Goal: Task Accomplishment & Management: Manage account settings

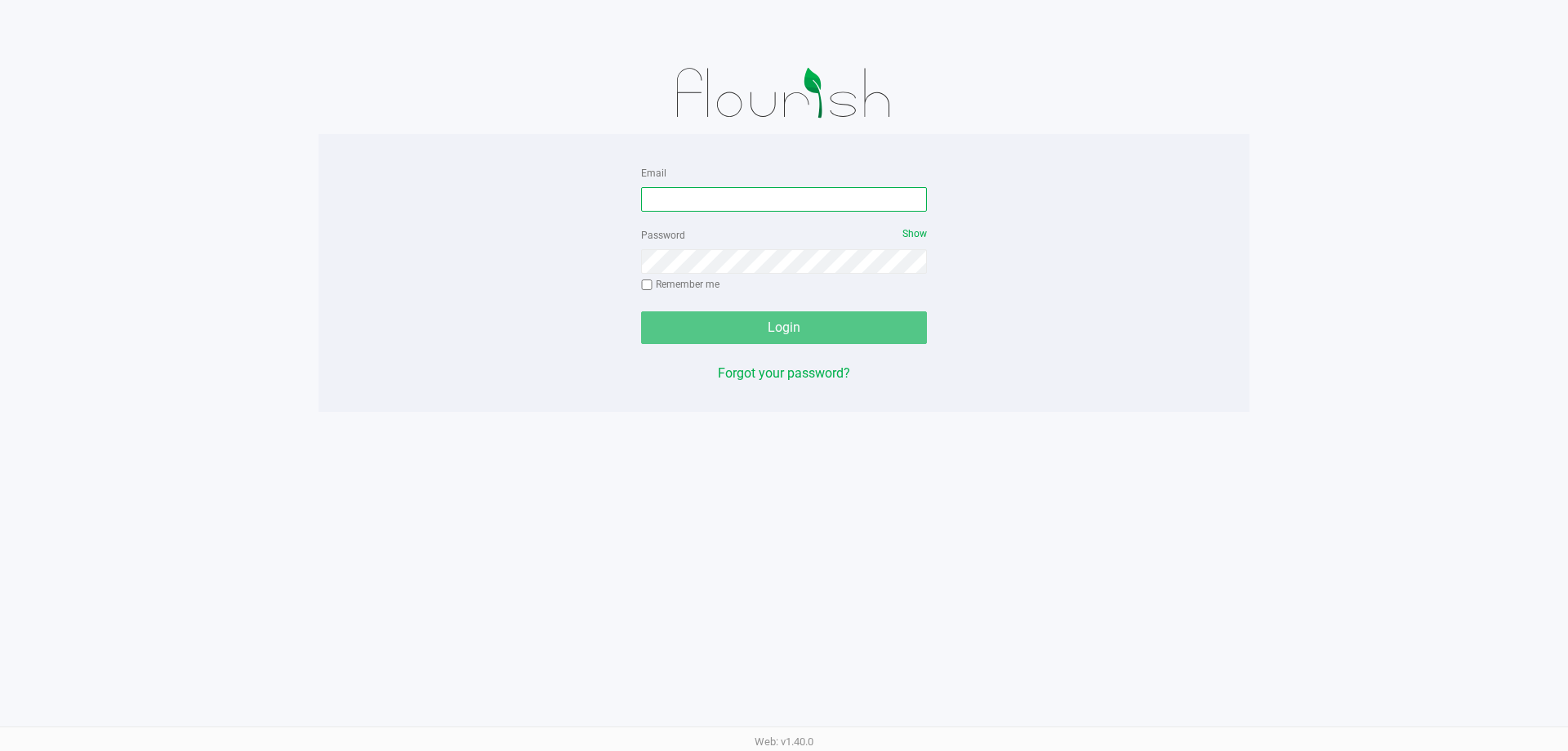
click at [699, 191] on input "Email" at bounding box center [784, 199] width 286 height 24
type input "[EMAIL_ADDRESS][DOMAIN_NAME]"
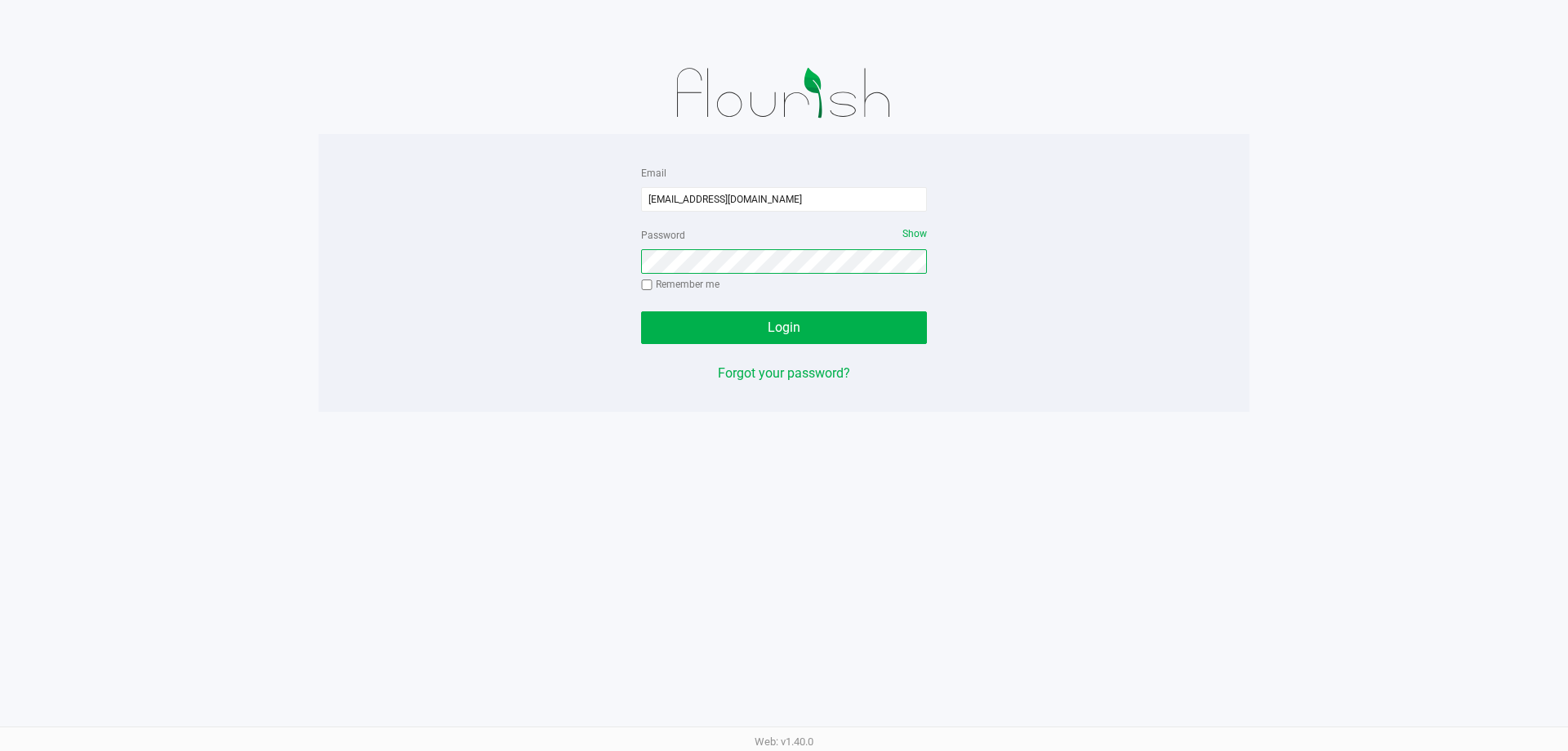
click at [641, 311] on button "Login" at bounding box center [784, 327] width 286 height 32
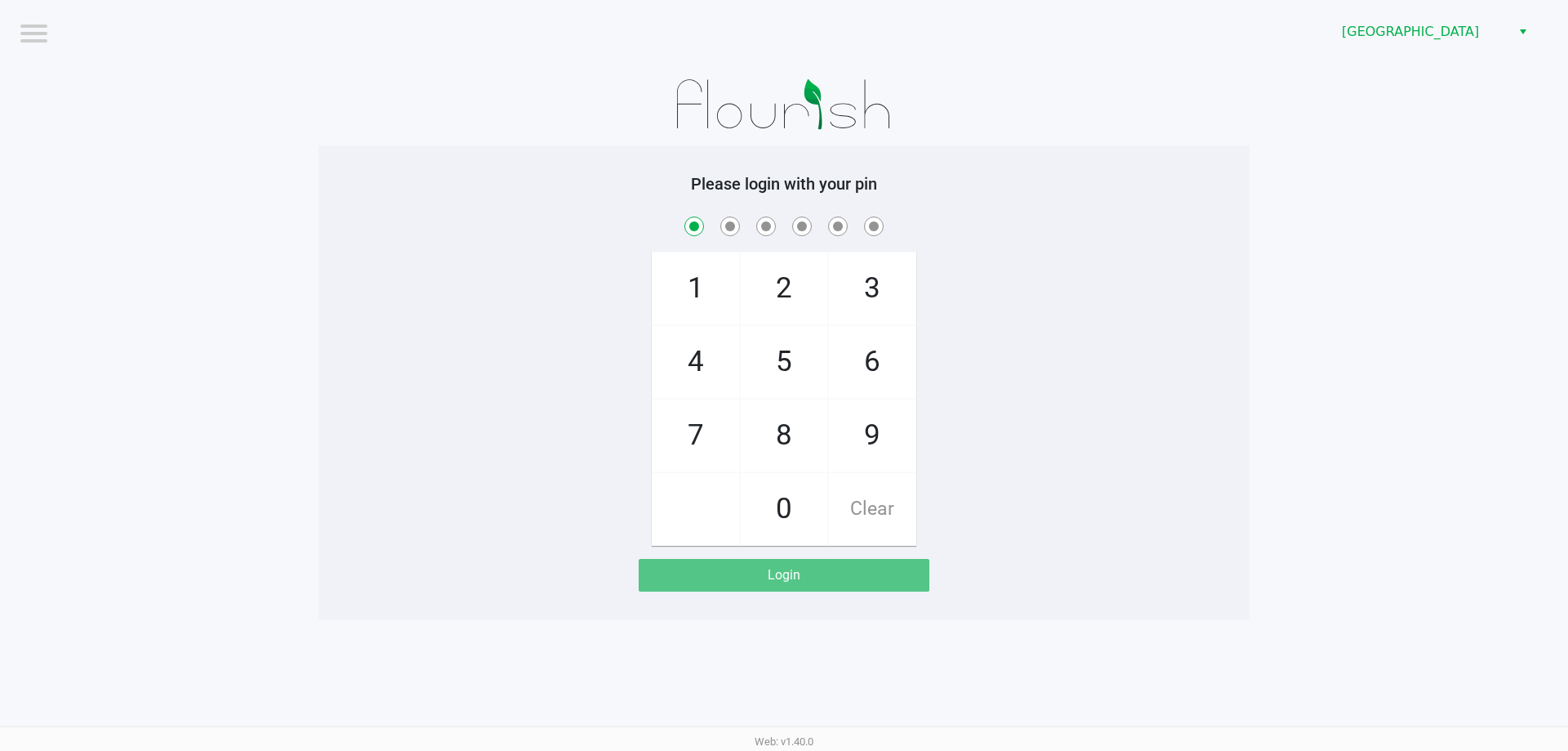
checkbox input "true"
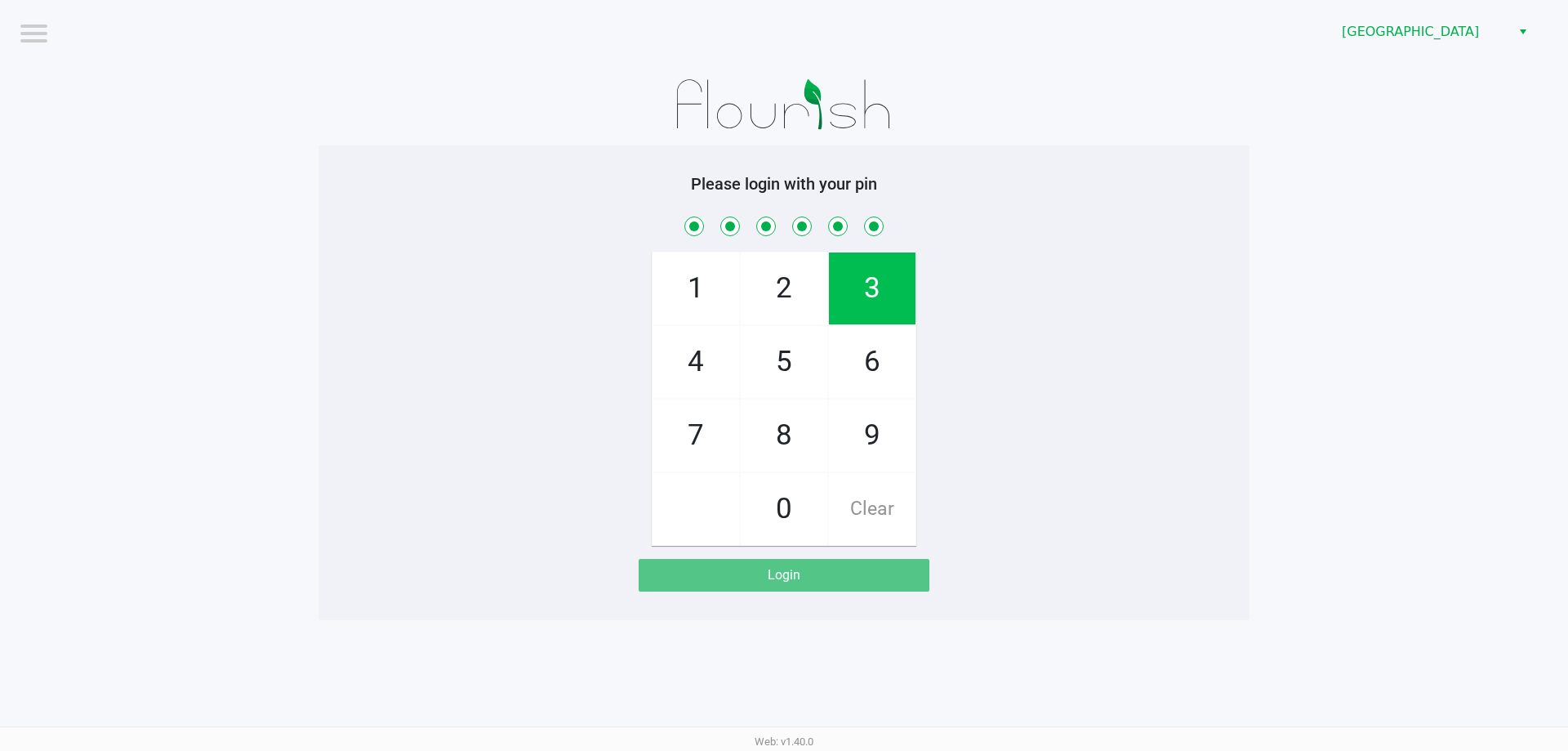
checkbox input "true"
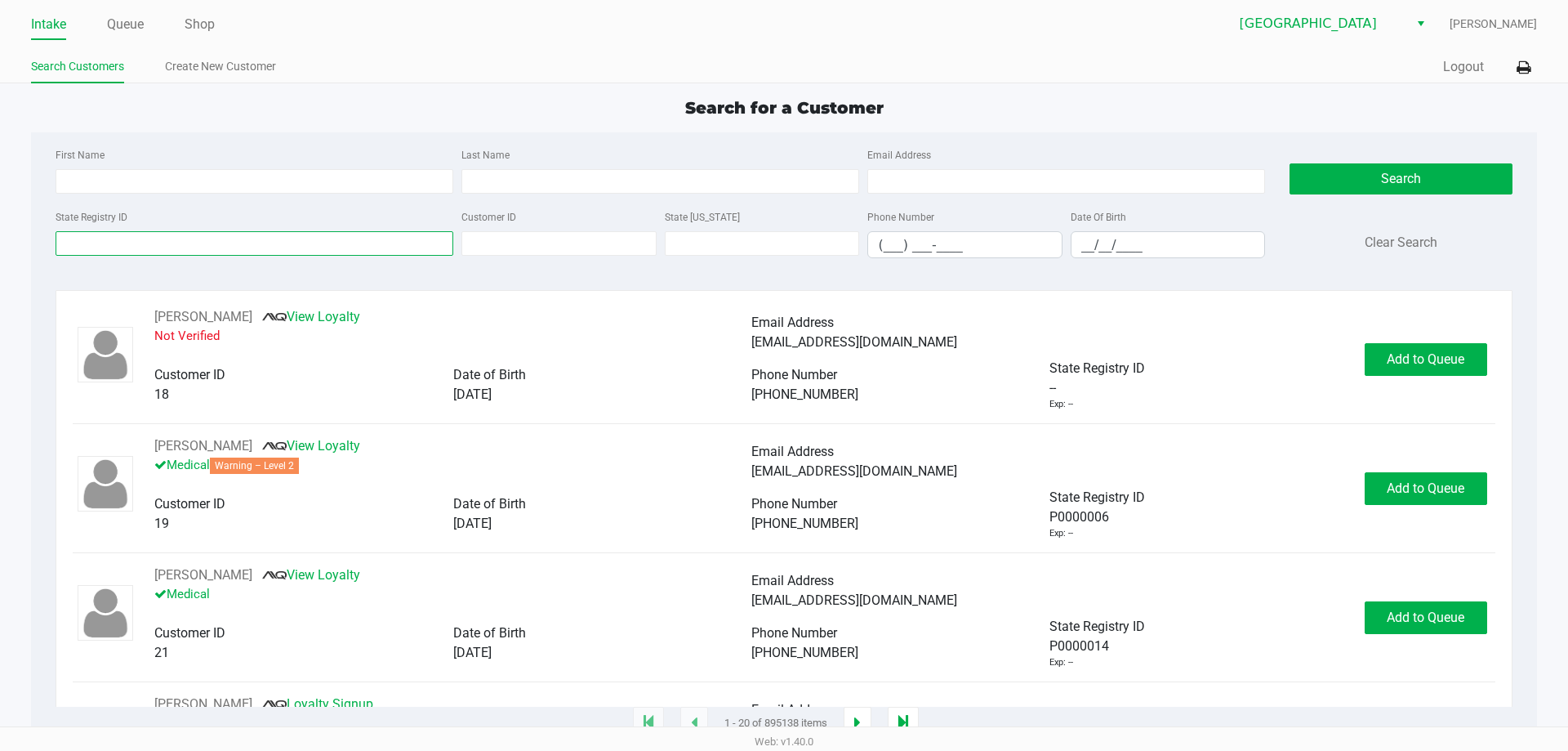
click at [325, 236] on input "State Registry ID" at bounding box center [254, 243] width 397 height 24
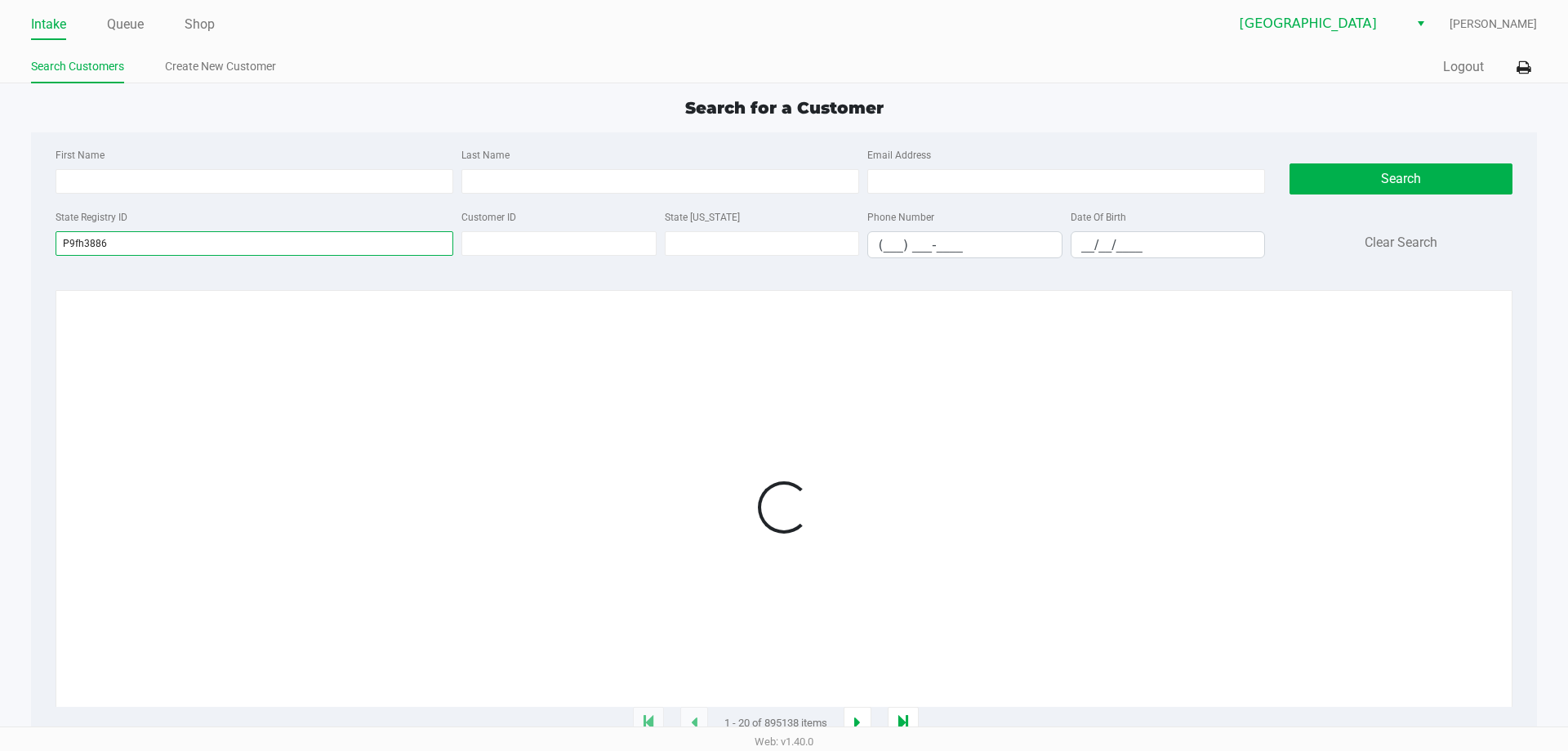
type input "P9fh3886"
click at [530, 109] on div "Search for a Customer" at bounding box center [783, 107] width 1529 height 24
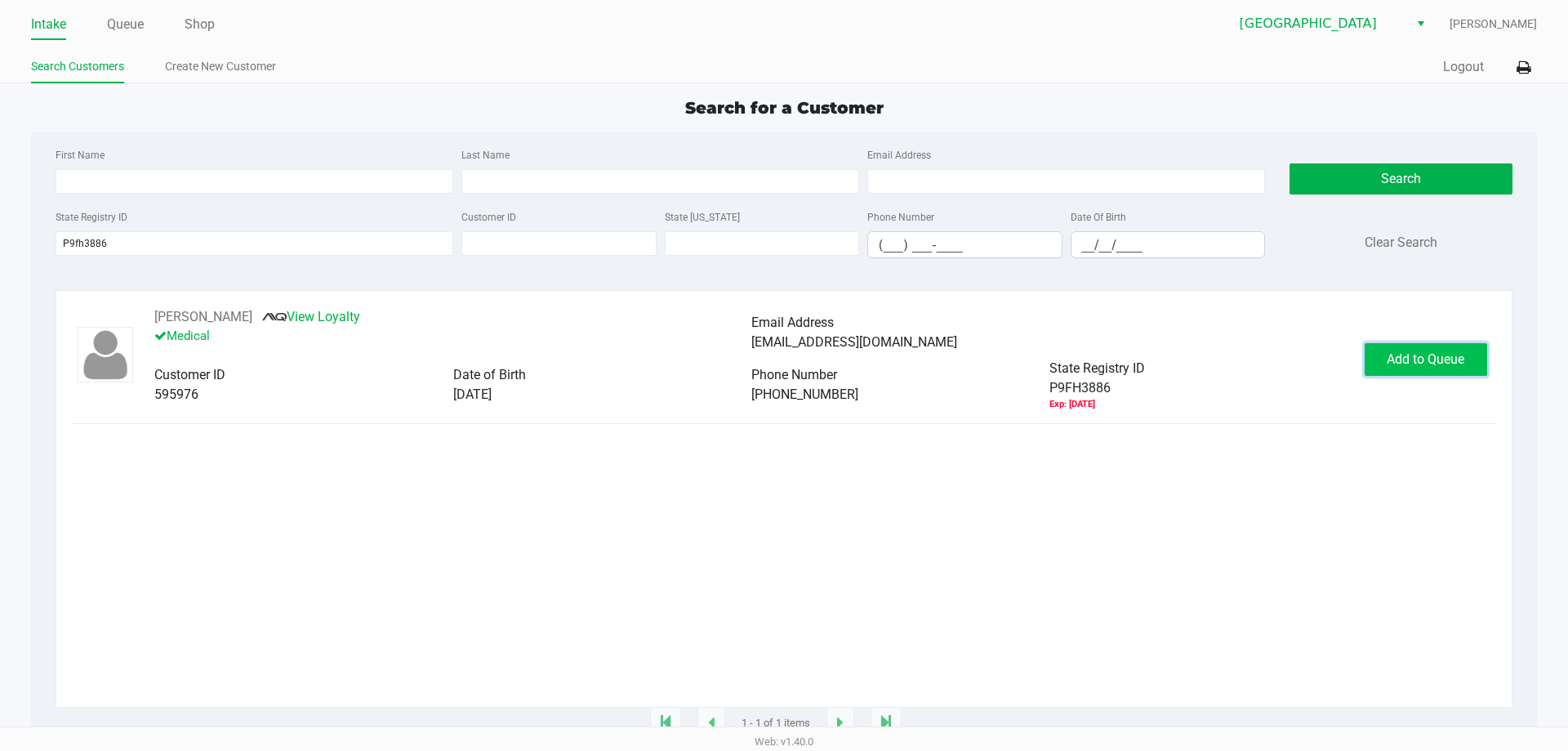
click at [1395, 361] on span "Add to Queue" at bounding box center [1425, 359] width 77 height 15
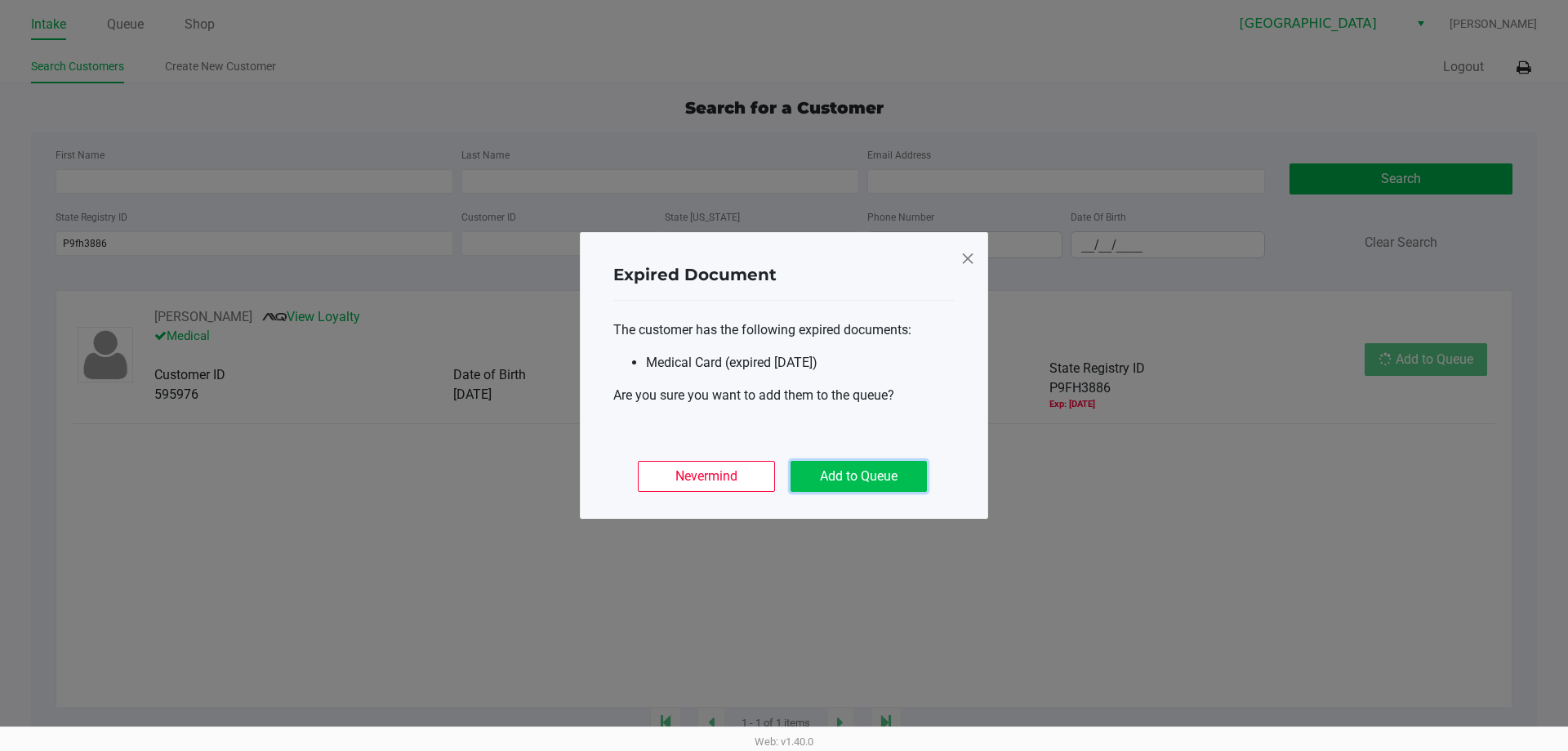
click at [864, 483] on button "Add to Queue" at bounding box center [859, 476] width 137 height 31
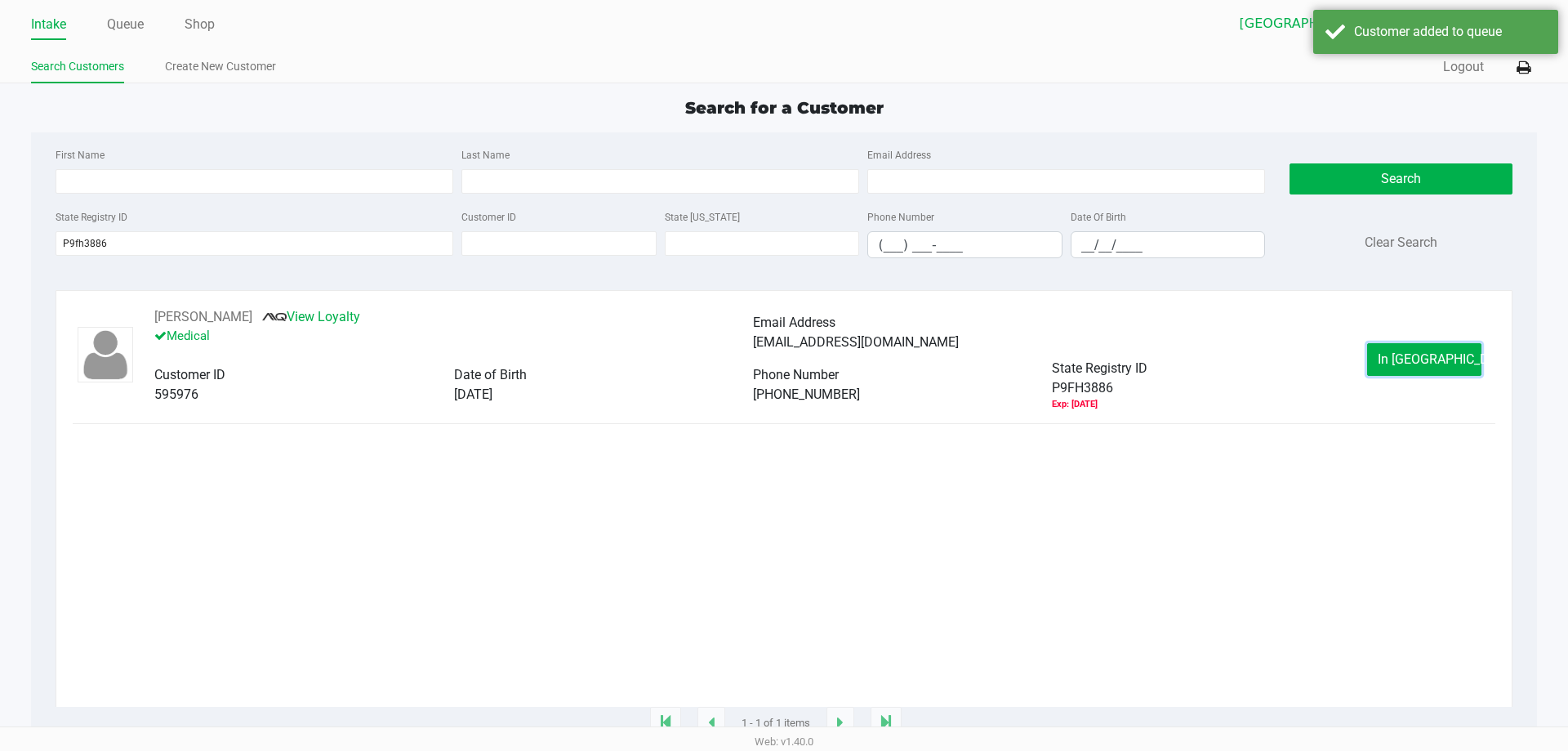
click at [1400, 362] on span "In Queue" at bounding box center [1446, 359] width 138 height 15
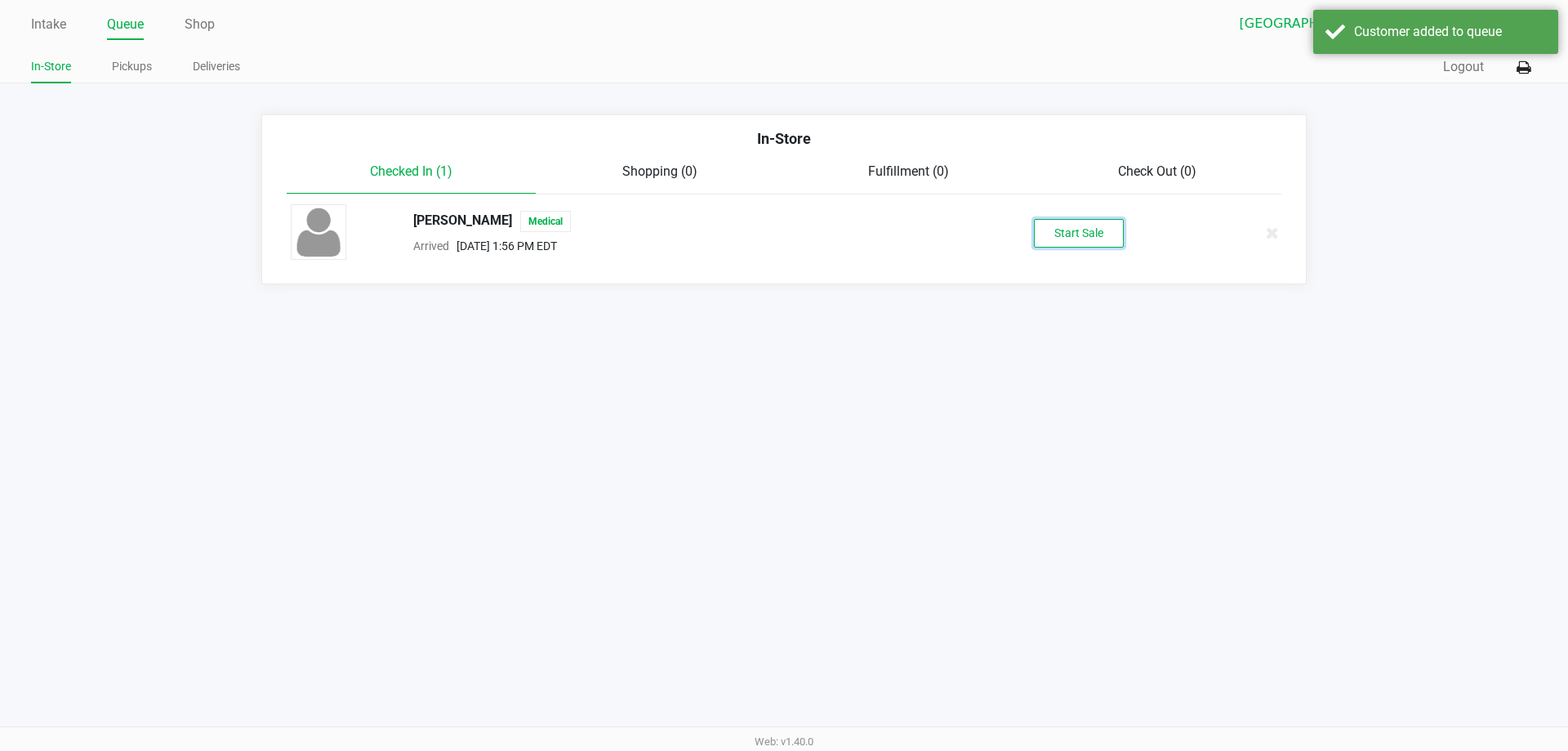
click at [1066, 246] on button "Start Sale" at bounding box center [1079, 233] width 90 height 29
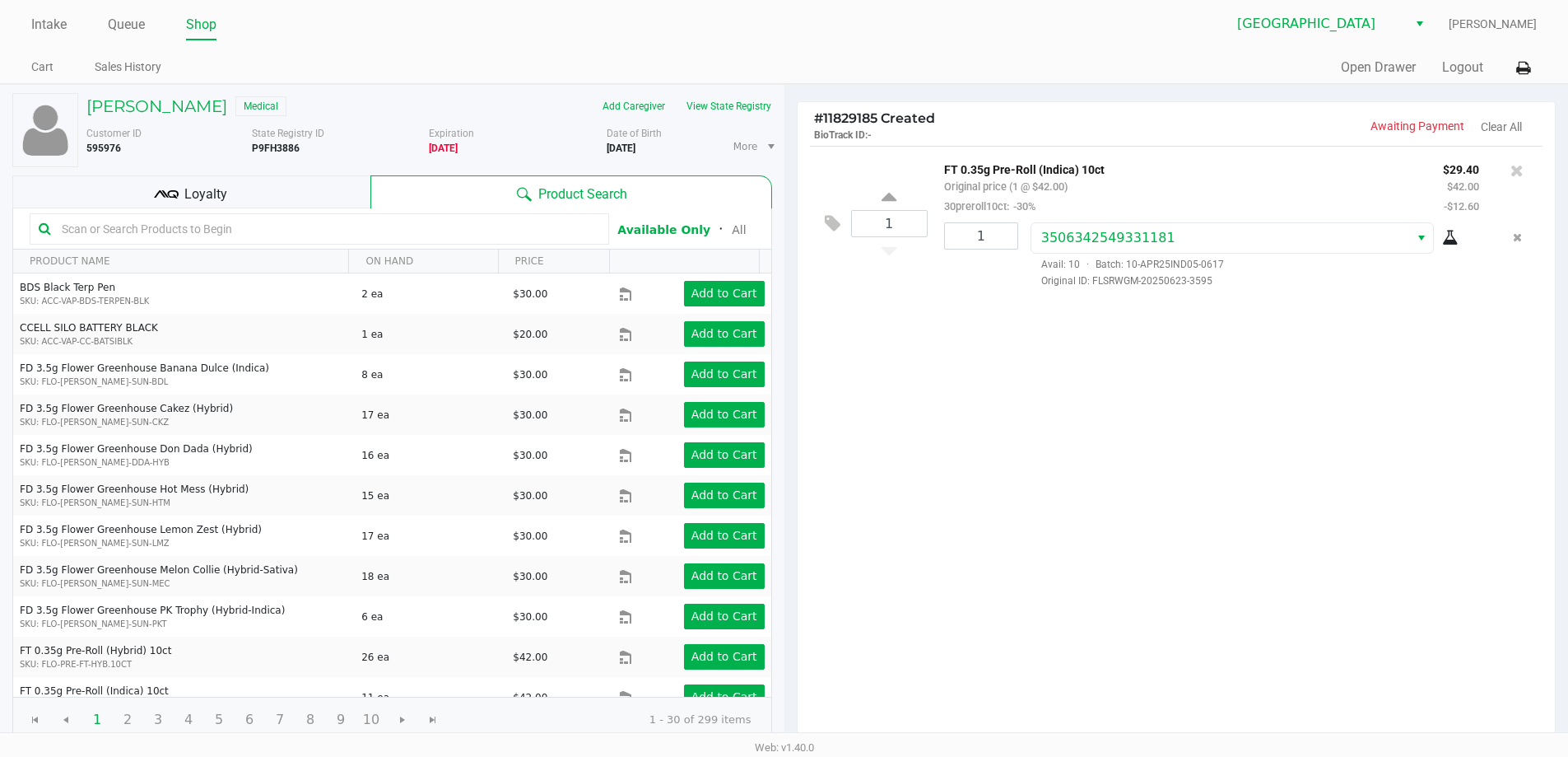
click at [967, 109] on div "# 11829185 Created BioTrack ID: - Awaiting Payment Clear All" at bounding box center [1176, 124] width 759 height 44
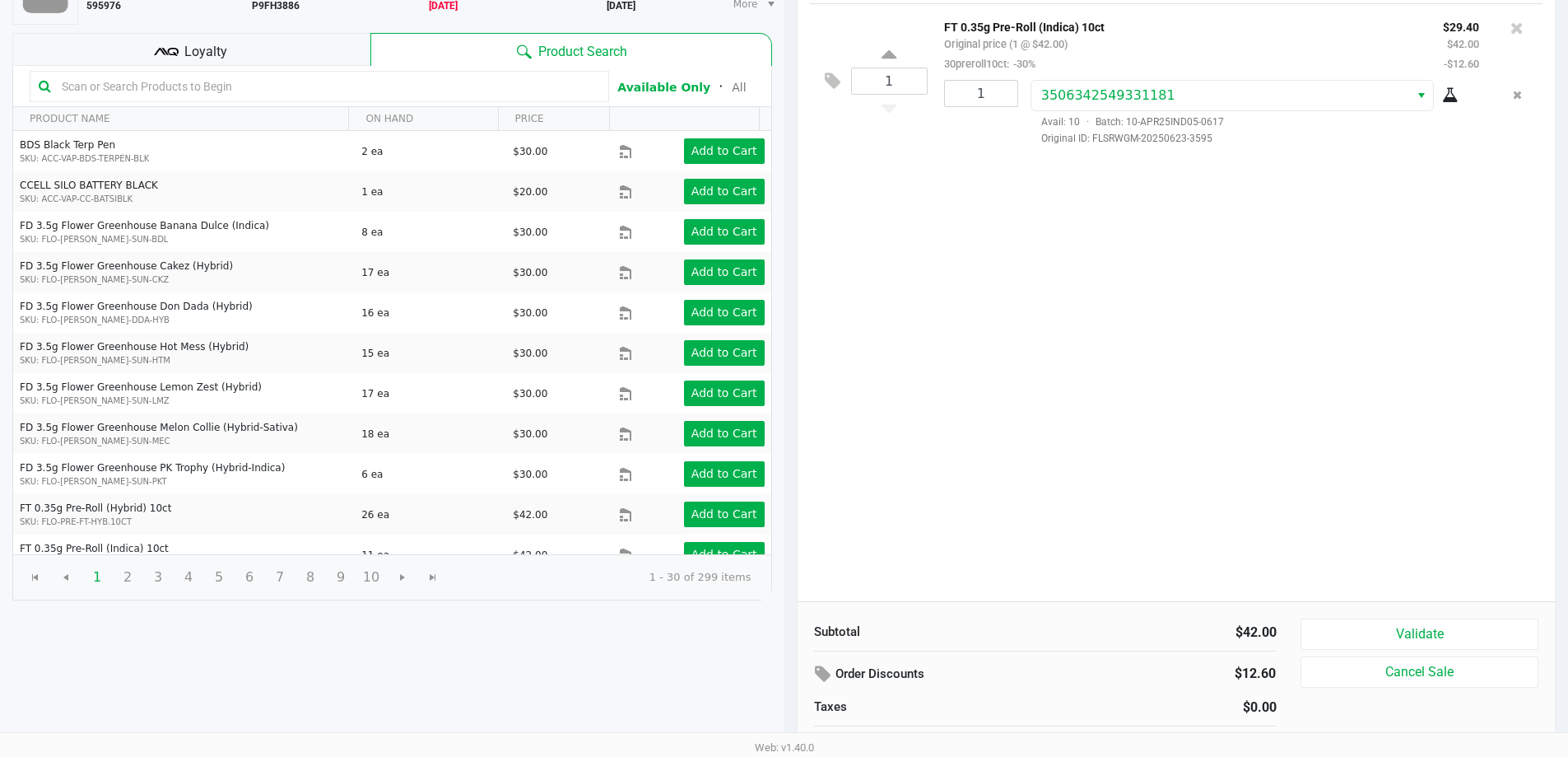
scroll to position [165, 0]
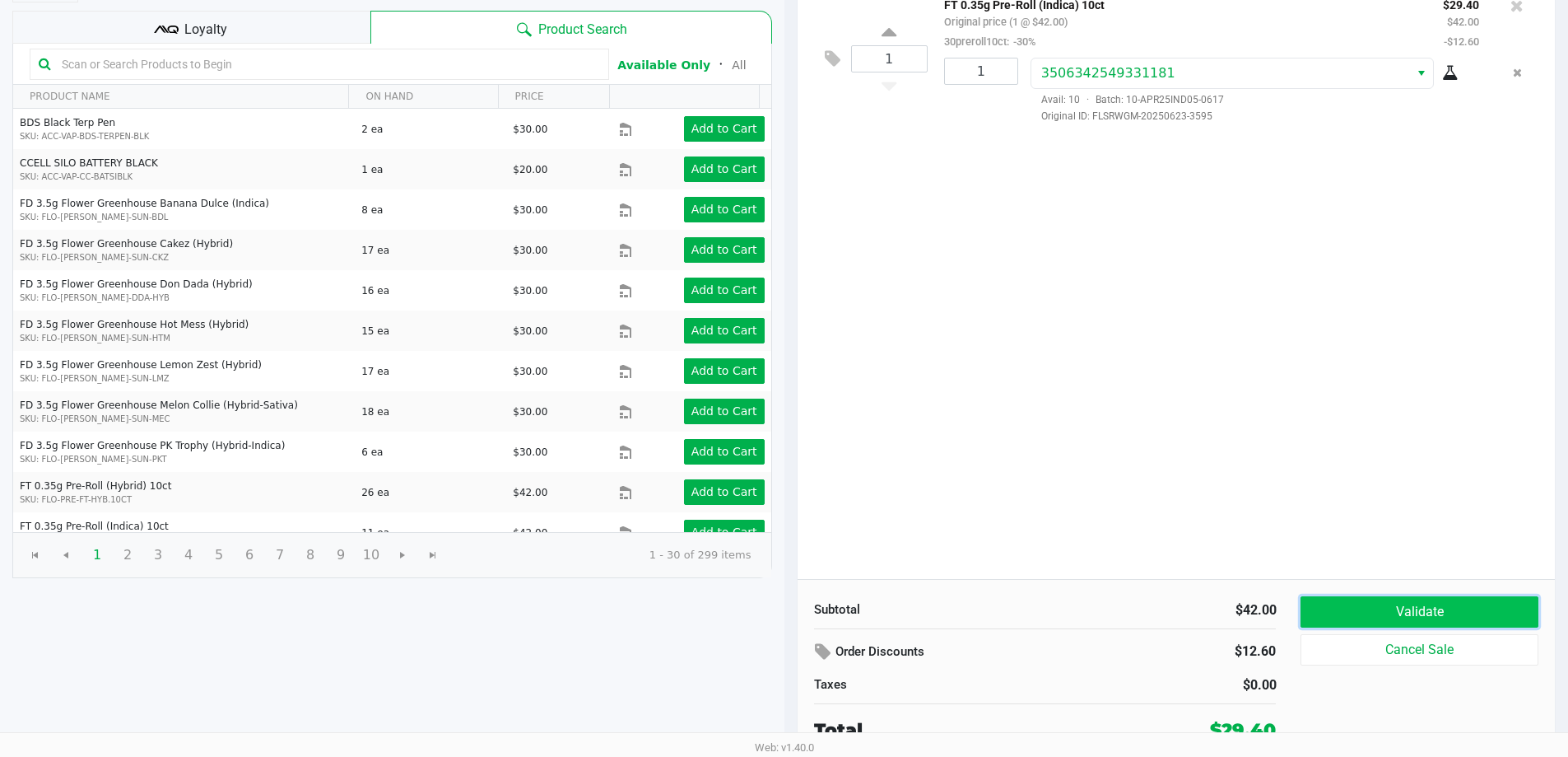
click at [1400, 616] on button "Validate" at bounding box center [1419, 612] width 237 height 32
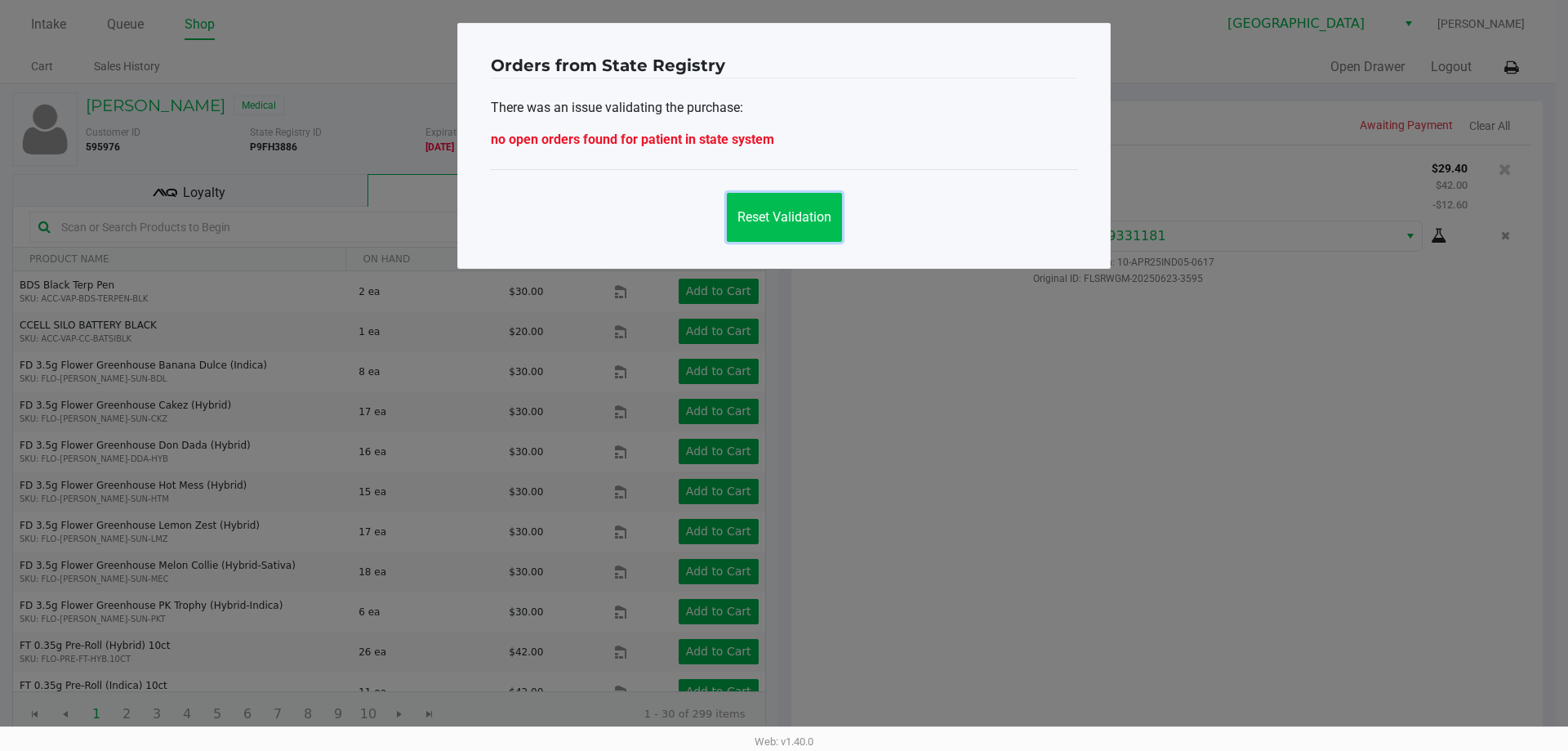
click at [766, 207] on button "Reset Validation" at bounding box center [784, 217] width 115 height 49
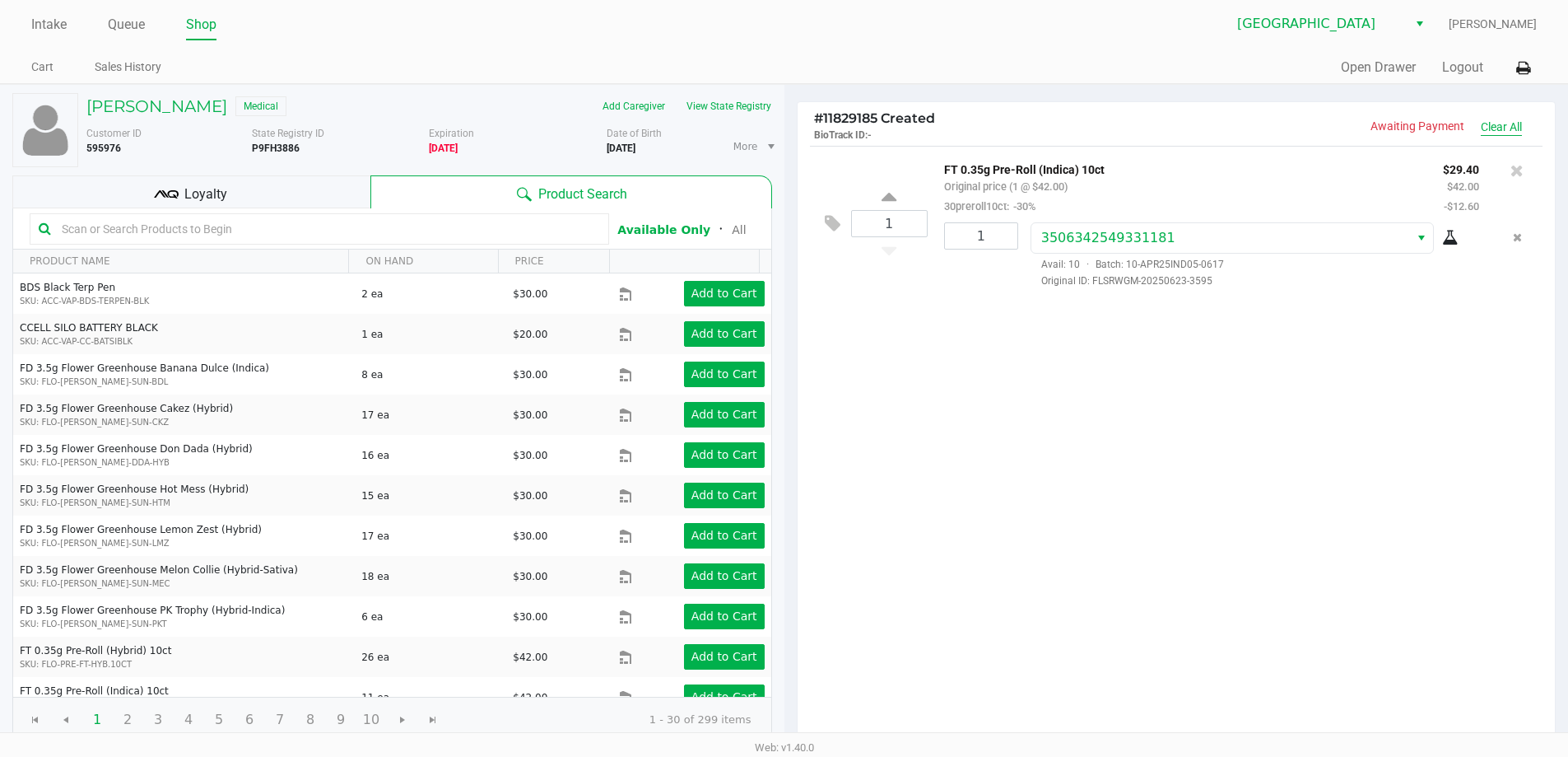
click at [1490, 133] on button "Clear All" at bounding box center [1501, 127] width 41 height 17
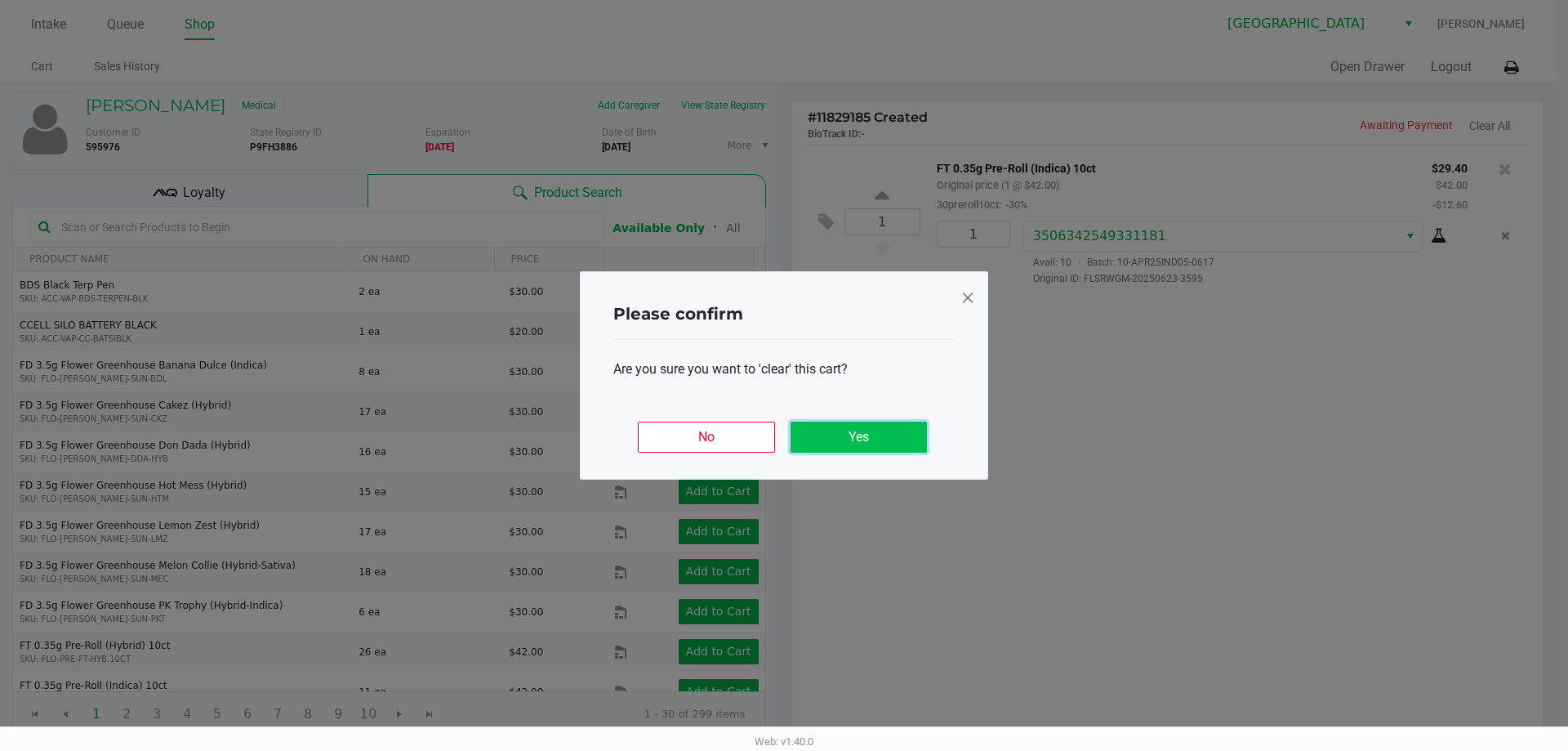
click at [878, 441] on button "Yes" at bounding box center [859, 437] width 137 height 31
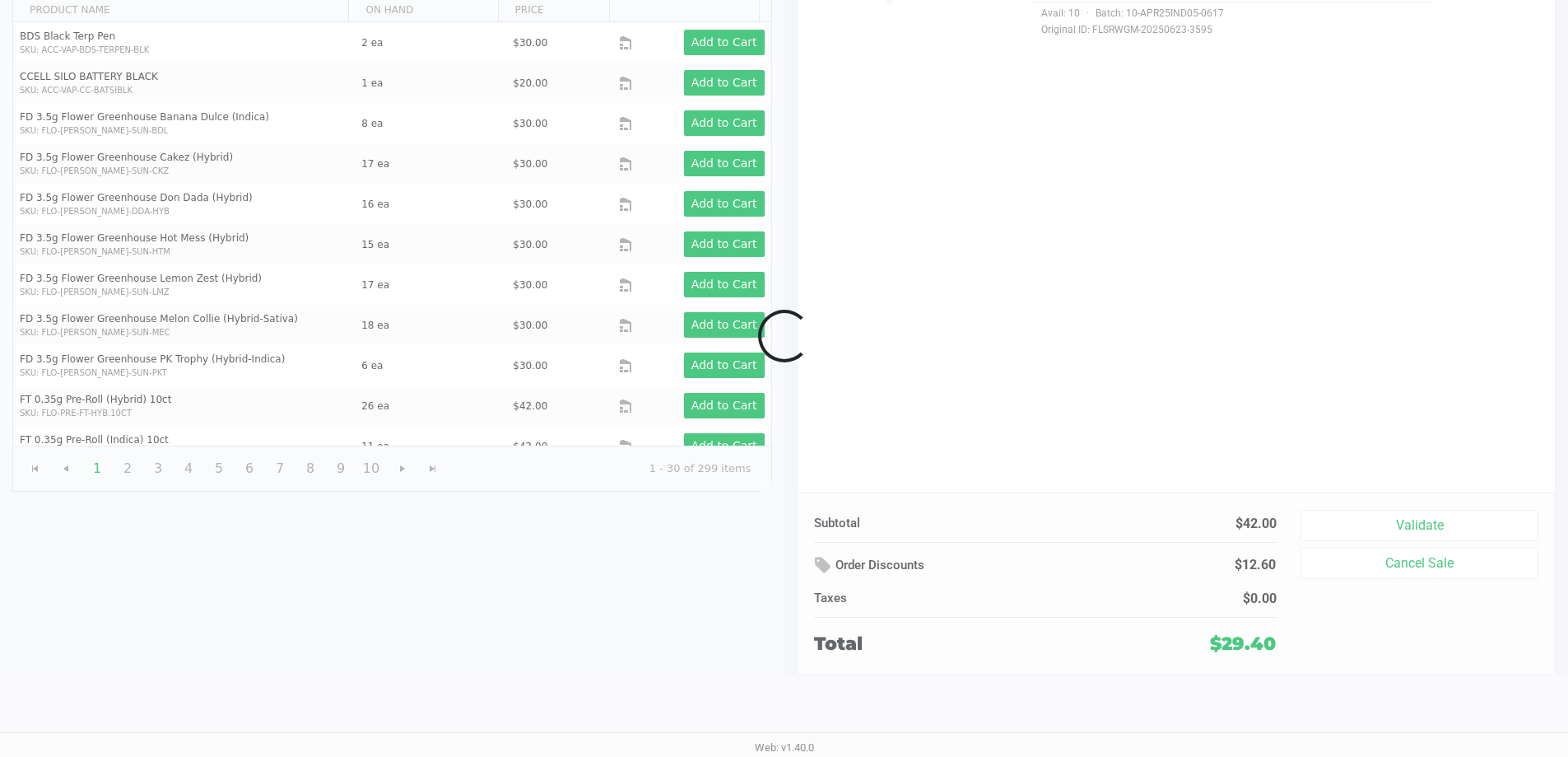
scroll to position [169, 0]
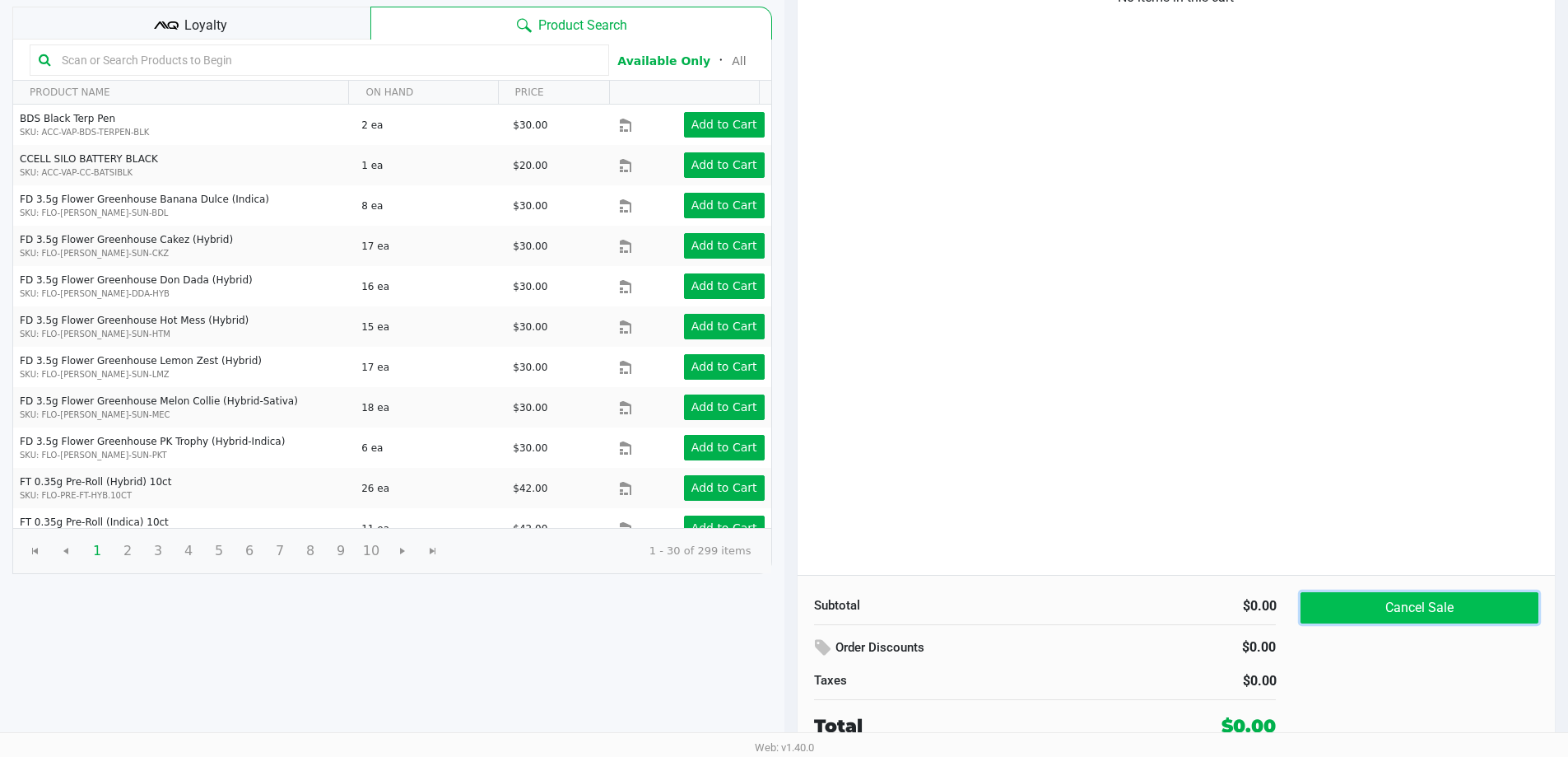
click at [1424, 615] on button "Cancel Sale" at bounding box center [1419, 607] width 237 height 32
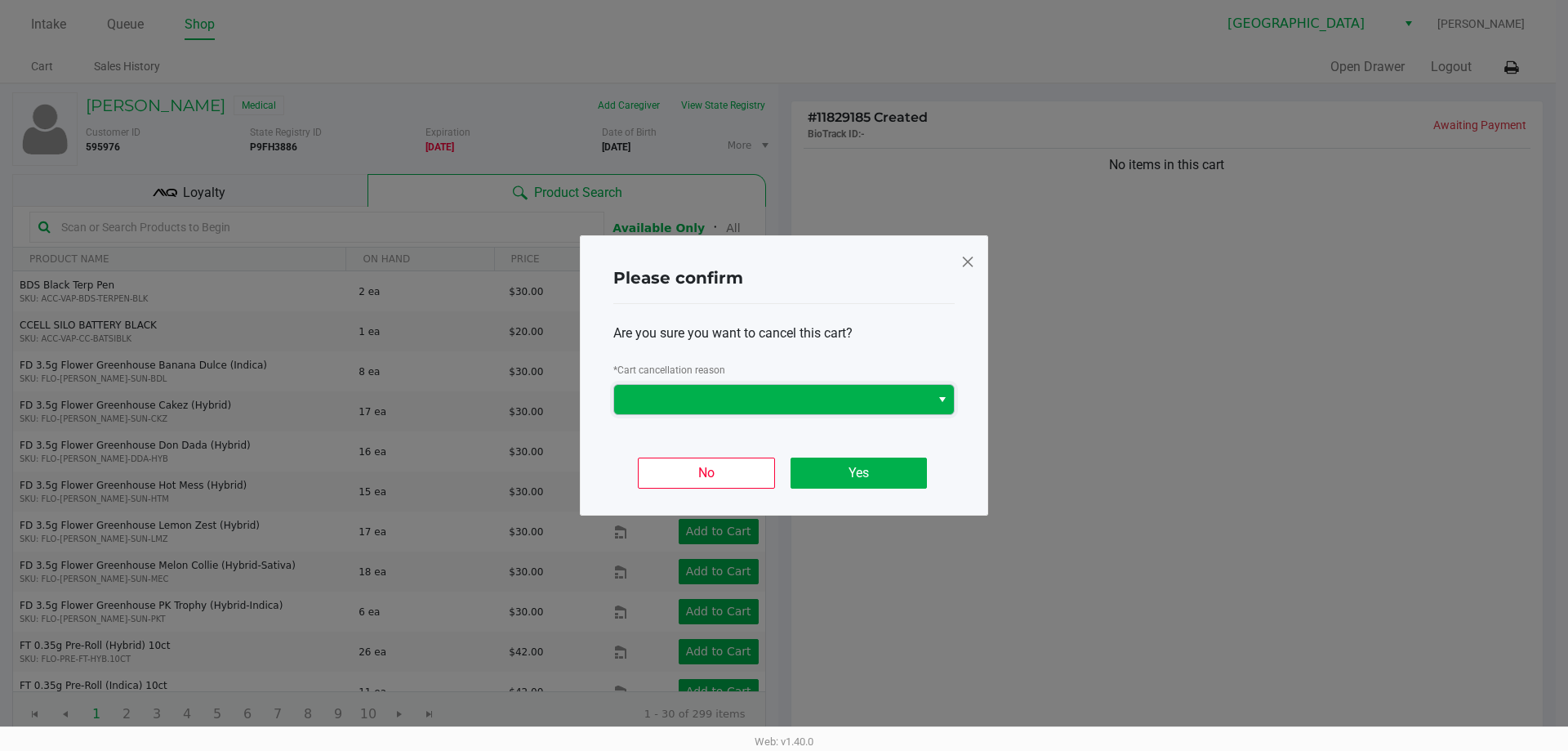
click at [865, 392] on span at bounding box center [772, 399] width 297 height 20
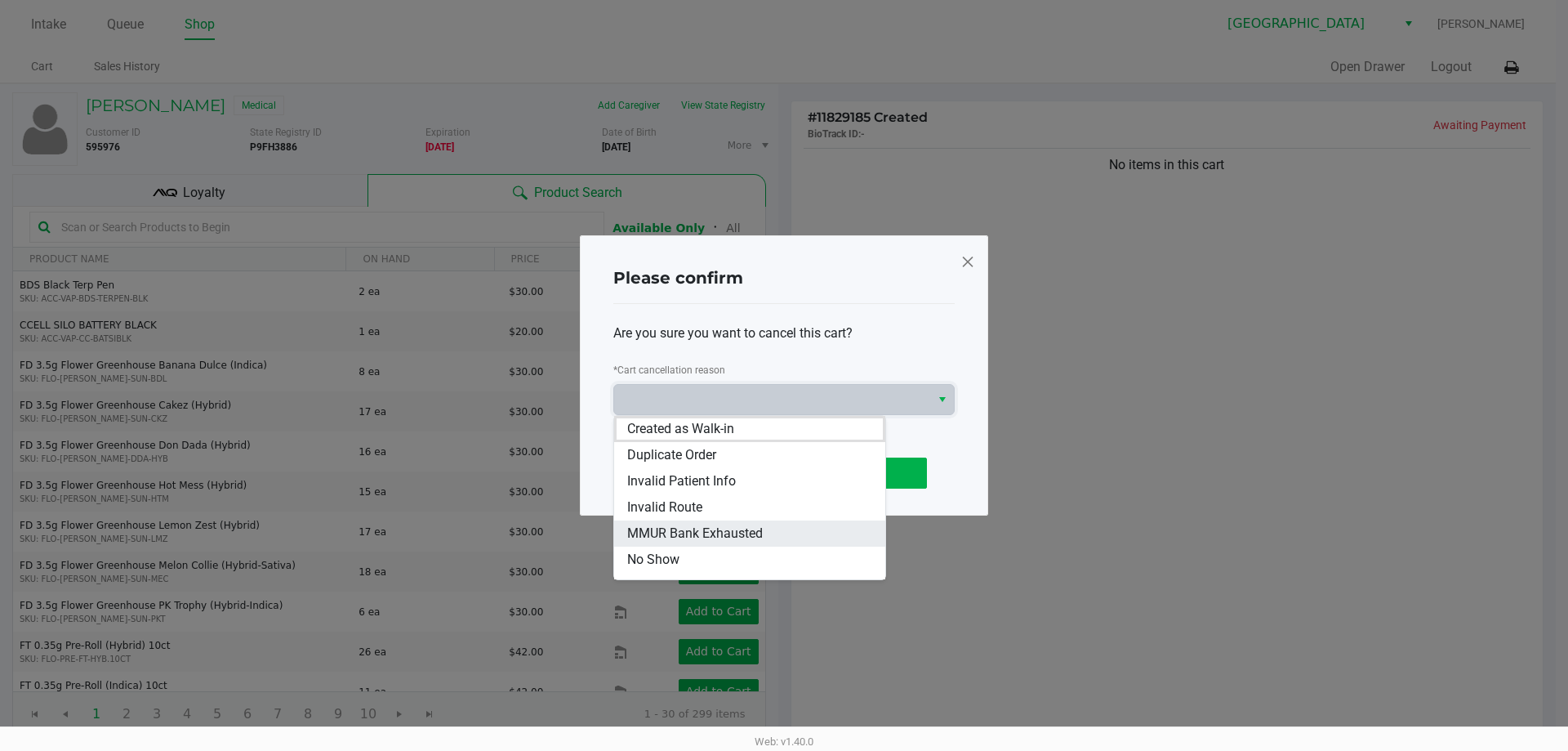
click at [753, 541] on span "MMUR Bank Exhausted" at bounding box center [695, 533] width 136 height 20
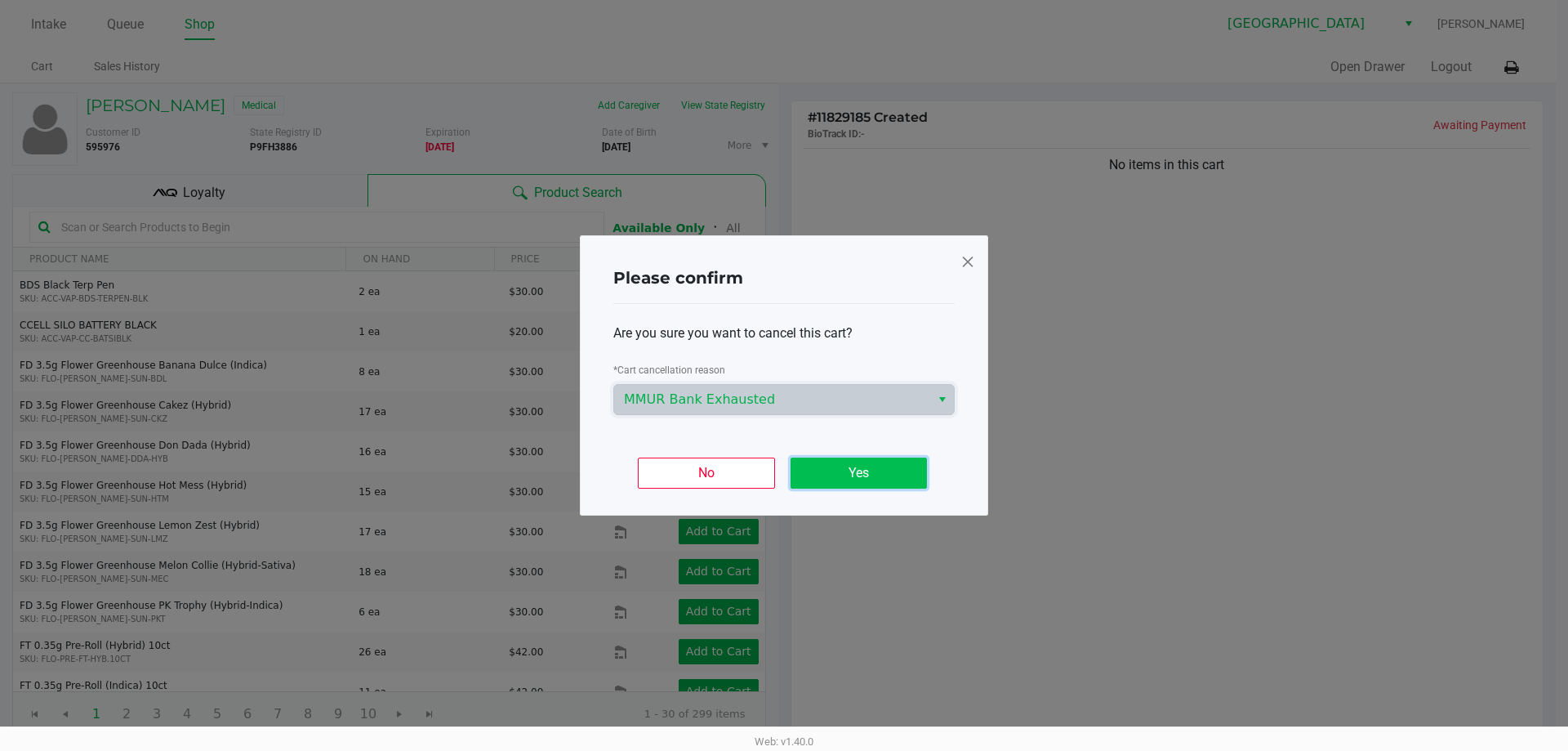
click at [894, 479] on button "Yes" at bounding box center [859, 473] width 137 height 31
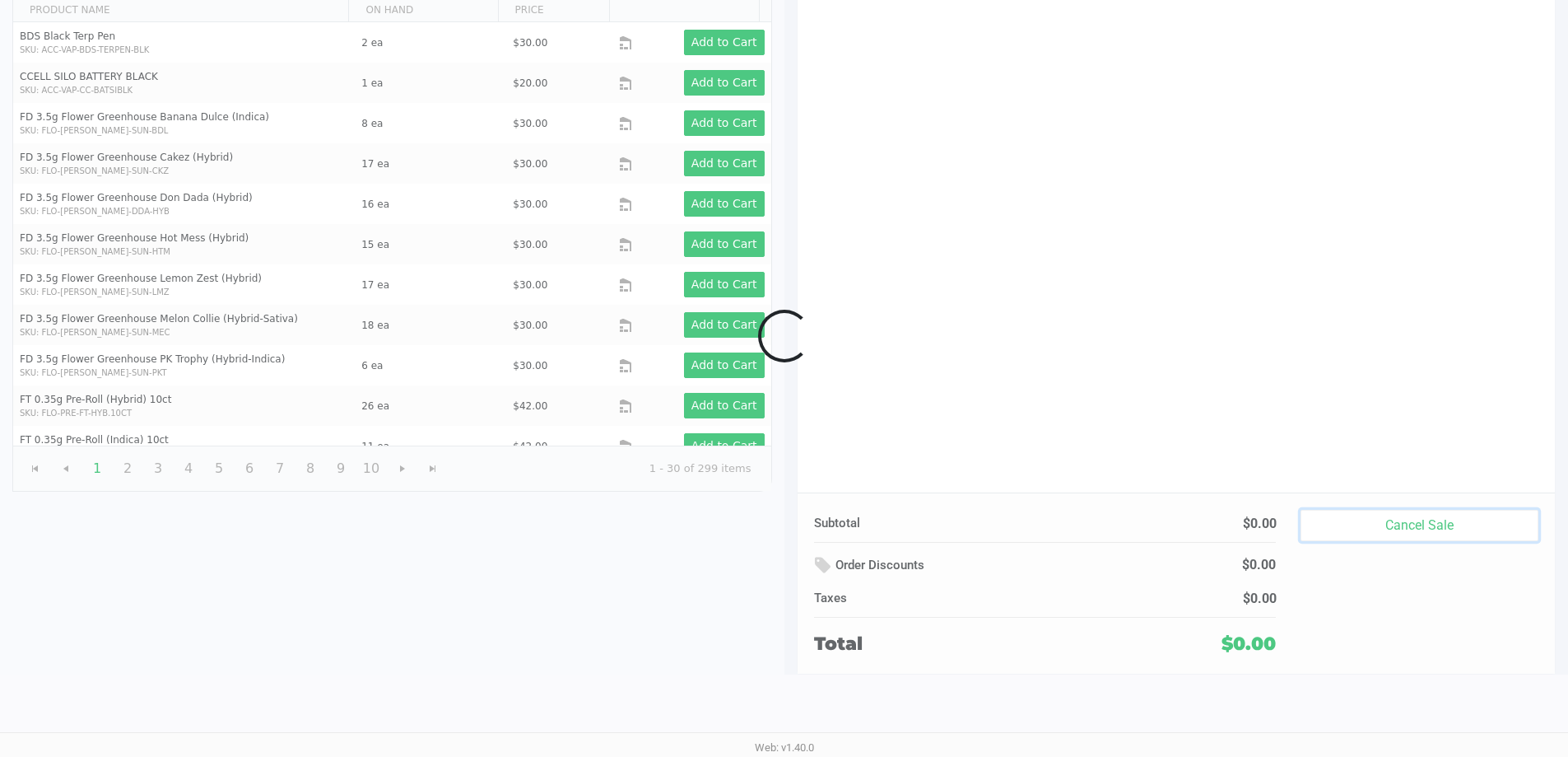
scroll to position [169, 0]
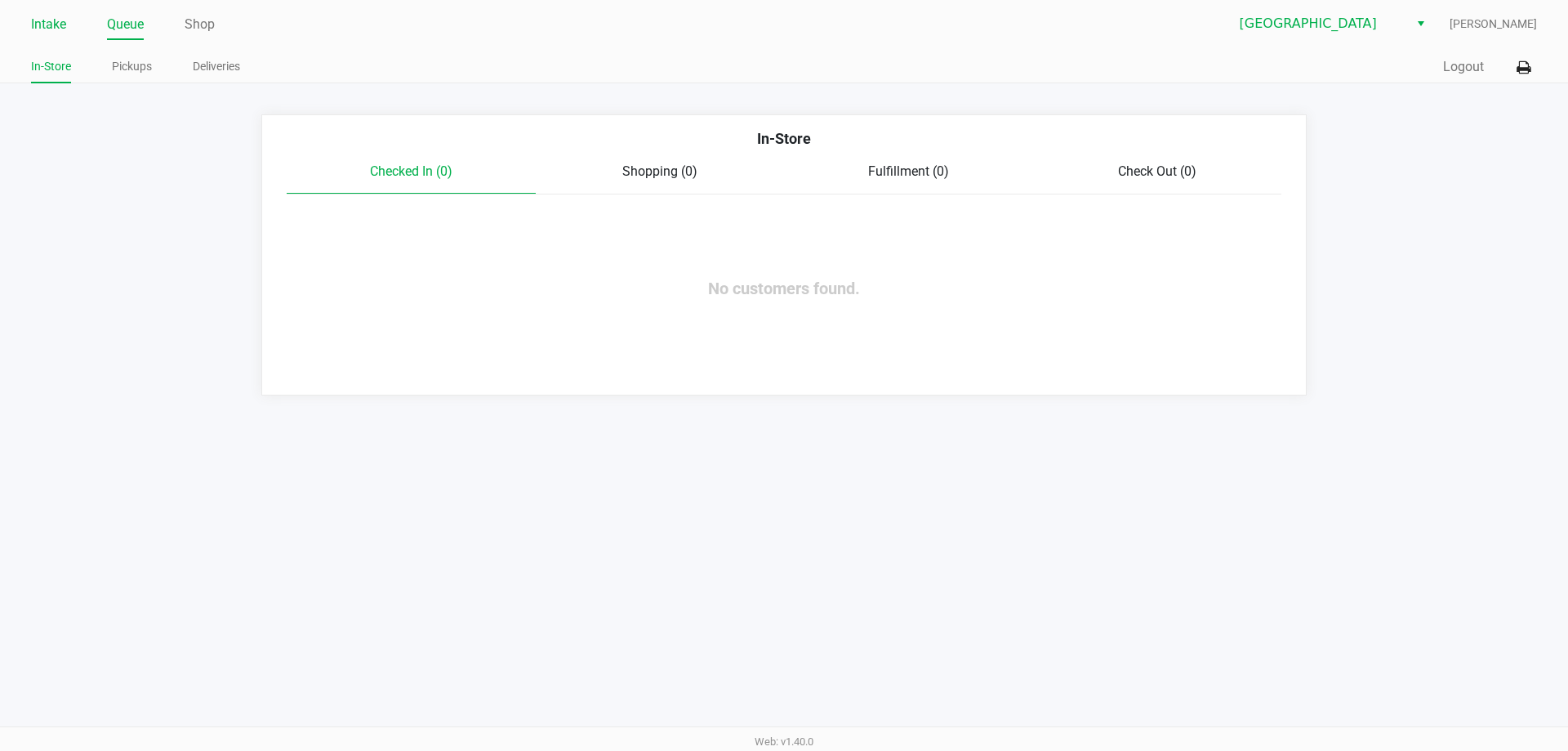
click at [52, 29] on link "Intake" at bounding box center [49, 24] width 35 height 22
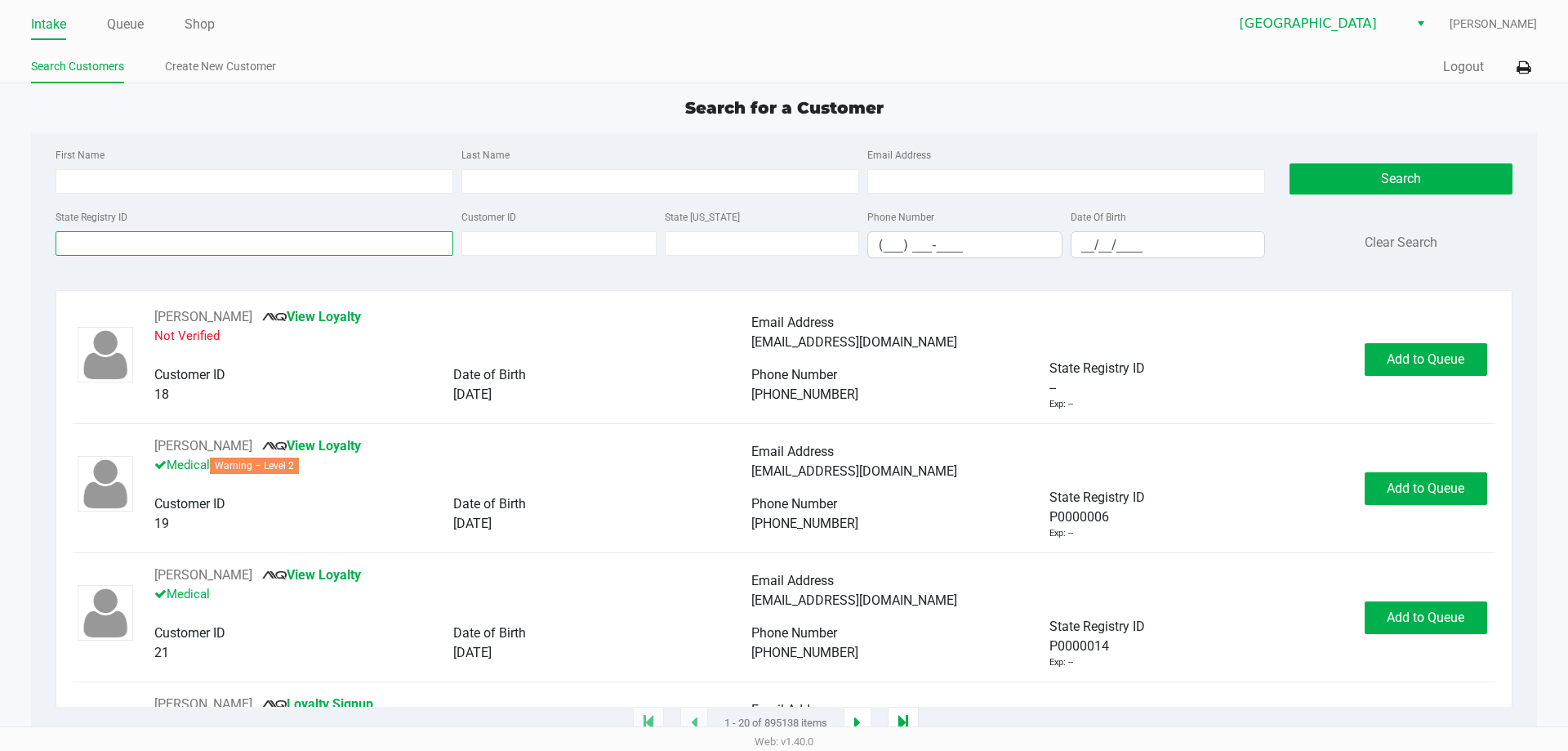
click at [243, 246] on input "State Registry ID" at bounding box center [254, 243] width 397 height 24
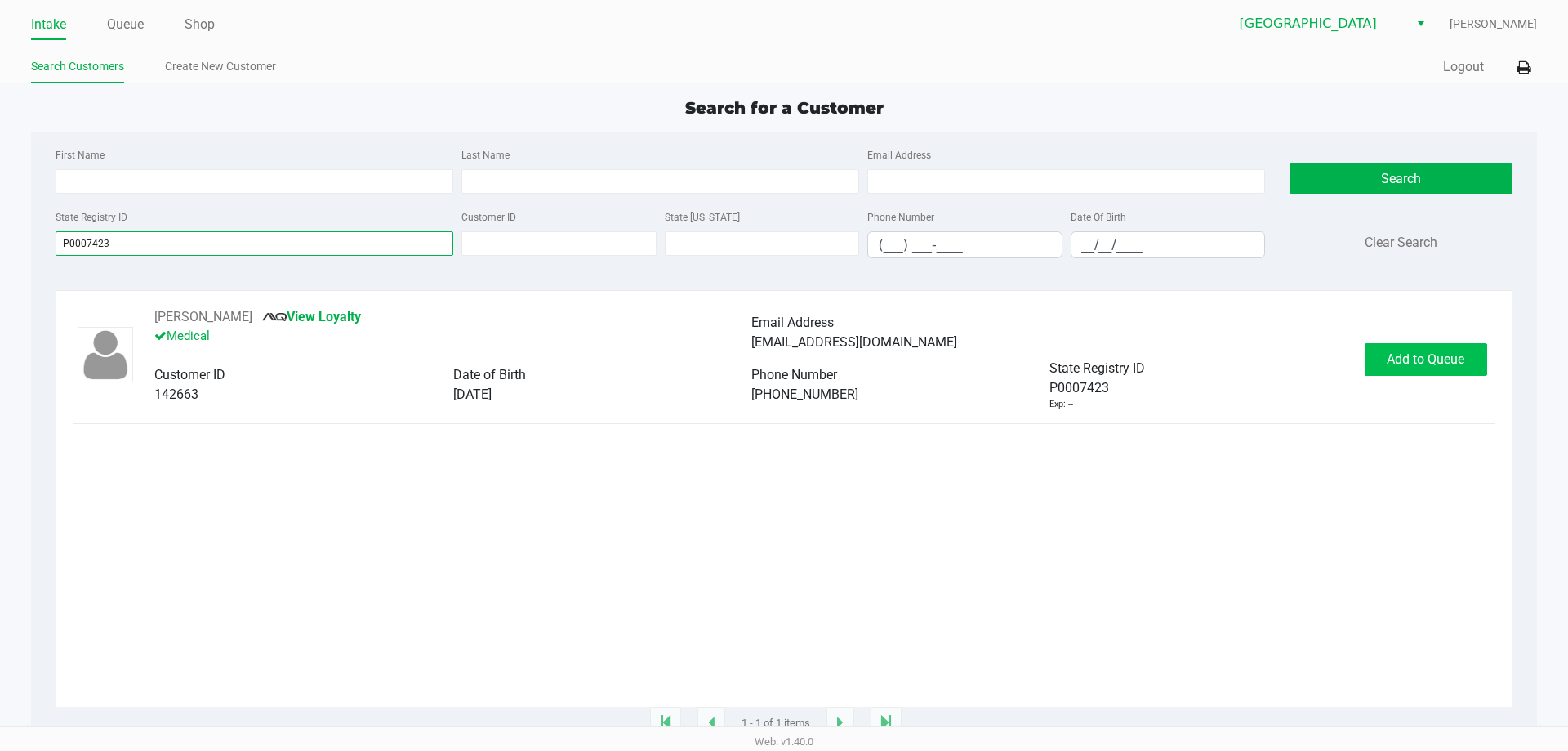
type input "P0007423"
click at [1433, 364] on span "Add to Queue" at bounding box center [1425, 359] width 77 height 15
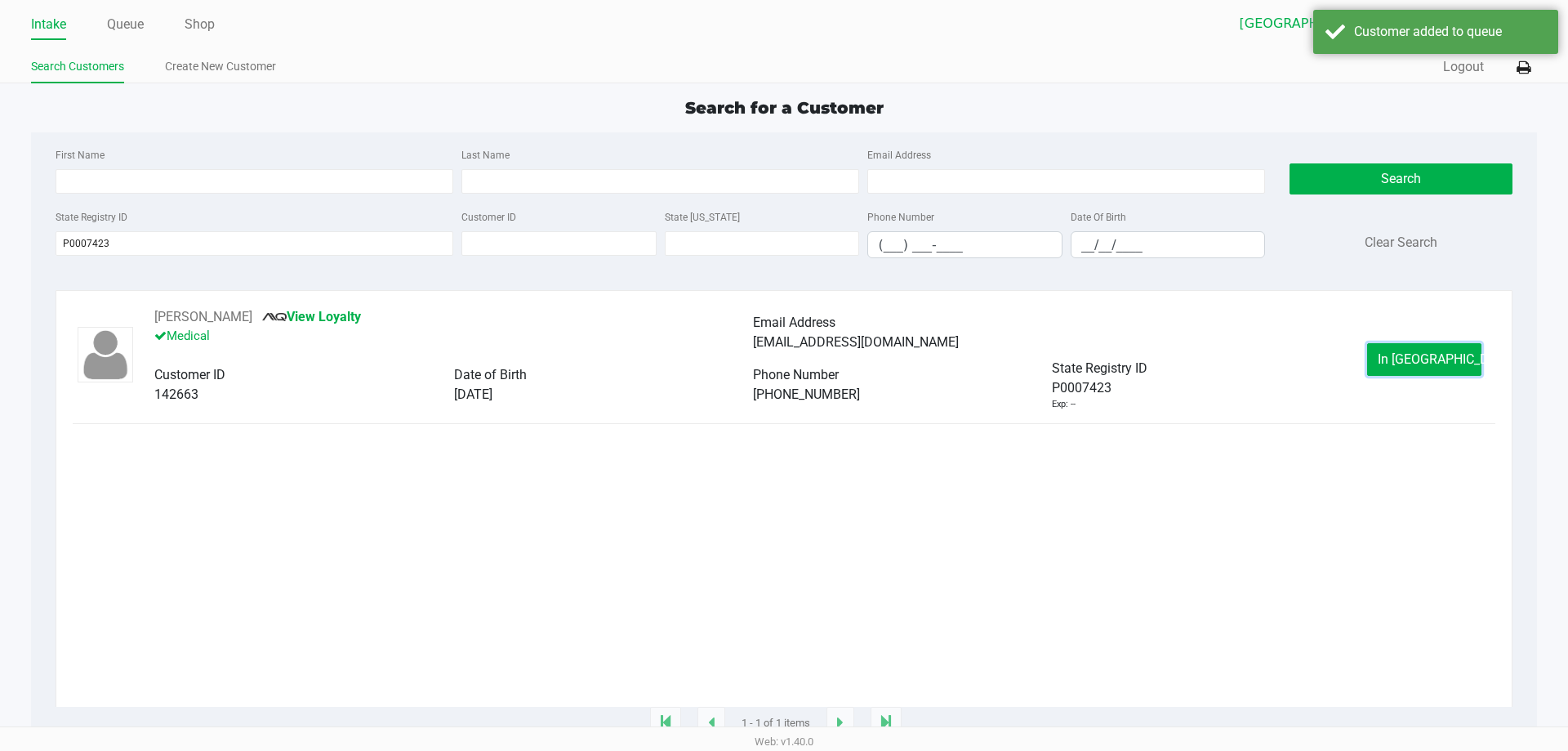
click at [1433, 364] on span "In Queue" at bounding box center [1446, 359] width 138 height 15
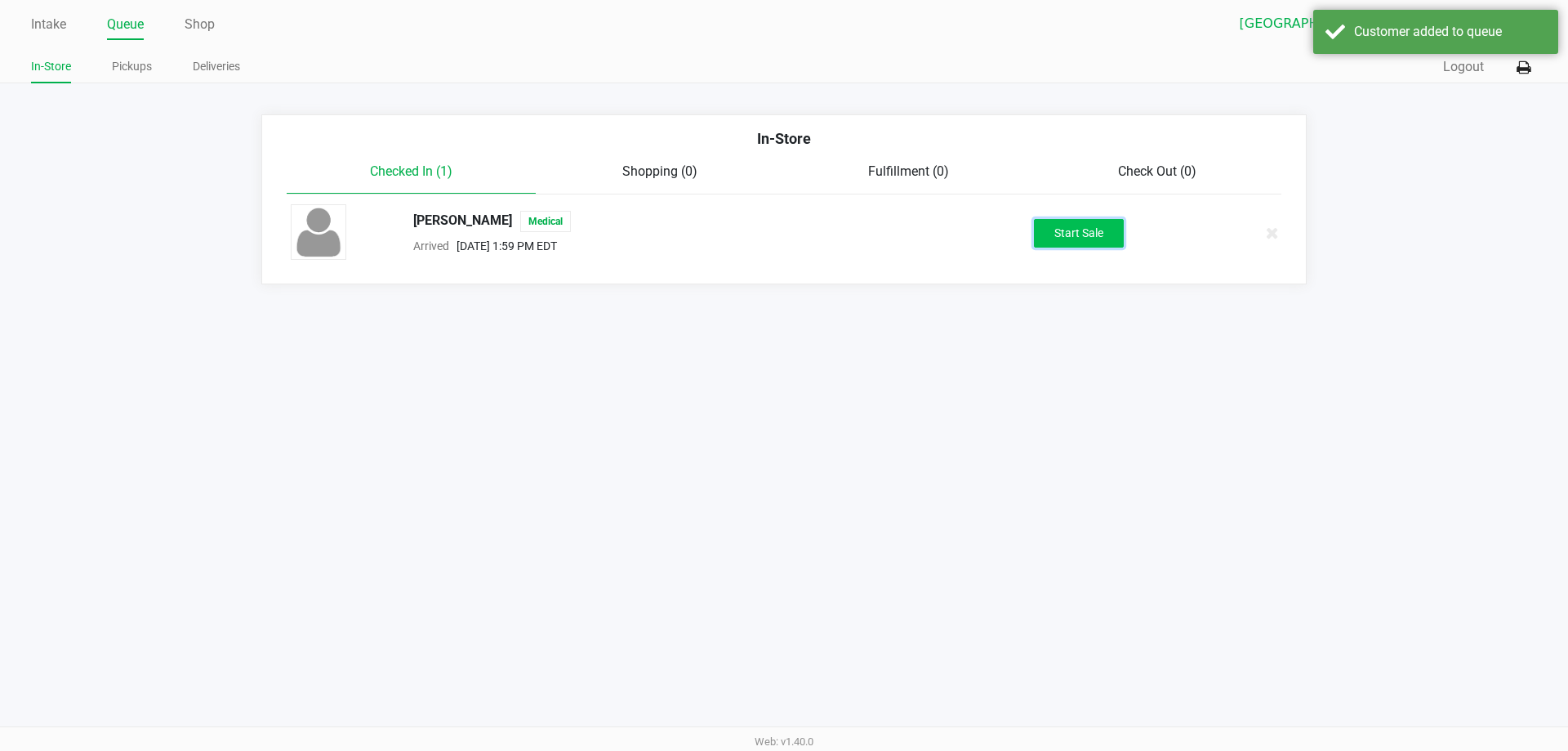
click at [1073, 228] on button "Start Sale" at bounding box center [1079, 233] width 90 height 29
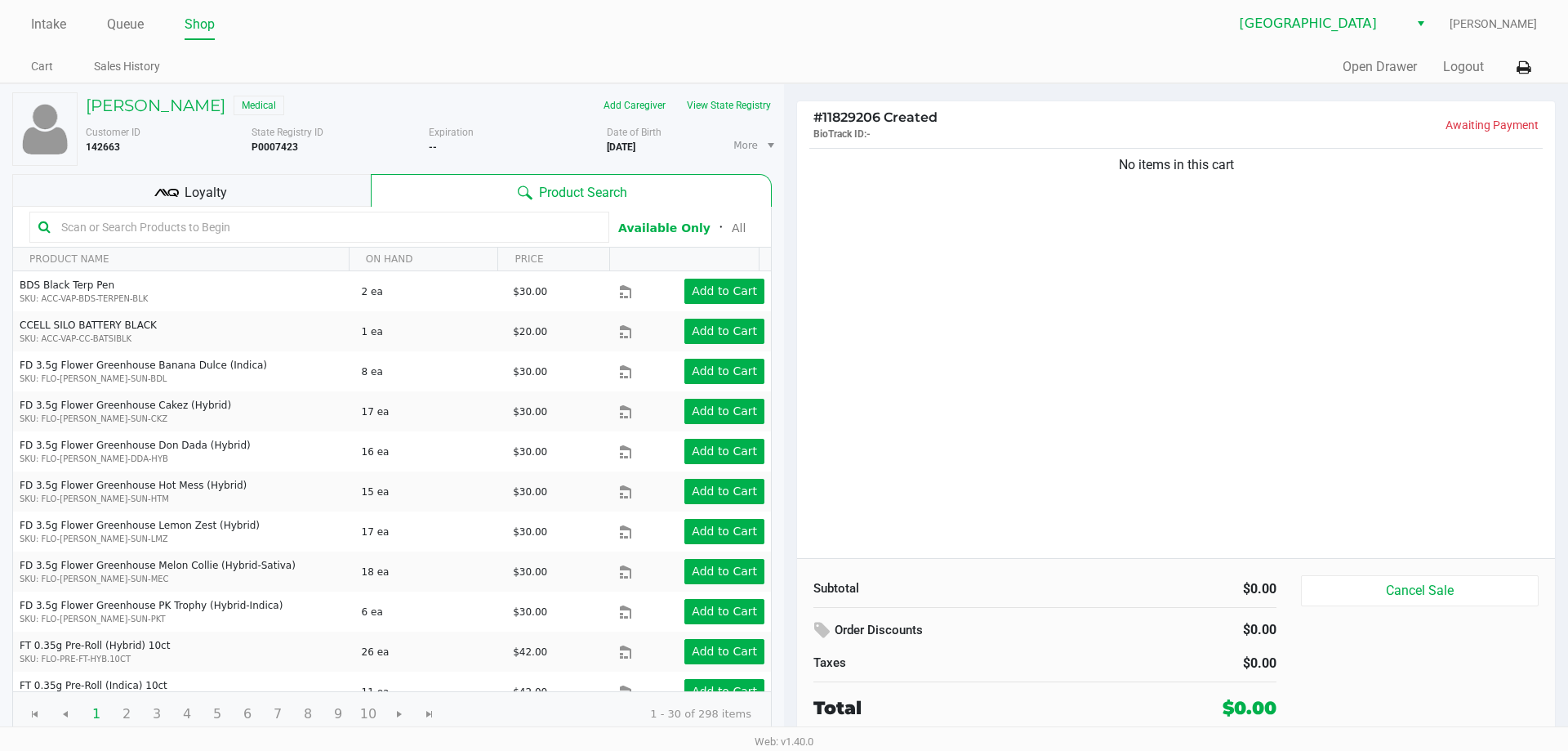
click at [512, 130] on div "Expiration --" at bounding box center [518, 145] width 178 height 40
click at [503, 98] on div "Add Caregiver View State Registry" at bounding box center [606, 105] width 355 height 26
click at [722, 105] on button "View State Registry" at bounding box center [724, 105] width 95 height 26
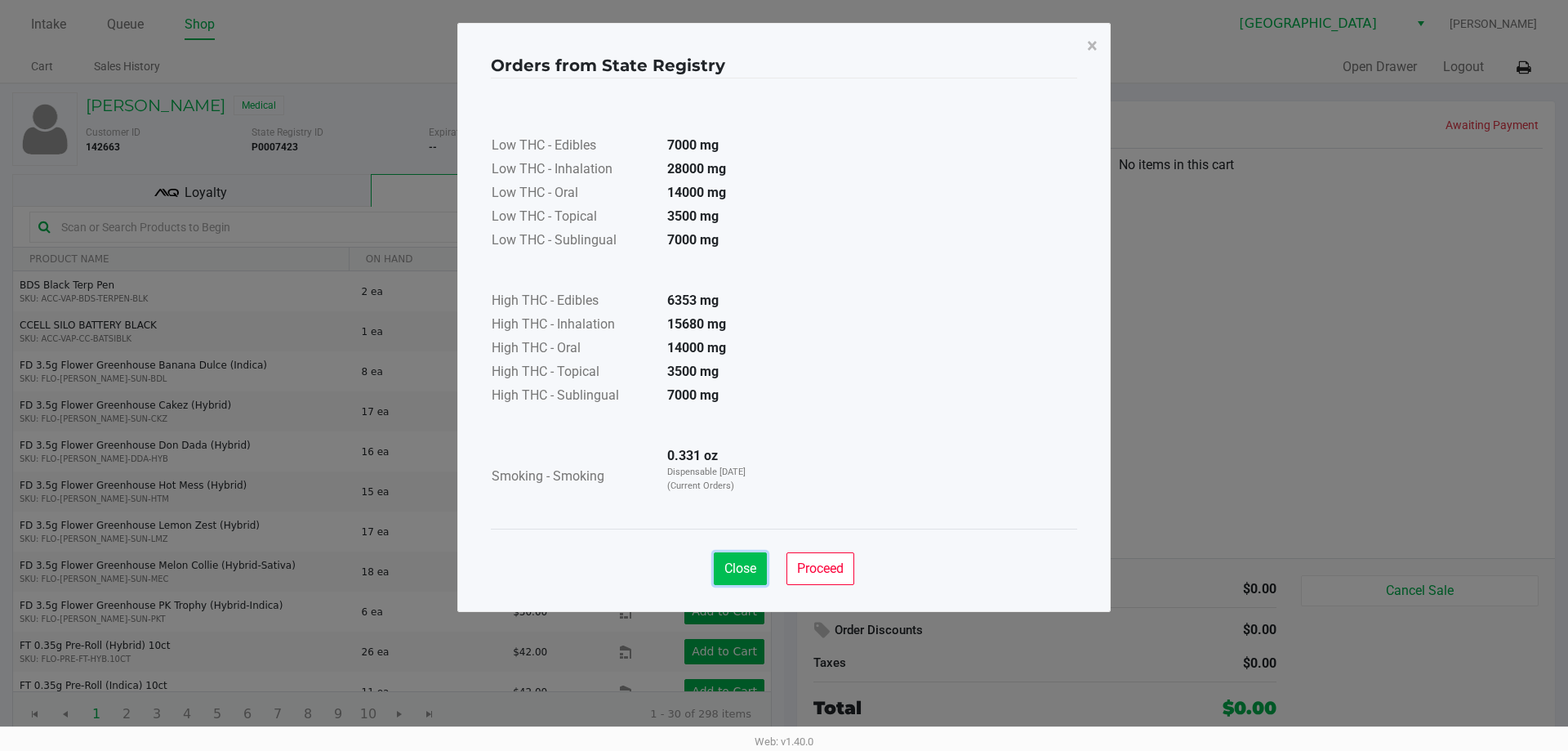
click at [735, 577] on button "Close" at bounding box center [740, 568] width 53 height 32
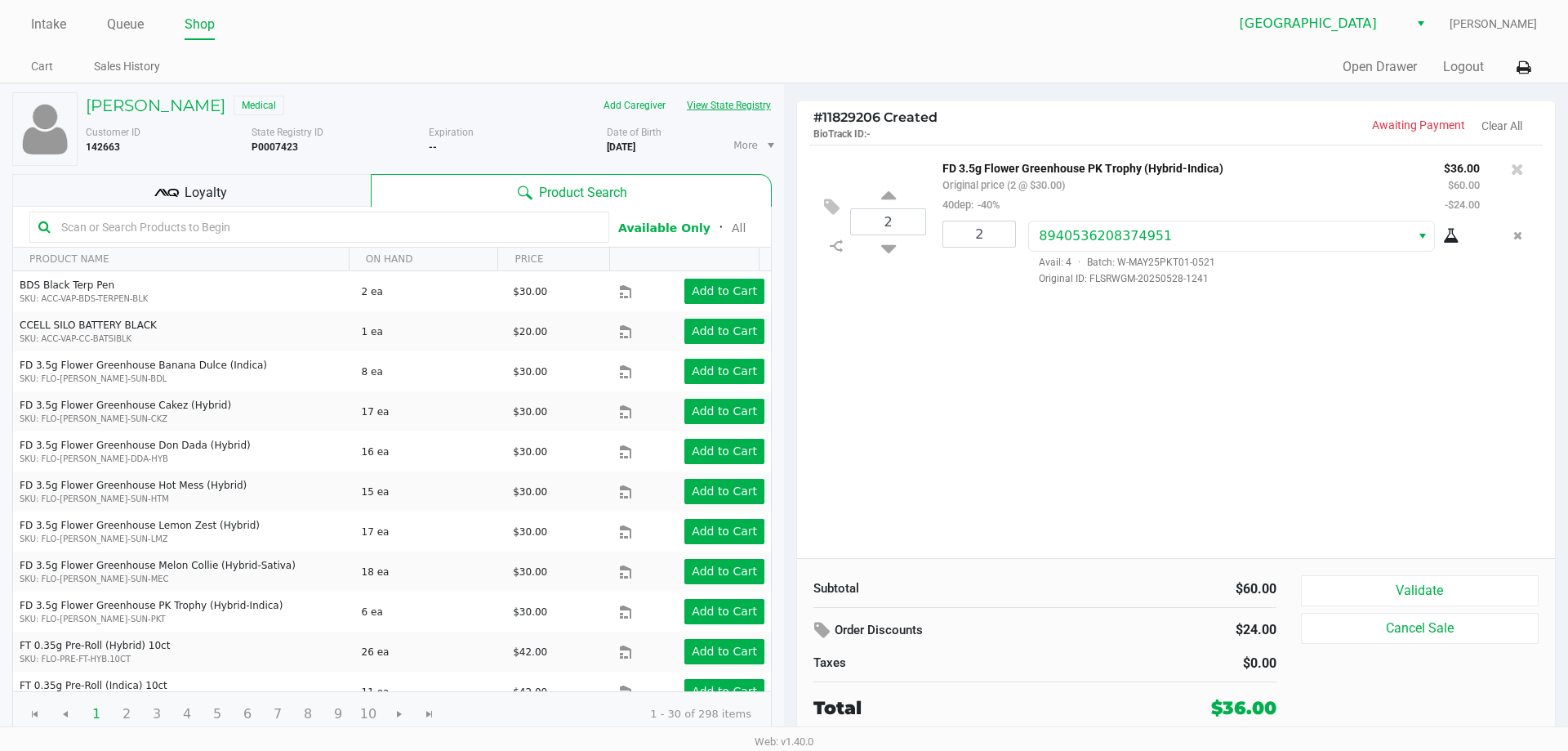
click at [723, 105] on button "View State Registry" at bounding box center [724, 105] width 95 height 26
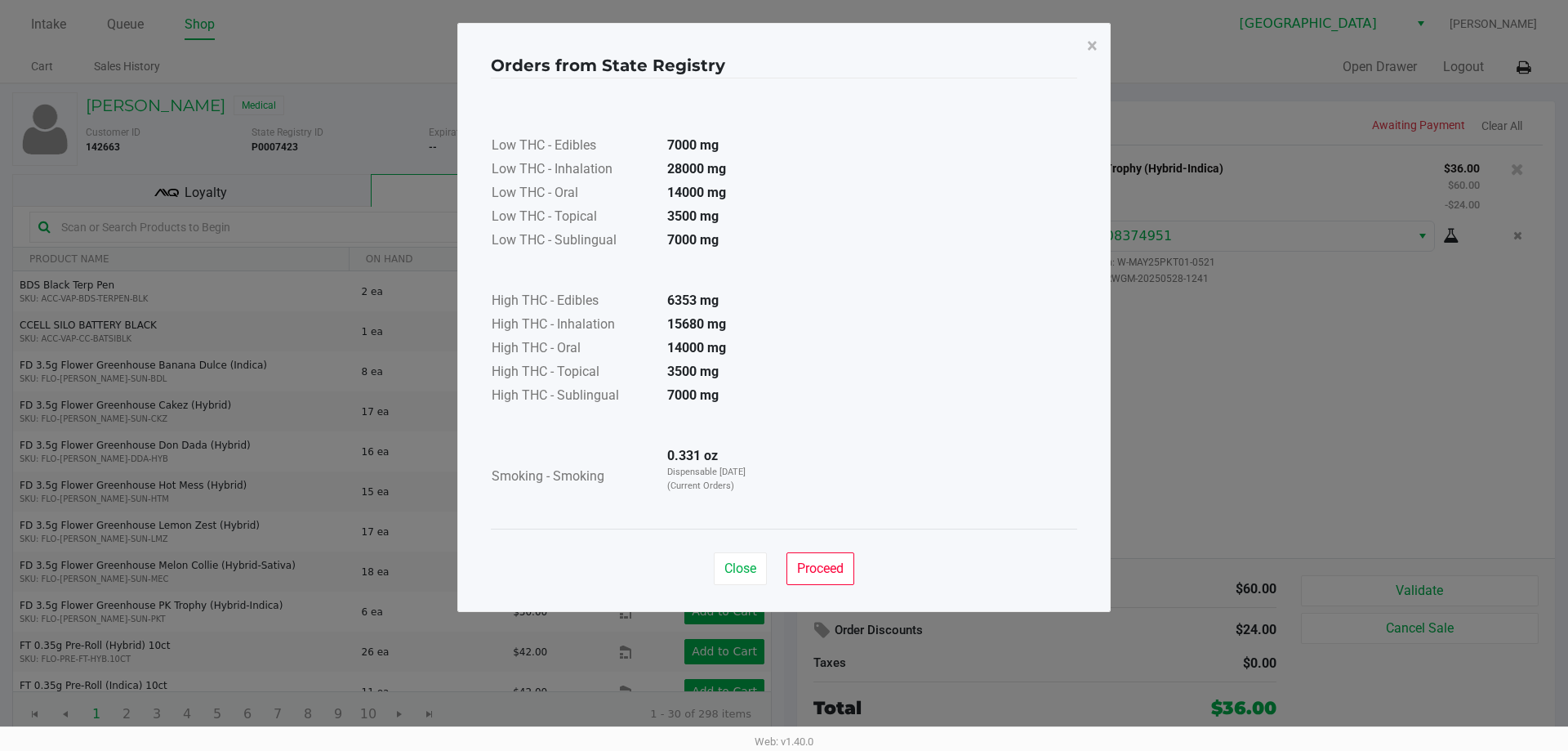
click at [877, 427] on div "Low THC - Edibles 7000 mg Low THC - Inhalation 28000 mg Low THC - Oral 14000 mg…" at bounding box center [784, 303] width 586 height 411
click at [824, 582] on button "Proceed" at bounding box center [820, 568] width 67 height 32
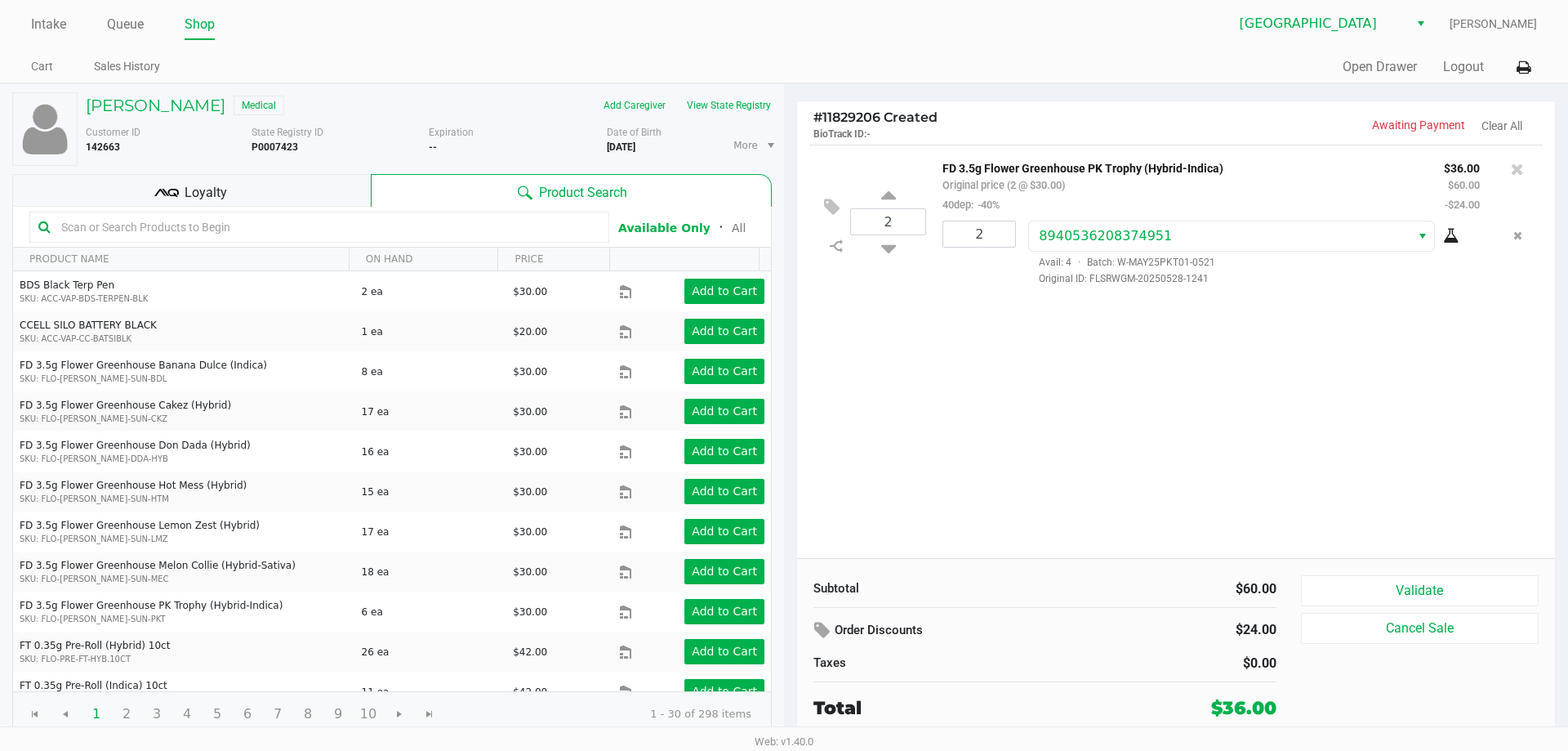
click at [1024, 428] on div "2 FD 3.5g Flower Greenhouse PK Trophy (Hybrid-Indica) Original price (2 @ $30.0…" at bounding box center [1176, 352] width 758 height 414
click at [1108, 129] on p "BioTrack ID: -" at bounding box center [994, 132] width 362 height 15
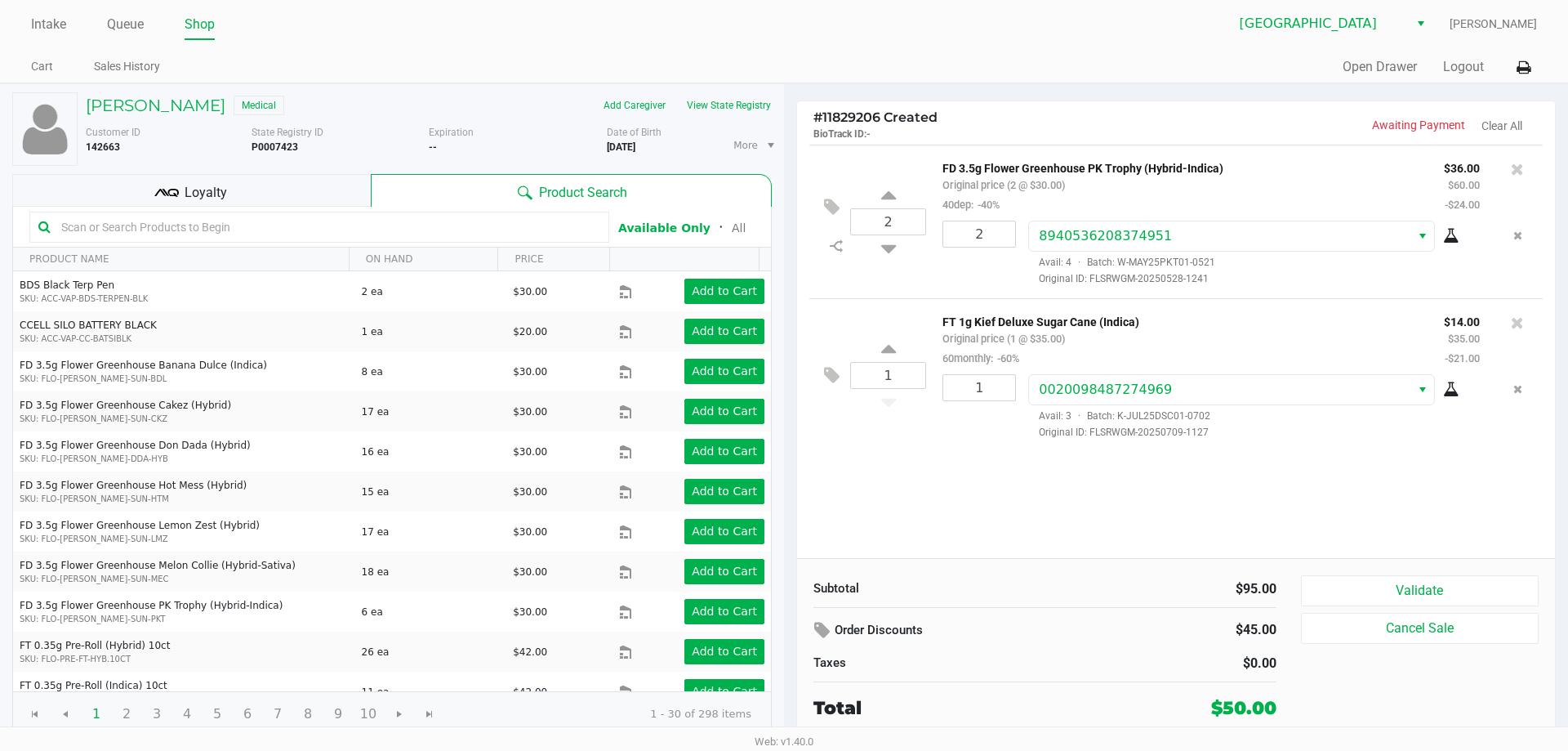
click at [245, 211] on div at bounding box center [319, 227] width 580 height 31
click at [257, 201] on div "Loyalty" at bounding box center [192, 190] width 359 height 32
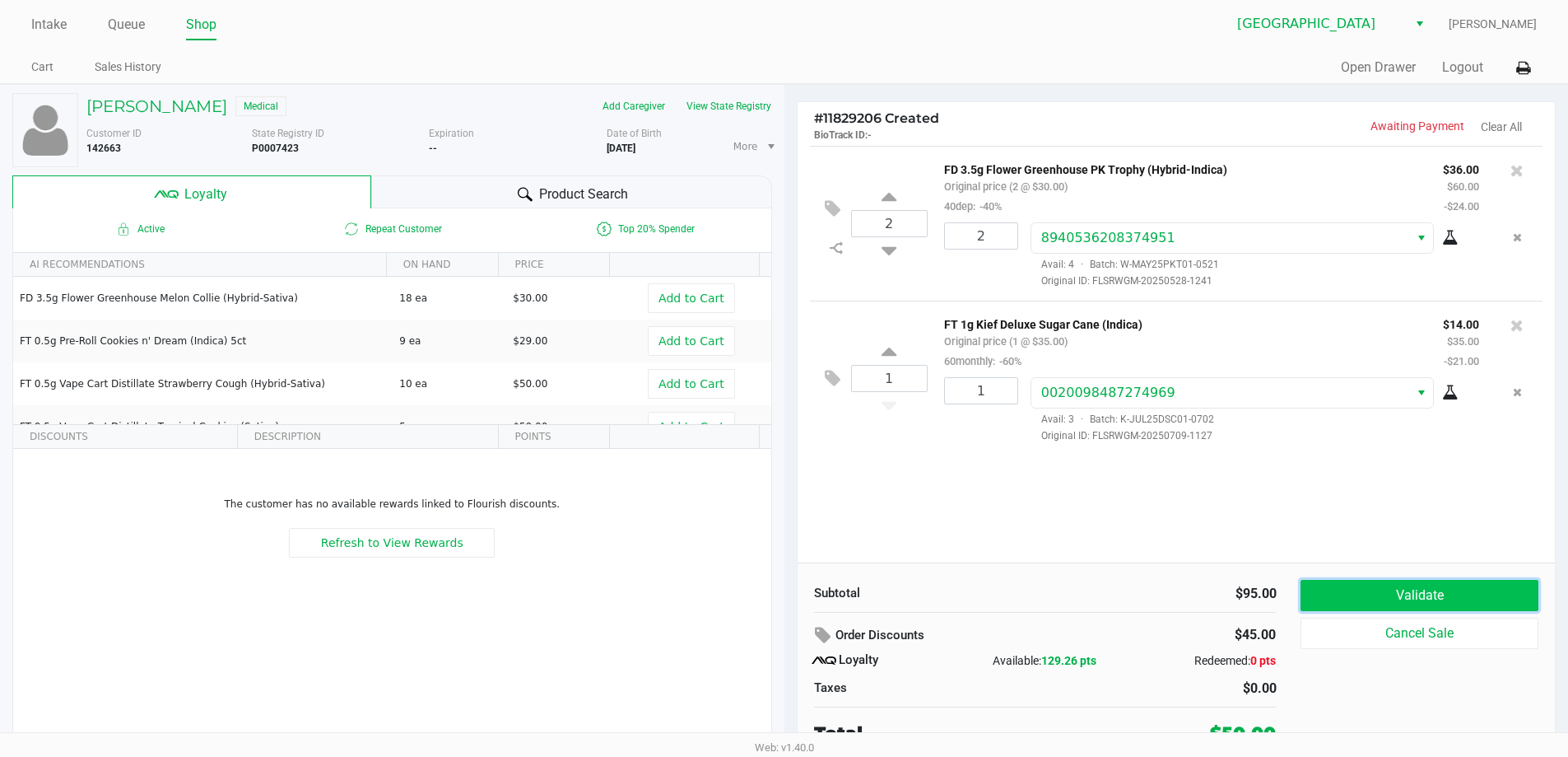
click at [1386, 589] on button "Validate" at bounding box center [1419, 595] width 237 height 32
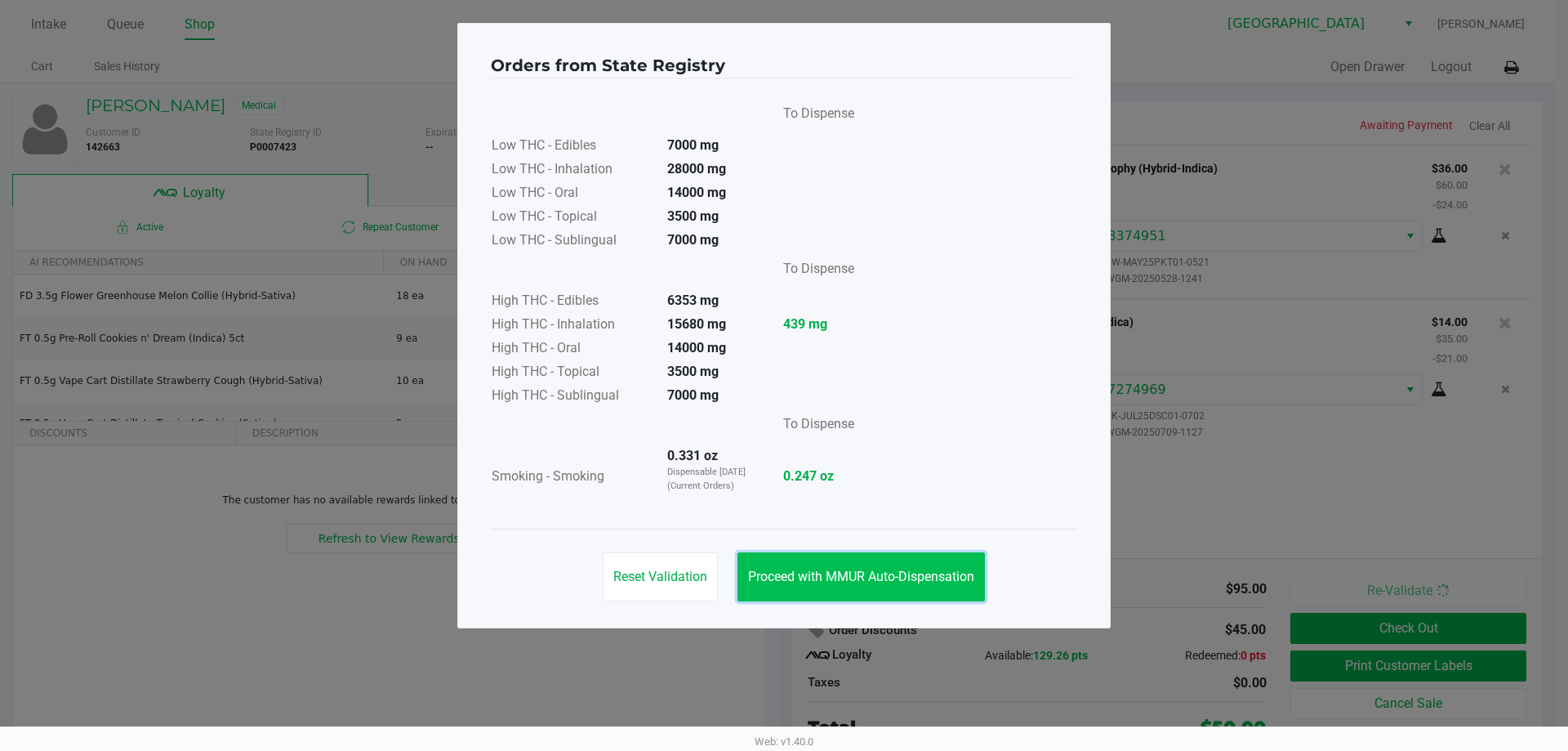
drag, startPoint x: 849, startPoint y: 582, endPoint x: 1003, endPoint y: 601, distance: 155.2
click at [851, 582] on span "Proceed with MMUR Auto-Dispensation" at bounding box center [861, 576] width 227 height 15
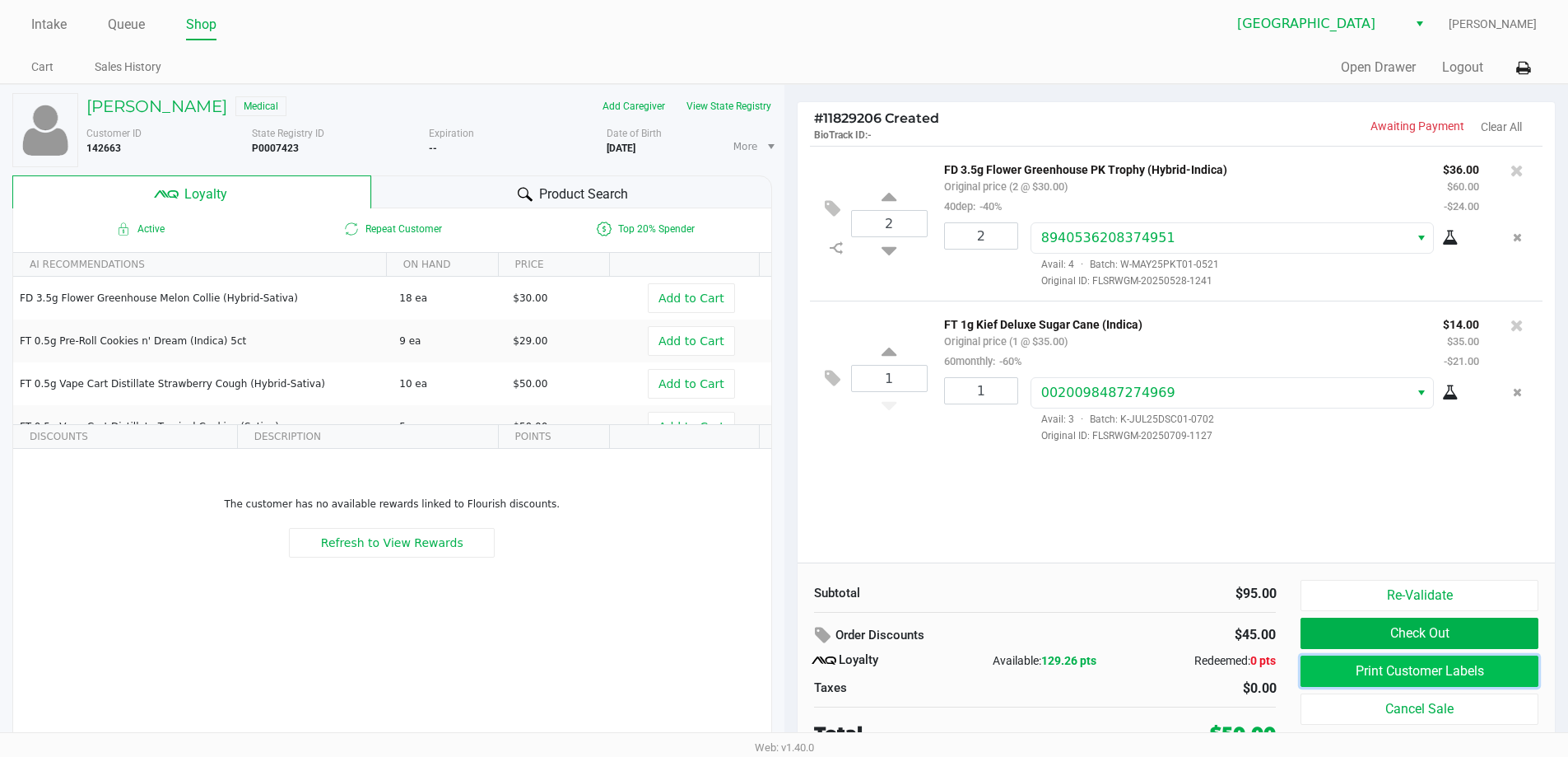
click at [1359, 669] on button "Print Customer Labels" at bounding box center [1419, 671] width 237 height 32
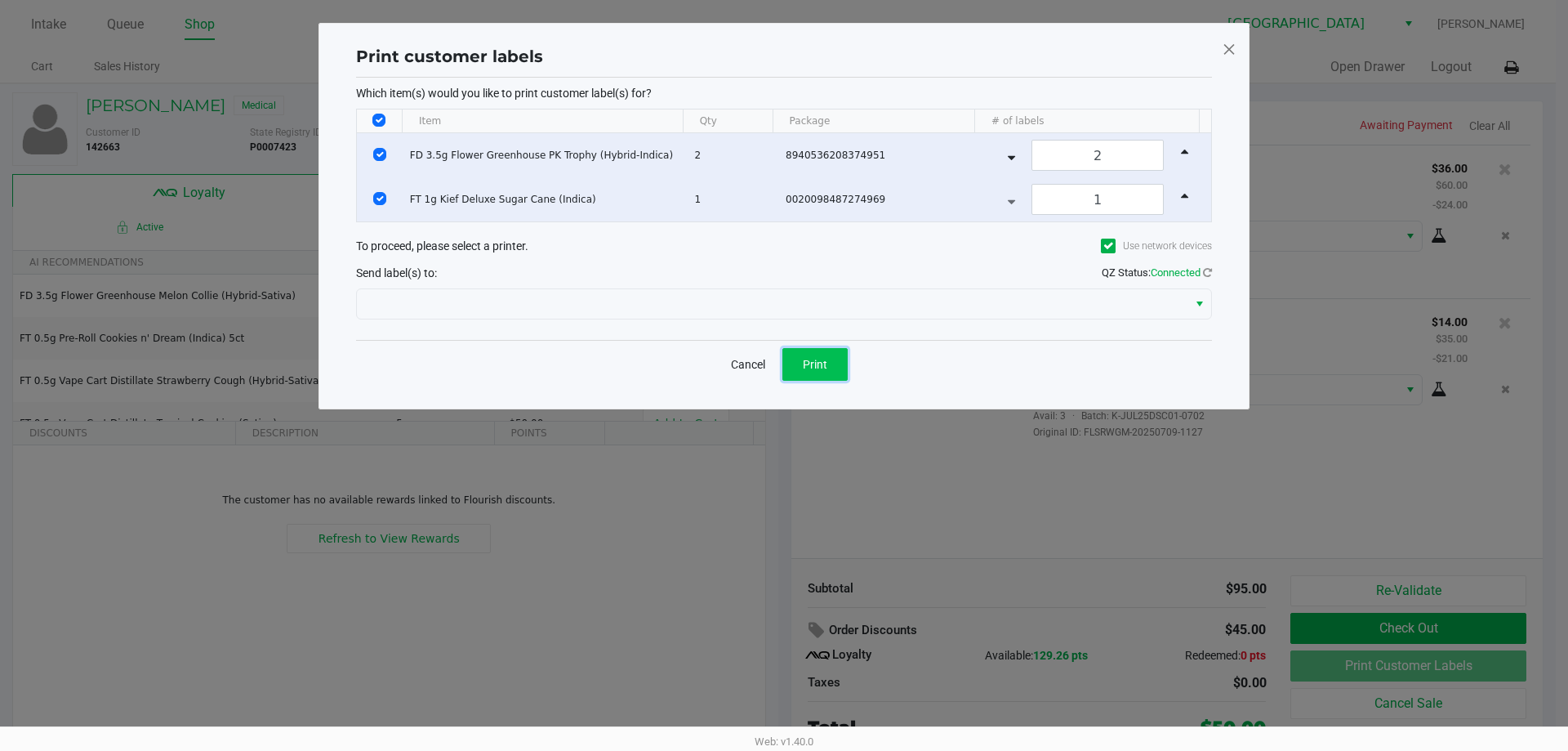
click at [821, 364] on span "Print" at bounding box center [815, 364] width 24 height 13
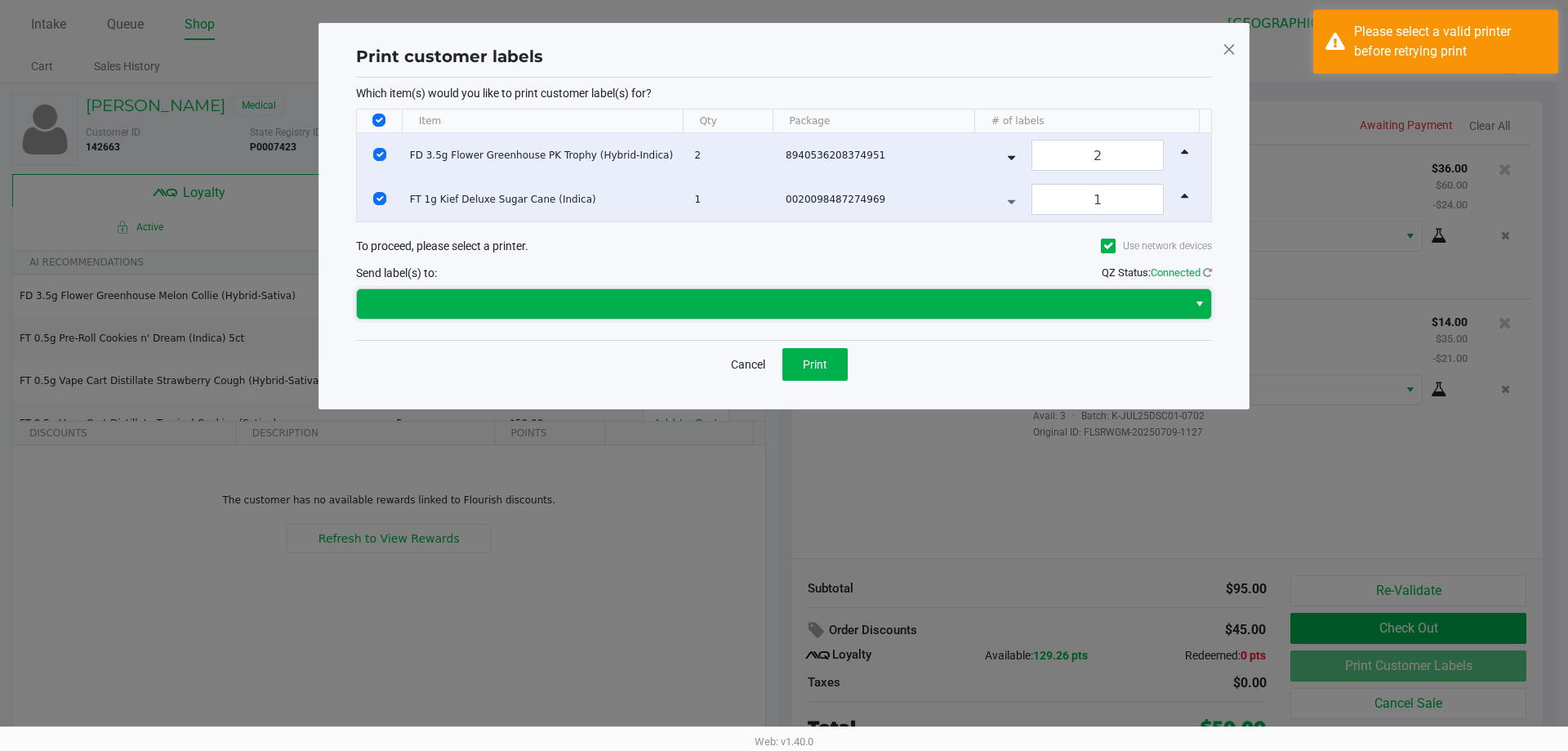
click at [851, 317] on span at bounding box center [772, 304] width 831 height 30
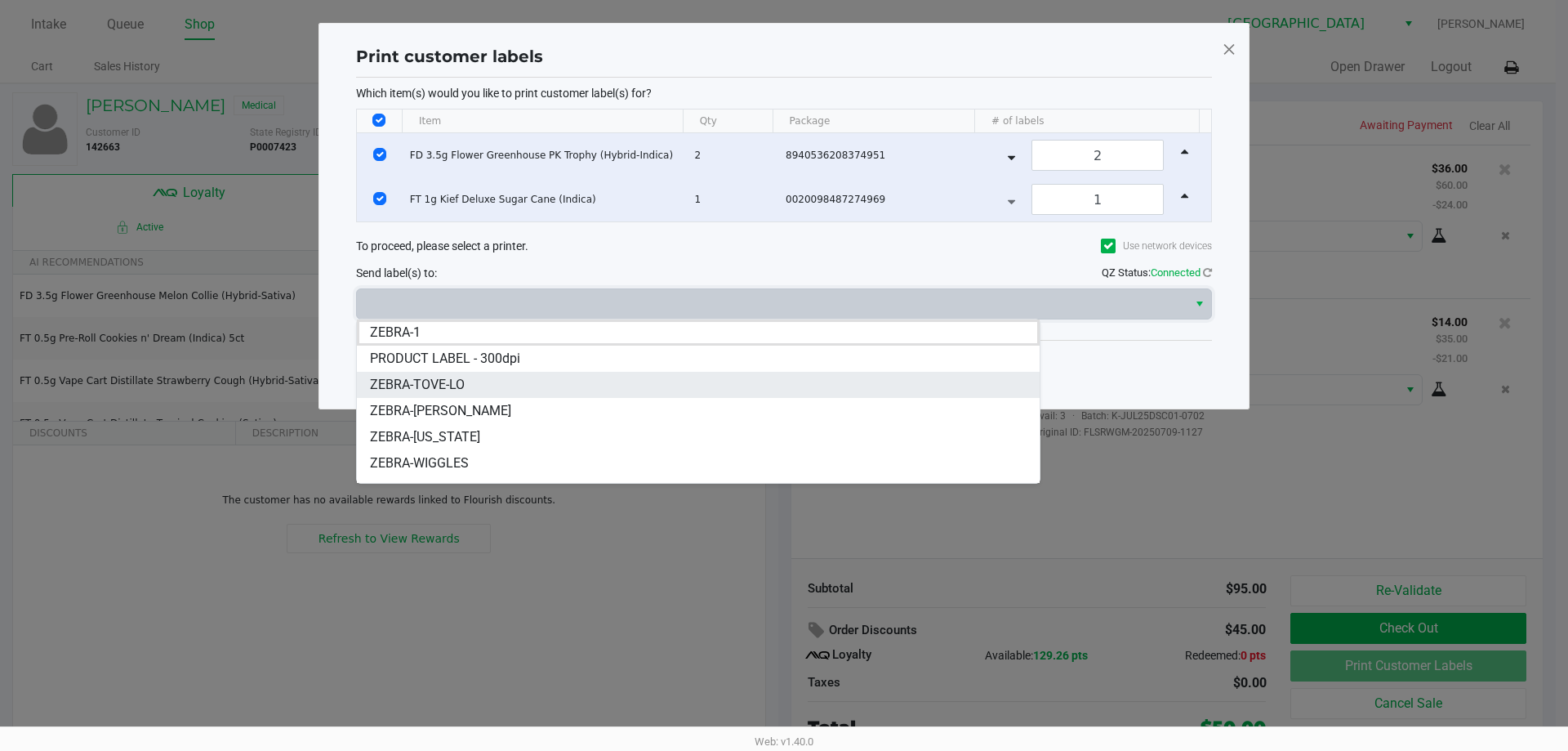
click at [787, 383] on li "ZEBRA-TOVE-LO" at bounding box center [698, 384] width 682 height 26
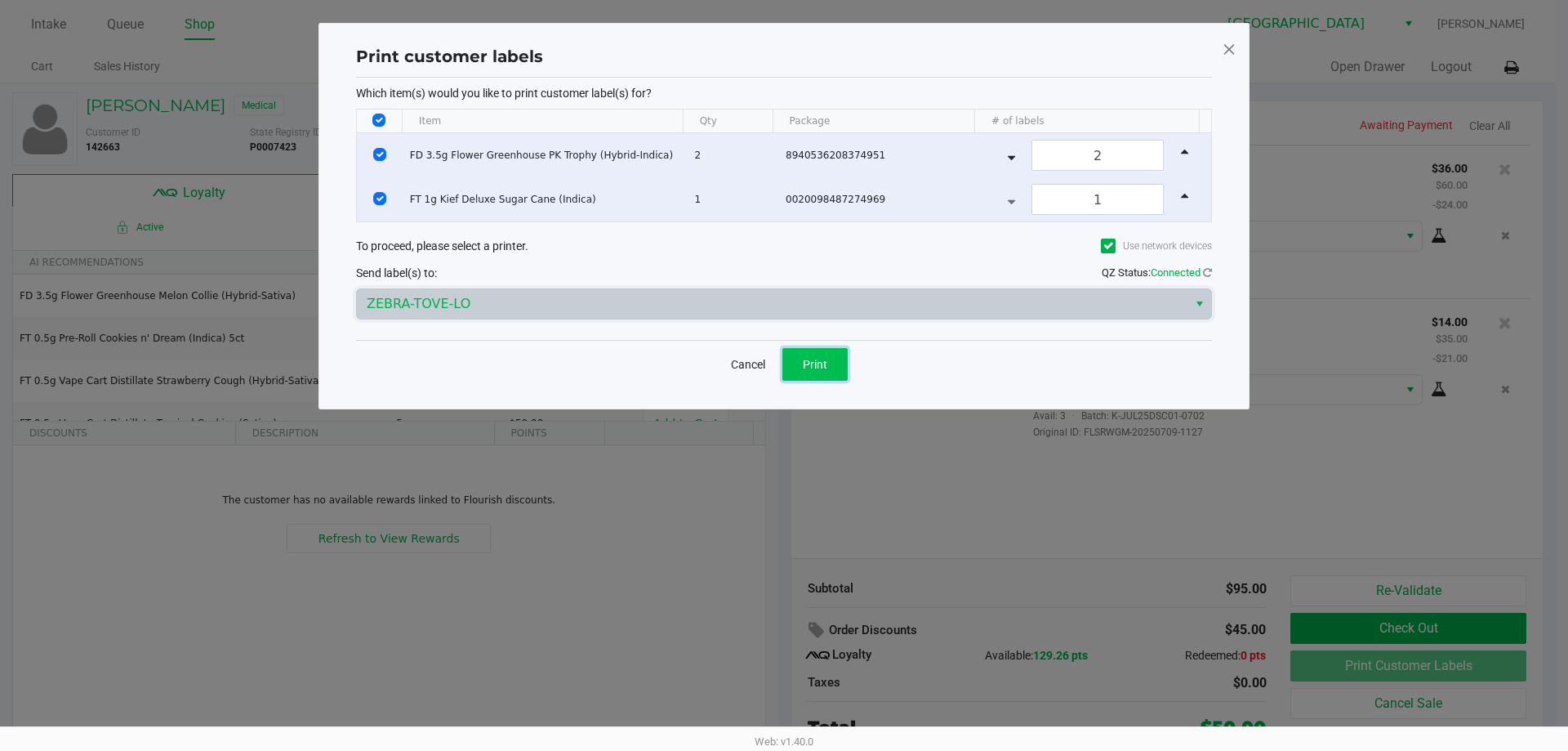
click at [826, 370] on span "Print" at bounding box center [815, 364] width 24 height 13
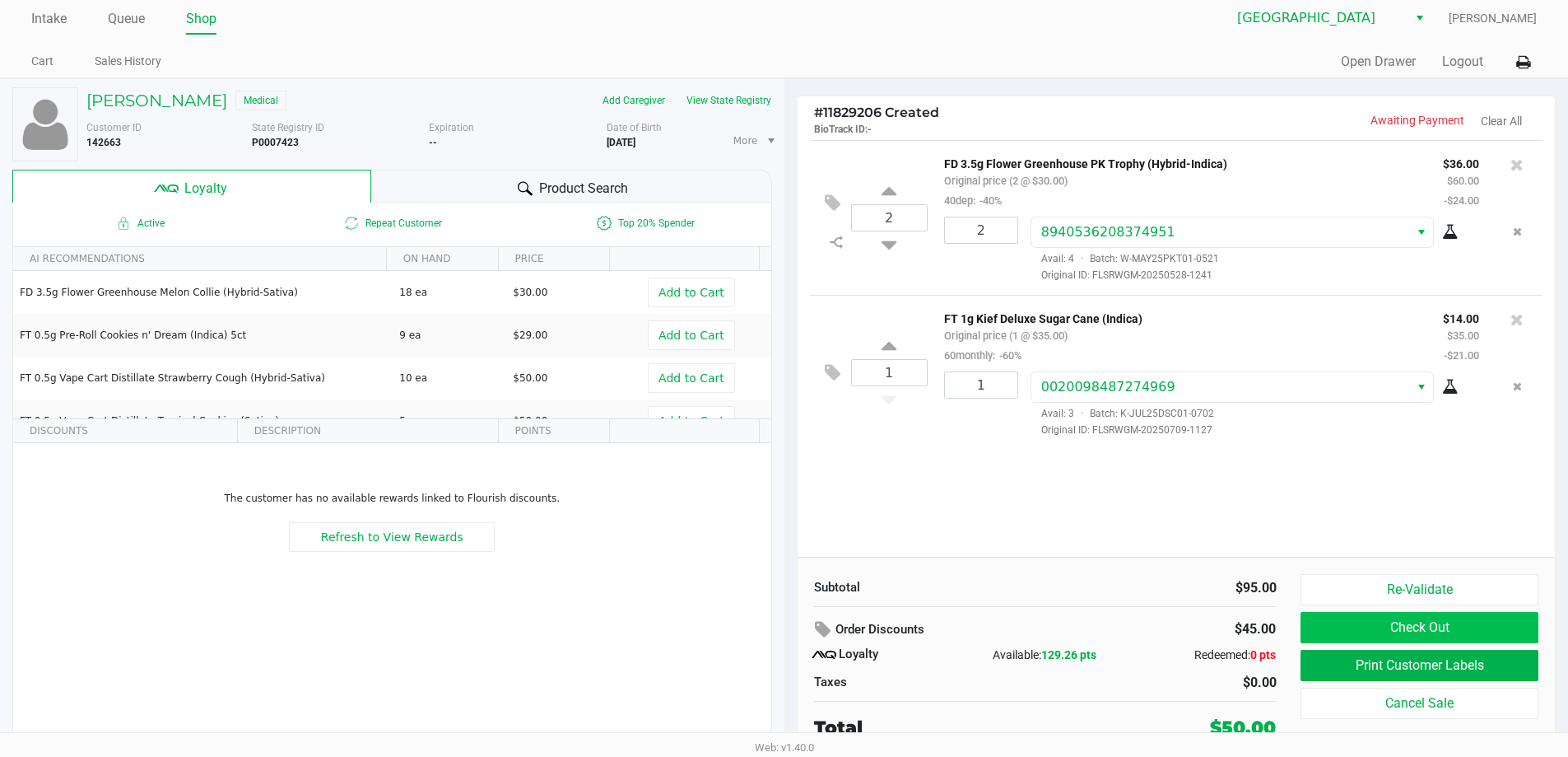
scroll to position [7, 0]
click at [1399, 622] on button "Check Out" at bounding box center [1419, 626] width 237 height 32
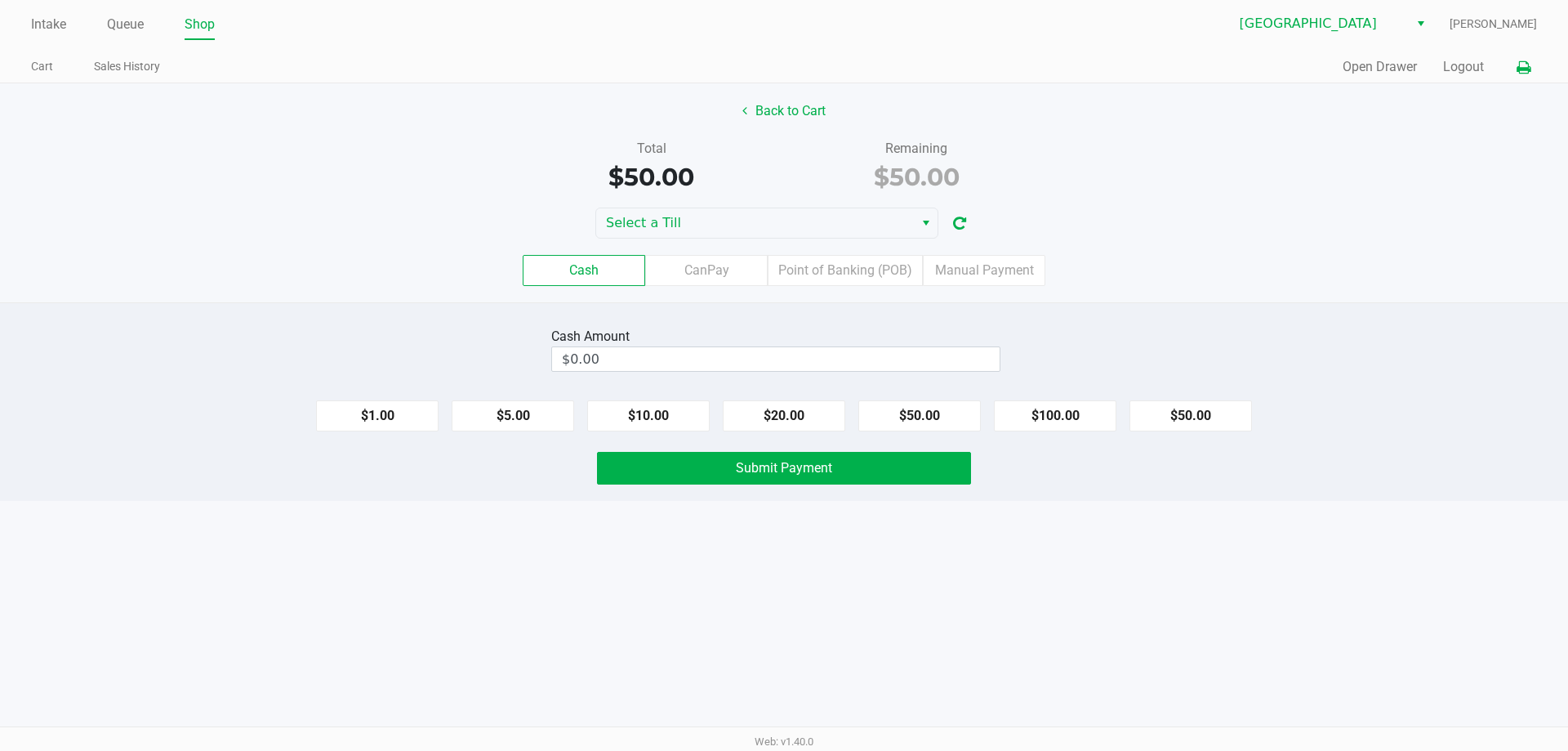
click at [1532, 64] on button at bounding box center [1524, 67] width 27 height 31
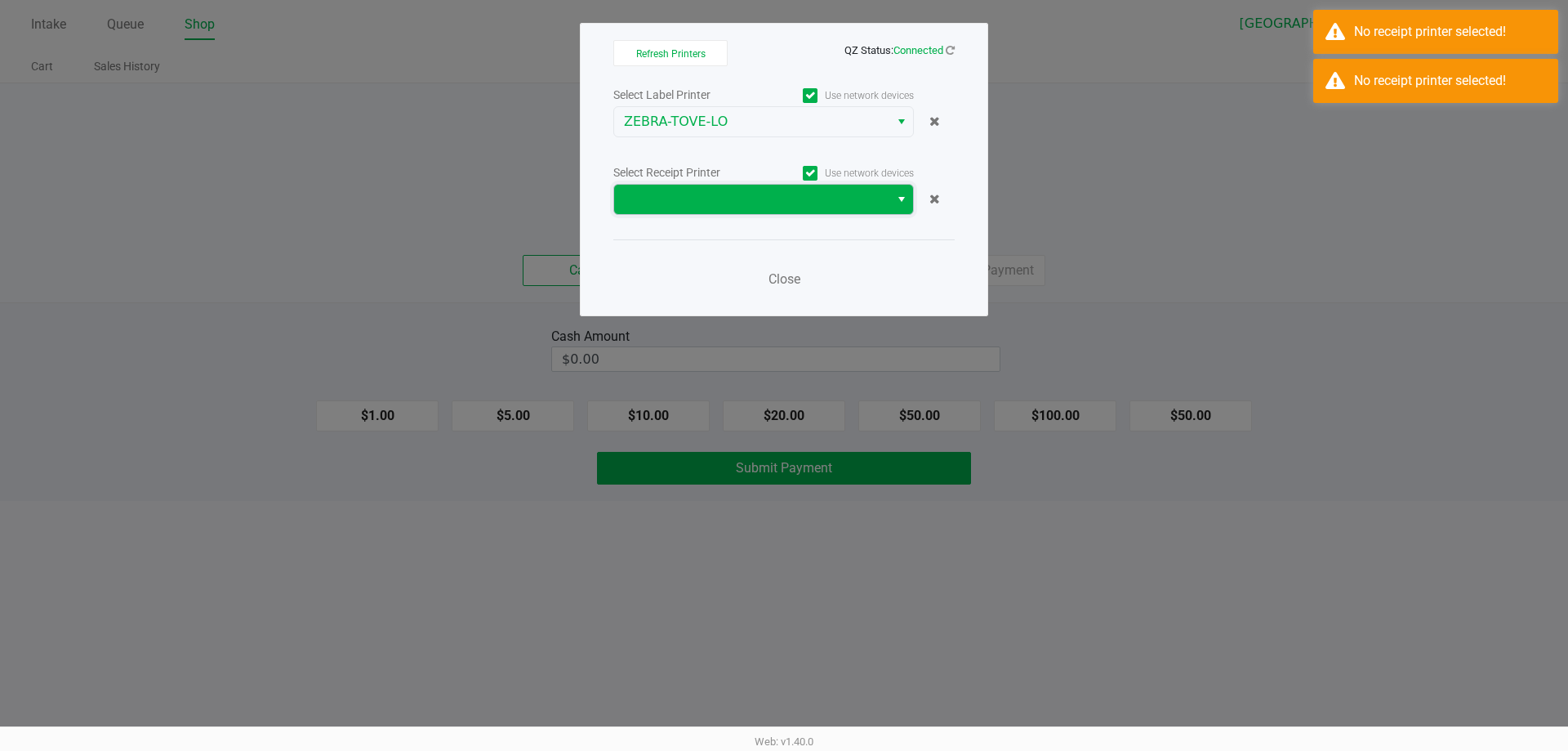
click at [788, 200] on span at bounding box center [752, 200] width 255 height 20
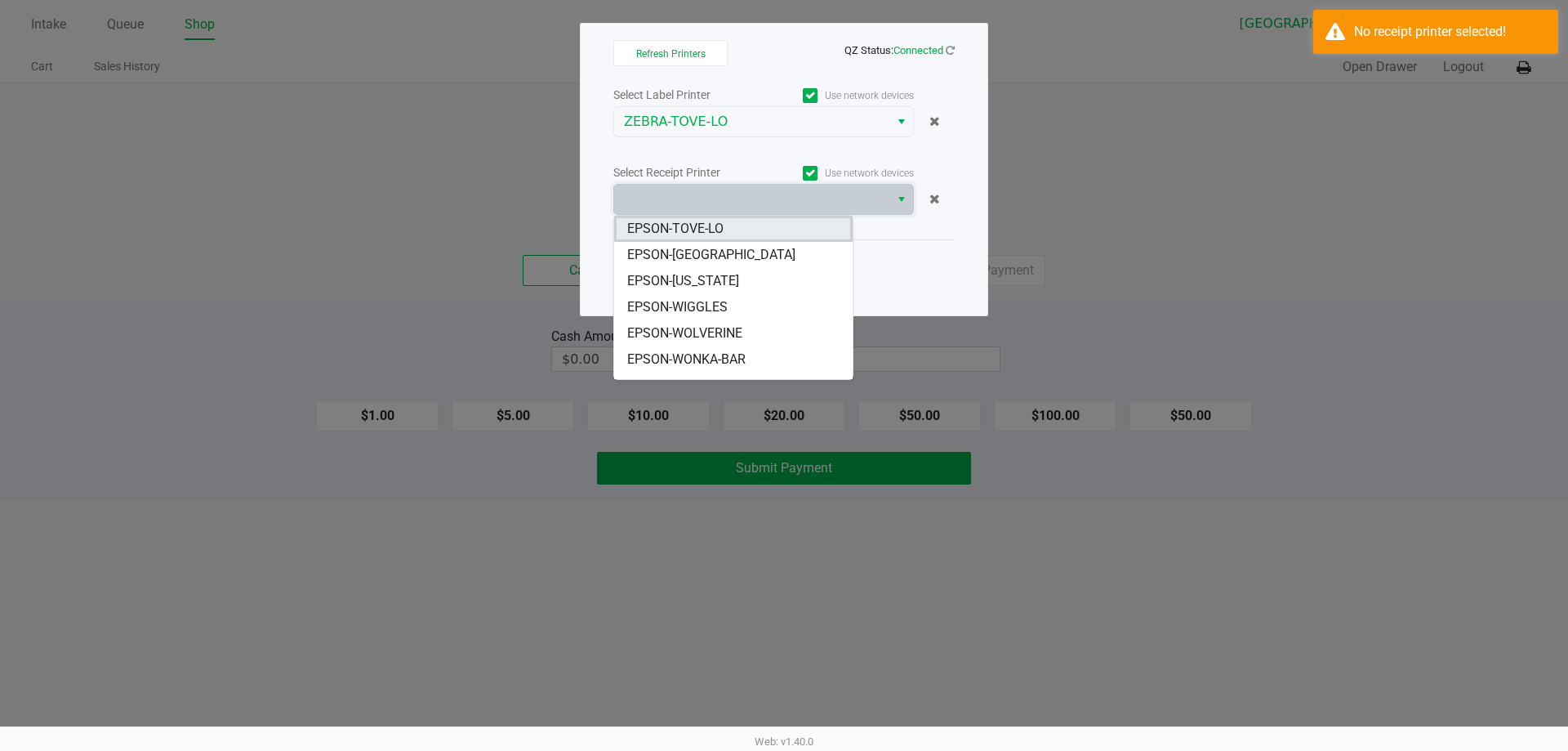
click at [735, 232] on li "EPSON-TOVE-LO" at bounding box center [733, 228] width 238 height 26
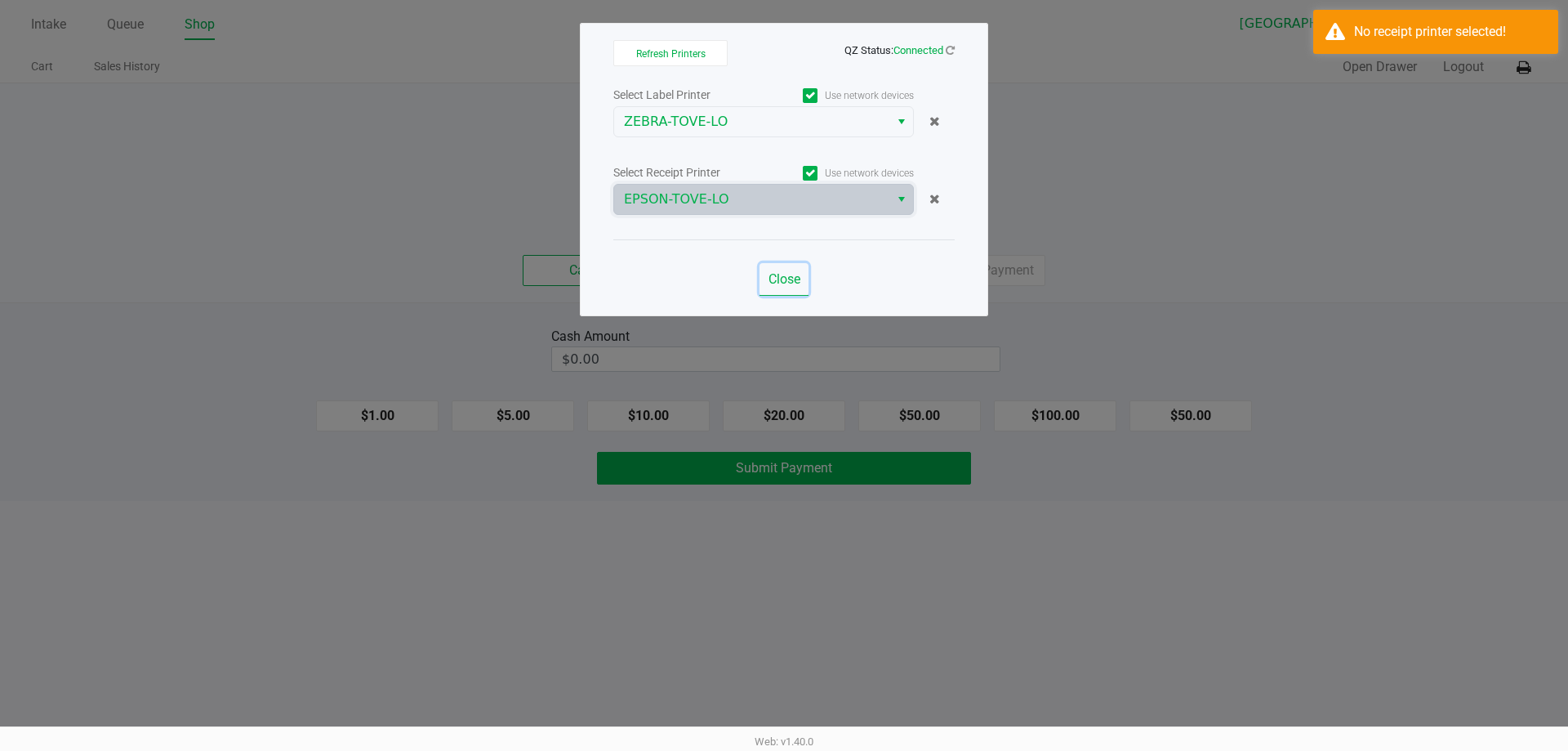
click at [772, 281] on span "Close" at bounding box center [784, 279] width 31 height 15
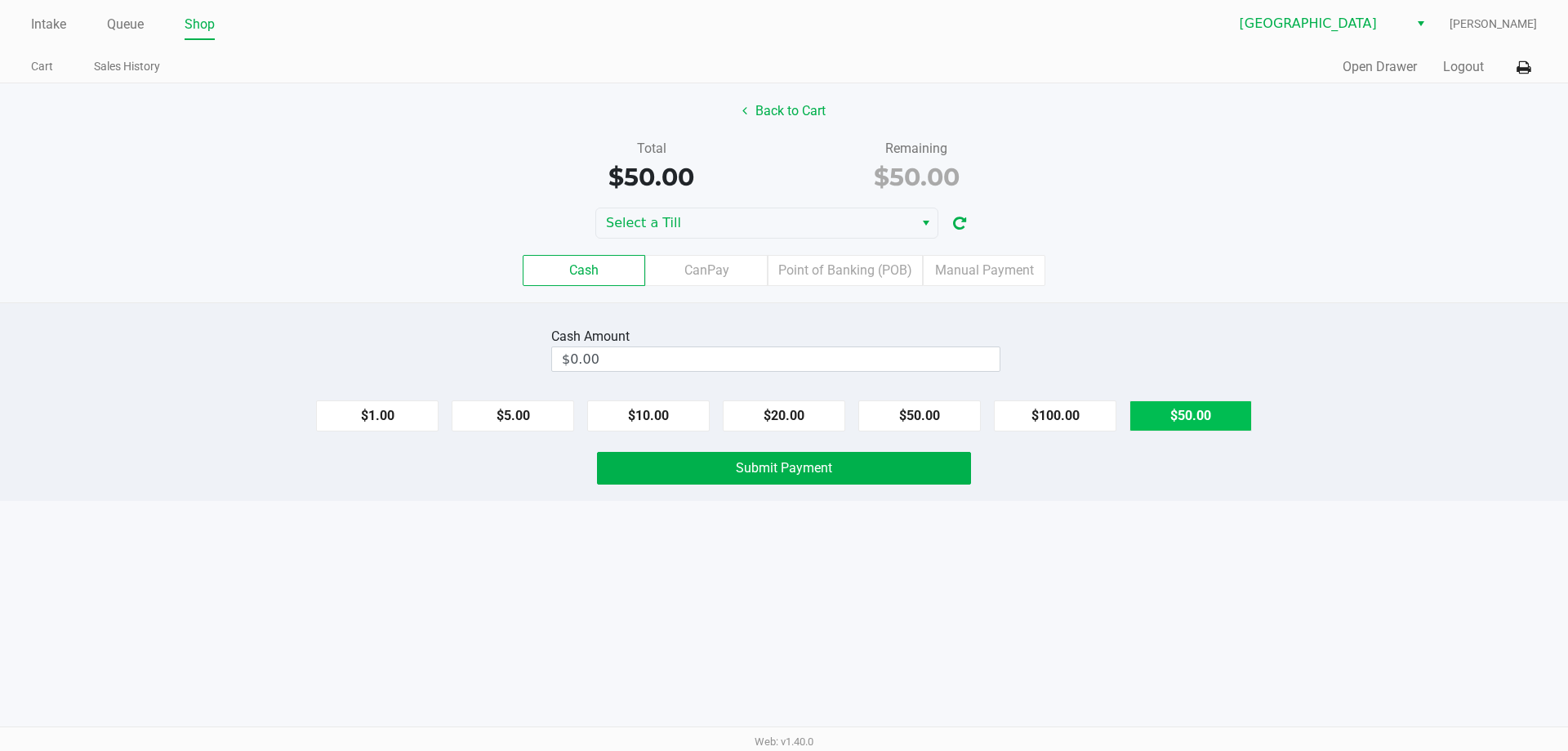
click at [1209, 414] on button "$50.00" at bounding box center [1190, 416] width 122 height 31
type input "$50.00"
click at [942, 468] on button "Submit Payment" at bounding box center [784, 468] width 374 height 32
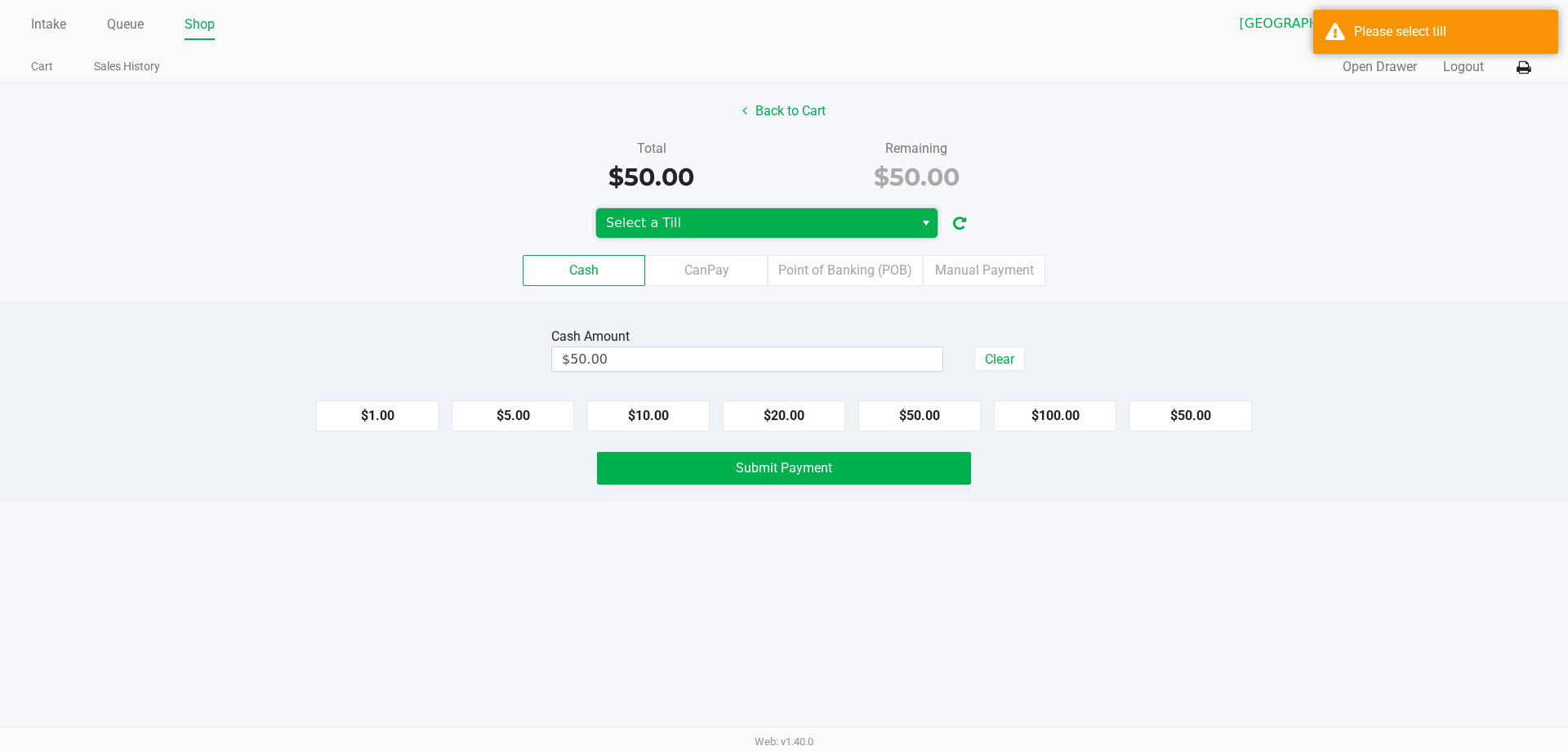
click at [634, 228] on span "Select a Till" at bounding box center [755, 223] width 298 height 20
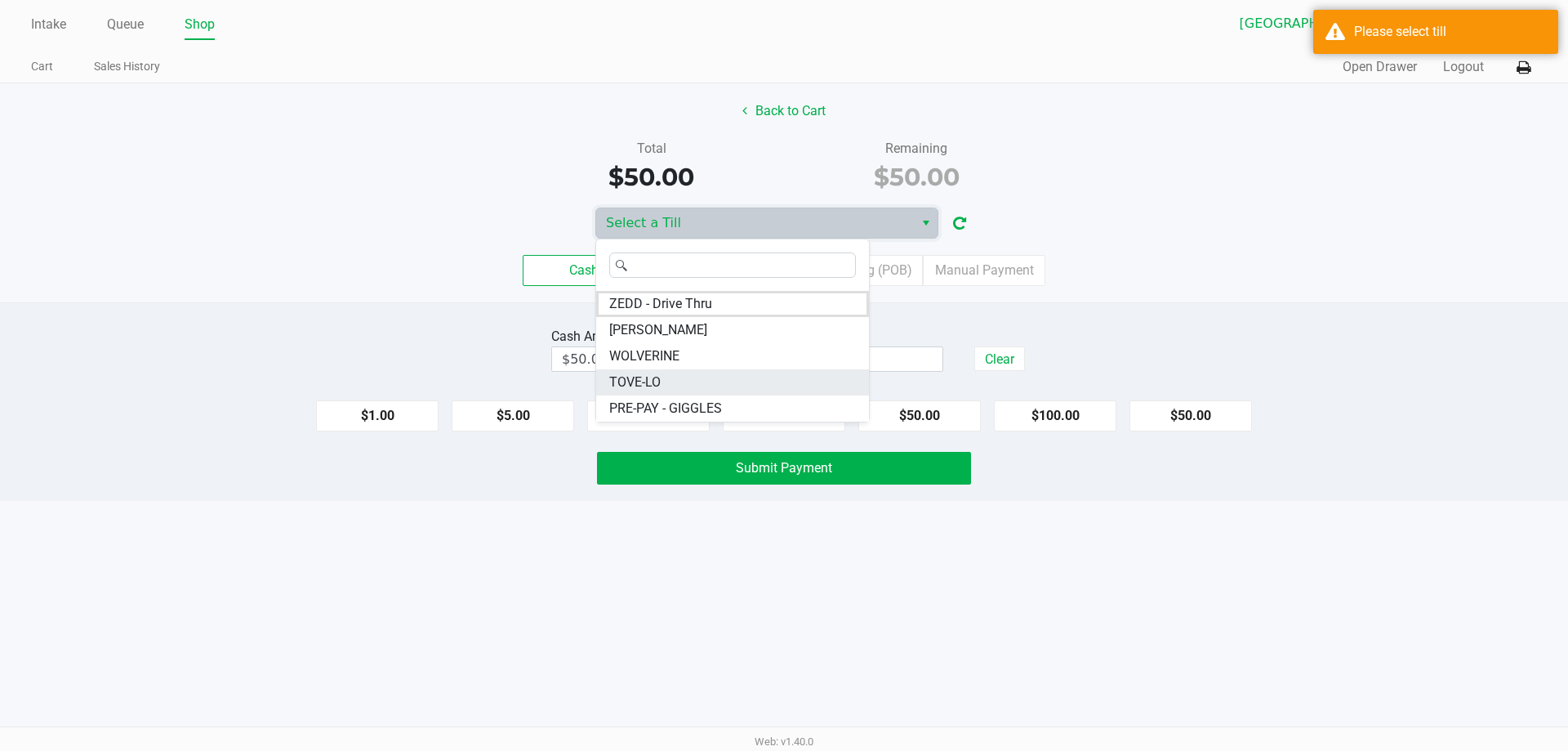
click at [674, 390] on li "TOVE-LO" at bounding box center [732, 382] width 272 height 26
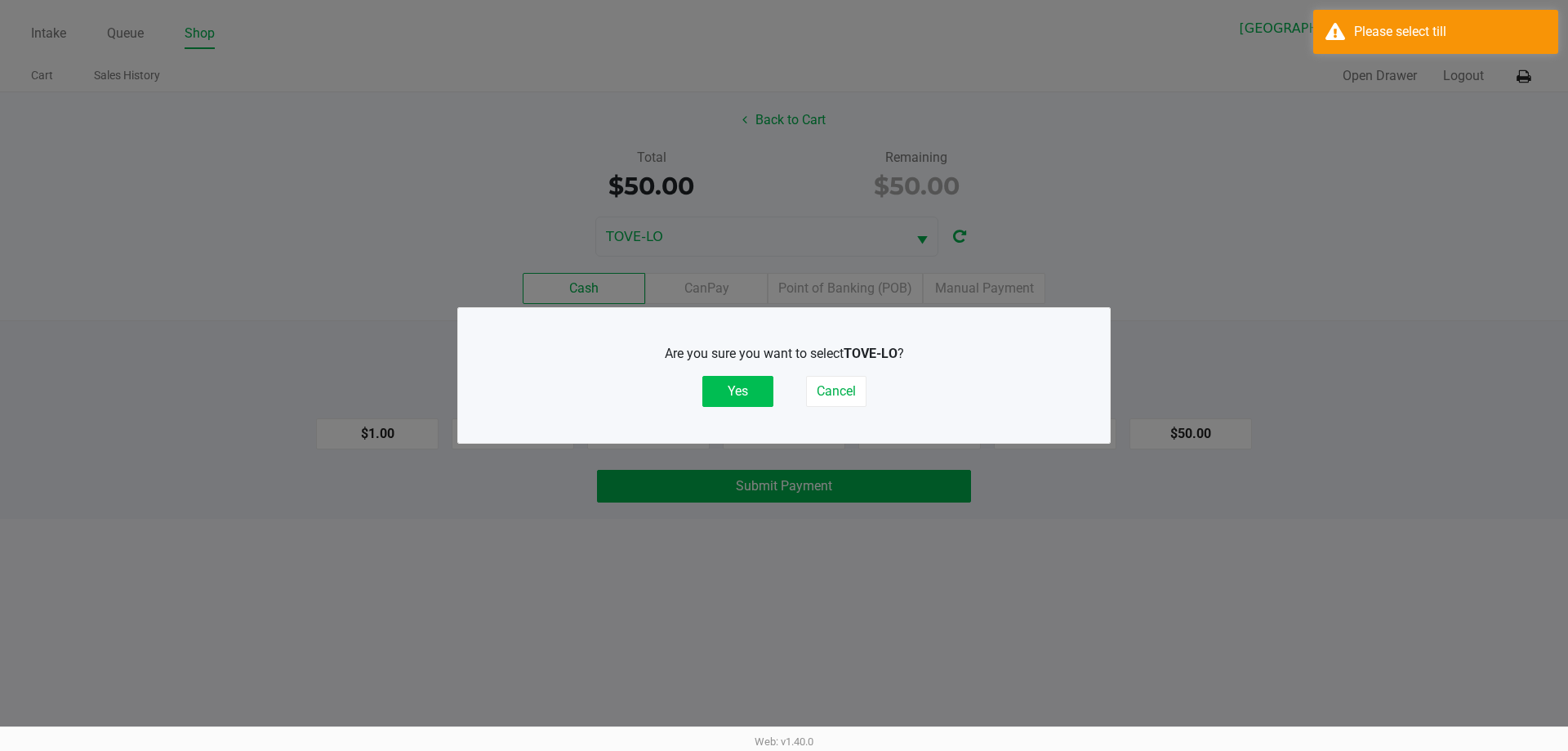
click at [726, 386] on button "Yes" at bounding box center [737, 391] width 71 height 31
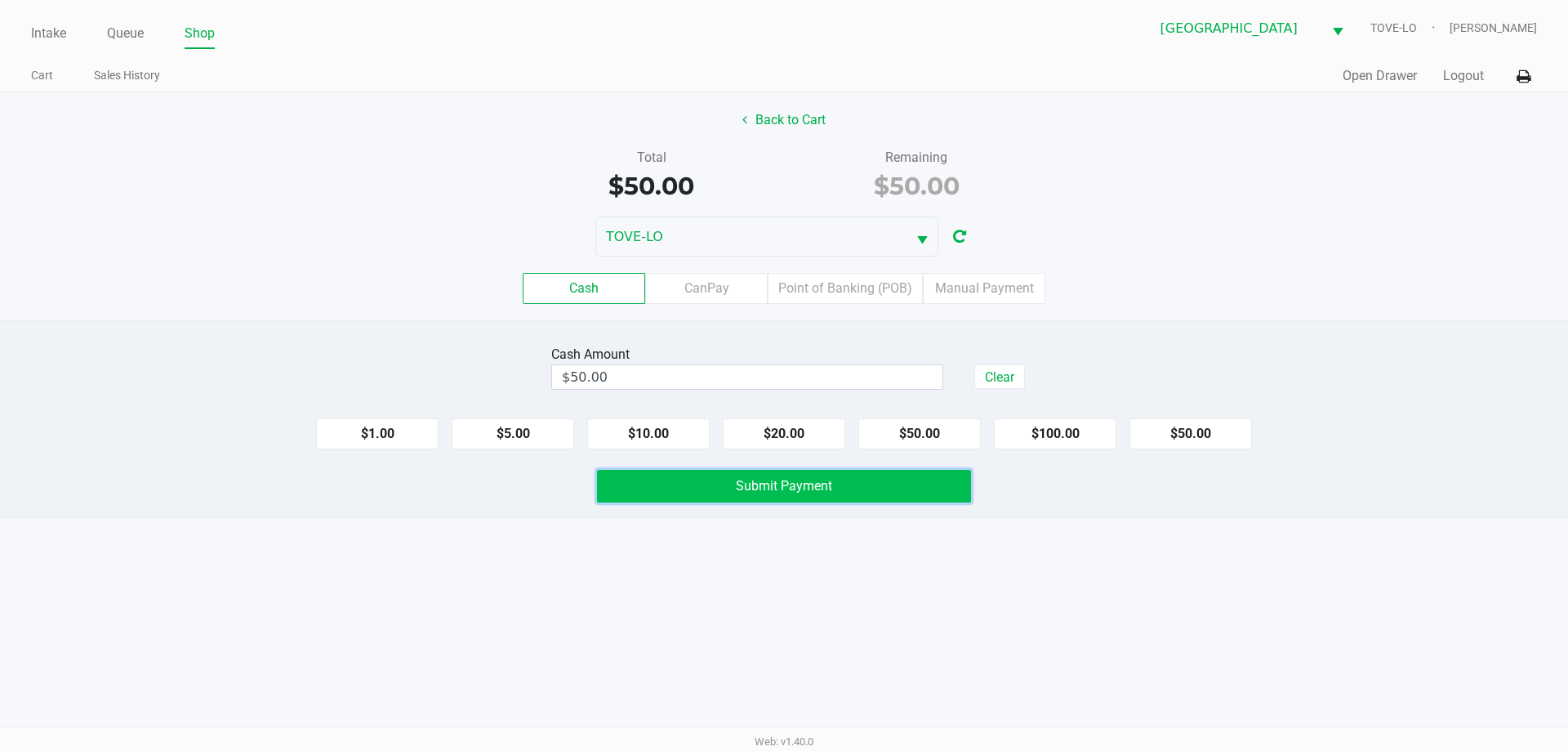
click at [886, 486] on button "Submit Payment" at bounding box center [784, 486] width 374 height 32
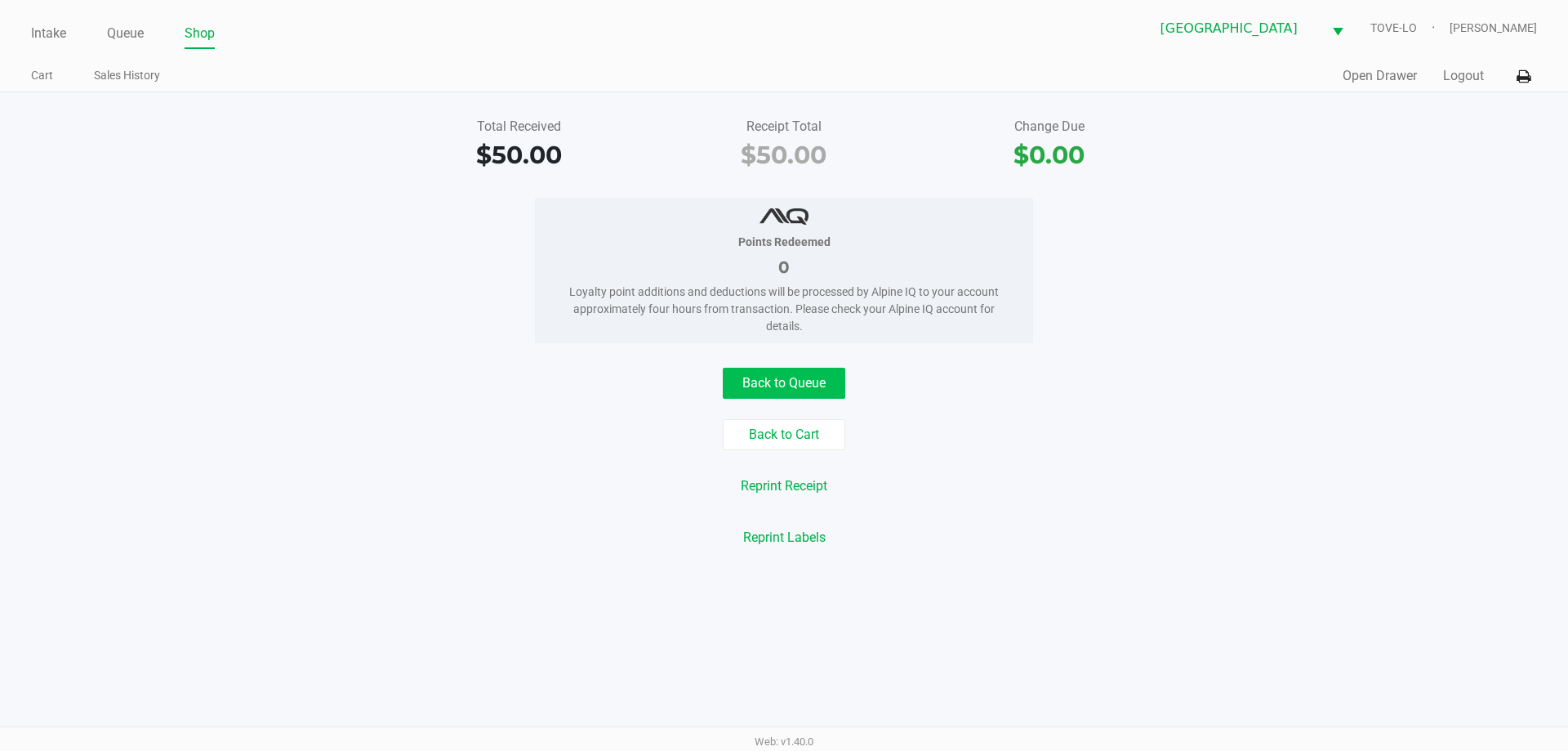
click at [783, 394] on button "Back to Queue" at bounding box center [784, 383] width 122 height 31
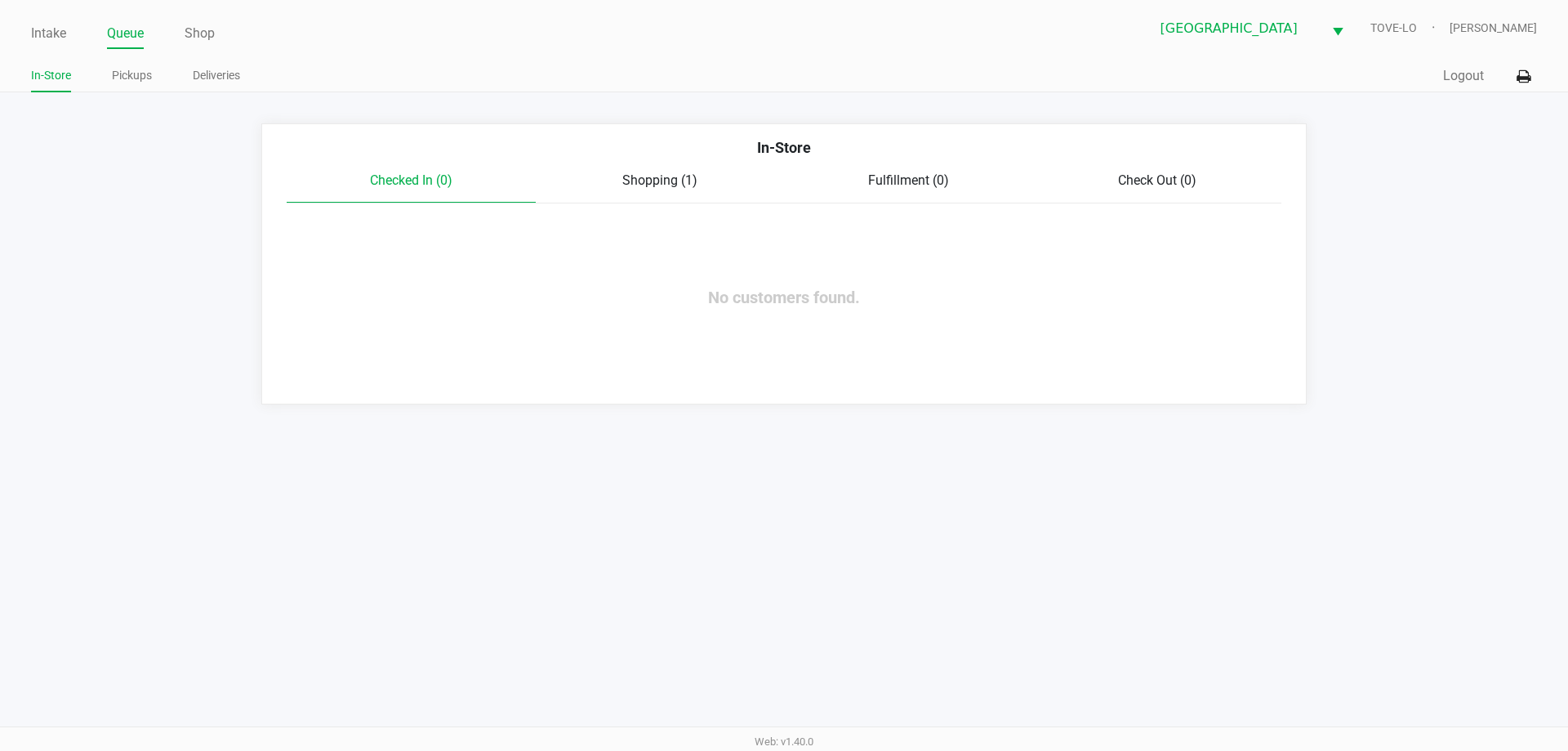
click at [13, 31] on div "Intake Queue Shop Palm Coast WC TOVE-LO Mark Serrano In-Store Pickups Deliverie…" at bounding box center [784, 46] width 1568 height 93
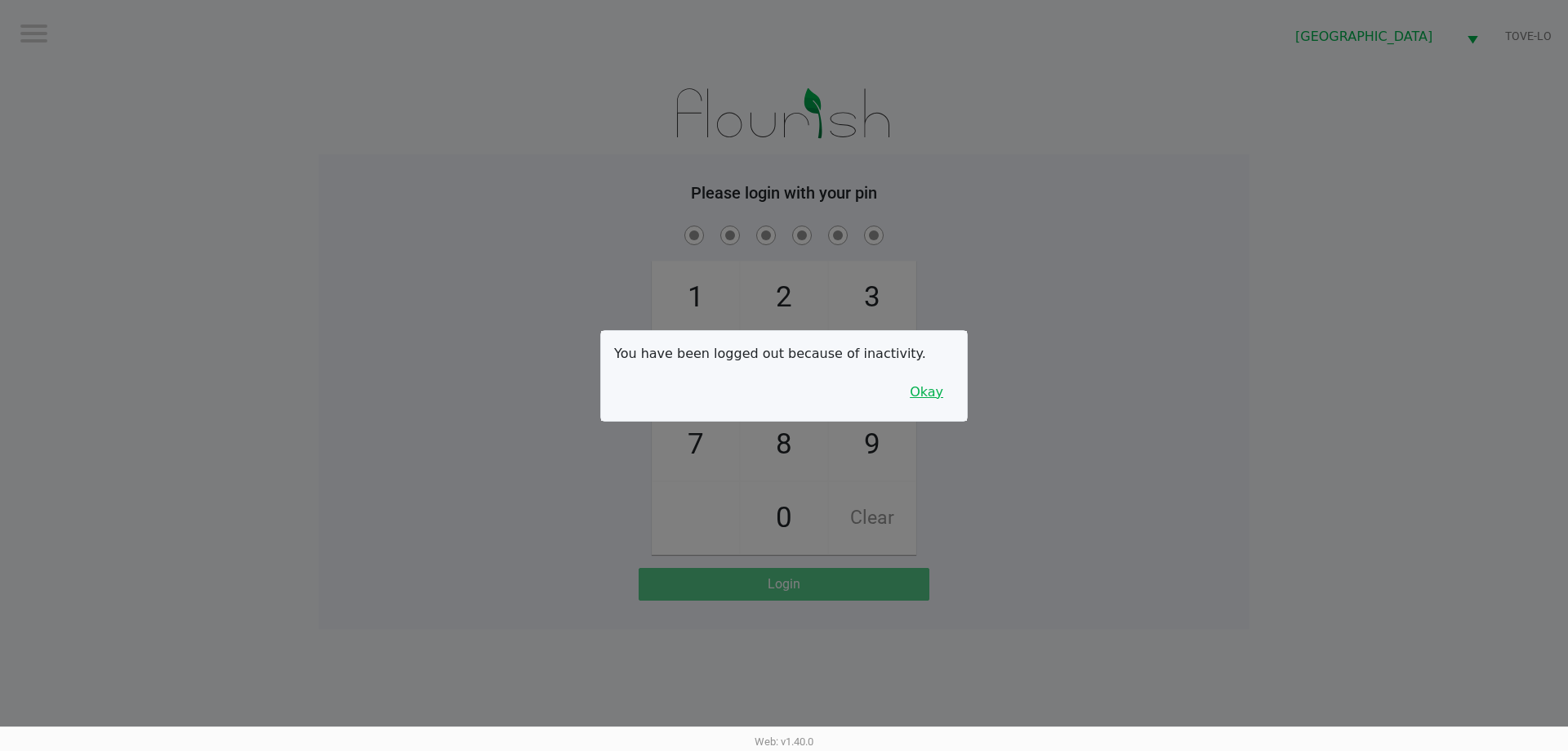
click at [921, 398] on button "Okay" at bounding box center [926, 392] width 55 height 31
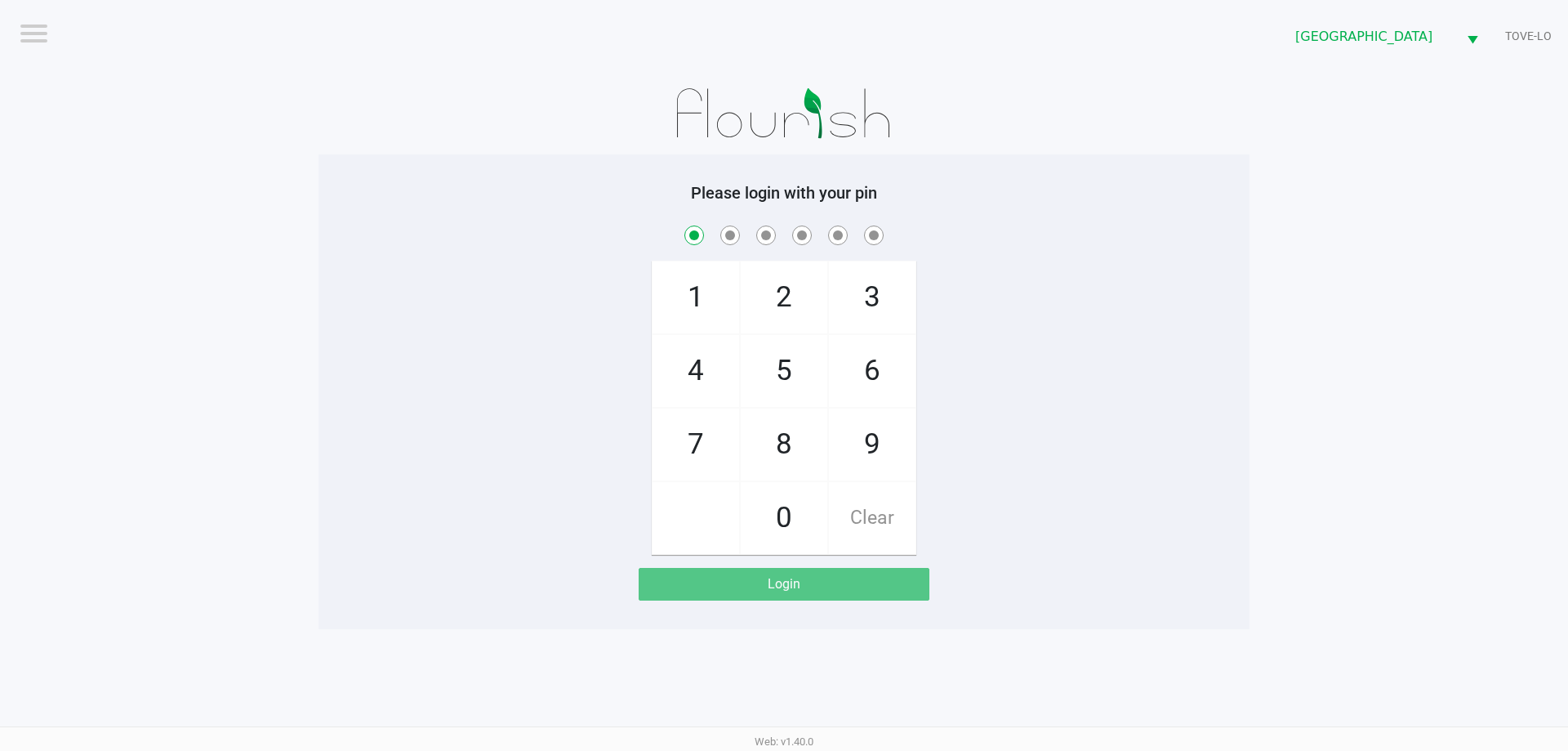
checkbox input "true"
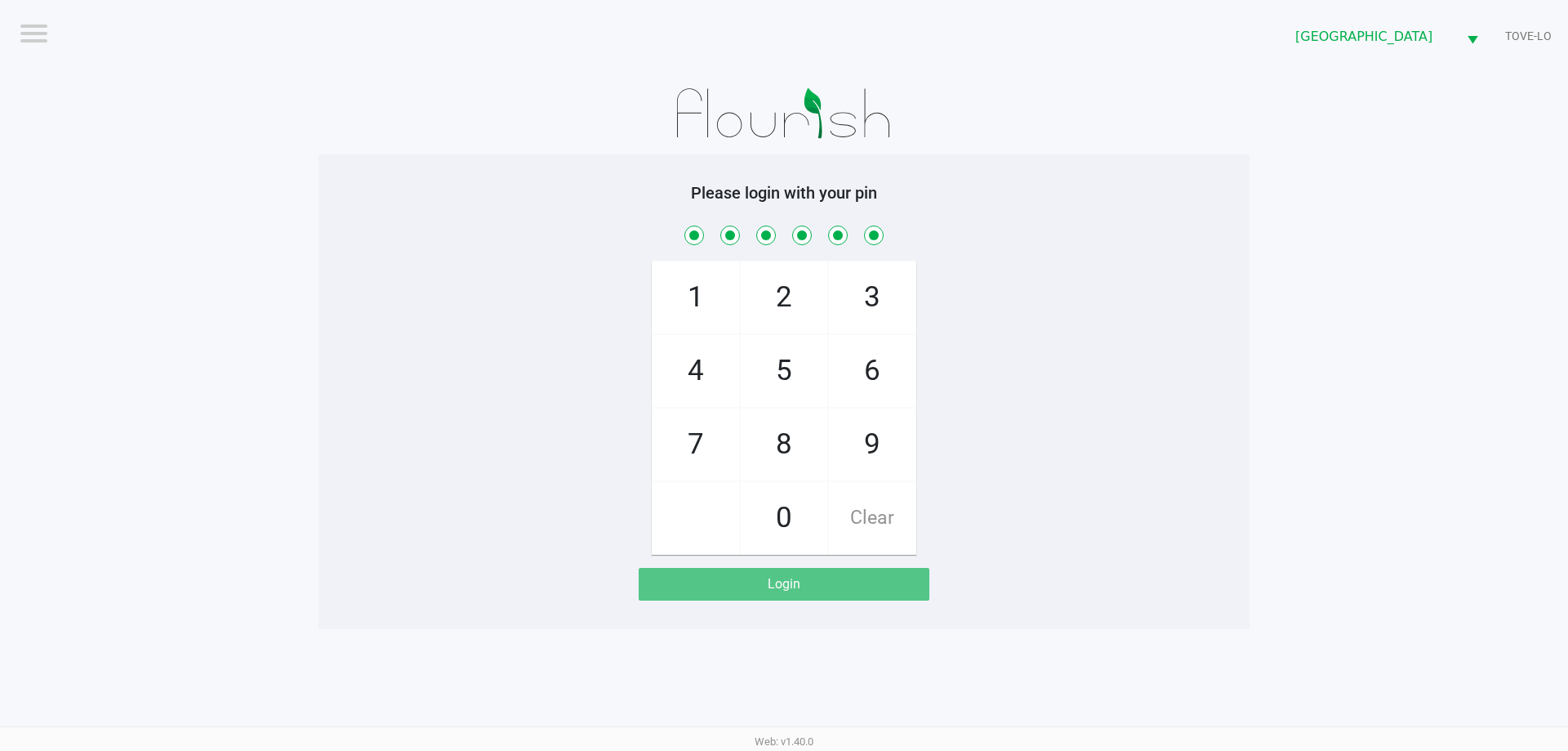
checkbox input "true"
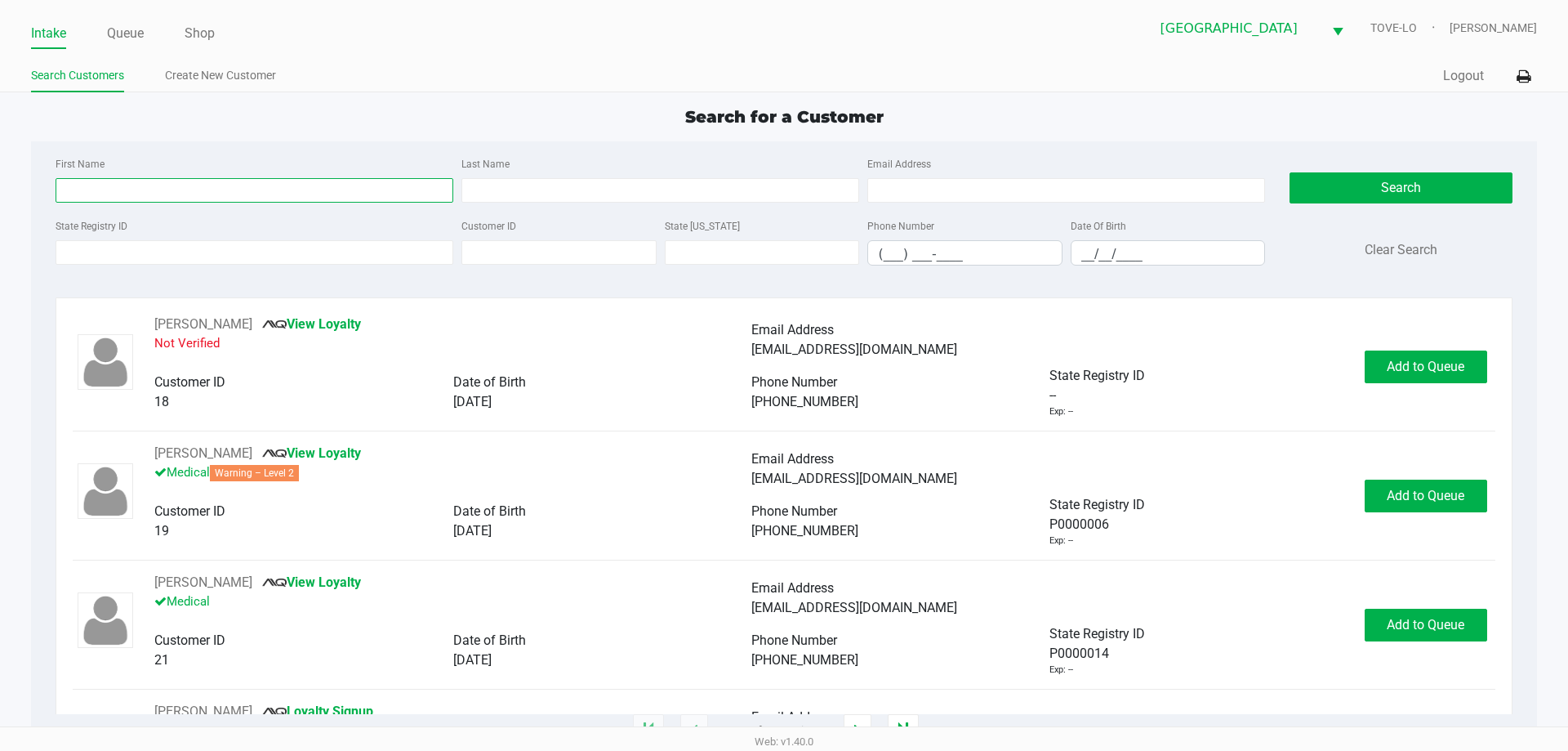
click at [218, 192] on input "First Name" at bounding box center [254, 190] width 397 height 24
type input "Derrick"
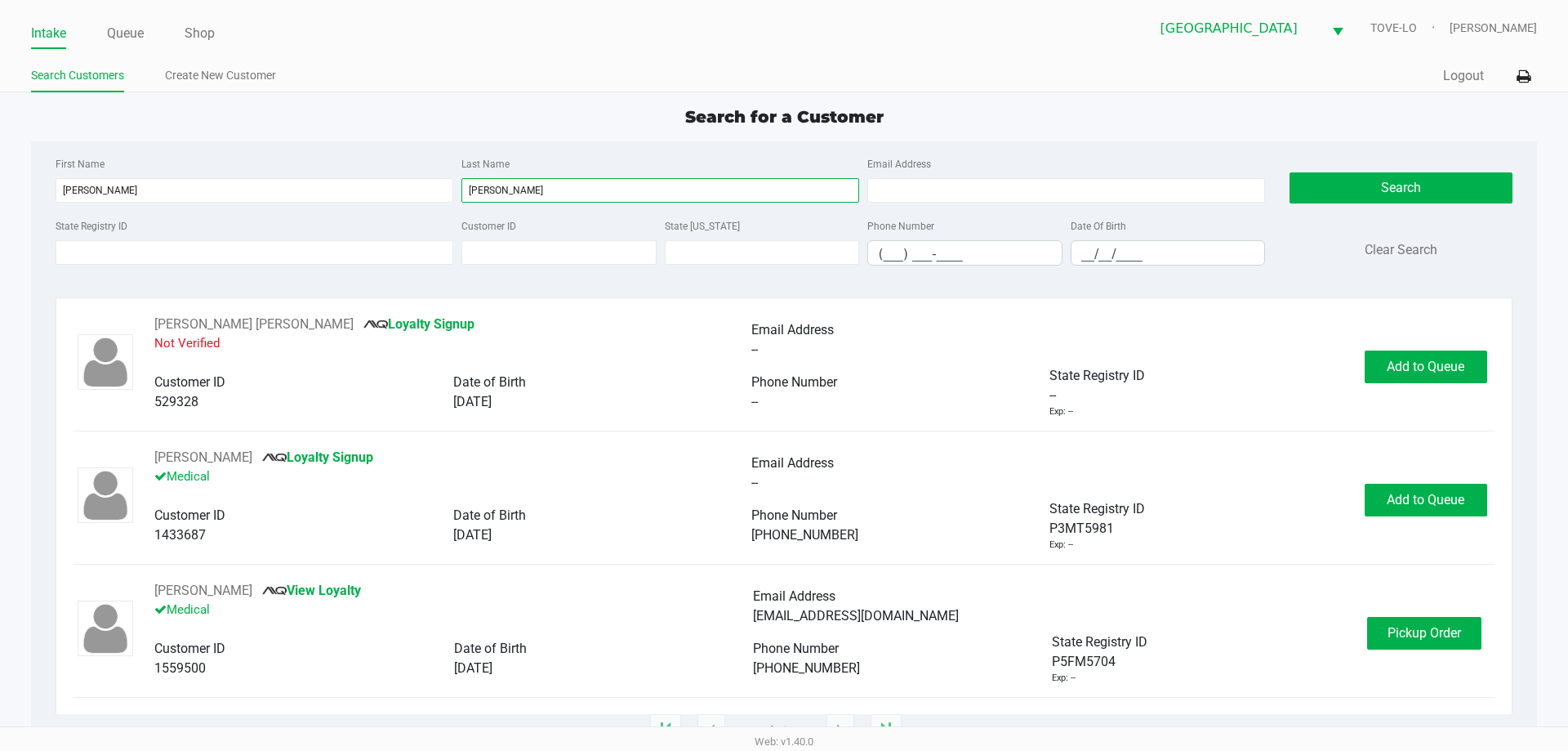
type input "Hernandez"
click at [1075, 255] on input "__/__/____" at bounding box center [1168, 254] width 193 height 25
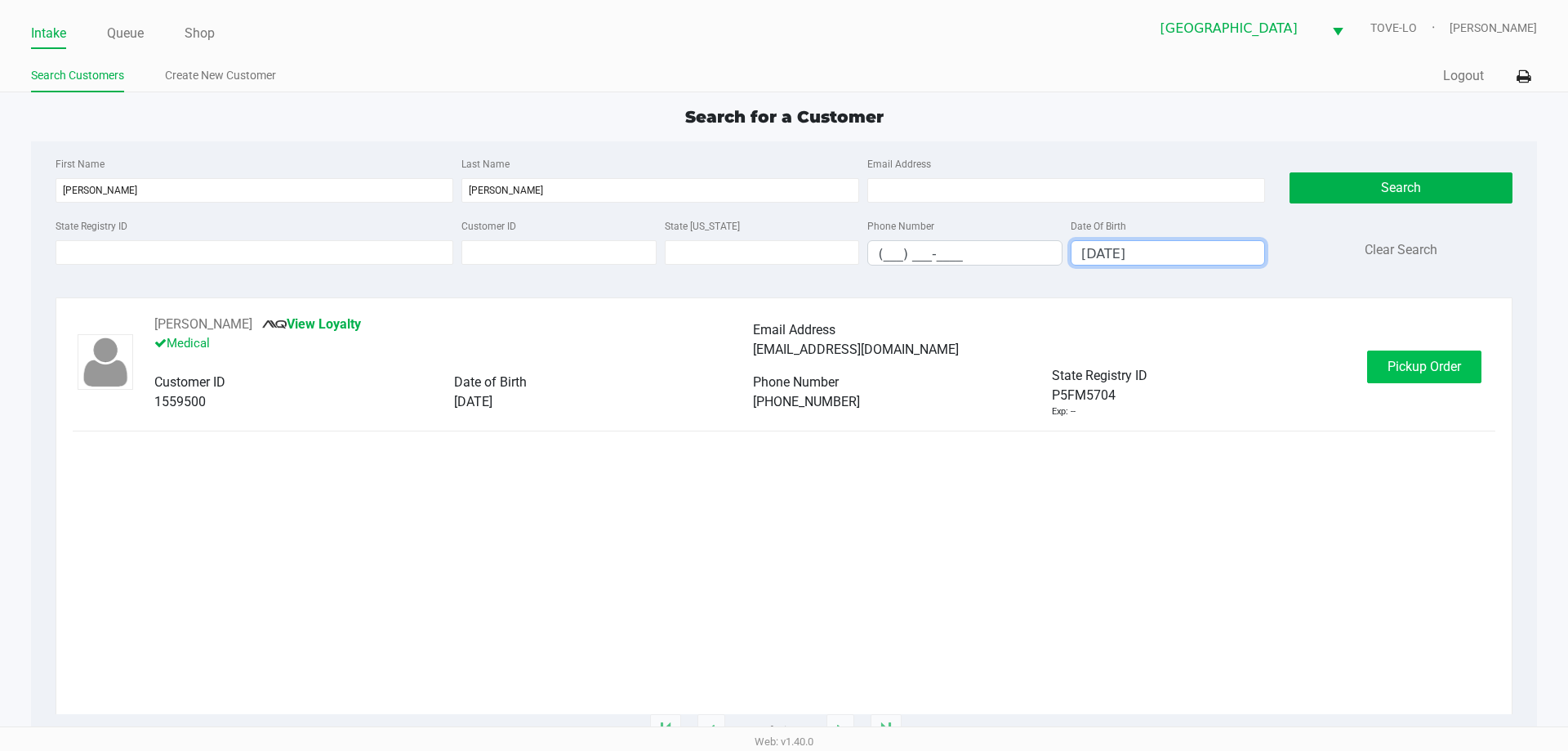
type input "09/07/1992"
click at [1433, 370] on span "Pickup Order" at bounding box center [1424, 366] width 74 height 15
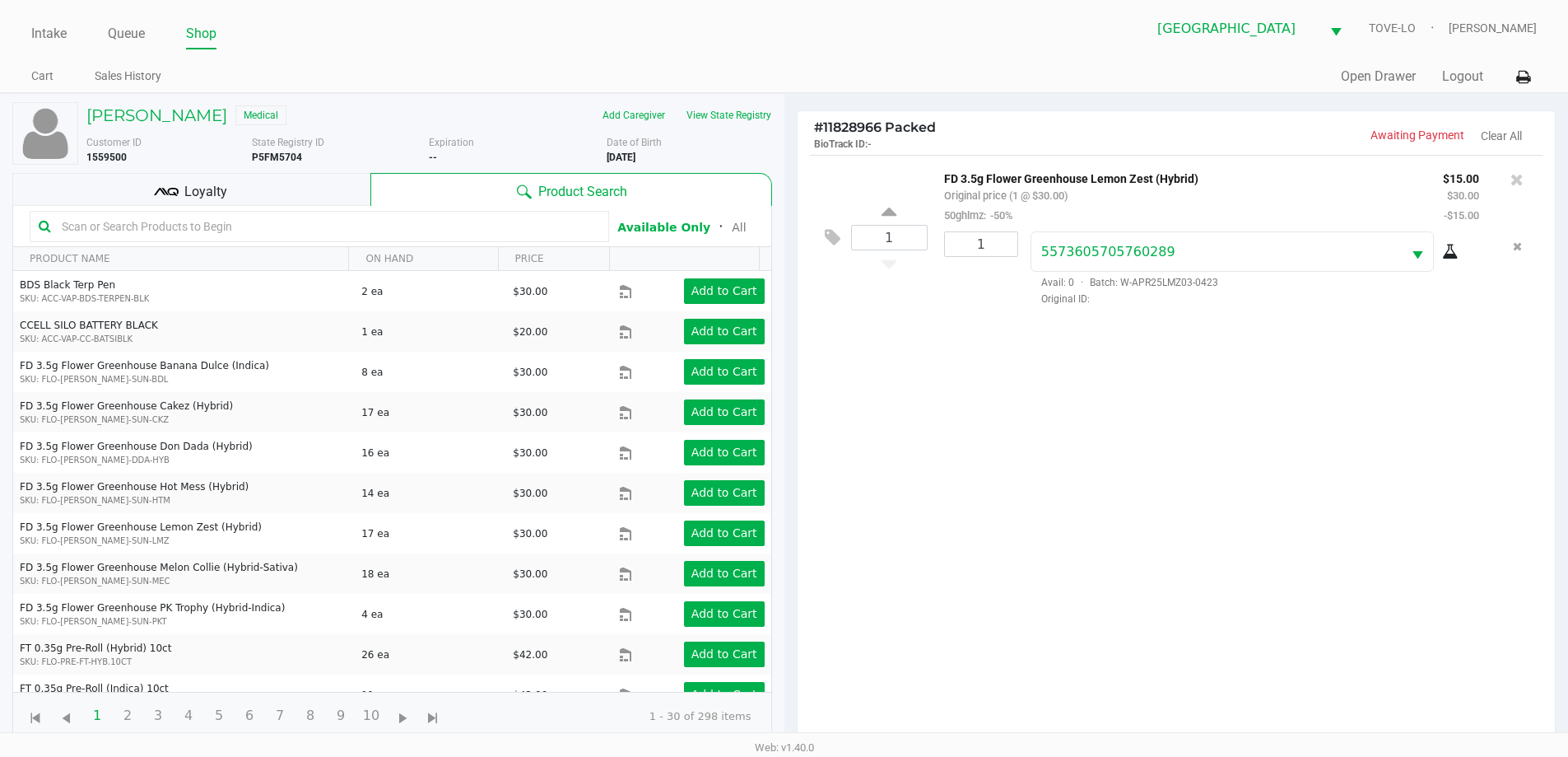
scroll to position [178, 0]
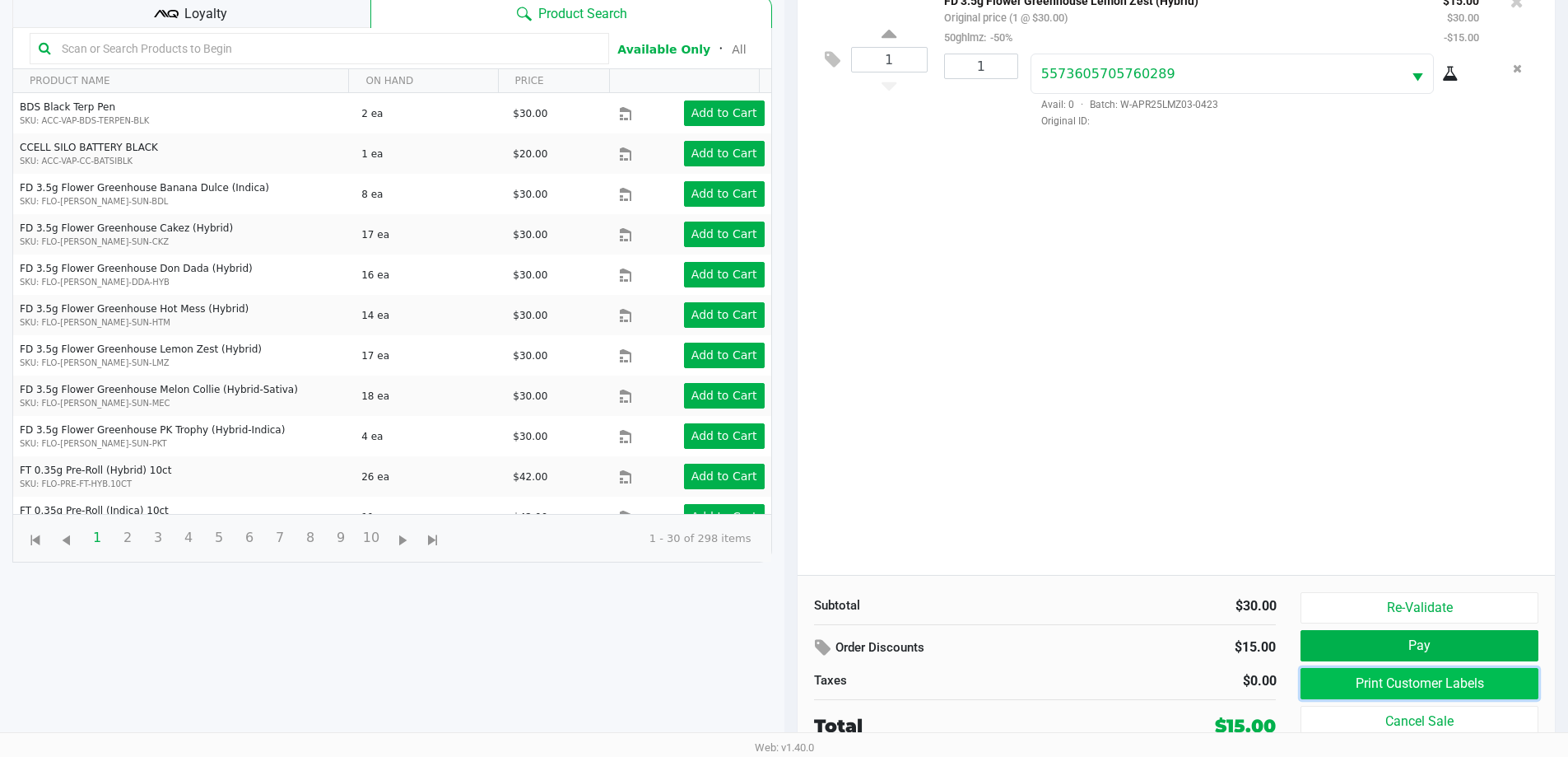
click at [1377, 675] on button "Print Customer Labels" at bounding box center [1419, 684] width 237 height 32
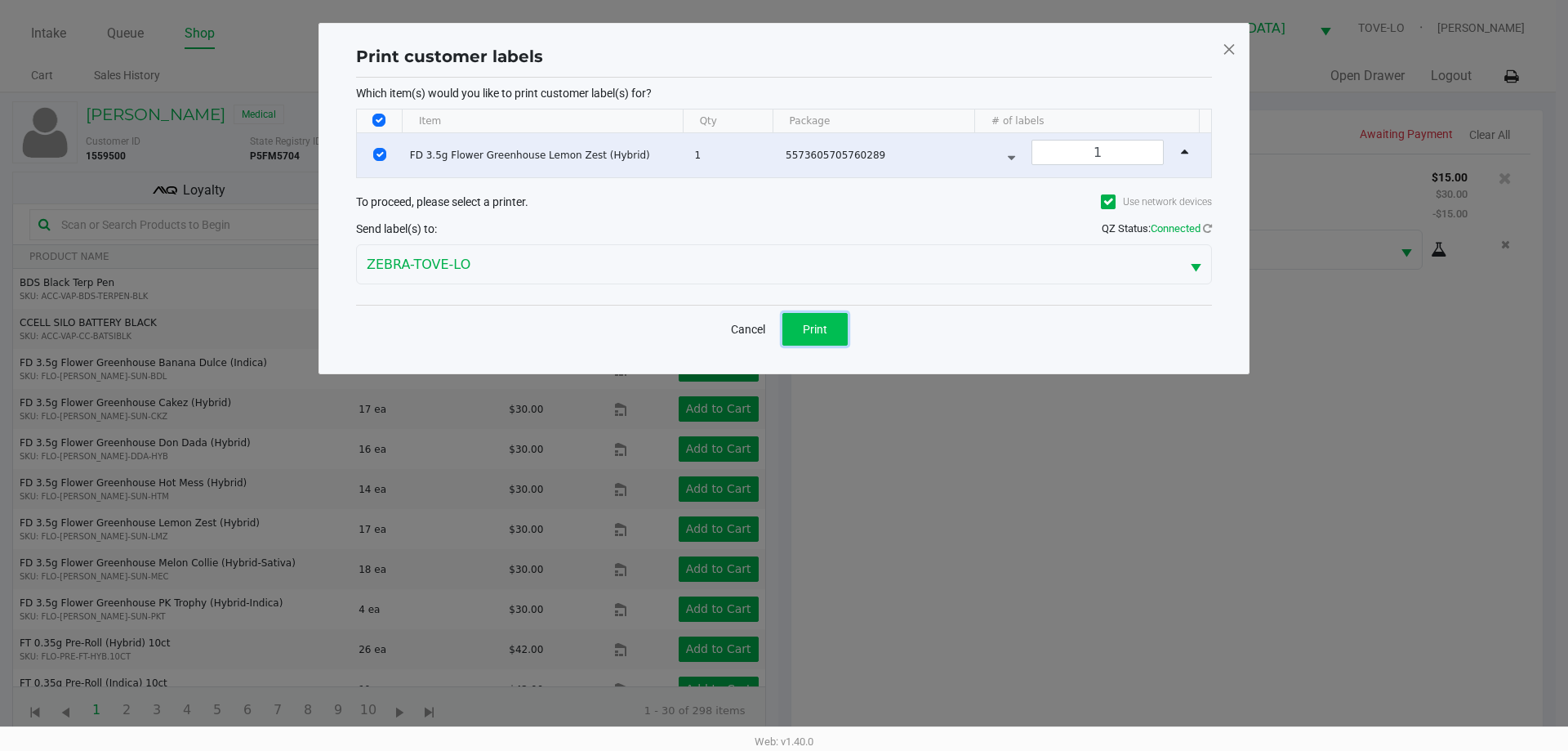
click at [814, 335] on span "Print" at bounding box center [815, 329] width 24 height 13
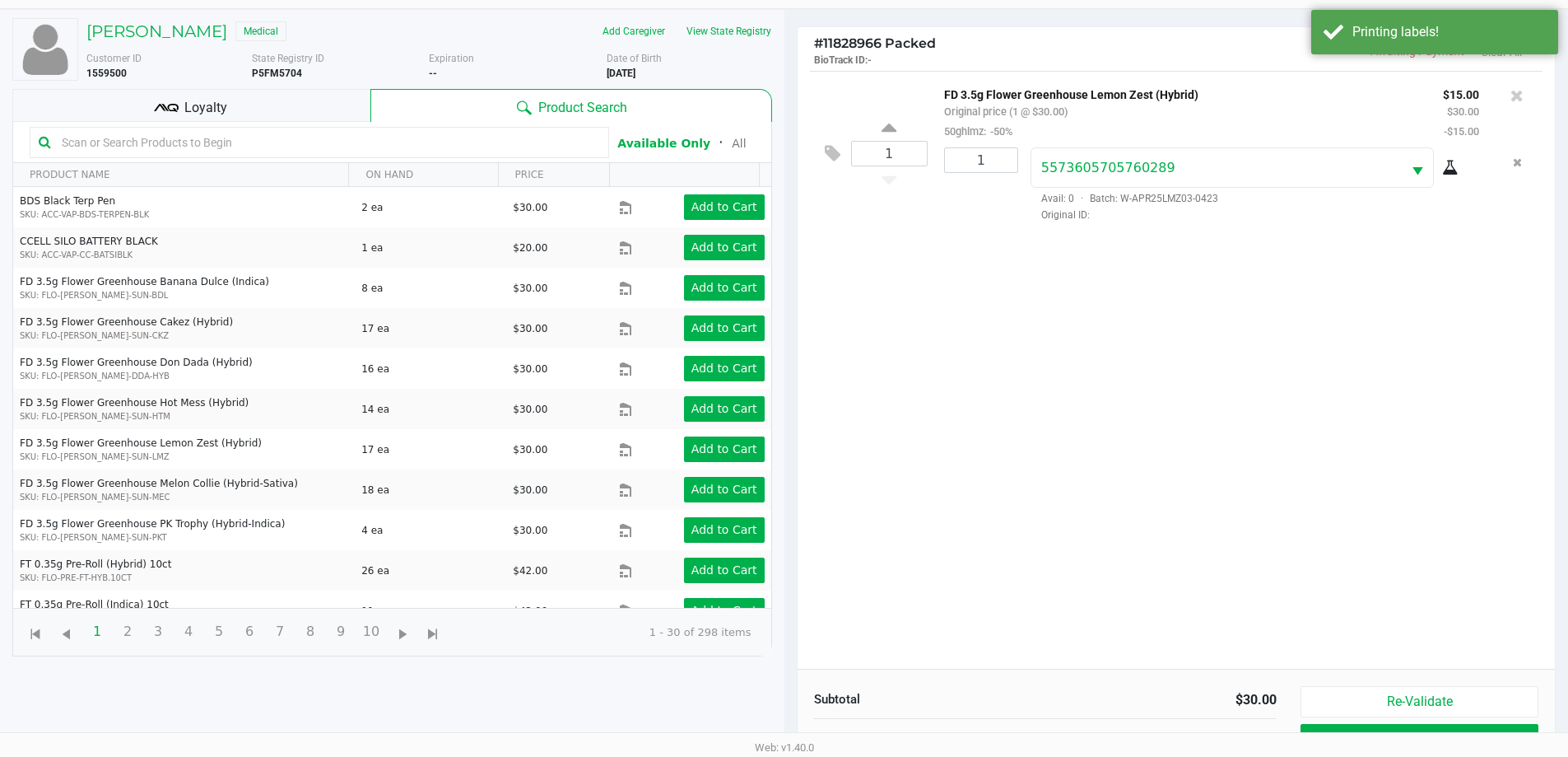
scroll to position [165, 0]
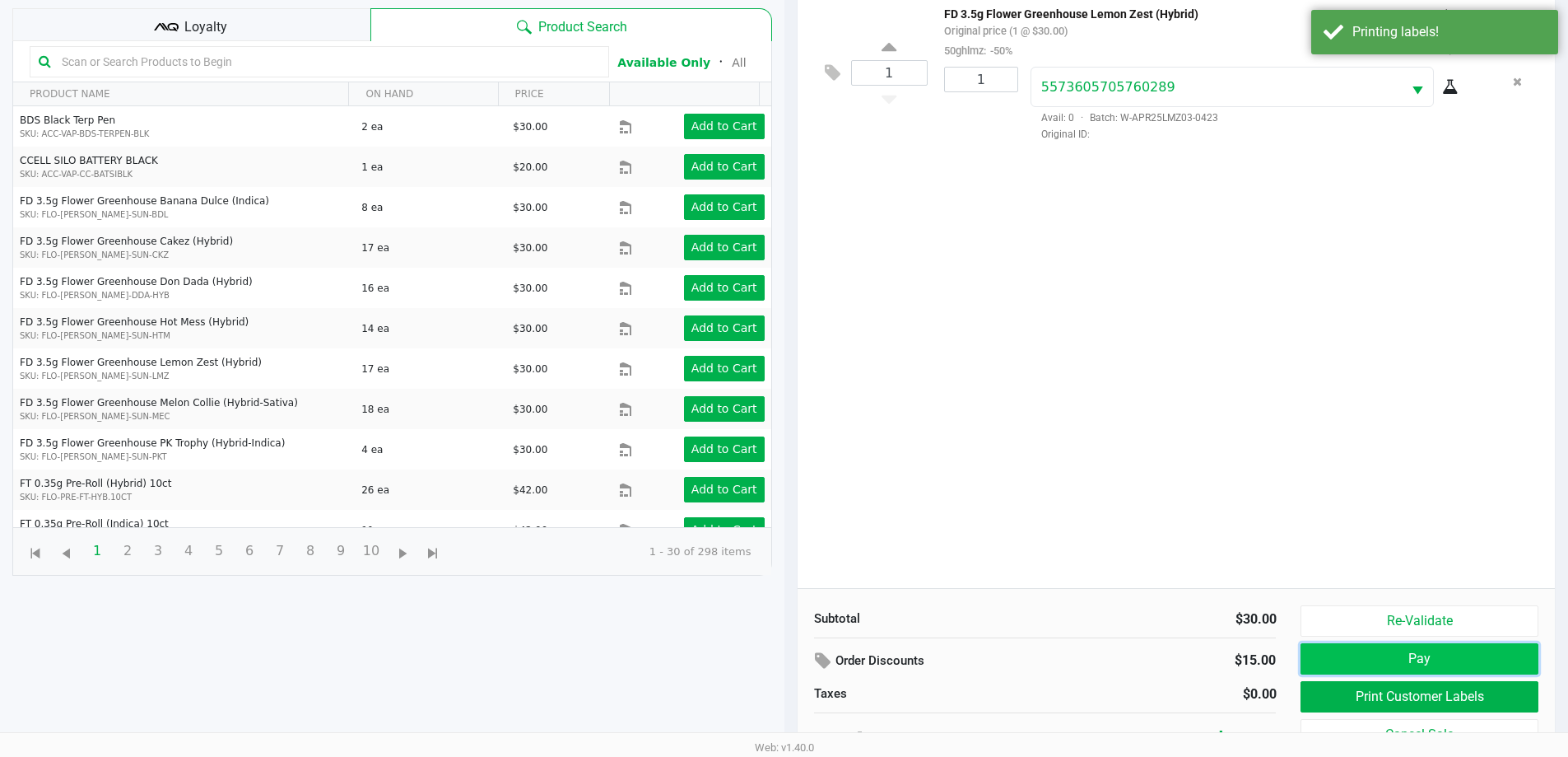
click at [1453, 658] on button "Pay" at bounding box center [1419, 658] width 237 height 32
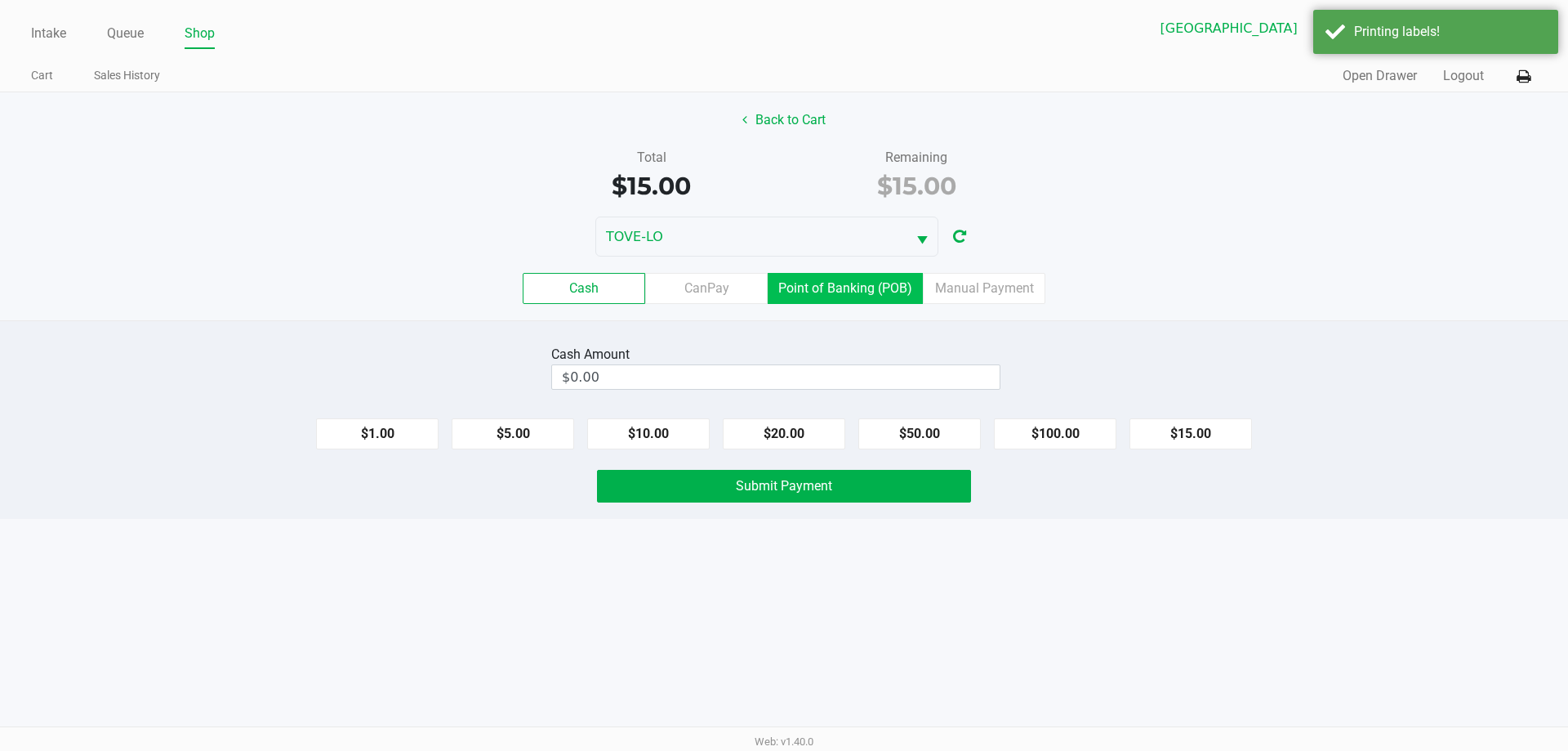
click at [866, 283] on label "Point of Banking (POB)" at bounding box center [845, 288] width 156 height 31
click at [0, 0] on 7 "Point of Banking (POB)" at bounding box center [0, 0] width 0 height 0
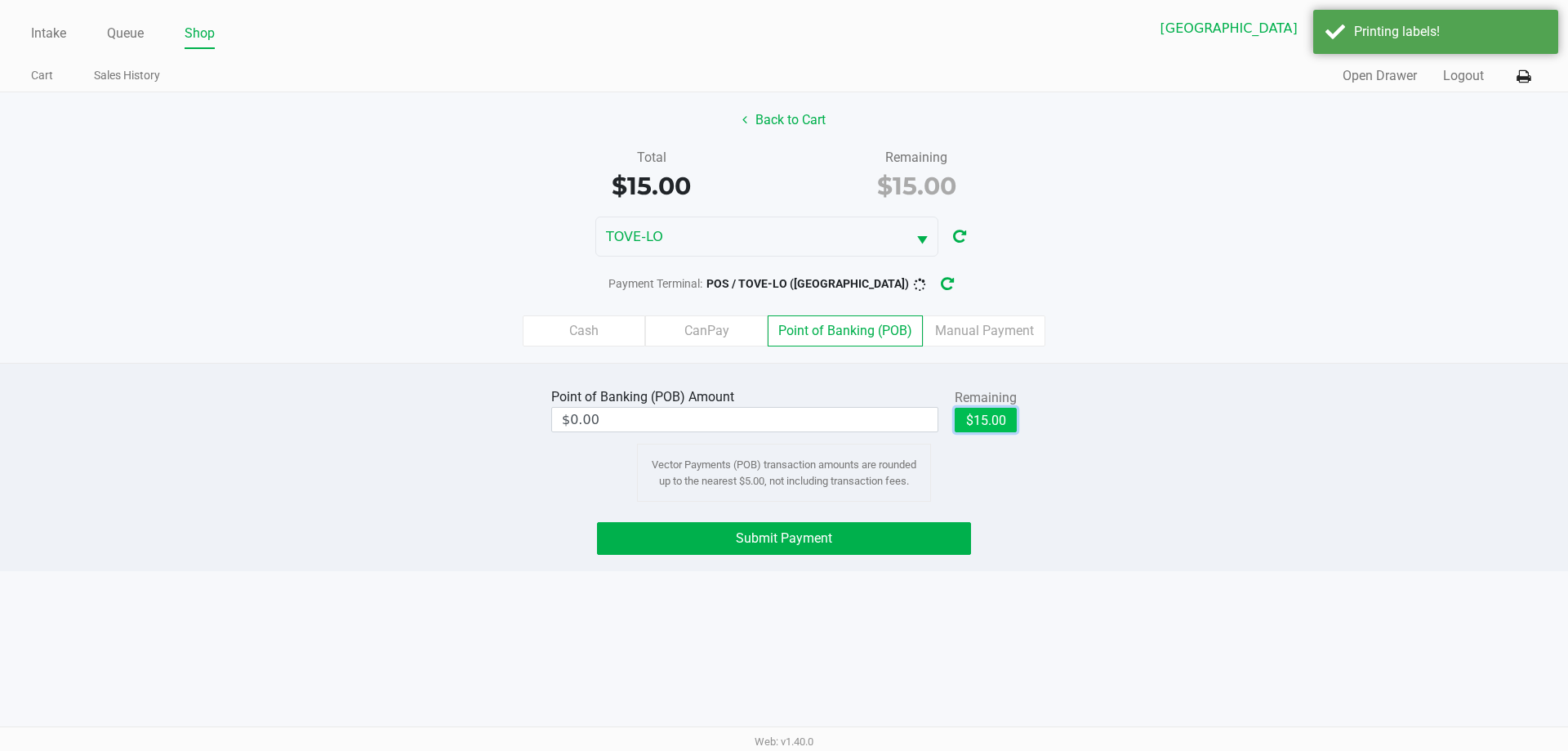
click at [971, 425] on button "$15.00" at bounding box center [985, 419] width 62 height 24
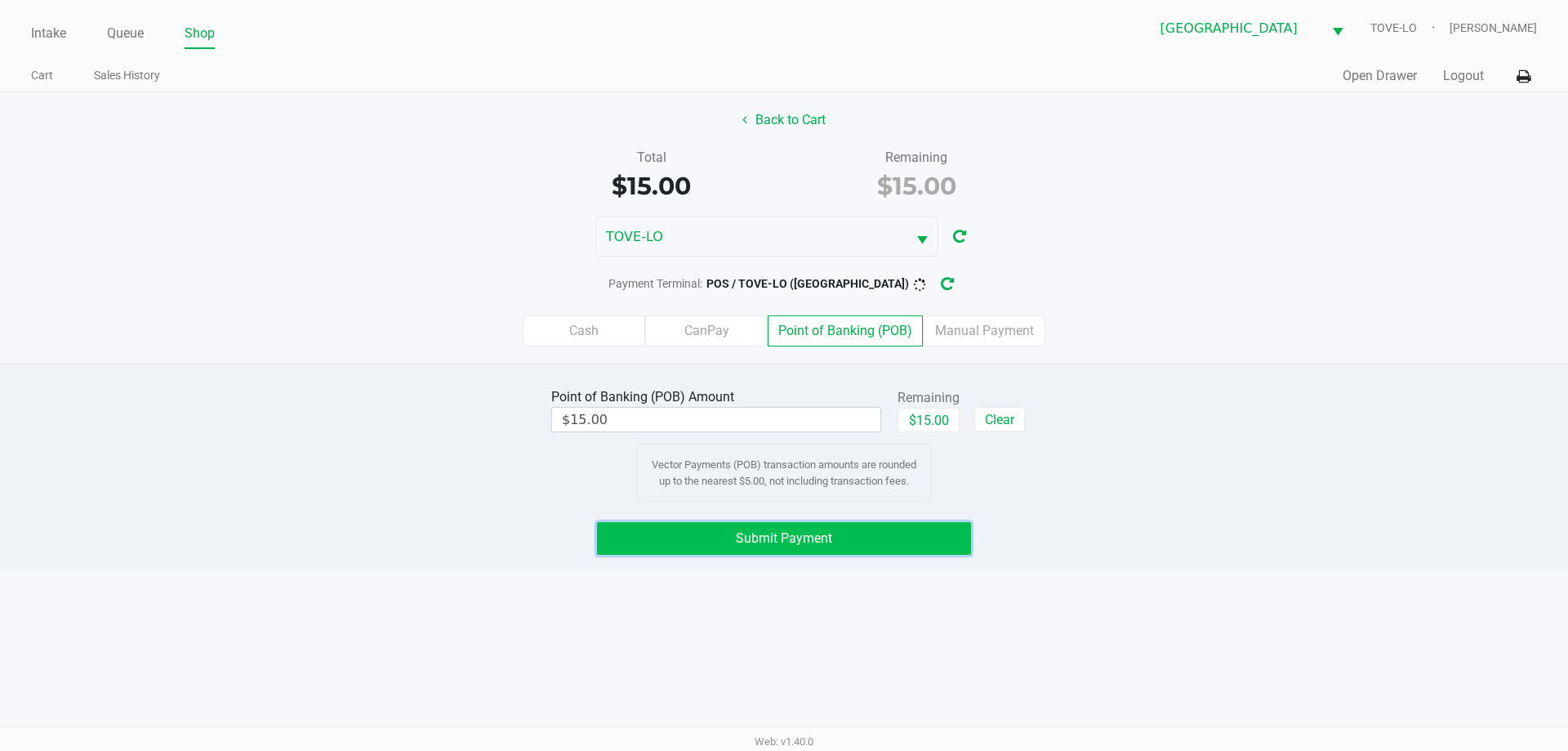
click at [956, 523] on button "Submit Payment" at bounding box center [784, 538] width 374 height 32
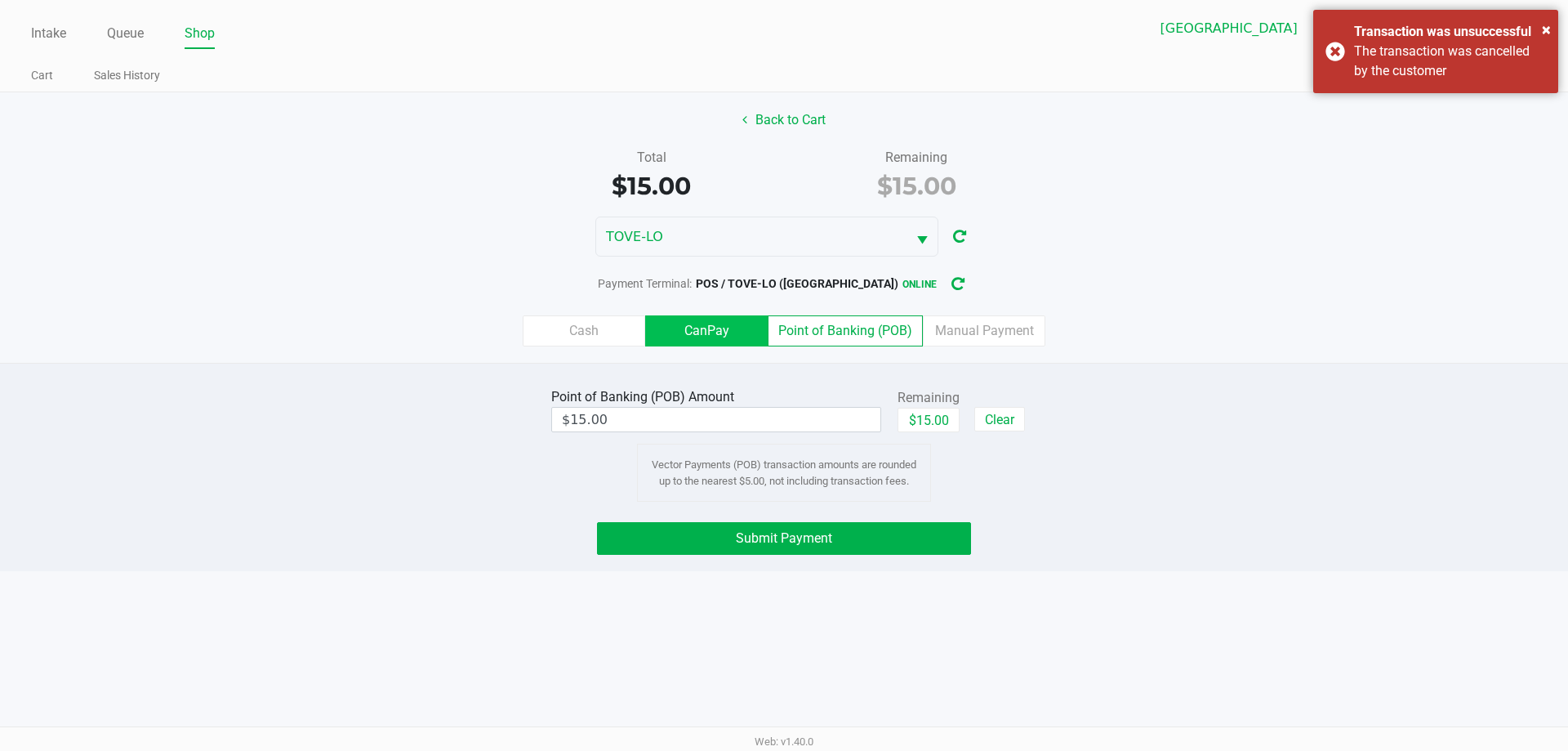
click at [662, 319] on label "CanPay" at bounding box center [707, 331] width 122 height 31
click at [0, 0] on 2 "CanPay" at bounding box center [0, 0] width 0 height 0
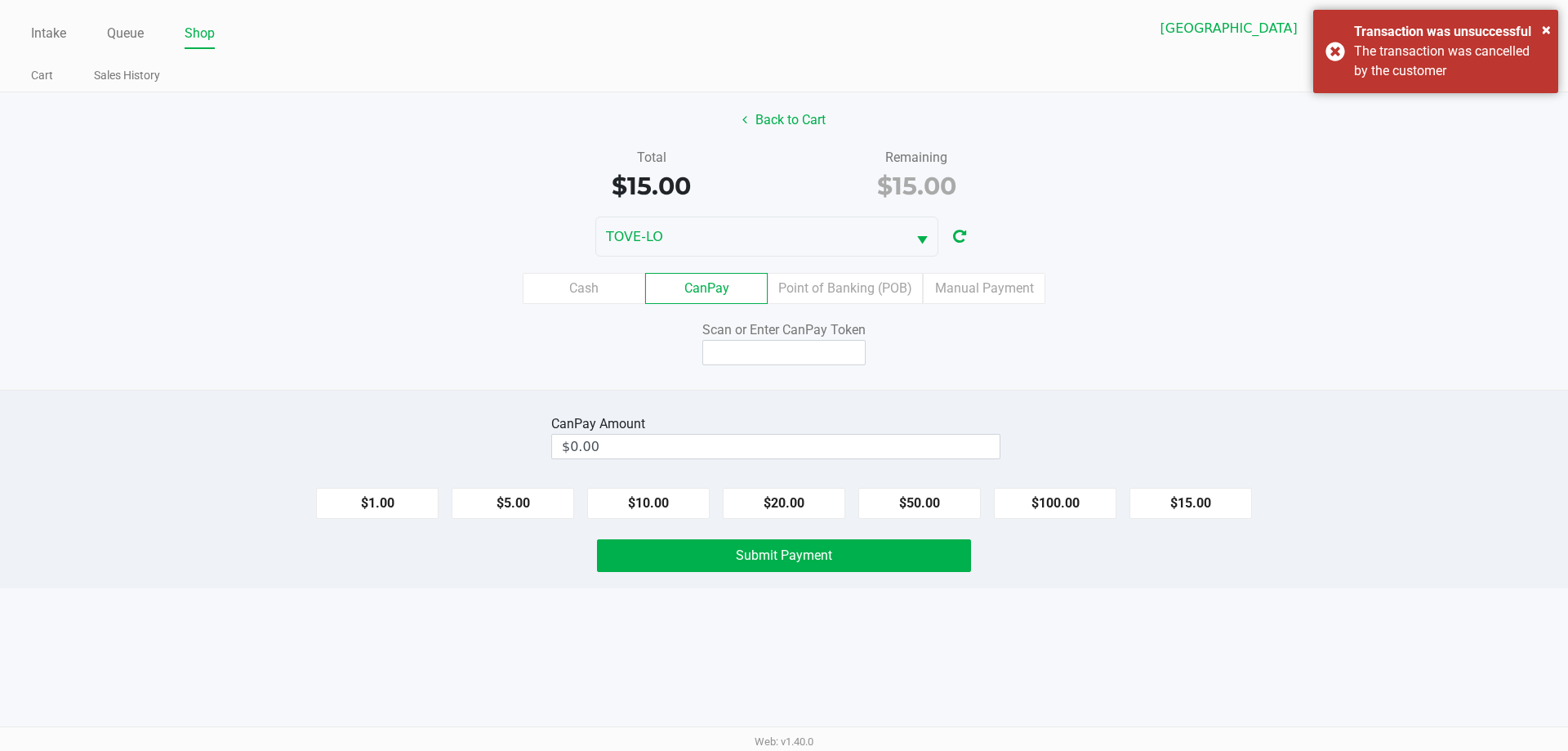
click at [913, 364] on div "Scan or Enter CanPay Token" at bounding box center [784, 343] width 374 height 45
click at [851, 275] on label "Point of Banking (POB)" at bounding box center [845, 288] width 156 height 31
click at [0, 0] on 7 "Point of Banking (POB)" at bounding box center [0, 0] width 0 height 0
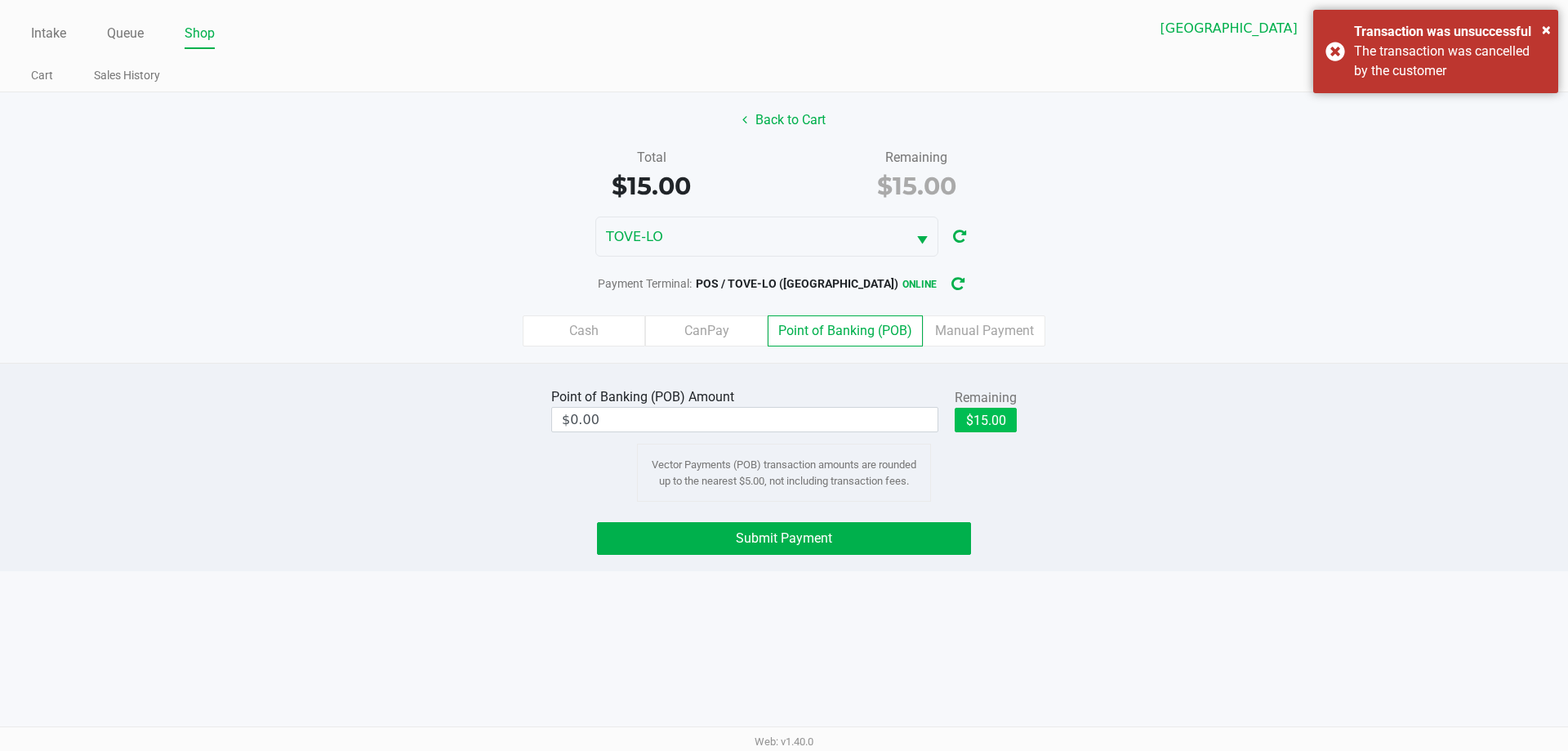
click at [981, 422] on button "$15.00" at bounding box center [985, 419] width 62 height 24
type input "$15.00"
click at [895, 541] on button "Submit Payment" at bounding box center [784, 538] width 374 height 32
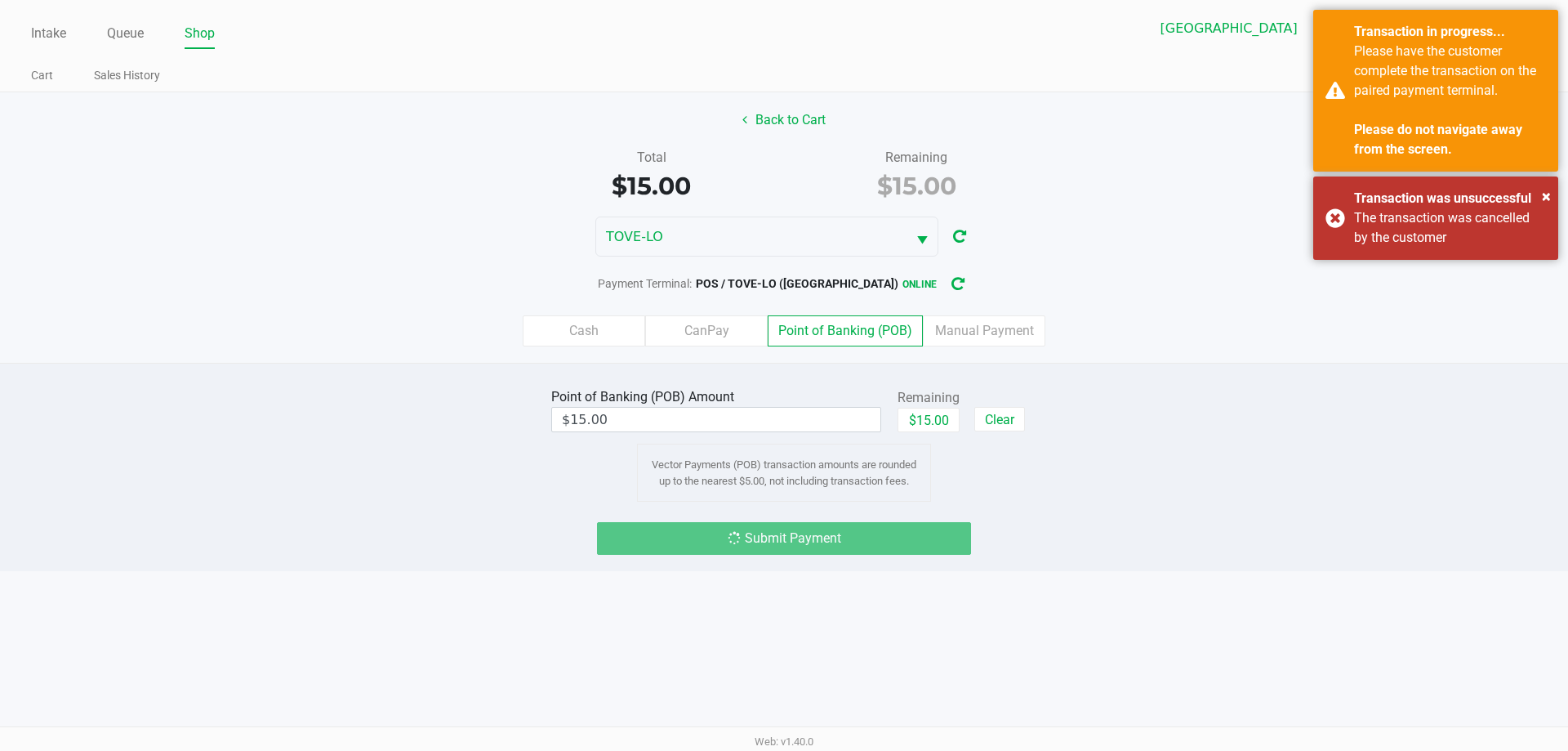
click at [797, 158] on div "Remaining" at bounding box center [917, 157] width 241 height 20
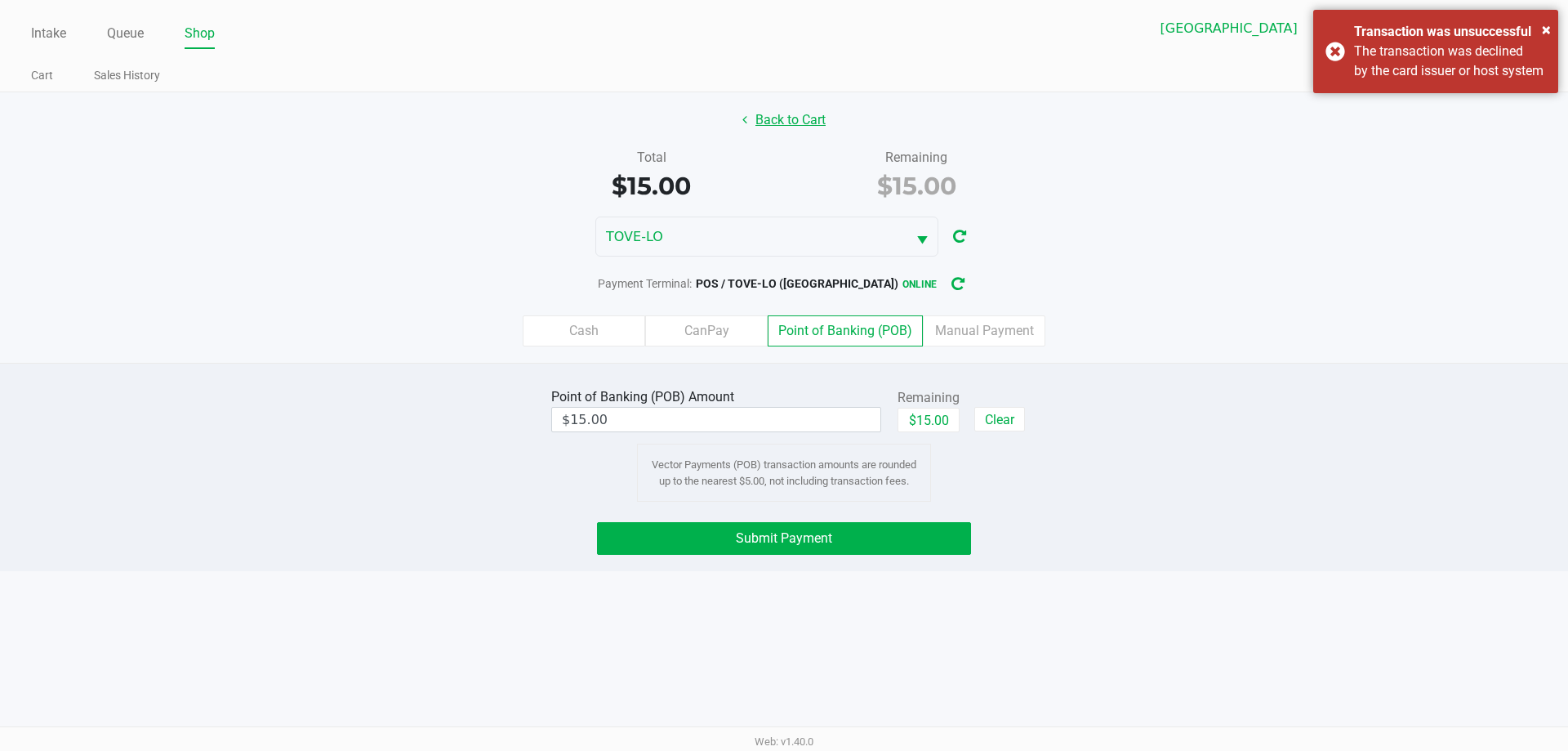
click at [806, 121] on button "Back to Cart" at bounding box center [784, 120] width 104 height 31
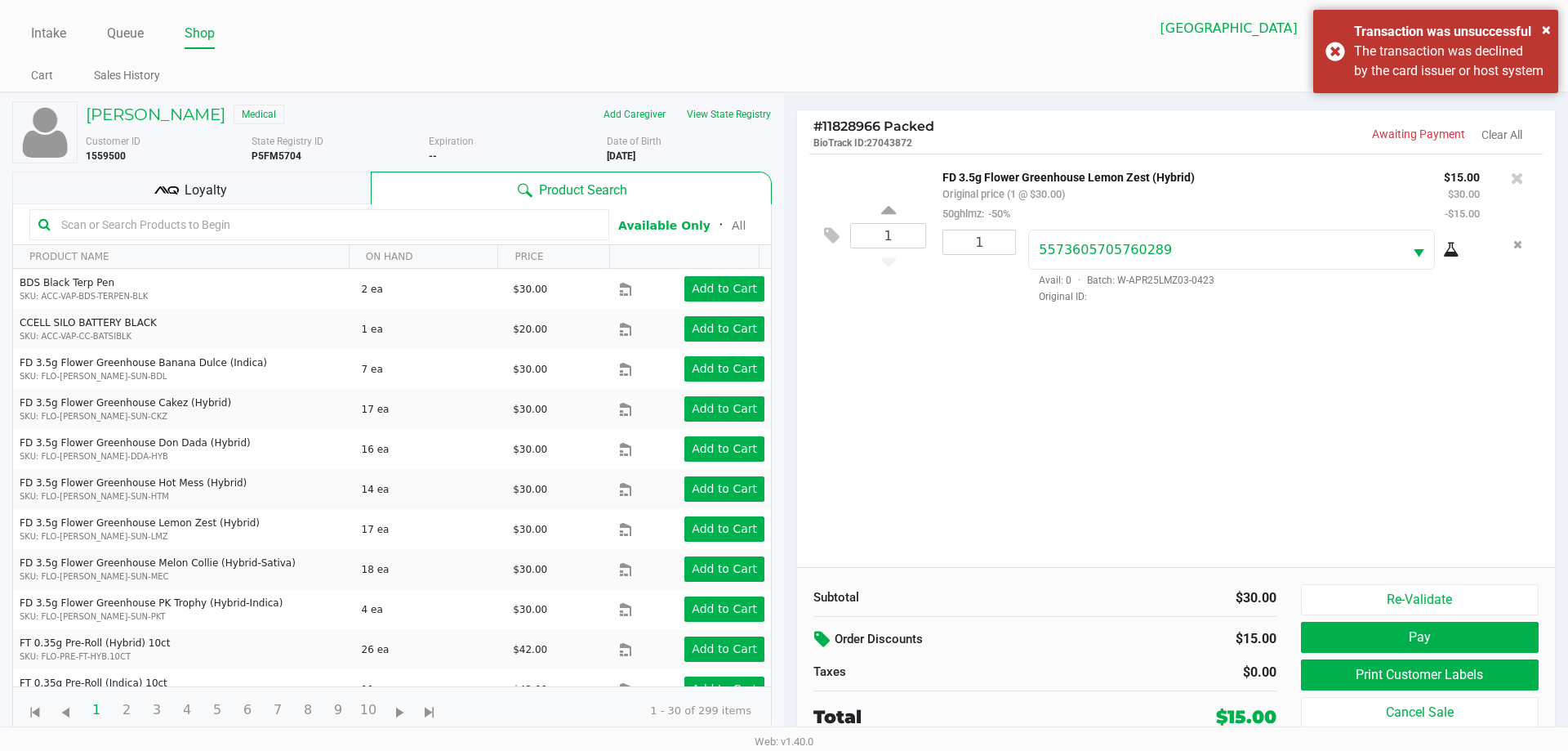
click at [822, 645] on icon at bounding box center [824, 639] width 20 height 19
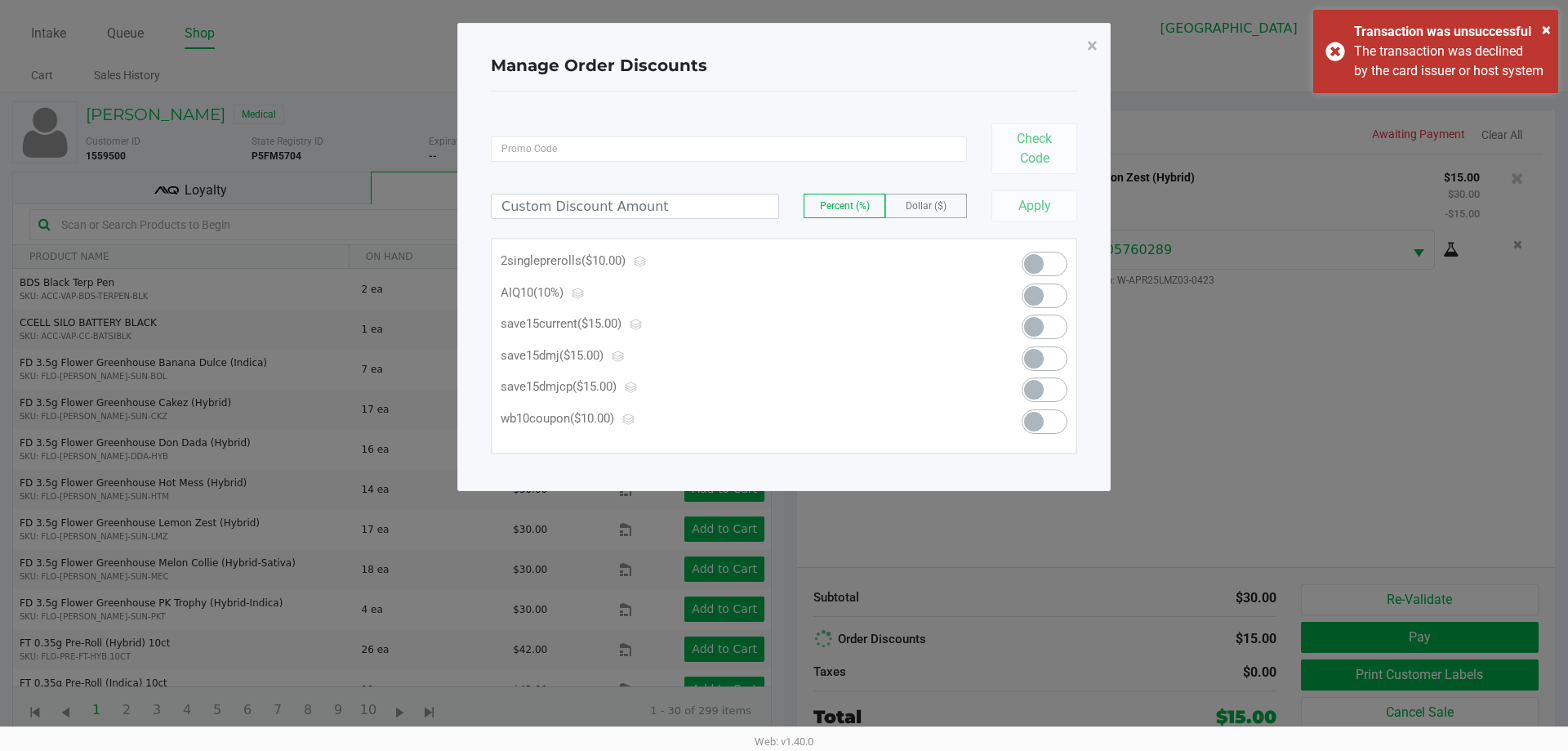
click at [1047, 296] on span at bounding box center [1044, 295] width 46 height 24
click at [1093, 46] on span "×" at bounding box center [1092, 45] width 11 height 22
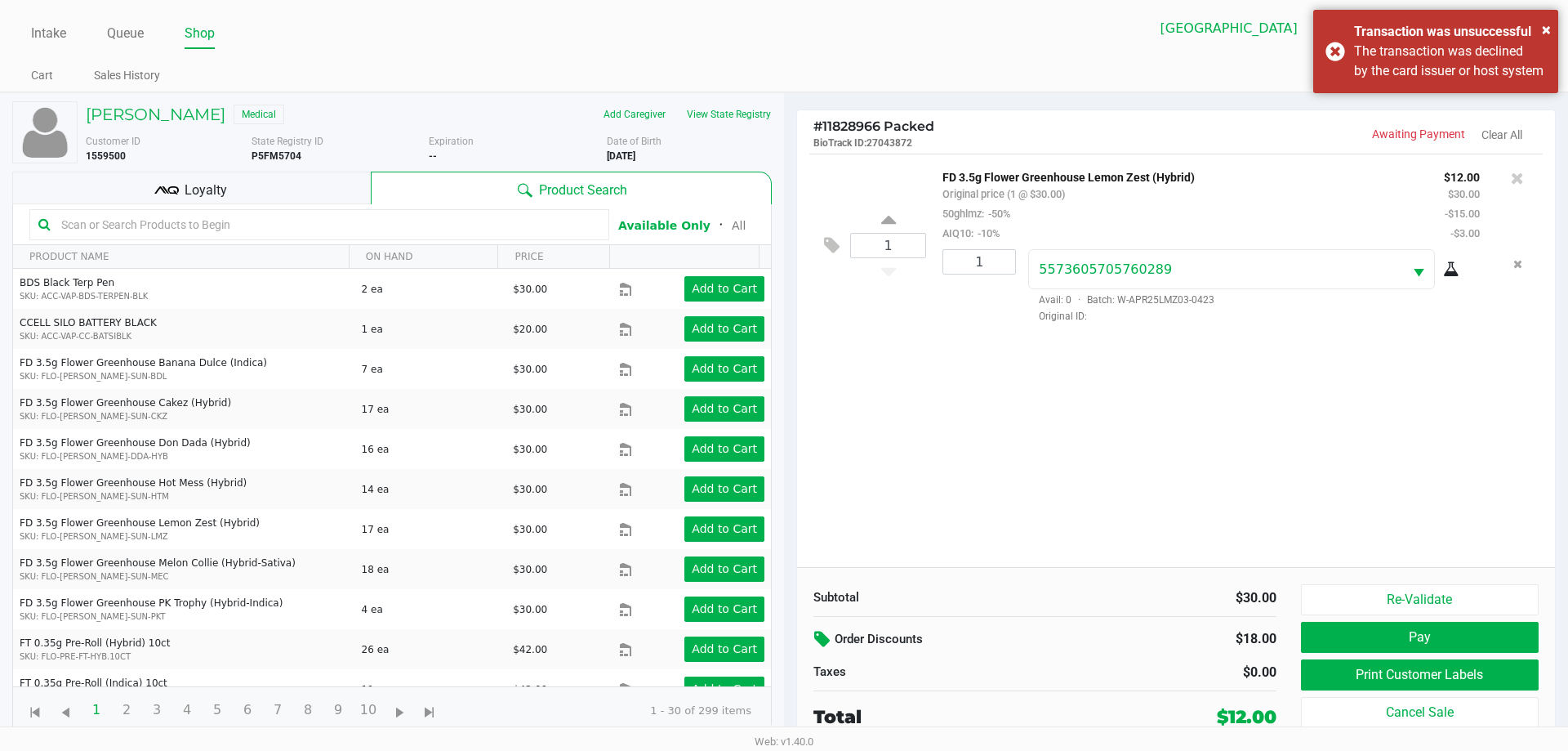
click at [827, 630] on icon at bounding box center [824, 639] width 20 height 19
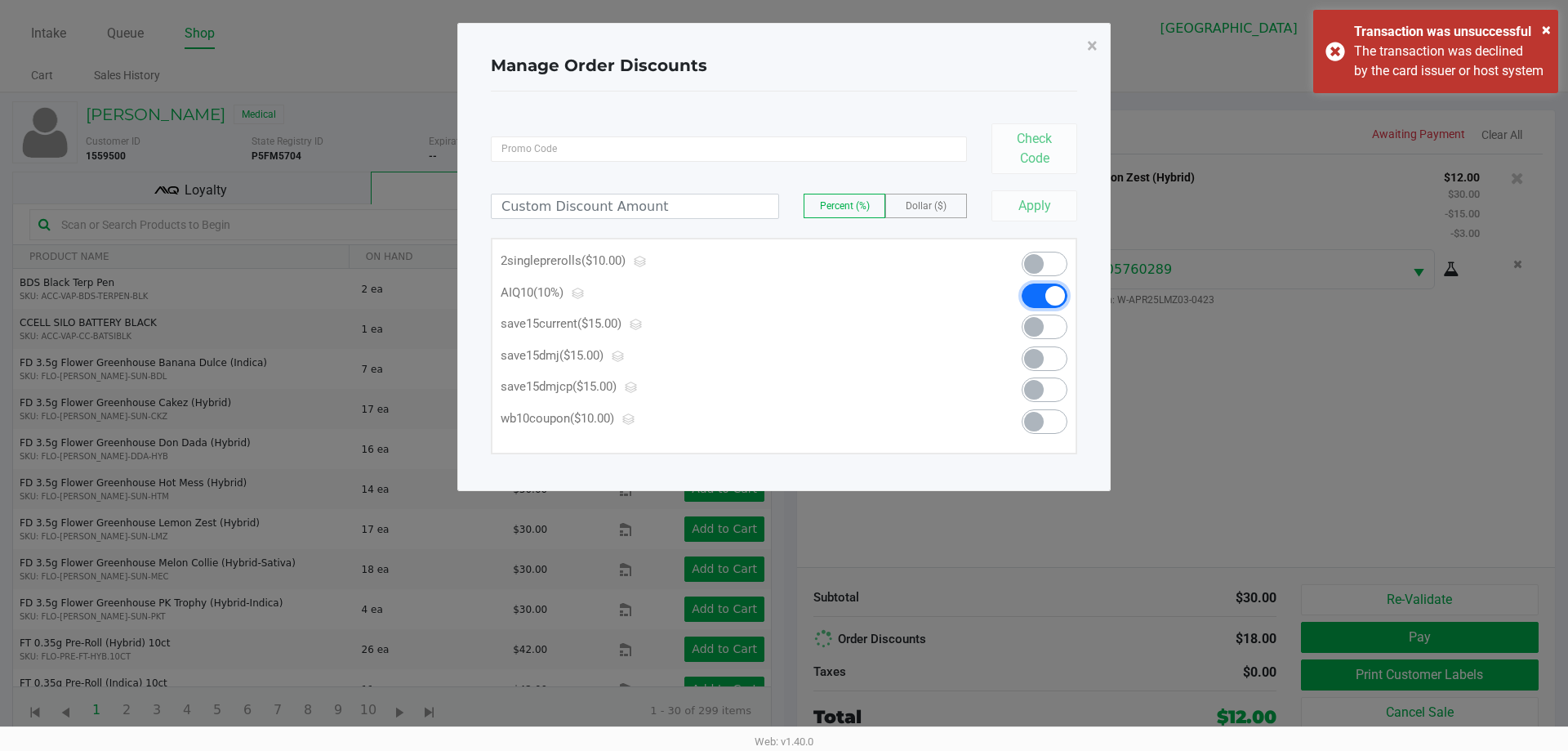
click at [1045, 291] on span at bounding box center [1044, 295] width 46 height 24
click at [1097, 49] on span "×" at bounding box center [1092, 45] width 11 height 22
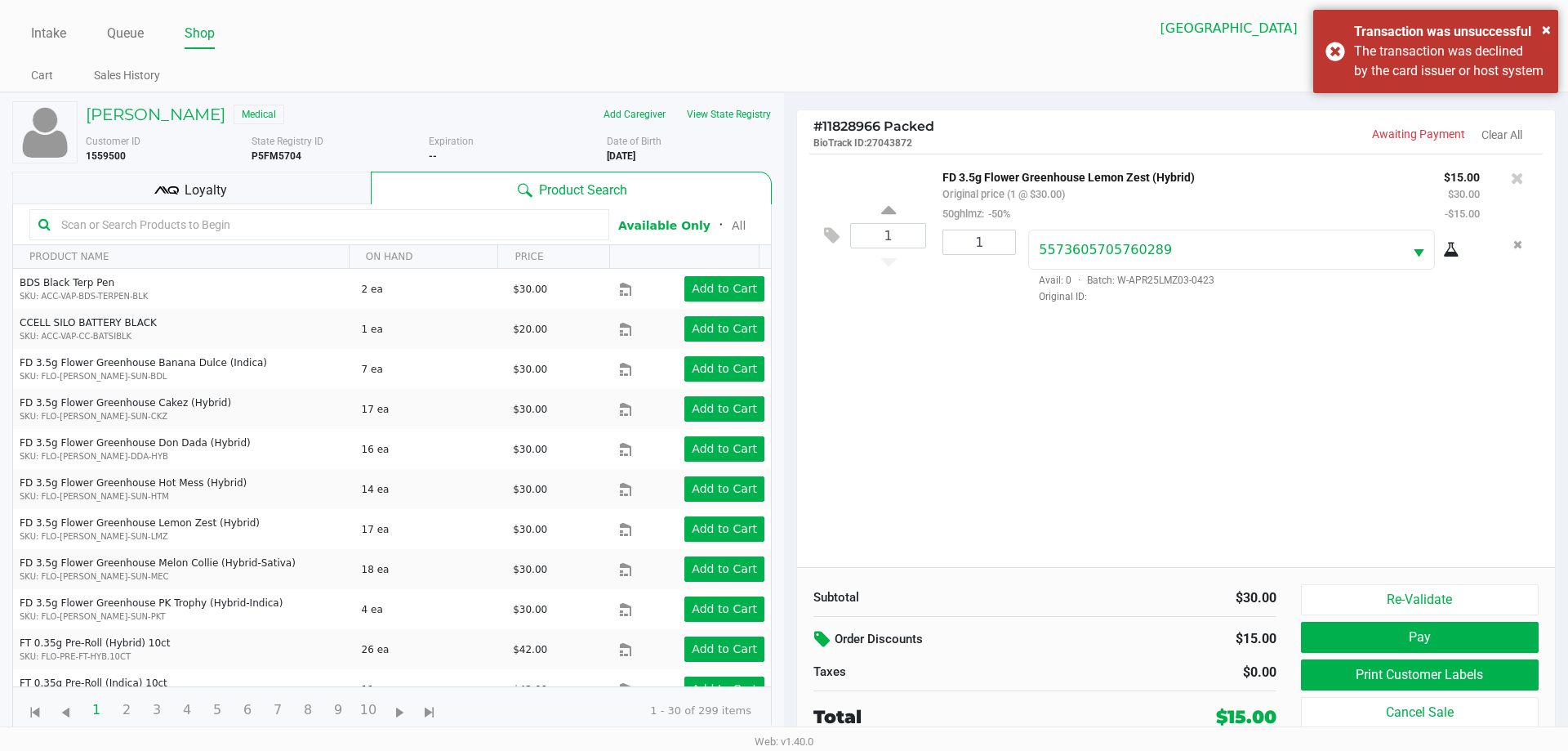
click at [1119, 112] on div "# 11828966 Packed BioTrack ID: 27043872 Awaiting Payment Clear All" at bounding box center [1176, 132] width 758 height 43
click at [1127, 100] on div "# 11828966 Packed BioTrack ID: 27043872 Awaiting Payment Clear All 1 FD 3.5g Fl…" at bounding box center [1176, 421] width 784 height 655
click at [1380, 630] on button "Pay" at bounding box center [1420, 637] width 237 height 31
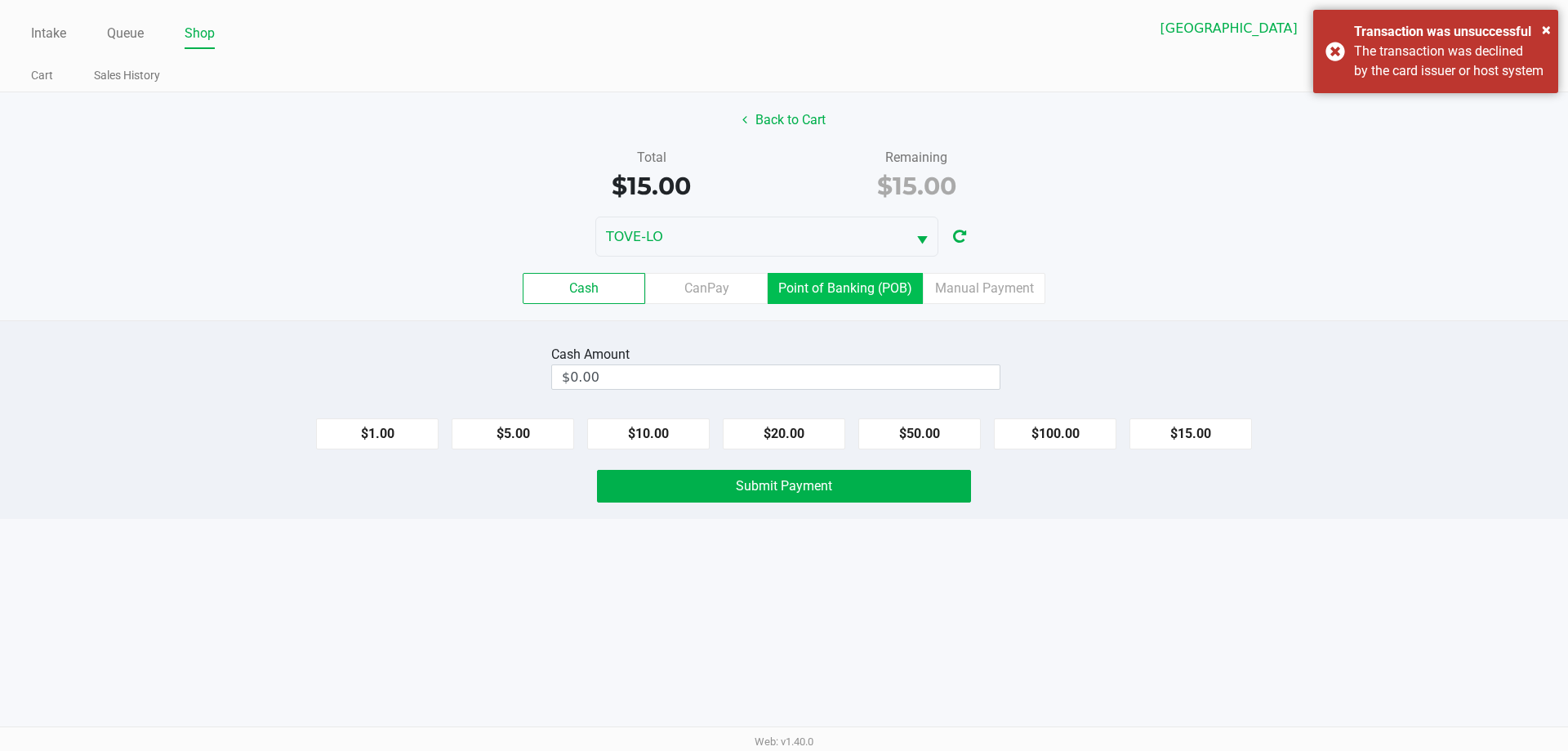
click at [832, 296] on label "Point of Banking (POB)" at bounding box center [845, 288] width 156 height 31
click at [0, 0] on 7 "Point of Banking (POB)" at bounding box center [0, 0] width 0 height 0
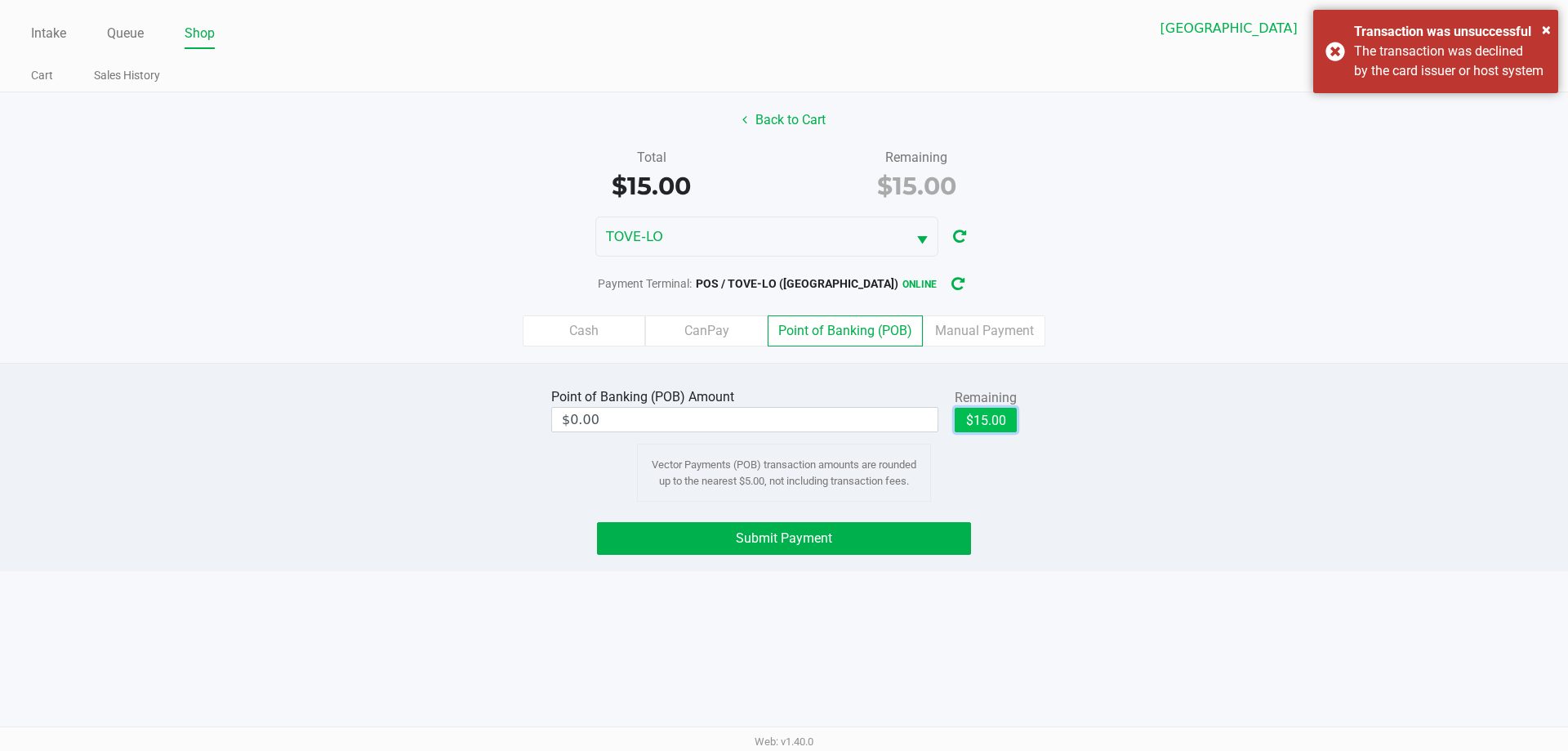
click at [972, 418] on button "$15.00" at bounding box center [985, 419] width 62 height 24
type input "$15.00"
click at [940, 542] on button "Submit Payment" at bounding box center [784, 538] width 374 height 32
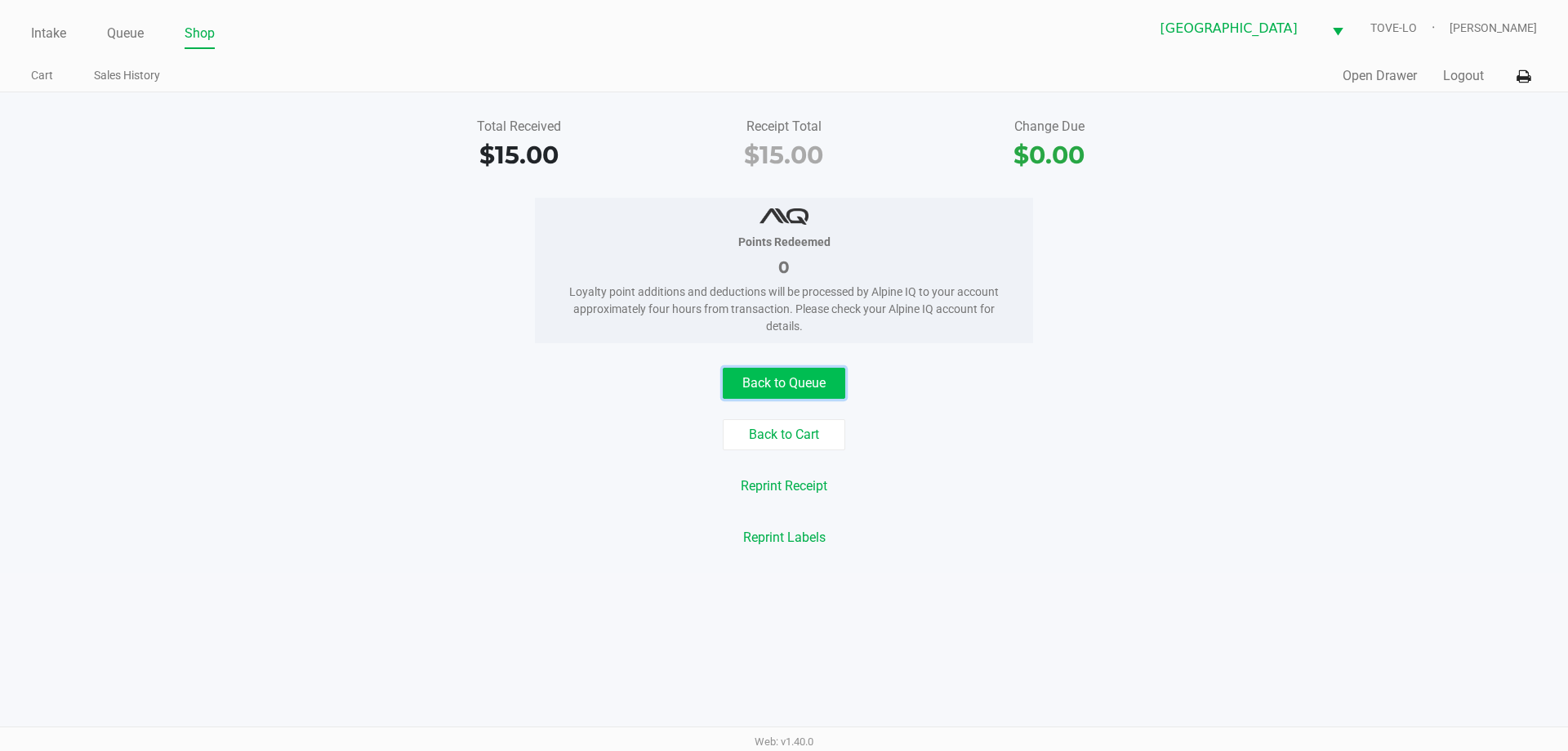
click at [802, 388] on button "Back to Queue" at bounding box center [784, 383] width 122 height 31
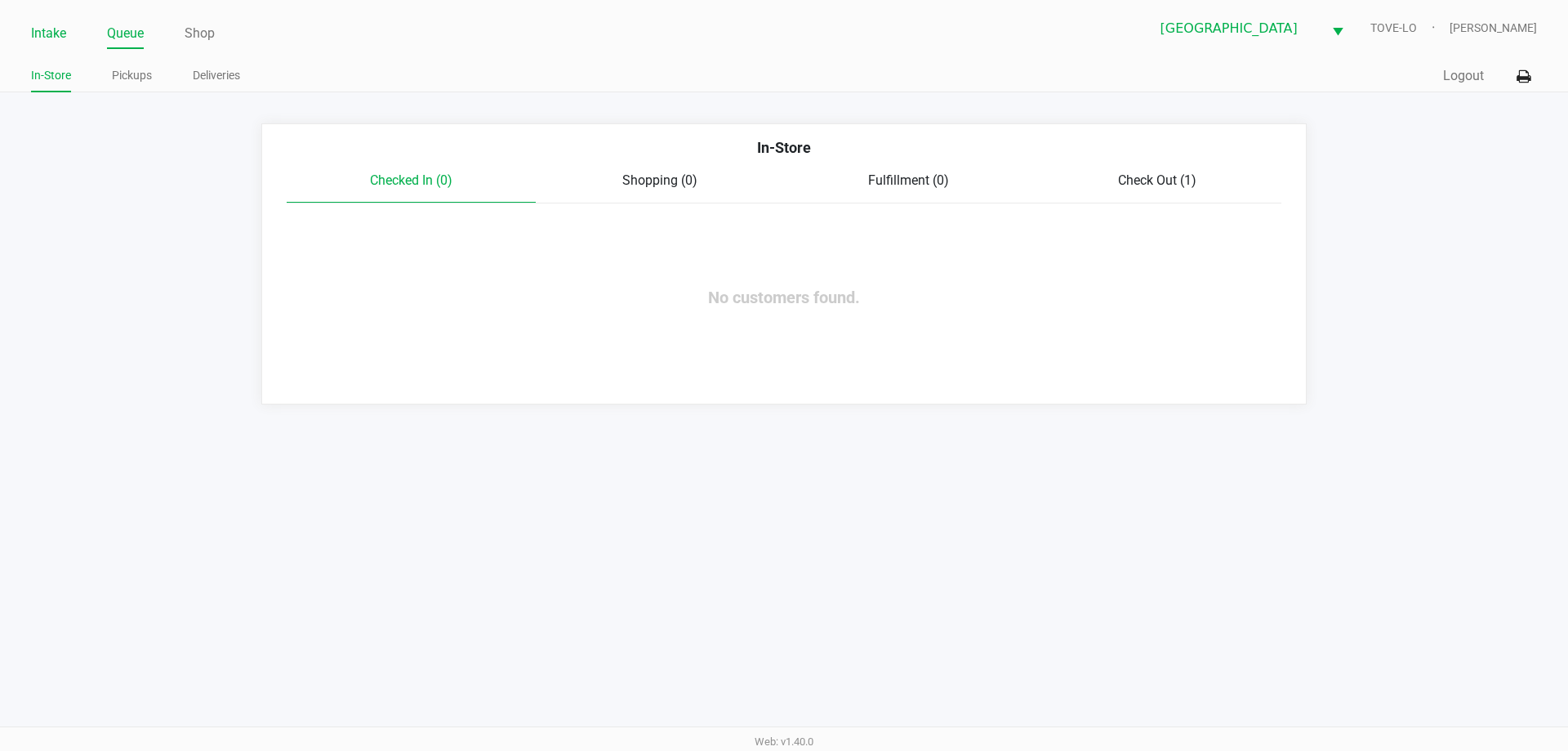
click at [45, 22] on link "Intake" at bounding box center [49, 33] width 35 height 22
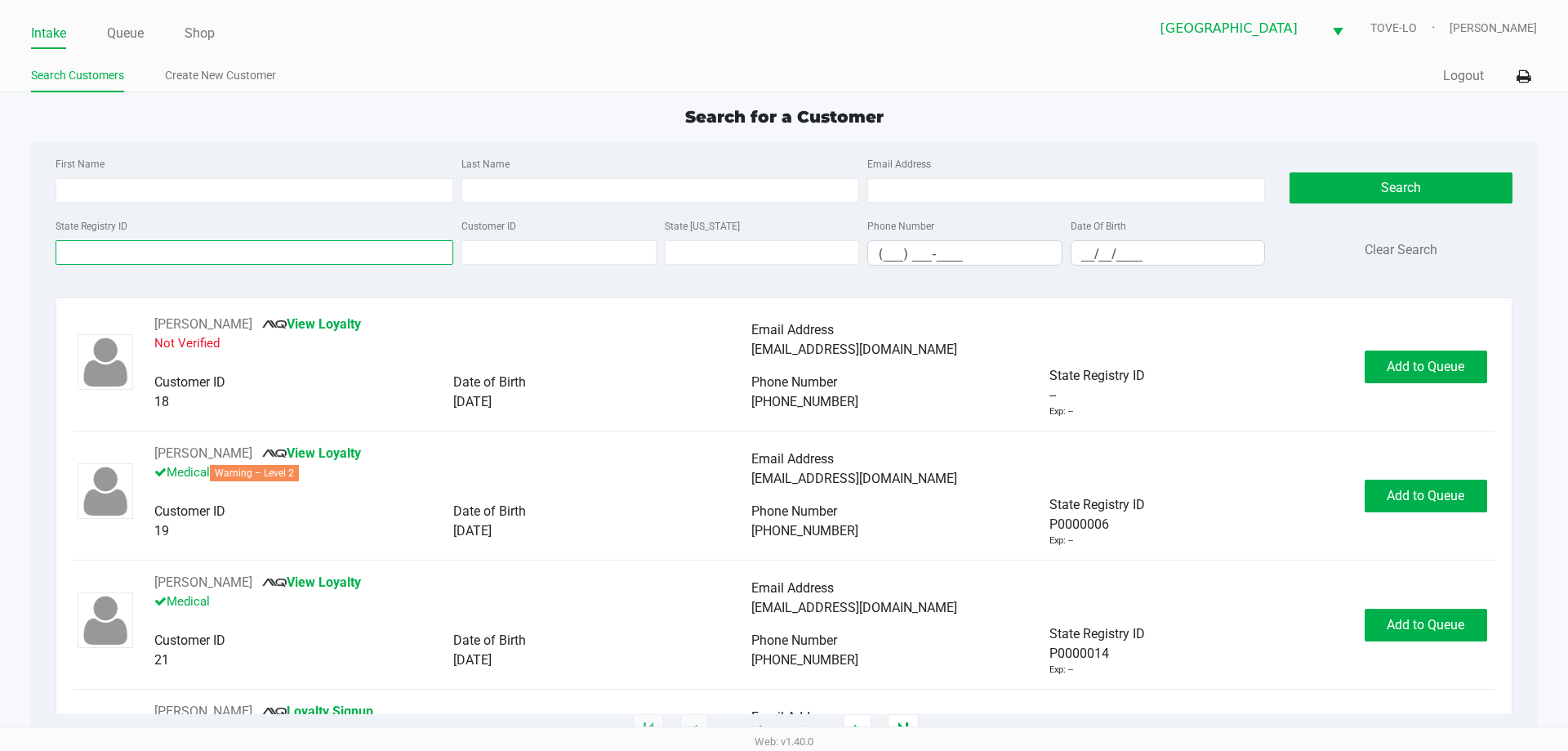
click at [231, 259] on input "State Registry ID" at bounding box center [254, 252] width 397 height 24
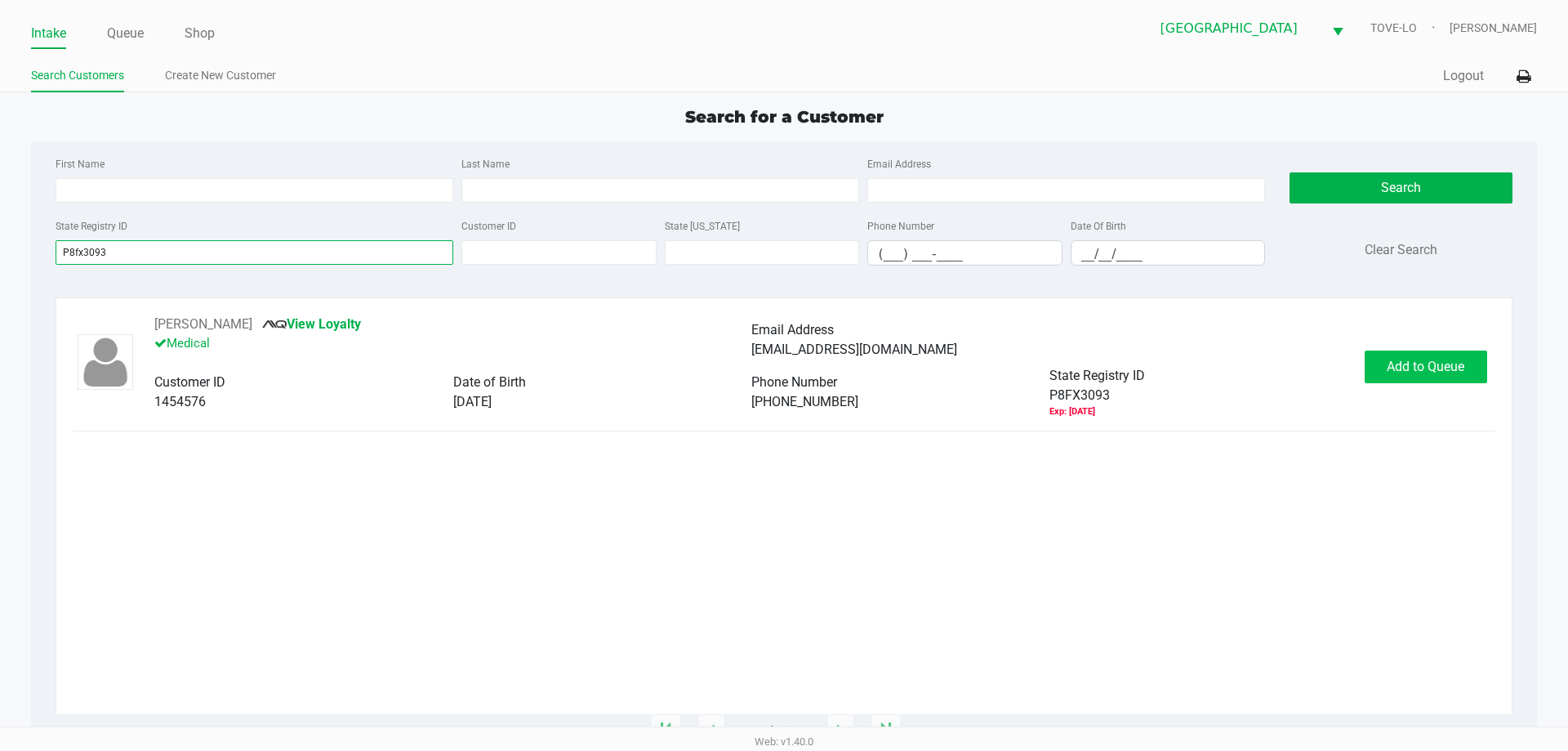
type input "P8fx3093"
click at [1412, 353] on button "Add to Queue" at bounding box center [1426, 367] width 122 height 32
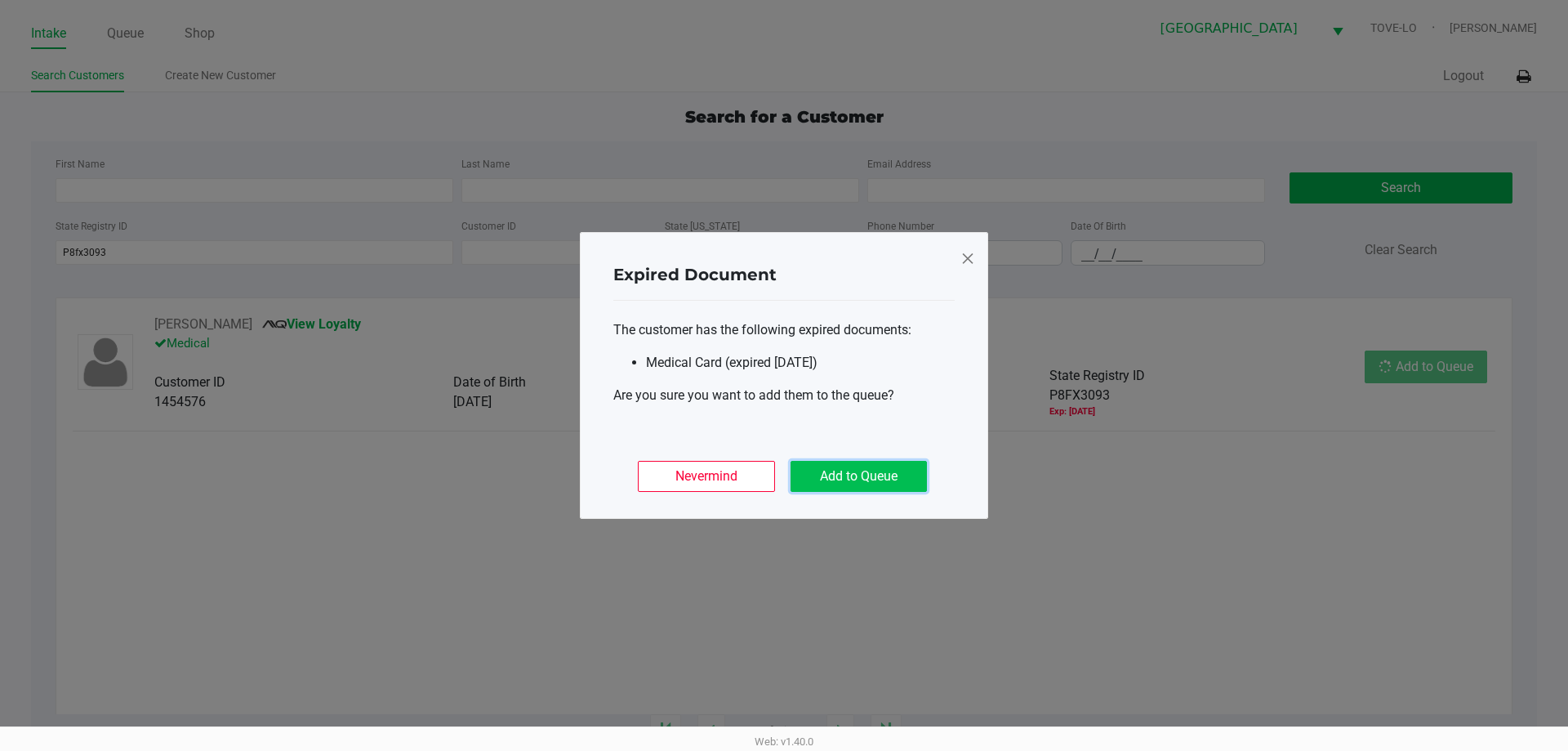
click at [917, 487] on button "Add to Queue" at bounding box center [859, 476] width 137 height 31
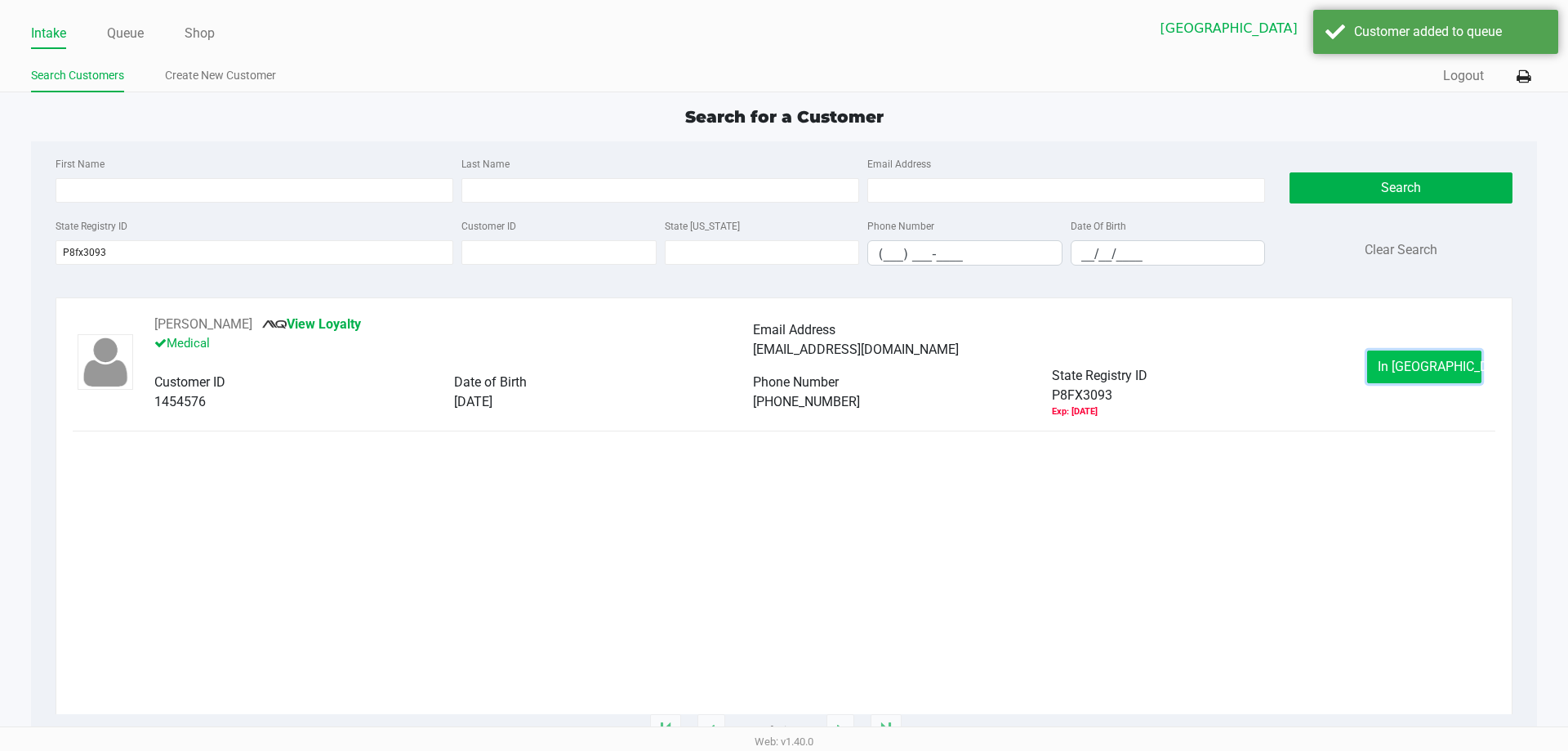
click at [1439, 353] on button "In Queue" at bounding box center [1424, 367] width 114 height 32
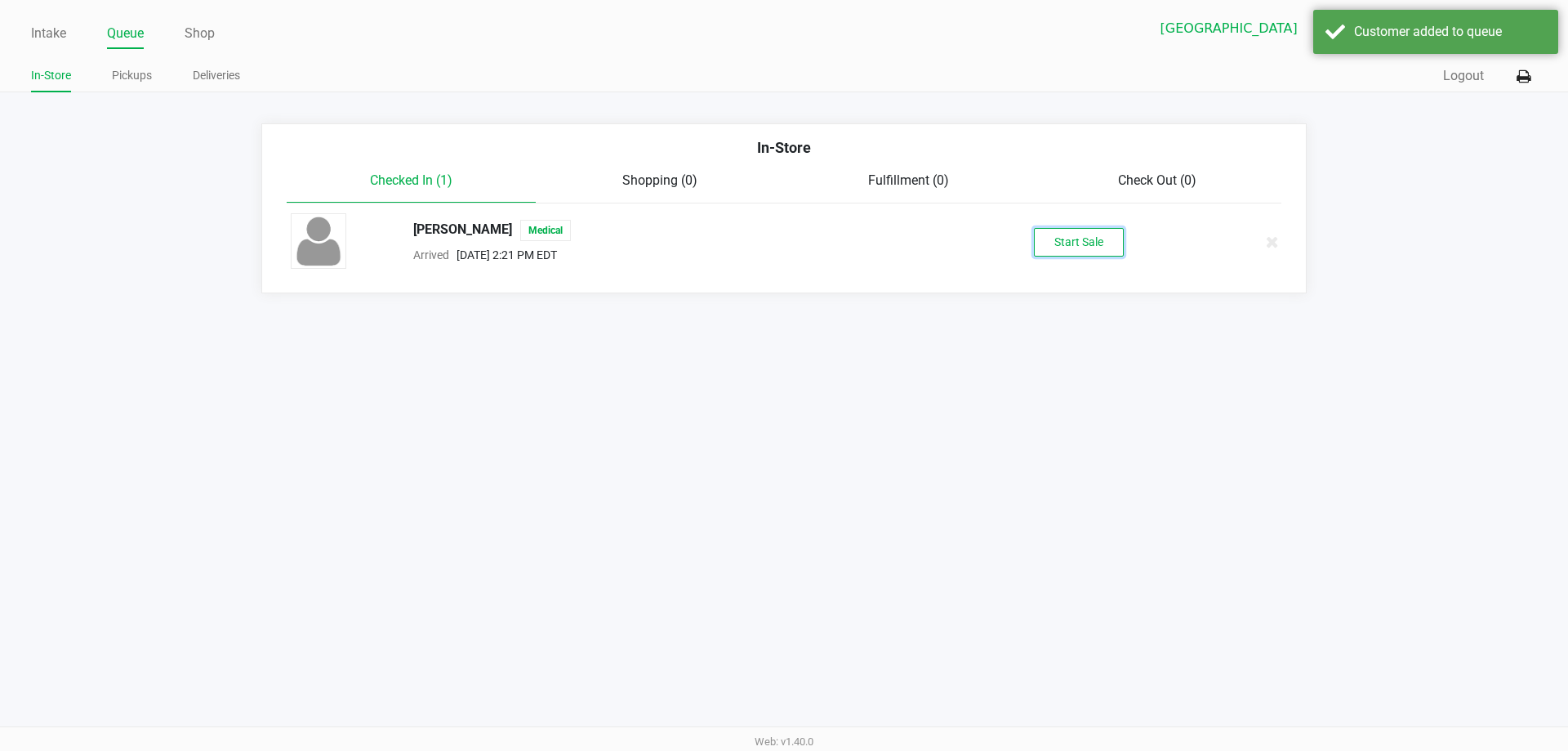
drag, startPoint x: 1109, startPoint y: 250, endPoint x: 1074, endPoint y: 228, distance: 41.3
click at [1109, 250] on button "Start Sale" at bounding box center [1079, 242] width 90 height 29
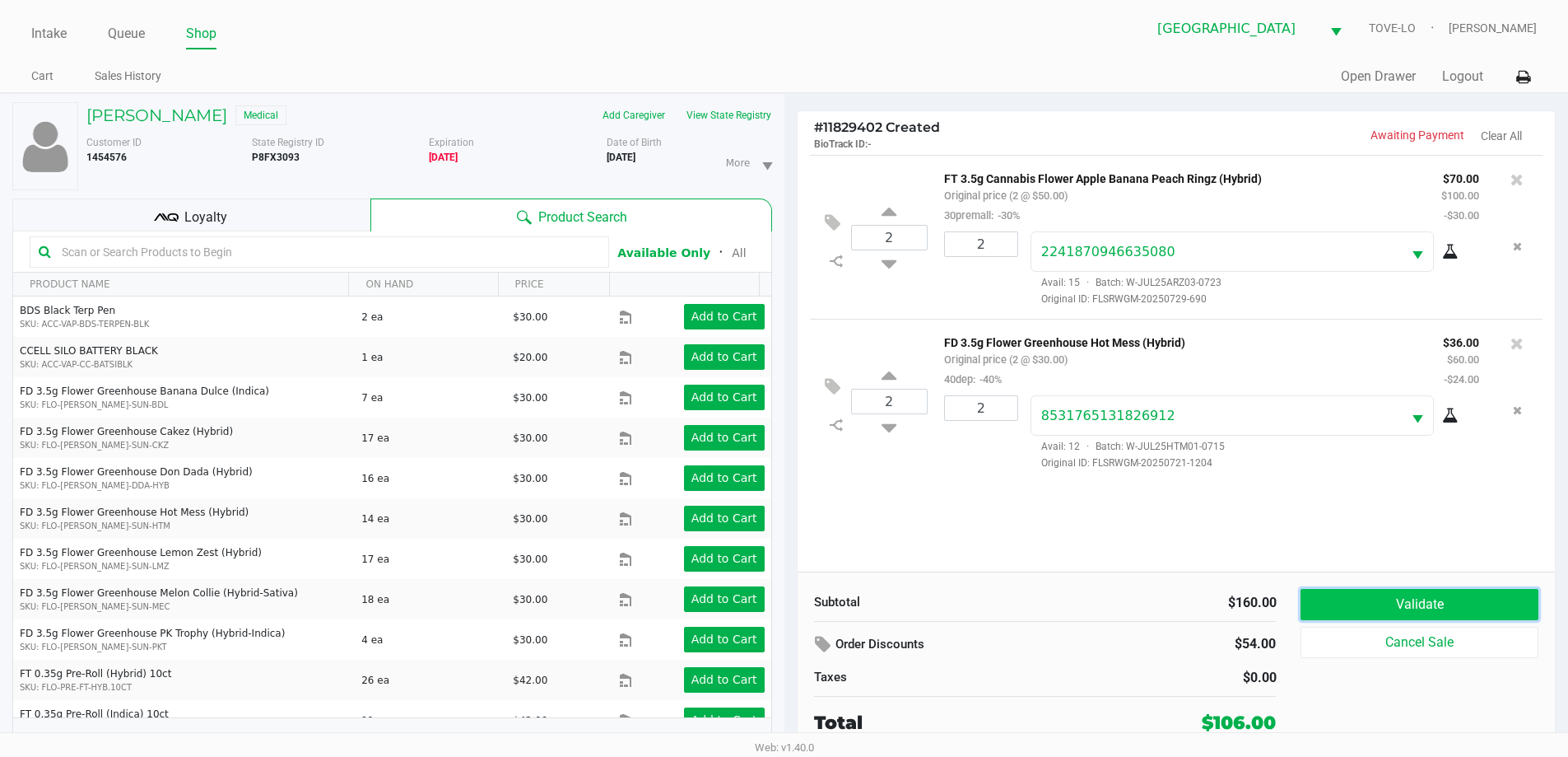
click at [1432, 609] on button "Validate" at bounding box center [1419, 604] width 237 height 32
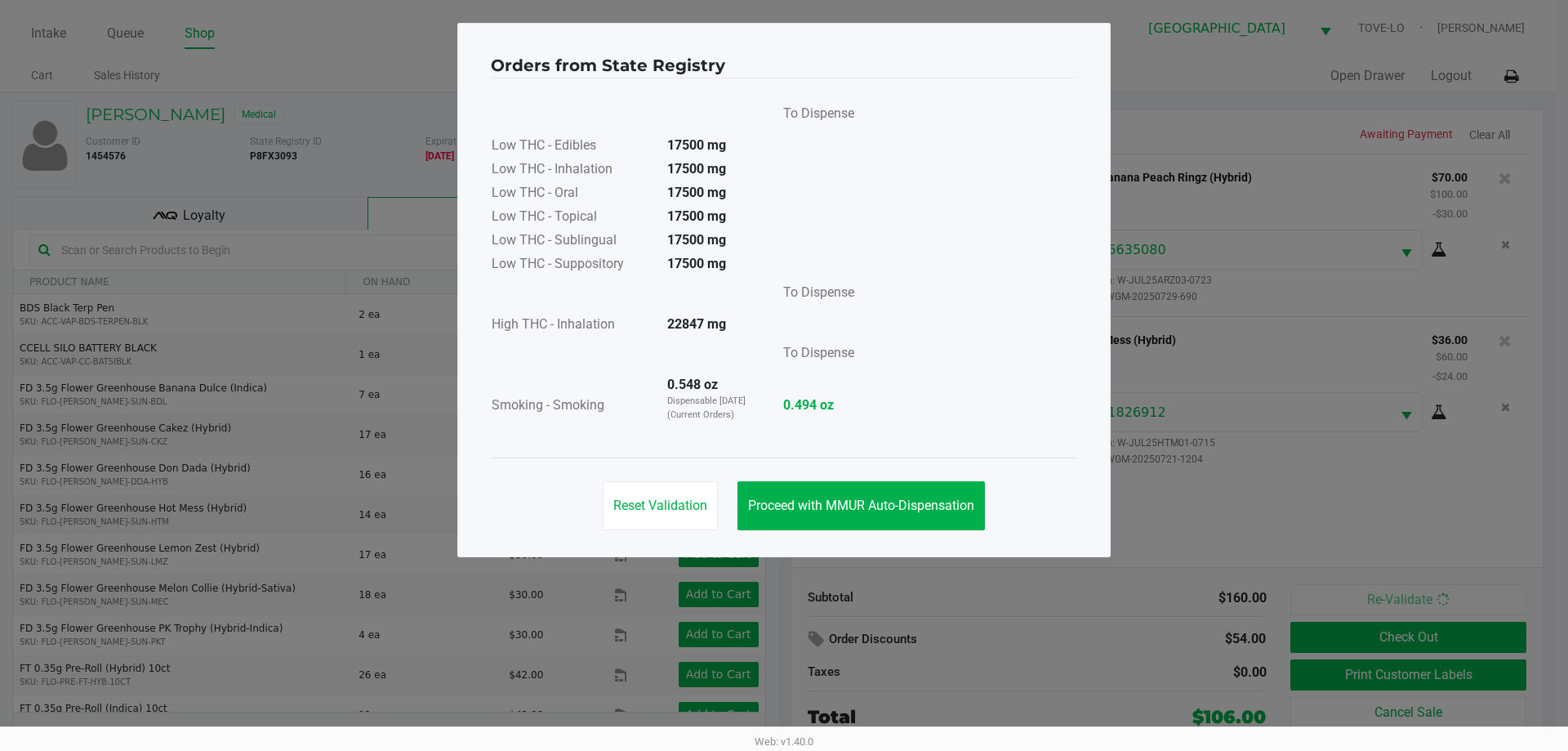
click at [892, 531] on div "Reset Validation Proceed with MMUR Auto-Dispensation" at bounding box center [784, 499] width 586 height 83
click at [892, 522] on button "Proceed with MMUR Auto-Dispensation" at bounding box center [860, 505] width 247 height 49
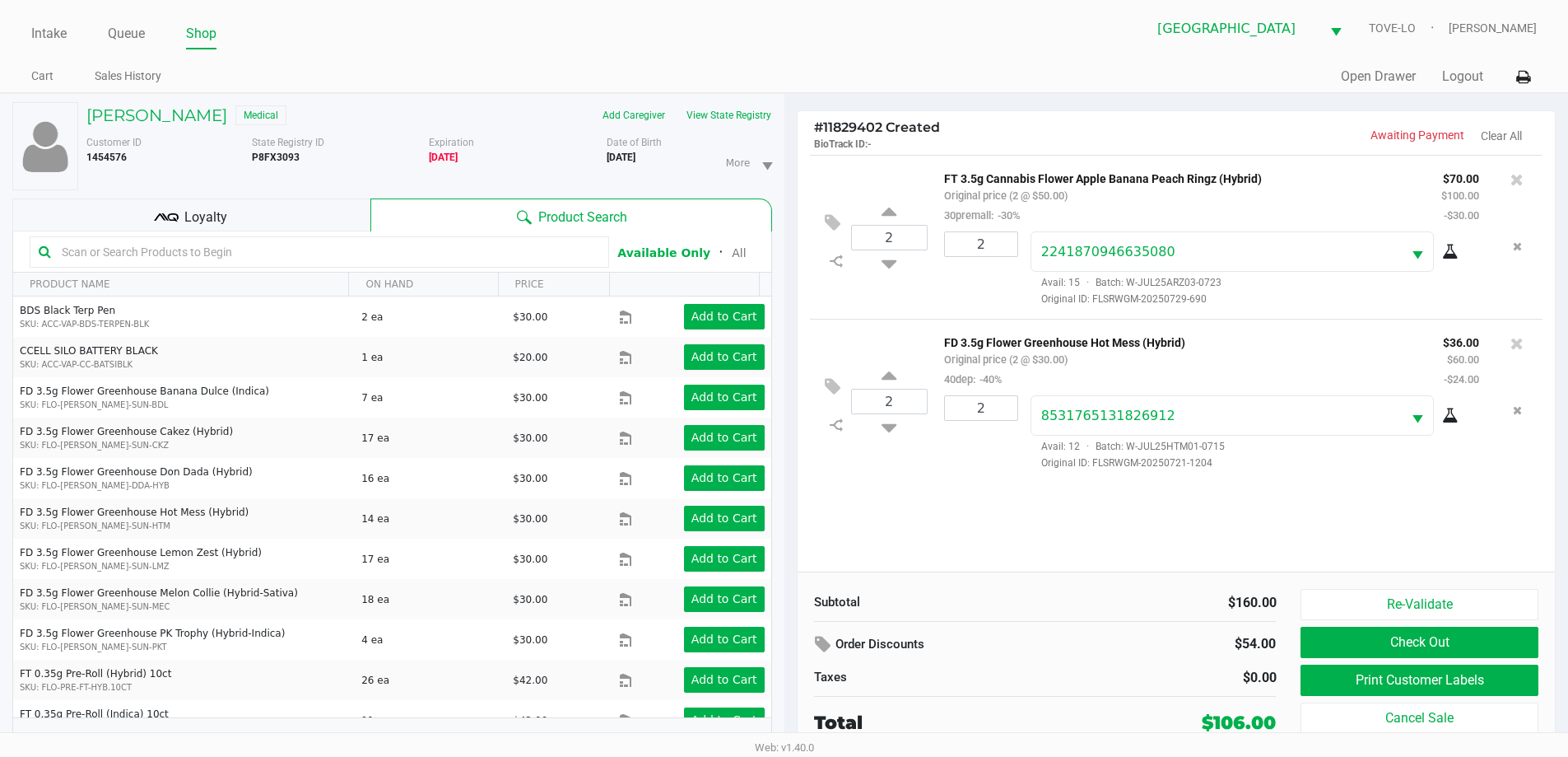
click at [304, 203] on div "Loyalty" at bounding box center [191, 215] width 358 height 33
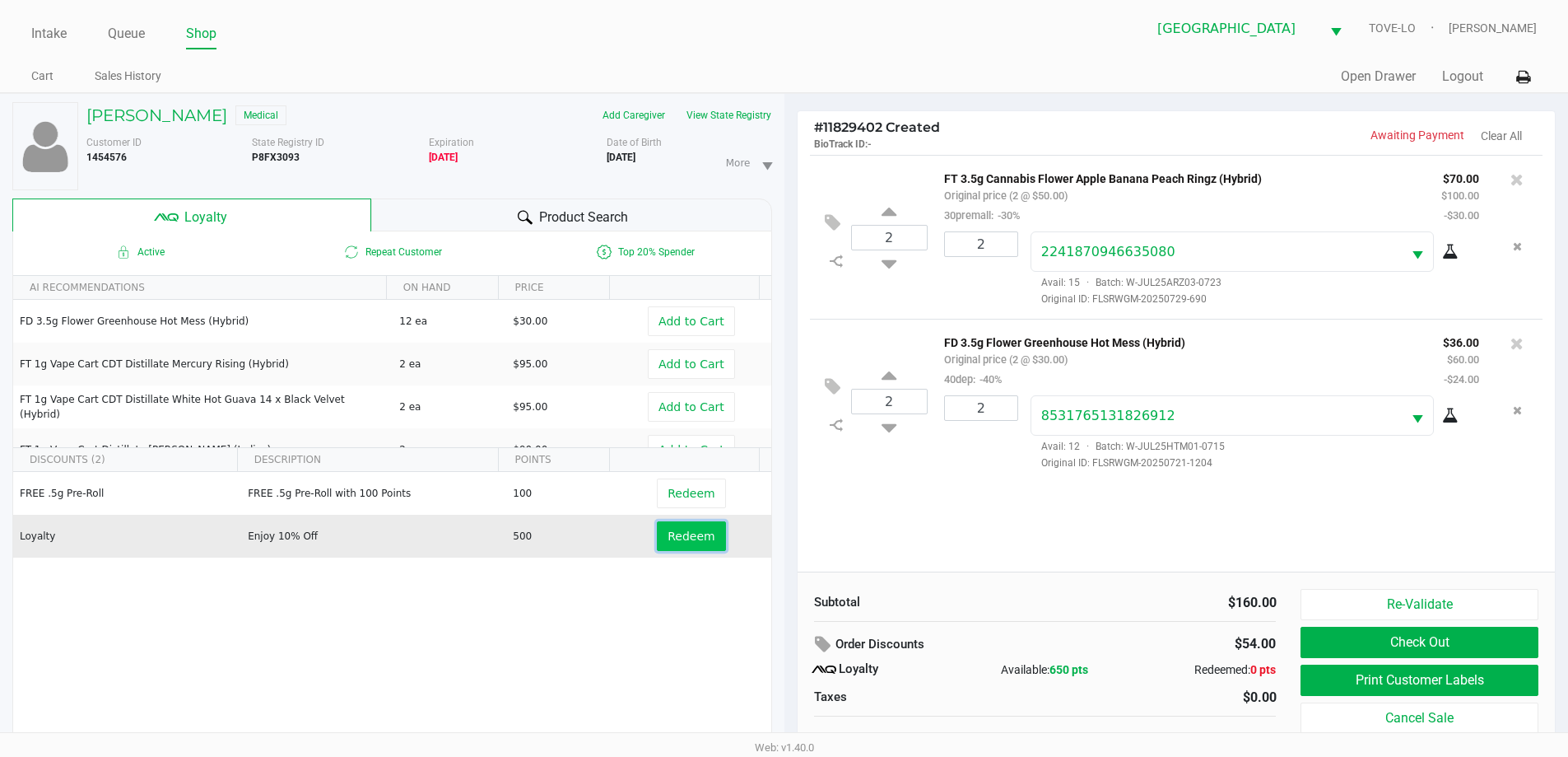
click at [669, 545] on button "Redeem" at bounding box center [691, 536] width 68 height 30
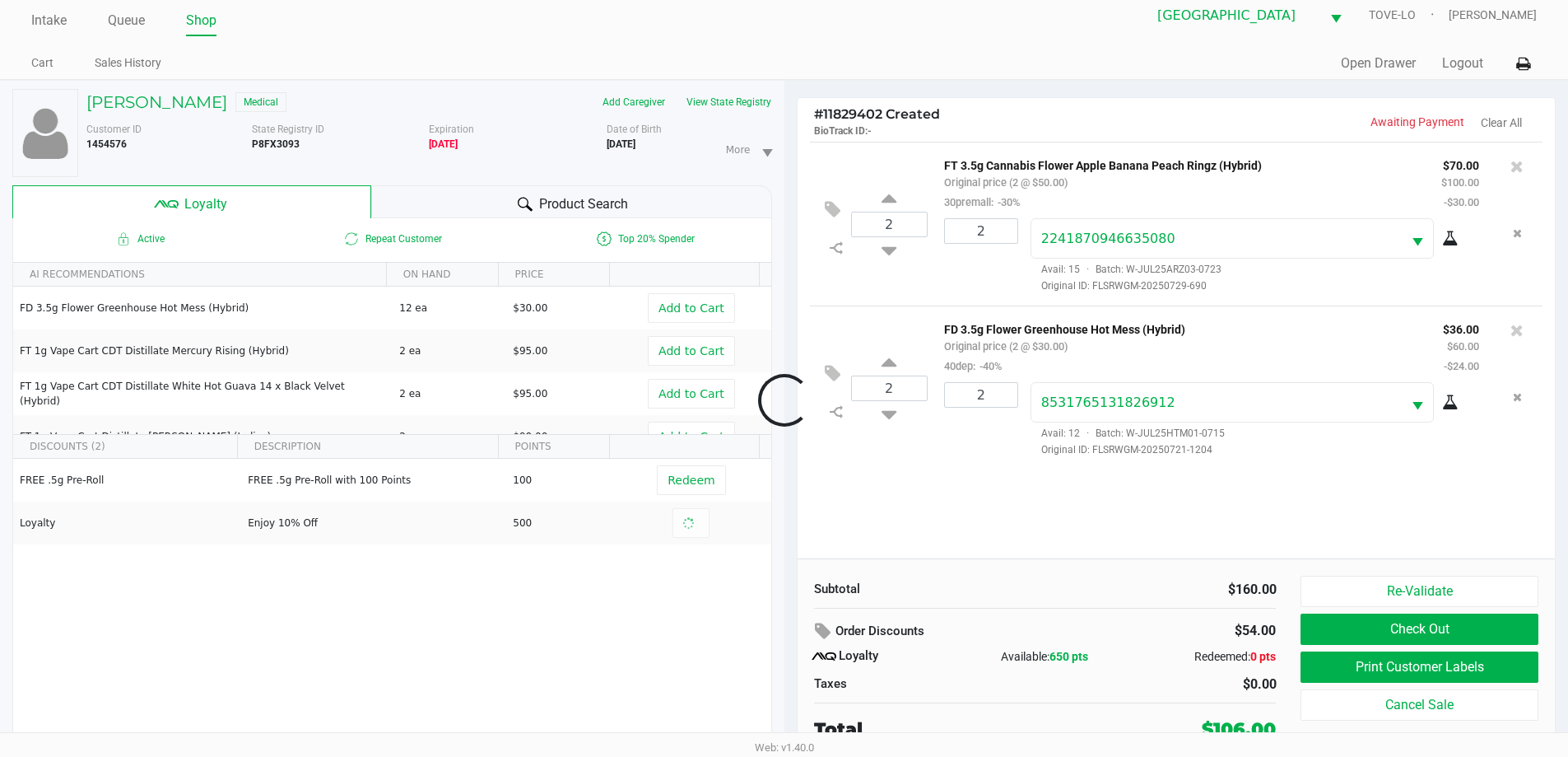
scroll to position [17, 0]
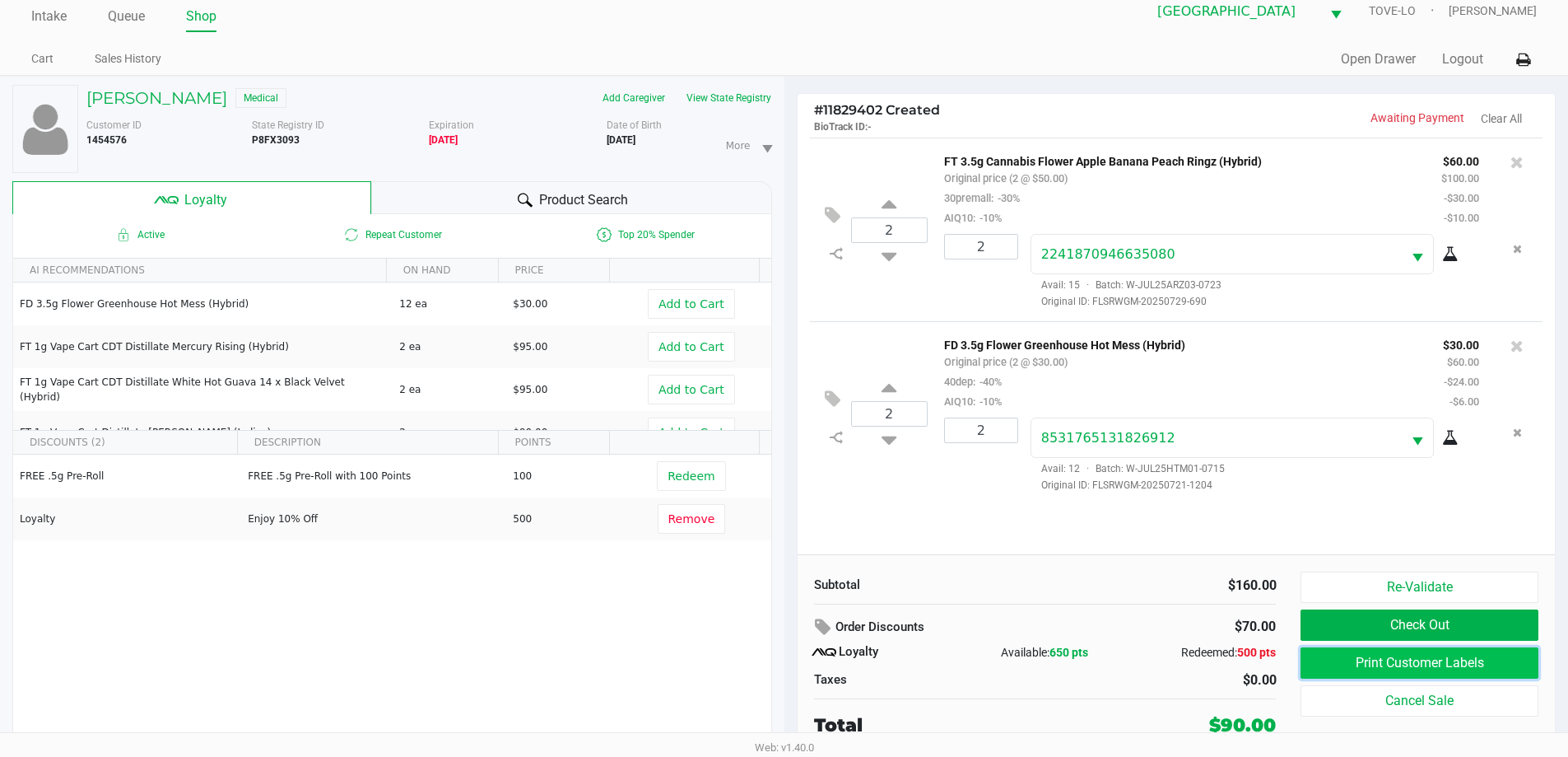
click at [1412, 675] on button "Print Customer Labels" at bounding box center [1419, 663] width 237 height 32
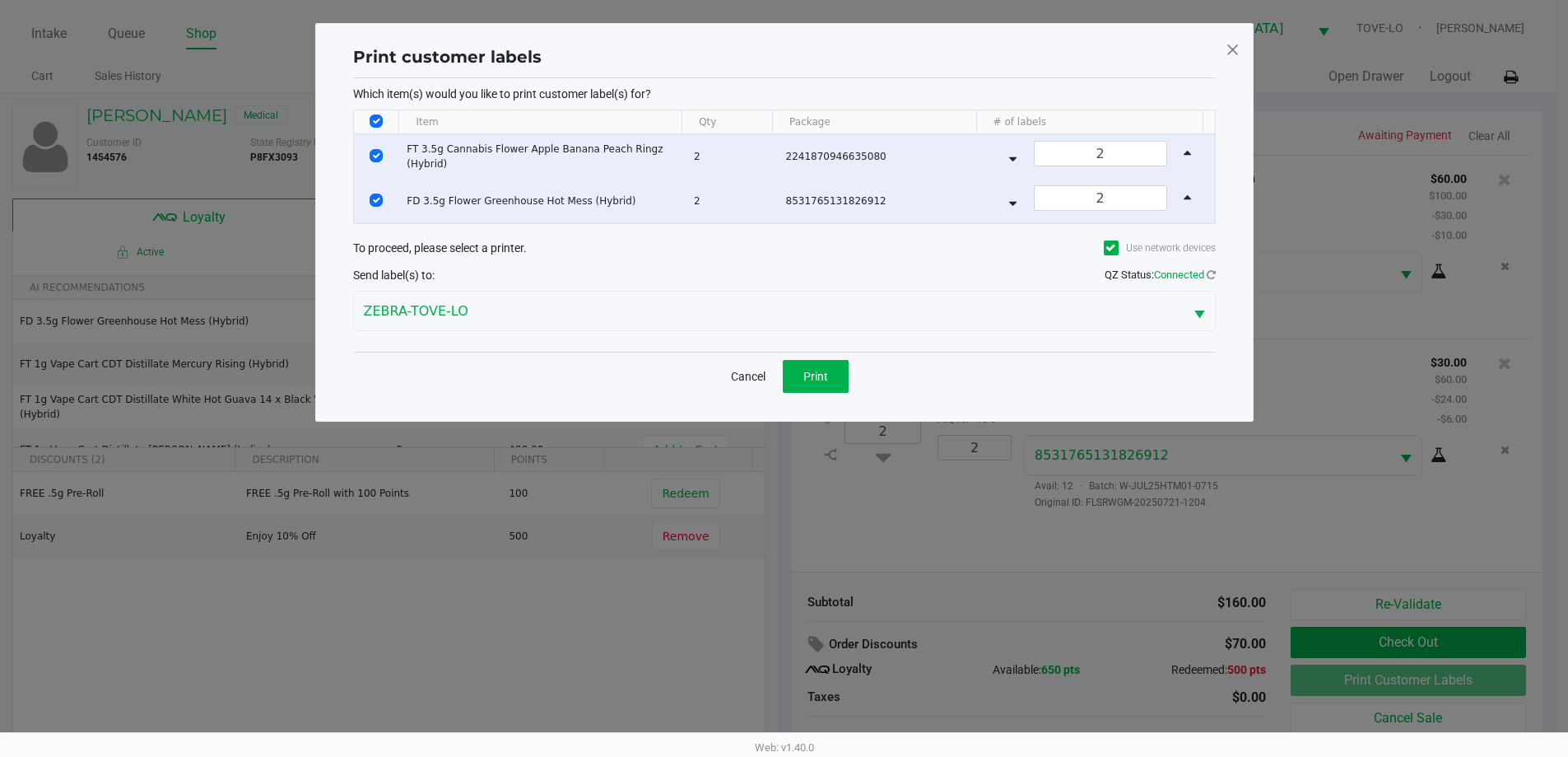
scroll to position [0, 0]
click at [810, 364] on button "Print" at bounding box center [821, 376] width 66 height 33
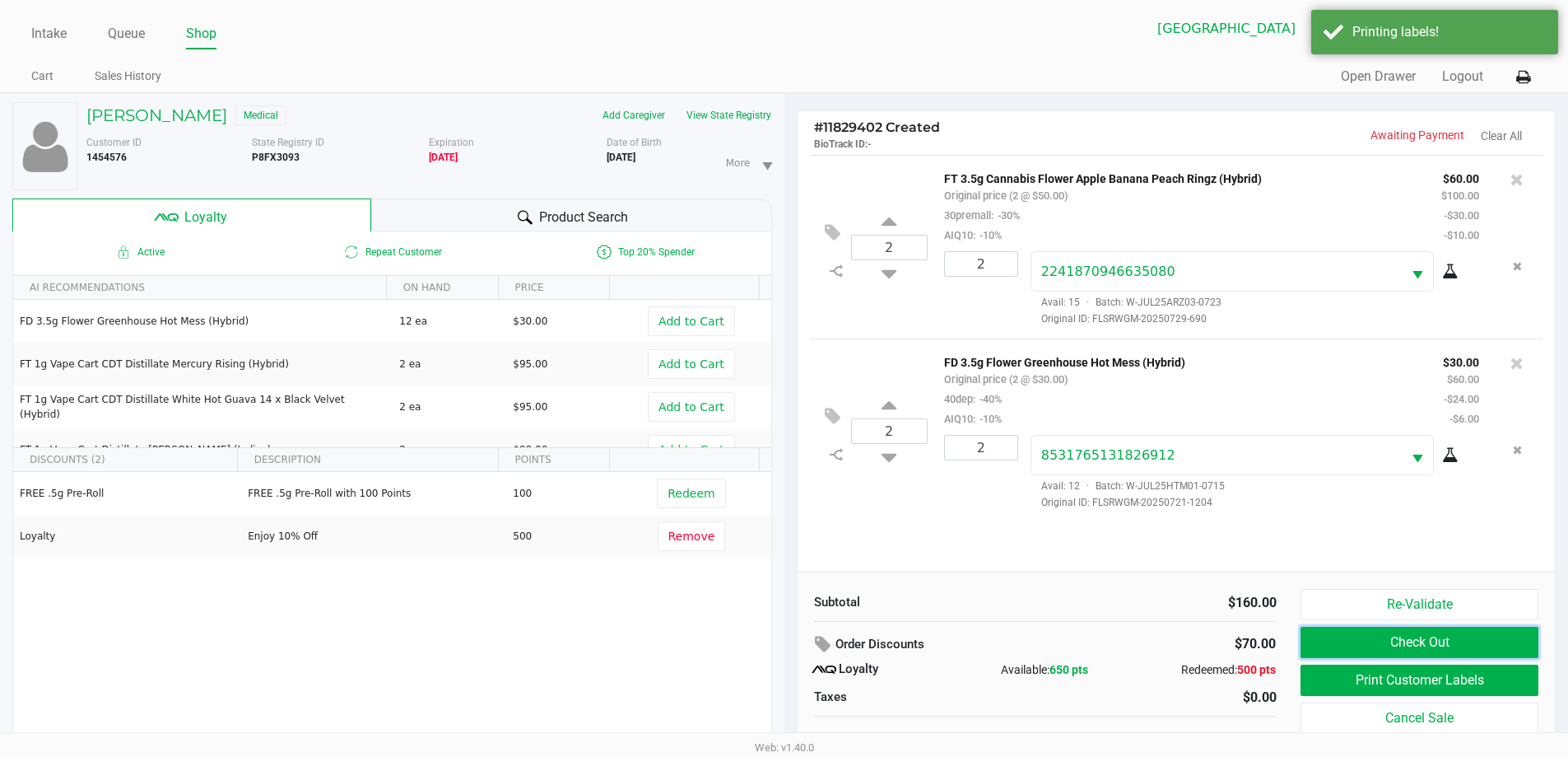
click at [1424, 647] on button "Check Out" at bounding box center [1419, 642] width 237 height 32
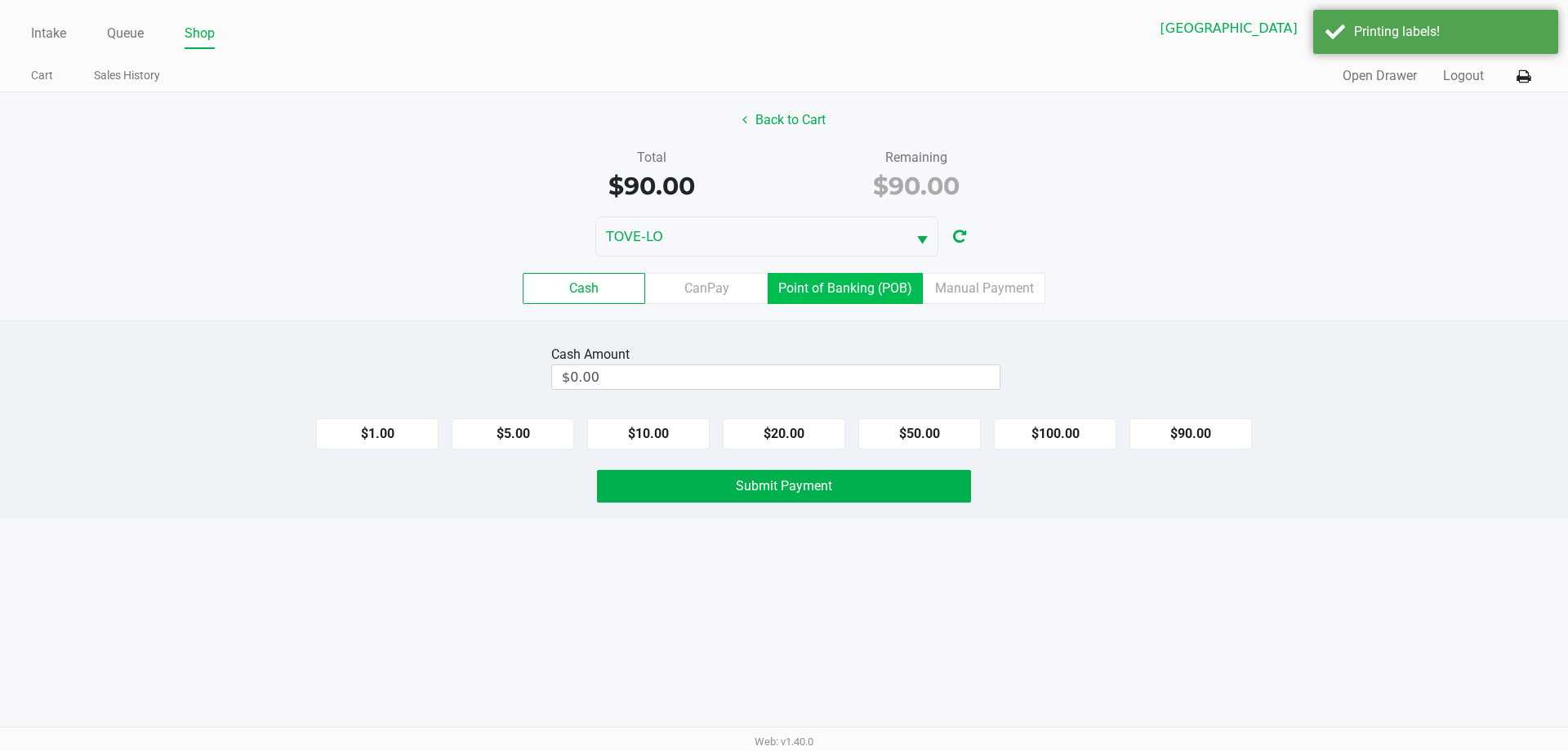
click at [884, 289] on label "Point of Banking (POB)" at bounding box center [845, 288] width 156 height 31
click at [0, 0] on 7 "Point of Banking (POB)" at bounding box center [0, 0] width 0 height 0
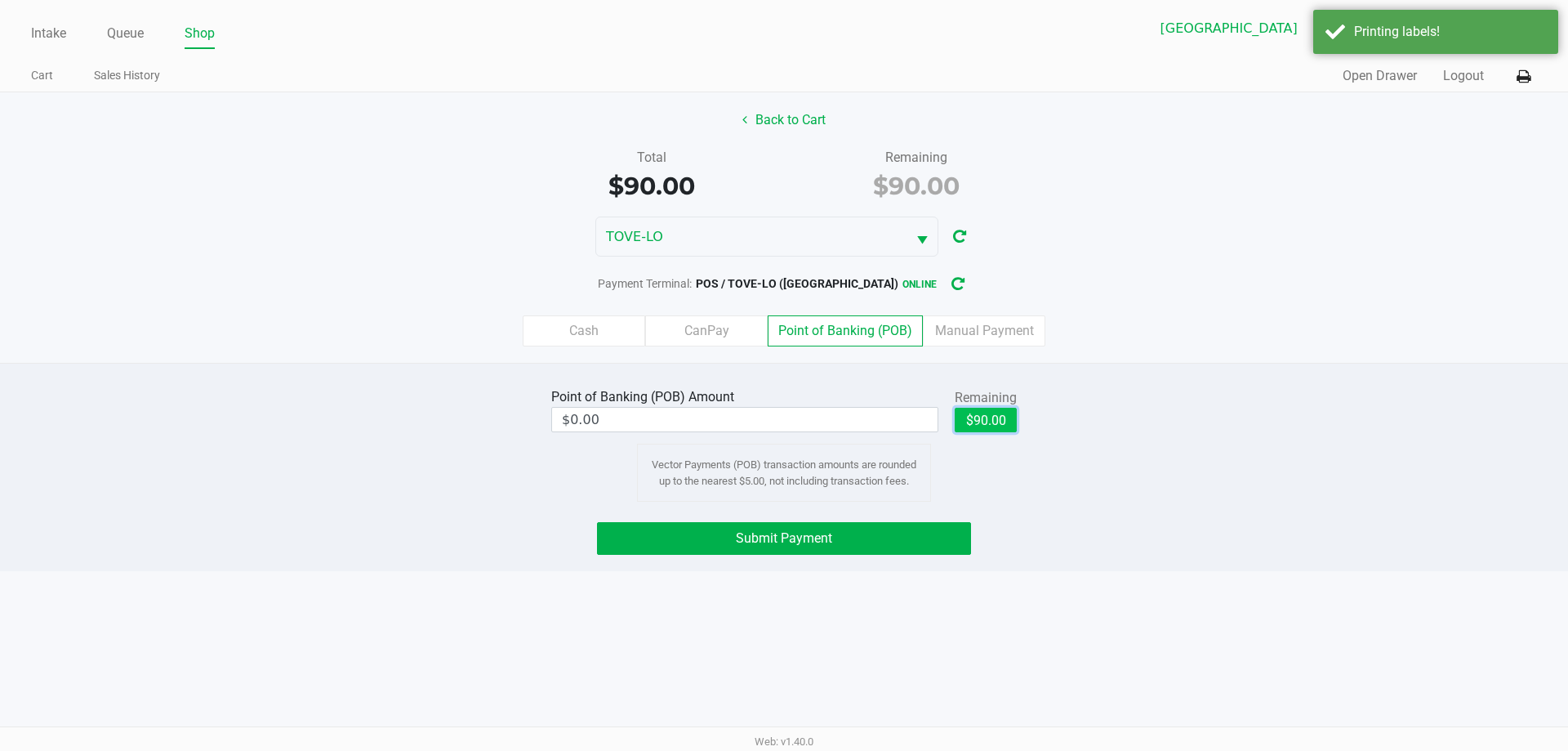
click at [984, 418] on button "$90.00" at bounding box center [985, 419] width 62 height 24
type input "$90.00"
click at [919, 541] on button "Submit Payment" at bounding box center [784, 538] width 374 height 32
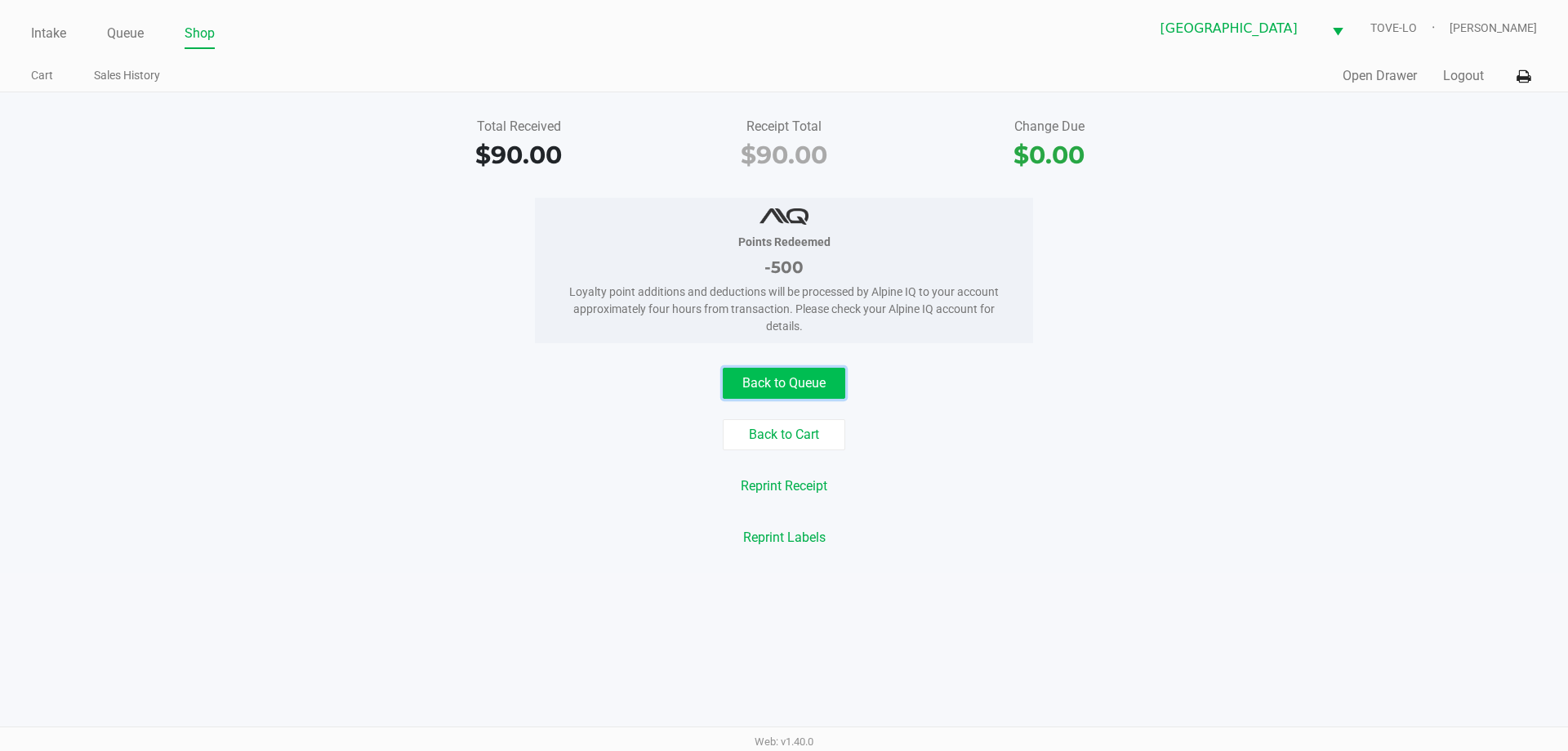
click at [759, 389] on button "Back to Queue" at bounding box center [784, 383] width 122 height 31
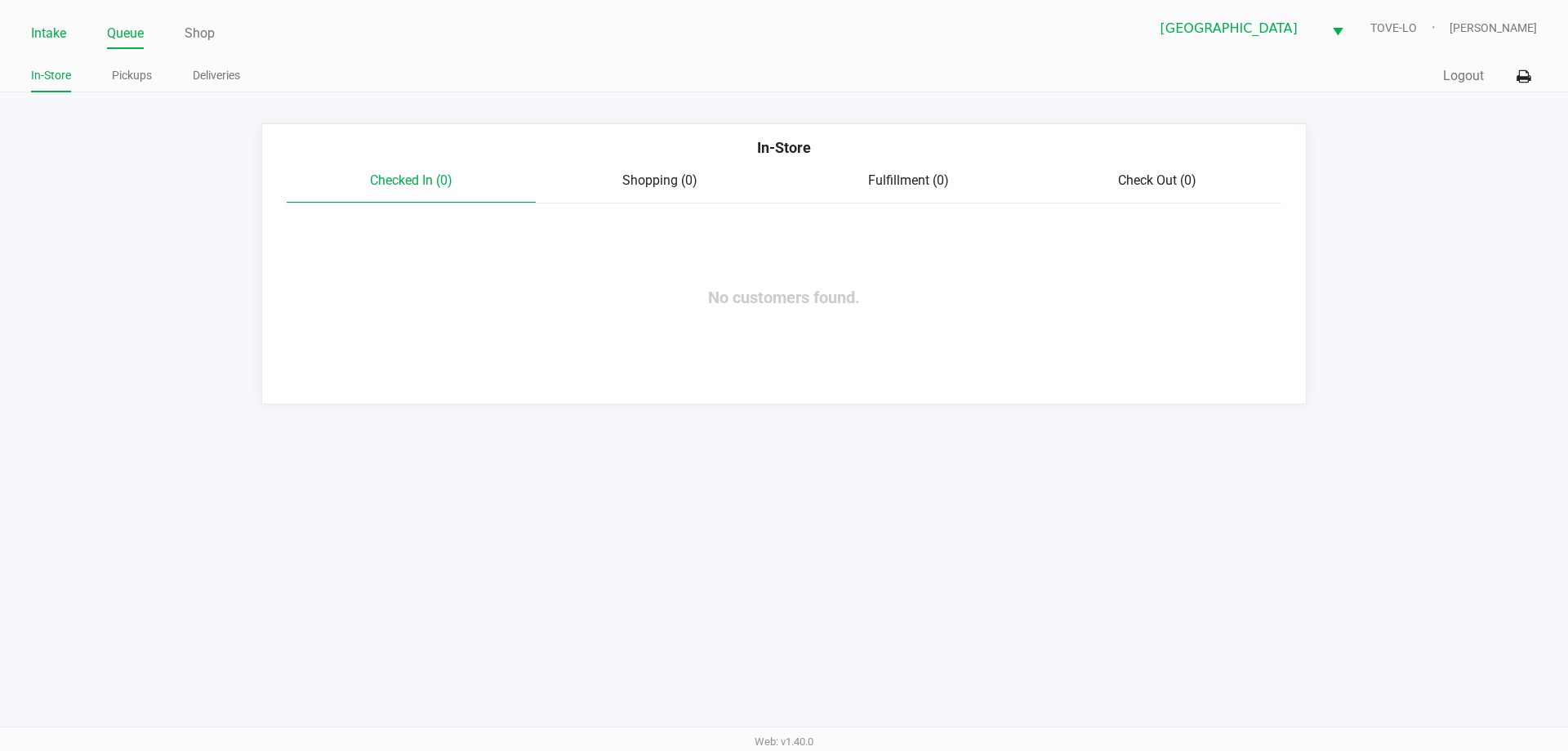
click at [56, 40] on link "Intake" at bounding box center [49, 33] width 35 height 22
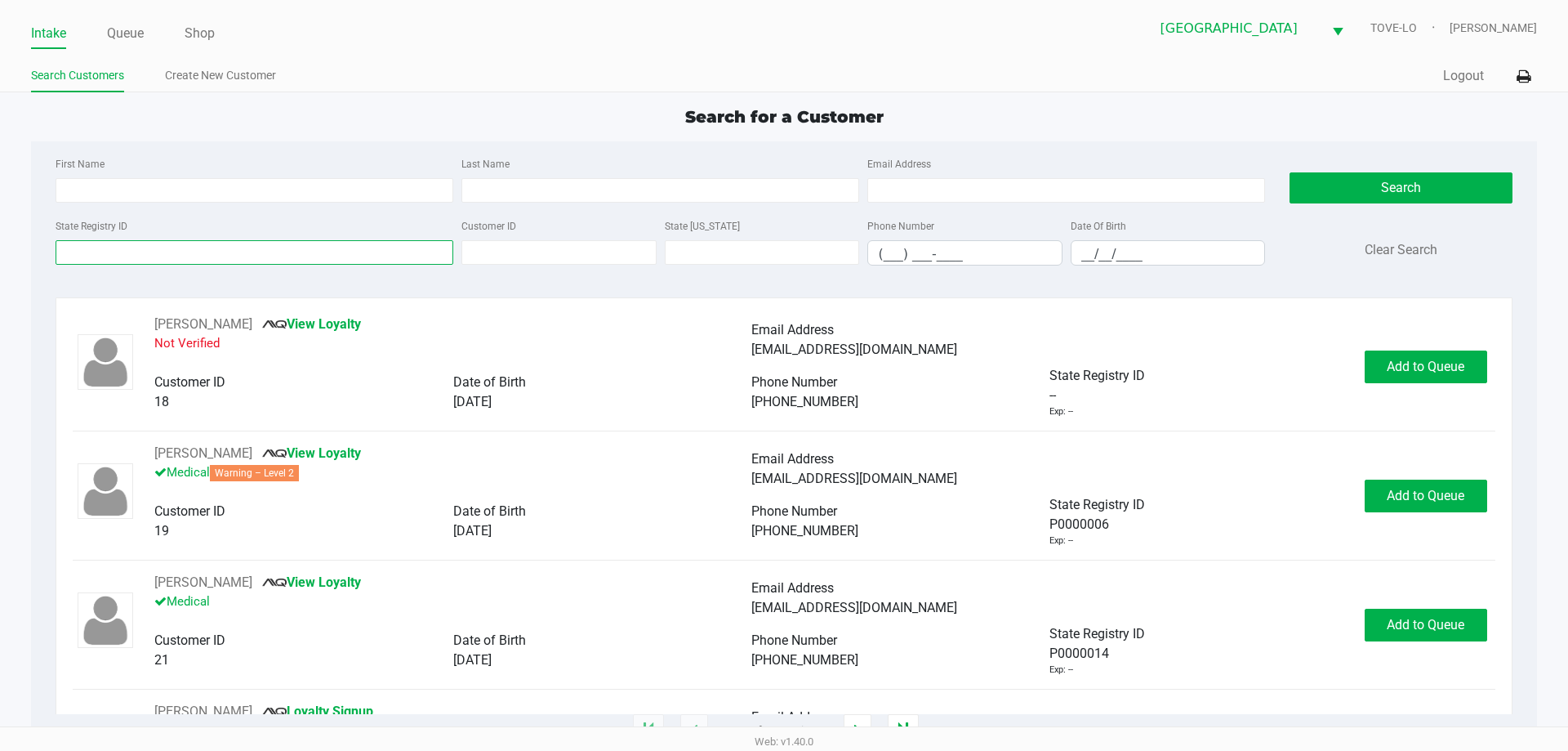
click at [203, 254] on input "State Registry ID" at bounding box center [254, 252] width 397 height 24
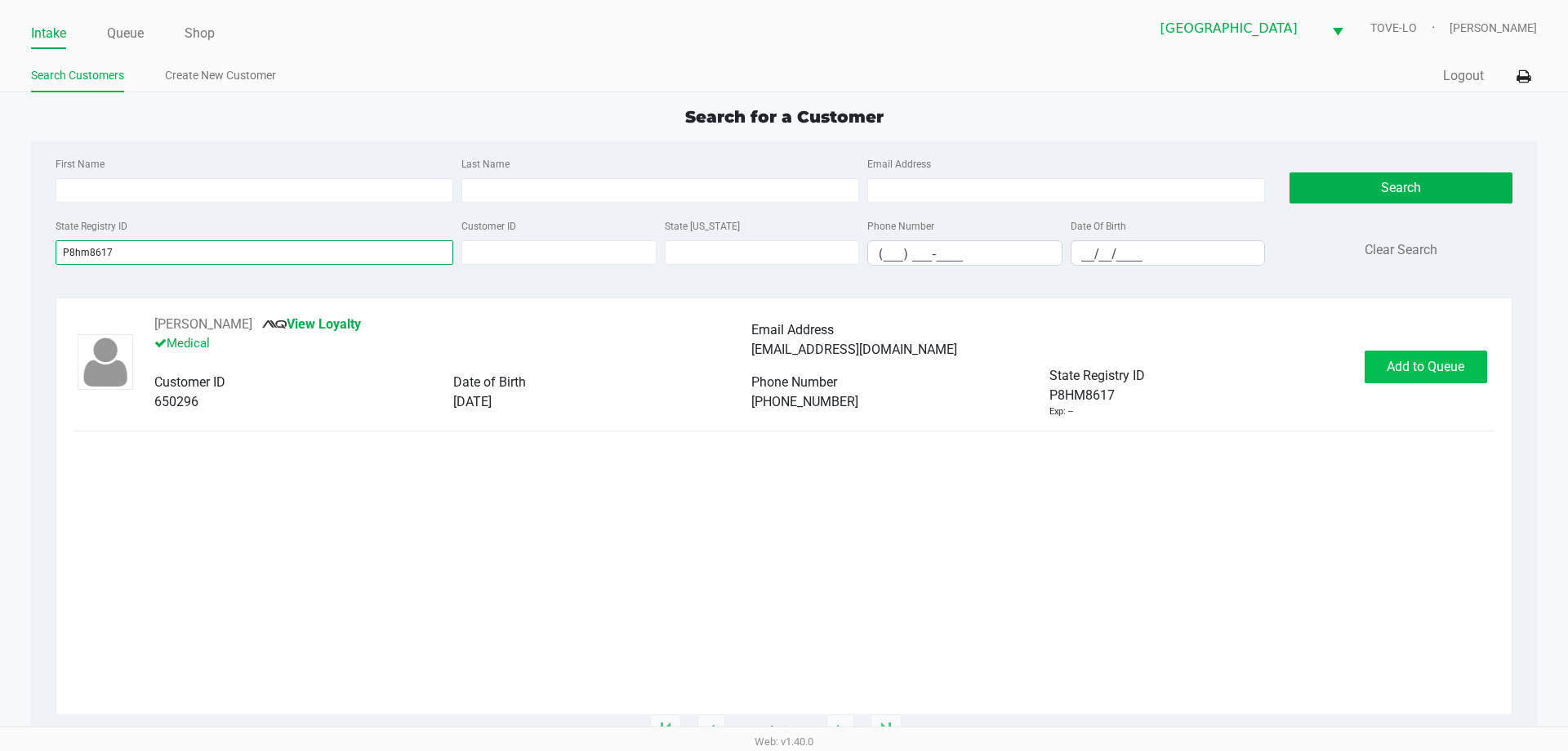
type input "P8hm8617"
click at [1446, 372] on span "Add to Queue" at bounding box center [1425, 366] width 77 height 15
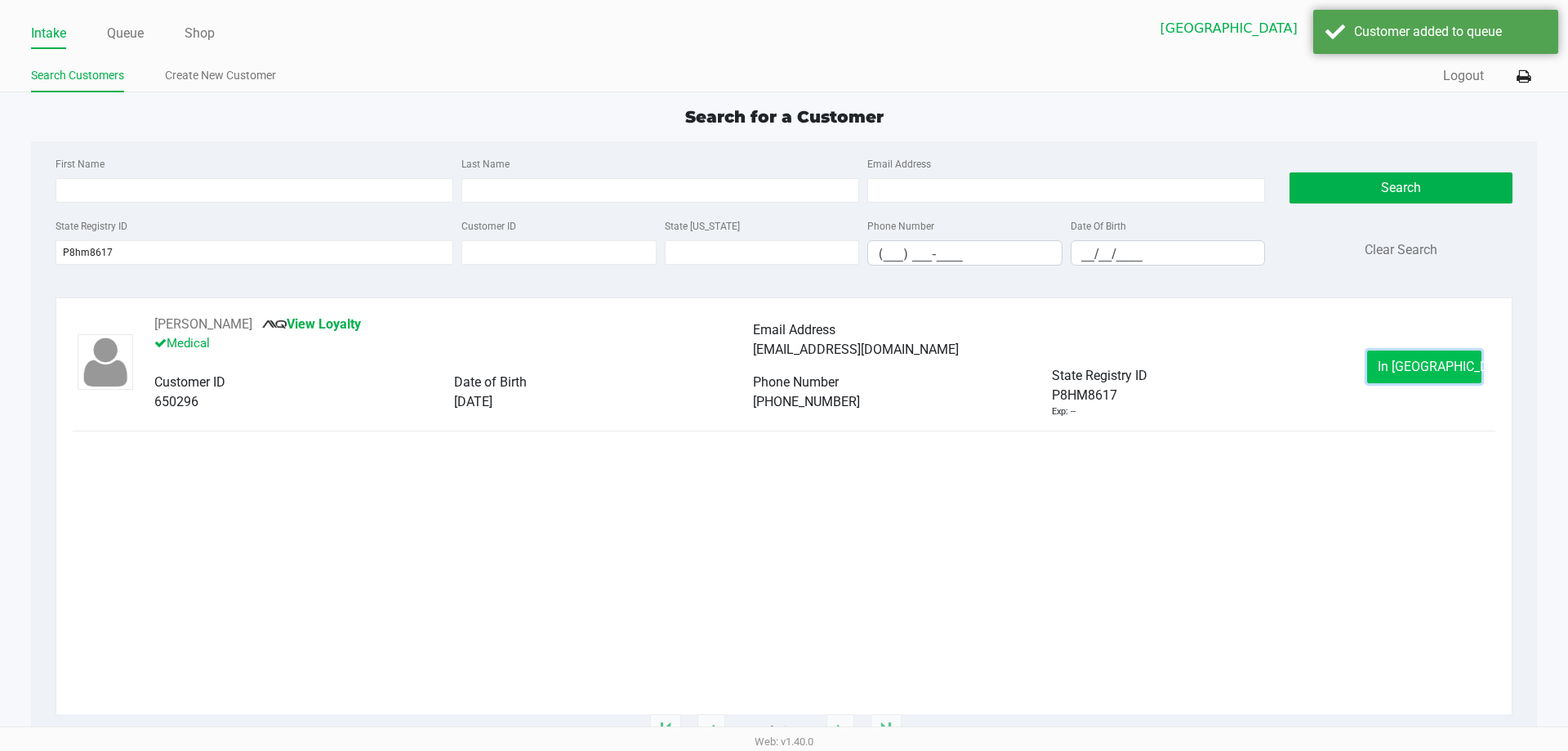
click at [1422, 357] on button "In Queue" at bounding box center [1424, 367] width 114 height 32
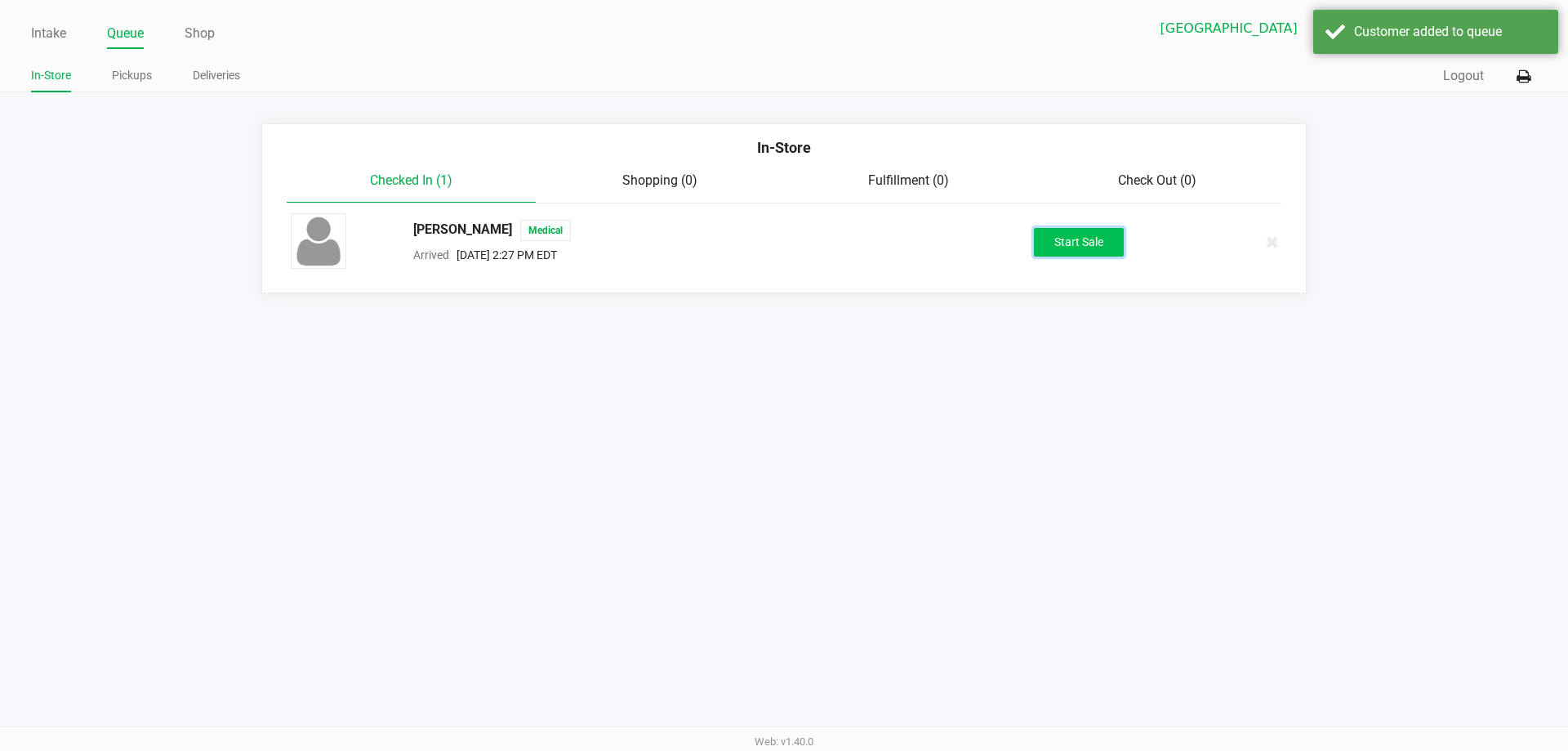
click at [1065, 251] on button "Start Sale" at bounding box center [1079, 242] width 90 height 29
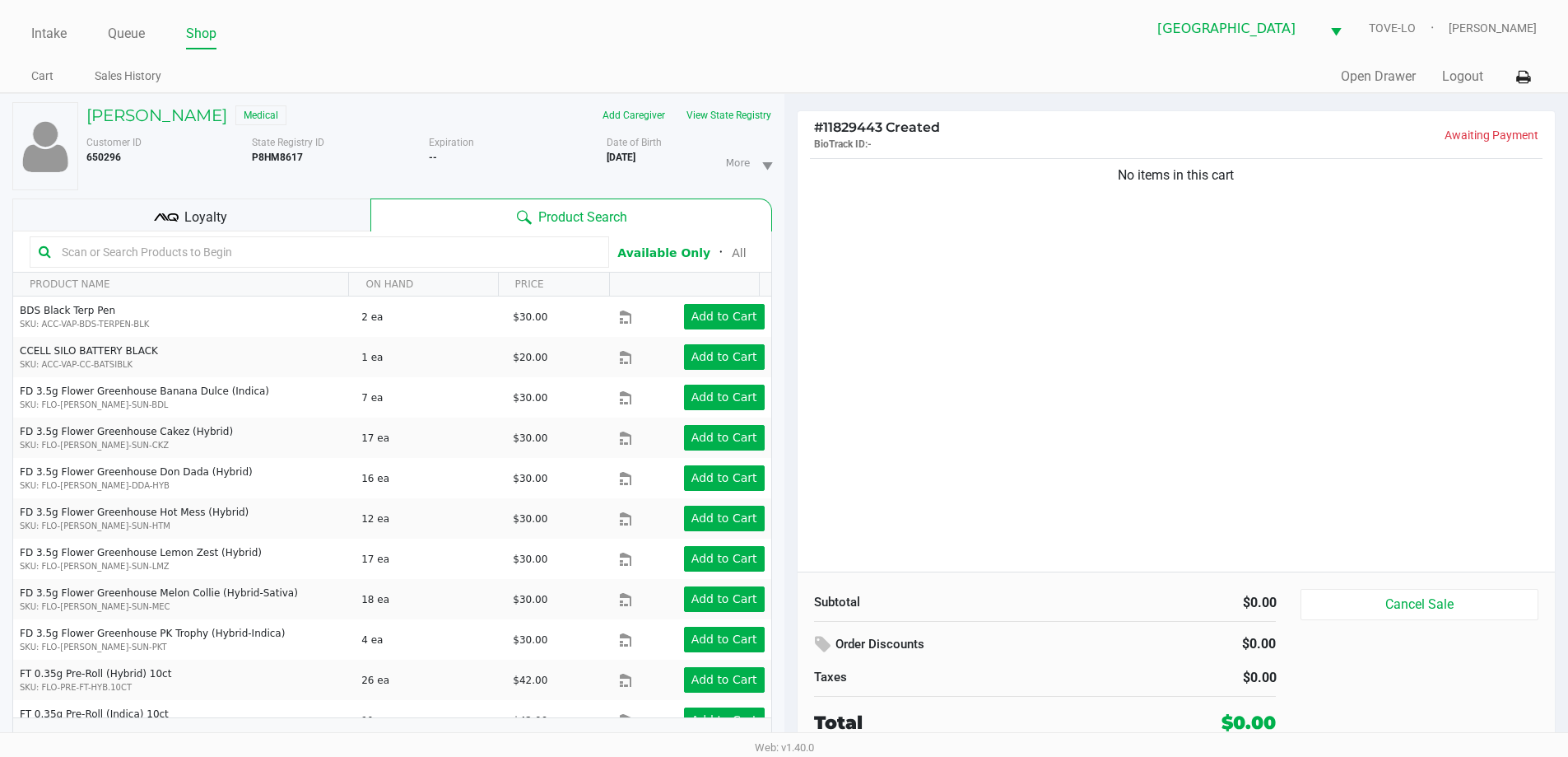
click at [554, 73] on ul "Cart Sales History" at bounding box center [408, 78] width 752 height 28
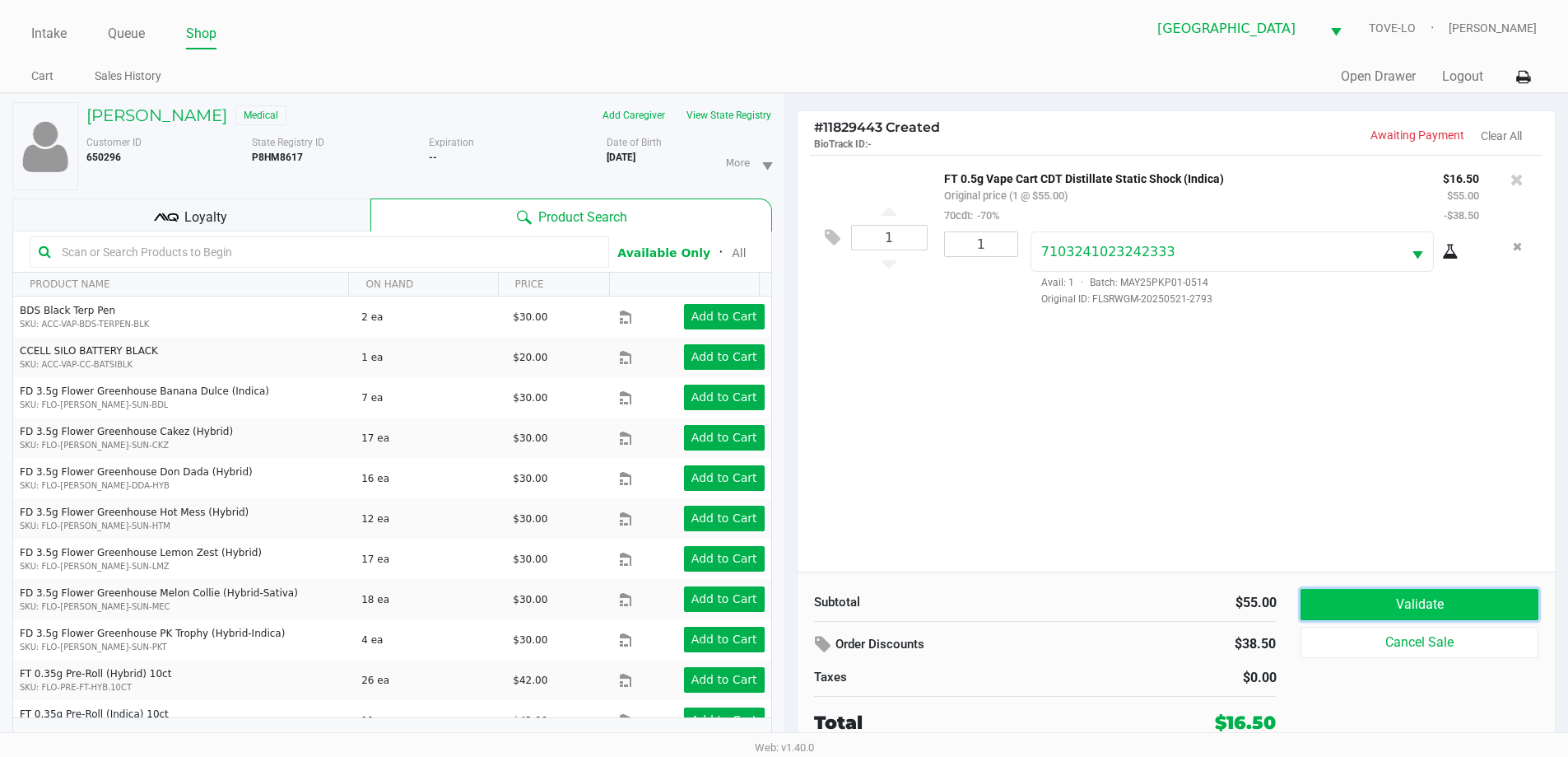
click at [1414, 599] on button "Validate" at bounding box center [1419, 604] width 237 height 32
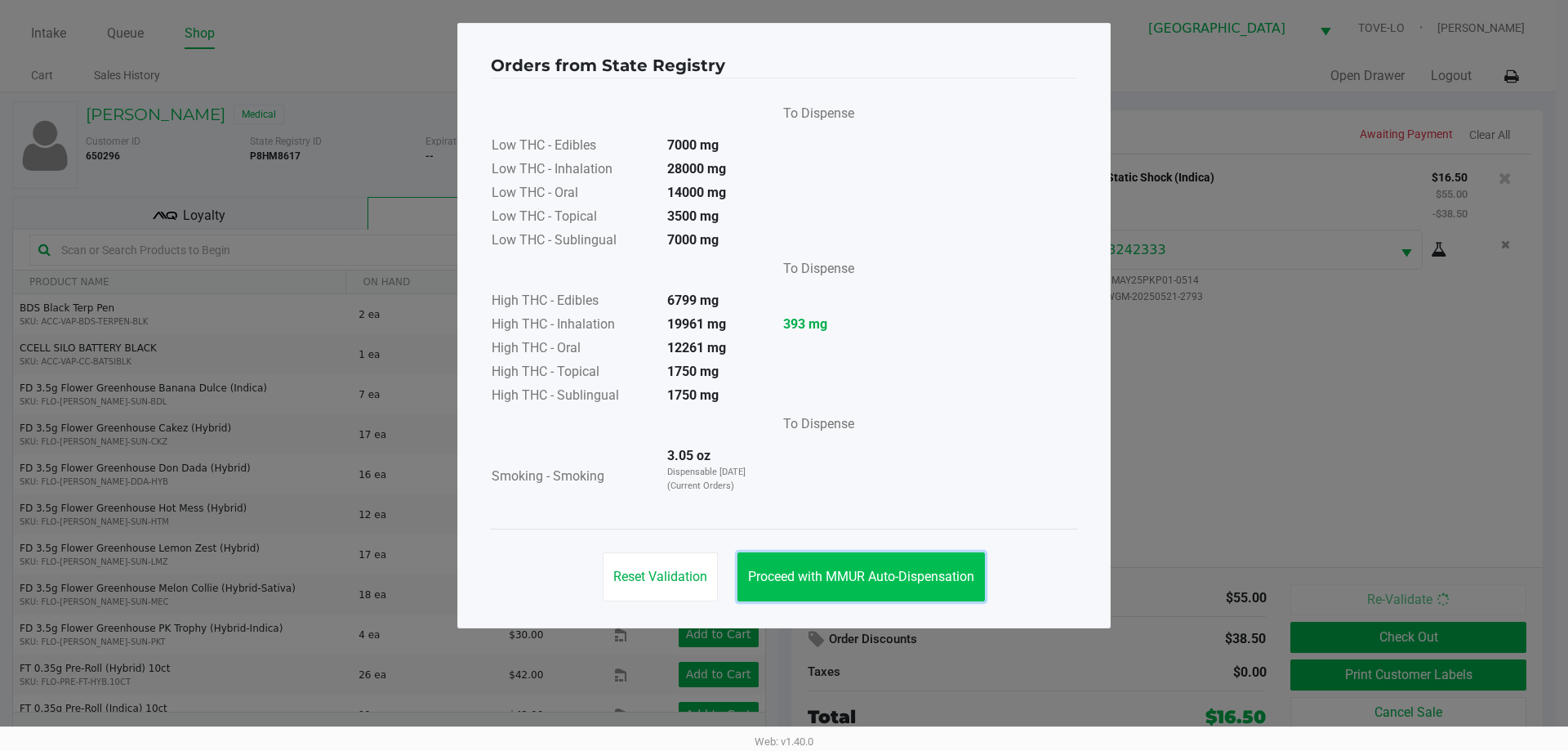
click at [904, 559] on button "Proceed with MMUR Auto-Dispensation" at bounding box center [860, 577] width 247 height 49
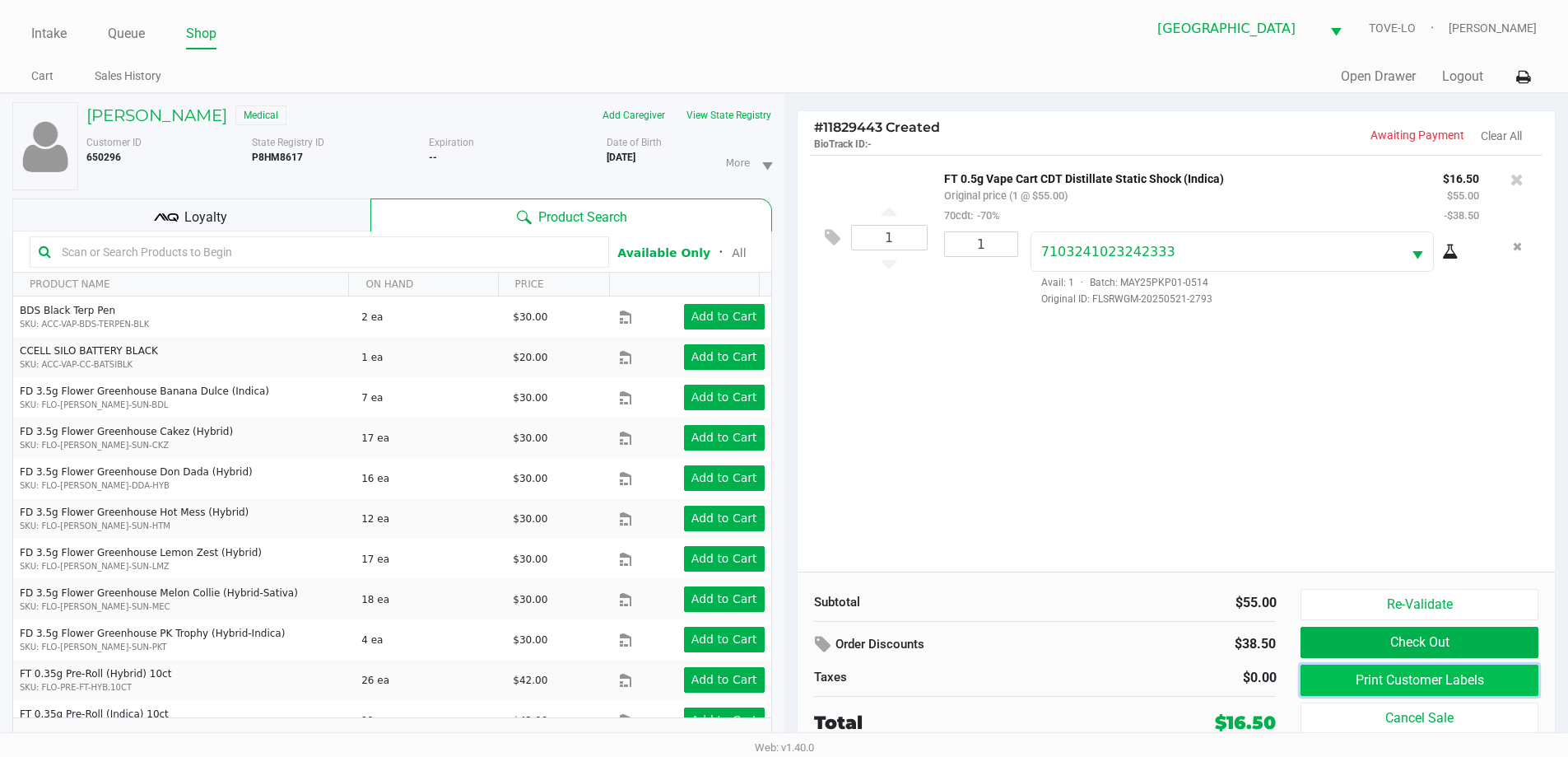
click at [1333, 684] on button "Print Customer Labels" at bounding box center [1419, 680] width 237 height 32
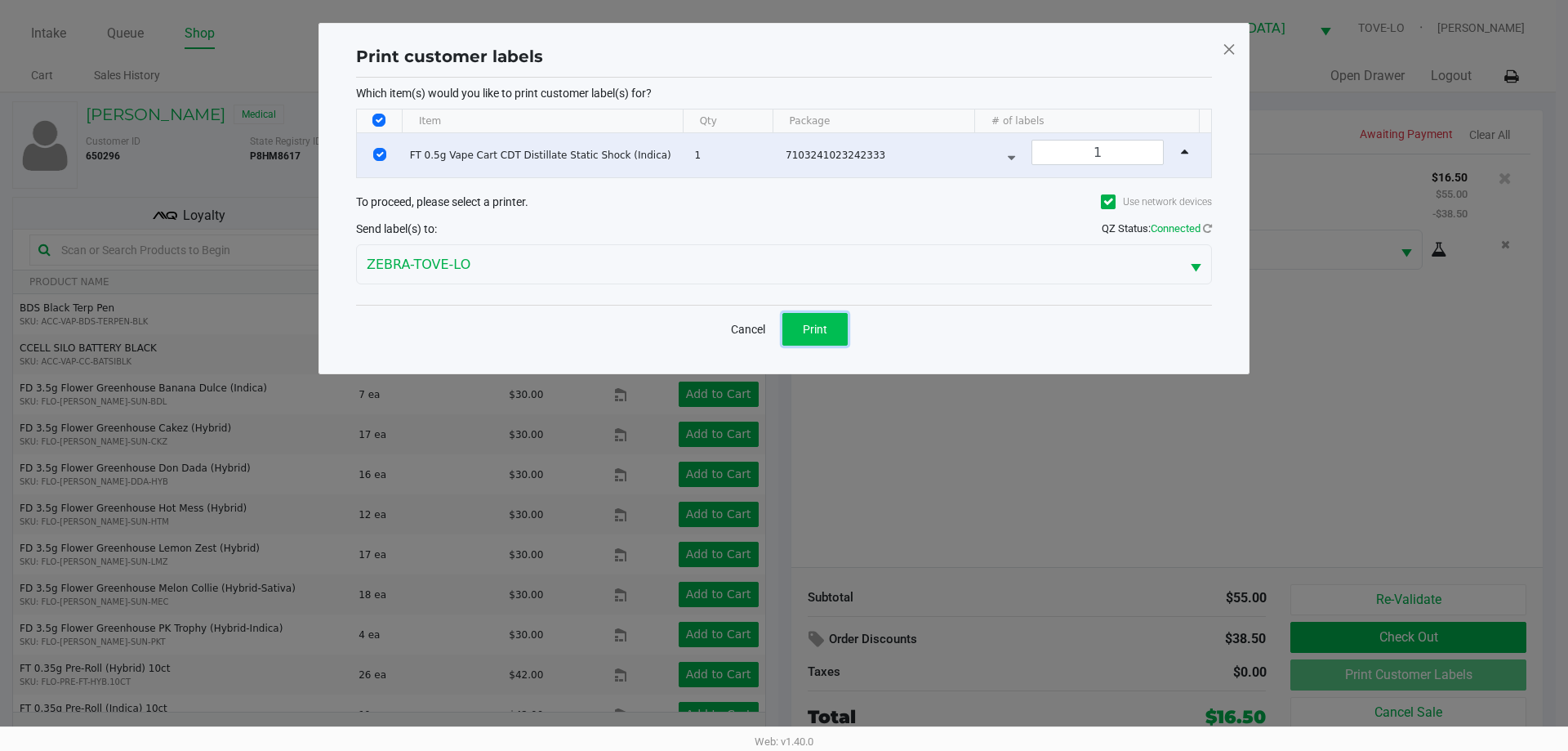
click at [812, 335] on button "Print" at bounding box center [815, 329] width 66 height 32
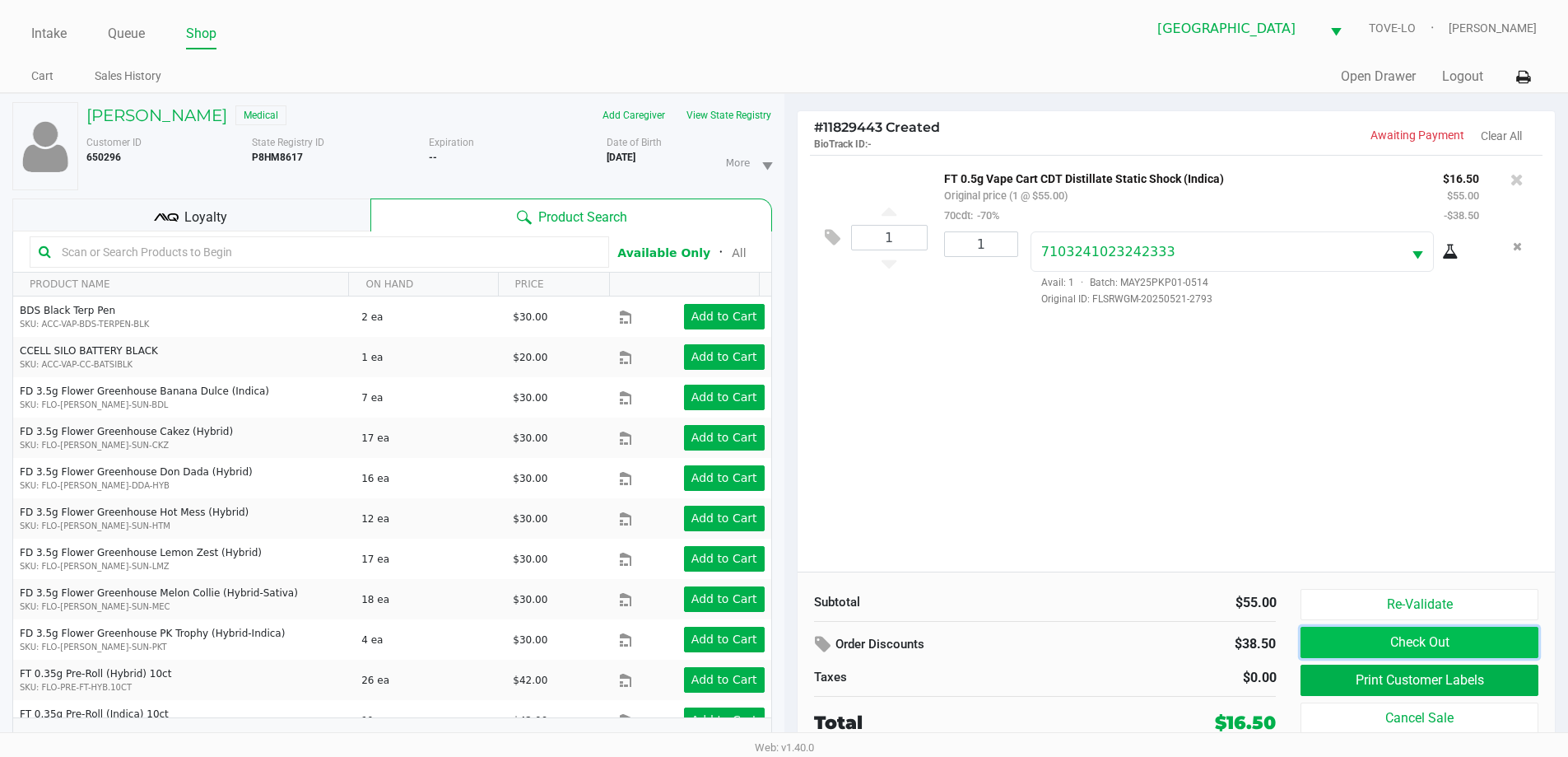
click at [1386, 649] on button "Check Out" at bounding box center [1419, 642] width 237 height 32
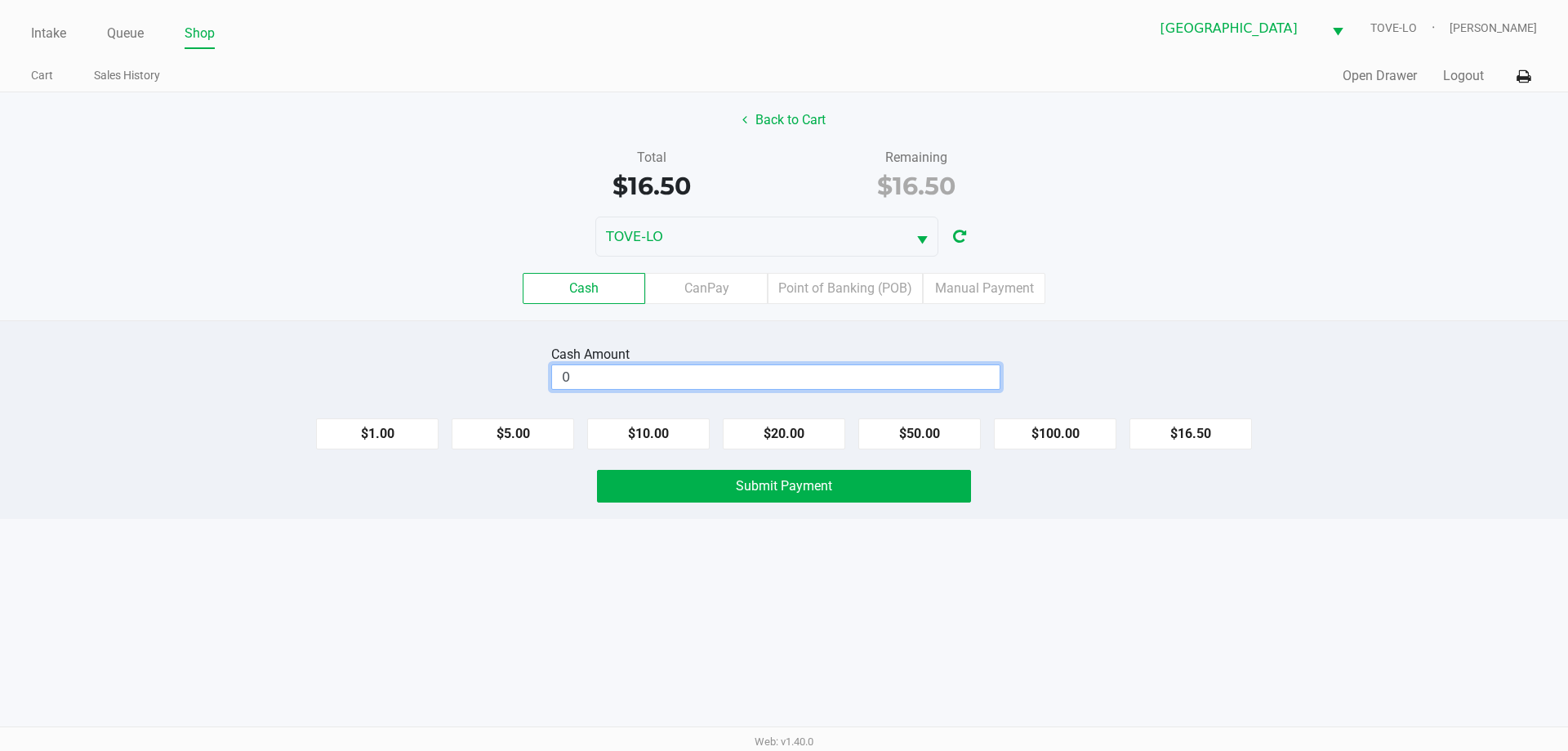
click at [831, 379] on input "0" at bounding box center [776, 377] width 448 height 23
type input "$17.00"
click at [890, 487] on button "Submit Payment" at bounding box center [784, 486] width 374 height 32
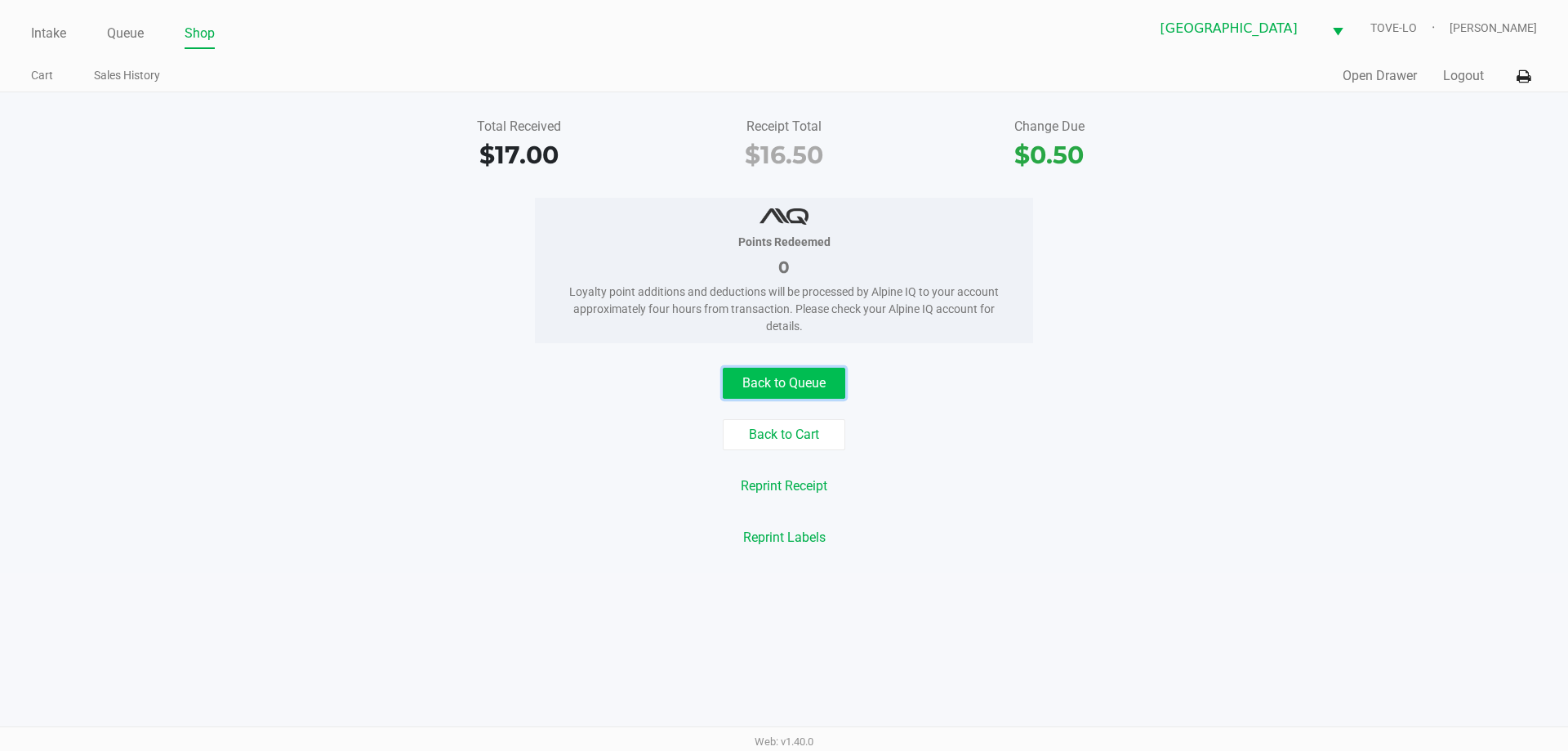
click at [833, 389] on button "Back to Queue" at bounding box center [784, 383] width 122 height 31
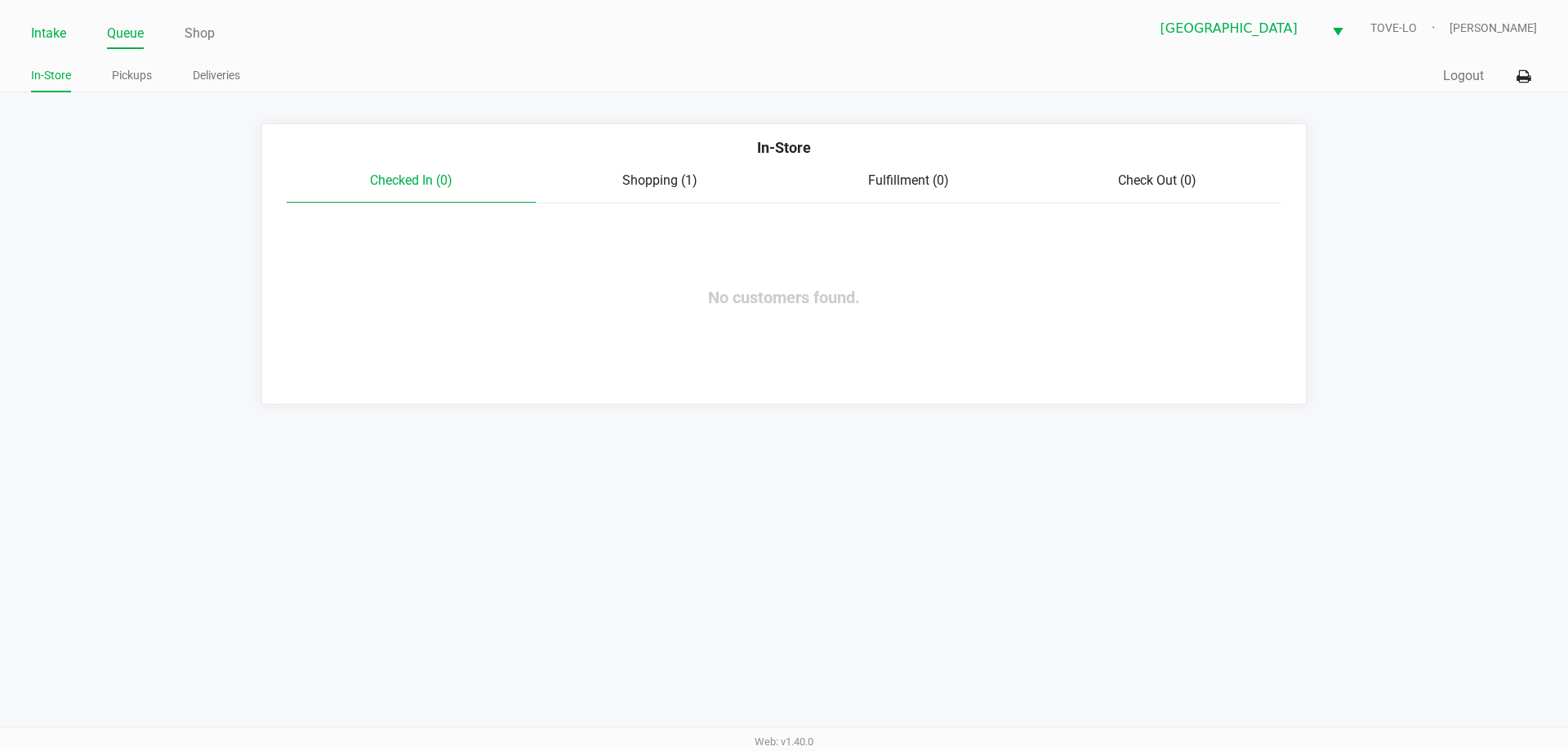
click at [62, 39] on link "Intake" at bounding box center [49, 33] width 35 height 22
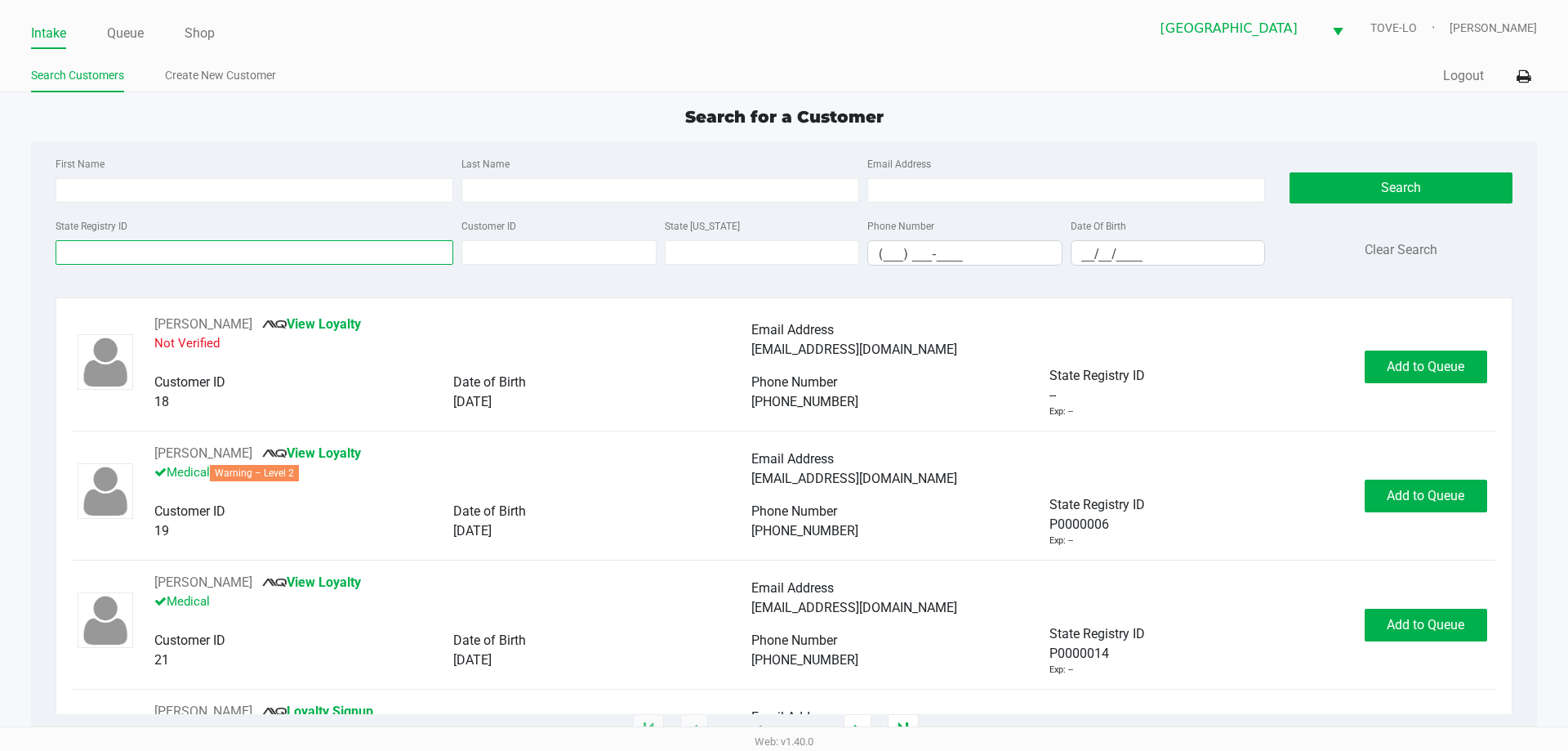
click at [237, 254] on input "State Registry ID" at bounding box center [254, 252] width 397 height 24
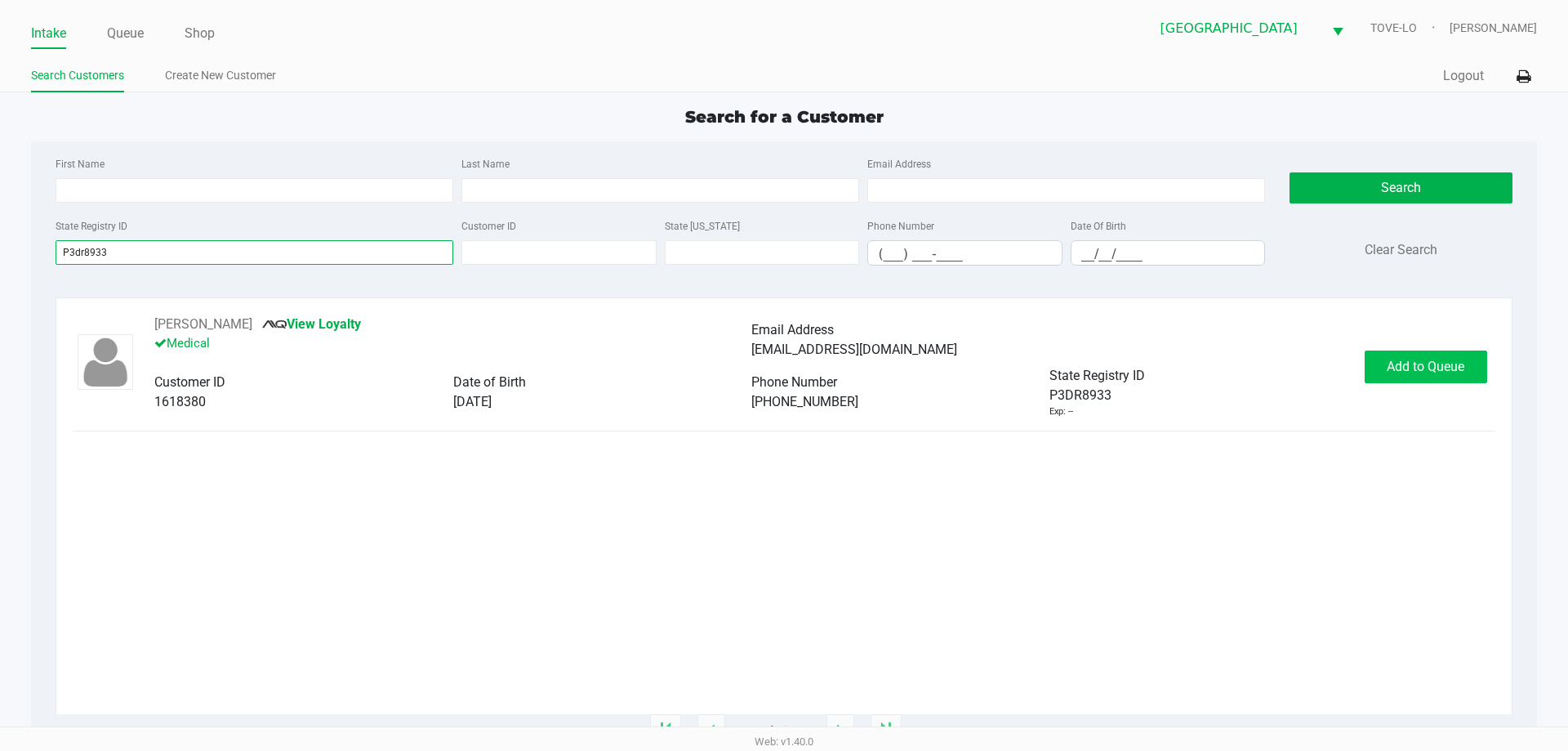
type input "P3dr8933"
click at [1415, 359] on span "Add to Queue" at bounding box center [1425, 366] width 77 height 15
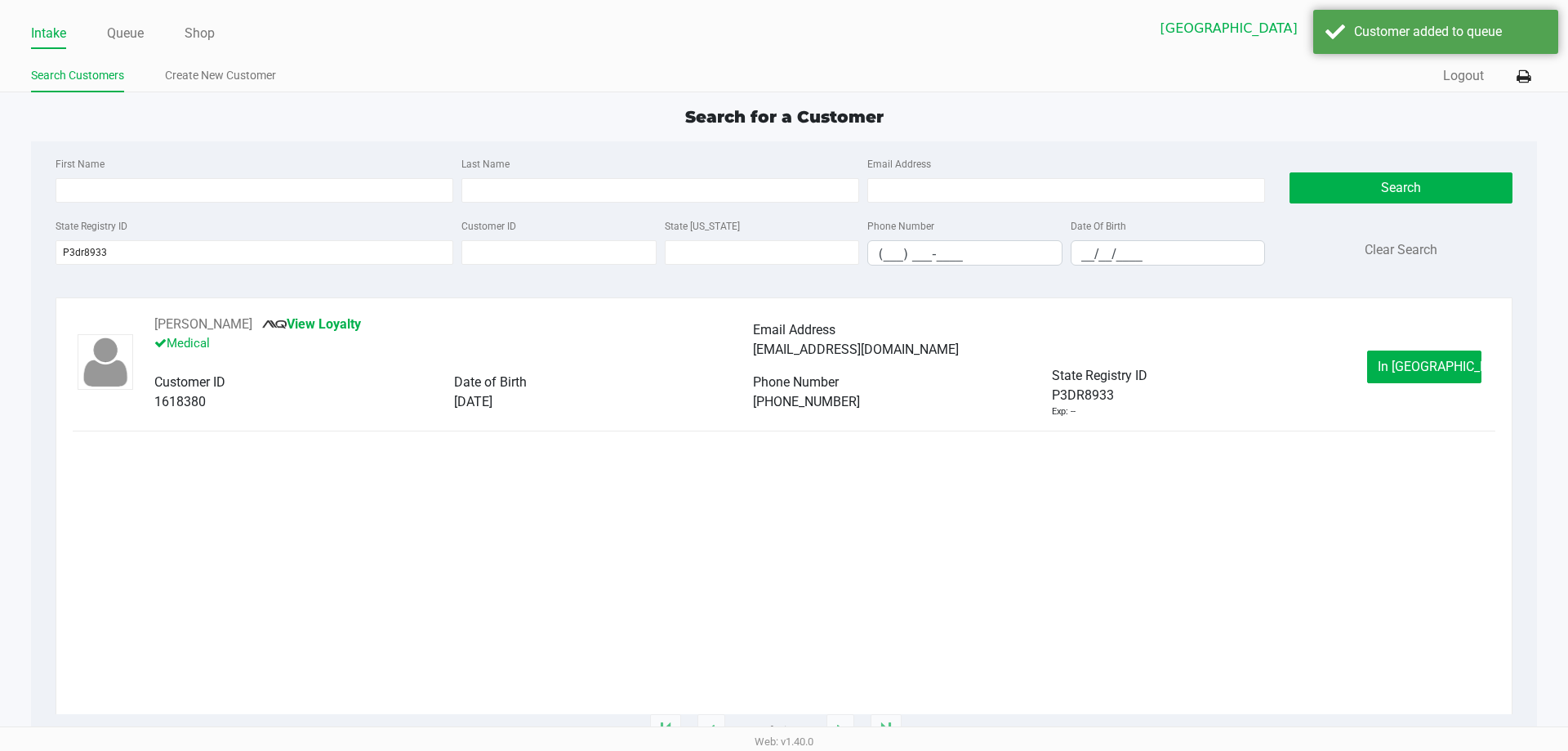
click at [1415, 359] on span "In Queue" at bounding box center [1446, 366] width 138 height 15
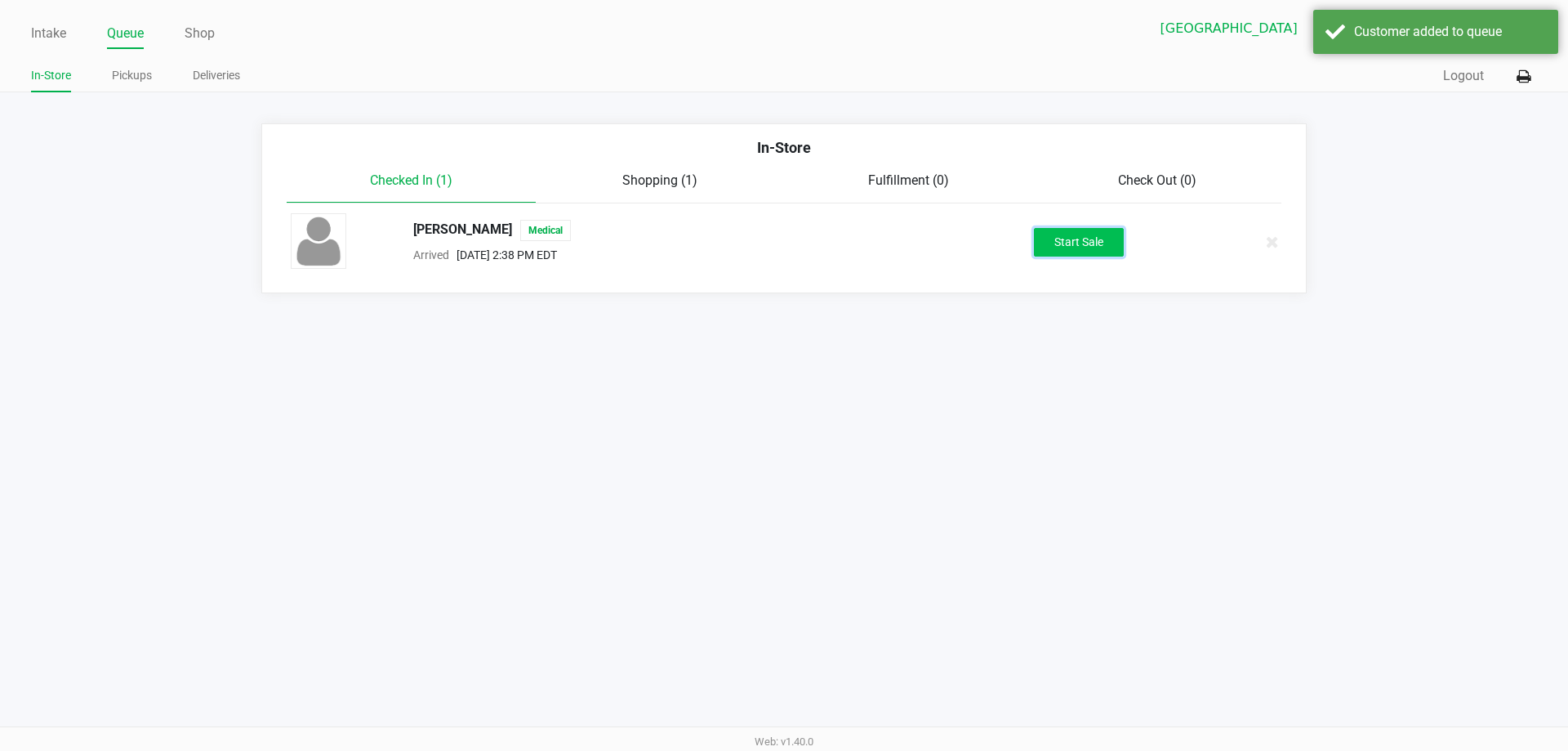
click at [1089, 242] on button "Start Sale" at bounding box center [1079, 242] width 90 height 29
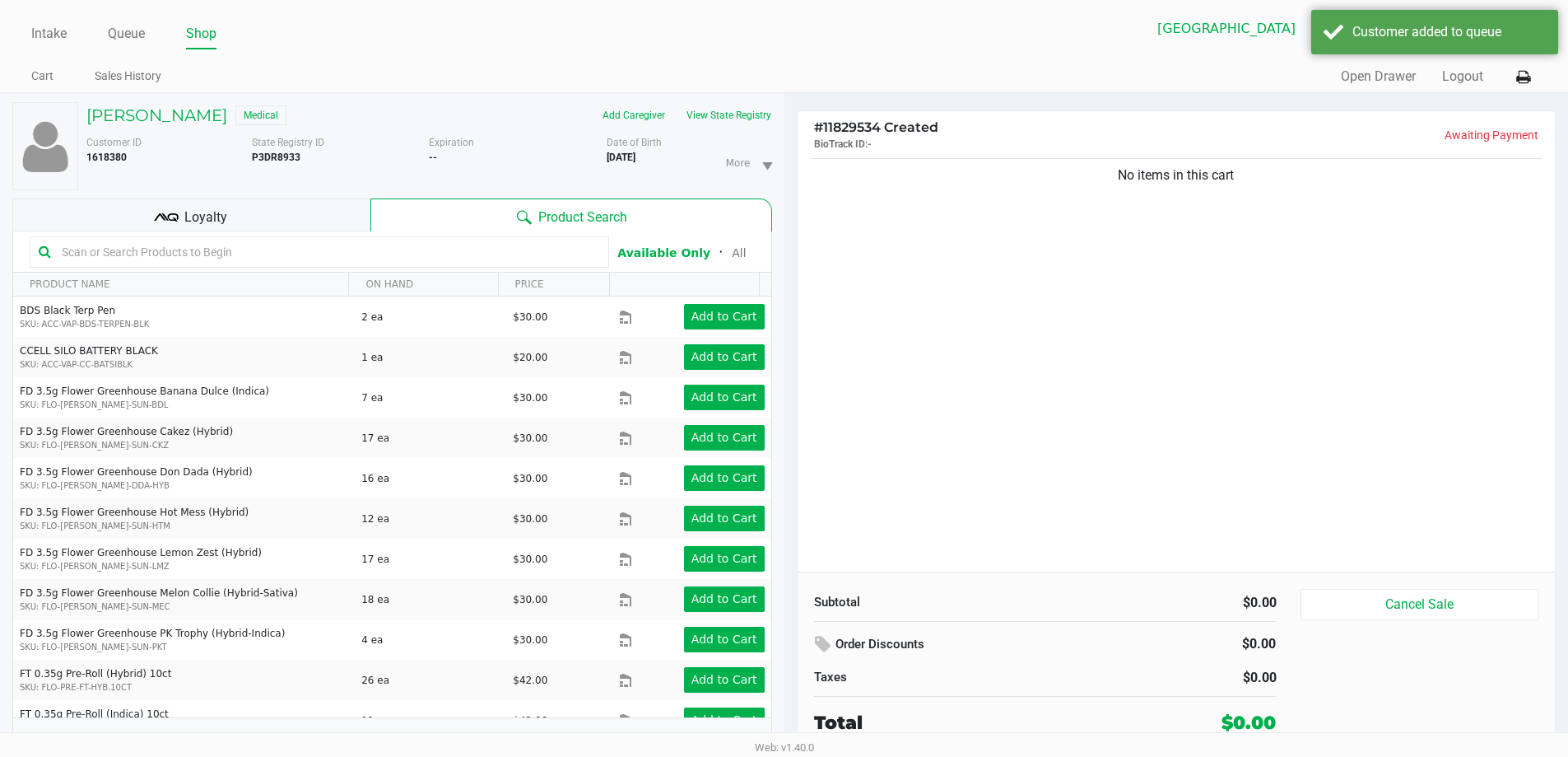
scroll to position [17, 0]
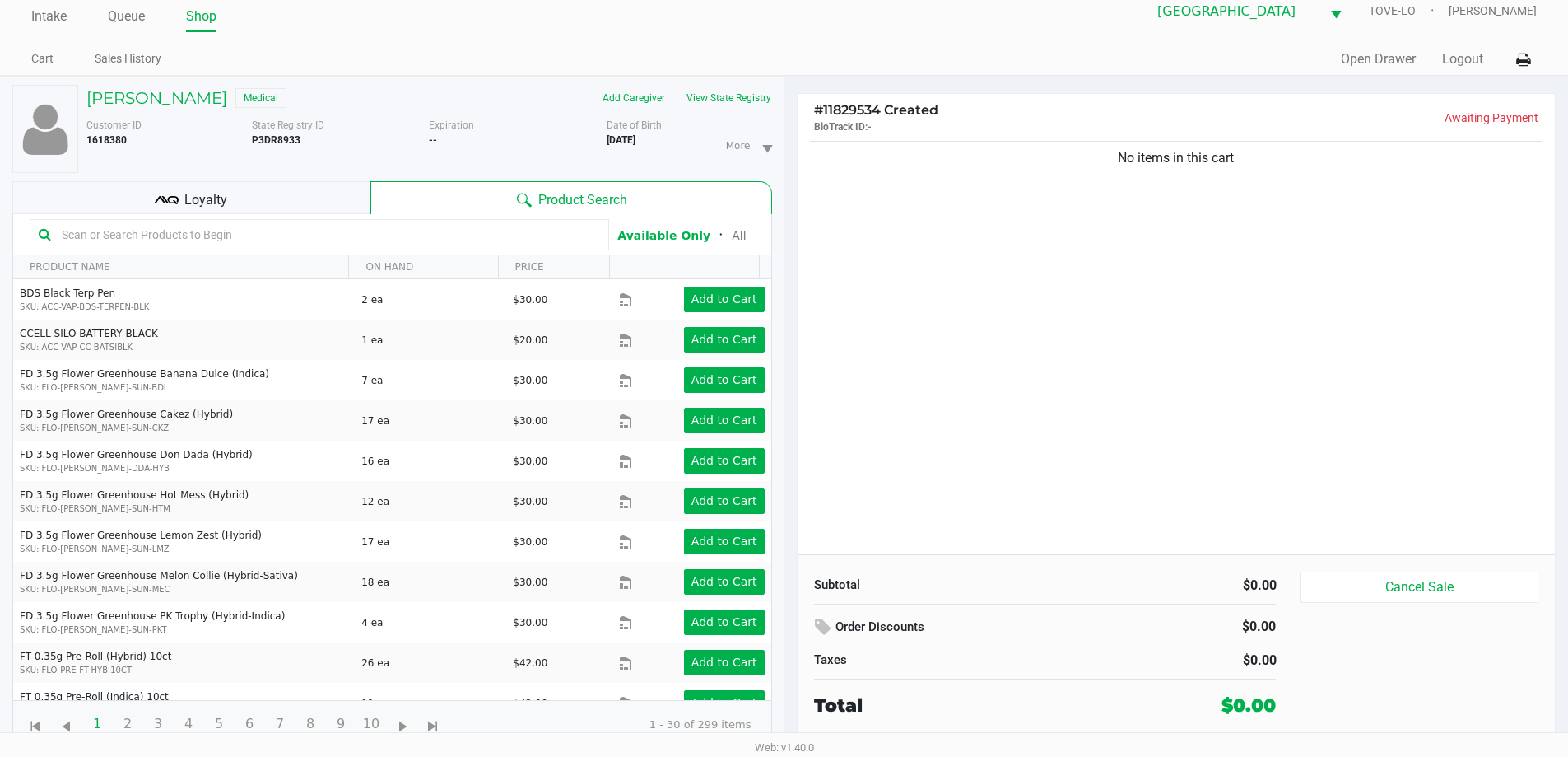
click at [1062, 112] on h4 "# 11829534 Created BioTrack ID: -" at bounding box center [995, 118] width 363 height 32
click at [762, 92] on button "View State Registry" at bounding box center [724, 98] width 96 height 26
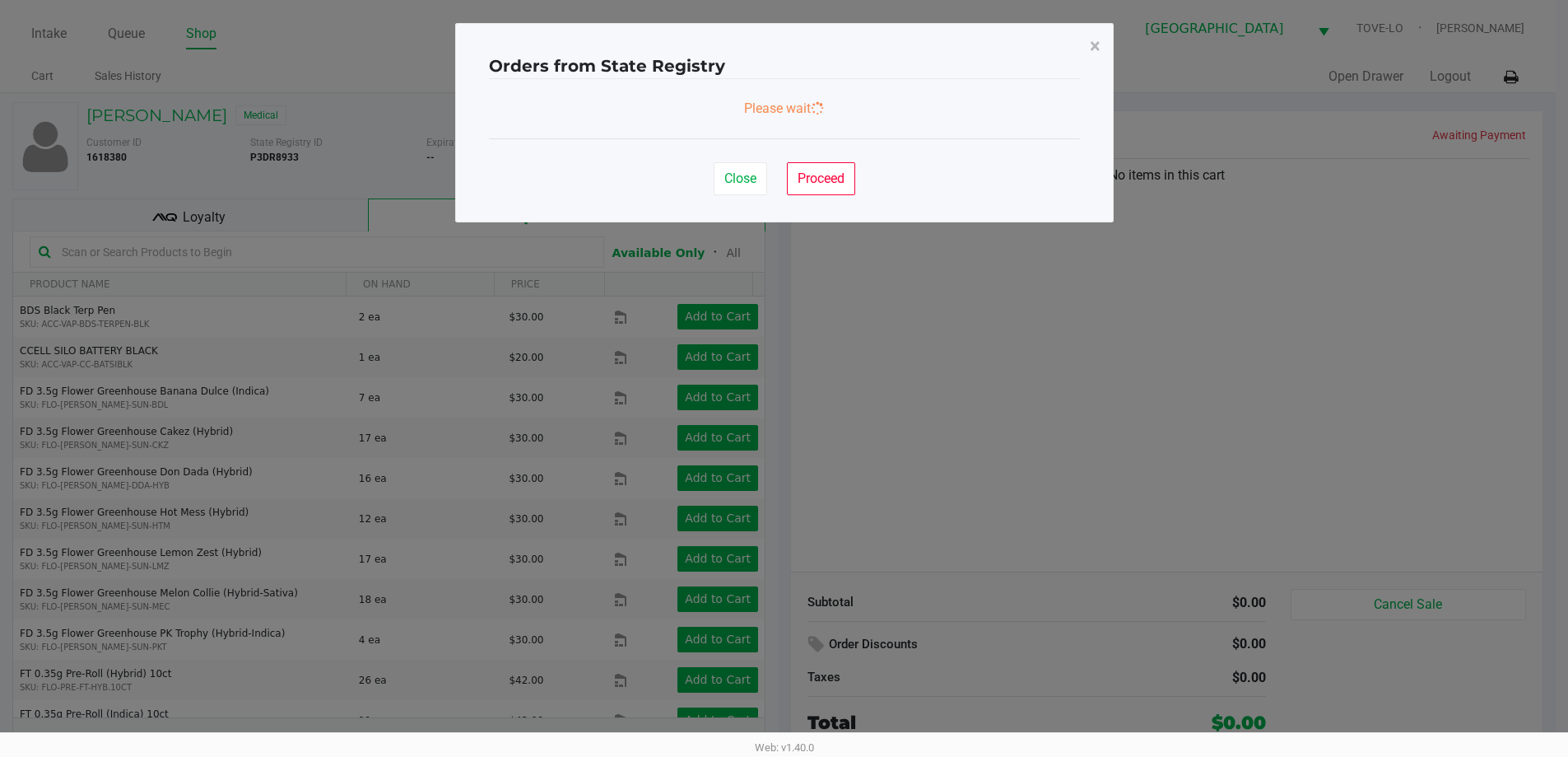
scroll to position [0, 0]
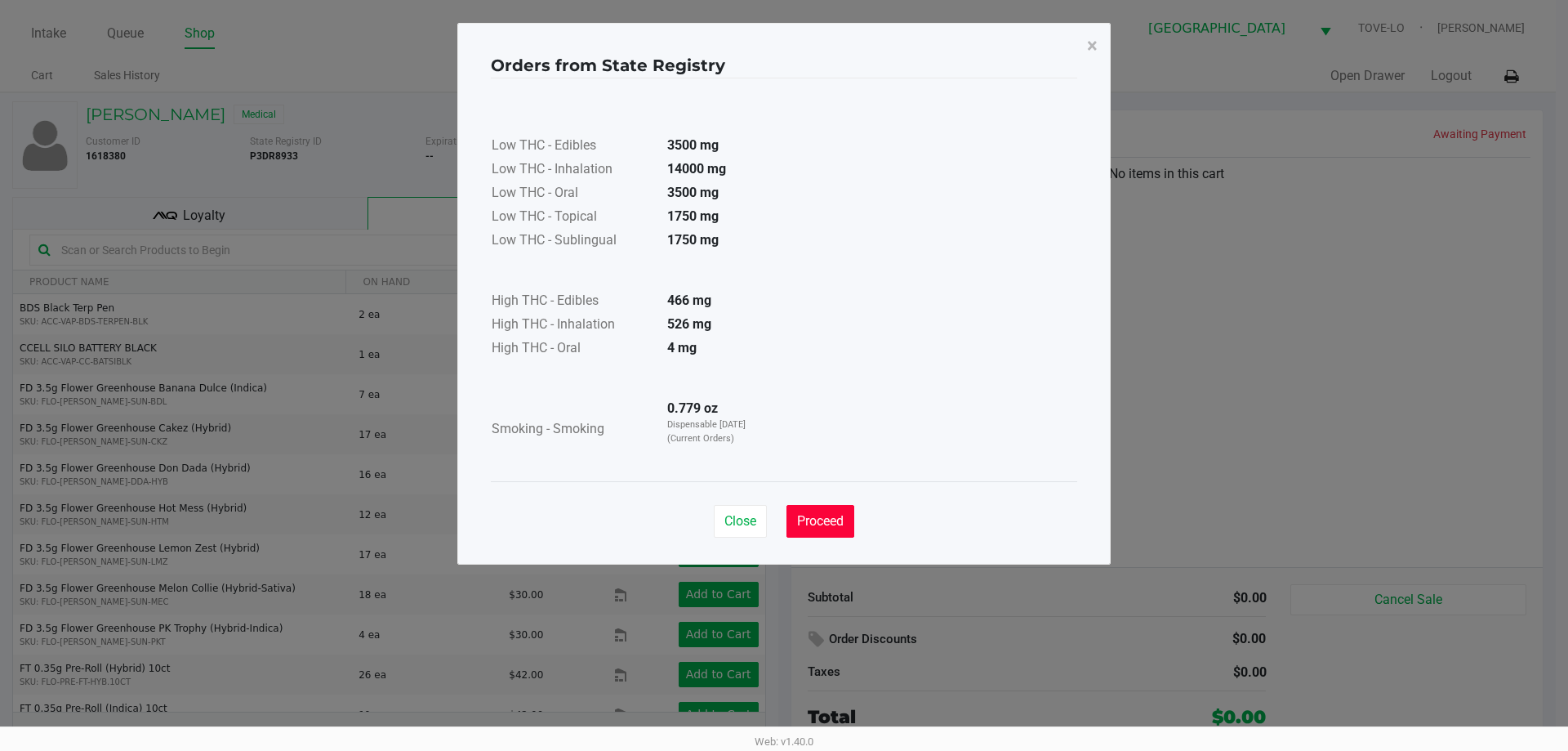
click at [812, 514] on span "Proceed" at bounding box center [821, 520] width 47 height 15
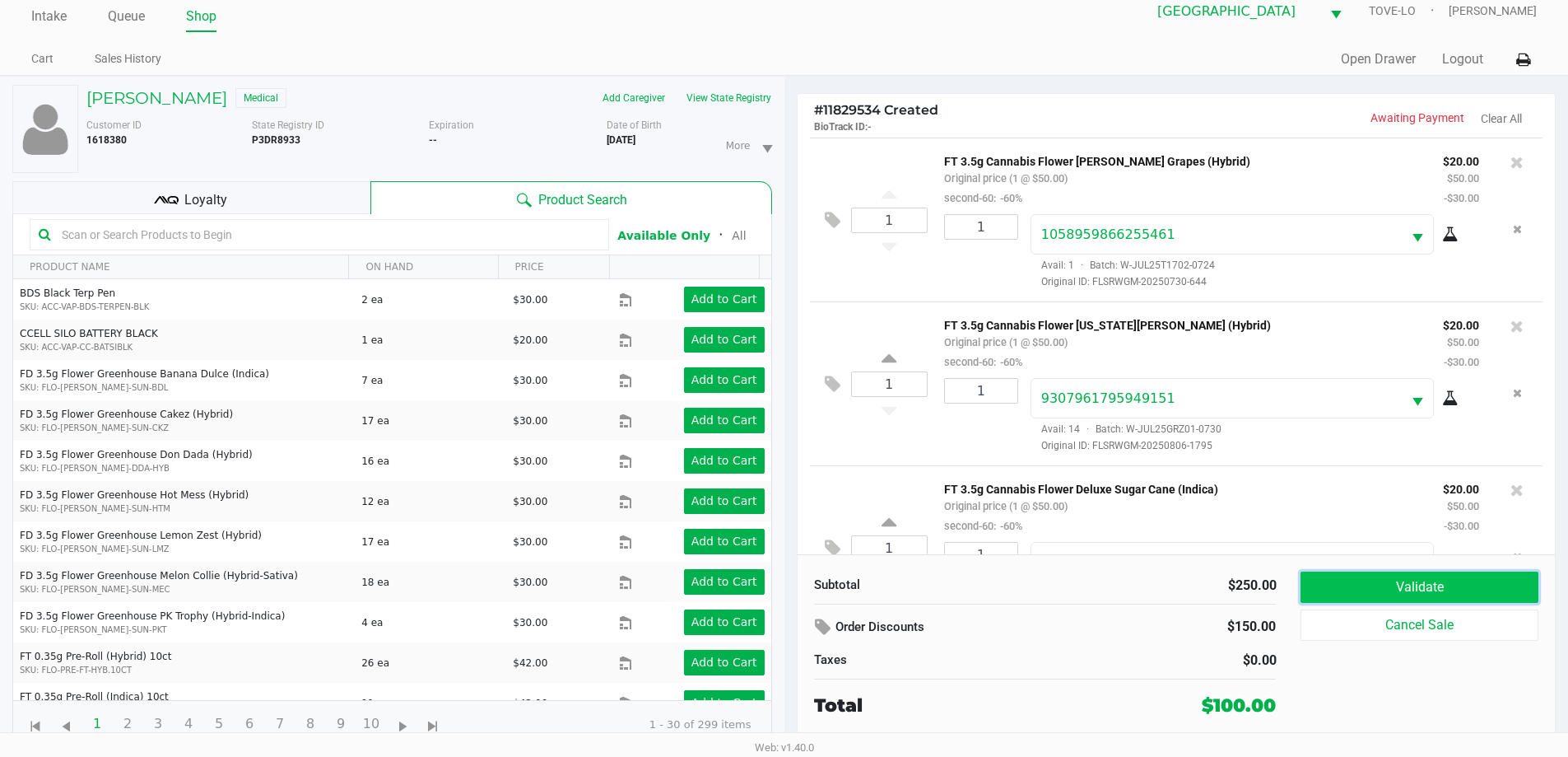
click at [1436, 591] on button "Validate" at bounding box center [1419, 587] width 237 height 32
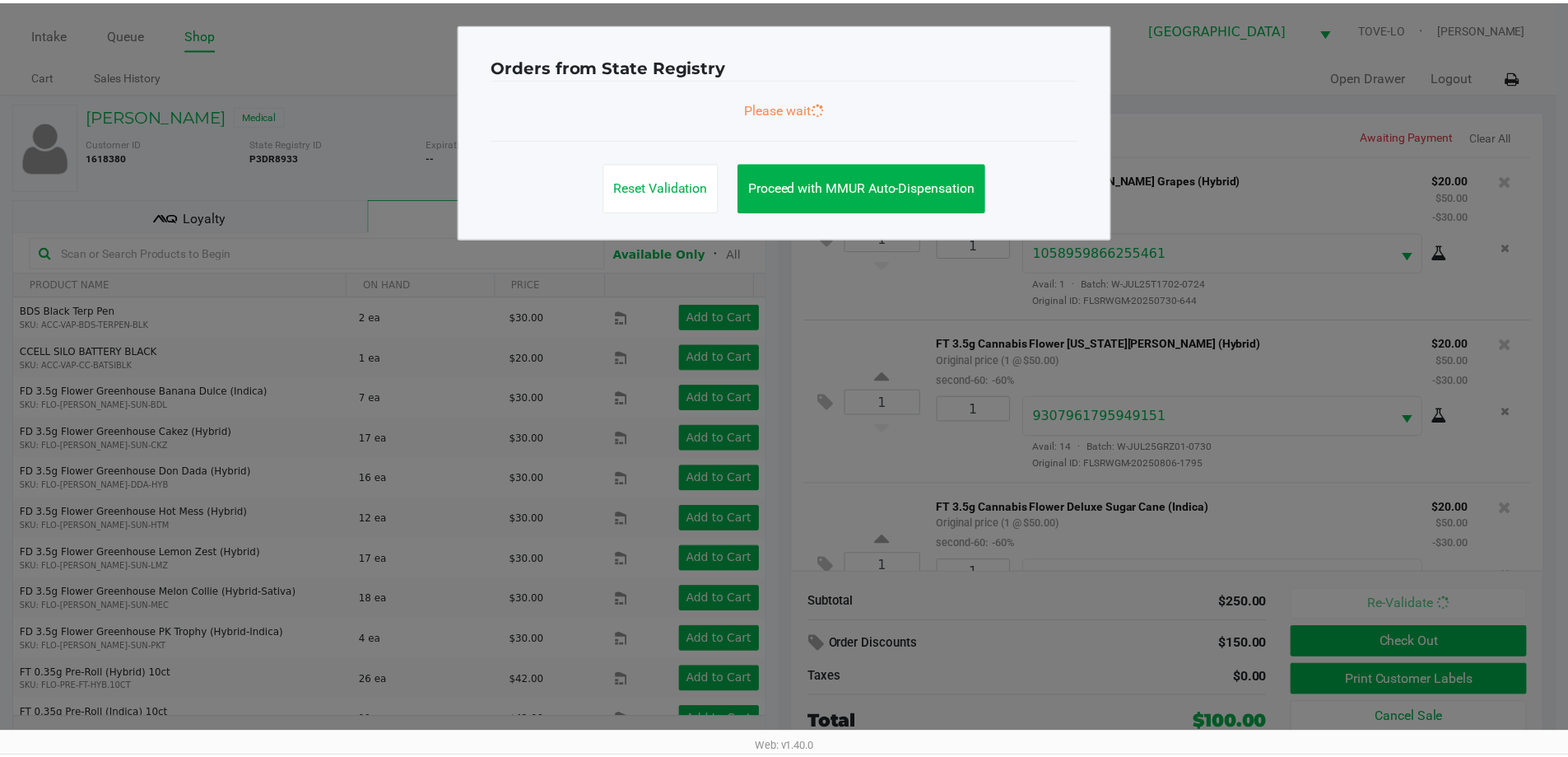
scroll to position [407, 0]
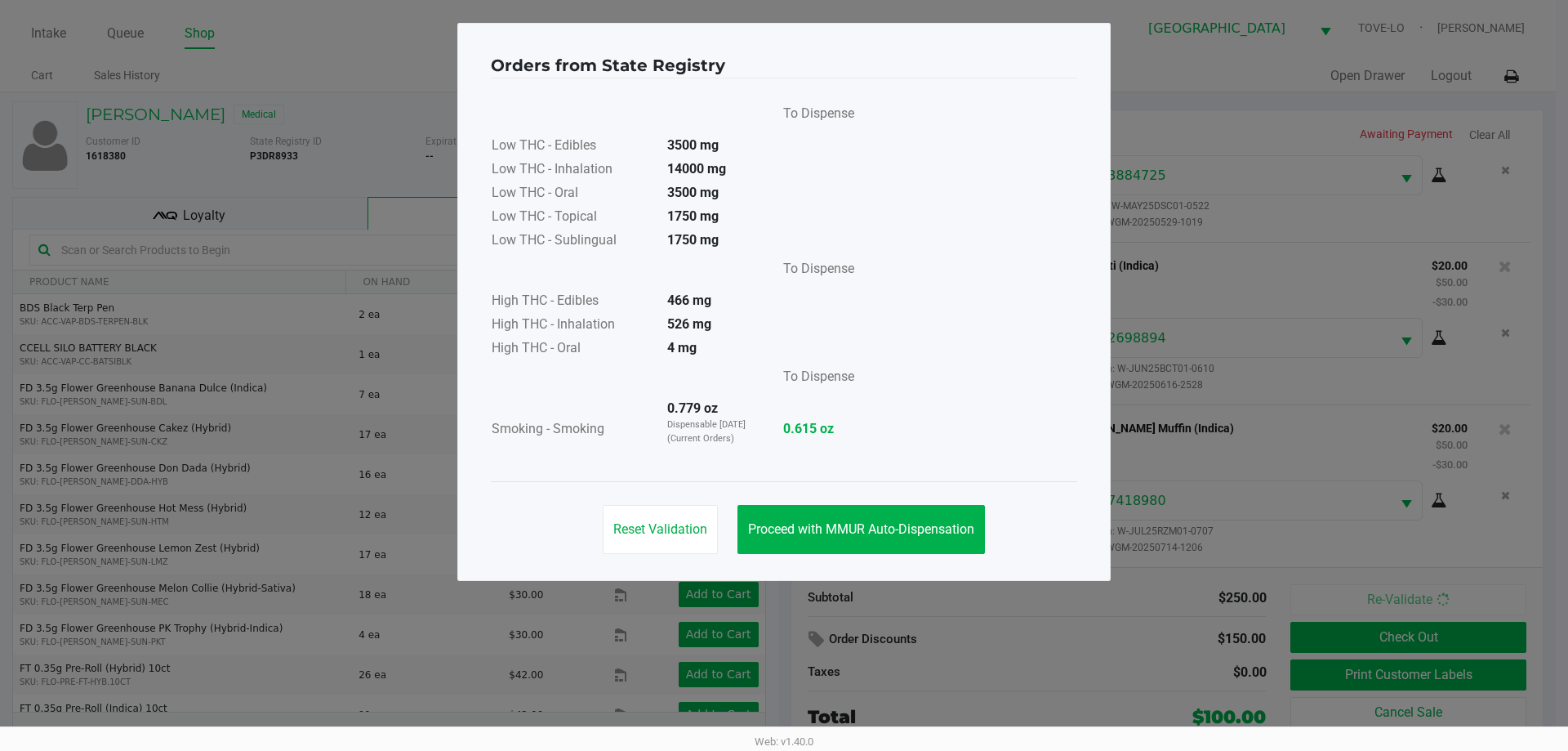
click at [918, 555] on div "Reset Validation Proceed with MMUR Auto-Dispensation" at bounding box center [784, 523] width 586 height 83
click at [918, 536] on span "Proceed with MMUR Auto-Dispensation" at bounding box center [861, 529] width 227 height 15
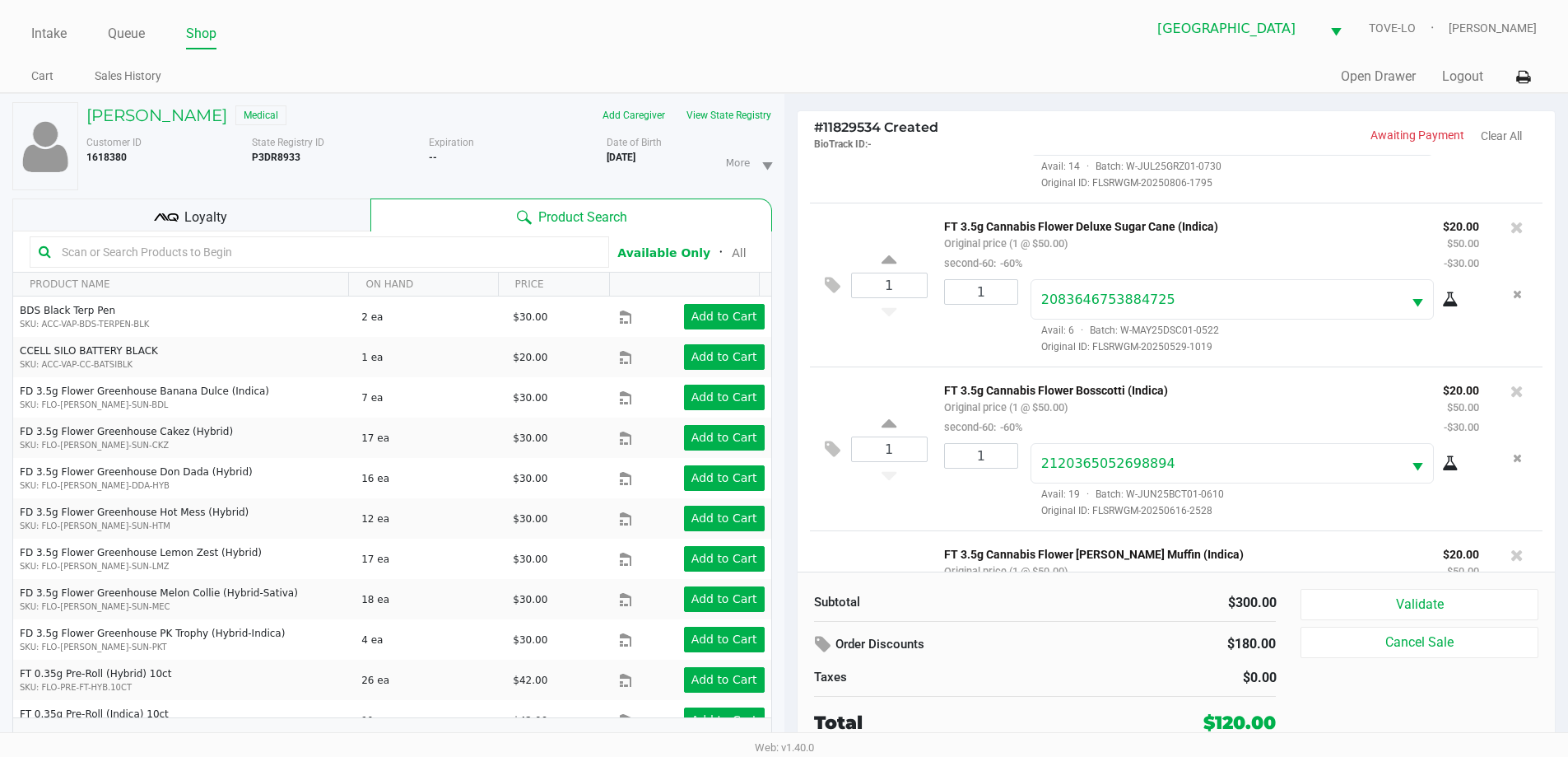
scroll to position [242, 0]
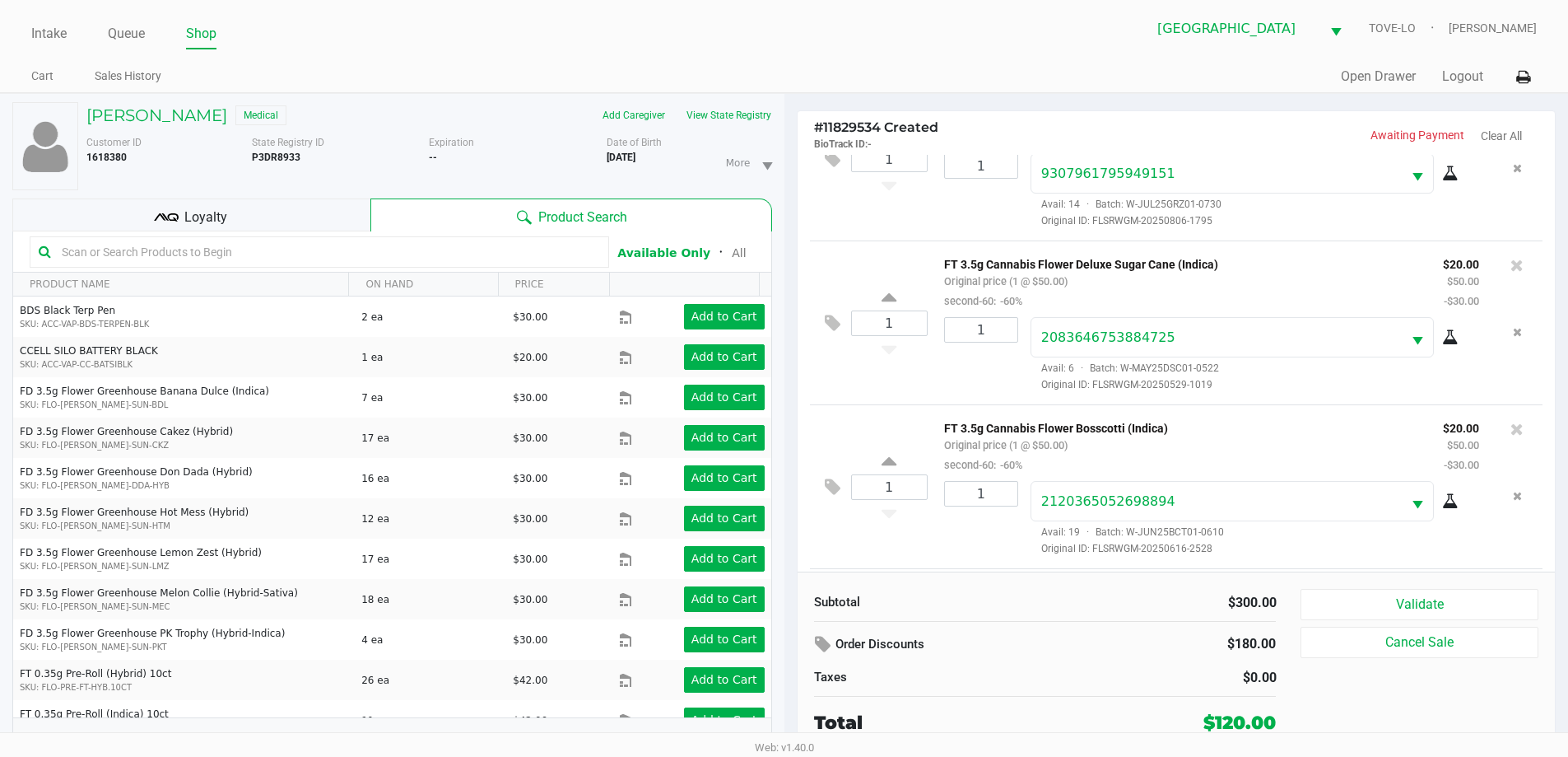
click at [256, 229] on div "Loyalty" at bounding box center [191, 215] width 358 height 33
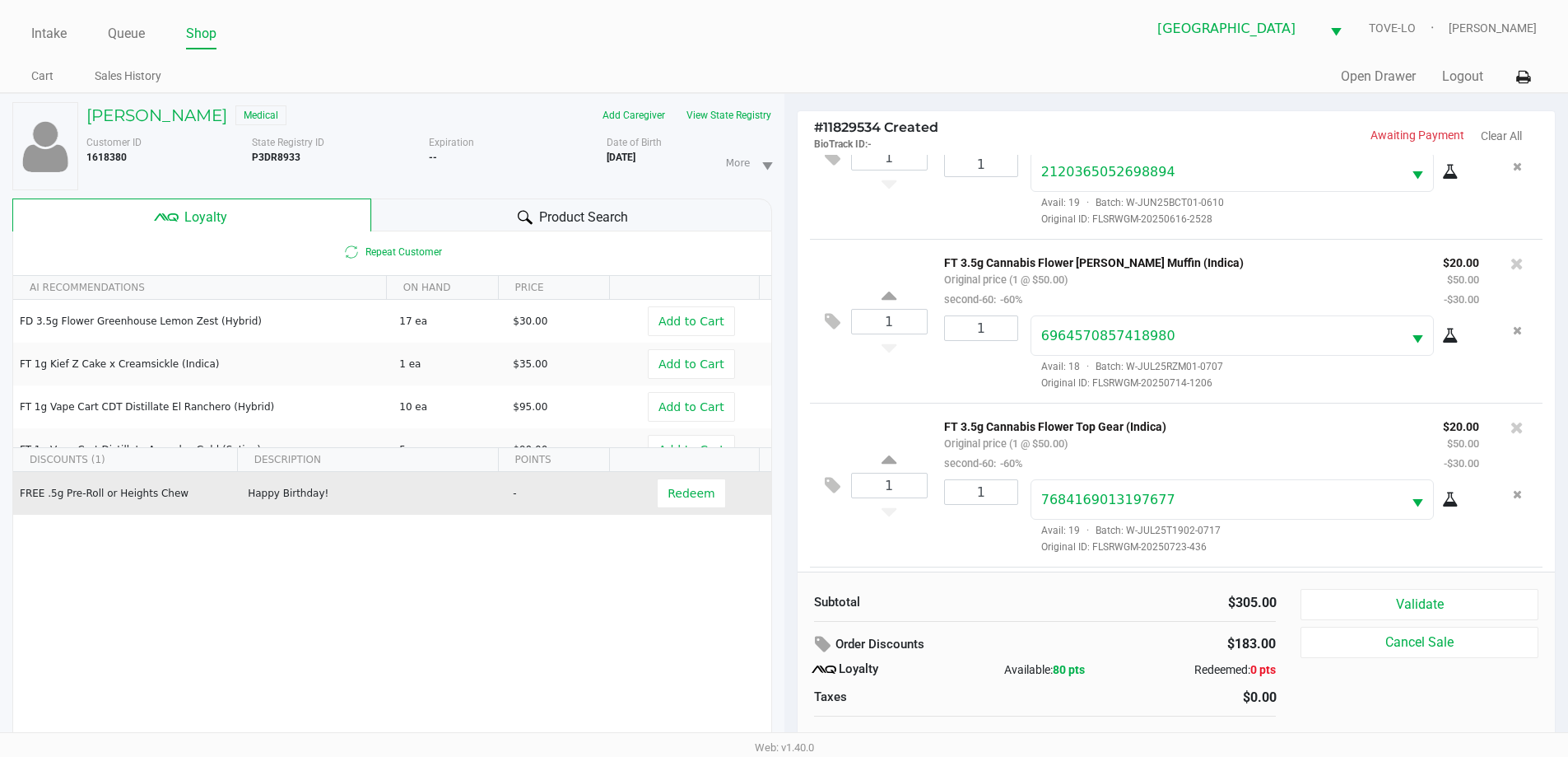
scroll to position [736, 0]
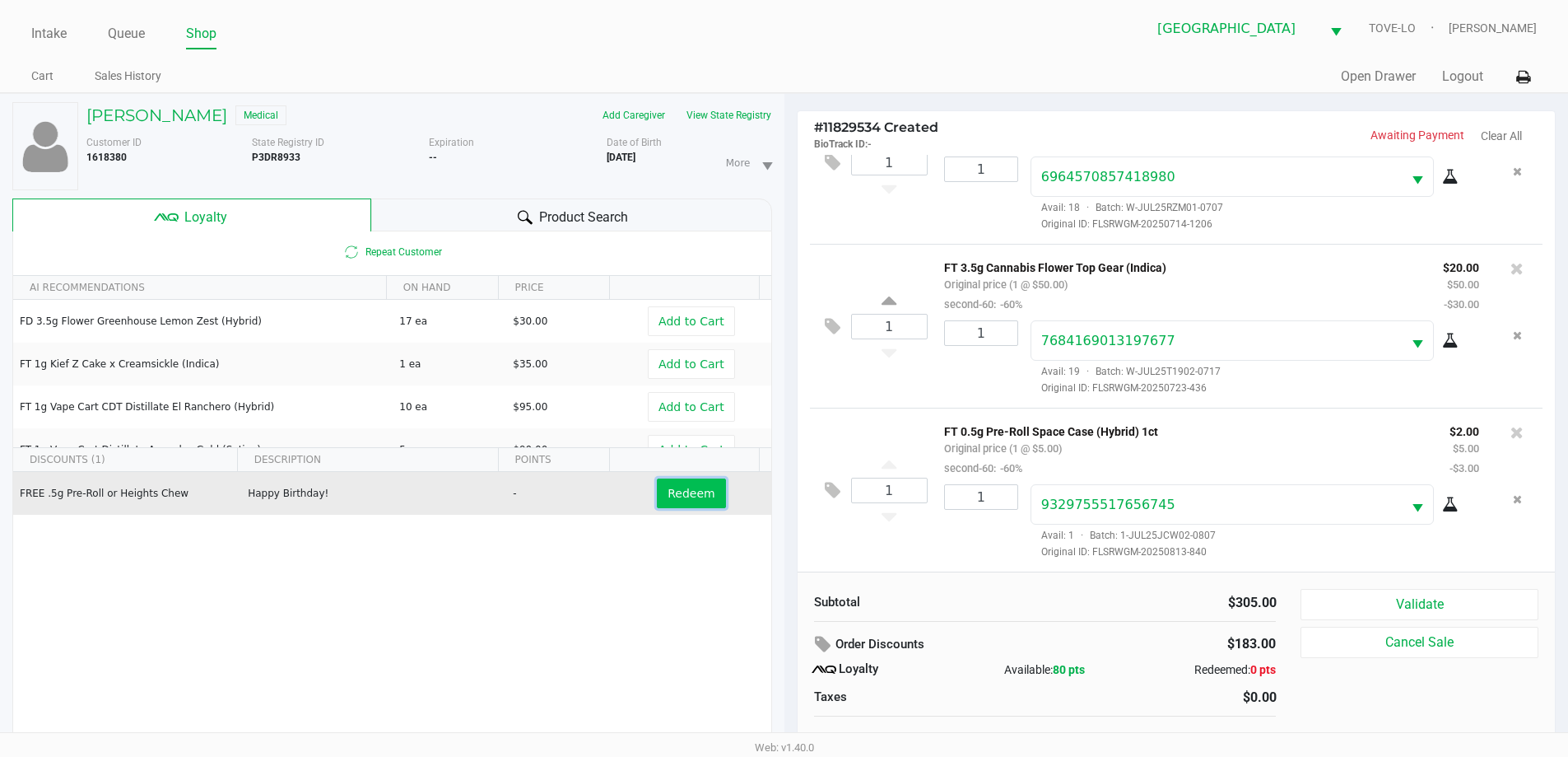
click at [657, 490] on button "Redeem" at bounding box center [691, 493] width 68 height 30
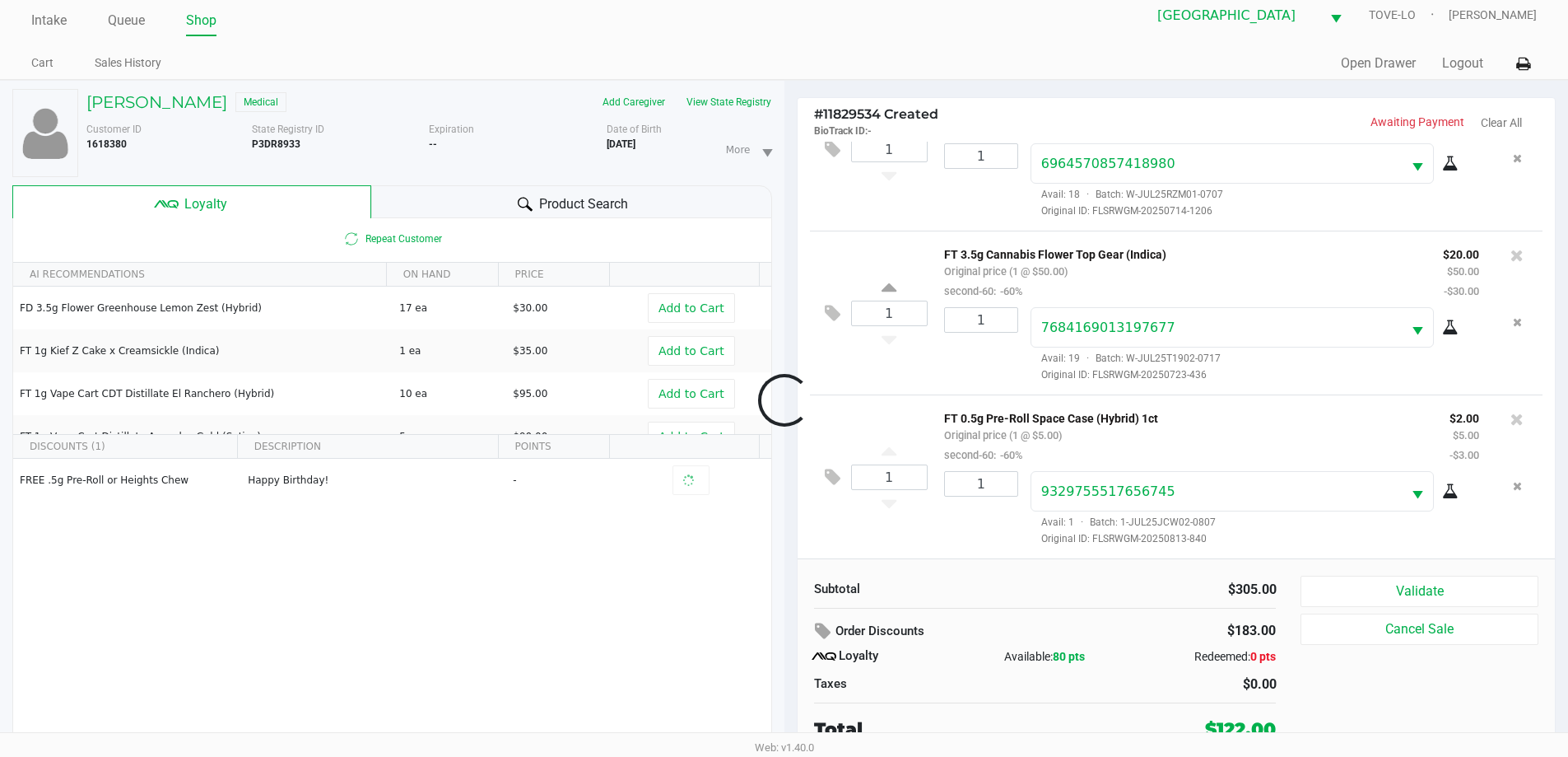
scroll to position [17, 0]
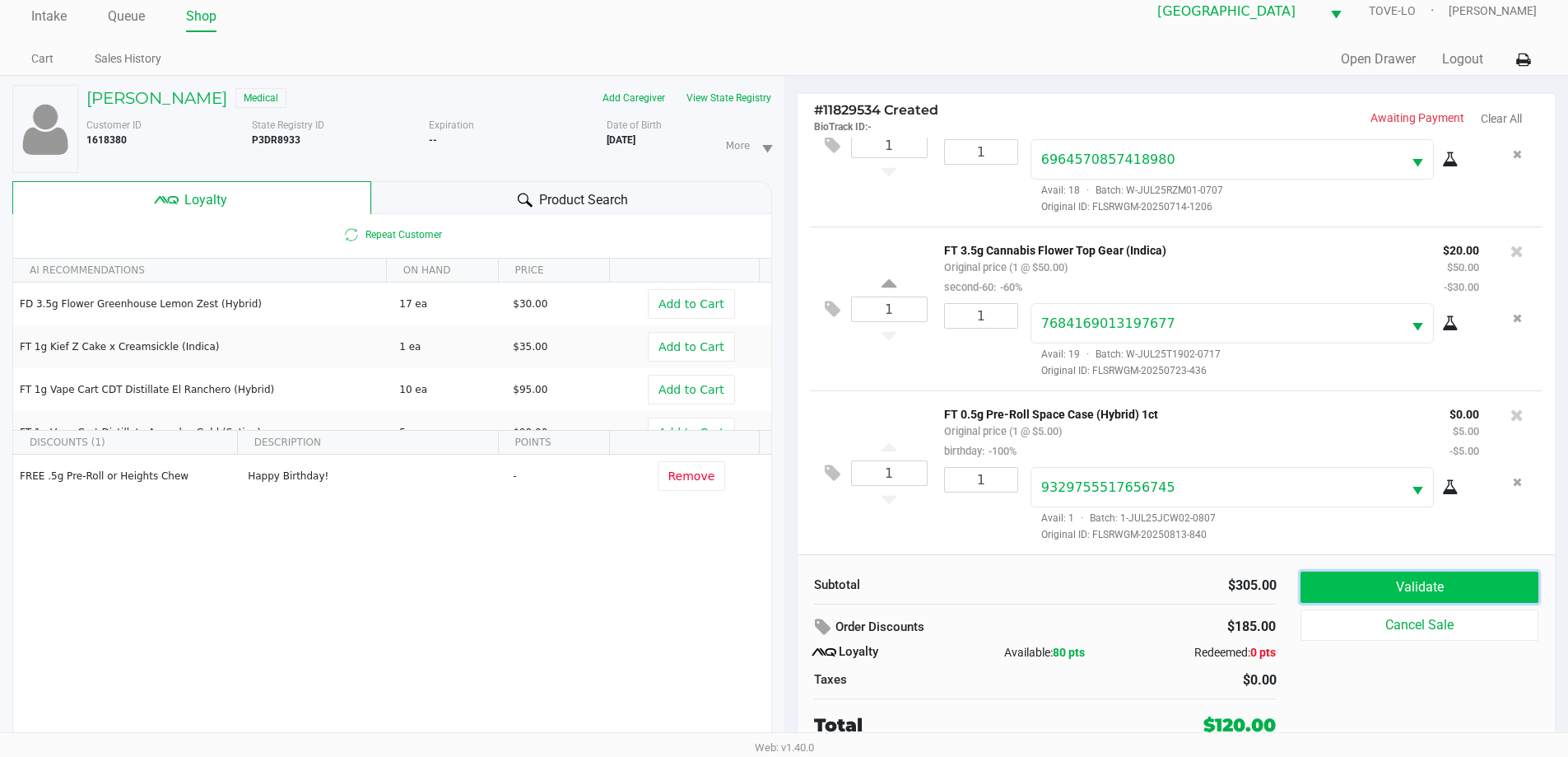
click at [1332, 579] on button "Validate" at bounding box center [1419, 587] width 237 height 32
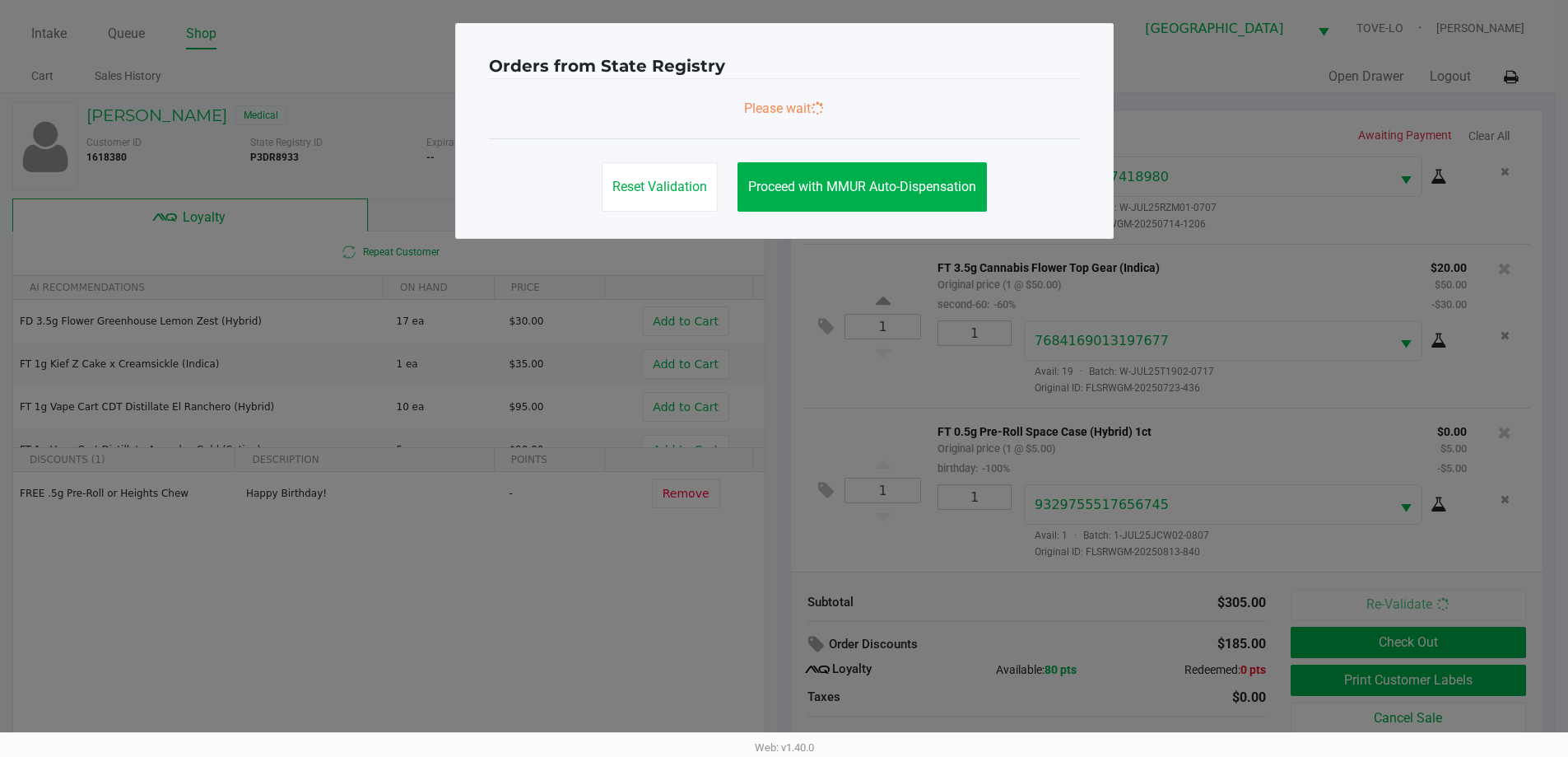
scroll to position [0, 0]
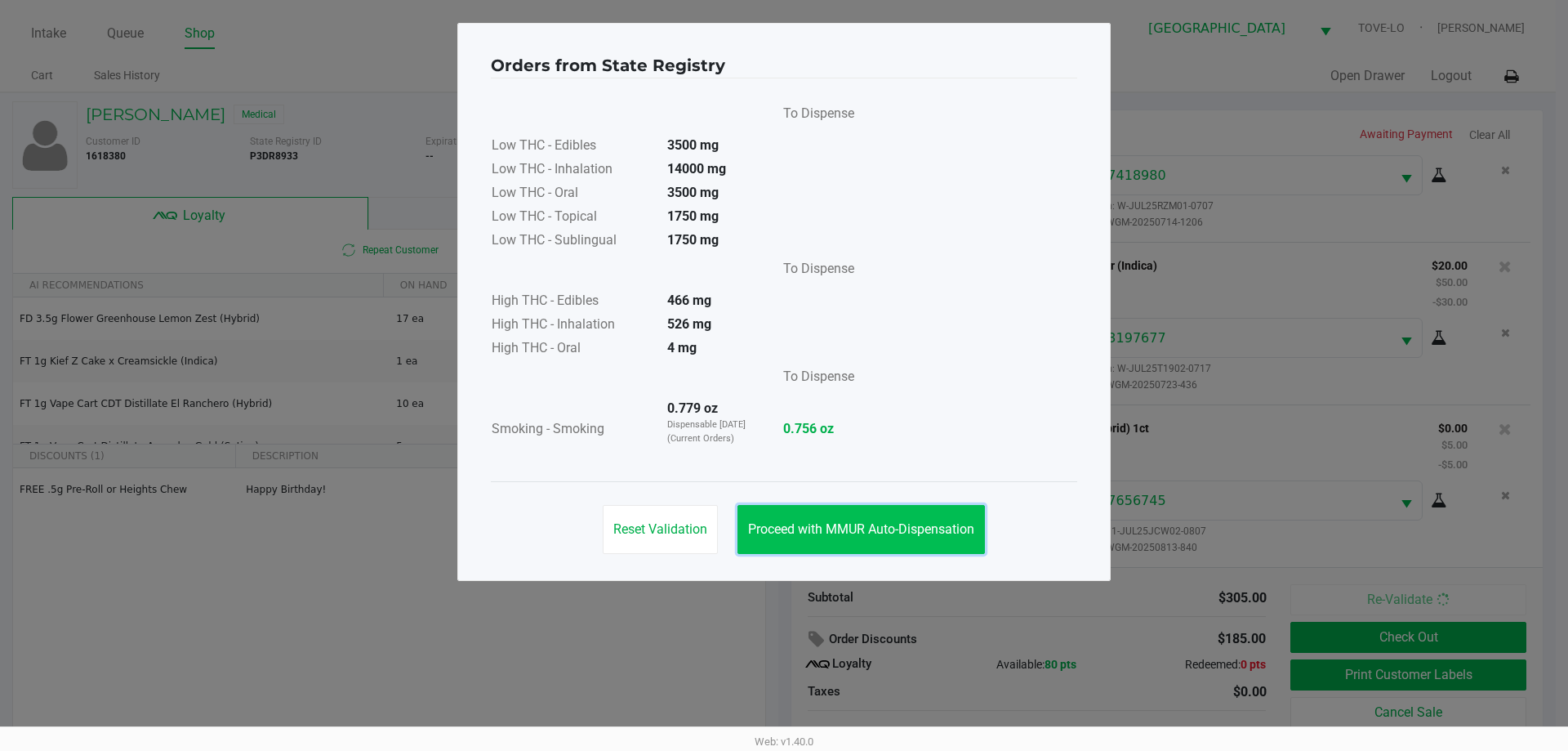
click at [865, 528] on span "Proceed with MMUR Auto-Dispensation" at bounding box center [861, 529] width 227 height 15
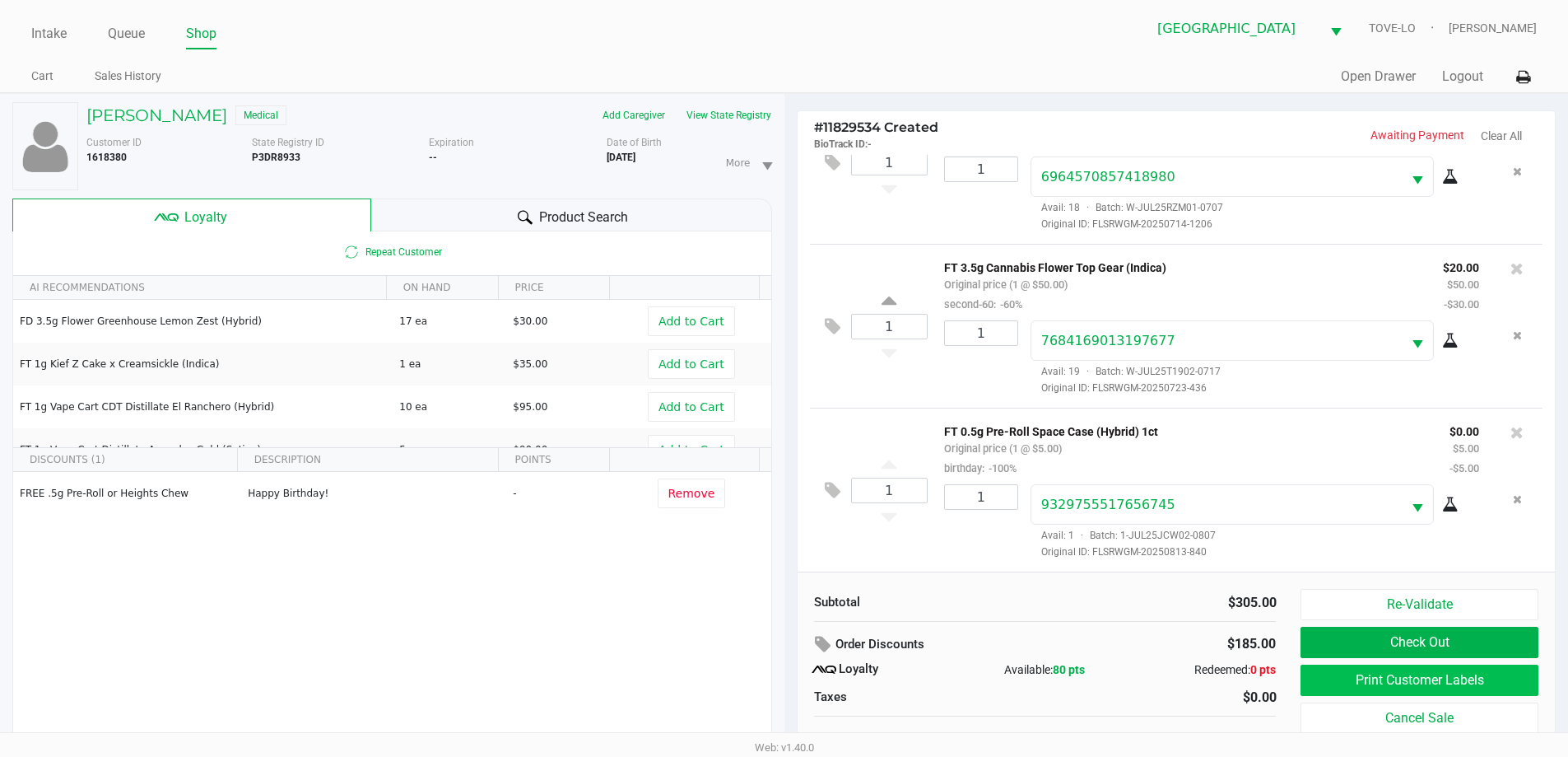
scroll to position [17, 0]
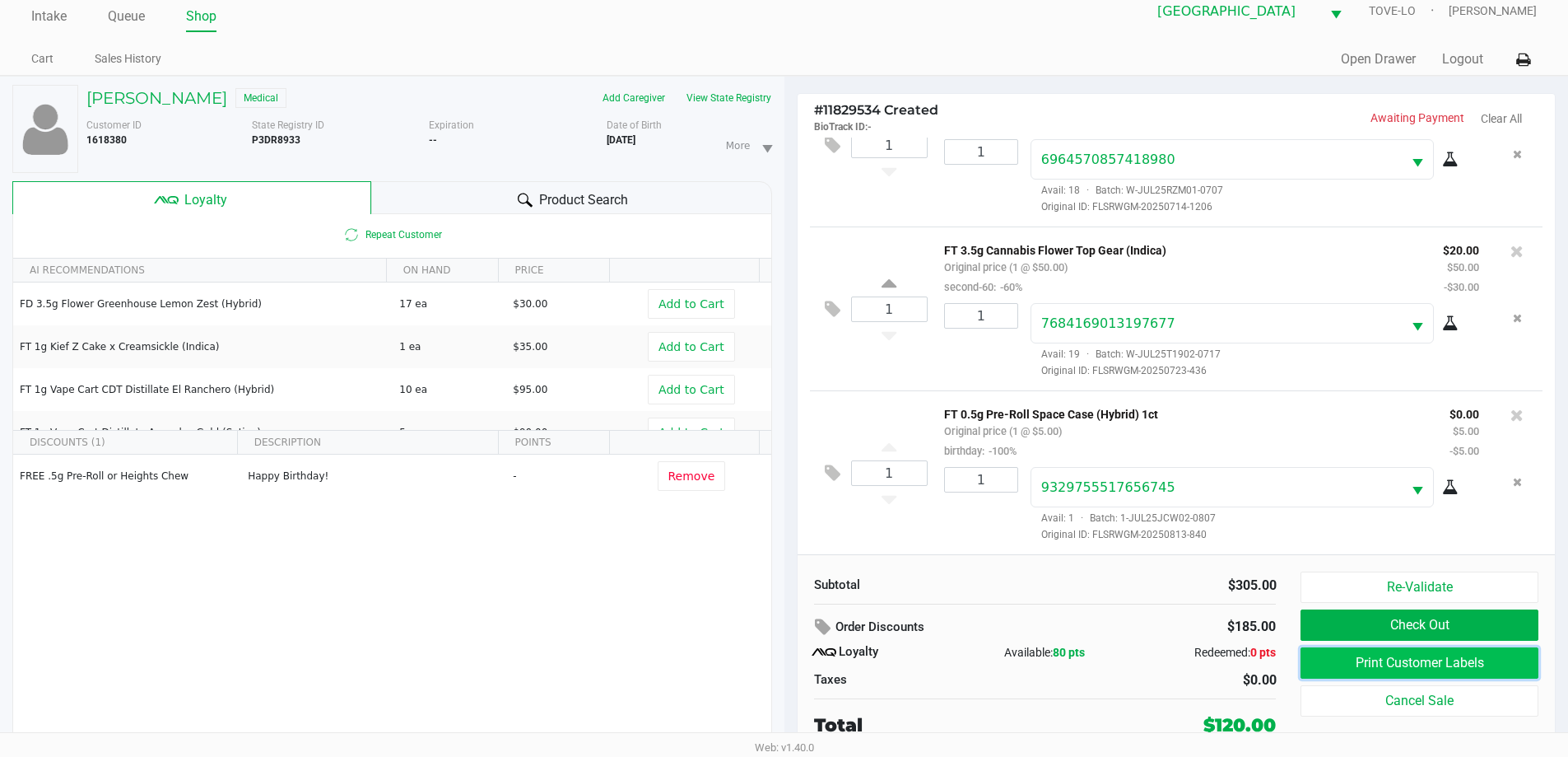
click at [1368, 666] on button "Print Customer Labels" at bounding box center [1419, 663] width 237 height 32
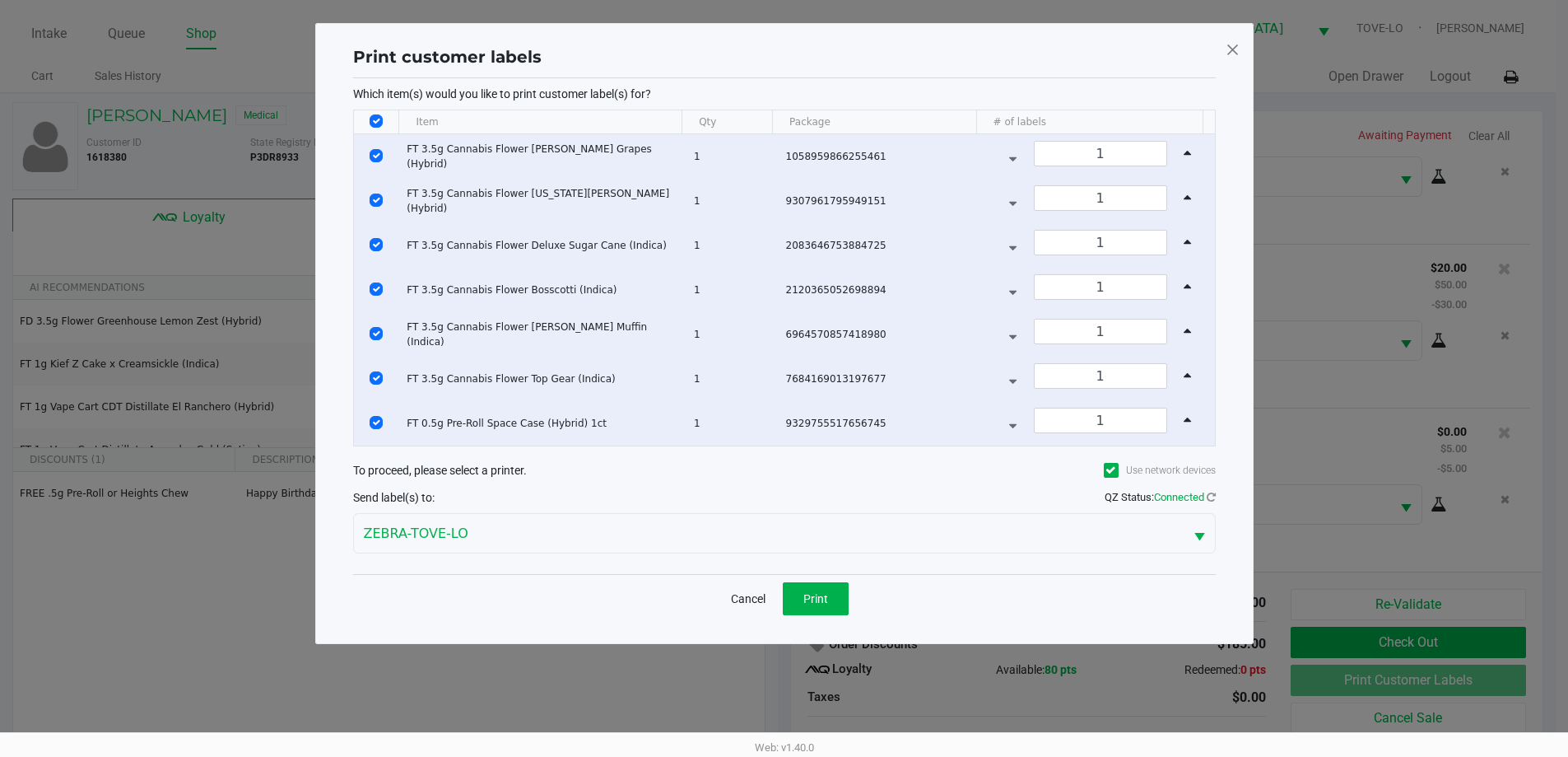
scroll to position [0, 0]
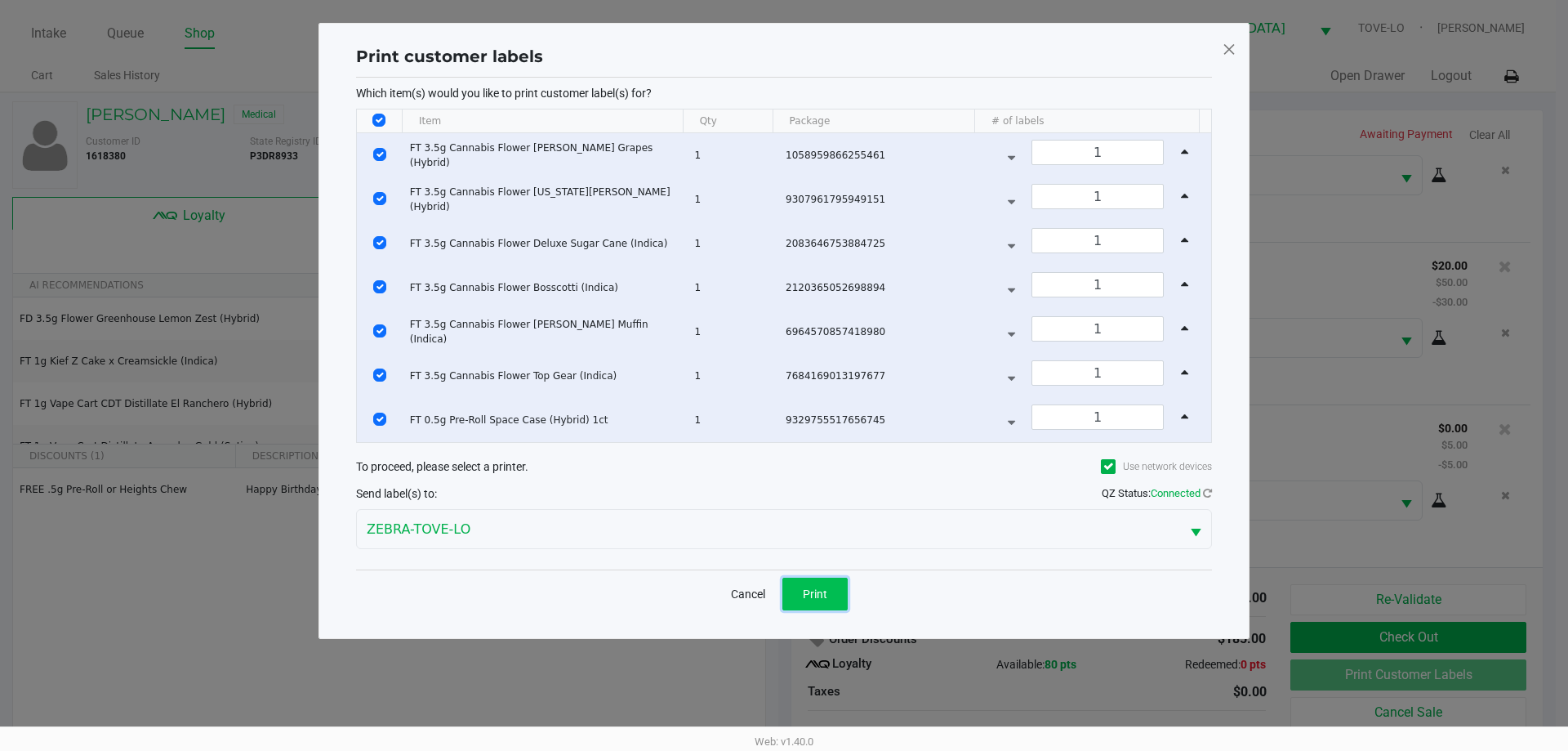
click at [810, 583] on button "Print" at bounding box center [815, 594] width 66 height 32
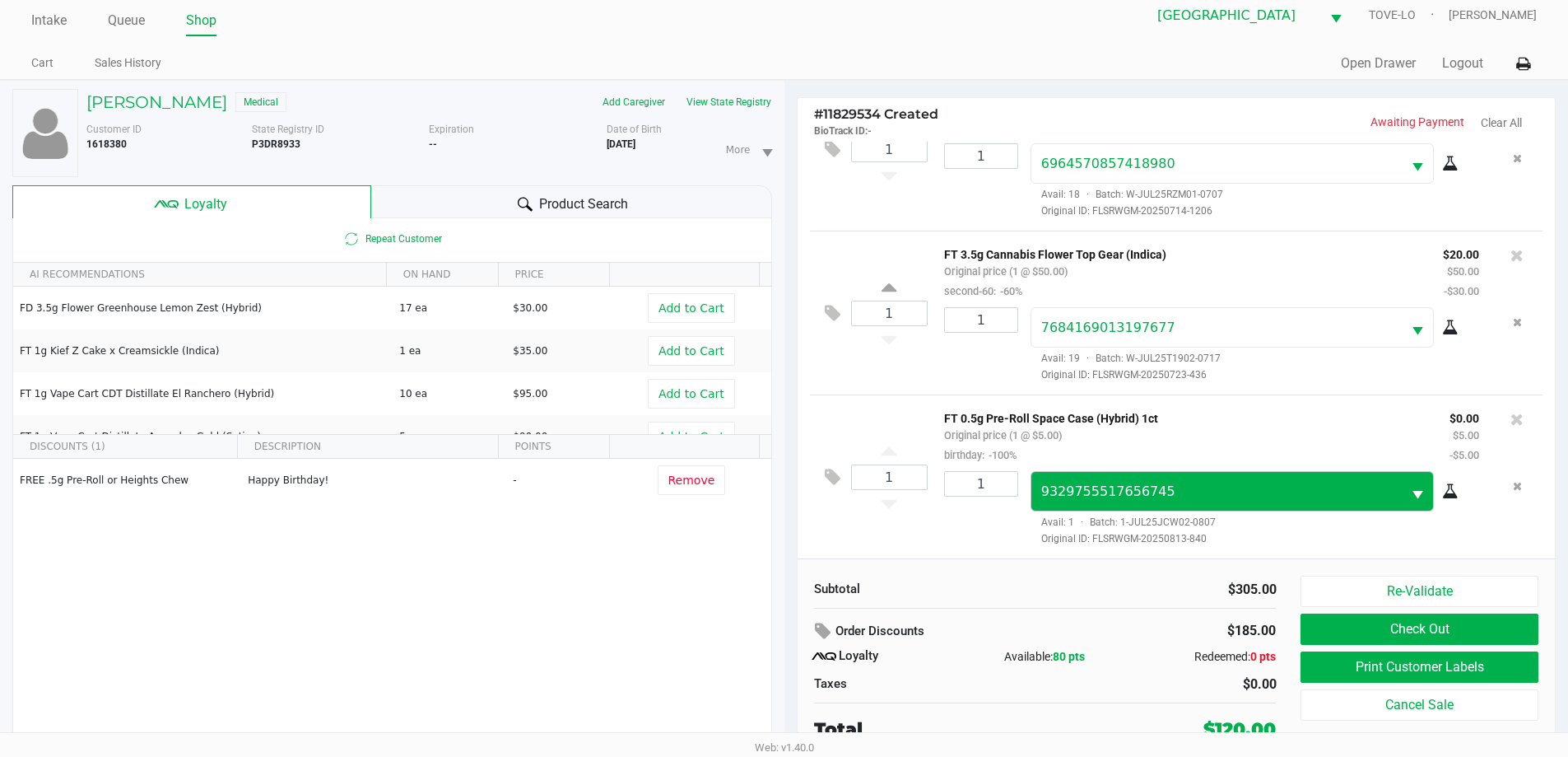
scroll to position [17, 0]
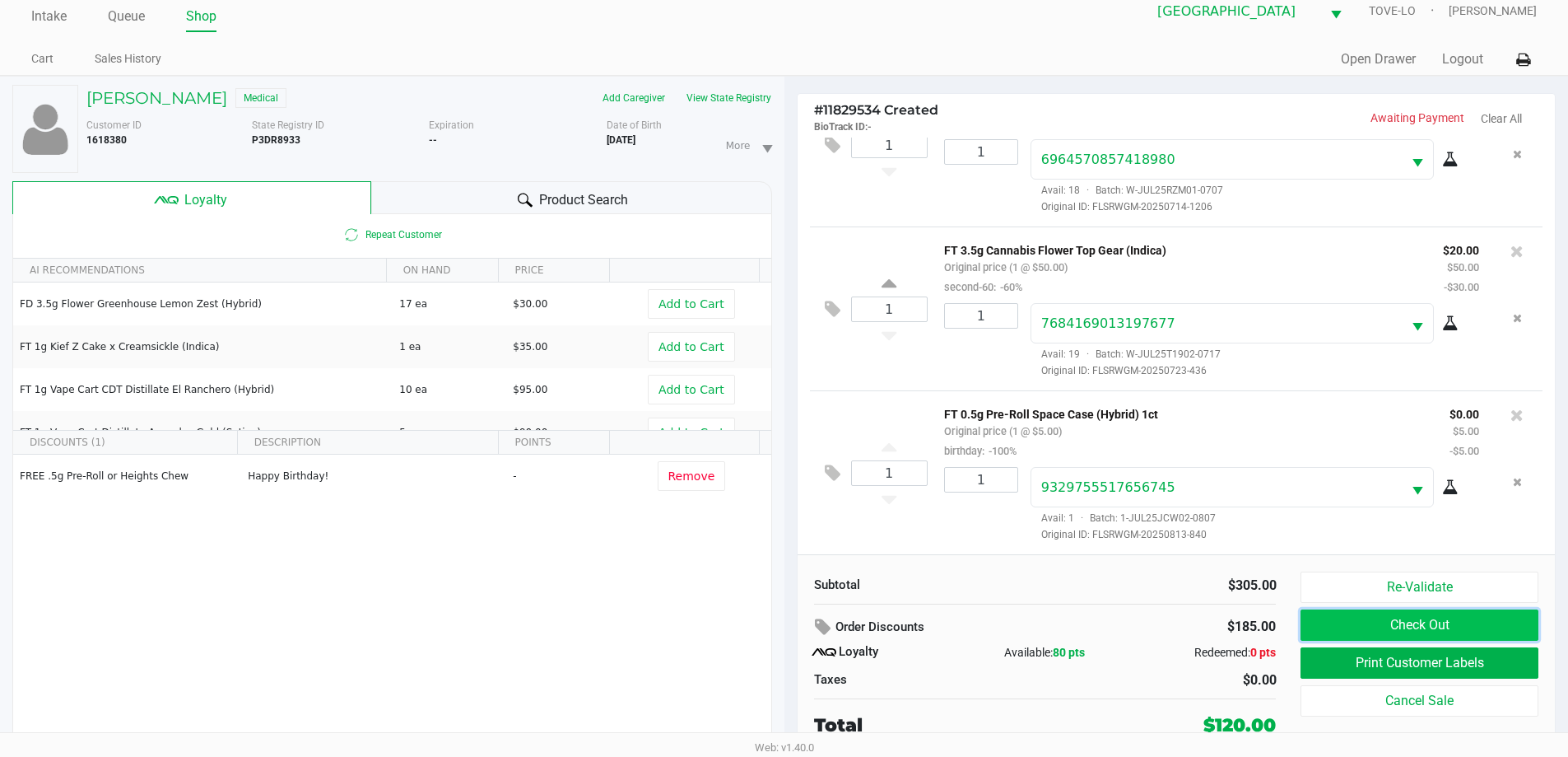
click at [1379, 632] on button "Check Out" at bounding box center [1419, 625] width 237 height 32
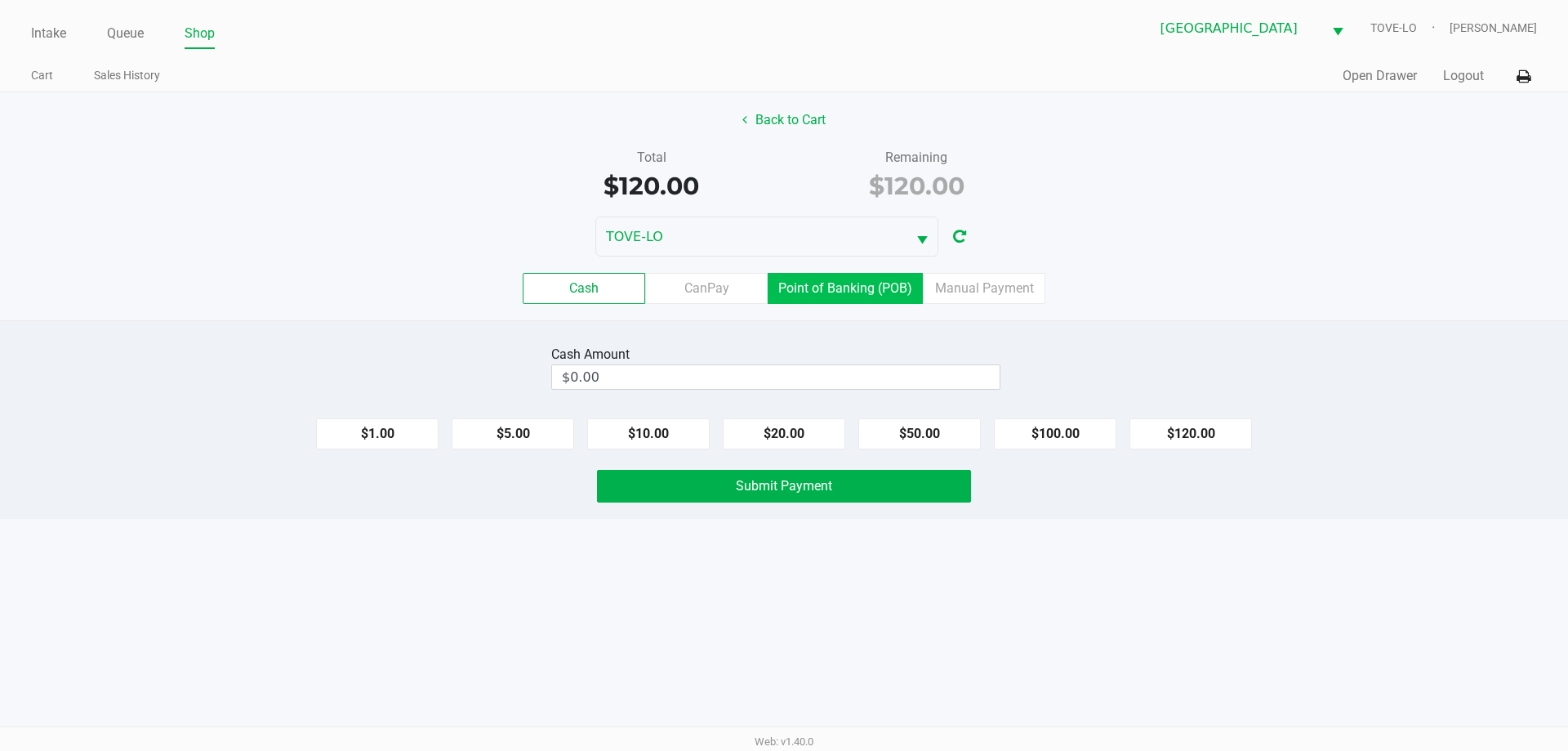
click at [884, 287] on label "Point of Banking (POB)" at bounding box center [845, 288] width 156 height 31
click at [0, 0] on 7 "Point of Banking (POB)" at bounding box center [0, 0] width 0 height 0
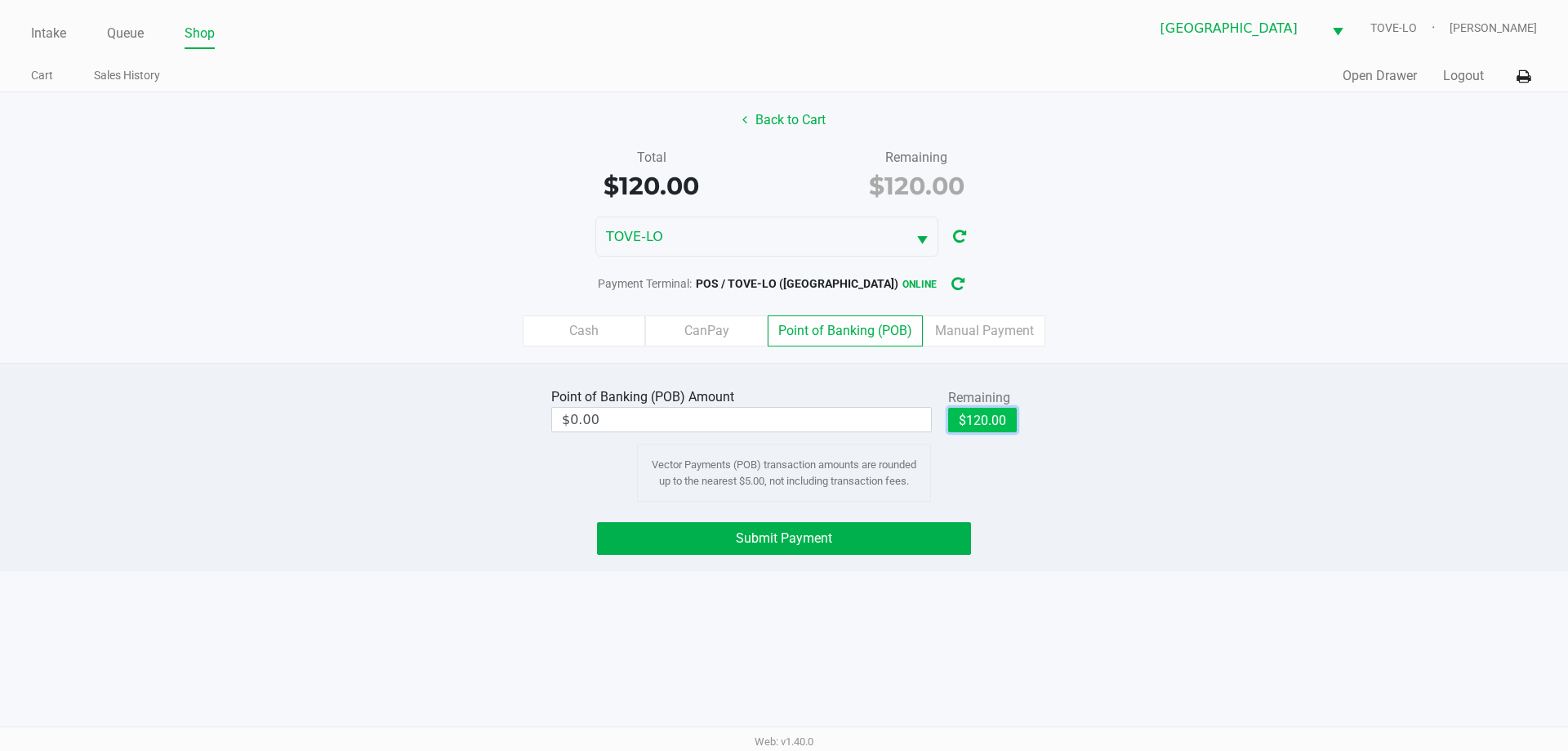
click at [984, 425] on button "$120.00" at bounding box center [983, 419] width 68 height 24
type input "$120.00"
click at [923, 531] on button "Submit Payment" at bounding box center [784, 538] width 374 height 32
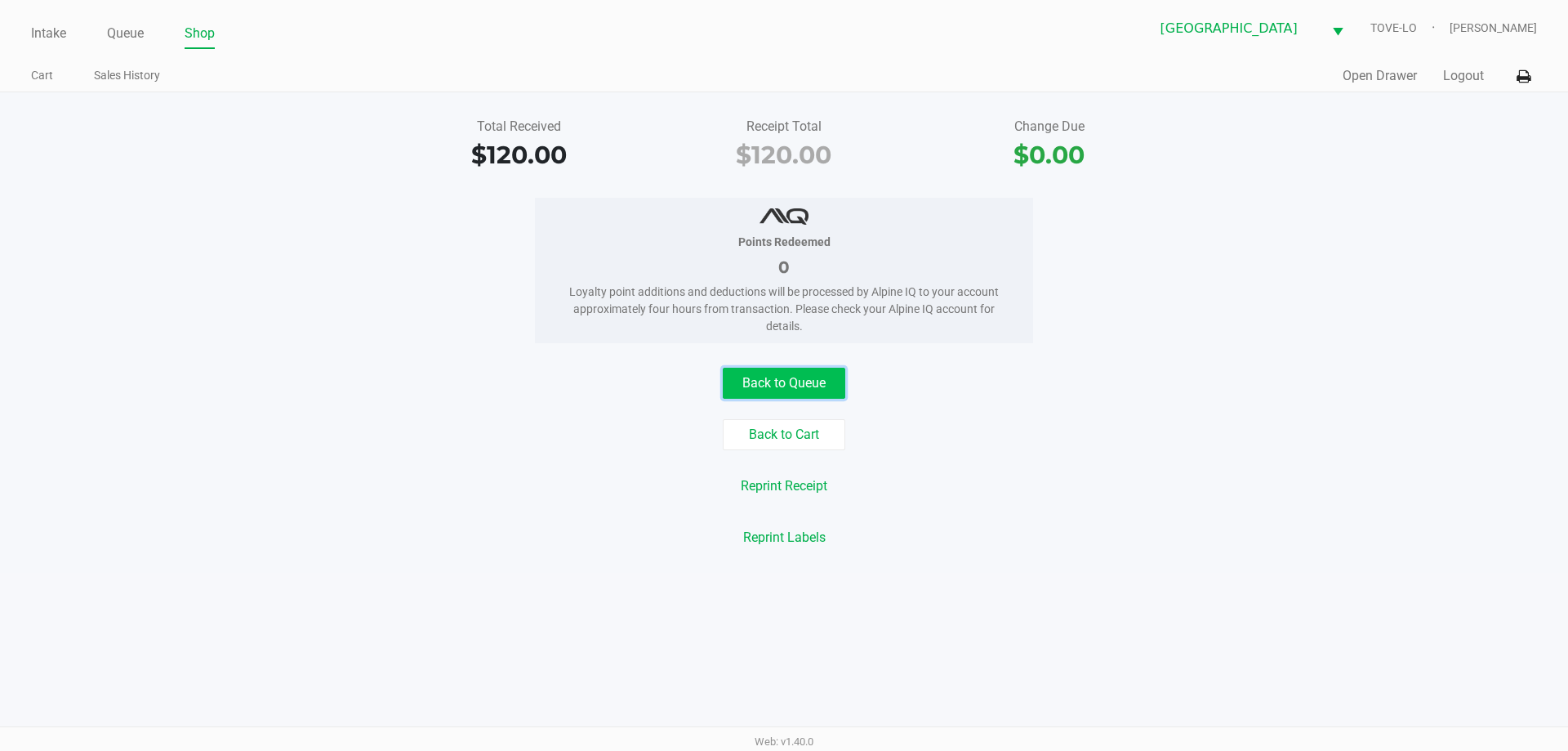
click at [787, 373] on button "Back to Queue" at bounding box center [784, 383] width 122 height 31
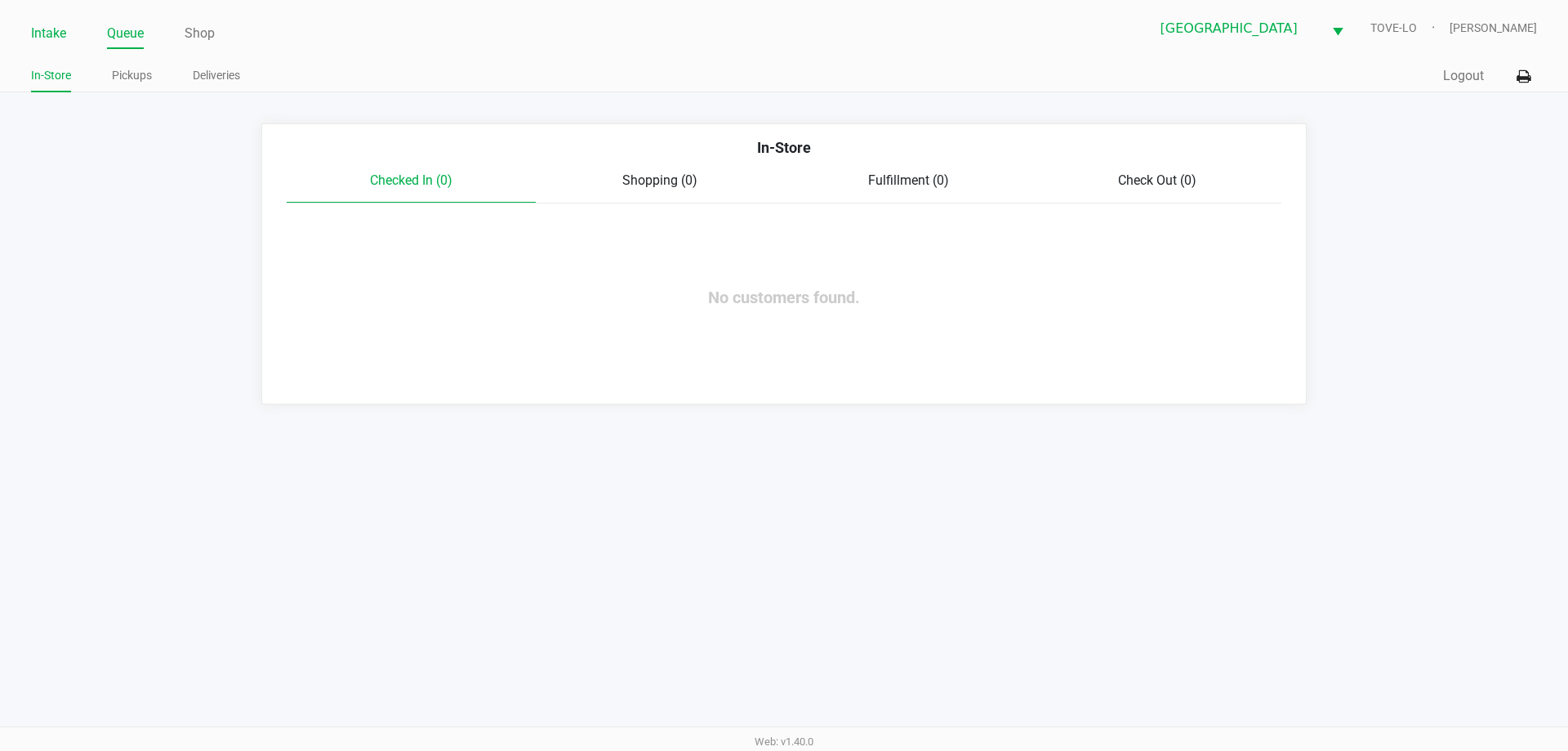
click at [49, 31] on link "Intake" at bounding box center [49, 33] width 35 height 22
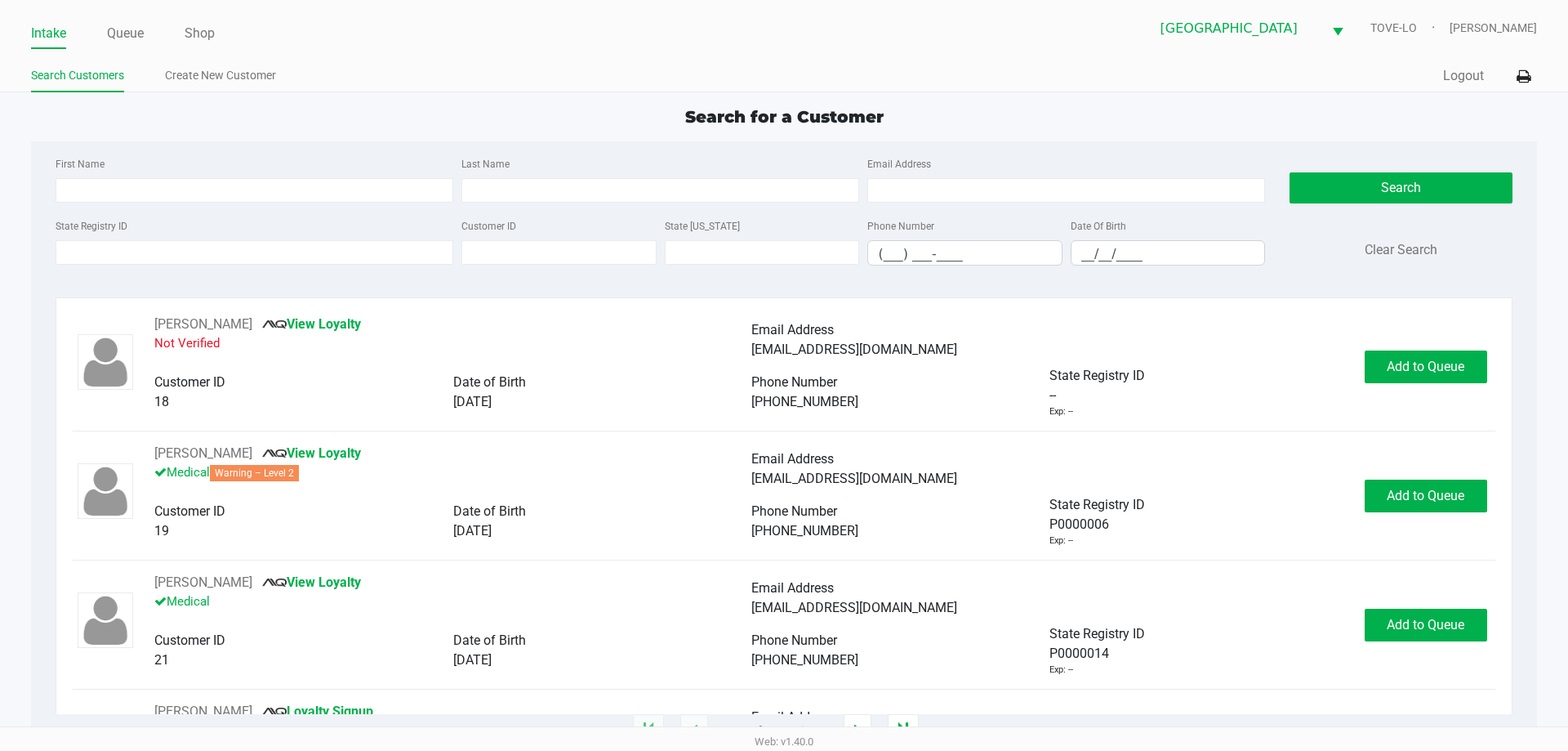
click at [307, 273] on div "State Registry ID Customer ID State ID Phone Number (___) ___-____ Date Of Birt…" at bounding box center [660, 247] width 1217 height 63
click at [307, 270] on div "State Registry ID Customer ID State ID Phone Number (___) ___-____ Date Of Birt…" at bounding box center [660, 247] width 1217 height 63
click at [302, 262] on input "State Registry ID" at bounding box center [254, 252] width 397 height 24
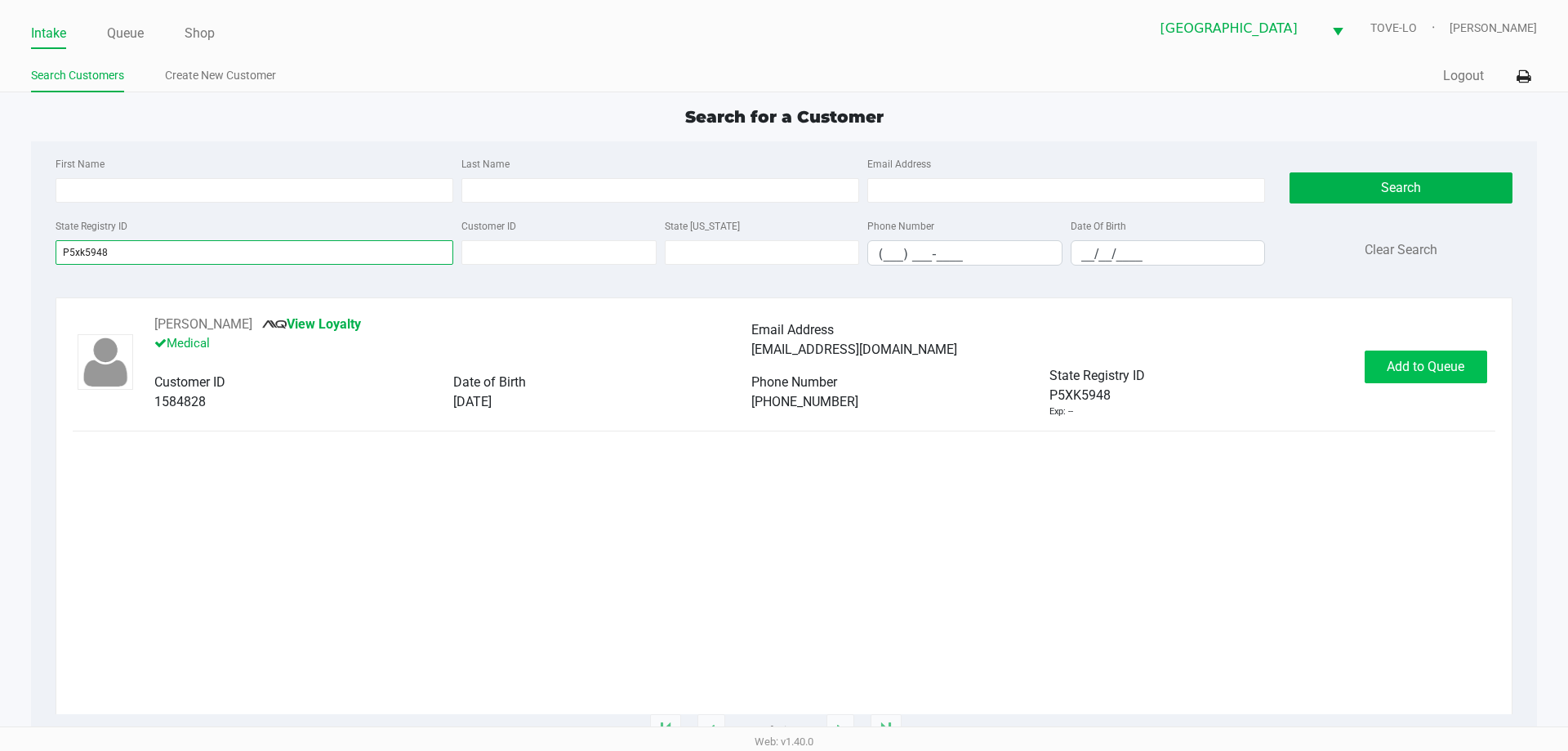
type input "P5xk5948"
click at [1419, 378] on button "Add to Queue" at bounding box center [1426, 367] width 122 height 32
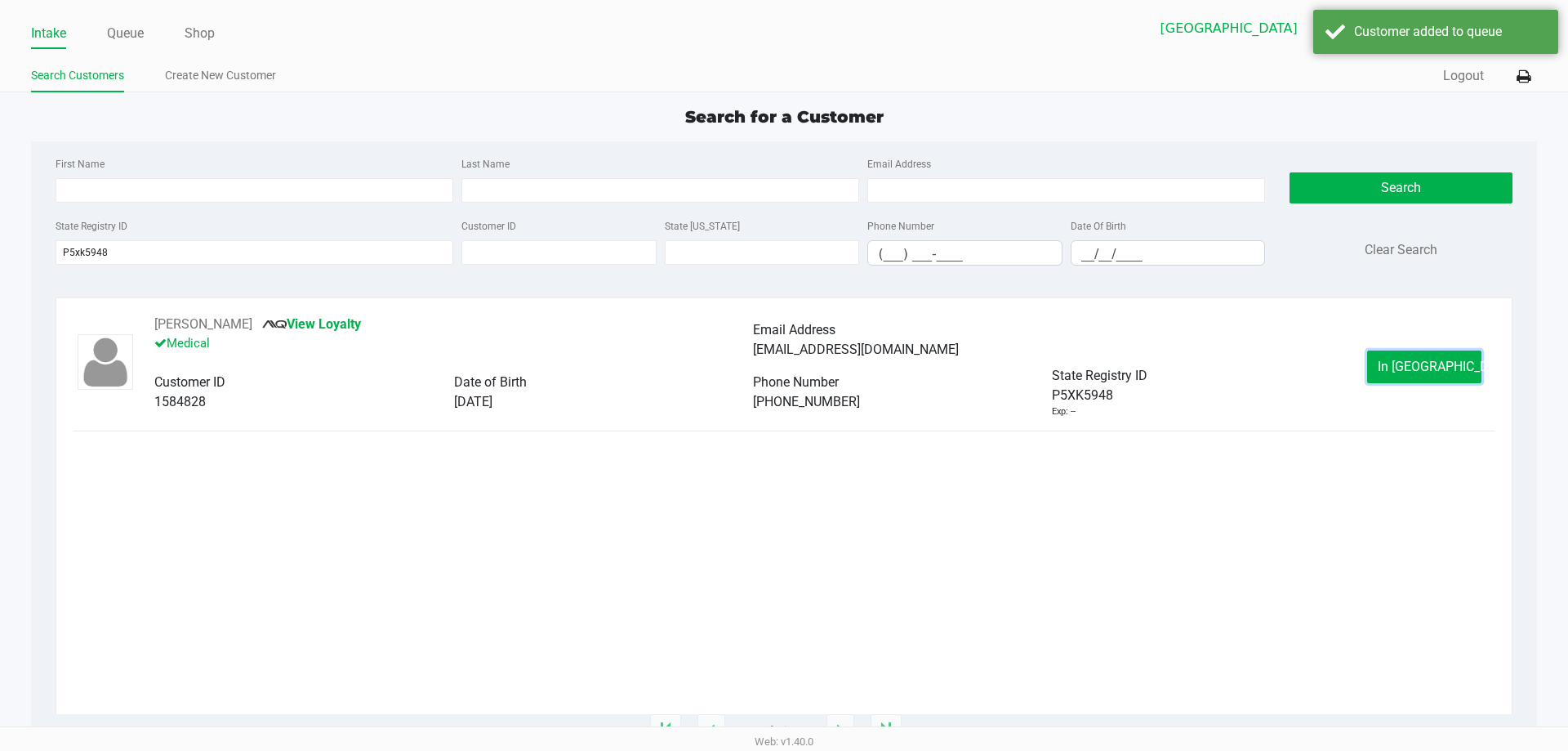
click at [1419, 378] on button "In Queue" at bounding box center [1424, 367] width 114 height 32
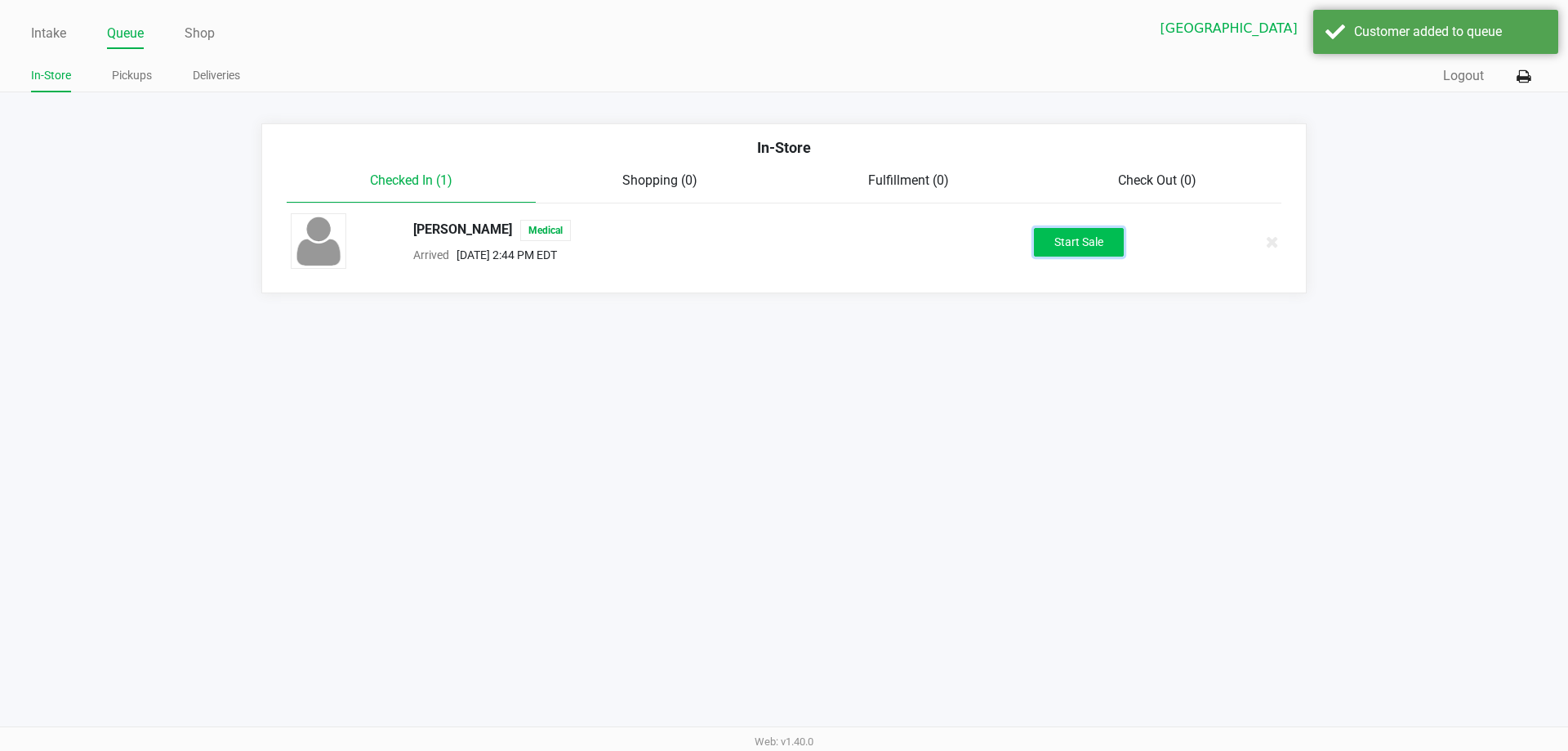
click at [1065, 236] on button "Start Sale" at bounding box center [1079, 242] width 90 height 29
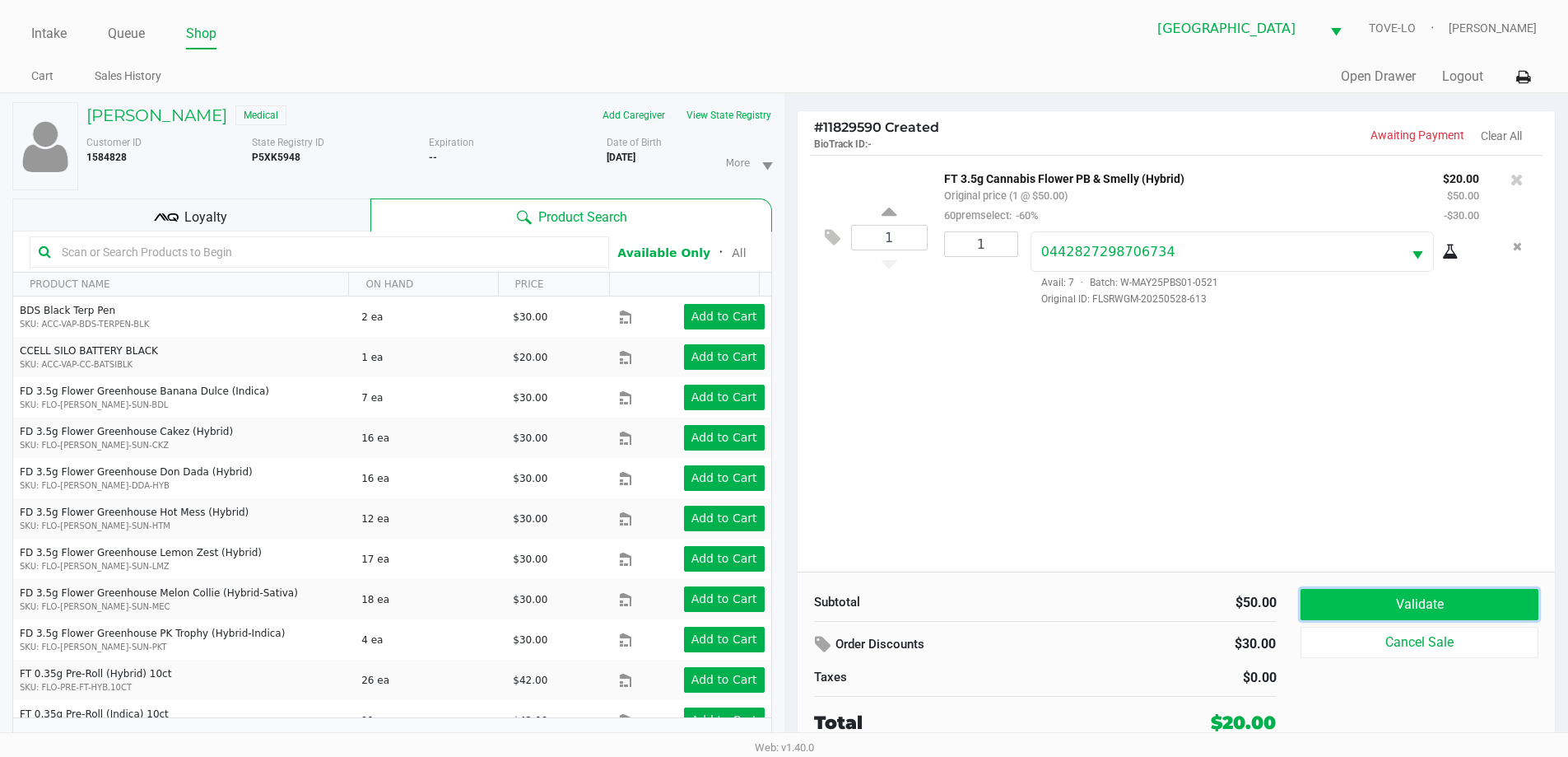
click at [1349, 602] on button "Validate" at bounding box center [1419, 604] width 237 height 32
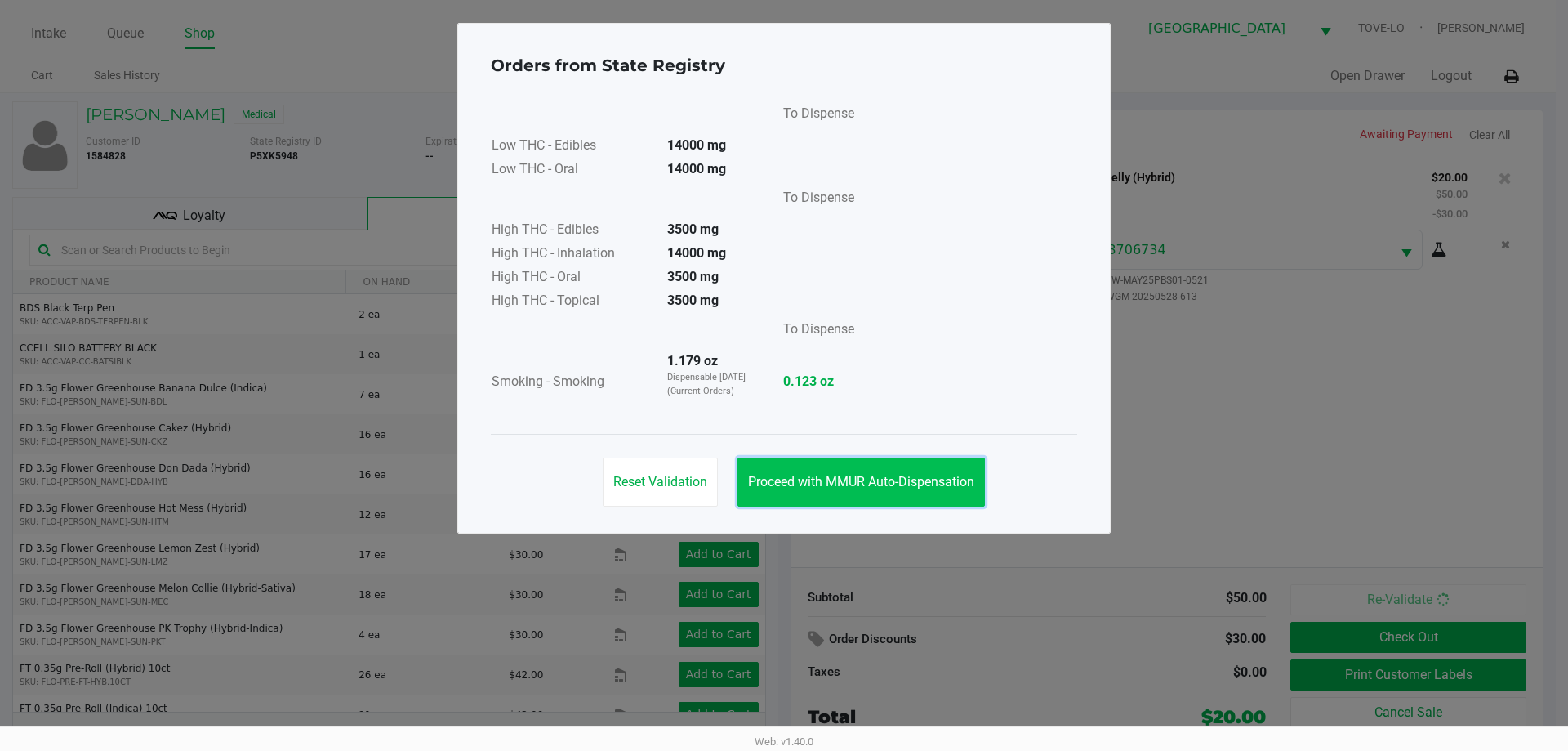
click at [875, 504] on button "Proceed with MMUR Auto-Dispensation" at bounding box center [860, 482] width 247 height 49
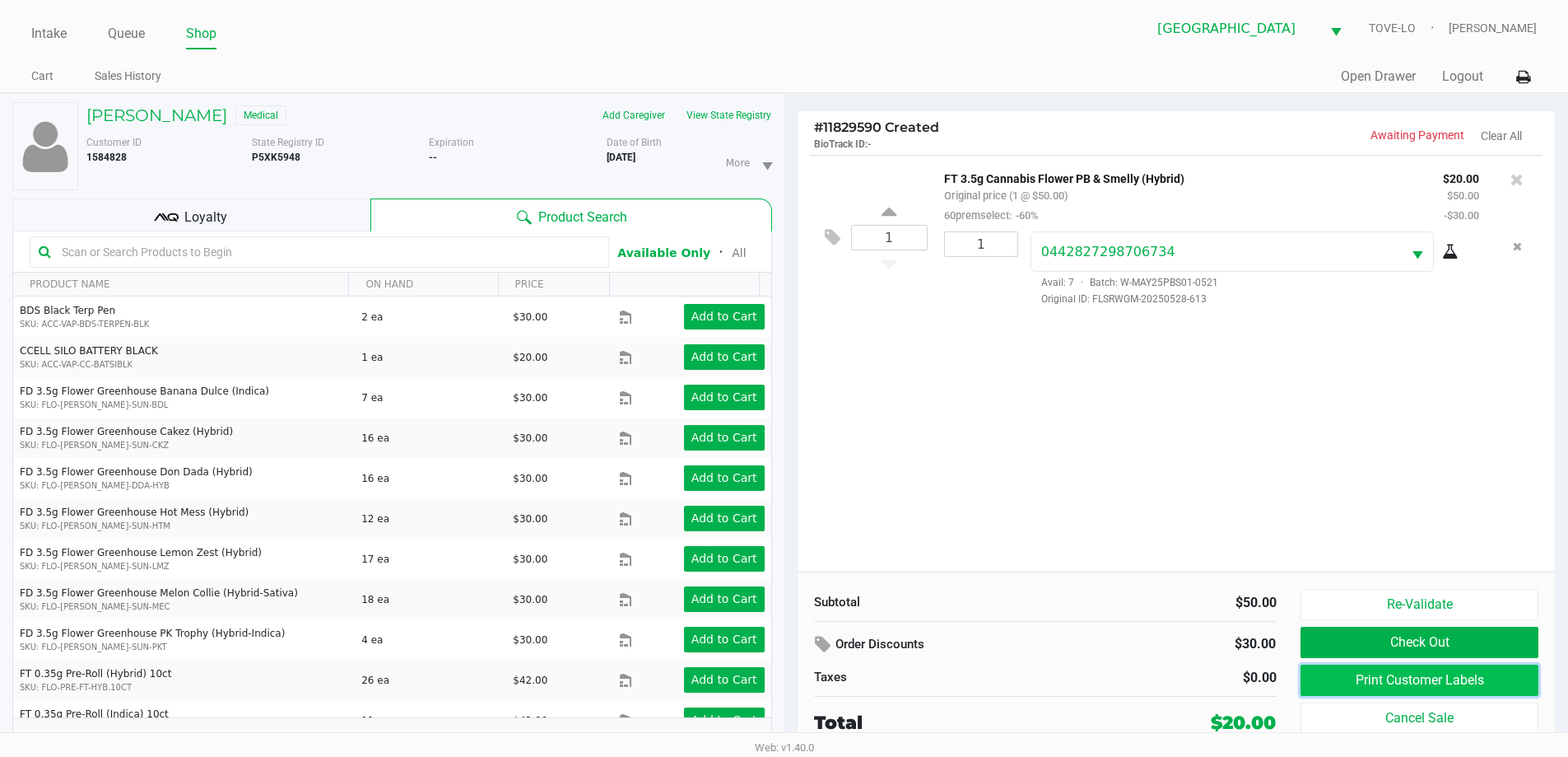
click at [1325, 677] on button "Print Customer Labels" at bounding box center [1419, 680] width 237 height 32
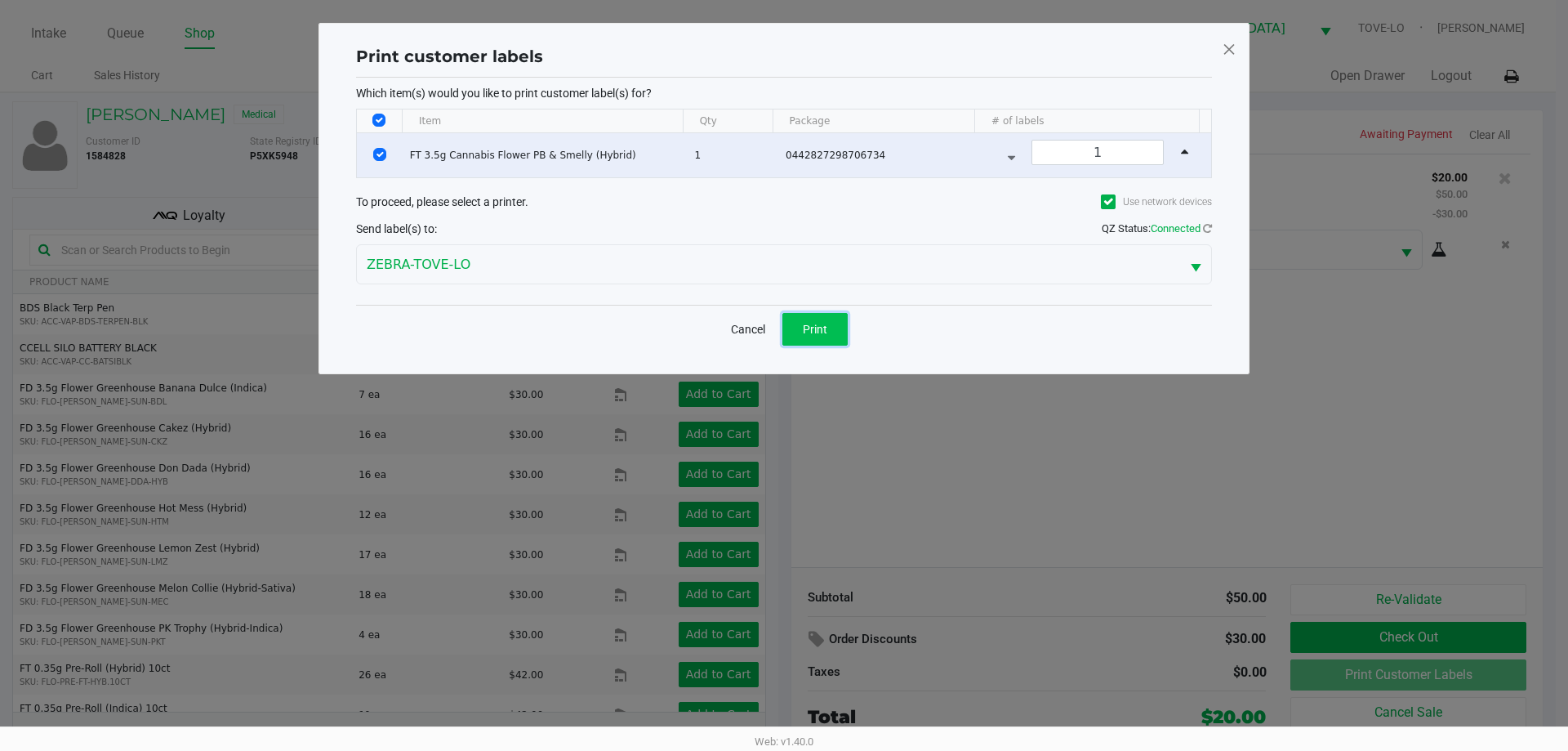
click at [819, 329] on span "Print" at bounding box center [815, 329] width 24 height 13
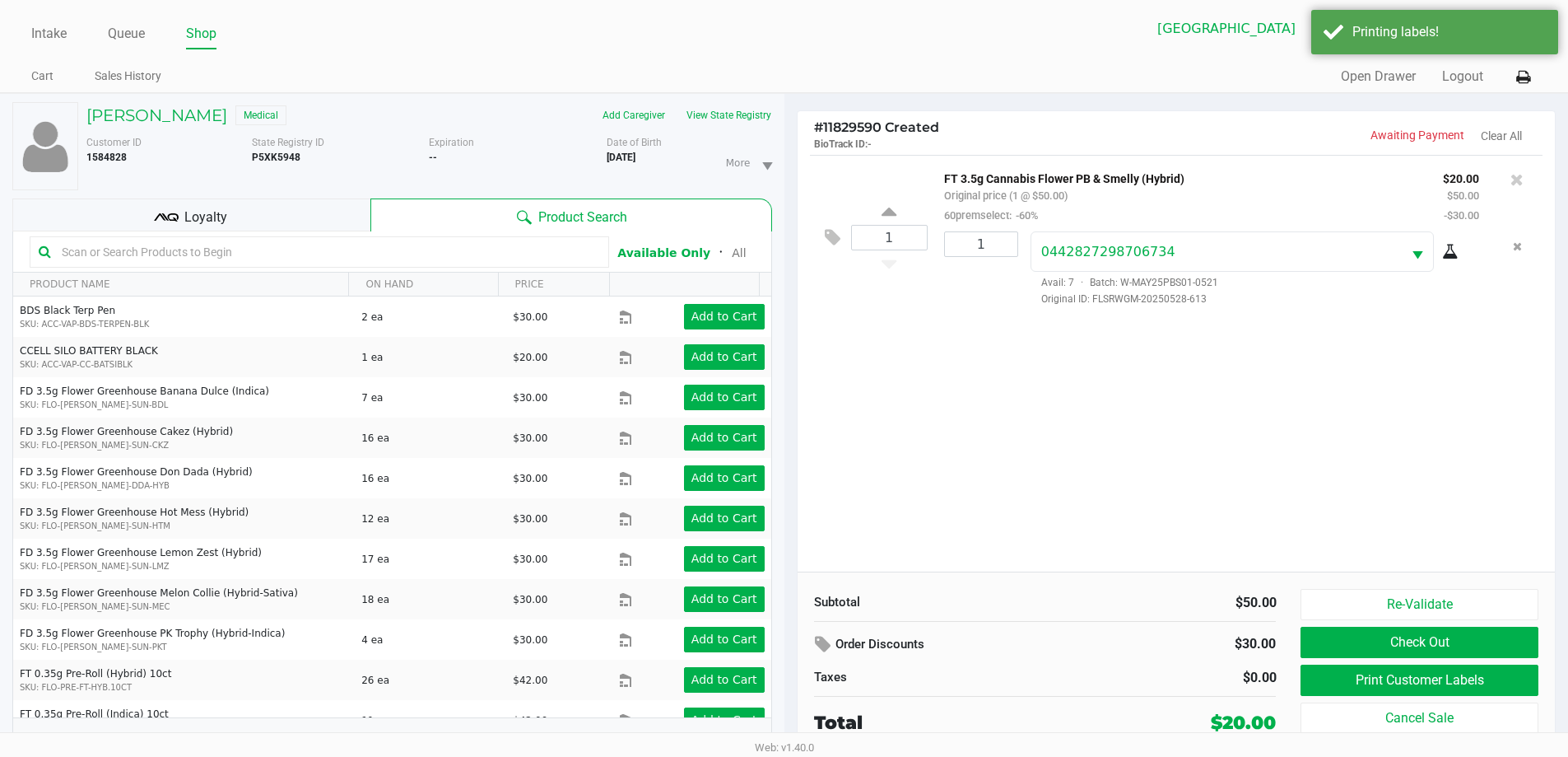
click at [1104, 342] on div "1 FT 3.5g Cannabis Flower PB & Smelly (Hybrid) Original price (1 @ $50.00) 60pr…" at bounding box center [1176, 364] width 759 height 417
click at [1433, 643] on button "Check Out" at bounding box center [1419, 642] width 237 height 32
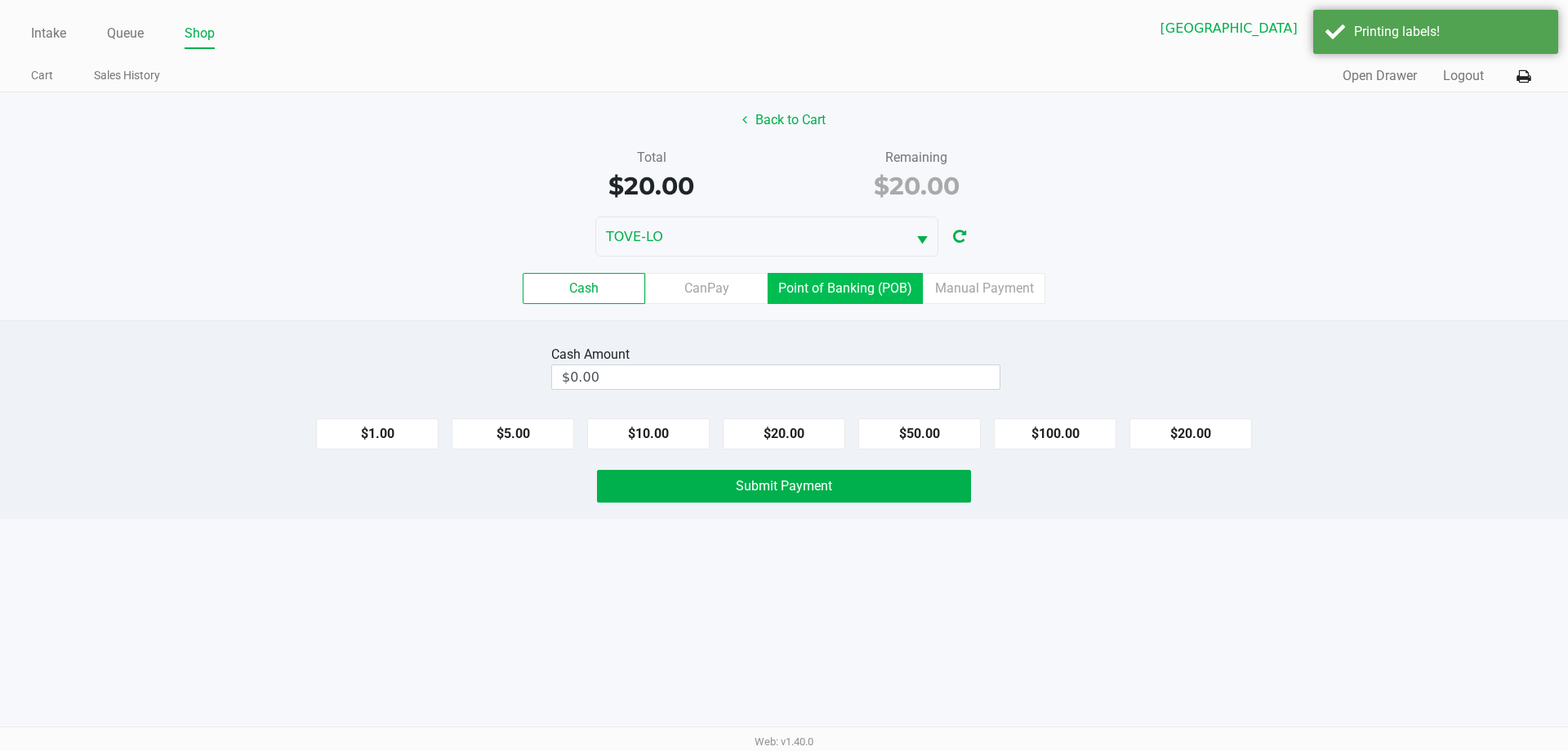
click at [819, 278] on label "Point of Banking (POB)" at bounding box center [845, 288] width 156 height 31
click at [0, 0] on 7 "Point of Banking (POB)" at bounding box center [0, 0] width 0 height 0
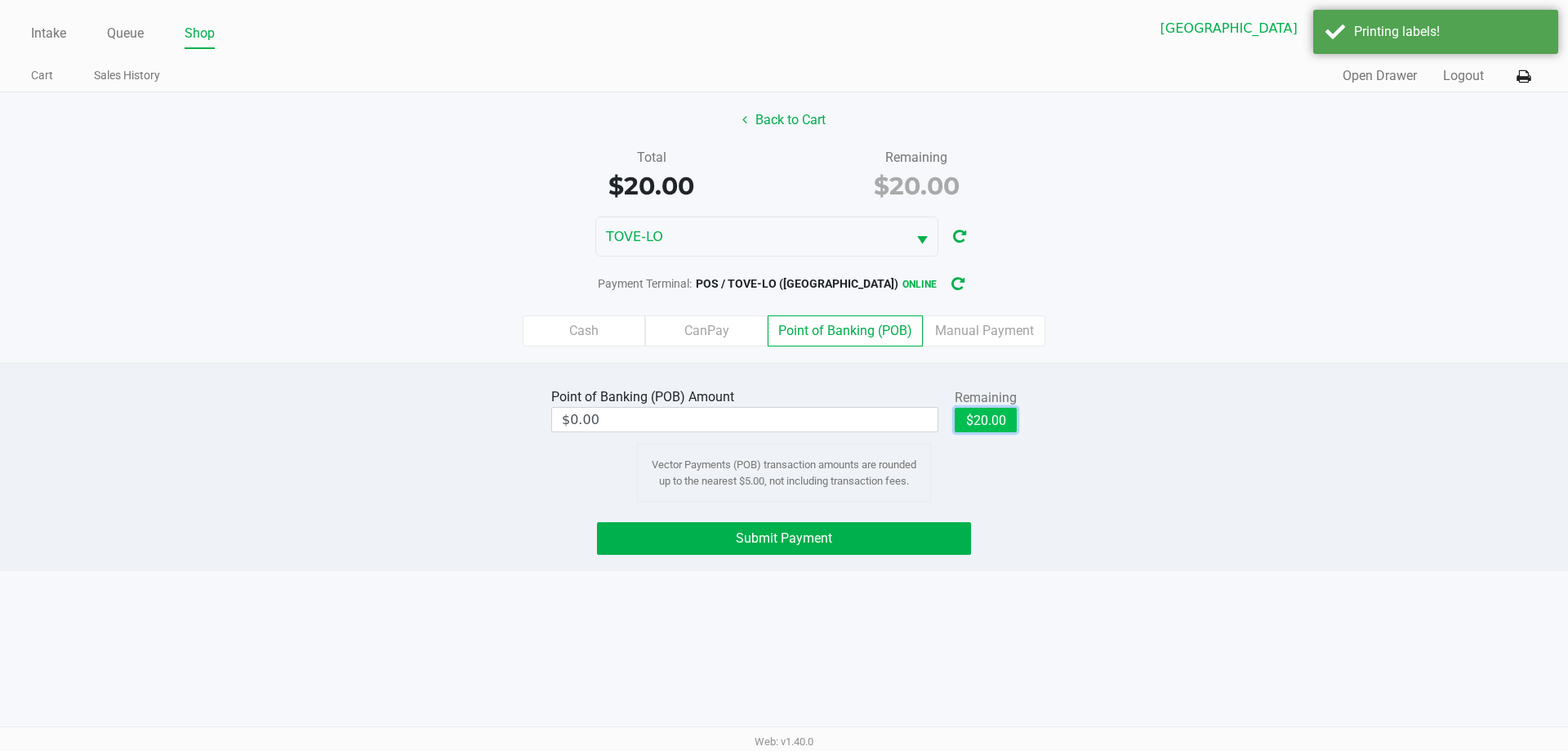
click at [986, 424] on button "$20.00" at bounding box center [985, 419] width 62 height 24
type input "$20.00"
click at [955, 546] on button "Submit Payment" at bounding box center [784, 538] width 374 height 32
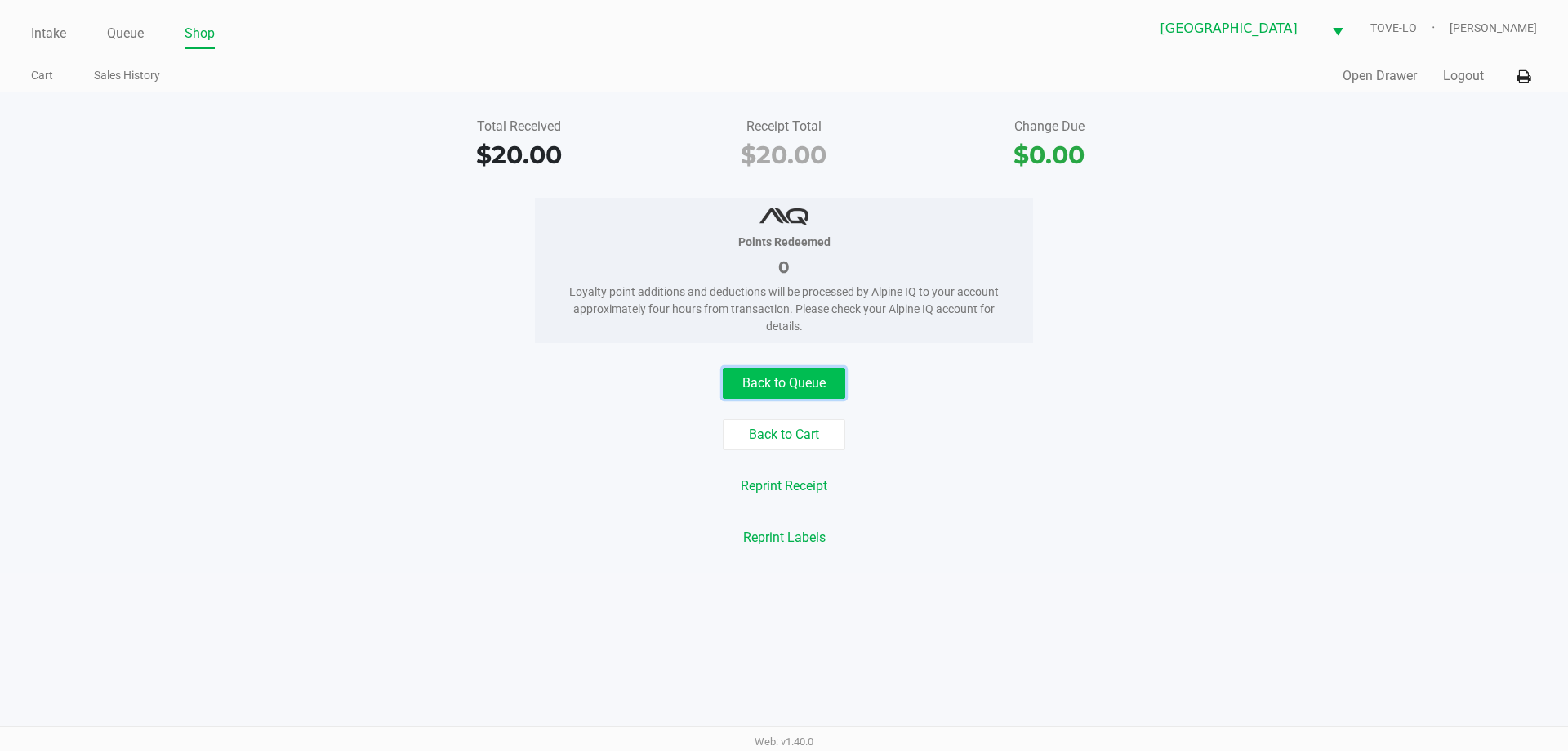
click at [785, 371] on button "Back to Queue" at bounding box center [784, 383] width 122 height 31
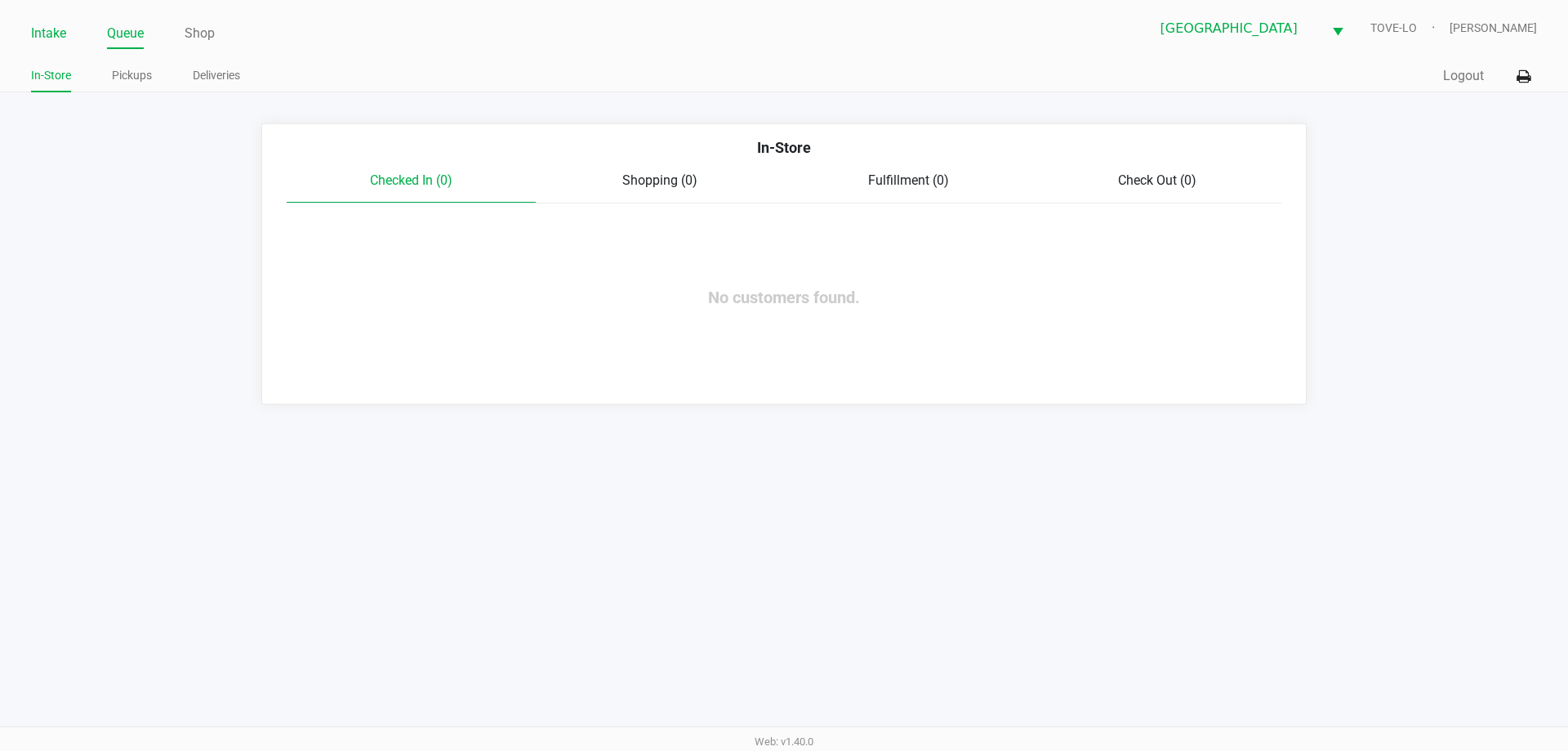
click at [40, 30] on link "Intake" at bounding box center [49, 33] width 35 height 22
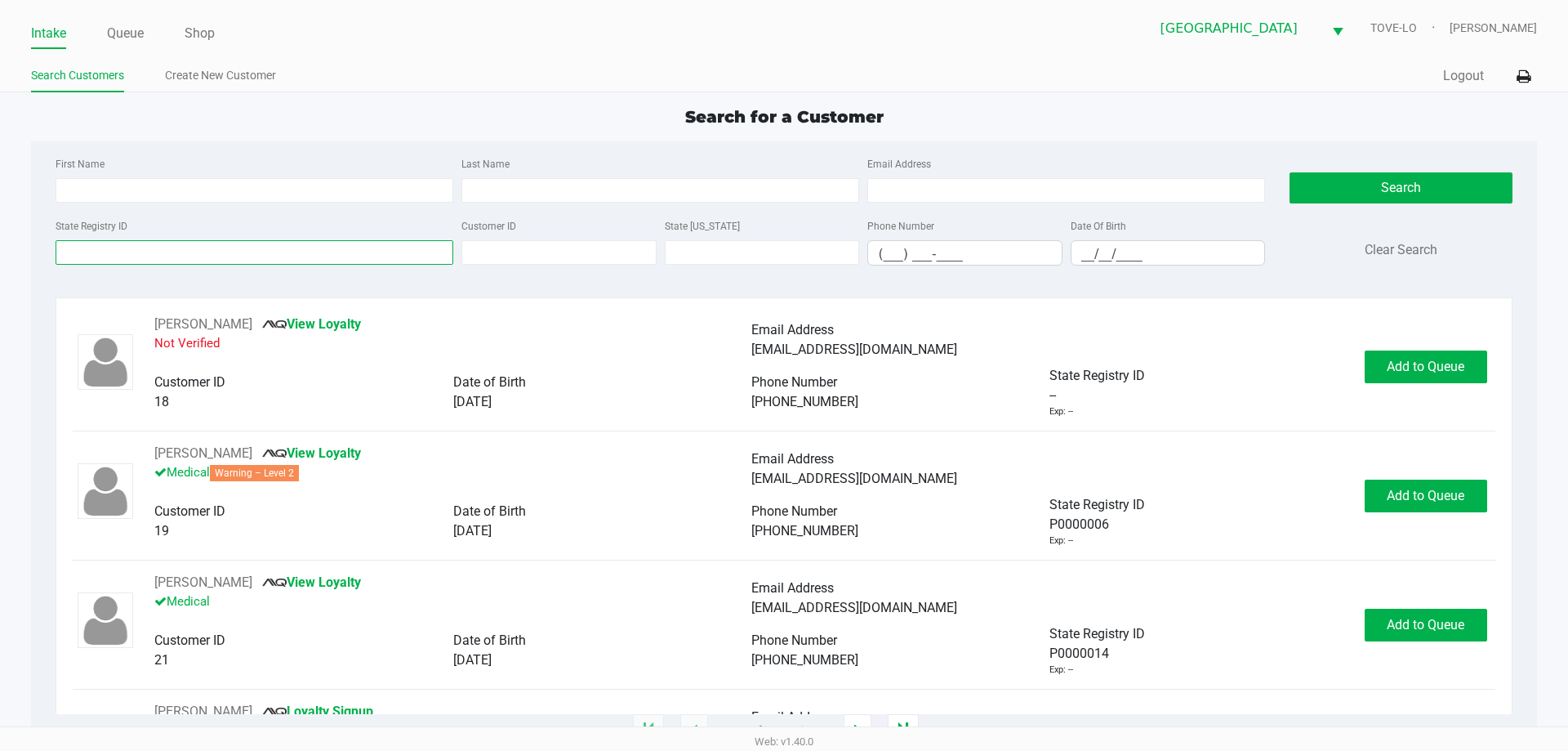
click at [135, 247] on input "State Registry ID" at bounding box center [254, 252] width 397 height 24
click at [156, 170] on div "First Name" at bounding box center [254, 178] width 405 height 49
click at [276, 184] on input "First Name" at bounding box center [254, 190] width 397 height 24
type input "Emily"
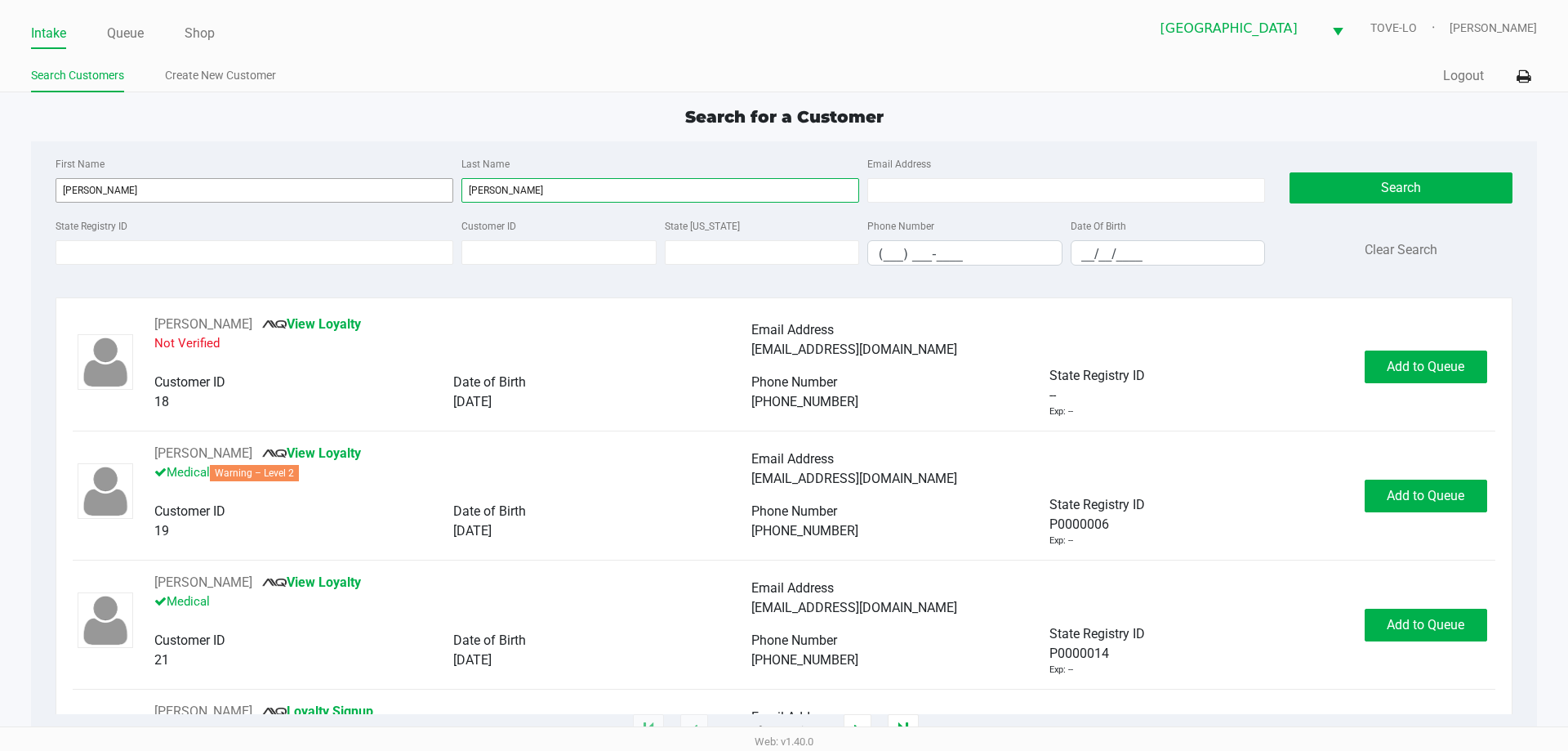
type input "Trotter"
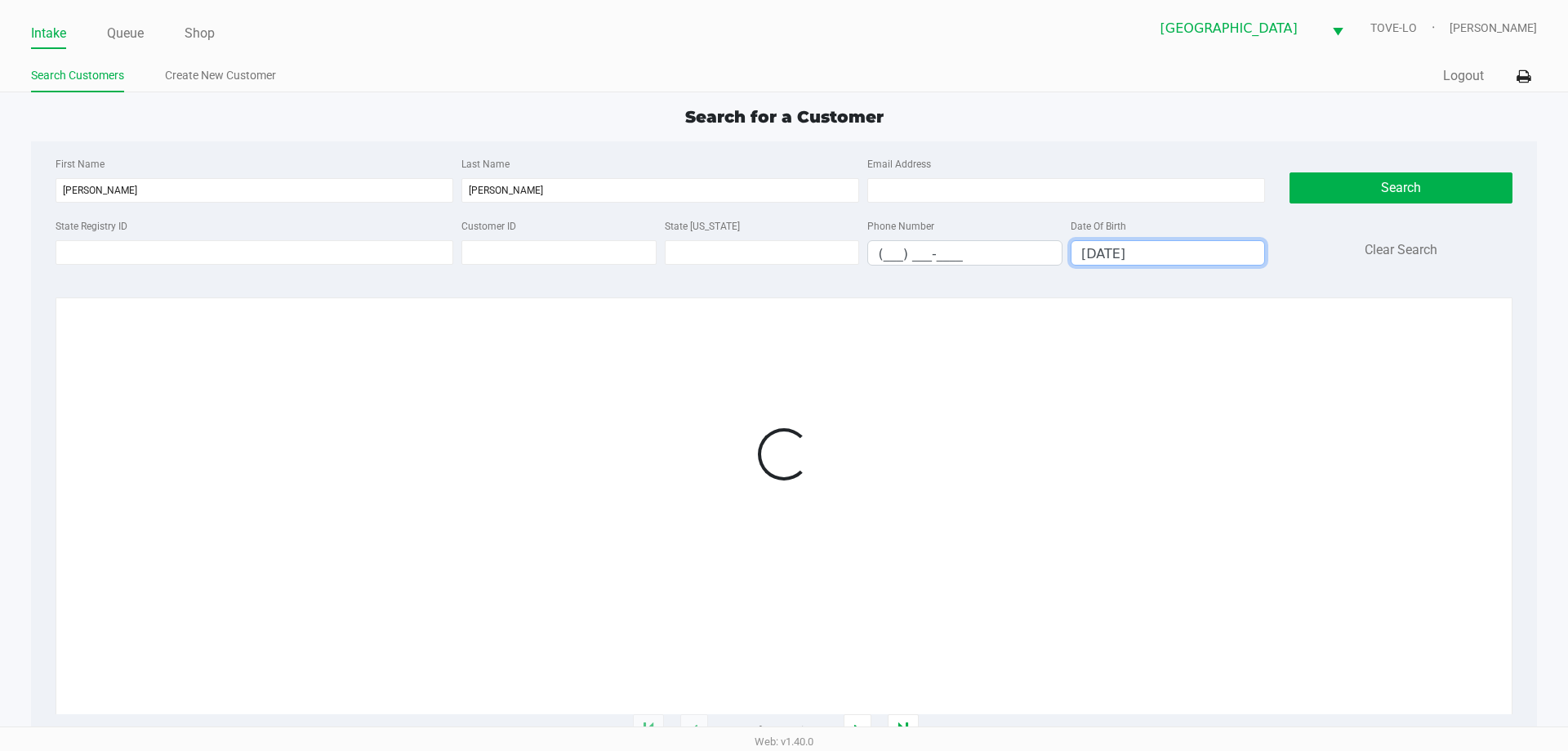
type input "09/12/1981"
click at [967, 133] on div "Search for a Customer First Name Emily Last Name Trotter Email Address State Re…" at bounding box center [784, 417] width 1505 height 627
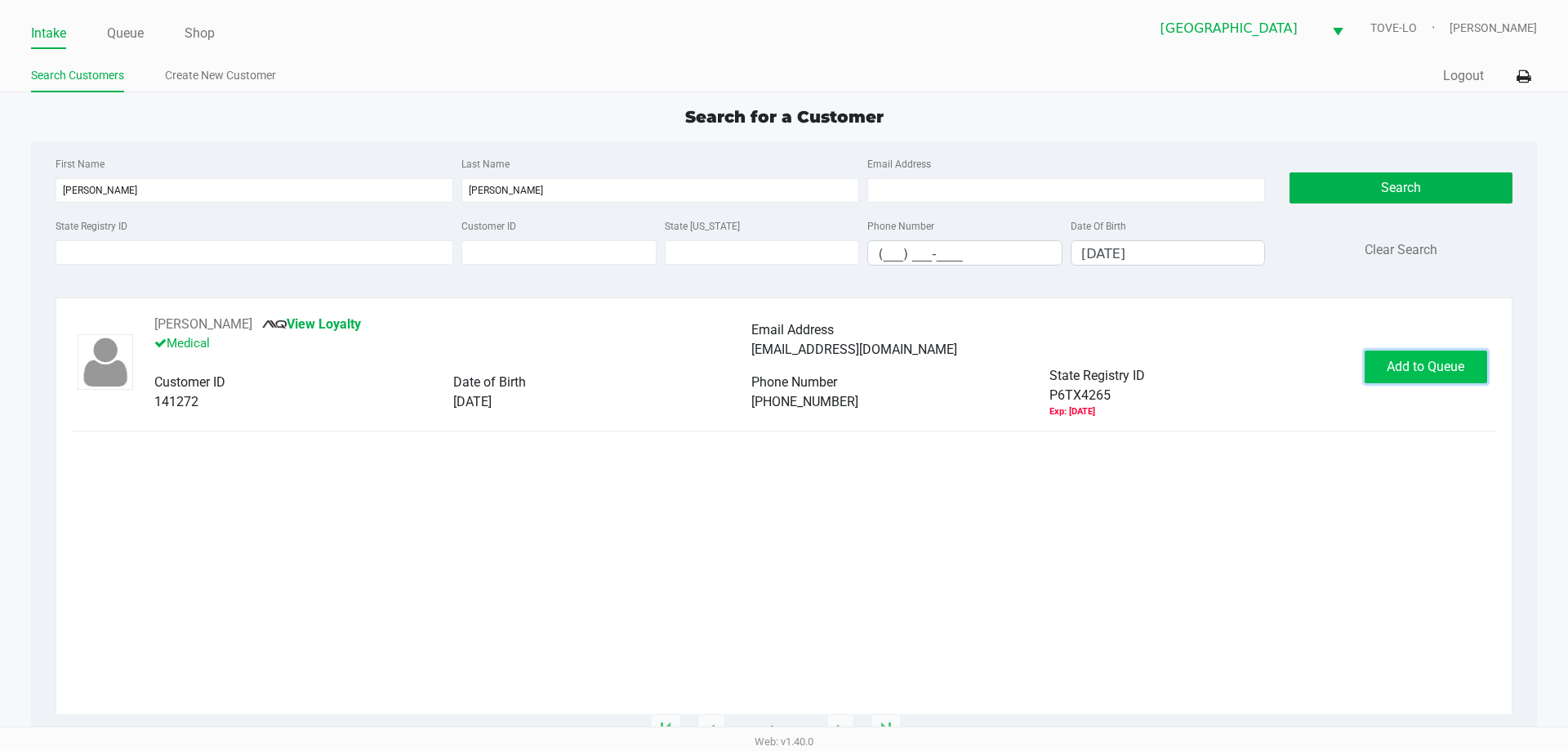
click at [1469, 371] on button "Add to Queue" at bounding box center [1426, 367] width 122 height 32
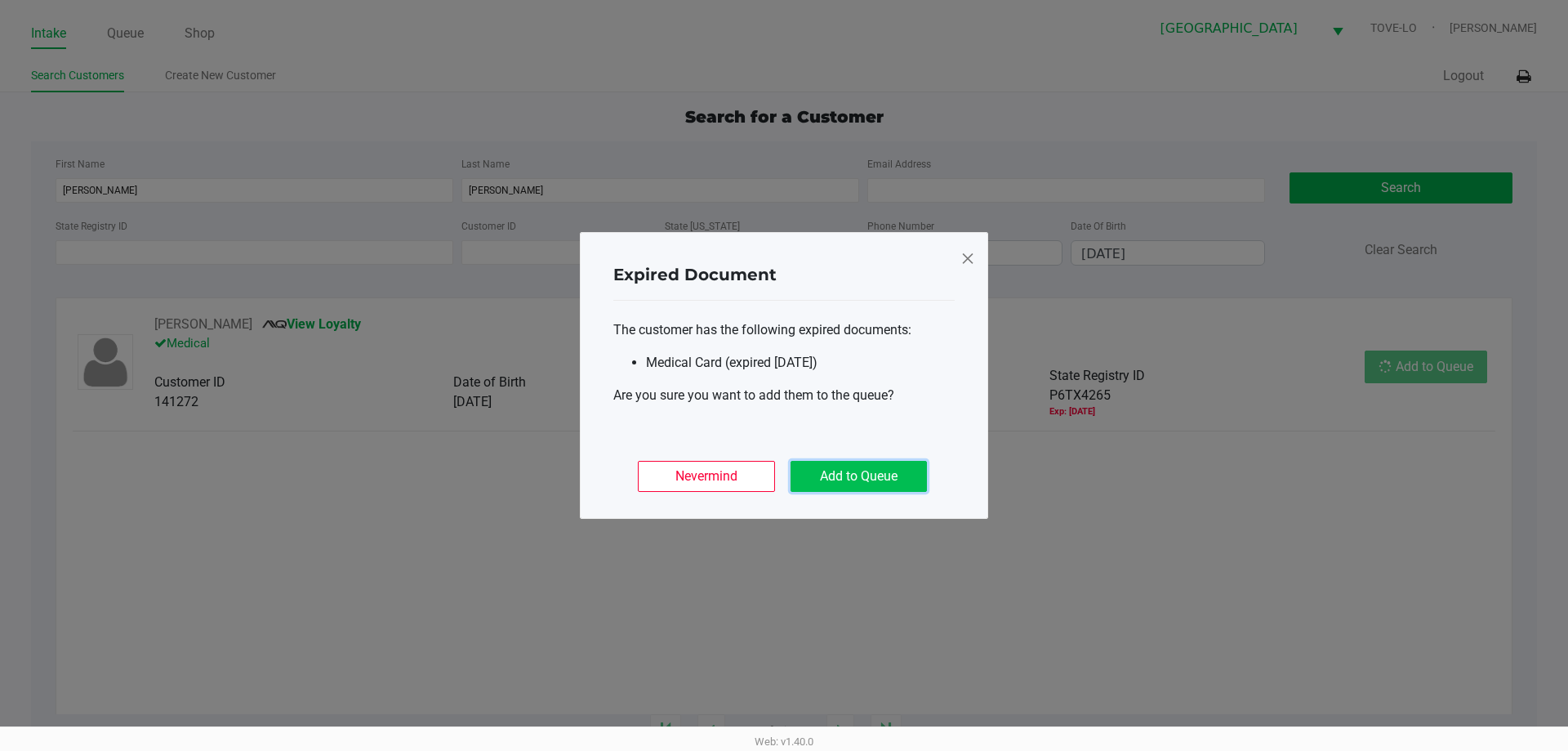
click at [913, 486] on button "Add to Queue" at bounding box center [859, 476] width 137 height 31
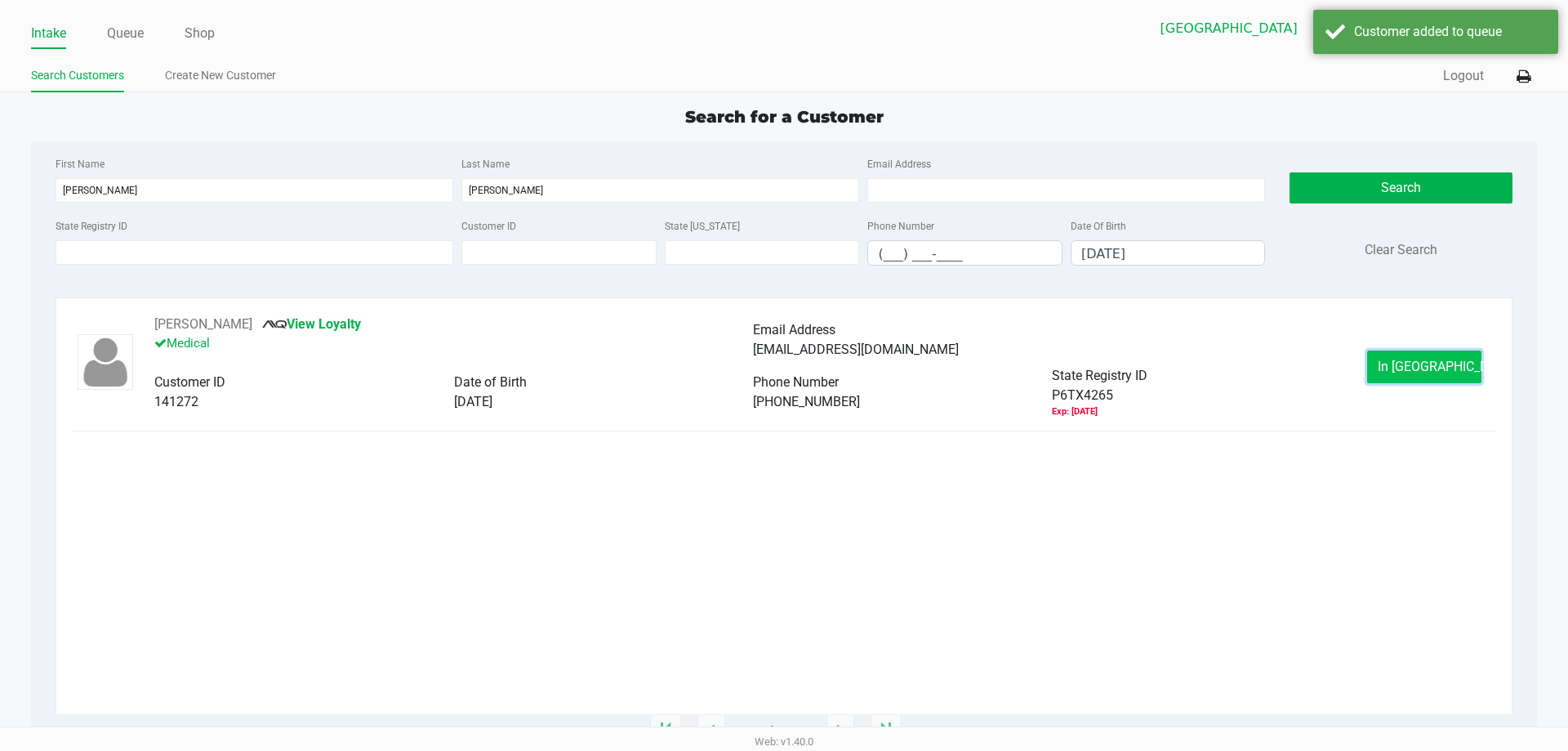
click at [1410, 361] on span "In Queue" at bounding box center [1446, 366] width 138 height 15
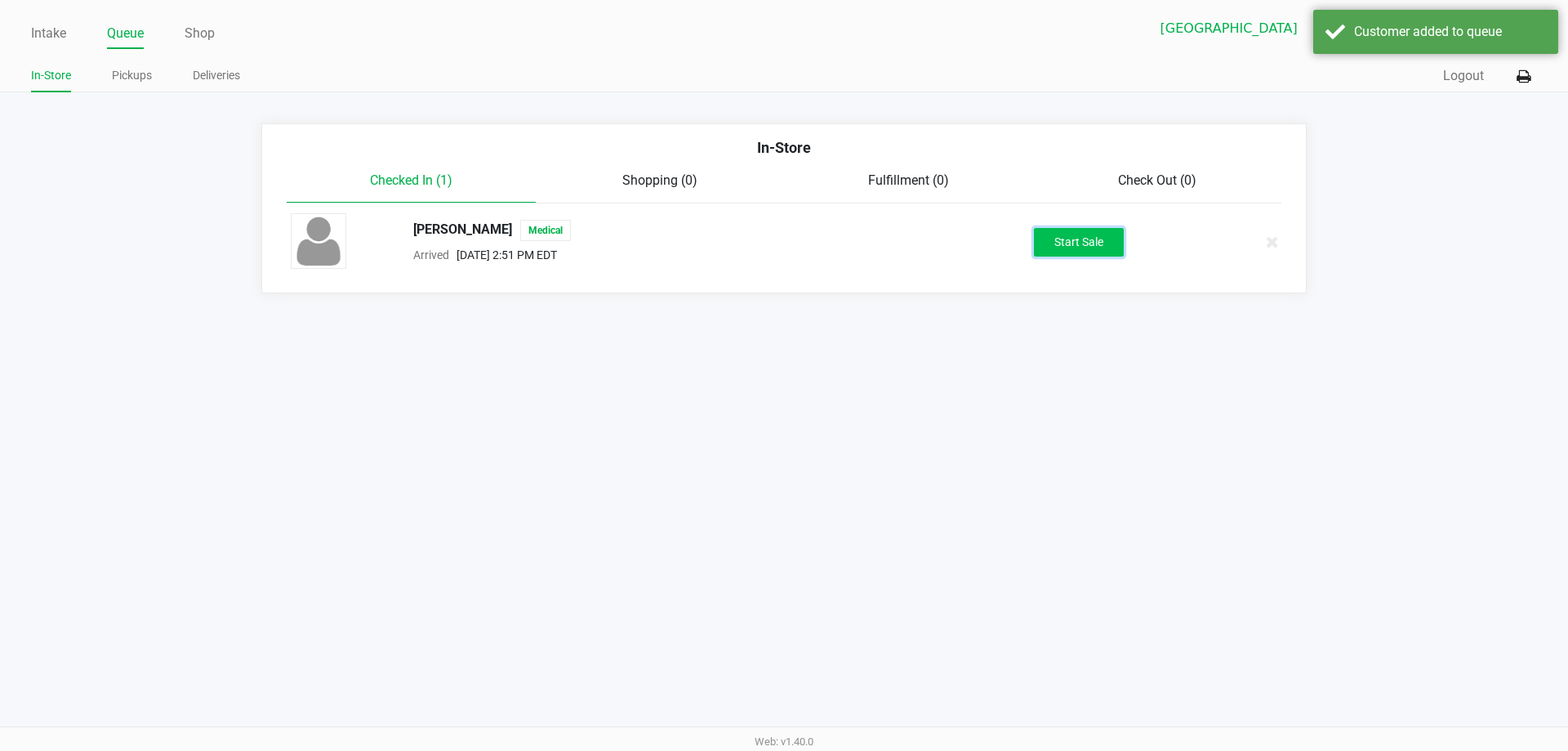
click at [1075, 250] on button "Start Sale" at bounding box center [1079, 242] width 90 height 29
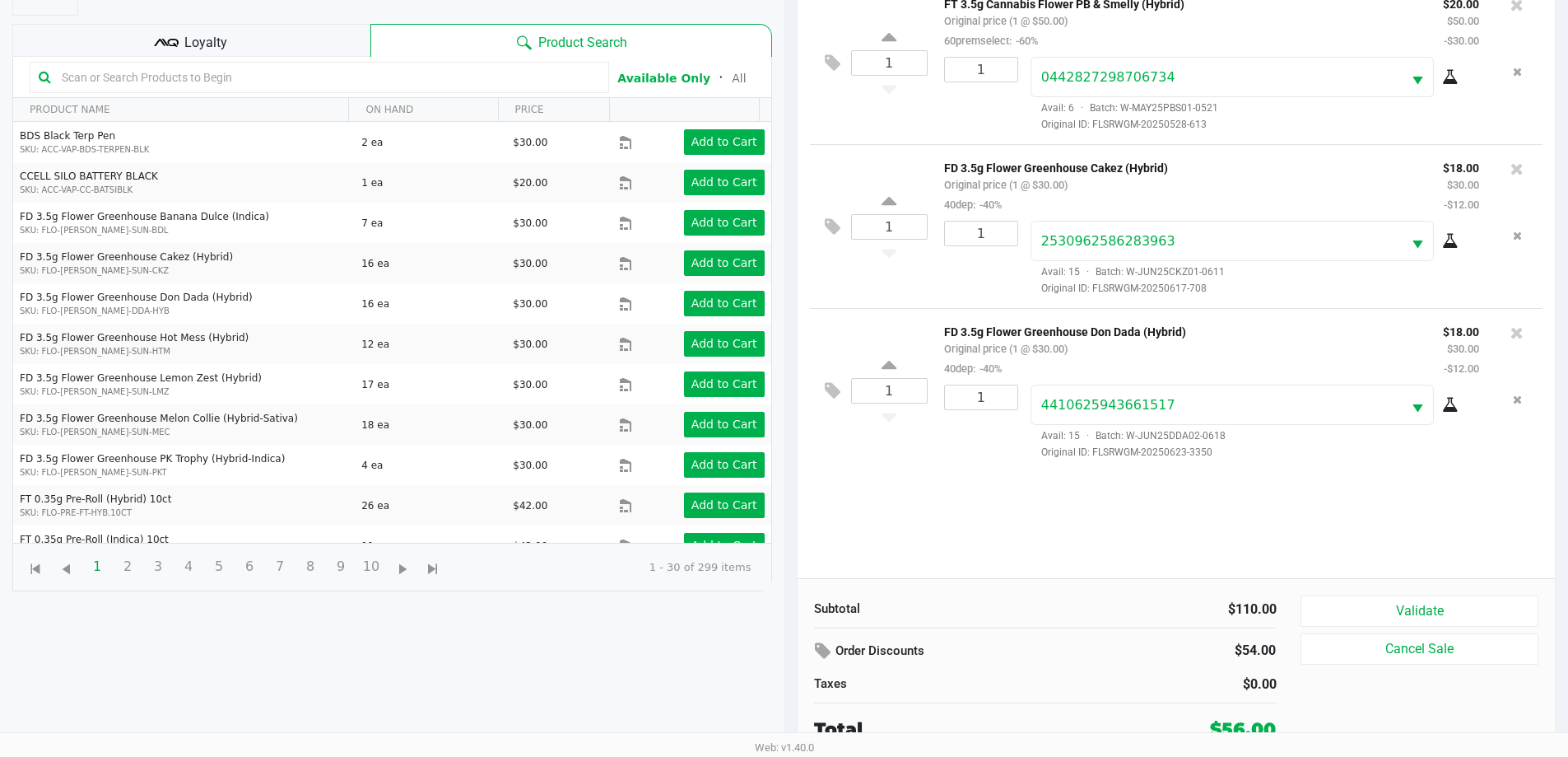
scroll to position [178, 0]
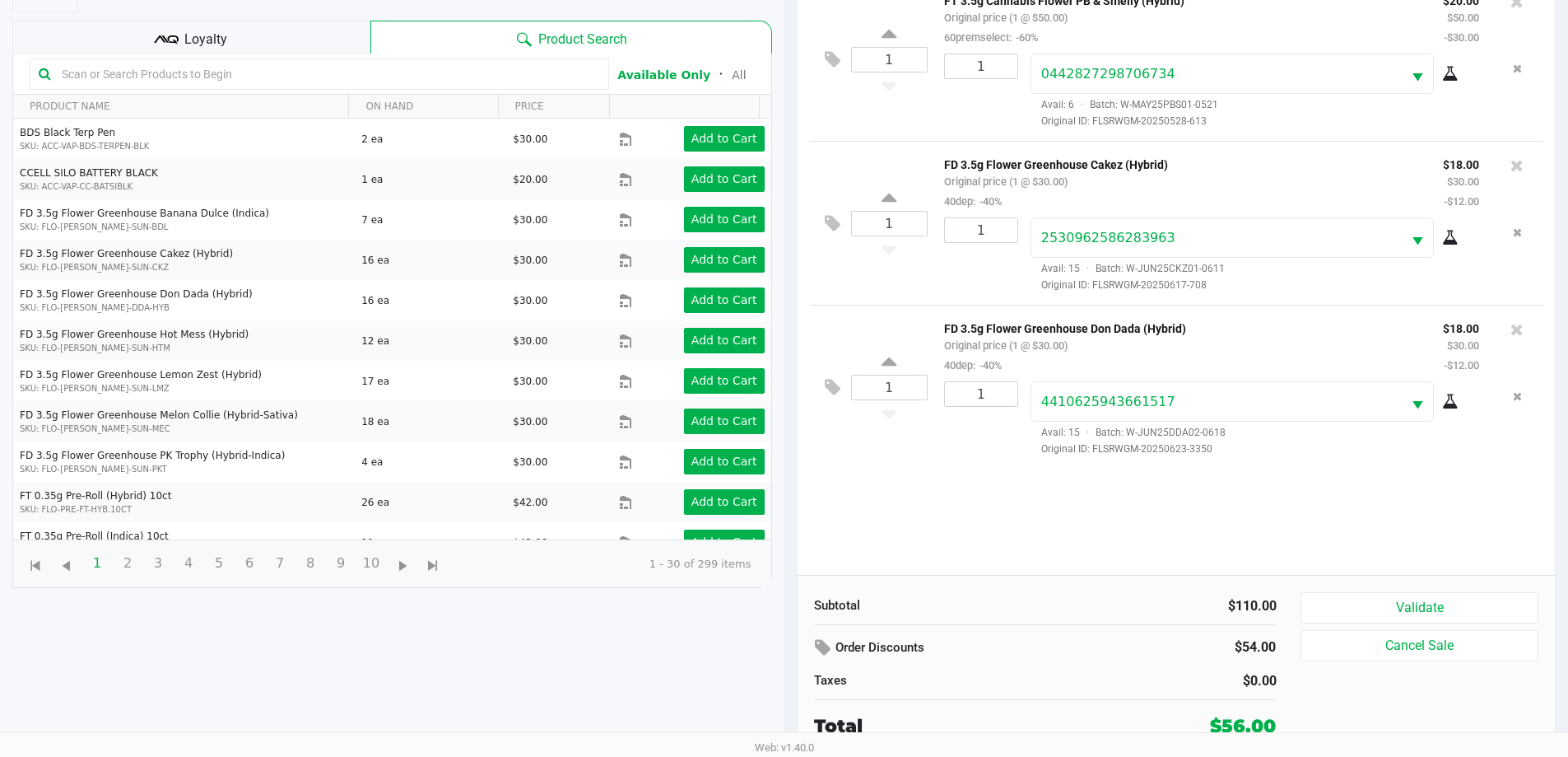
click at [274, 54] on kendo-grid-toolbar "Available Only ᛫ All" at bounding box center [392, 73] width 759 height 41
click at [283, 51] on div "Loyalty" at bounding box center [191, 37] width 358 height 33
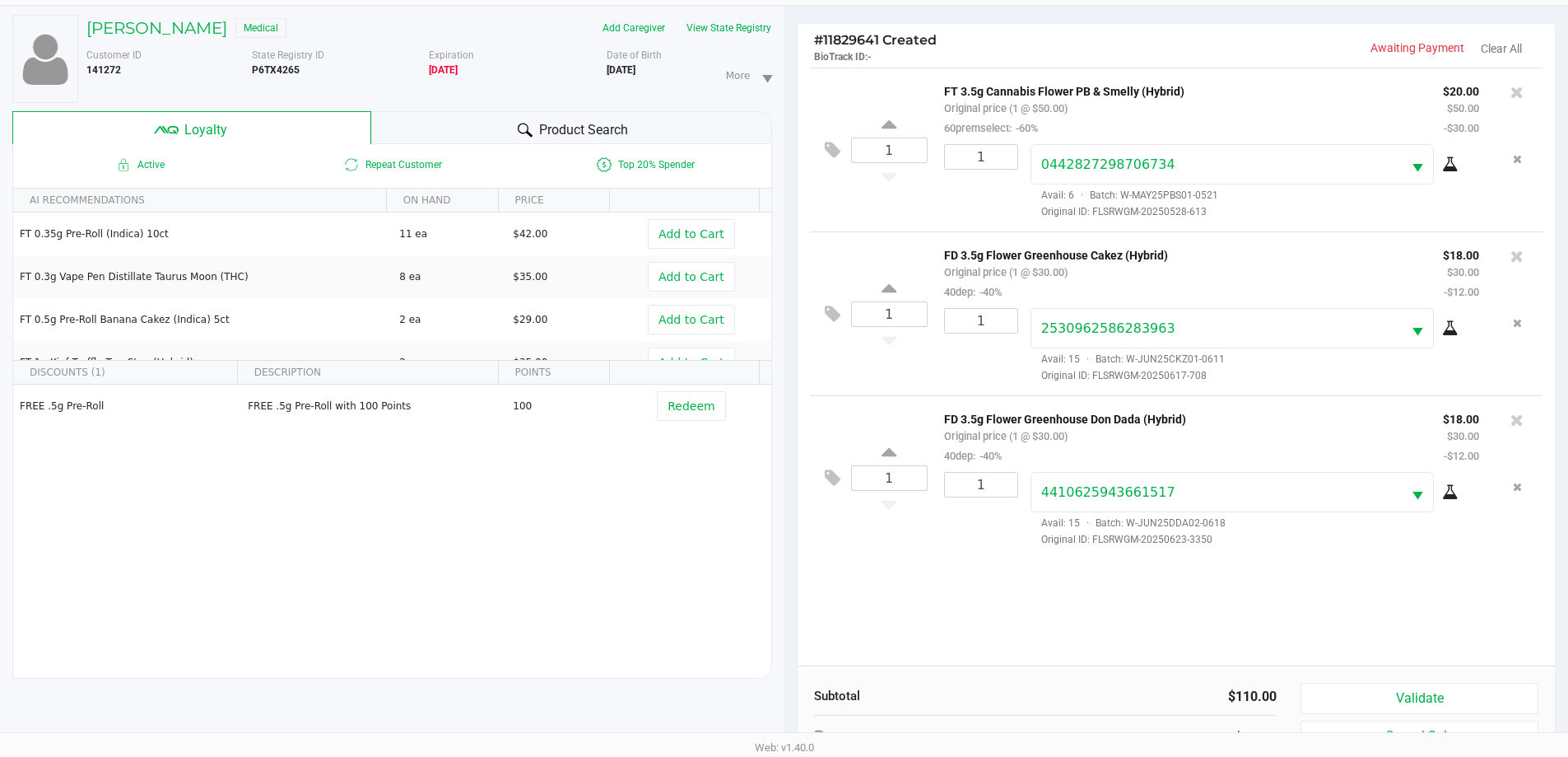
scroll to position [165, 0]
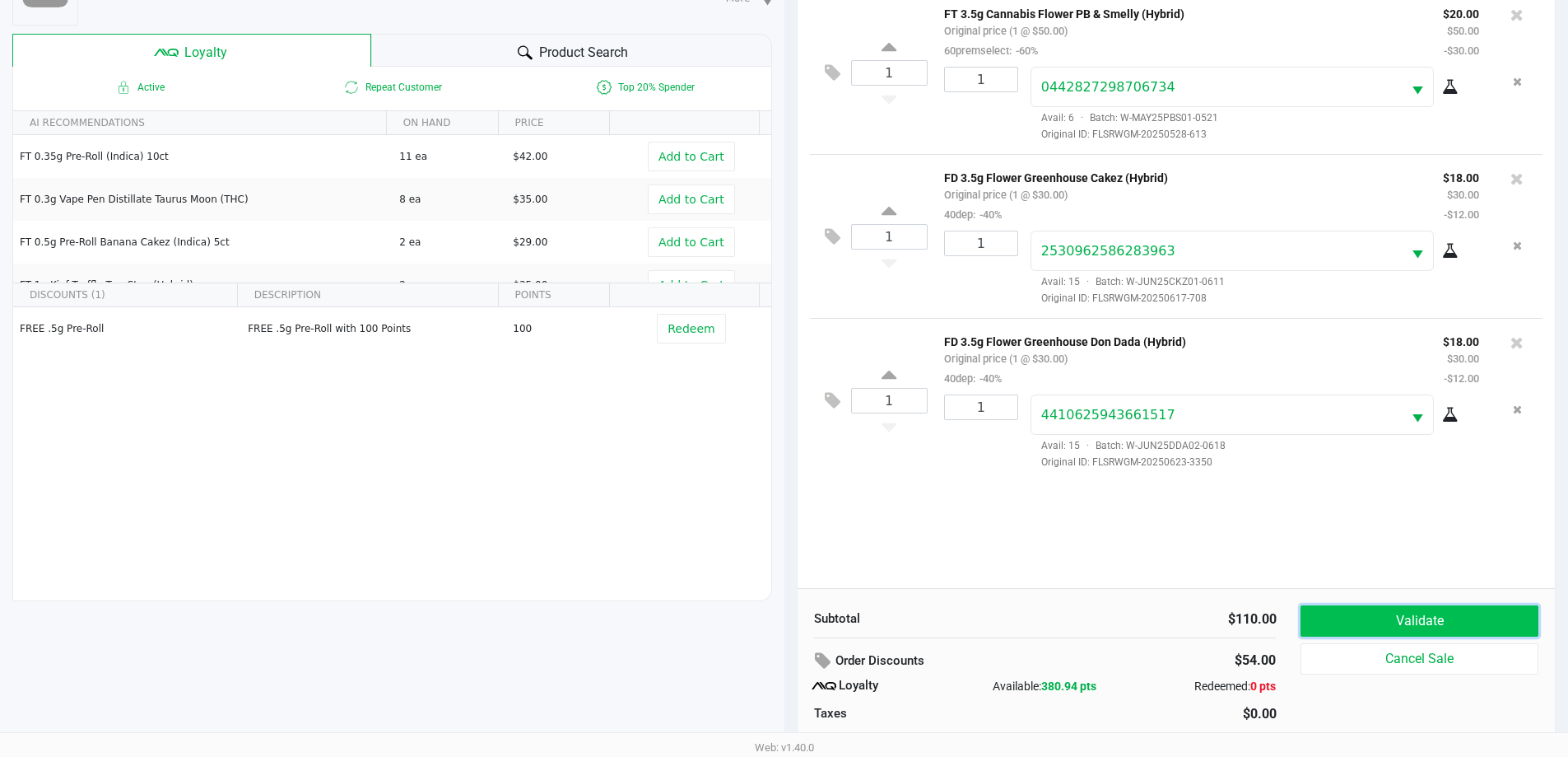
click at [1376, 617] on button "Validate" at bounding box center [1419, 621] width 237 height 32
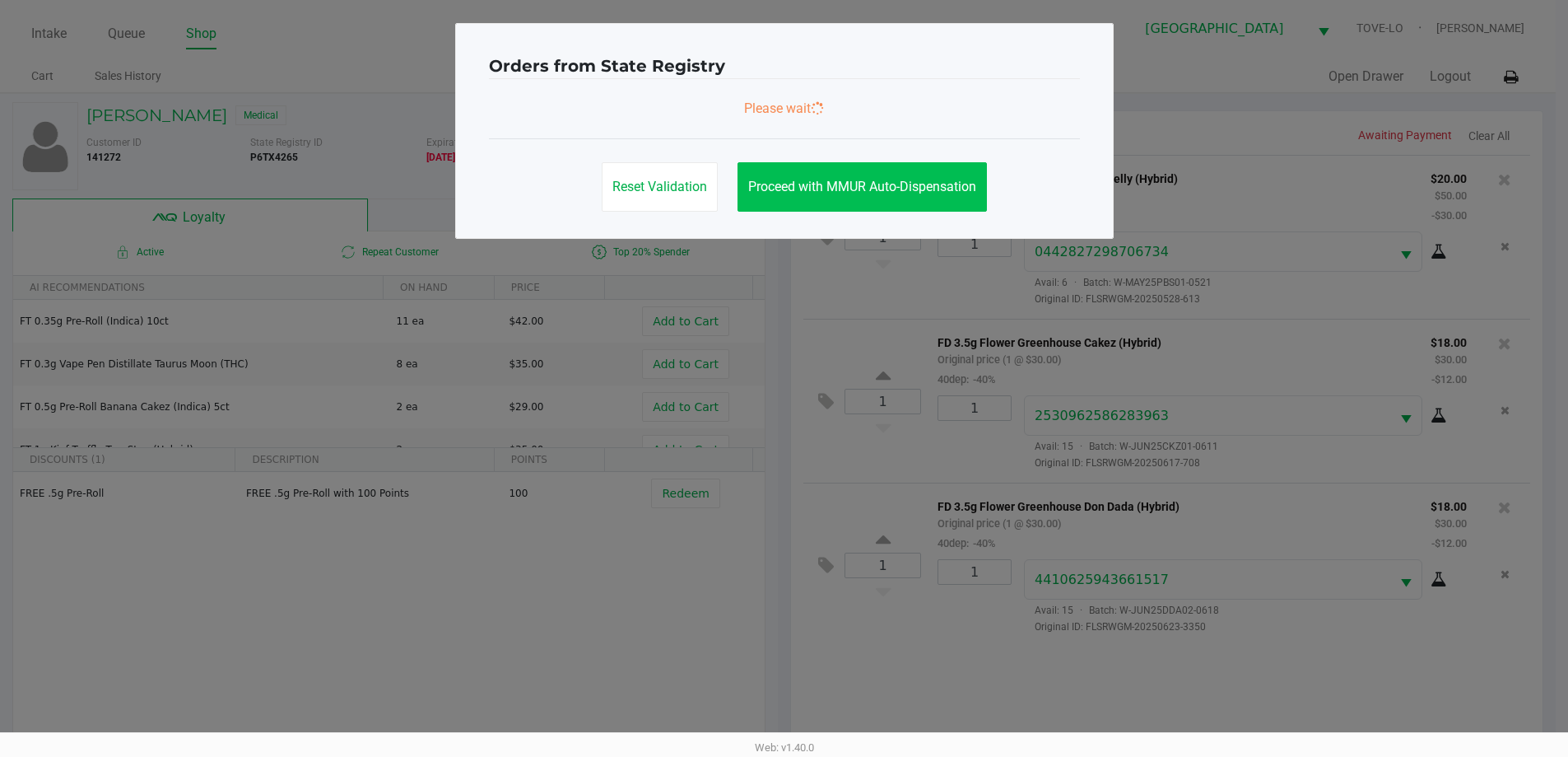
scroll to position [0, 0]
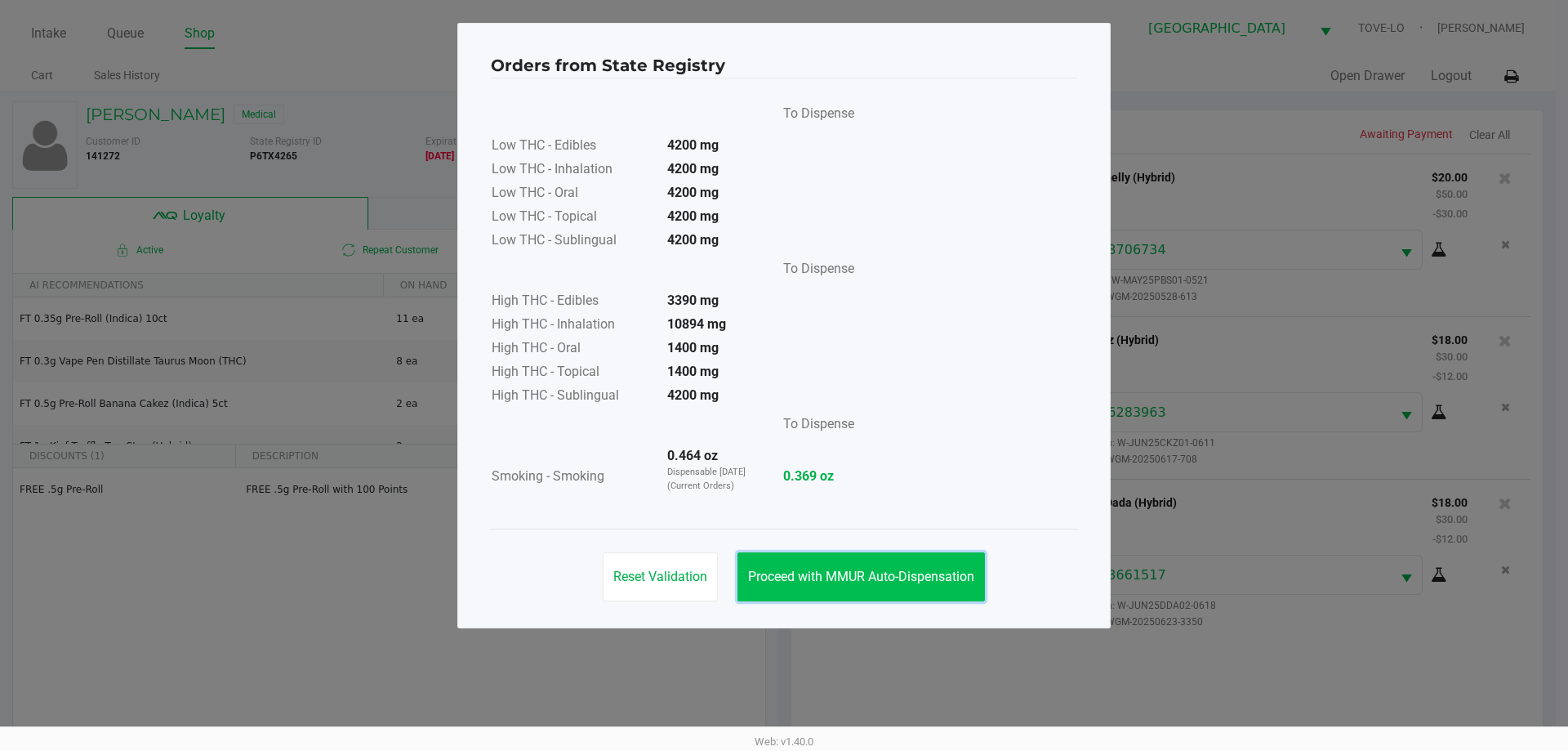
click at [891, 578] on span "Proceed with MMUR Auto-Dispensation" at bounding box center [861, 576] width 227 height 15
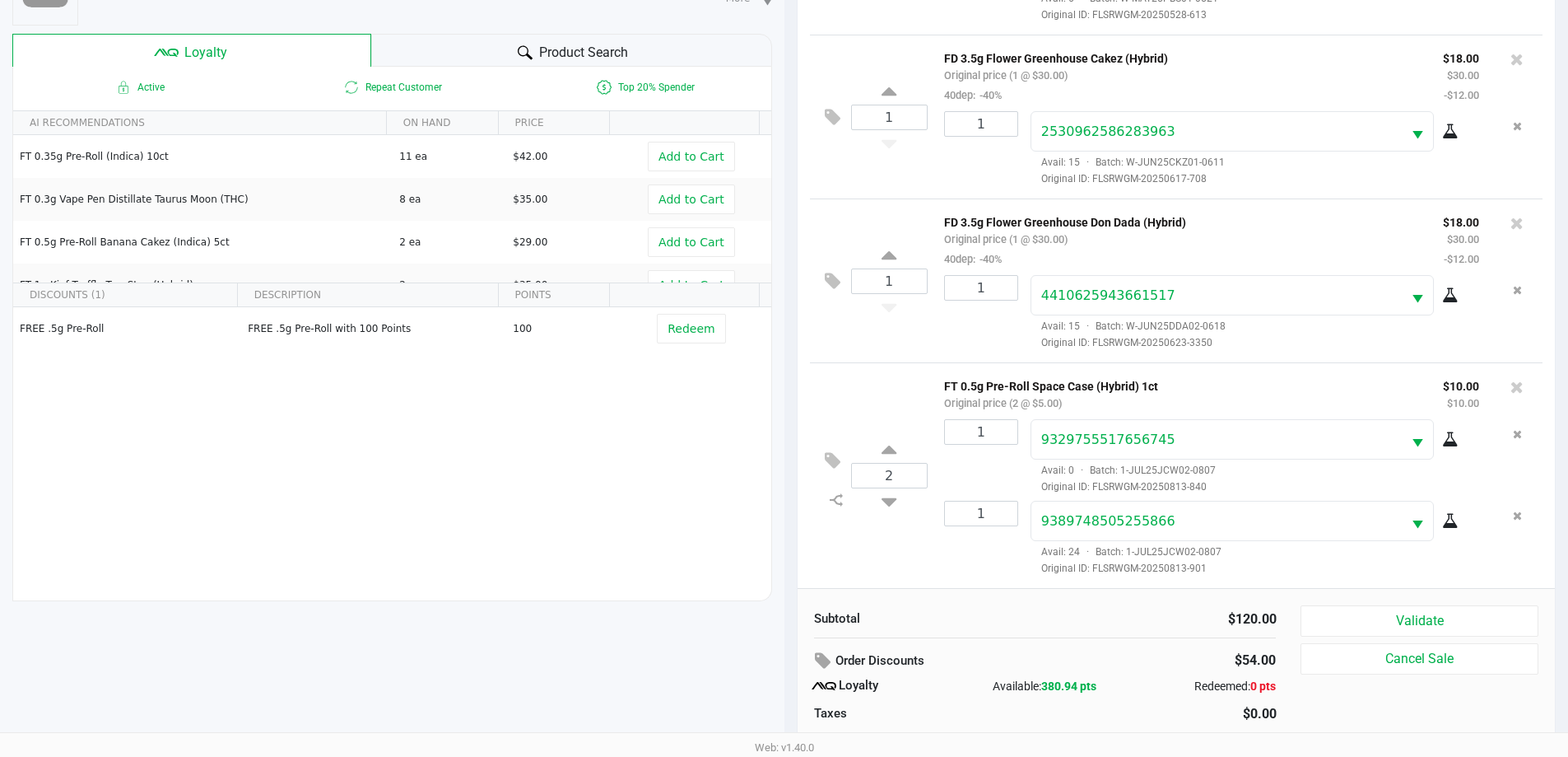
scroll to position [198, 0]
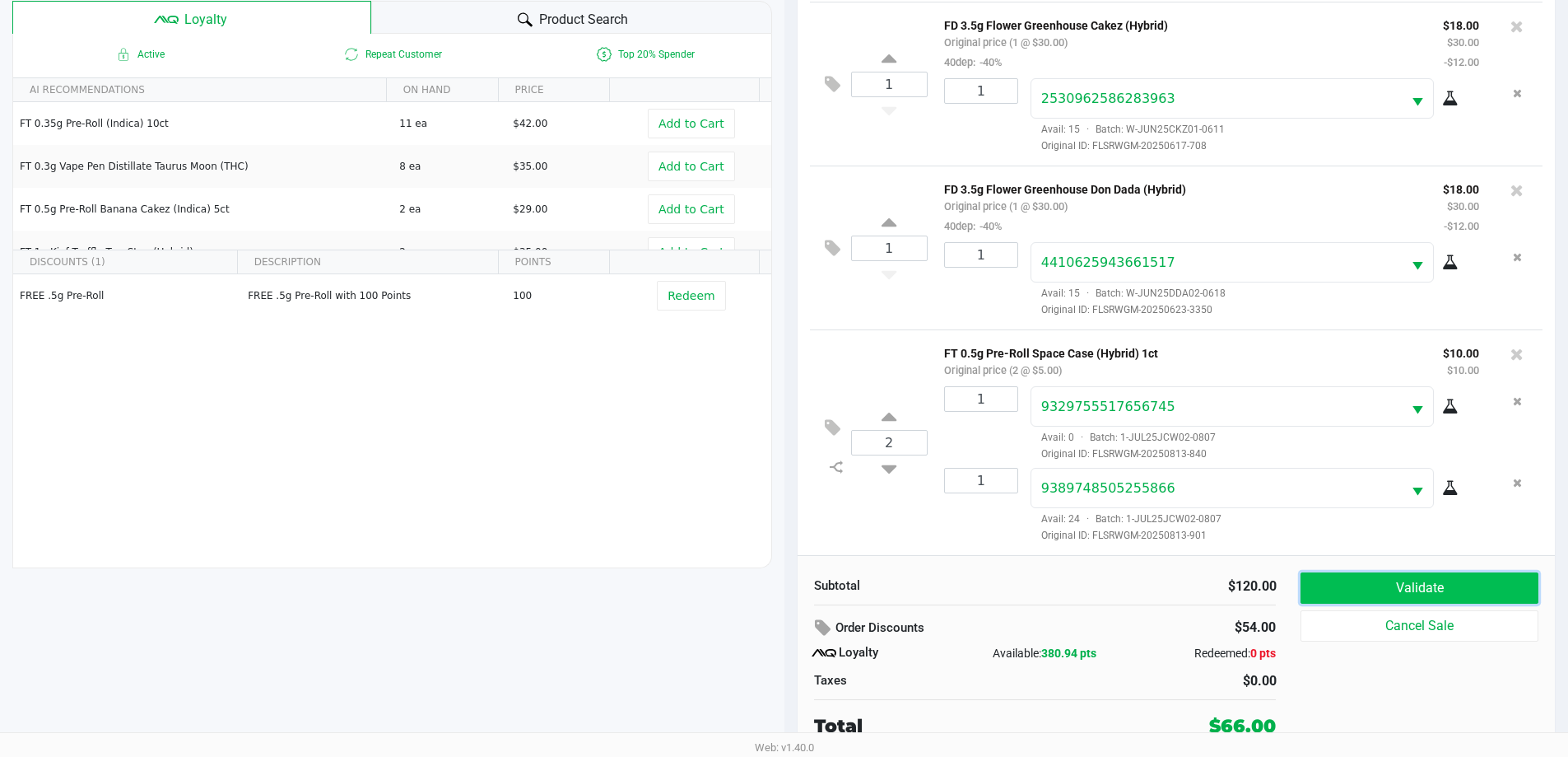
click at [1430, 580] on button "Validate" at bounding box center [1419, 587] width 237 height 32
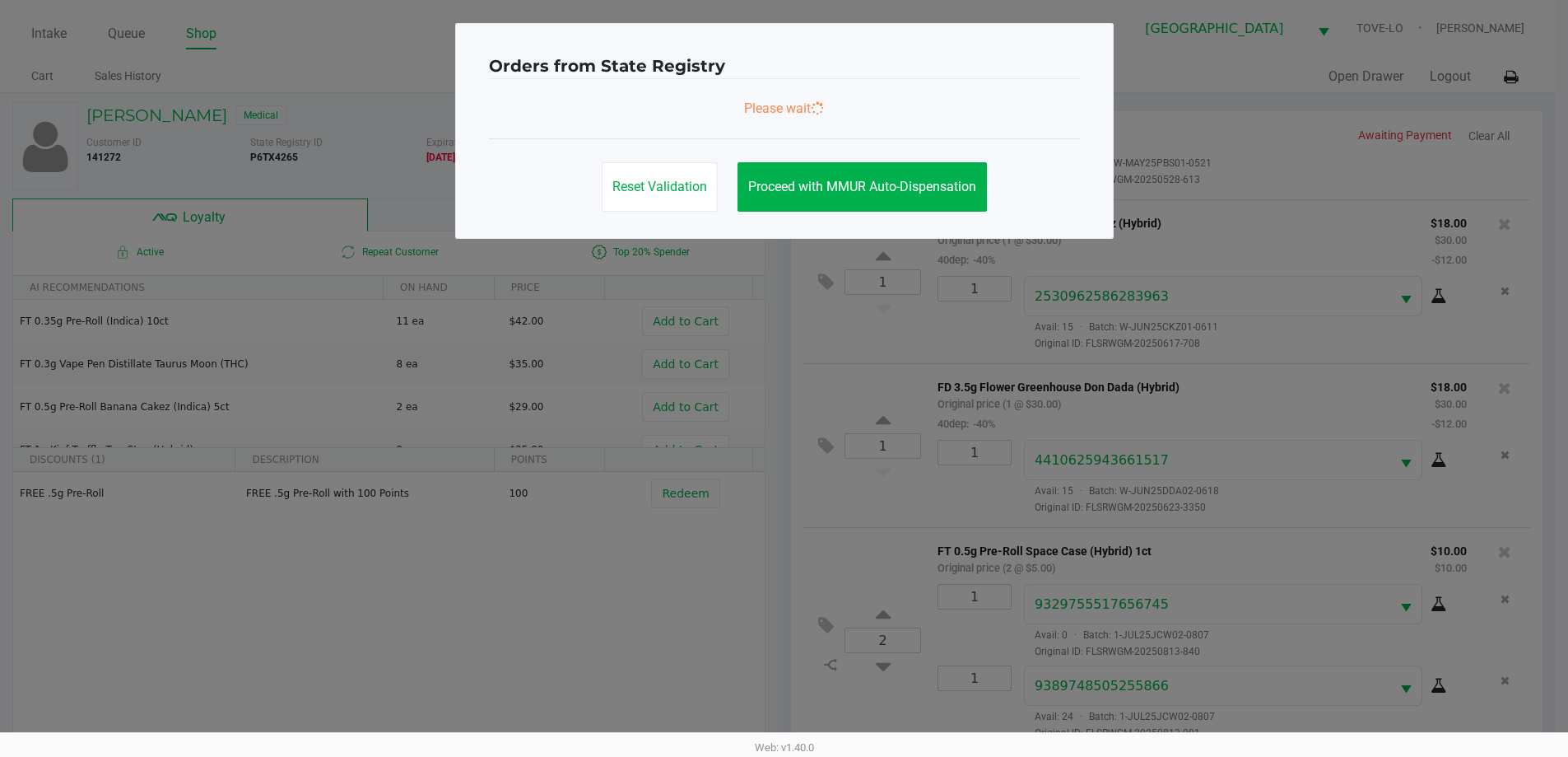
scroll to position [0, 0]
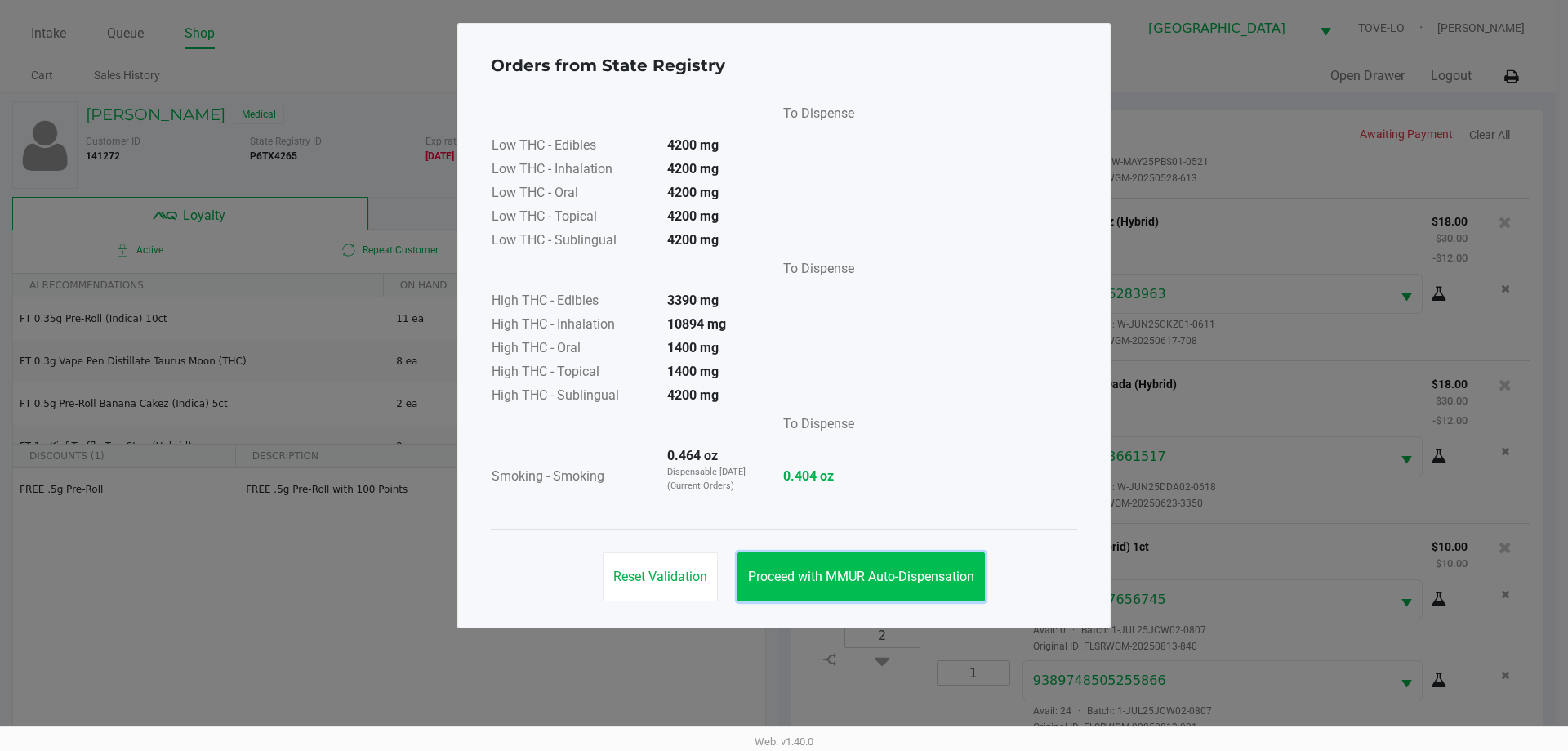
click at [907, 592] on button "Proceed with MMUR Auto-Dispensation" at bounding box center [860, 577] width 247 height 49
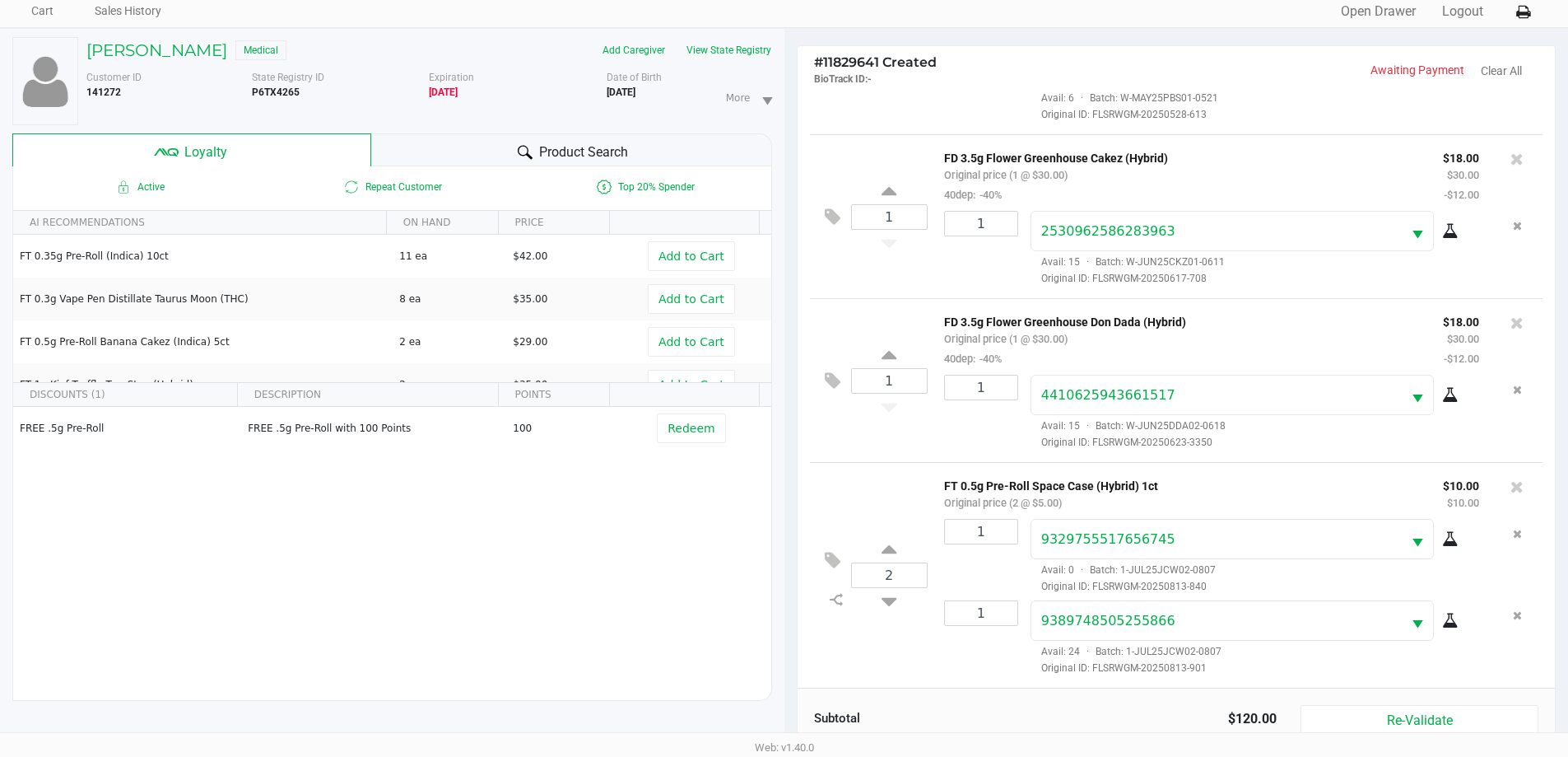
scroll to position [165, 0]
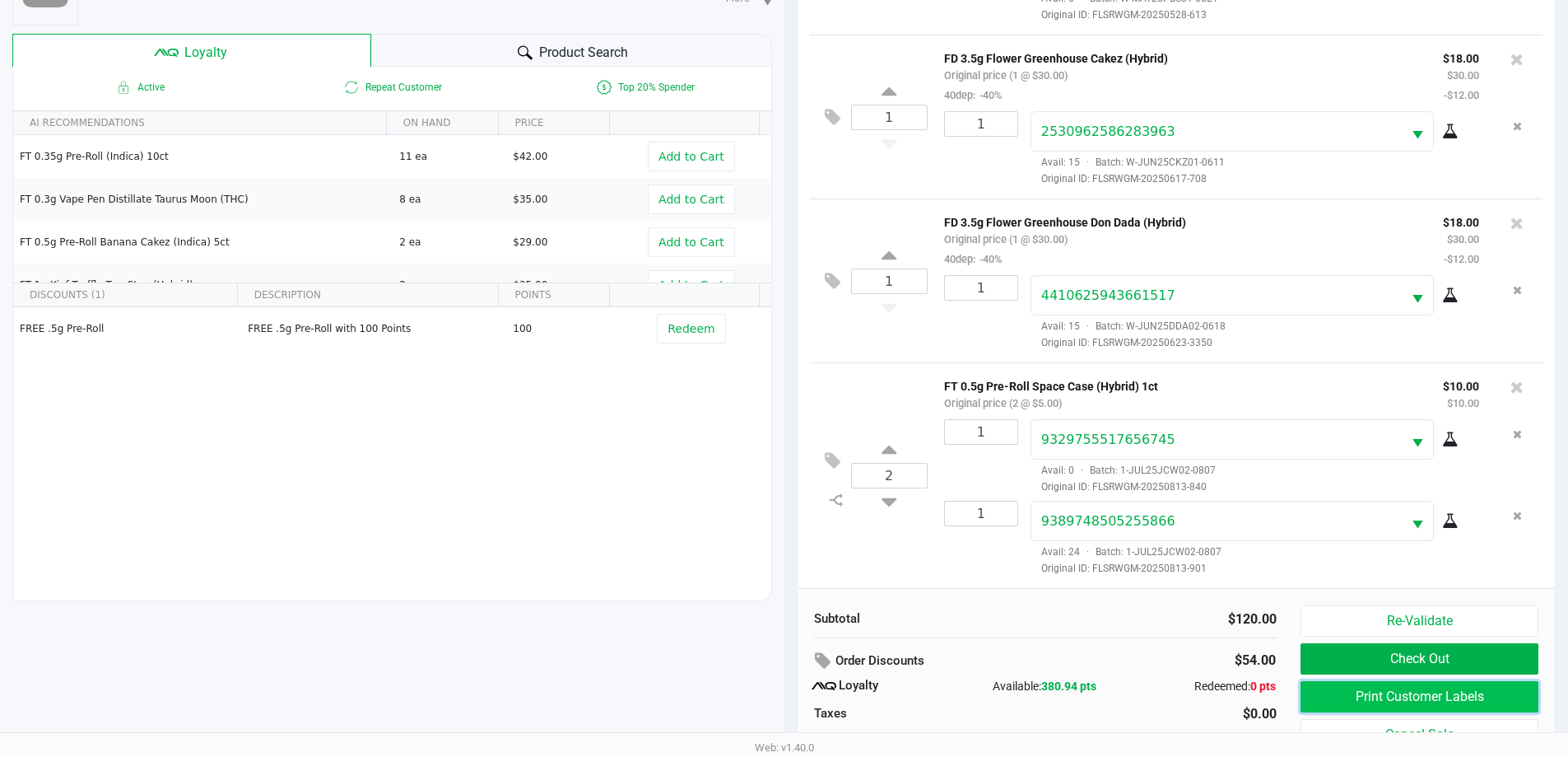
click at [1440, 687] on button "Print Customer Labels" at bounding box center [1419, 696] width 237 height 32
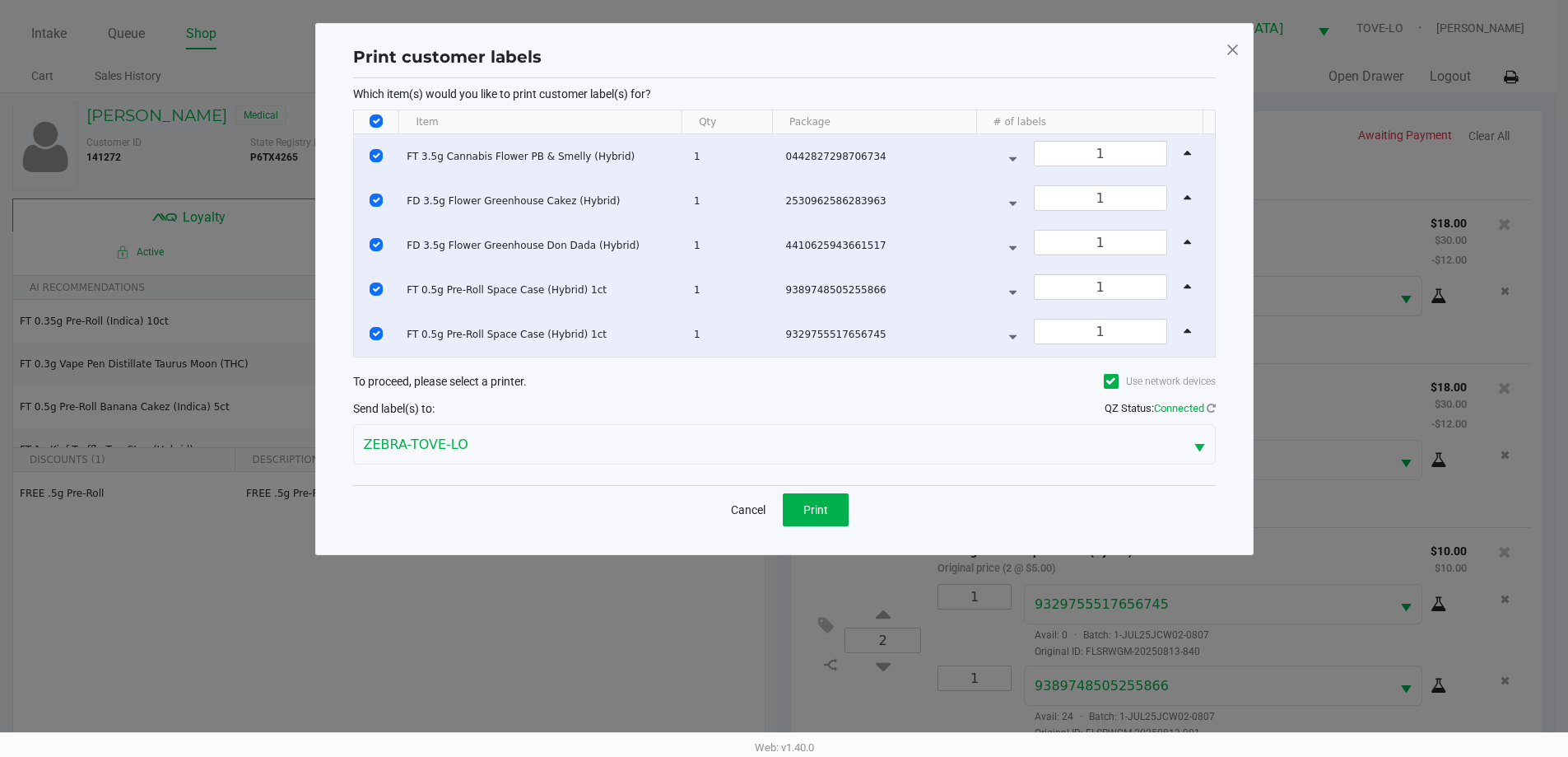
scroll to position [0, 0]
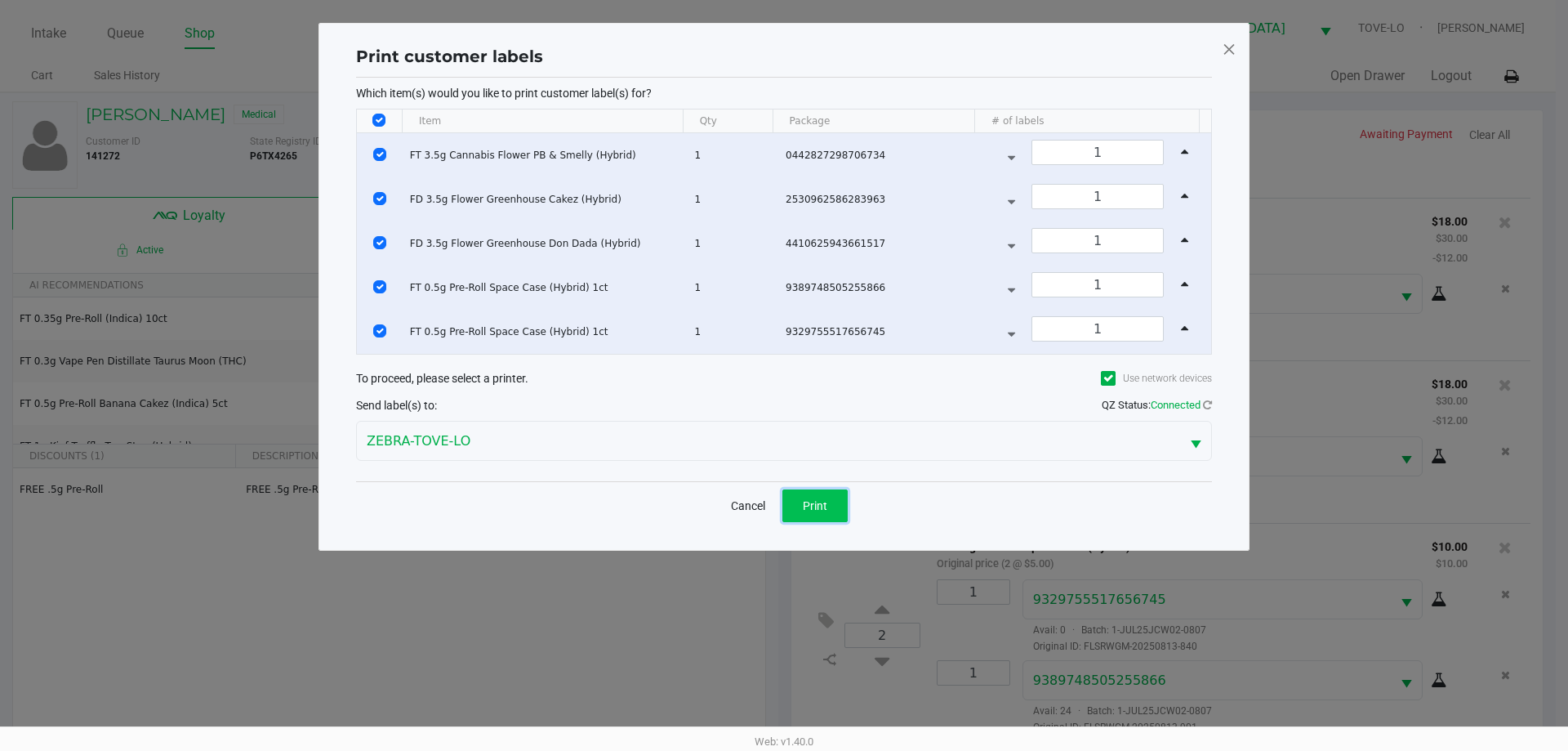
click at [824, 515] on button "Print" at bounding box center [815, 505] width 66 height 32
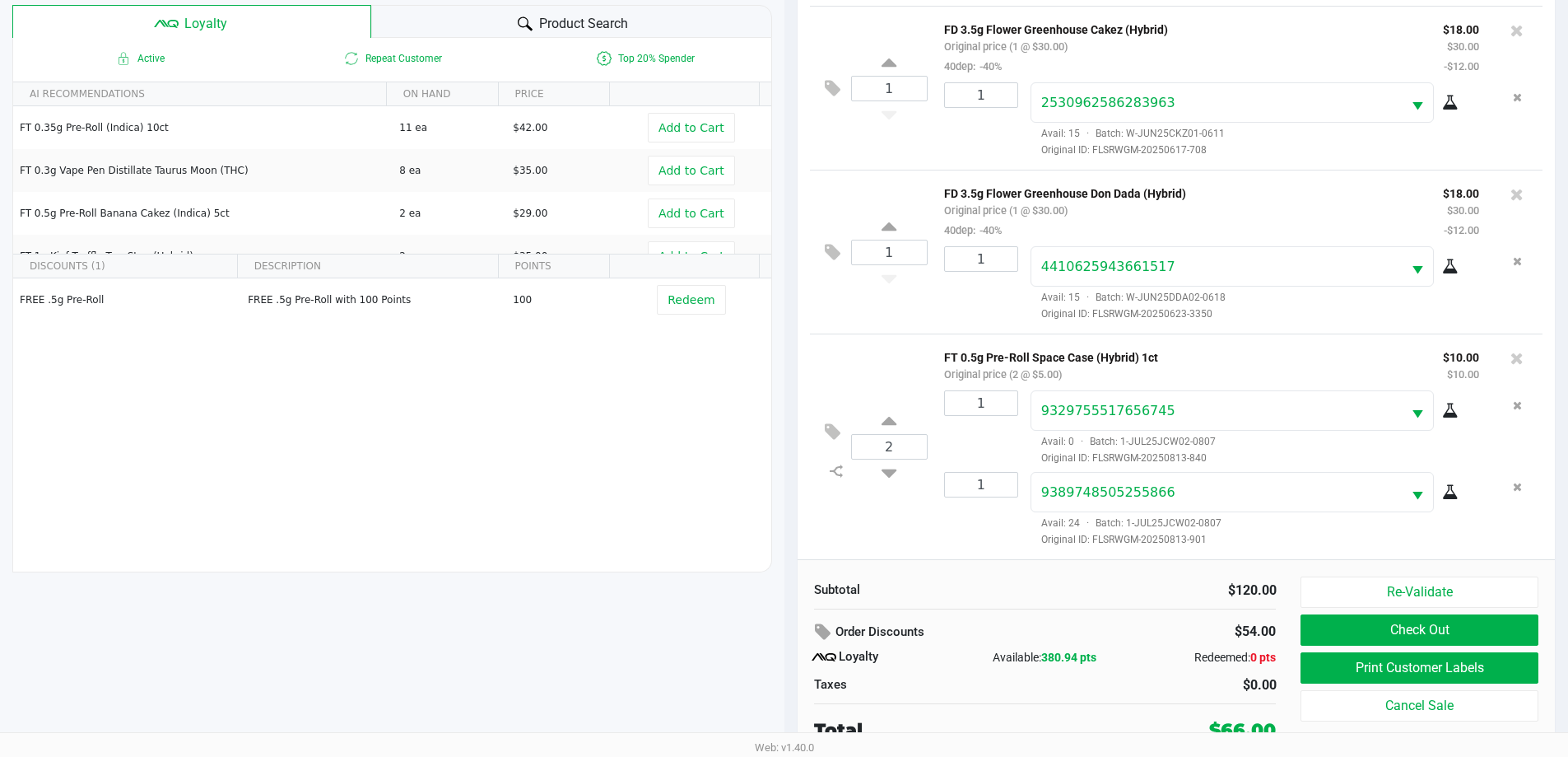
scroll to position [198, 0]
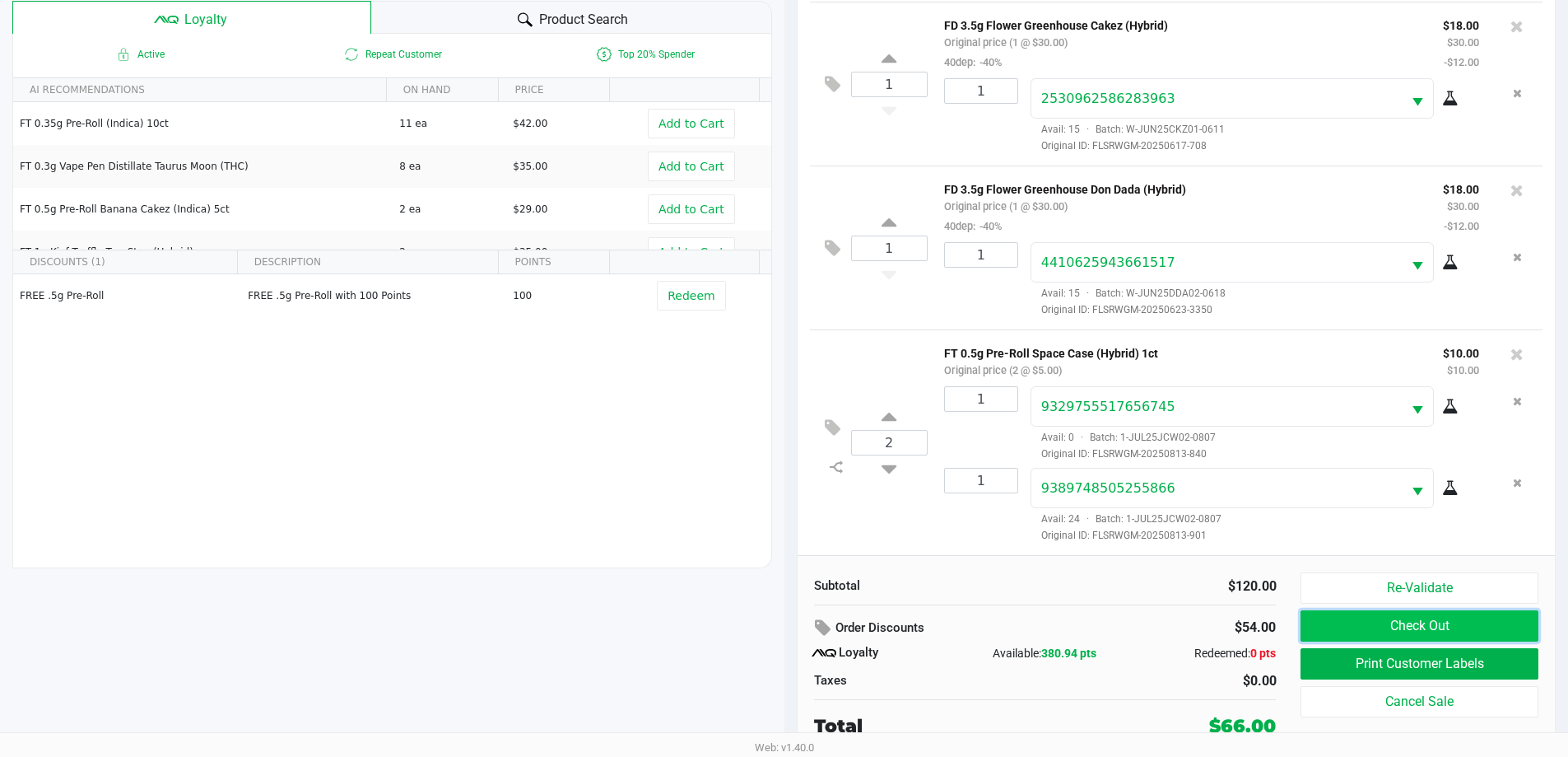
click at [1408, 634] on button "Check Out" at bounding box center [1419, 626] width 237 height 32
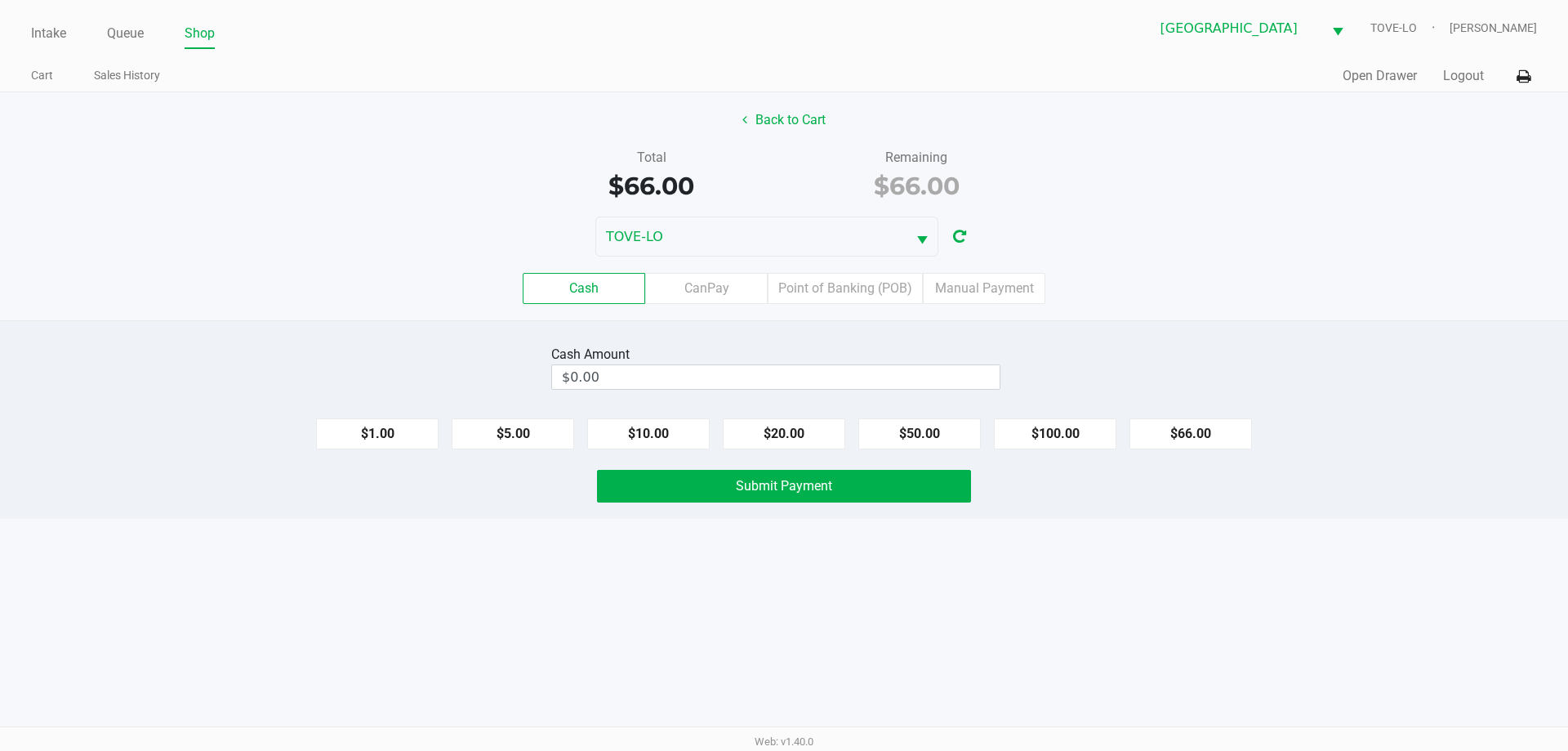
click at [834, 85] on div "Quick Sale Open Drawer Logout" at bounding box center [1160, 76] width 753 height 31
click at [872, 283] on label "Point of Banking (POB)" at bounding box center [845, 288] width 156 height 31
click at [0, 0] on 7 "Point of Banking (POB)" at bounding box center [0, 0] width 0 height 0
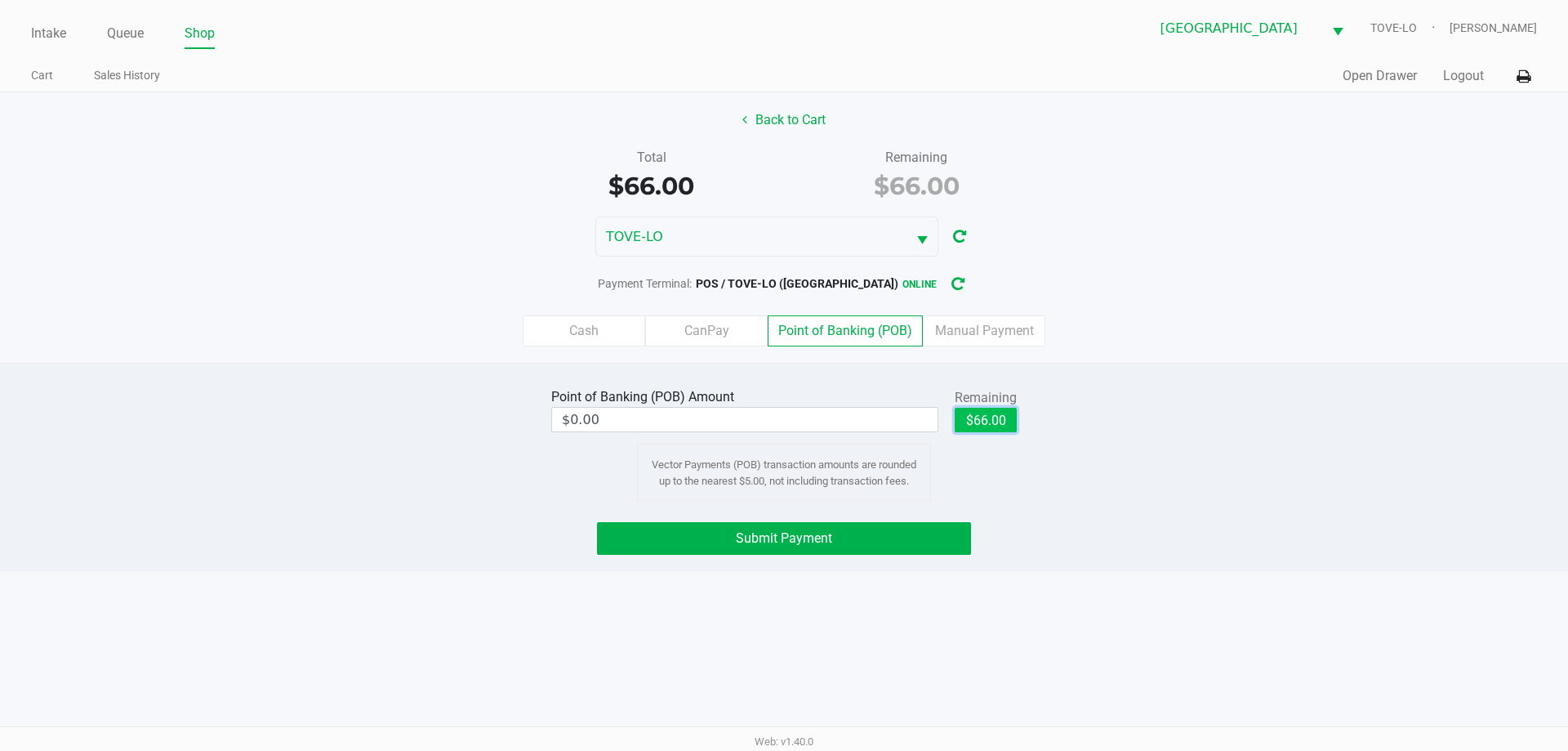
click at [984, 412] on button "$66.00" at bounding box center [985, 419] width 62 height 24
type input "$66.00"
click at [913, 529] on button "Submit Payment" at bounding box center [784, 538] width 374 height 32
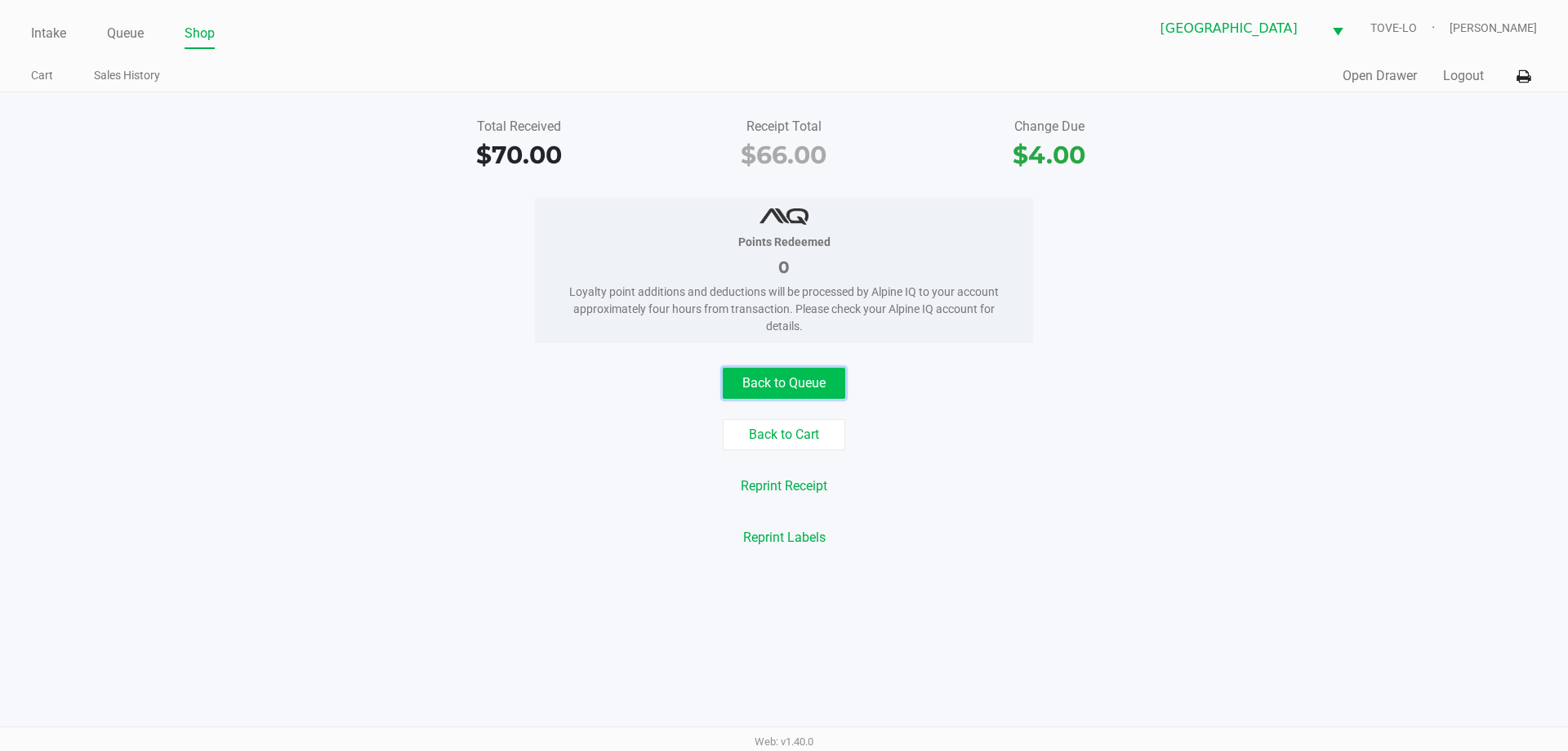
click at [739, 379] on button "Back to Queue" at bounding box center [784, 383] width 122 height 31
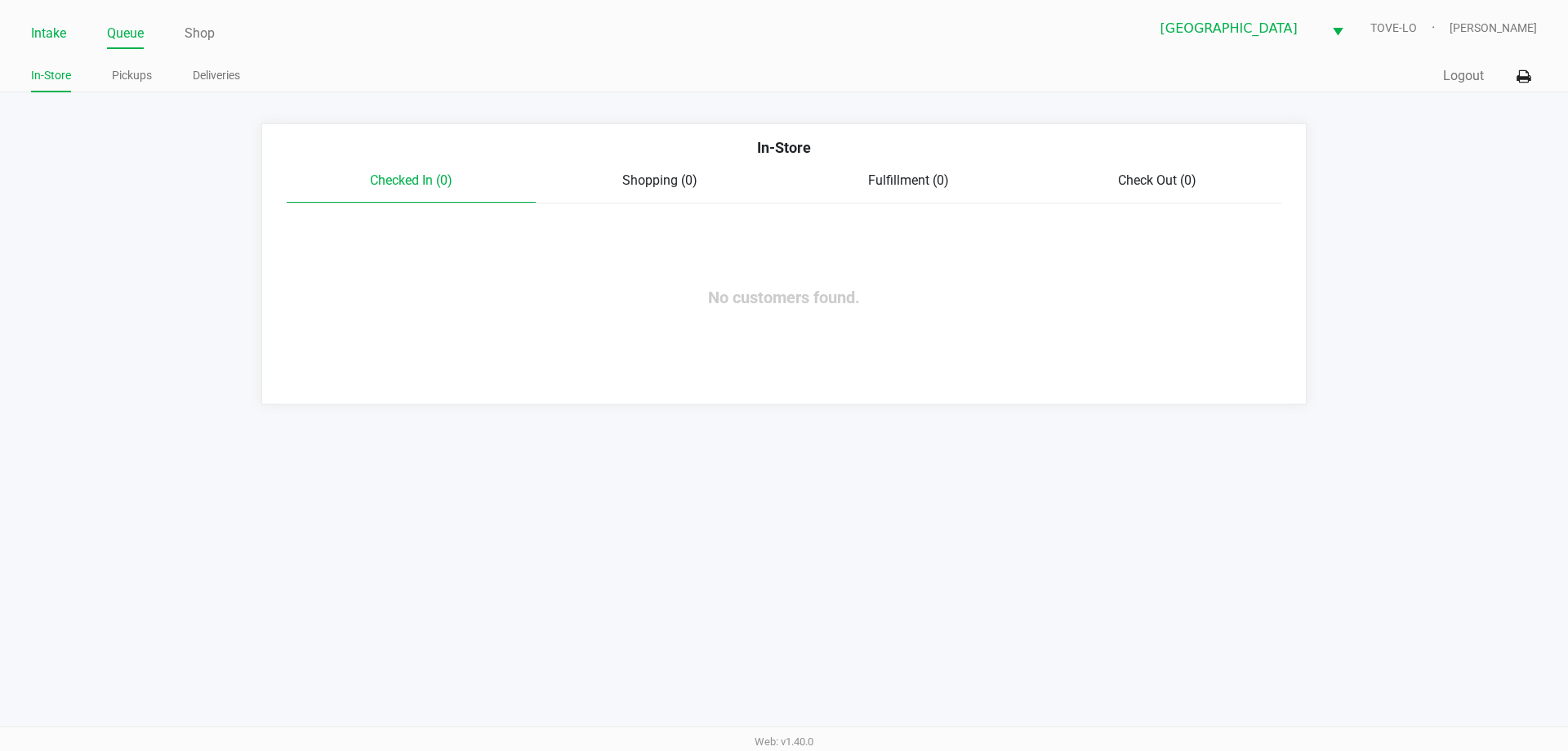
click at [63, 35] on link "Intake" at bounding box center [49, 33] width 35 height 22
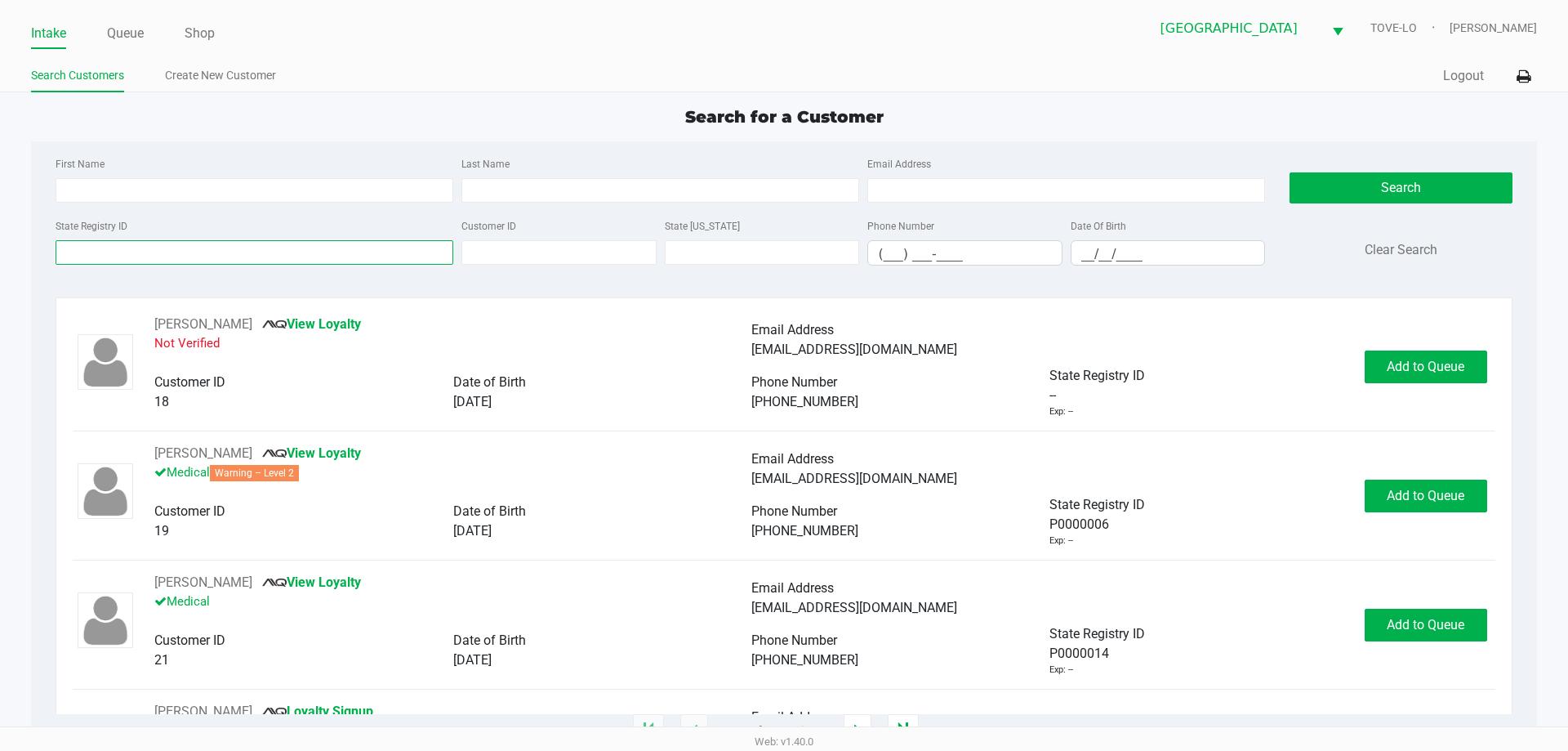
click at [158, 246] on input "State Registry ID" at bounding box center [254, 252] width 397 height 24
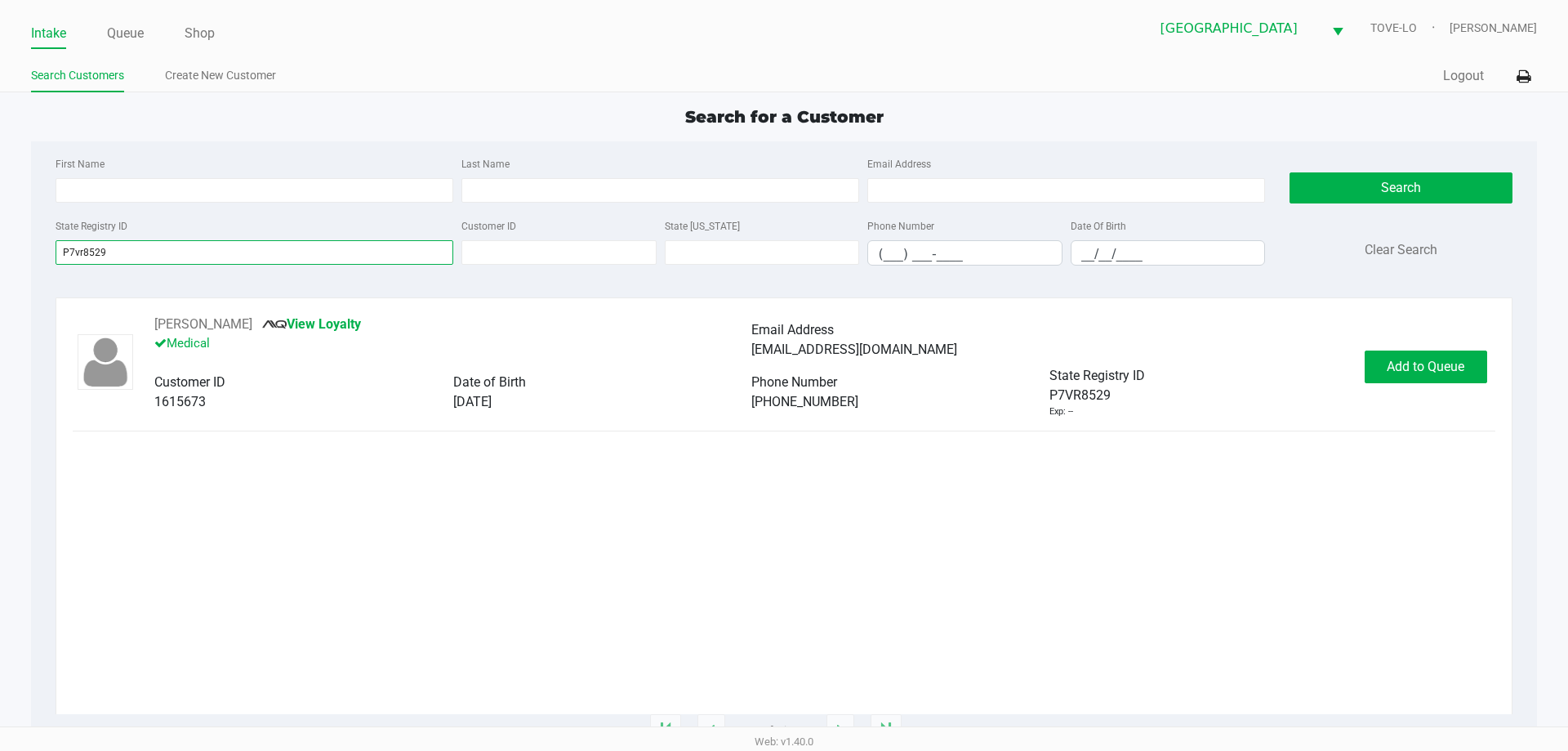
type input "P7vr8529"
click at [1439, 371] on span "Add to Queue" at bounding box center [1425, 366] width 77 height 15
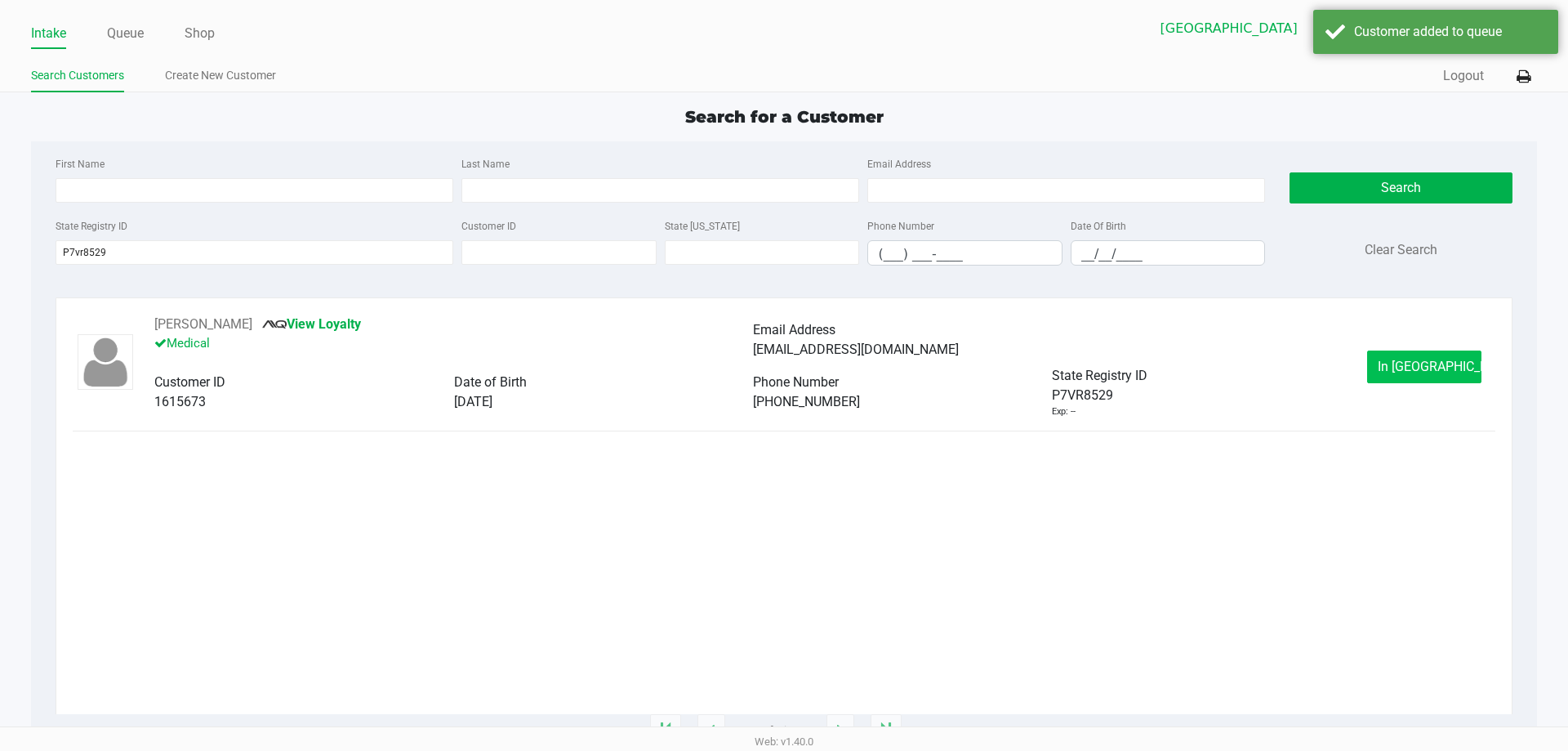
click at [1419, 371] on span "In Queue" at bounding box center [1446, 366] width 138 height 15
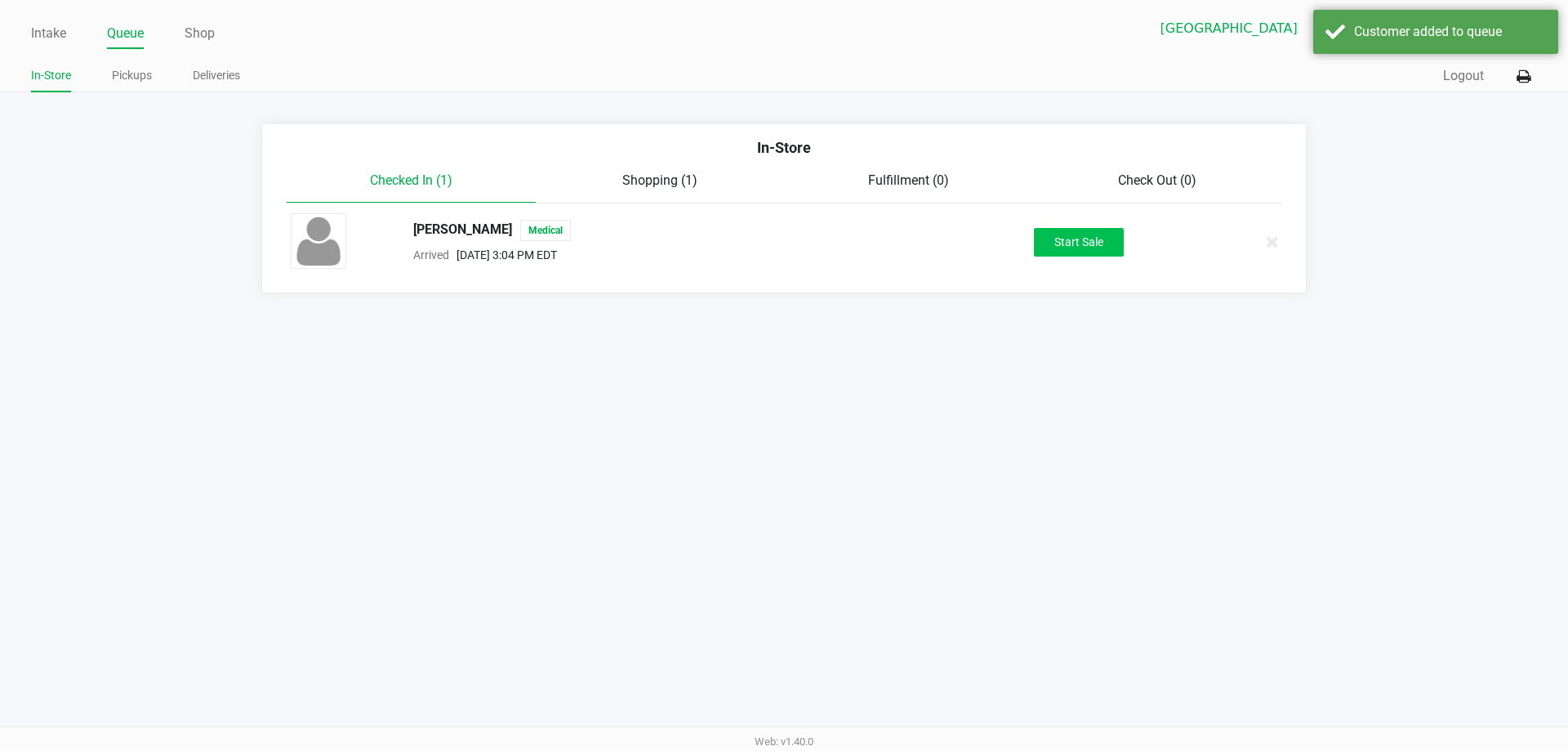
click at [1068, 247] on button "Start Sale" at bounding box center [1079, 242] width 90 height 29
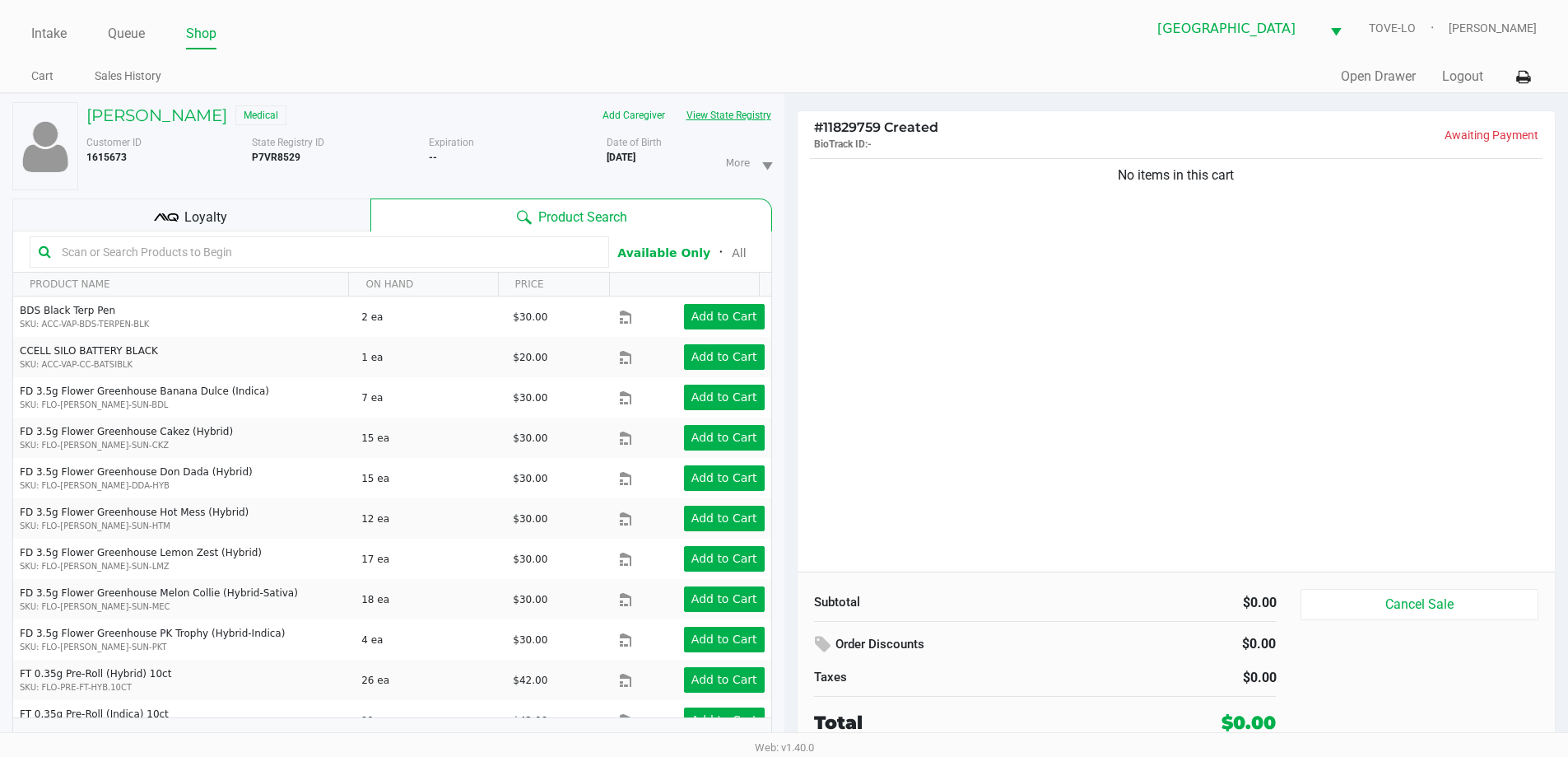
click at [754, 118] on button "View State Registry" at bounding box center [724, 115] width 96 height 26
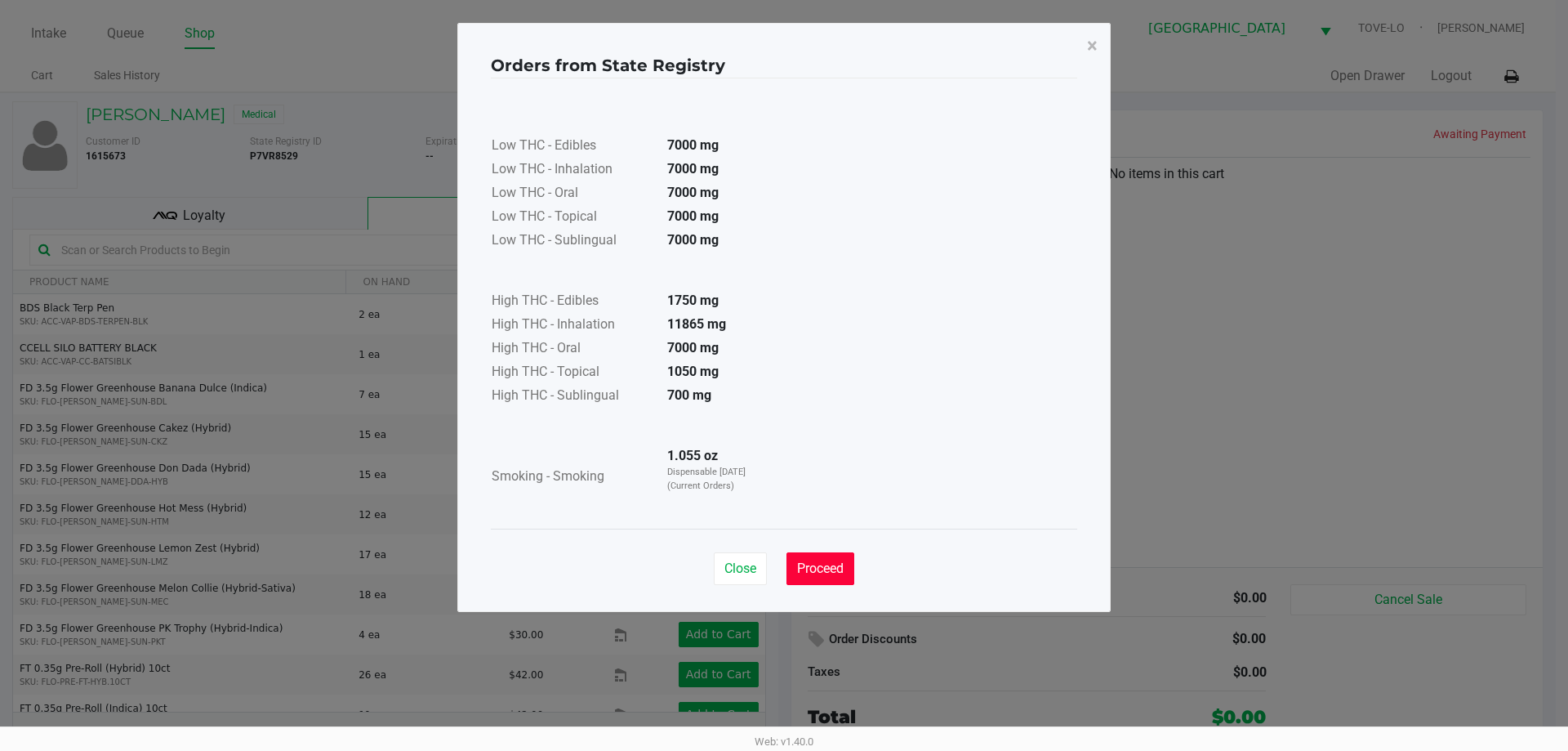
click at [827, 557] on button "Proceed" at bounding box center [820, 568] width 67 height 32
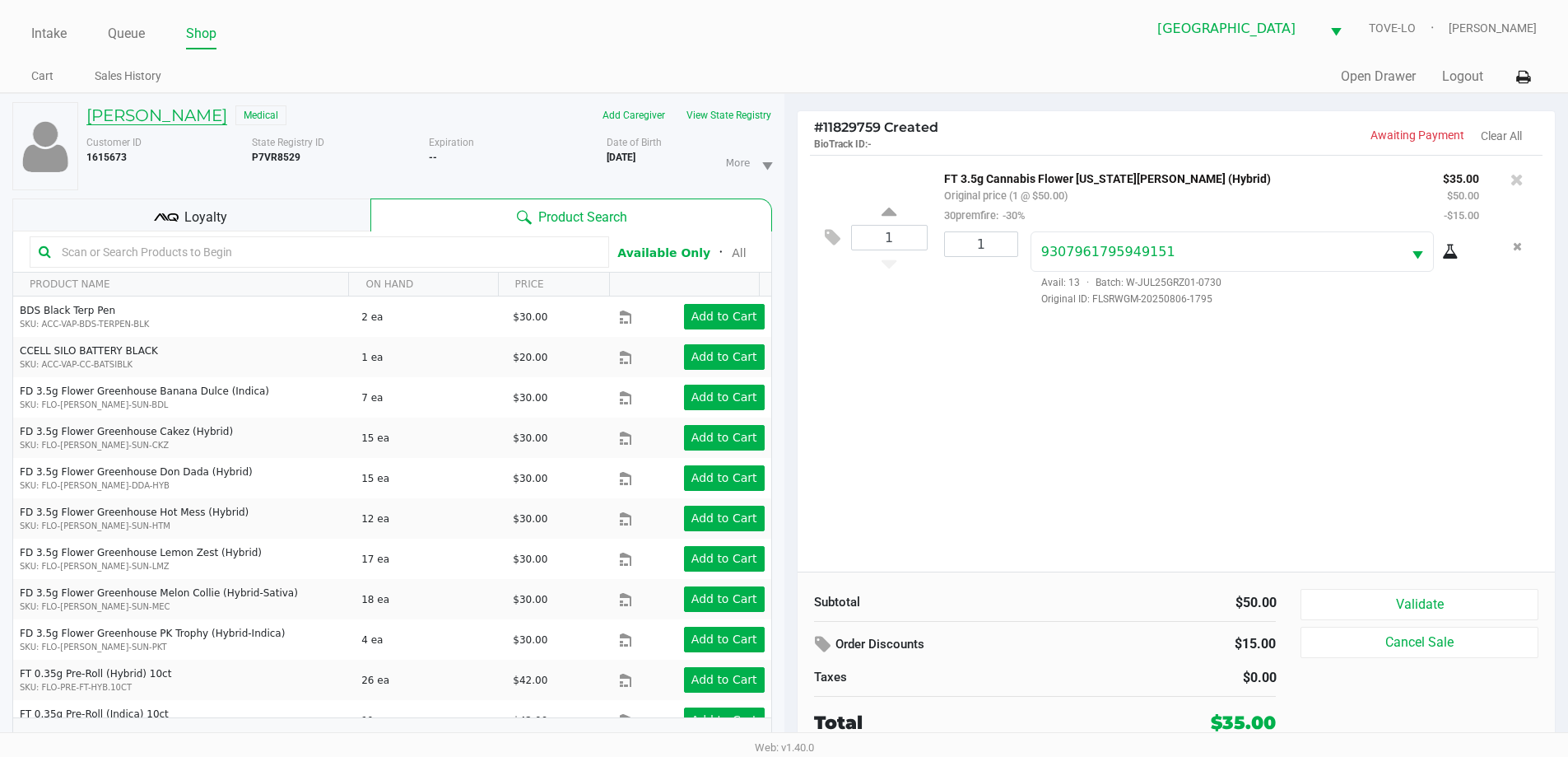
click at [155, 112] on h5 "JAMIE GOOLCHARAN" at bounding box center [156, 115] width 140 height 20
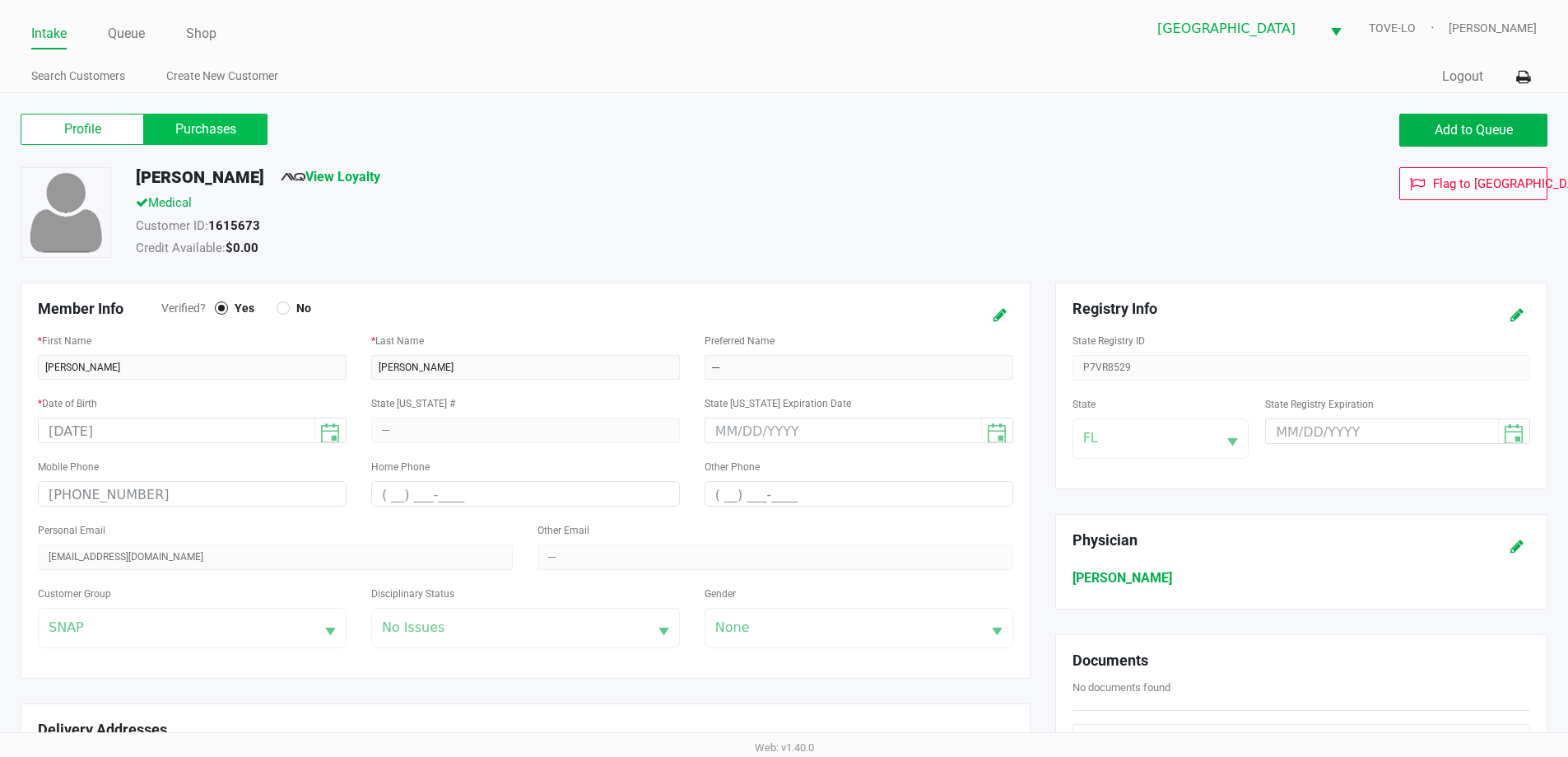
click at [202, 135] on label "Purchases" at bounding box center [206, 129] width 123 height 32
click at [0, 0] on 1 "Purchases" at bounding box center [0, 0] width 0 height 0
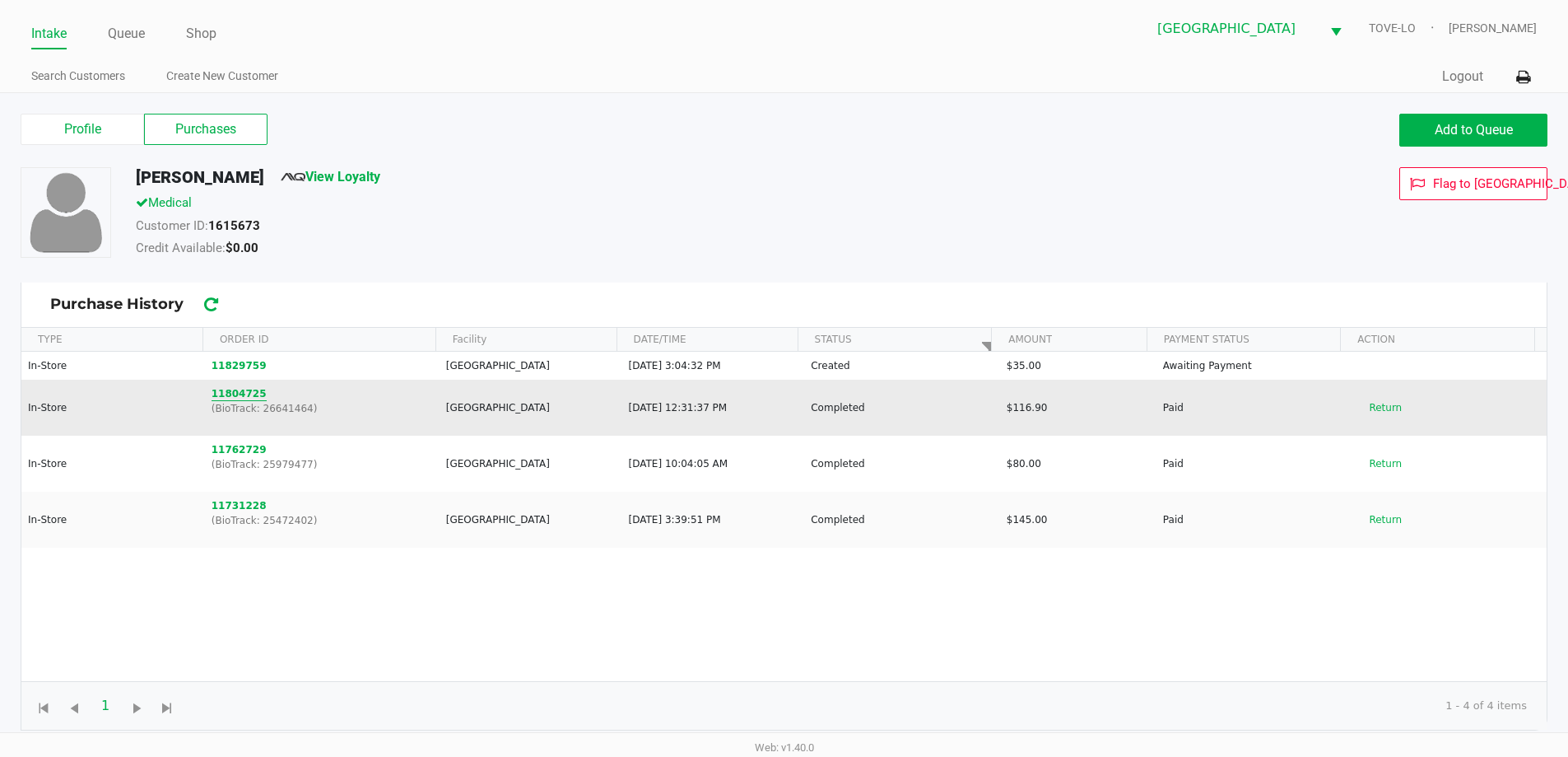
click at [235, 394] on button "11804725" at bounding box center [238, 393] width 55 height 15
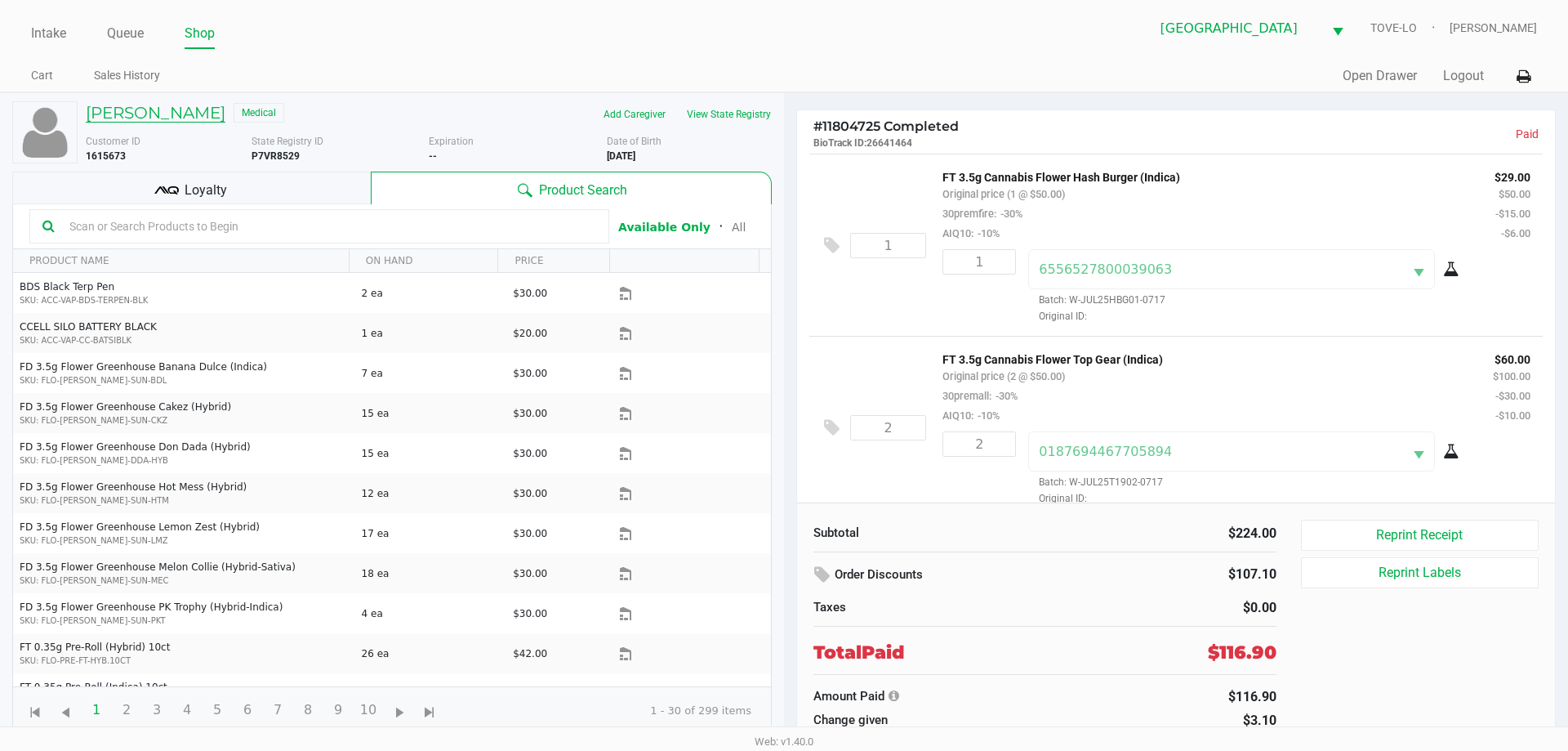
click at [198, 114] on h5 "JAMIE GOOLCHARAN" at bounding box center [155, 112] width 139 height 20
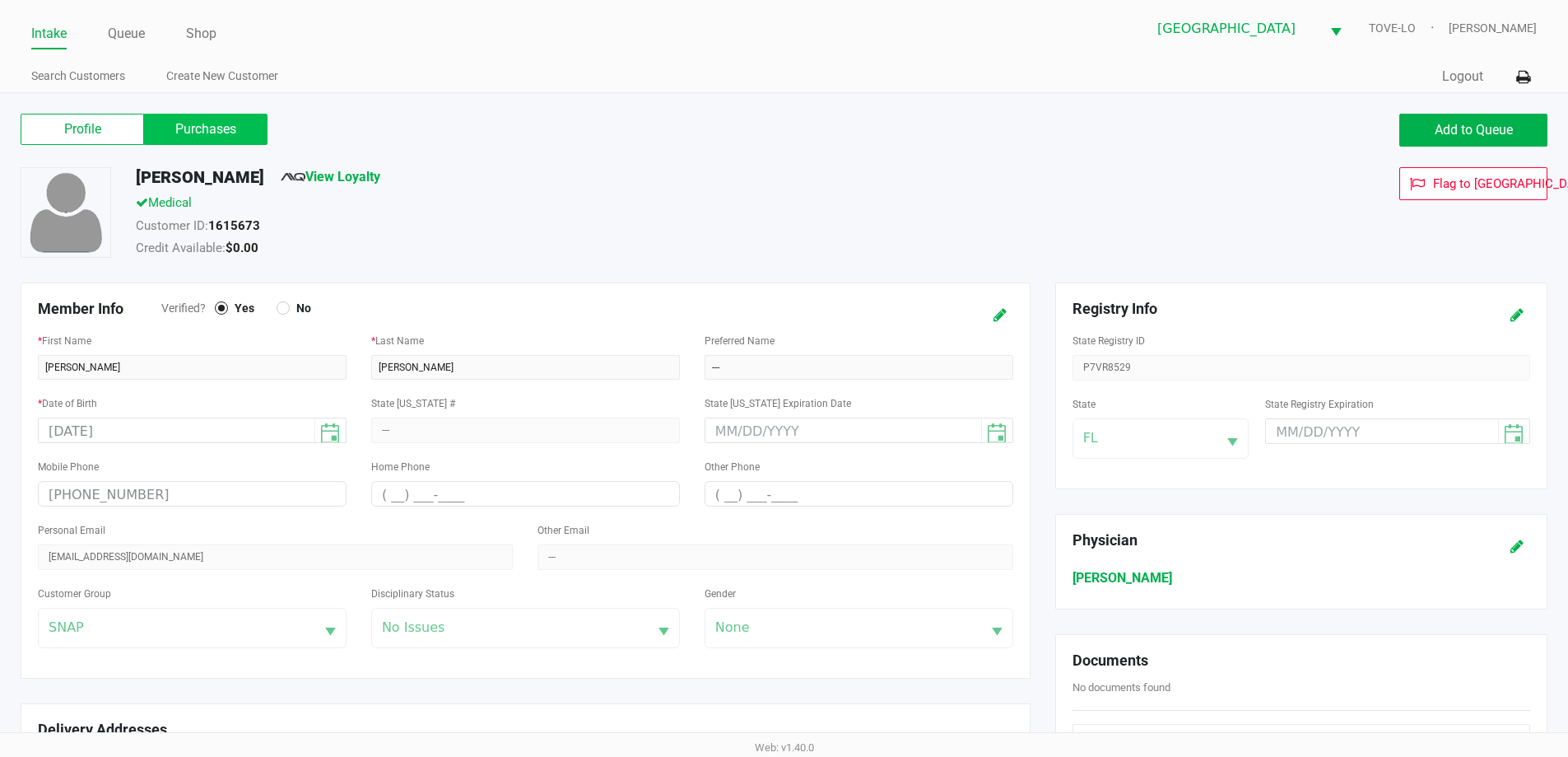
click at [204, 131] on label "Purchases" at bounding box center [206, 129] width 123 height 32
click at [0, 0] on 1 "Purchases" at bounding box center [0, 0] width 0 height 0
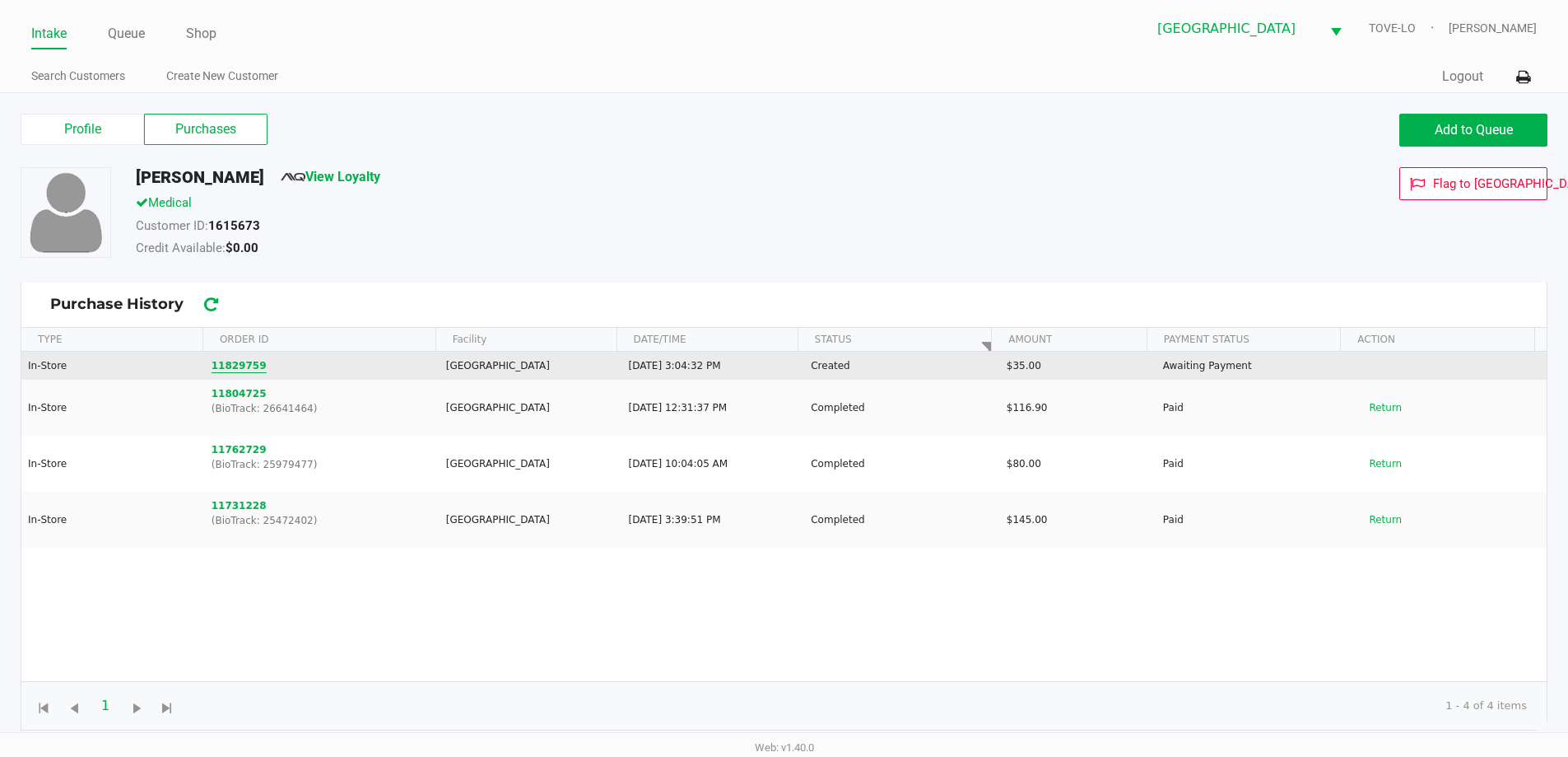
click at [254, 371] on button "11829759" at bounding box center [238, 365] width 55 height 15
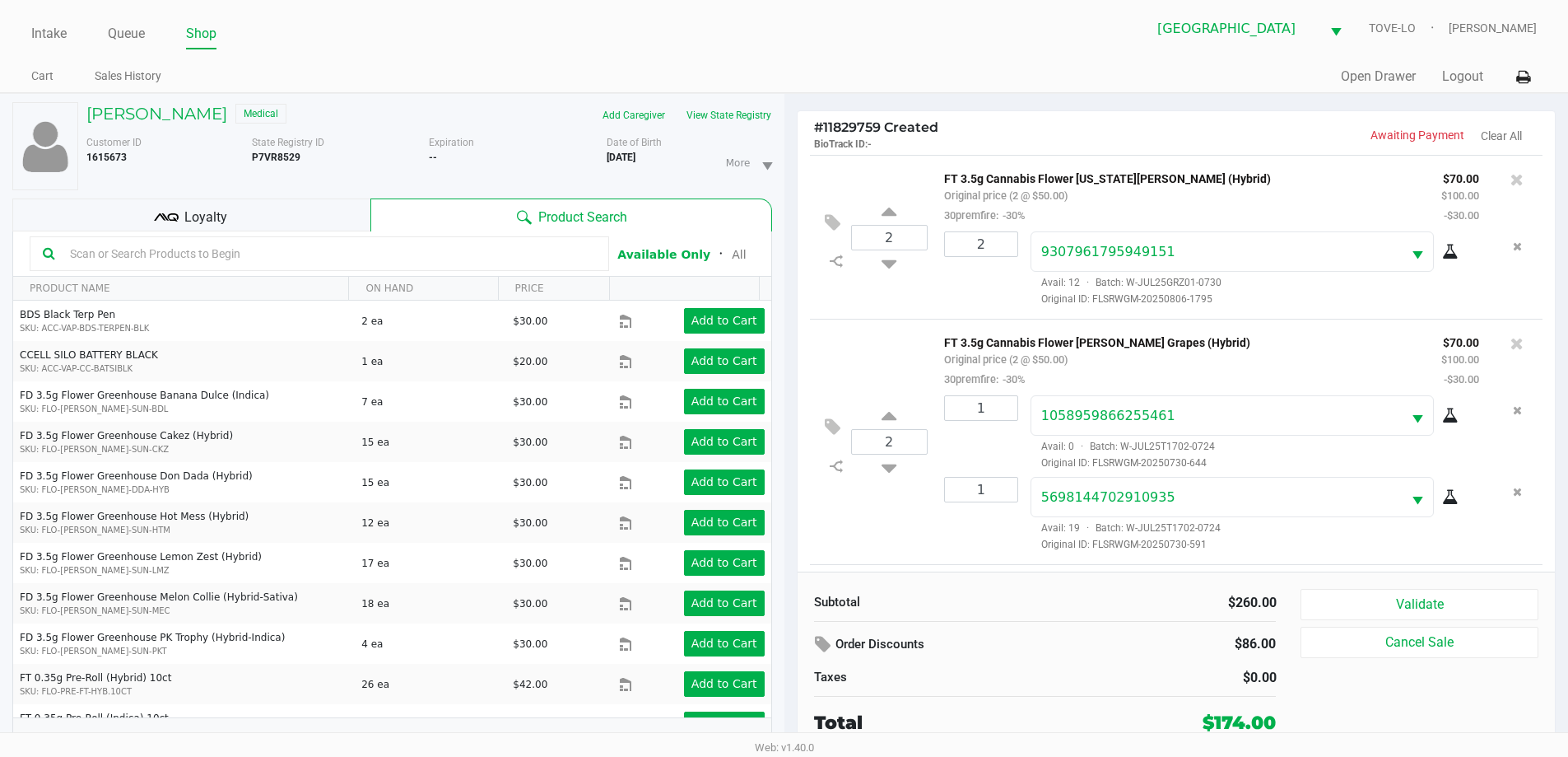
click at [316, 215] on div "Loyalty" at bounding box center [191, 215] width 358 height 33
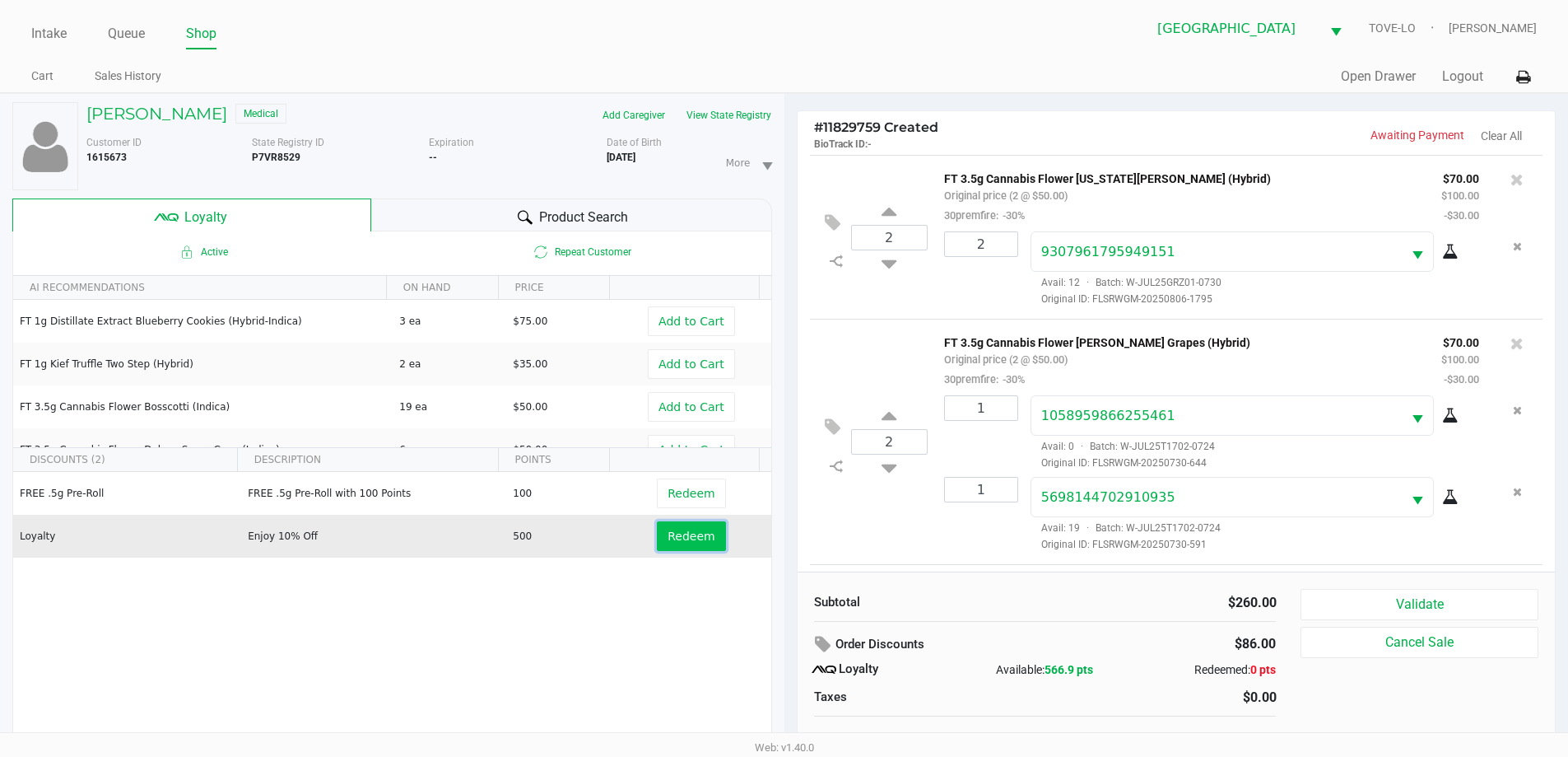
click at [687, 530] on span "Redeem" at bounding box center [692, 536] width 47 height 14
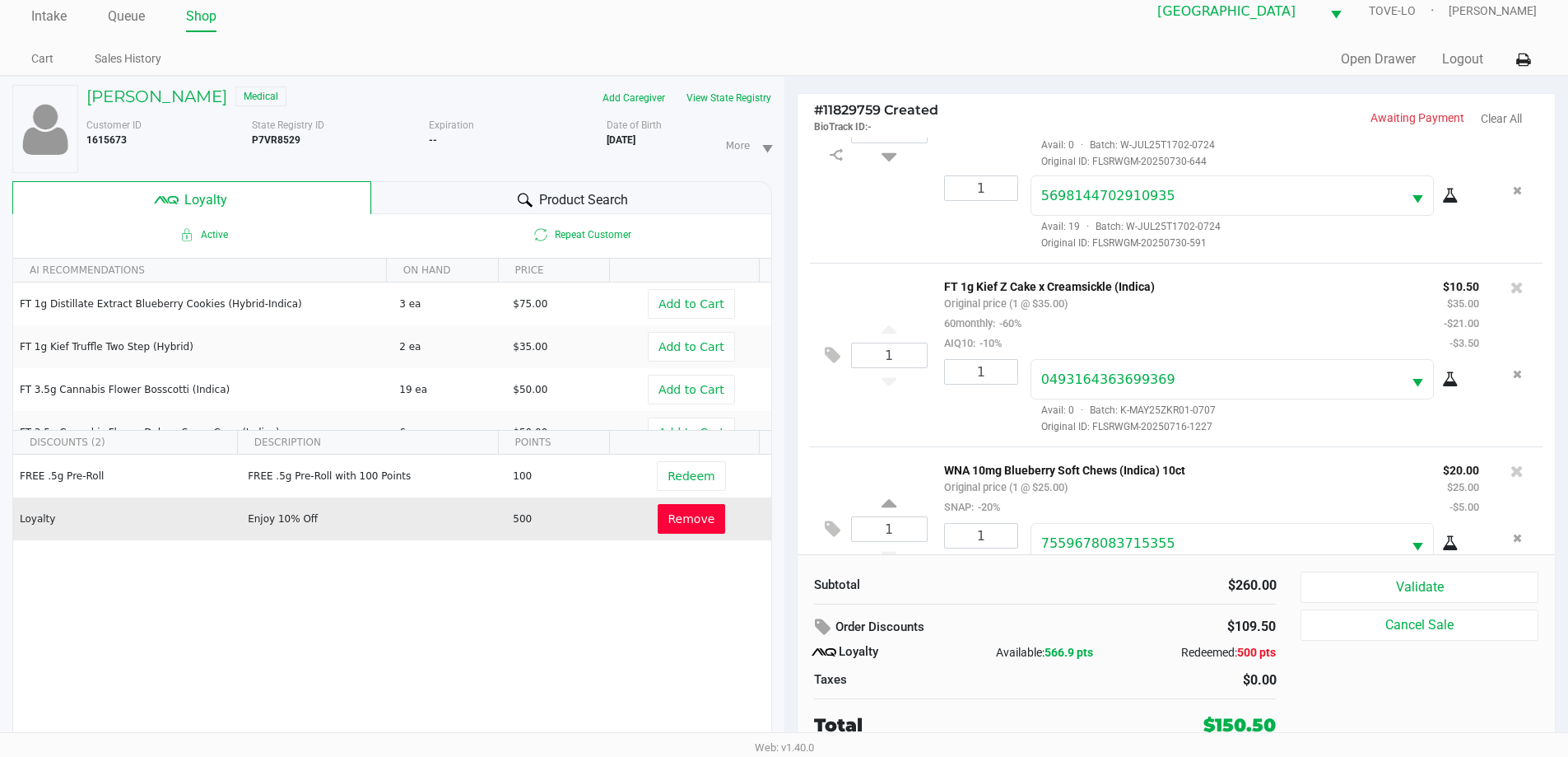
scroll to position [383, 0]
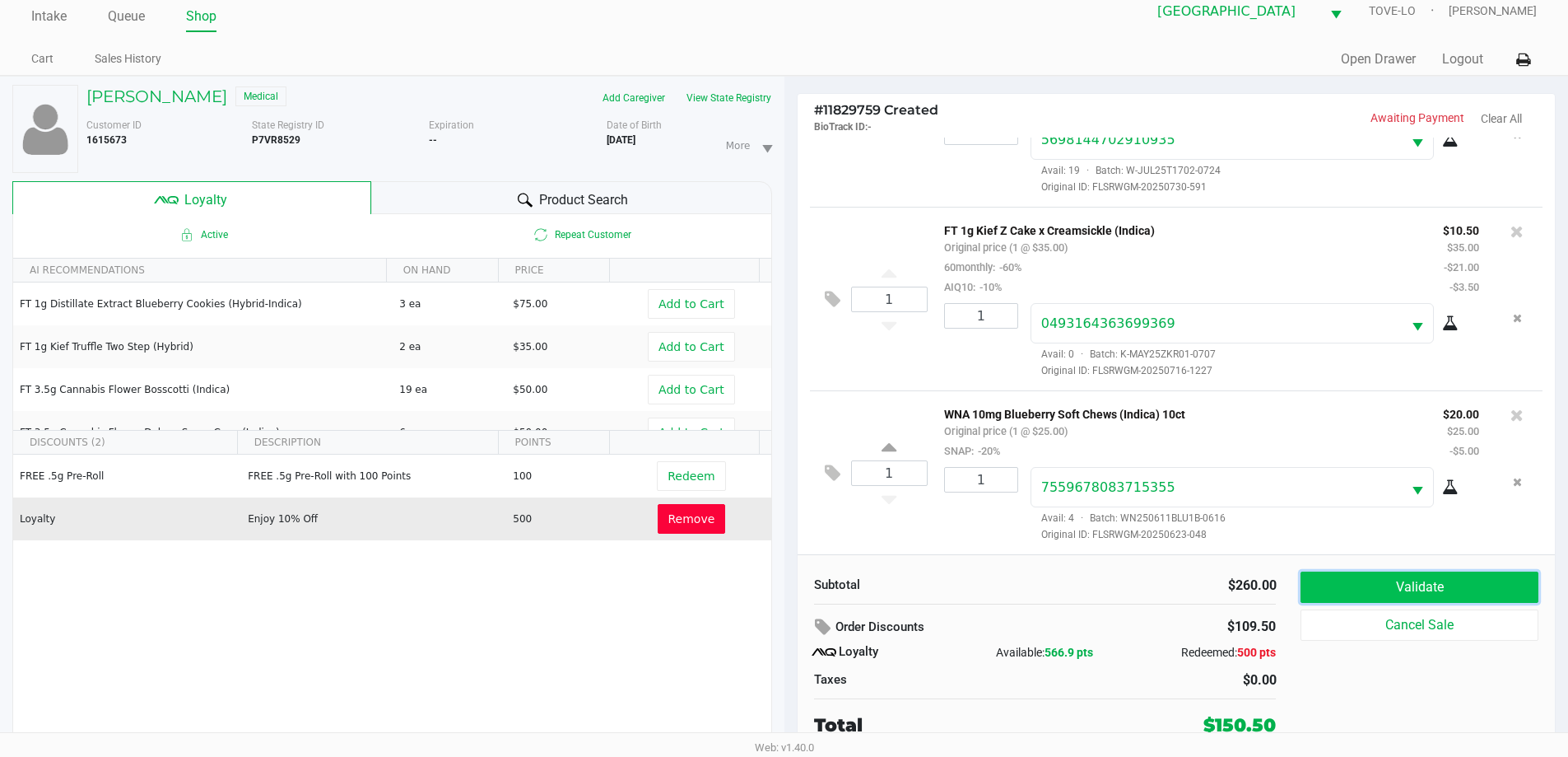
click at [1386, 588] on button "Validate" at bounding box center [1419, 587] width 237 height 32
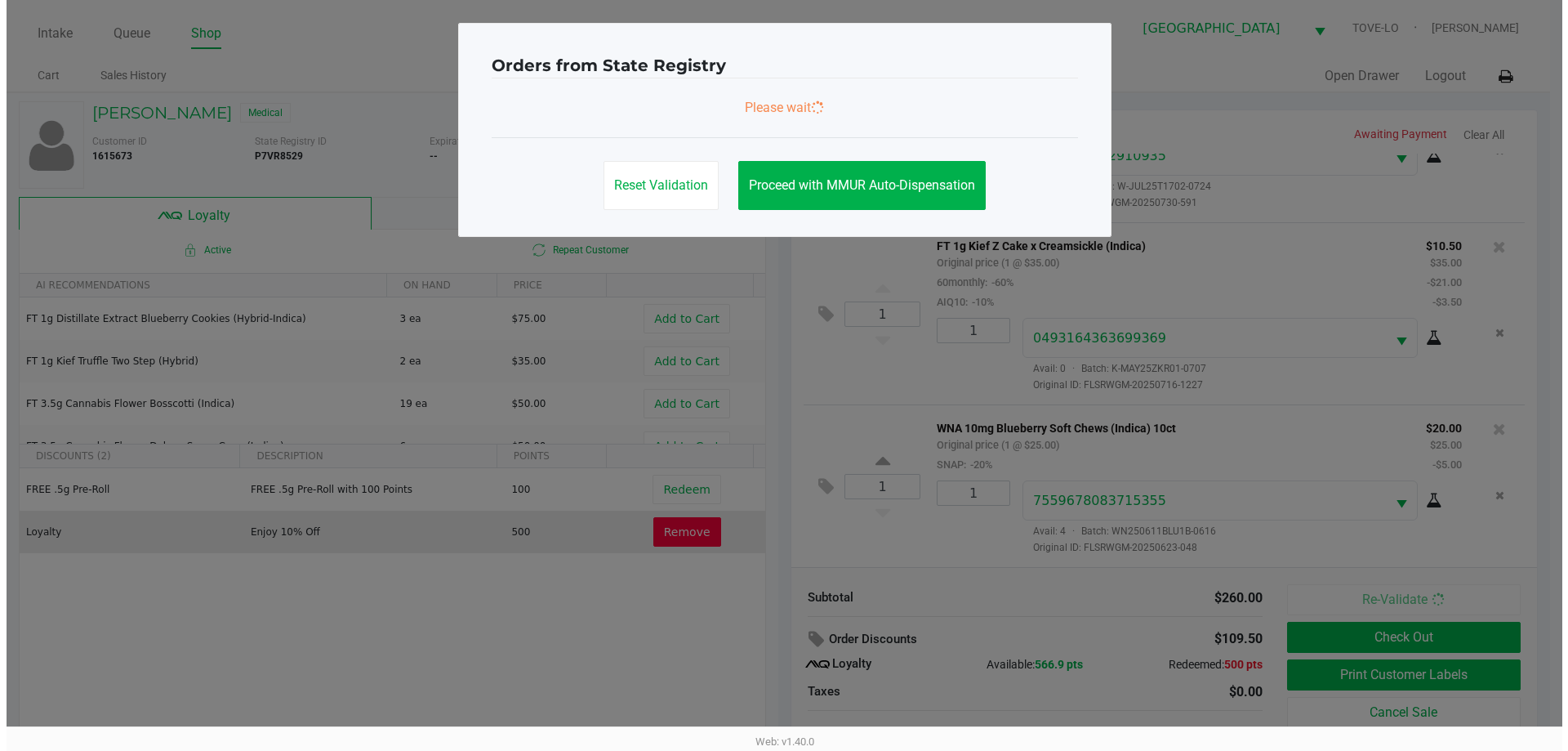
scroll to position [0, 0]
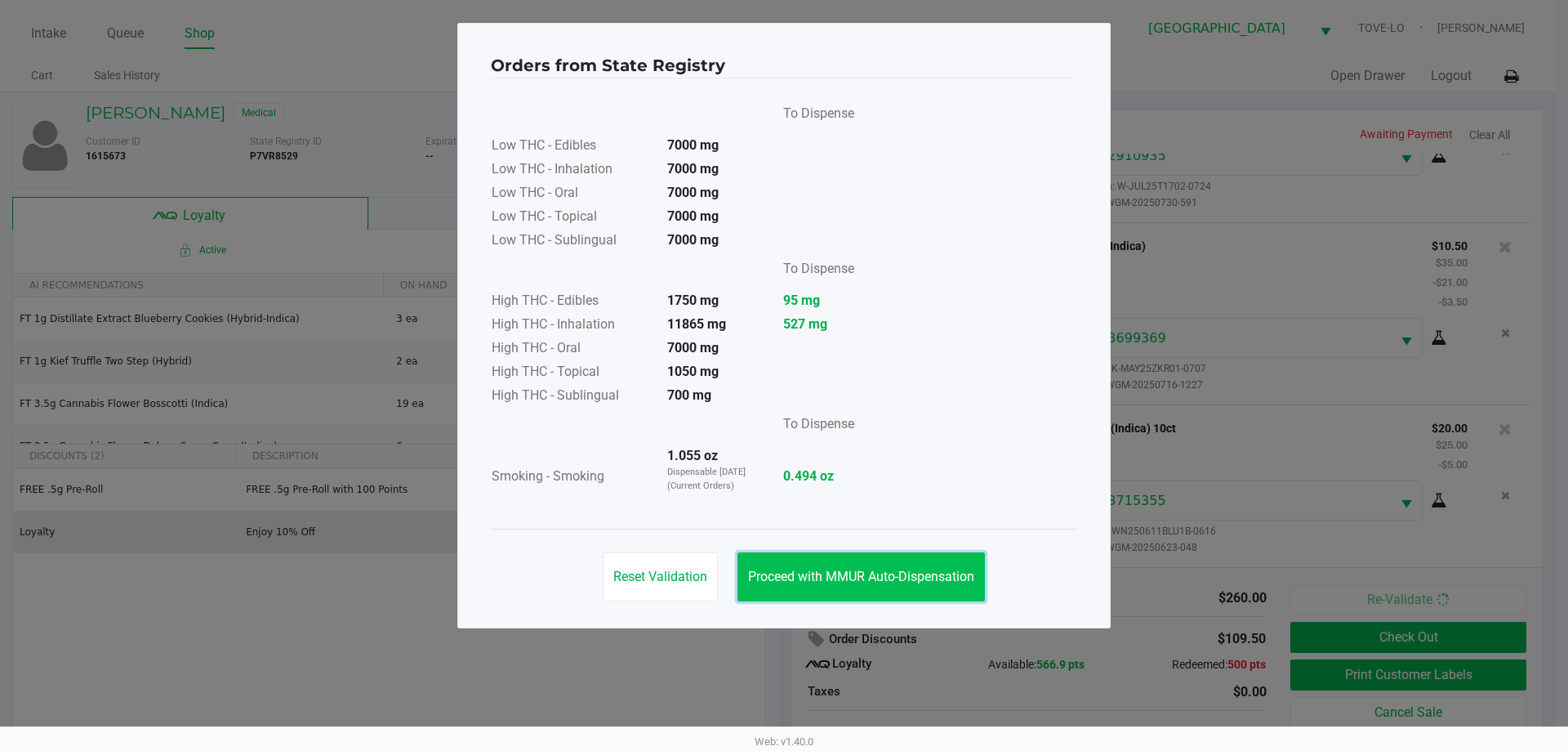
click at [859, 587] on button "Proceed with MMUR Auto-Dispensation" at bounding box center [860, 577] width 247 height 49
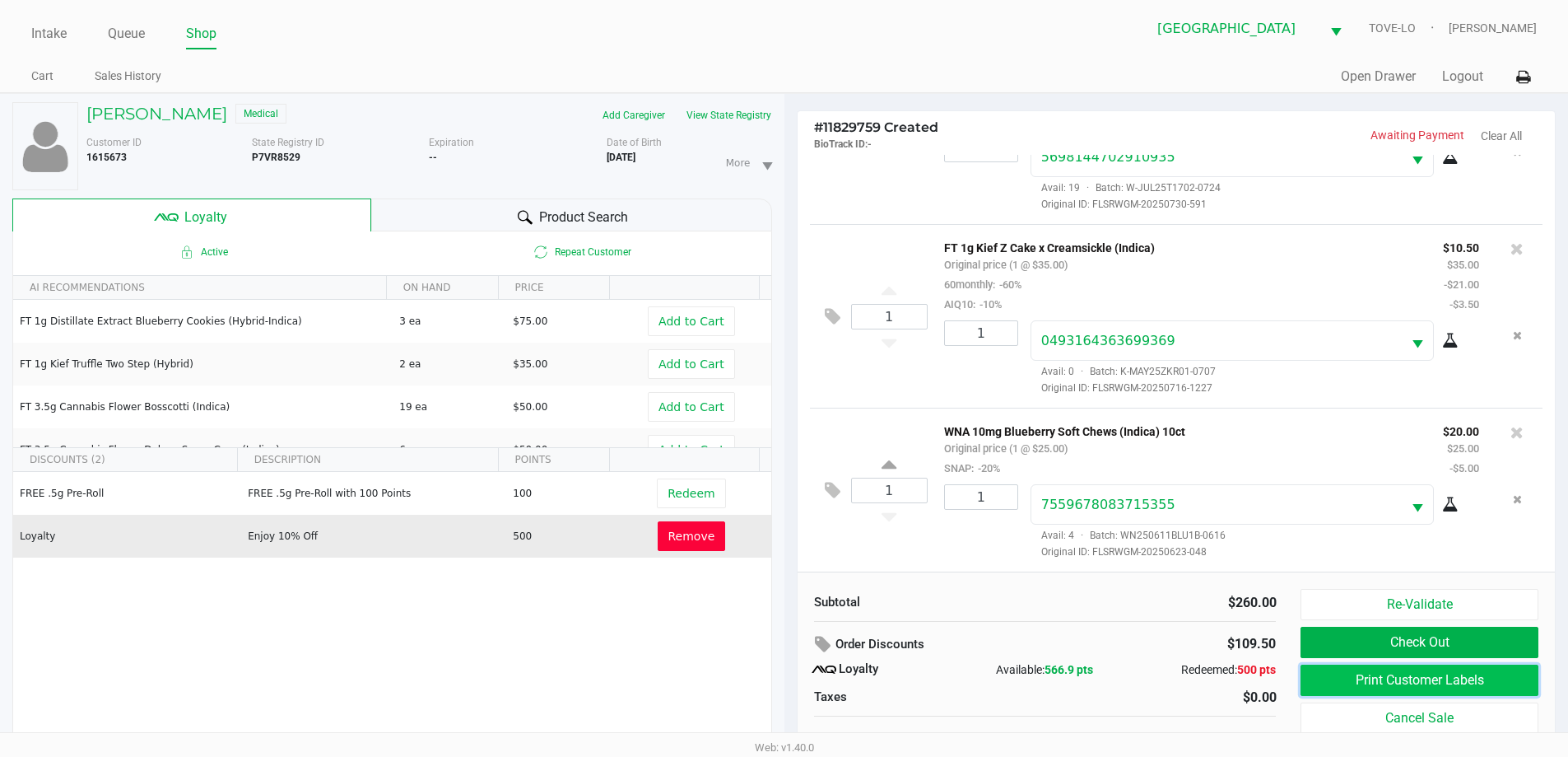
click at [1370, 668] on button "Print Customer Labels" at bounding box center [1419, 680] width 237 height 32
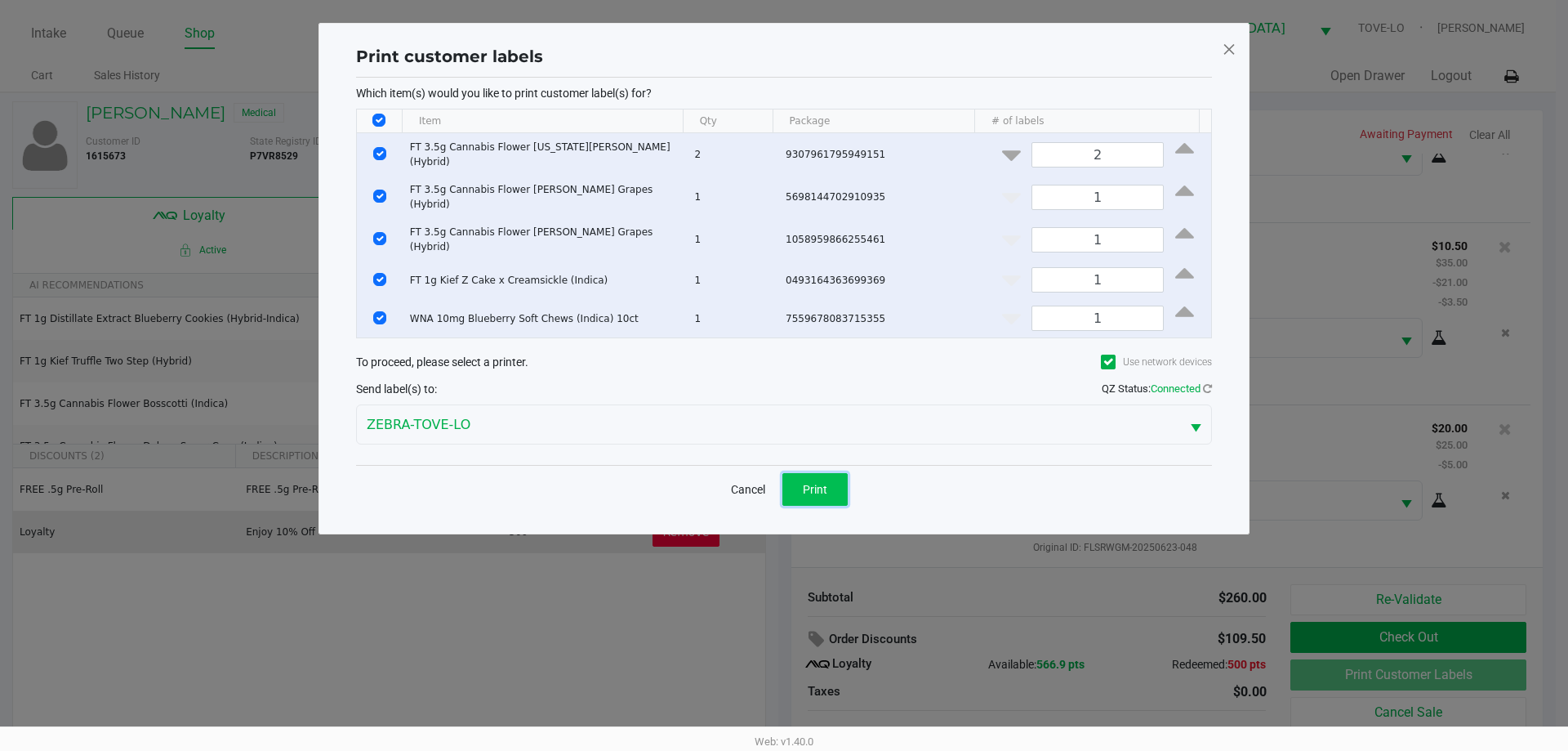
click at [810, 473] on button "Print" at bounding box center [815, 489] width 66 height 32
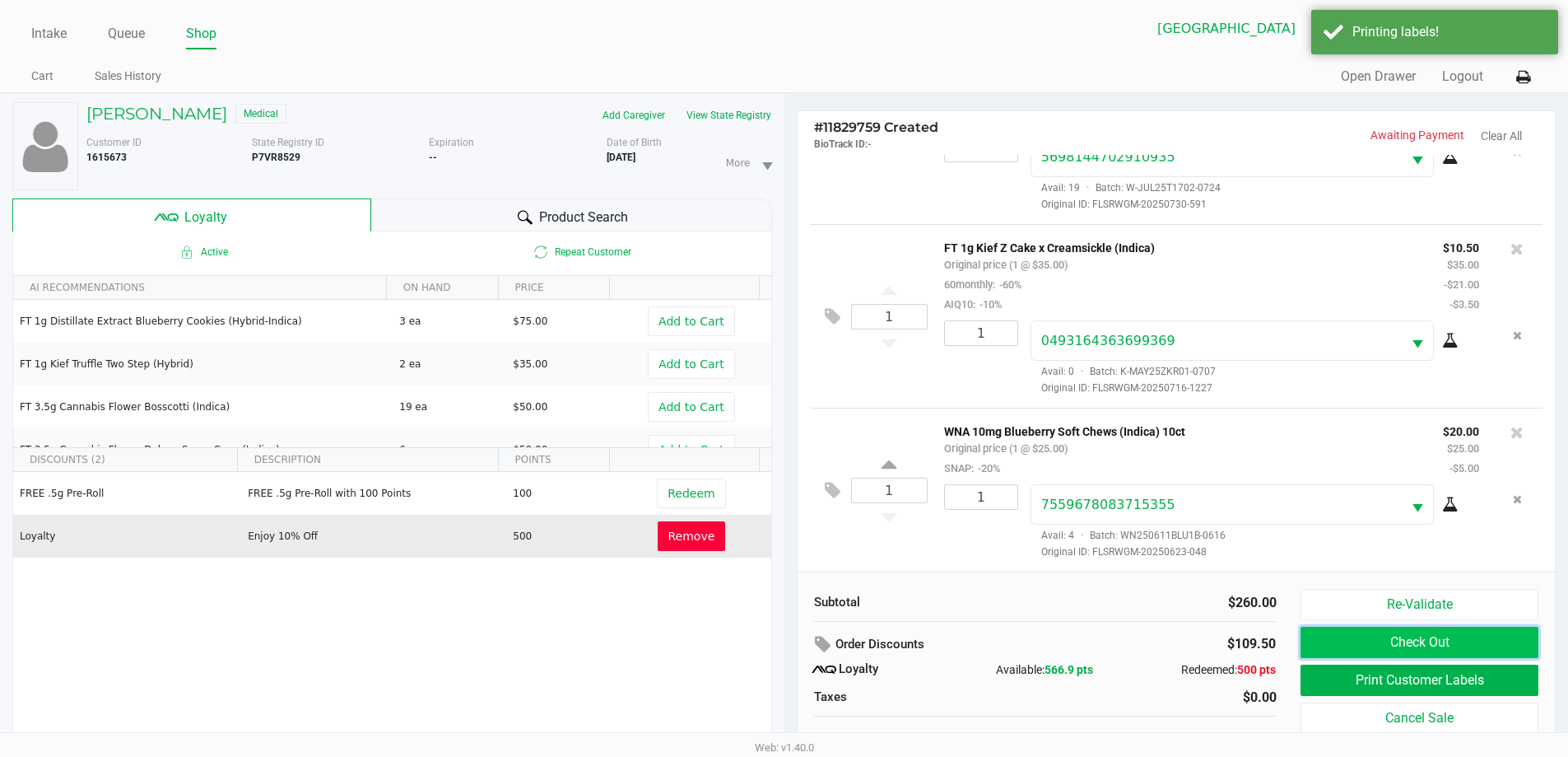
click at [1444, 640] on button "Check Out" at bounding box center [1419, 642] width 237 height 32
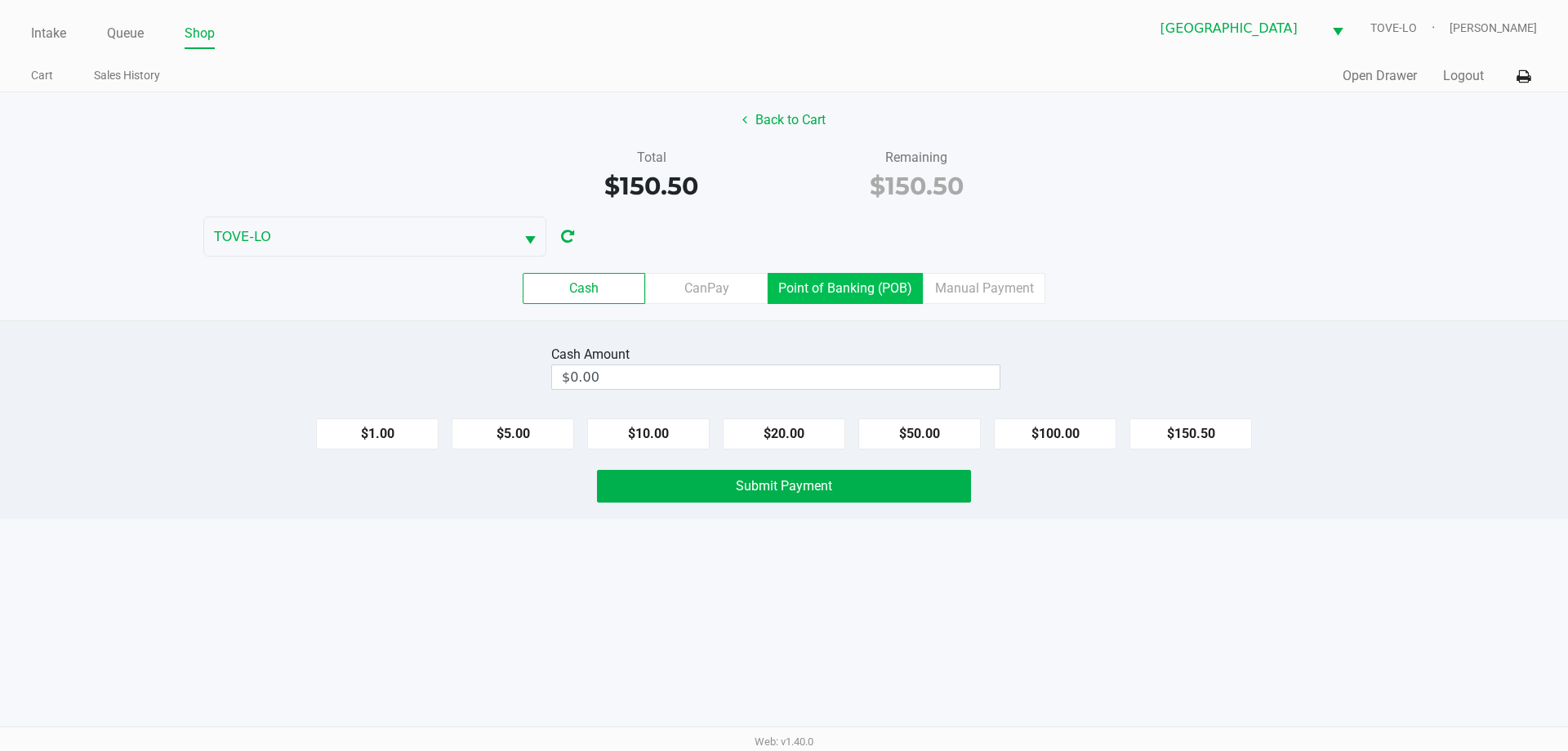
click at [827, 294] on label "Point of Banking (POB)" at bounding box center [845, 288] width 156 height 31
click at [0, 0] on 7 "Point of Banking (POB)" at bounding box center [0, 0] width 0 height 0
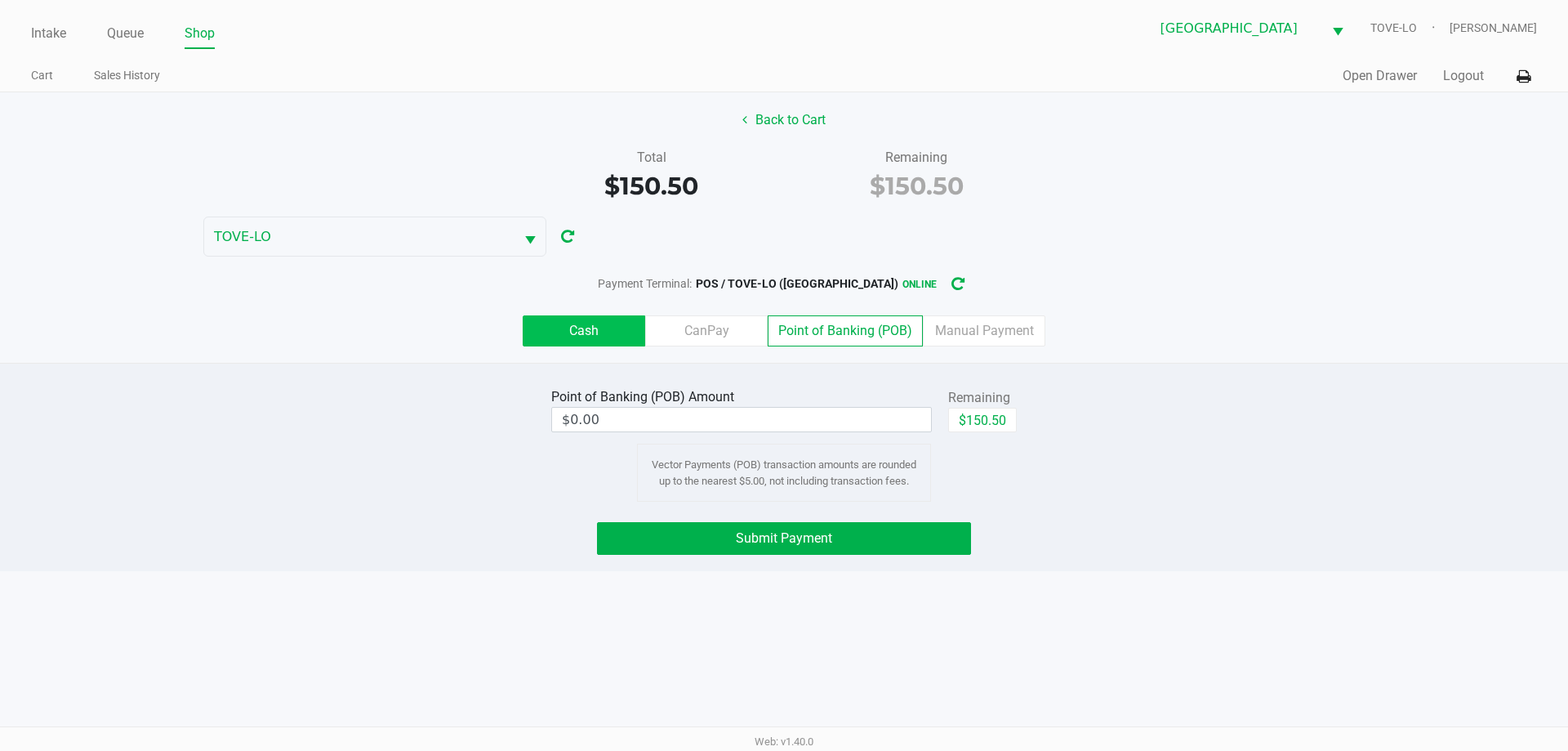
click at [608, 327] on label "Cash" at bounding box center [584, 331] width 122 height 31
click at [0, 0] on 0 "Cash" at bounding box center [0, 0] width 0 height 0
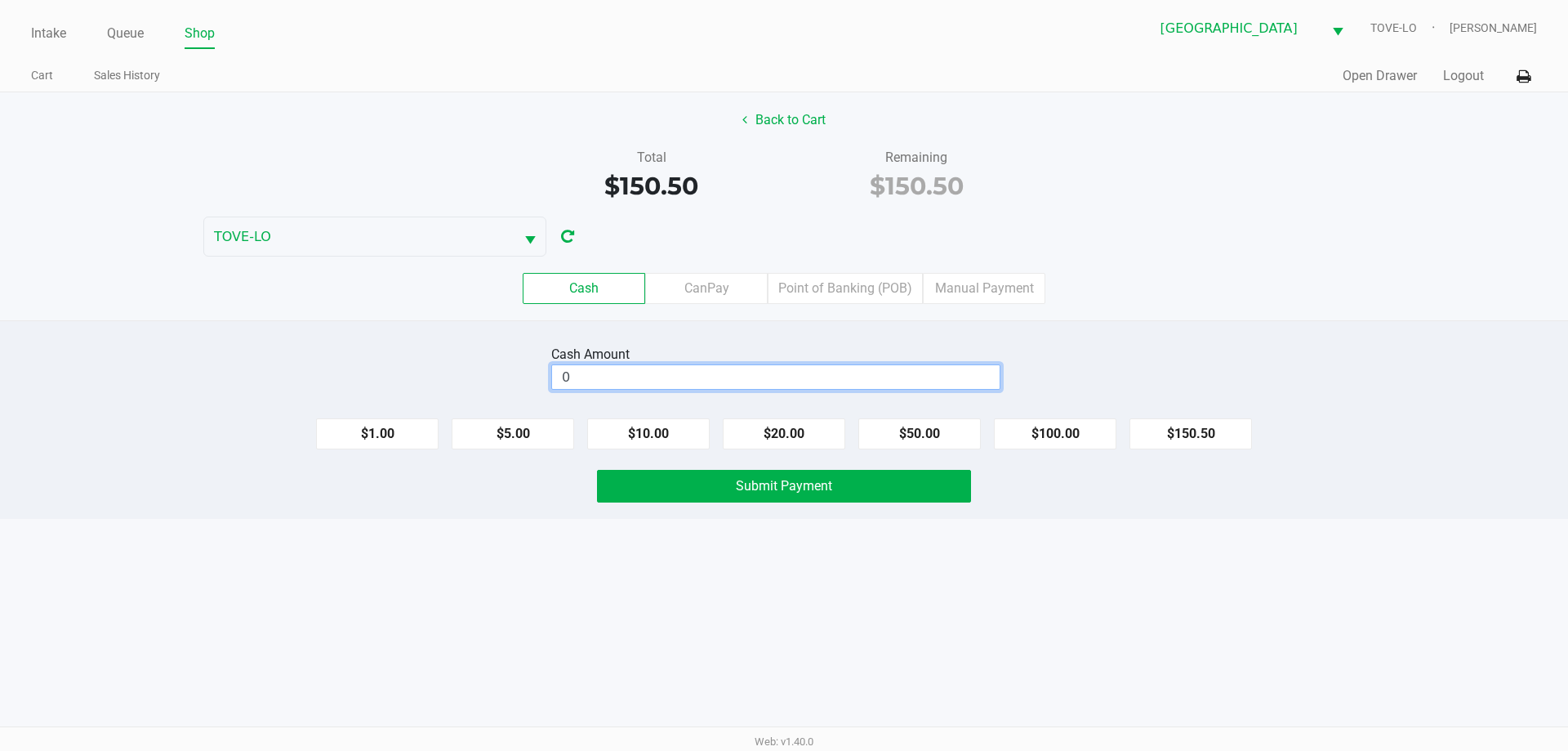
click at [729, 383] on input "0" at bounding box center [776, 377] width 448 height 23
click at [806, 478] on span "Submit Payment" at bounding box center [783, 485] width 96 height 15
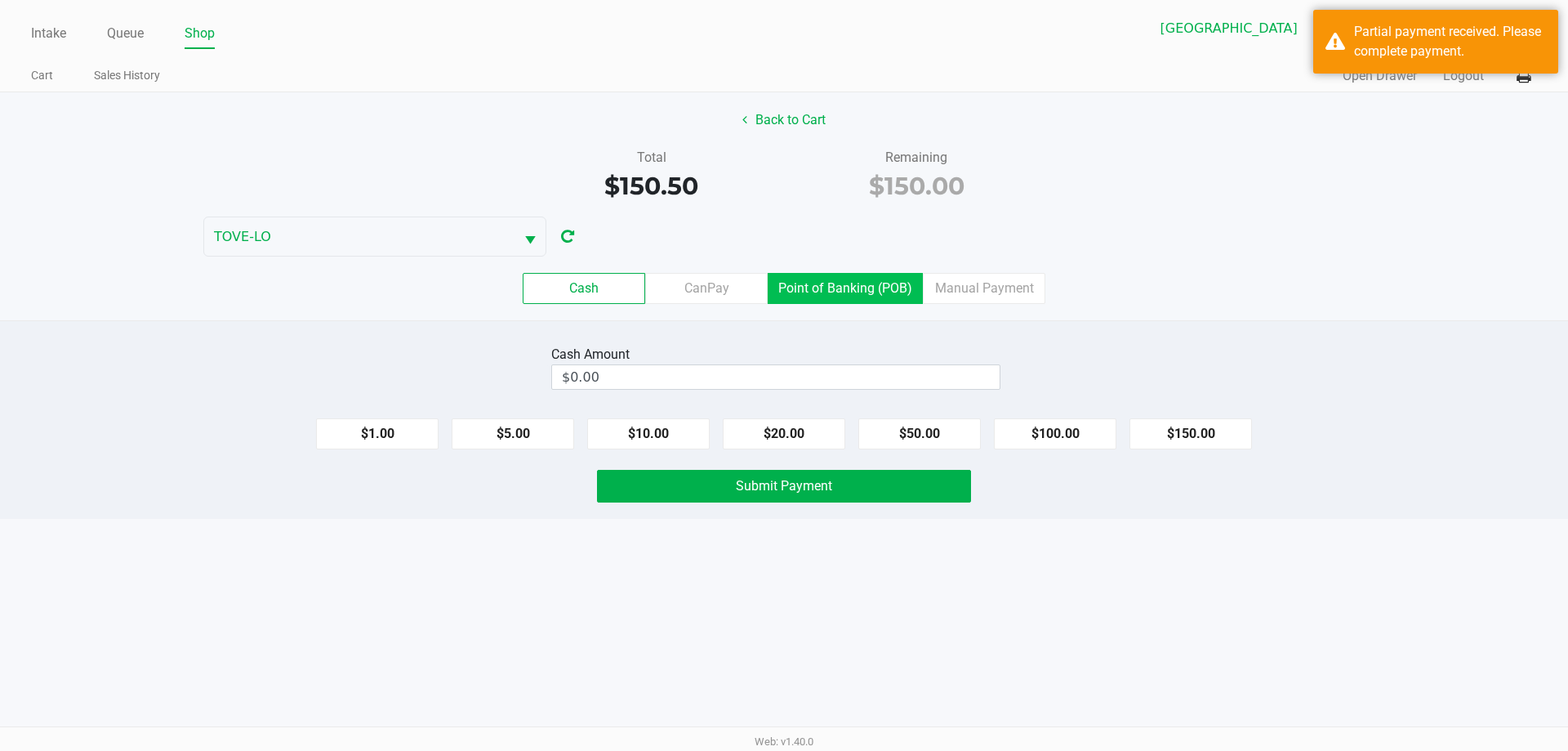
click at [848, 281] on label "Point of Banking (POB)" at bounding box center [845, 288] width 156 height 31
click at [0, 0] on 7 "Point of Banking (POB)" at bounding box center [0, 0] width 0 height 0
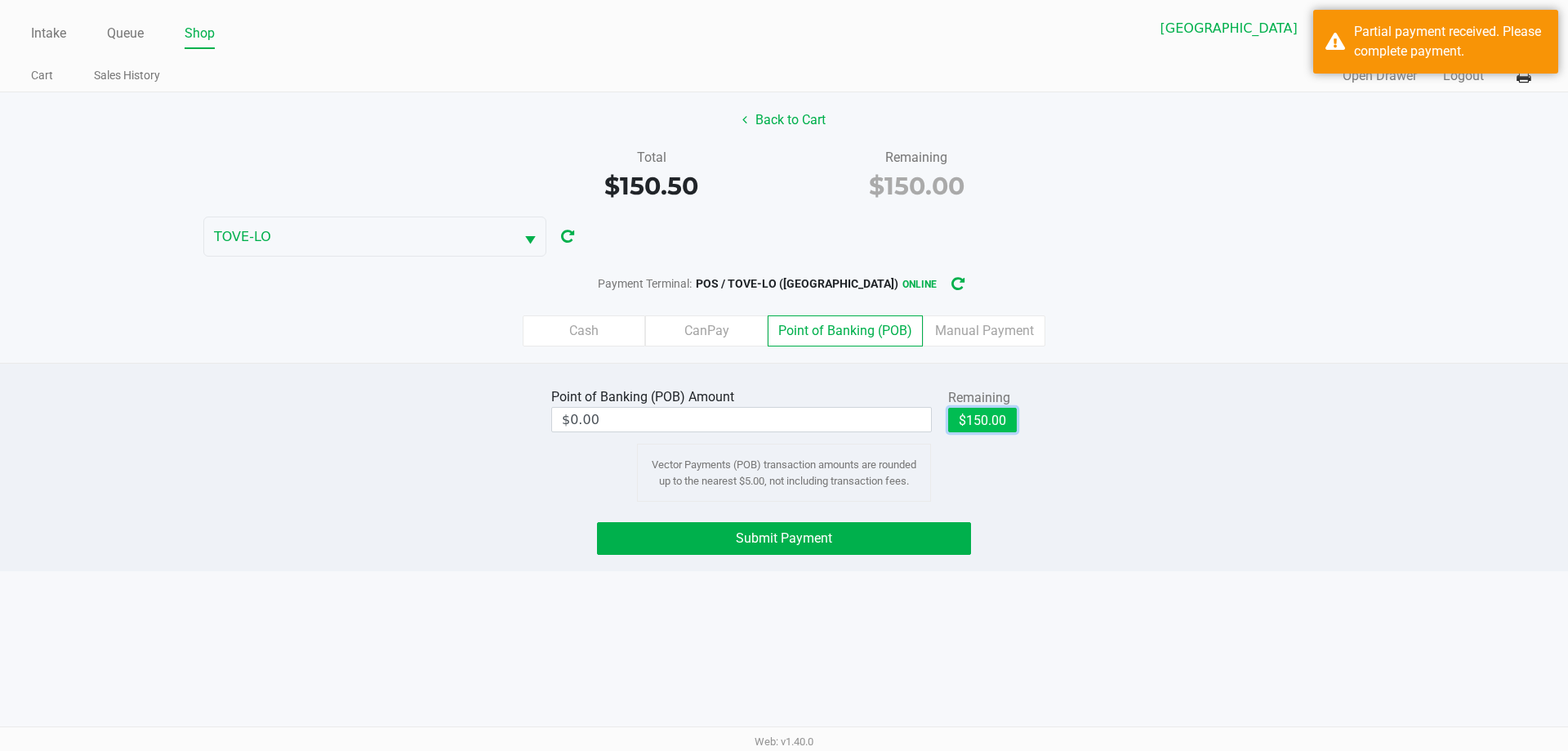
click at [993, 427] on button "$150.00" at bounding box center [983, 419] width 68 height 24
type input "$150.00"
click at [908, 537] on button "Submit Payment" at bounding box center [784, 538] width 374 height 32
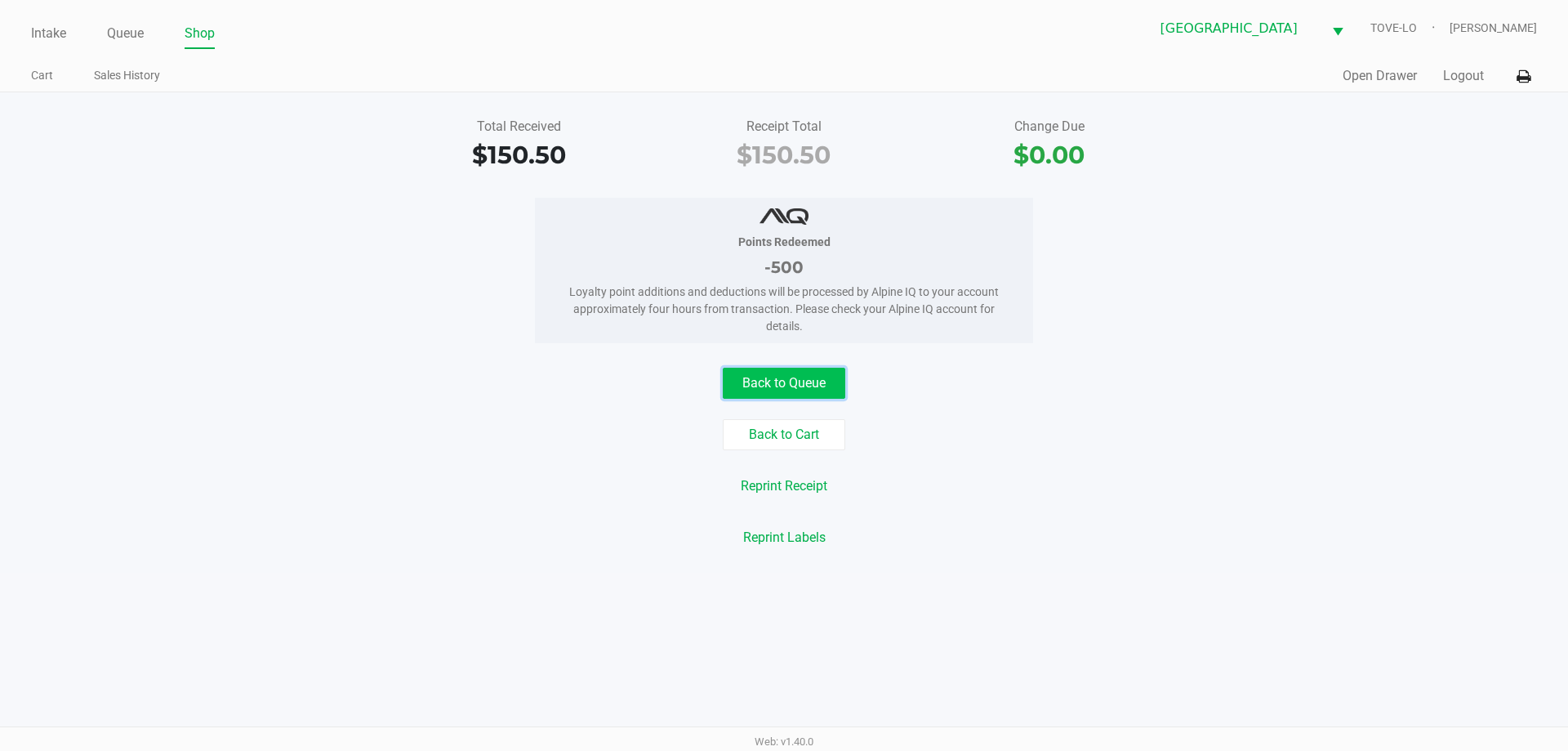
click at [802, 368] on button "Back to Queue" at bounding box center [784, 383] width 122 height 31
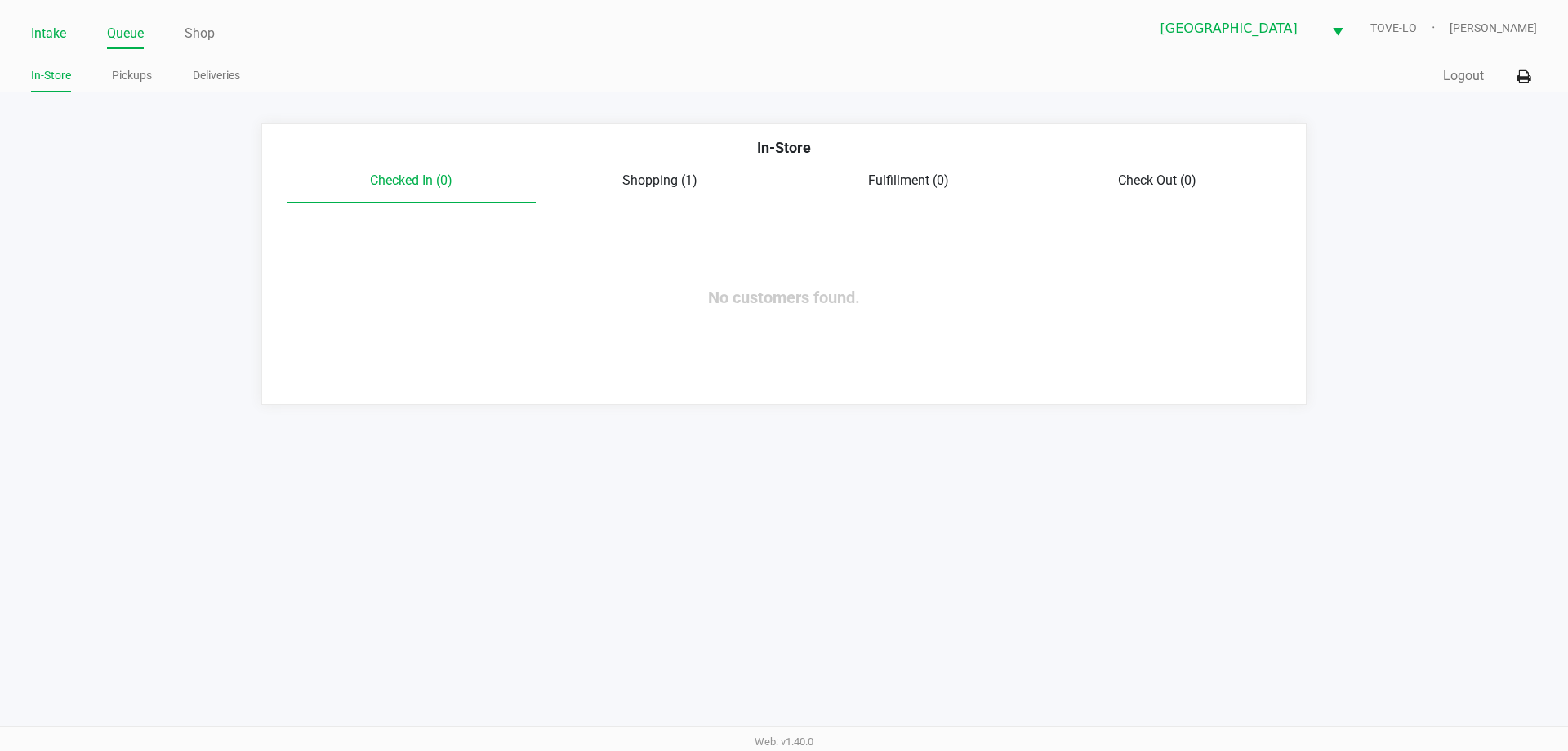
click at [60, 24] on link "Intake" at bounding box center [49, 33] width 35 height 22
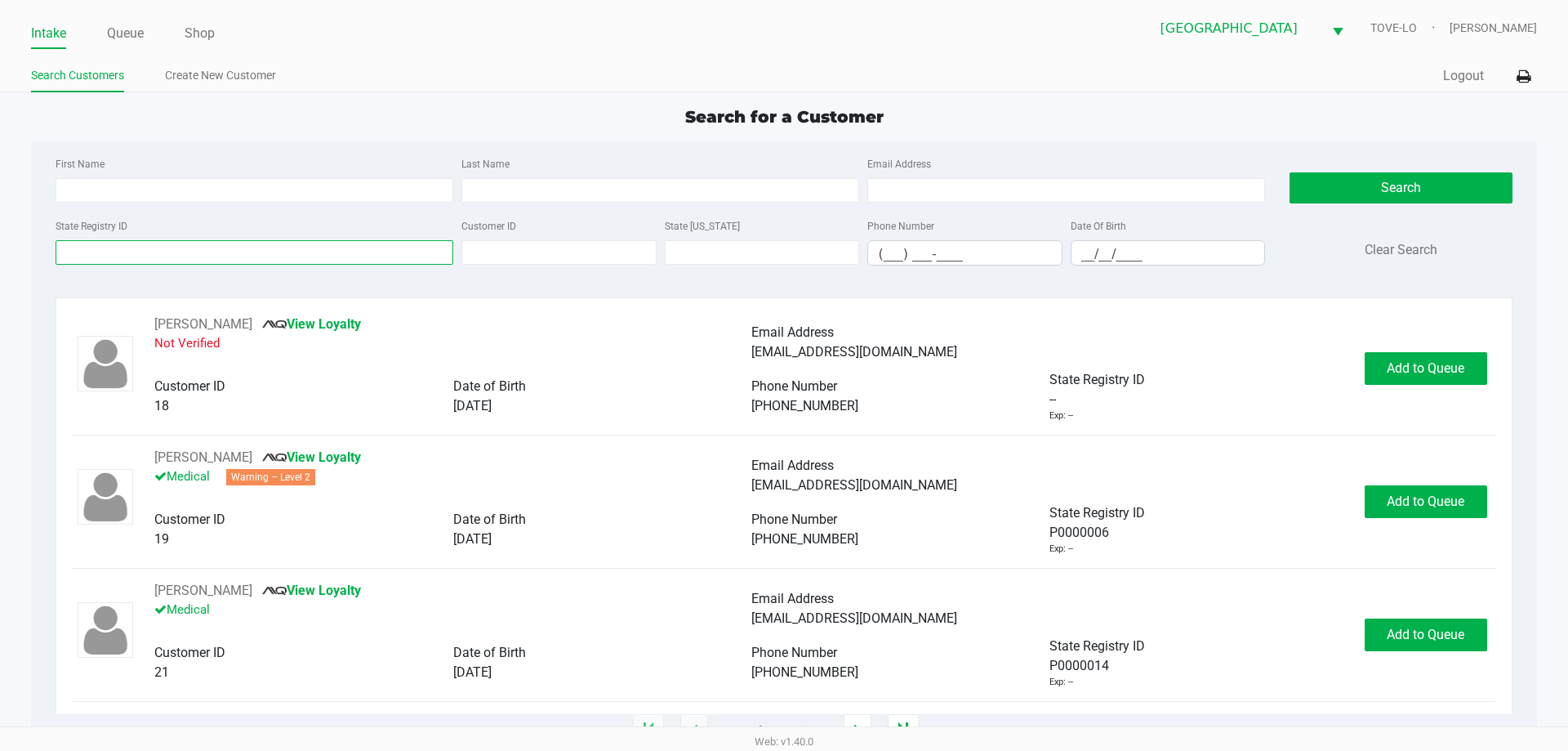
click at [111, 249] on input "State Registry ID" at bounding box center [254, 252] width 397 height 24
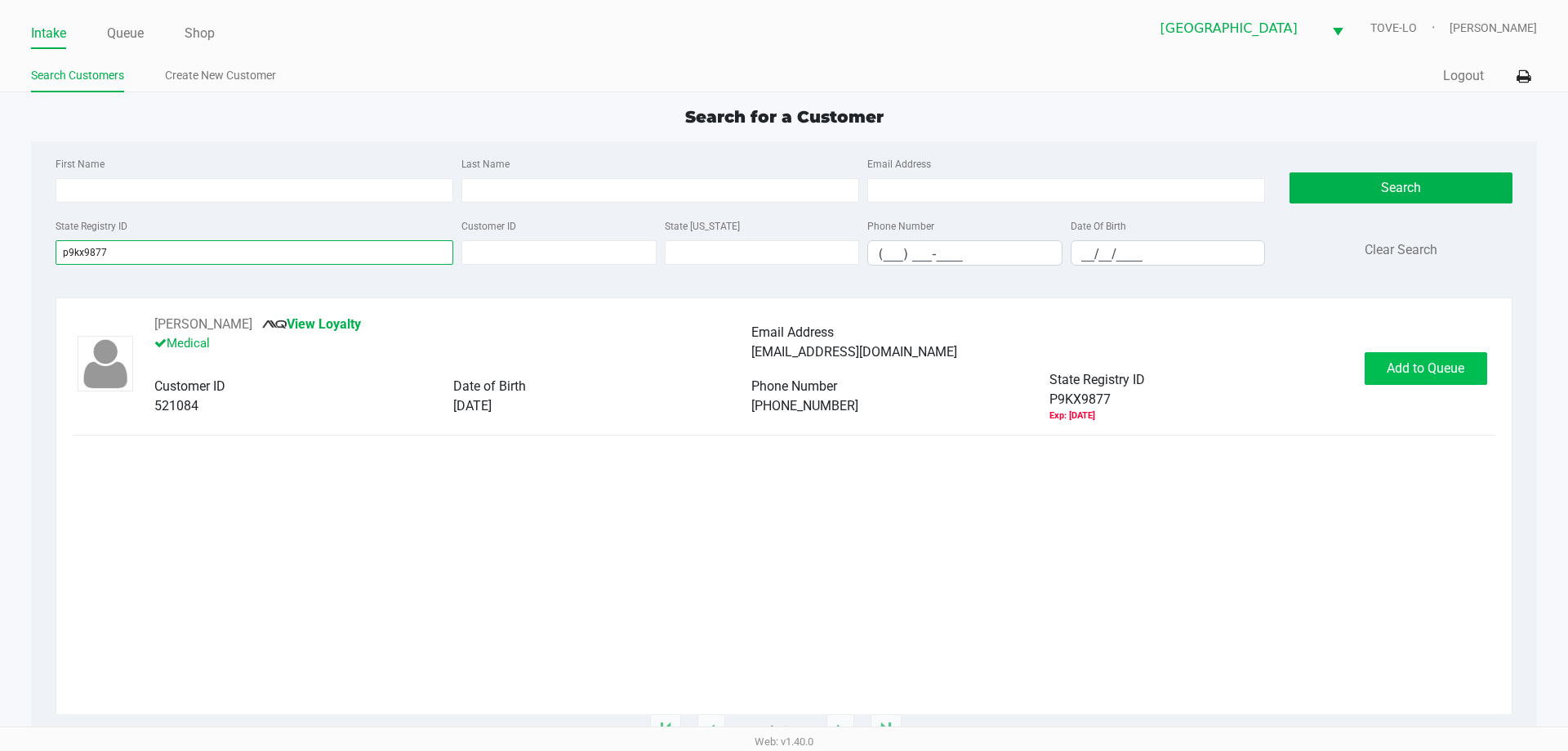
type input "p9kx9877"
click at [1372, 371] on button "Add to Queue" at bounding box center [1426, 368] width 122 height 32
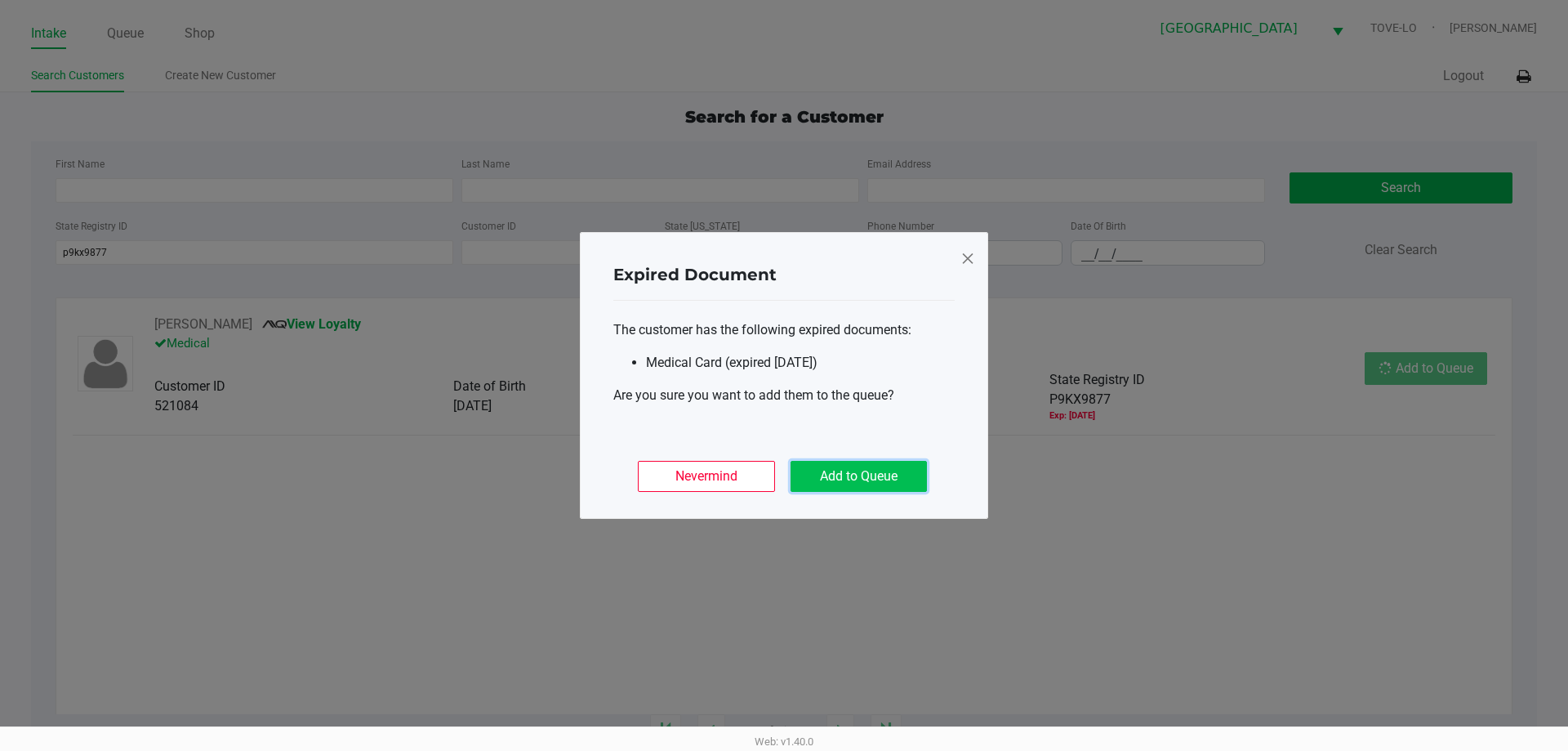
click at [821, 485] on button "Add to Queue" at bounding box center [859, 476] width 137 height 31
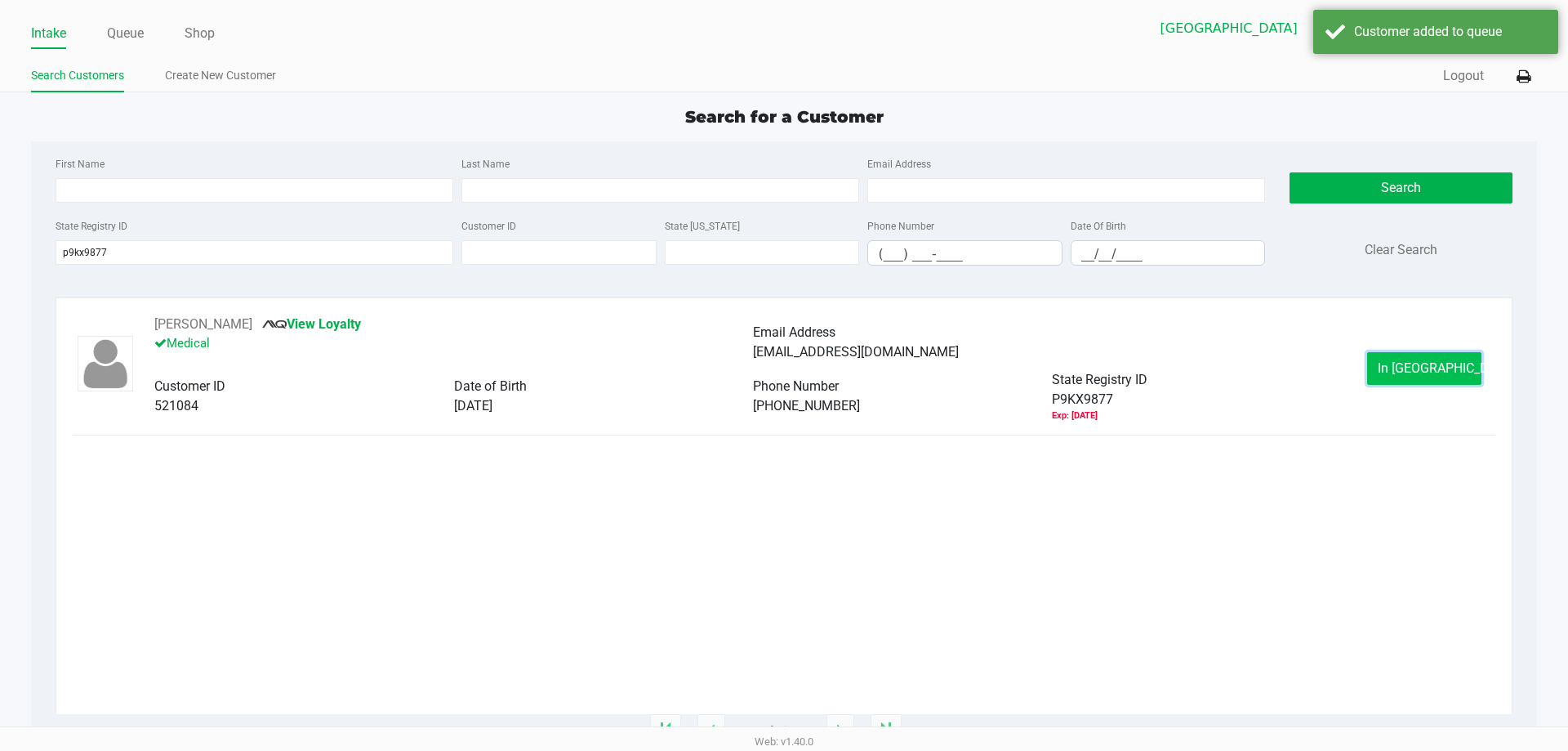
click at [1443, 355] on button "In Queue" at bounding box center [1424, 368] width 114 height 32
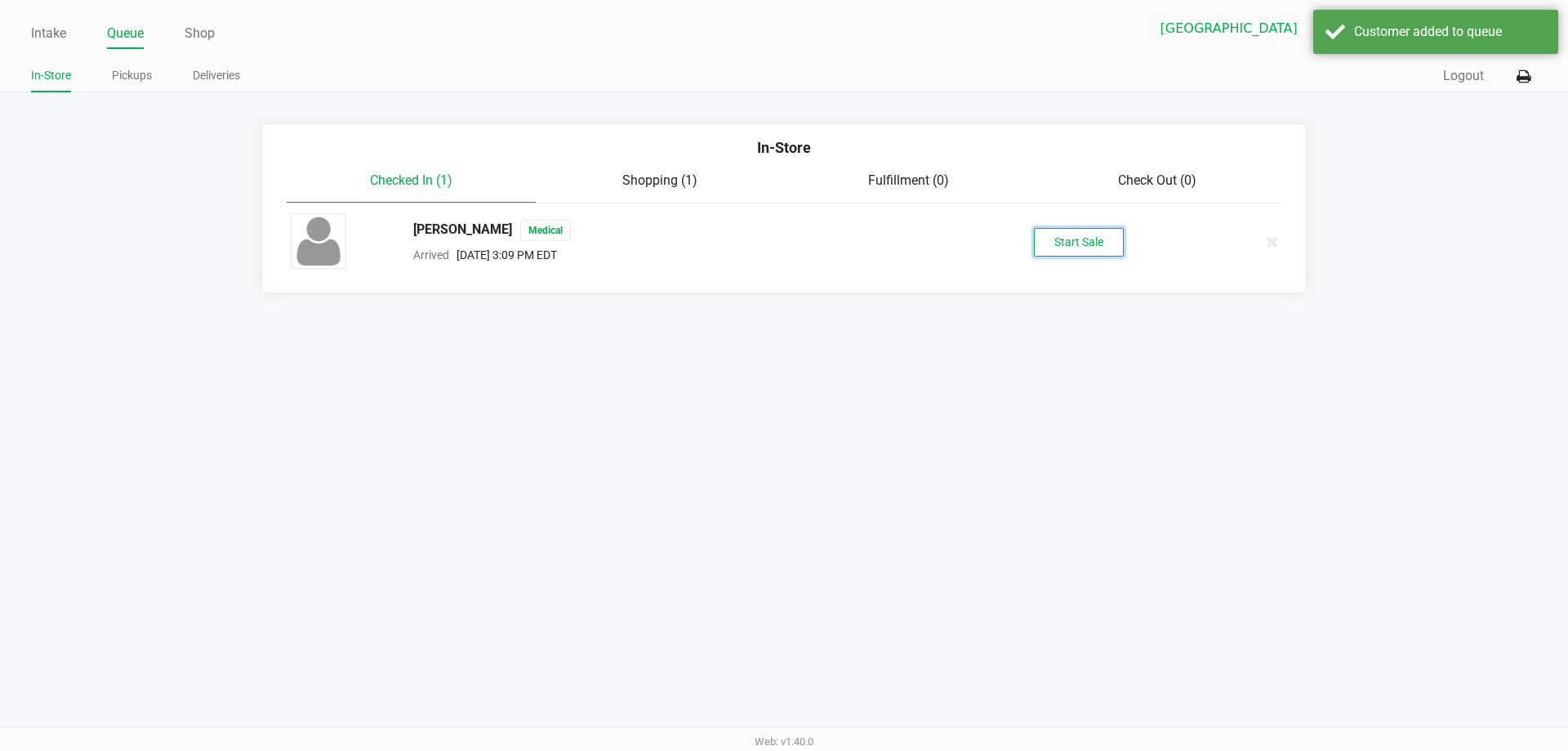
click at [1092, 237] on button "Start Sale" at bounding box center [1079, 242] width 90 height 29
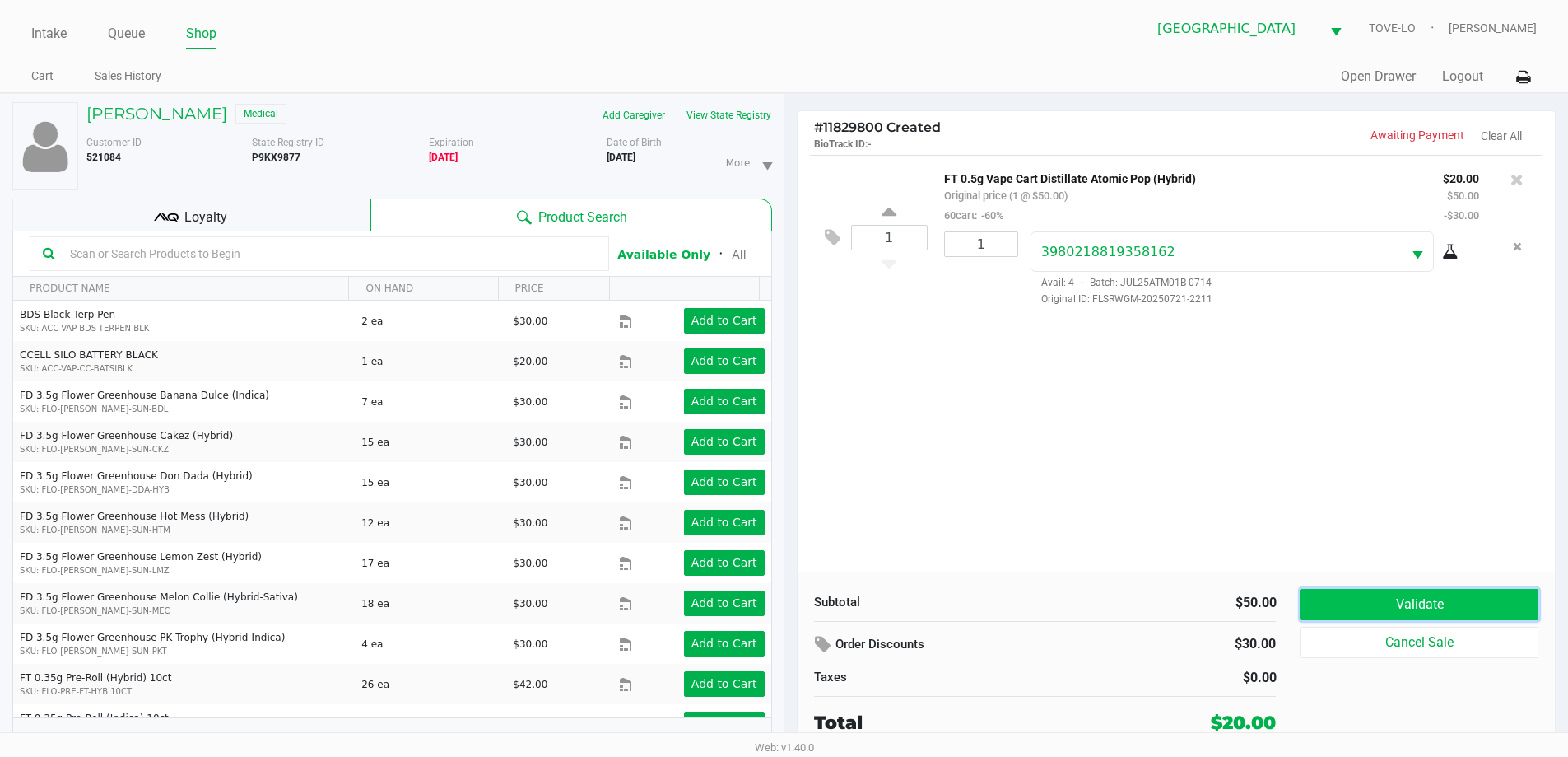
click at [1418, 607] on button "Validate" at bounding box center [1419, 604] width 237 height 32
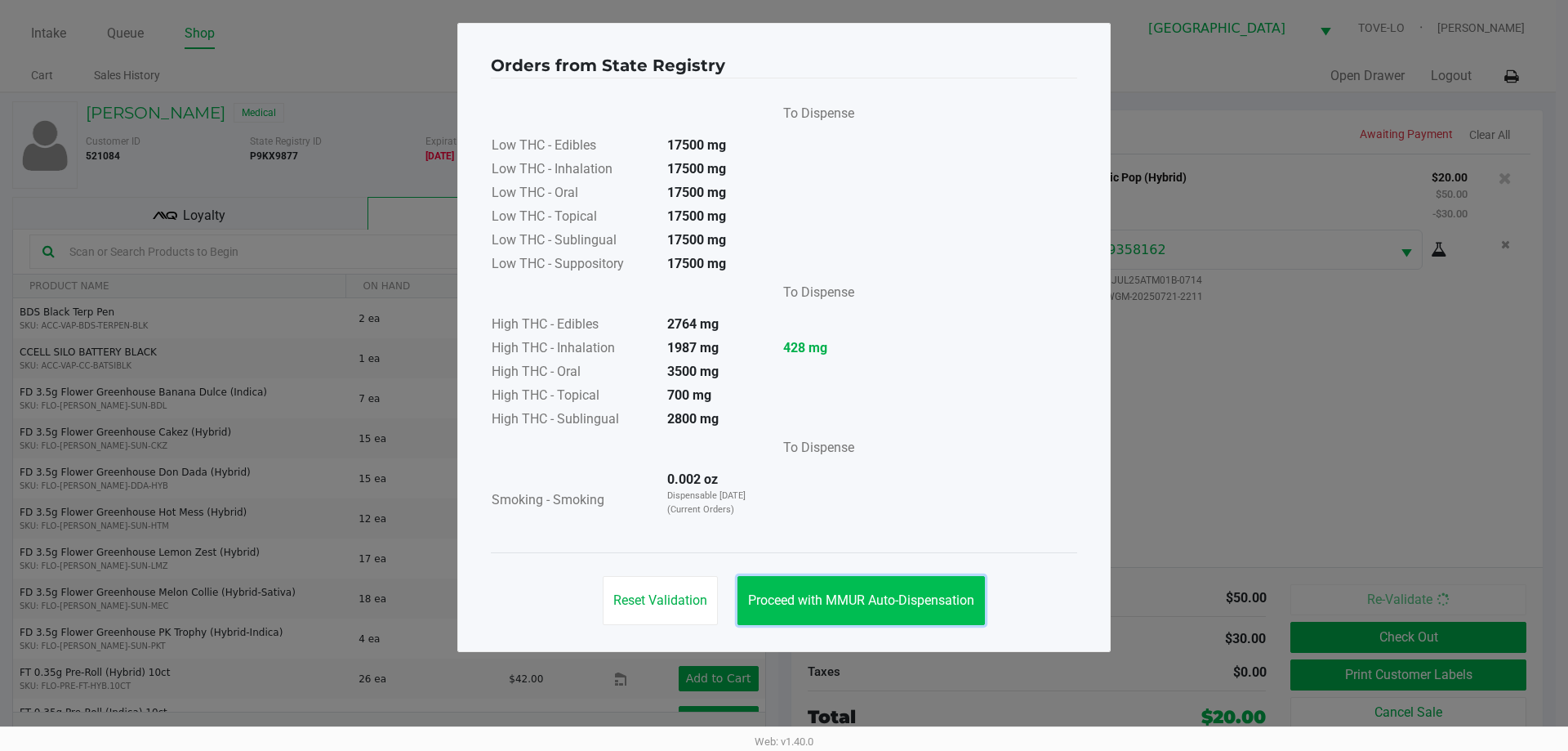
click at [864, 611] on button "Proceed with MMUR Auto-Dispensation" at bounding box center [860, 600] width 247 height 49
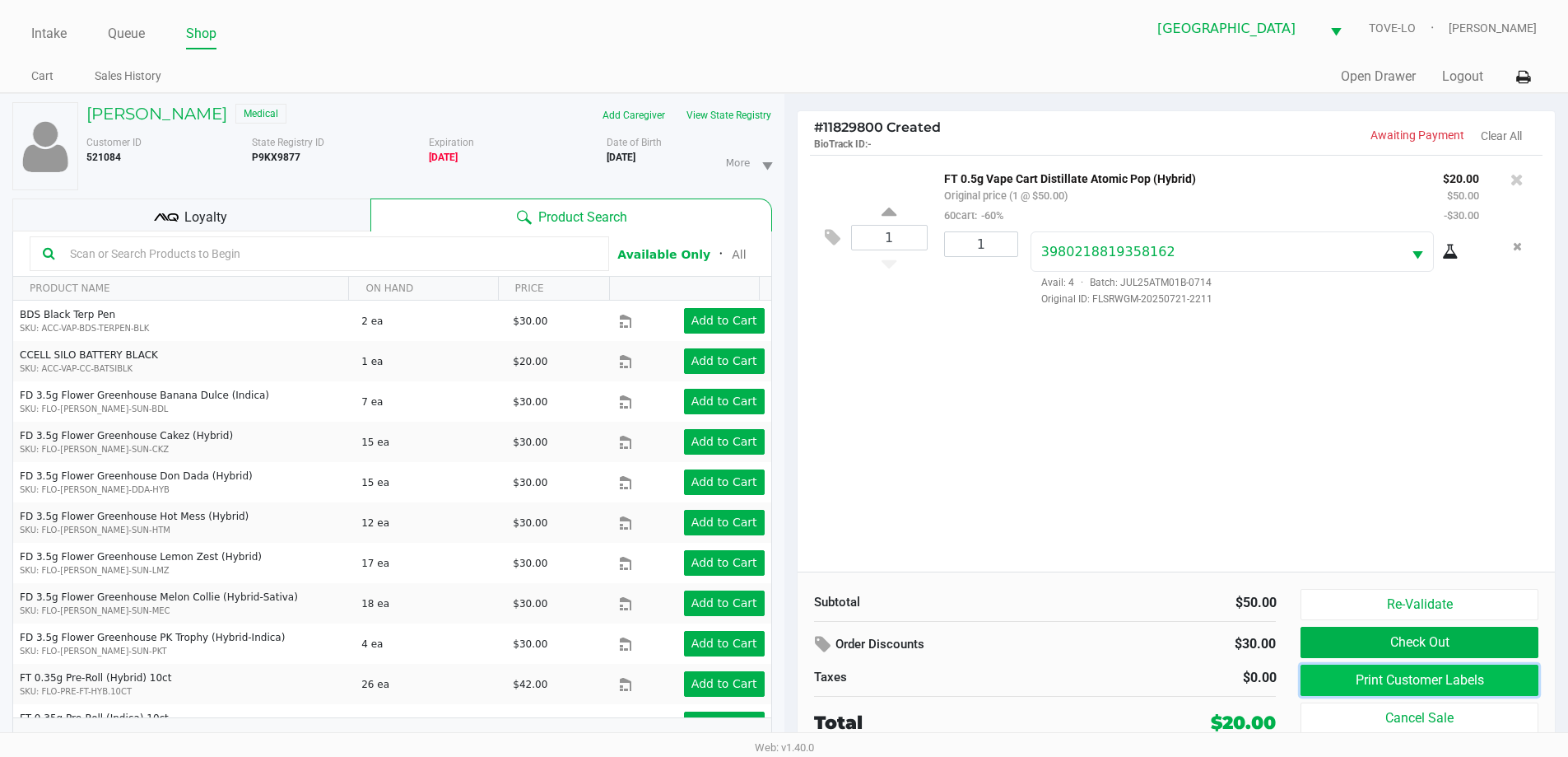
click at [1350, 676] on button "Print Customer Labels" at bounding box center [1419, 680] width 237 height 32
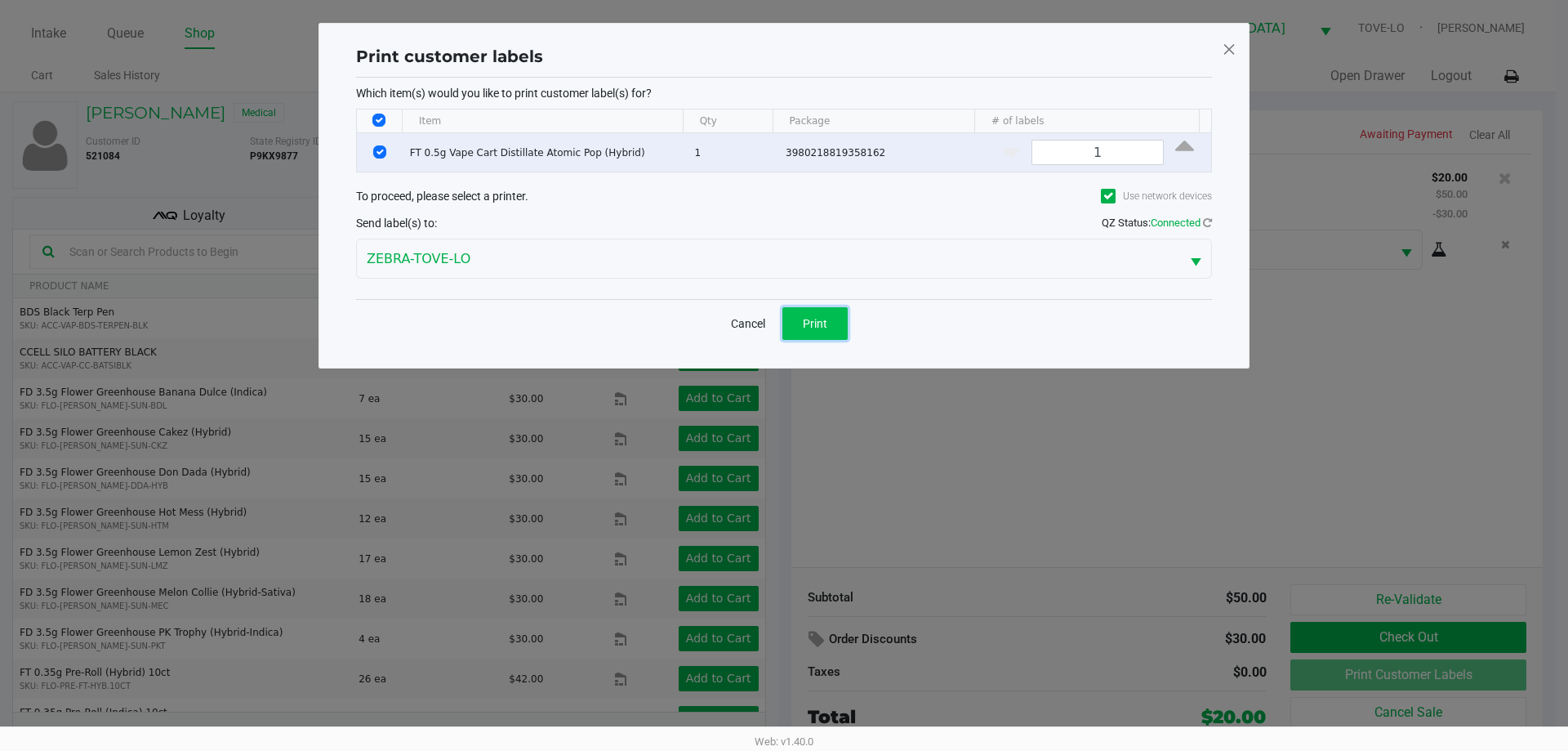
click at [817, 326] on span "Print" at bounding box center [815, 323] width 24 height 13
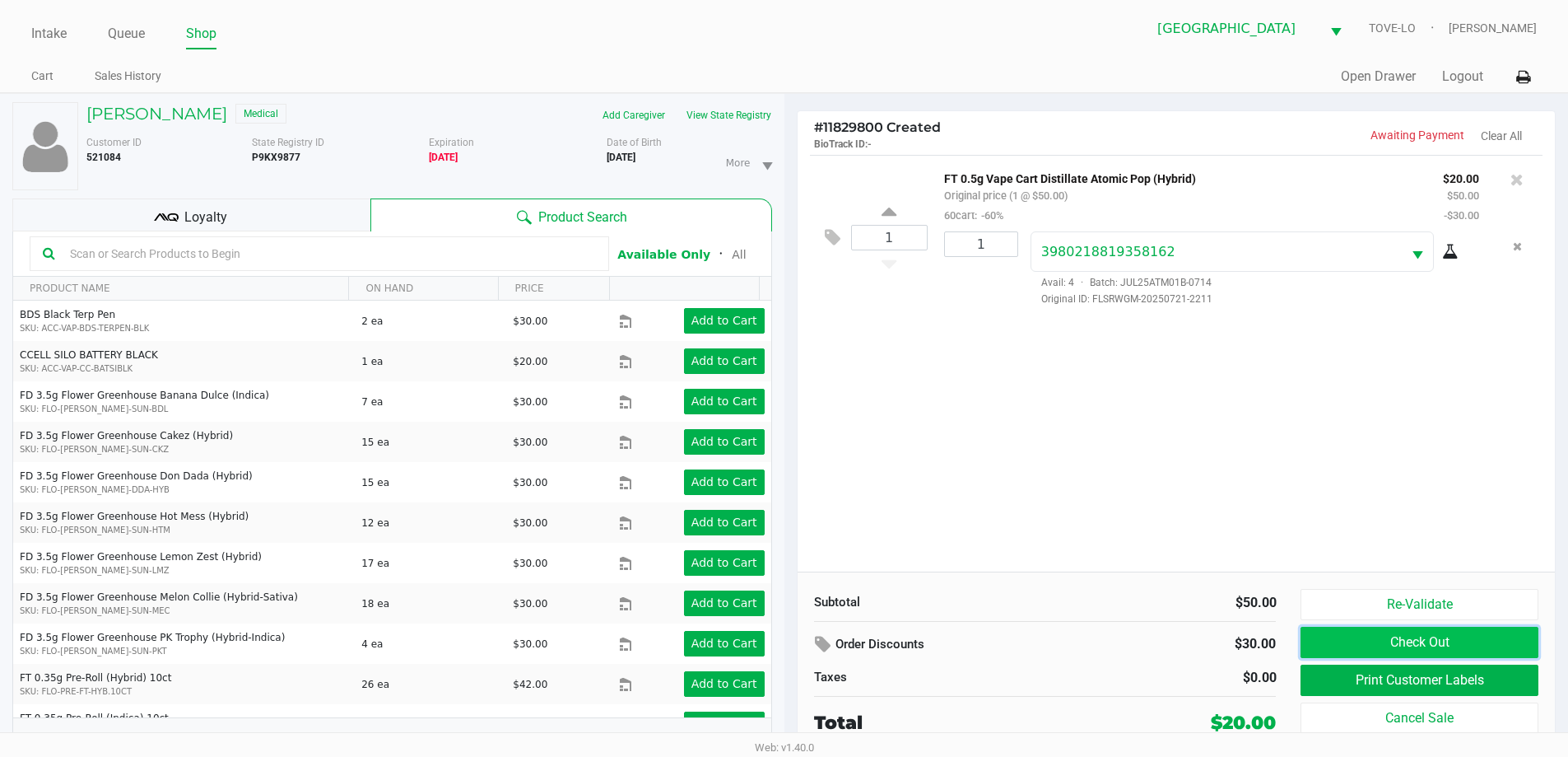
click at [1383, 643] on button "Check Out" at bounding box center [1419, 642] width 237 height 32
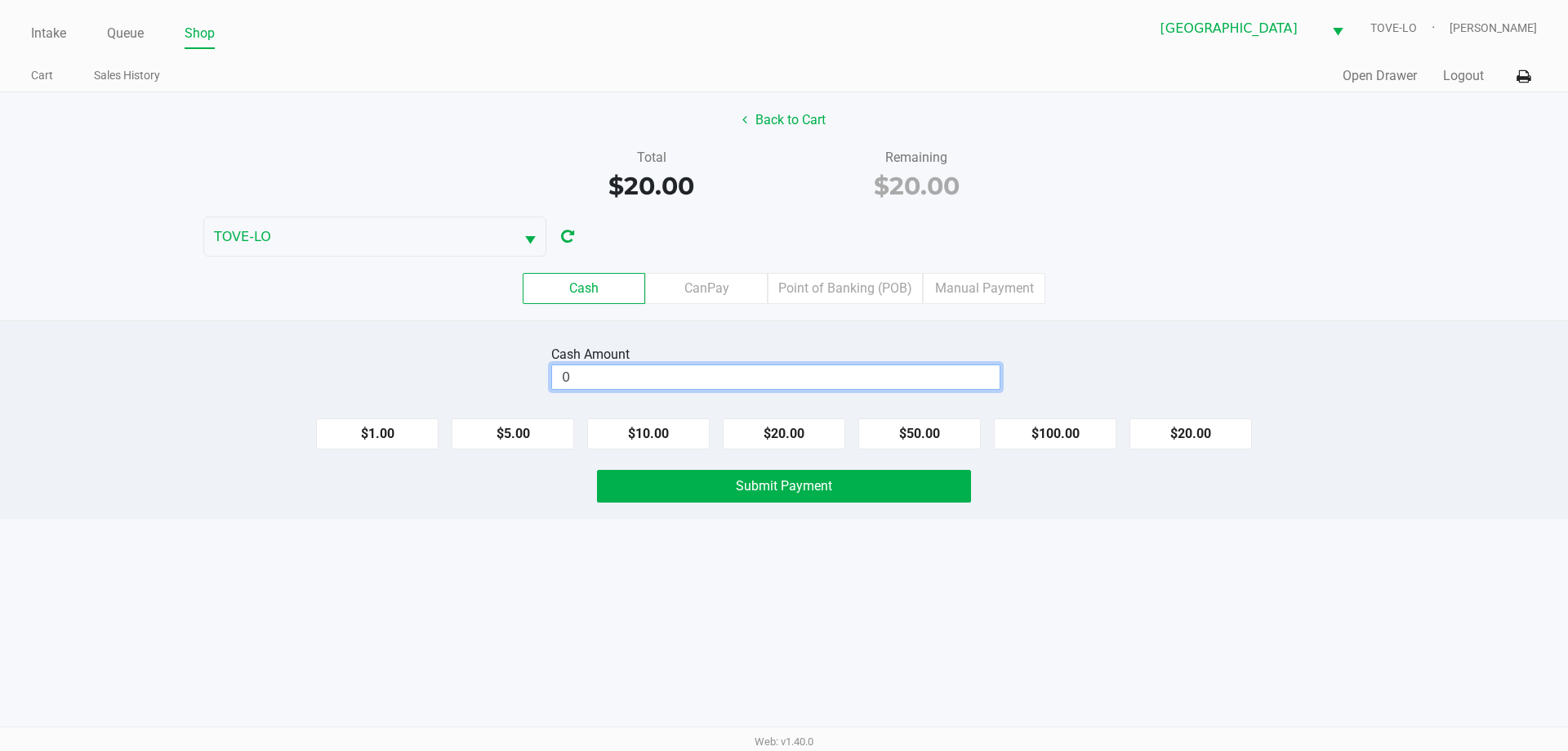
click at [878, 377] on input "0" at bounding box center [776, 377] width 448 height 23
type input "$20.00"
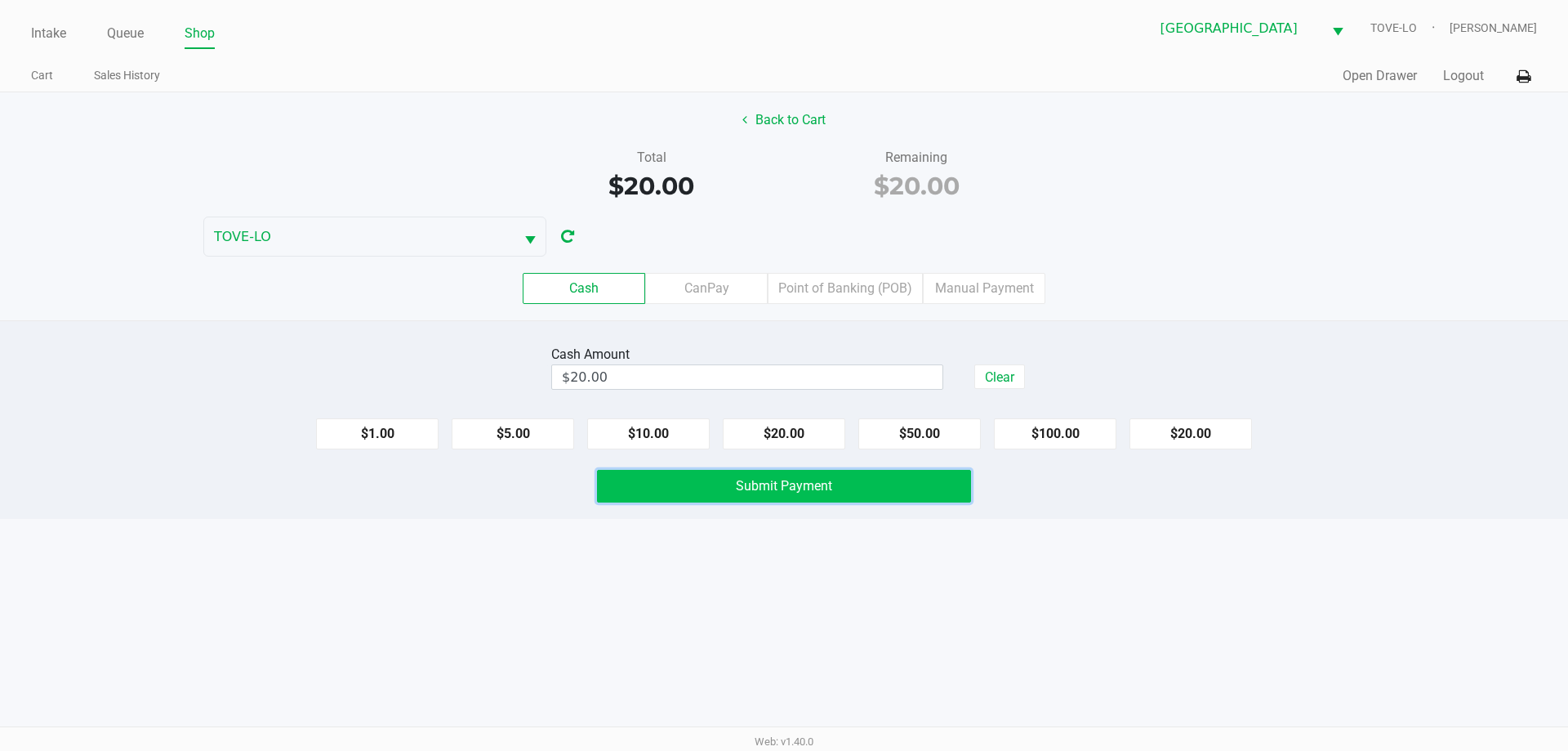
click at [851, 469] on button "Submit Payment" at bounding box center [784, 486] width 374 height 32
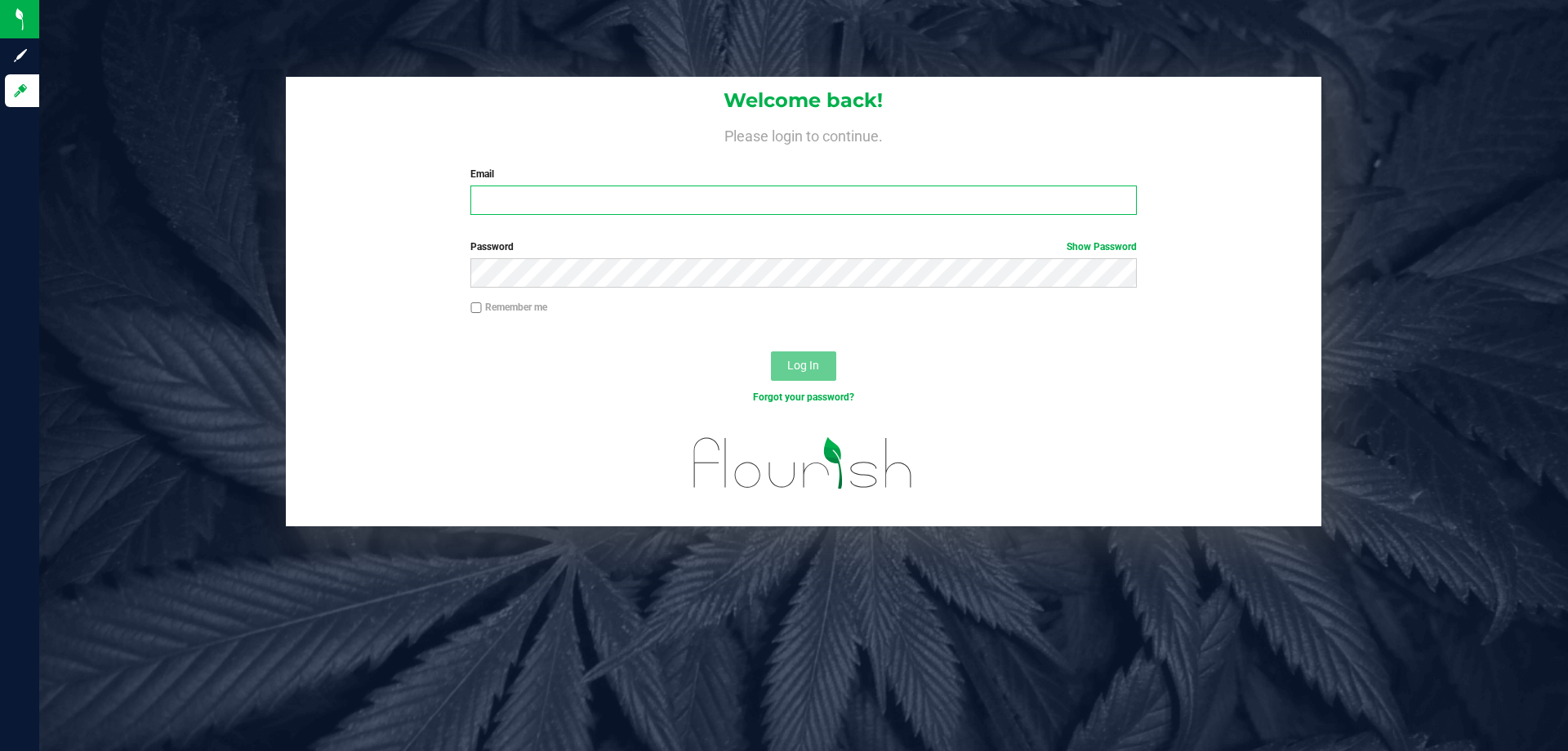
click at [498, 191] on input "Email" at bounding box center [803, 200] width 665 height 30
click at [657, 205] on input "[EMAIL_ADDRESS][DOMAIN_NAME]" at bounding box center [803, 200] width 665 height 30
type input "[EMAIL_ADDRESS][DOMAIN_NAME]"
click at [771, 352] on button "Log In" at bounding box center [803, 366] width 66 height 30
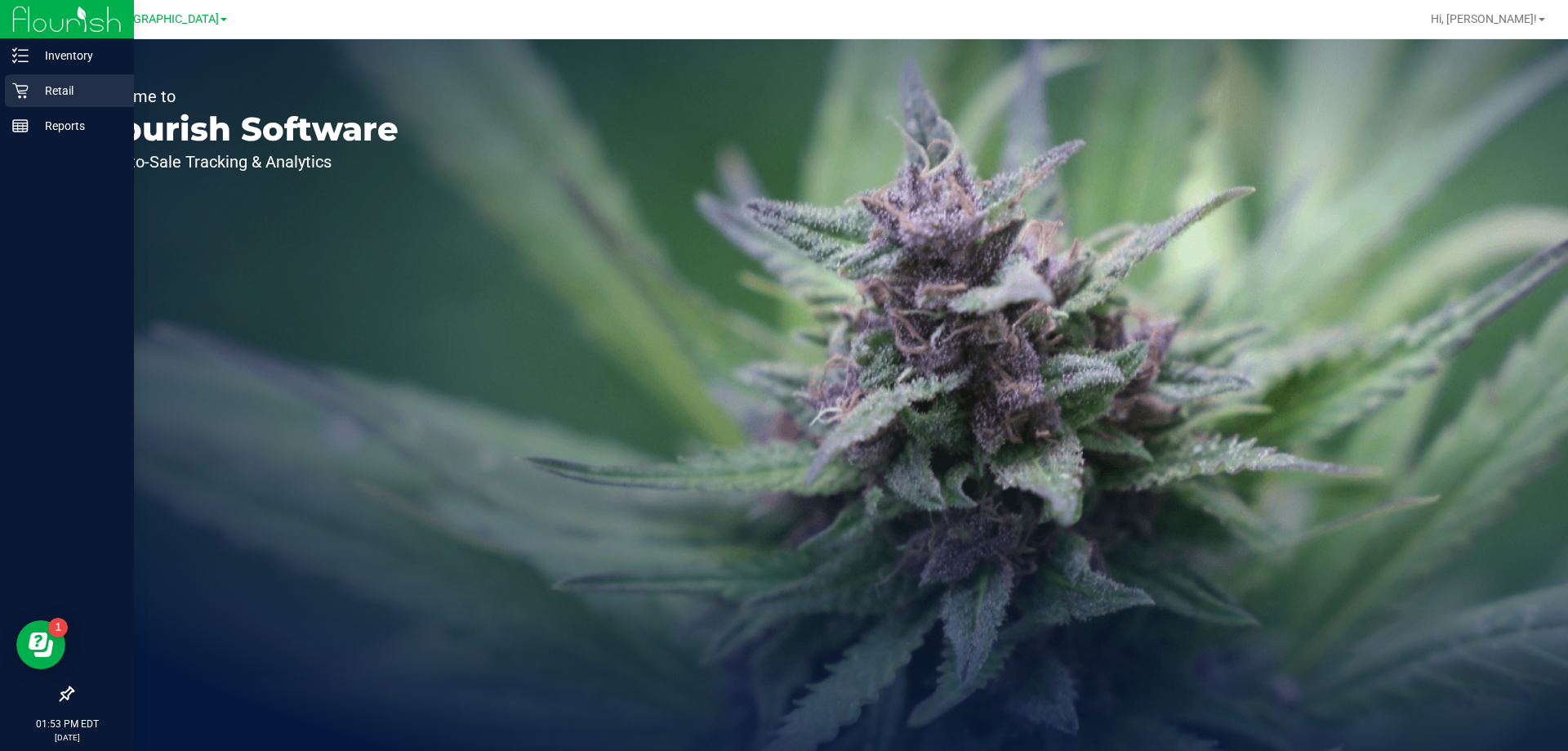
click at [85, 82] on p "Retail" at bounding box center [77, 91] width 98 height 20
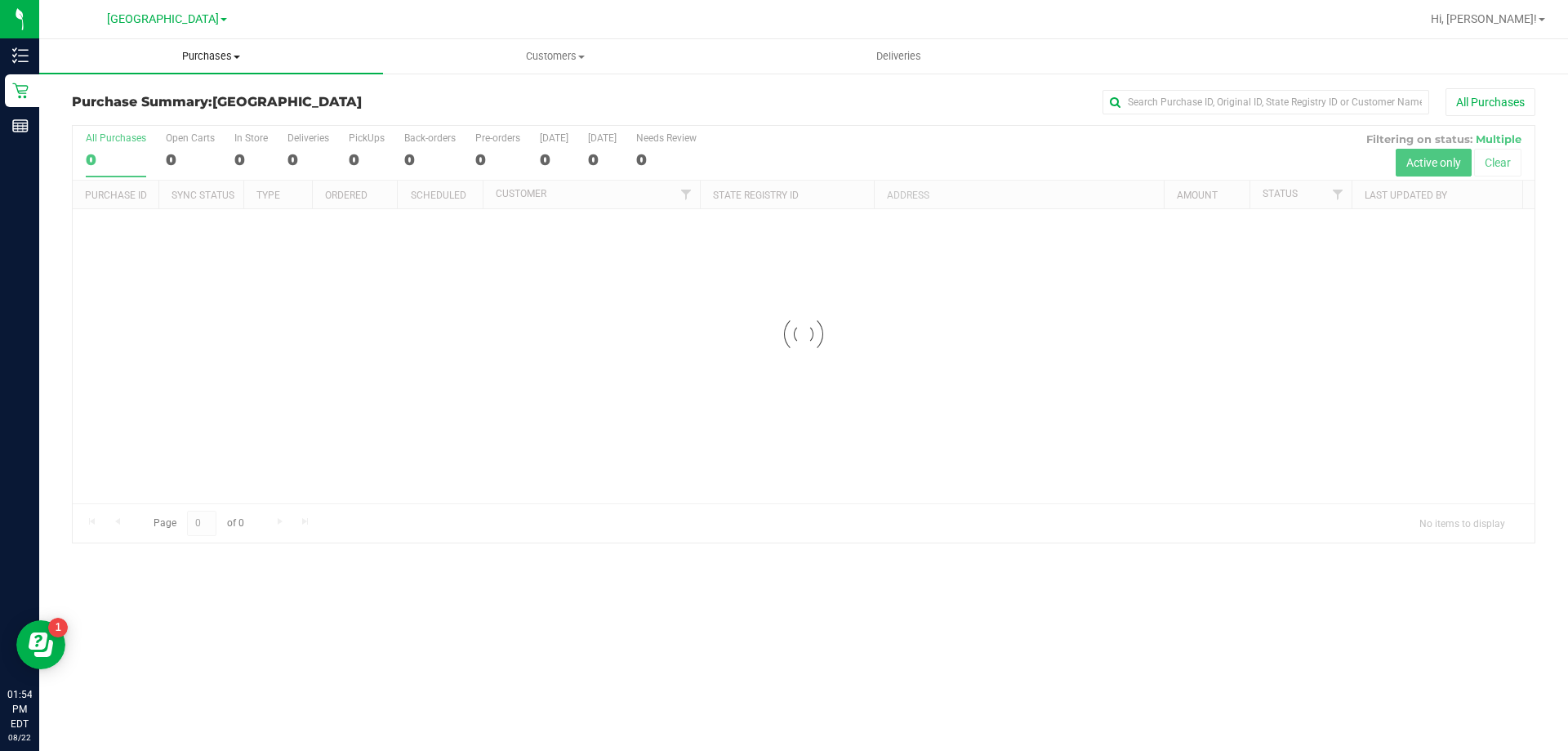
click at [228, 56] on span "Purchases" at bounding box center [211, 57] width 343 height 14
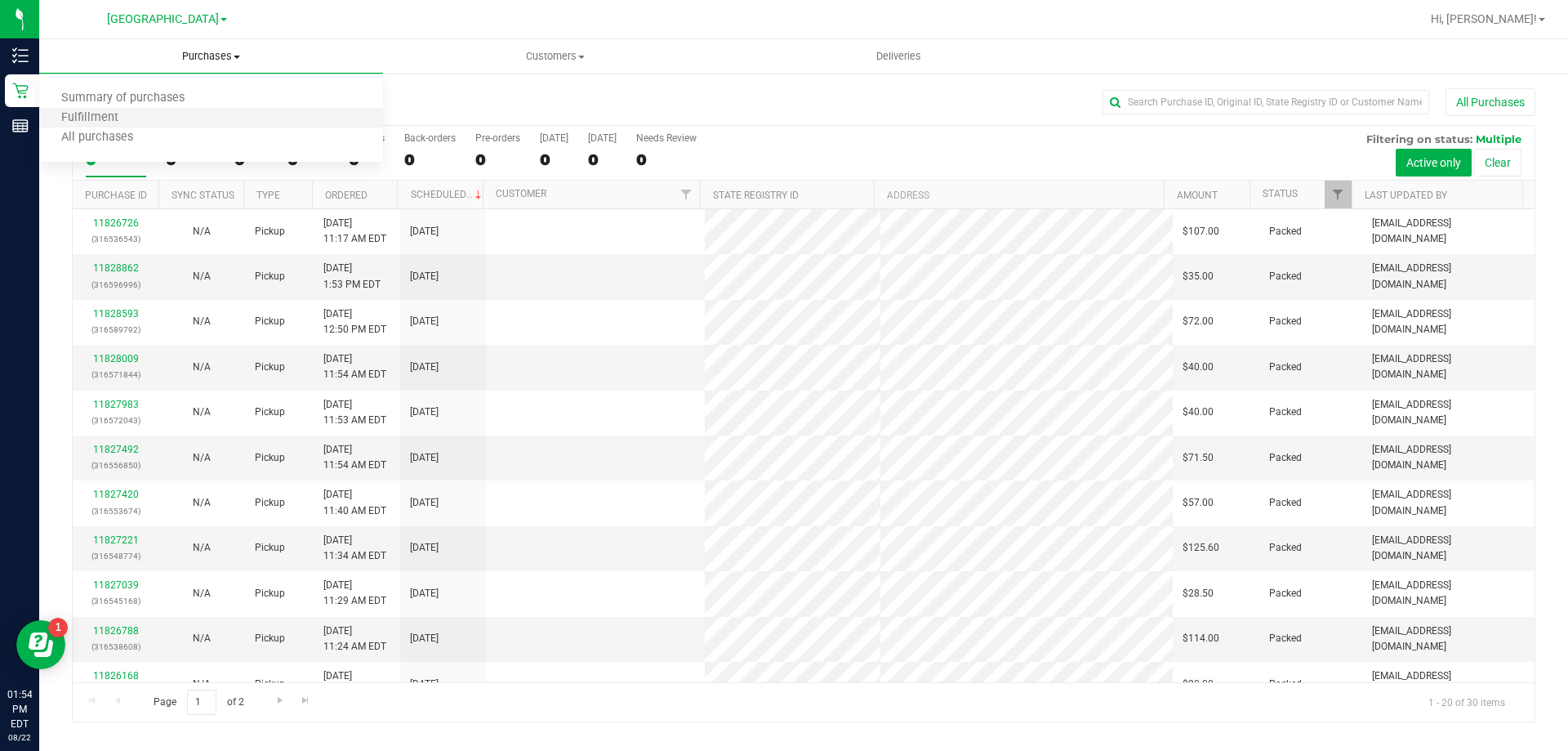
click at [192, 127] on li "Fulfillment" at bounding box center [211, 119] width 343 height 20
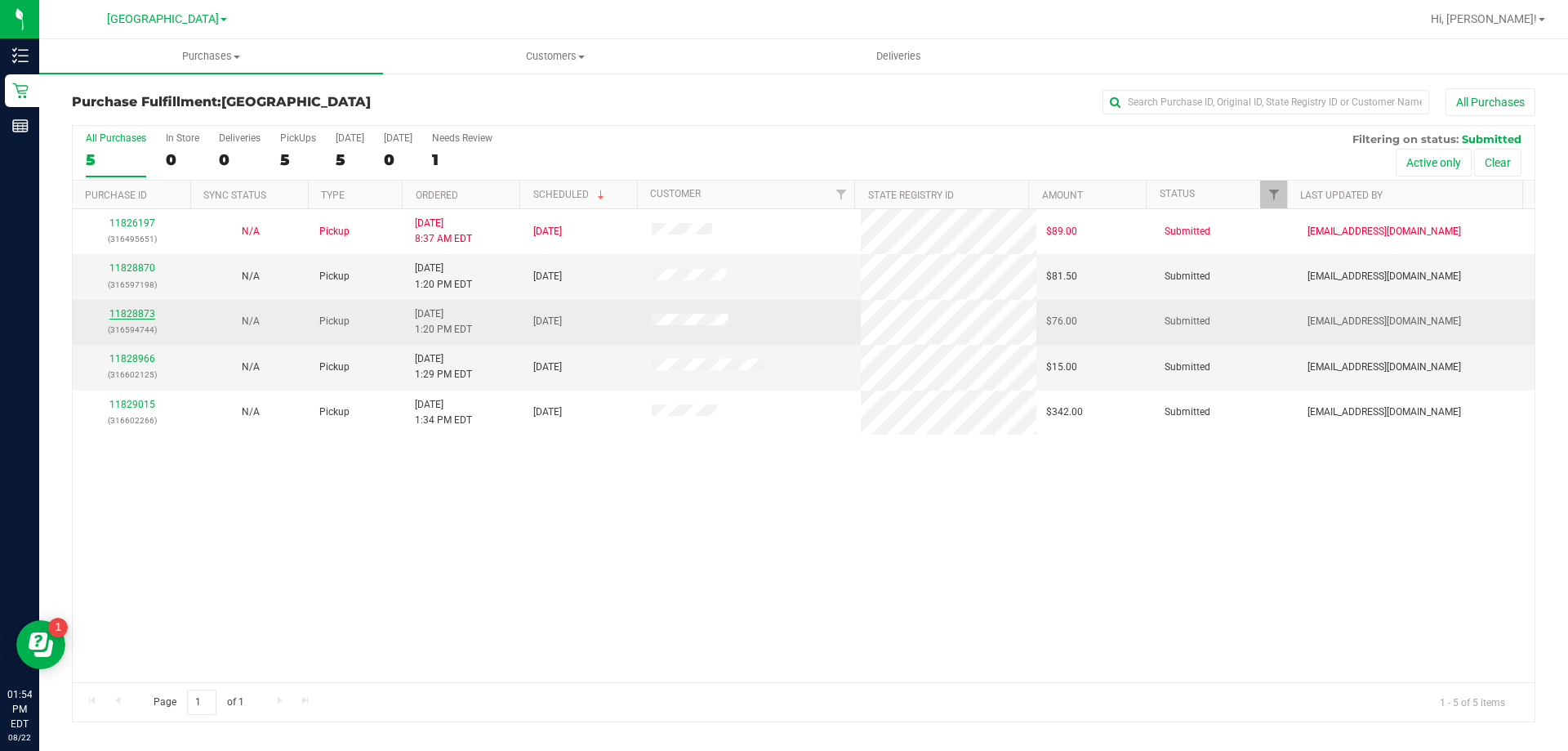
click at [138, 316] on link "11828873" at bounding box center [132, 313] width 46 height 12
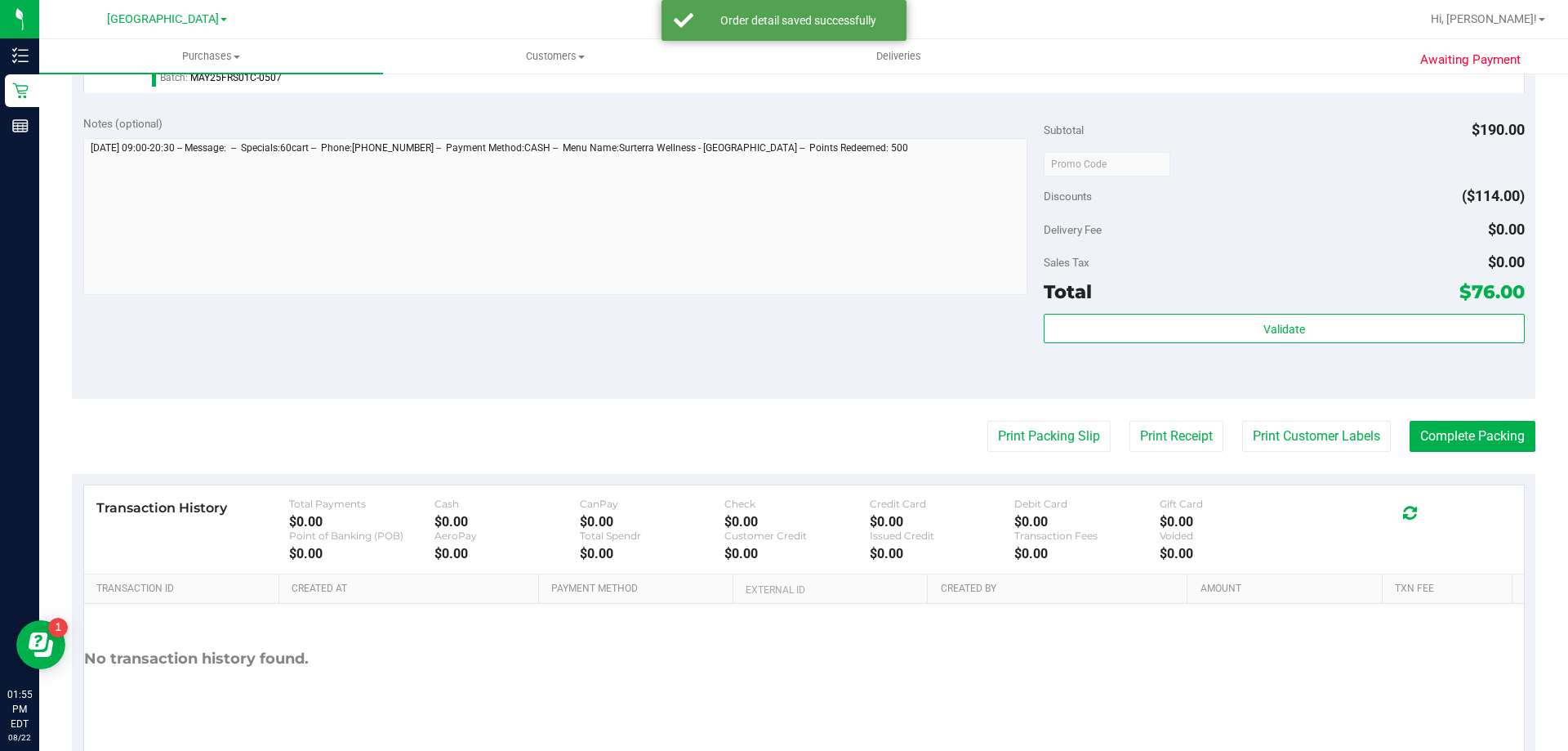
scroll to position [774, 0]
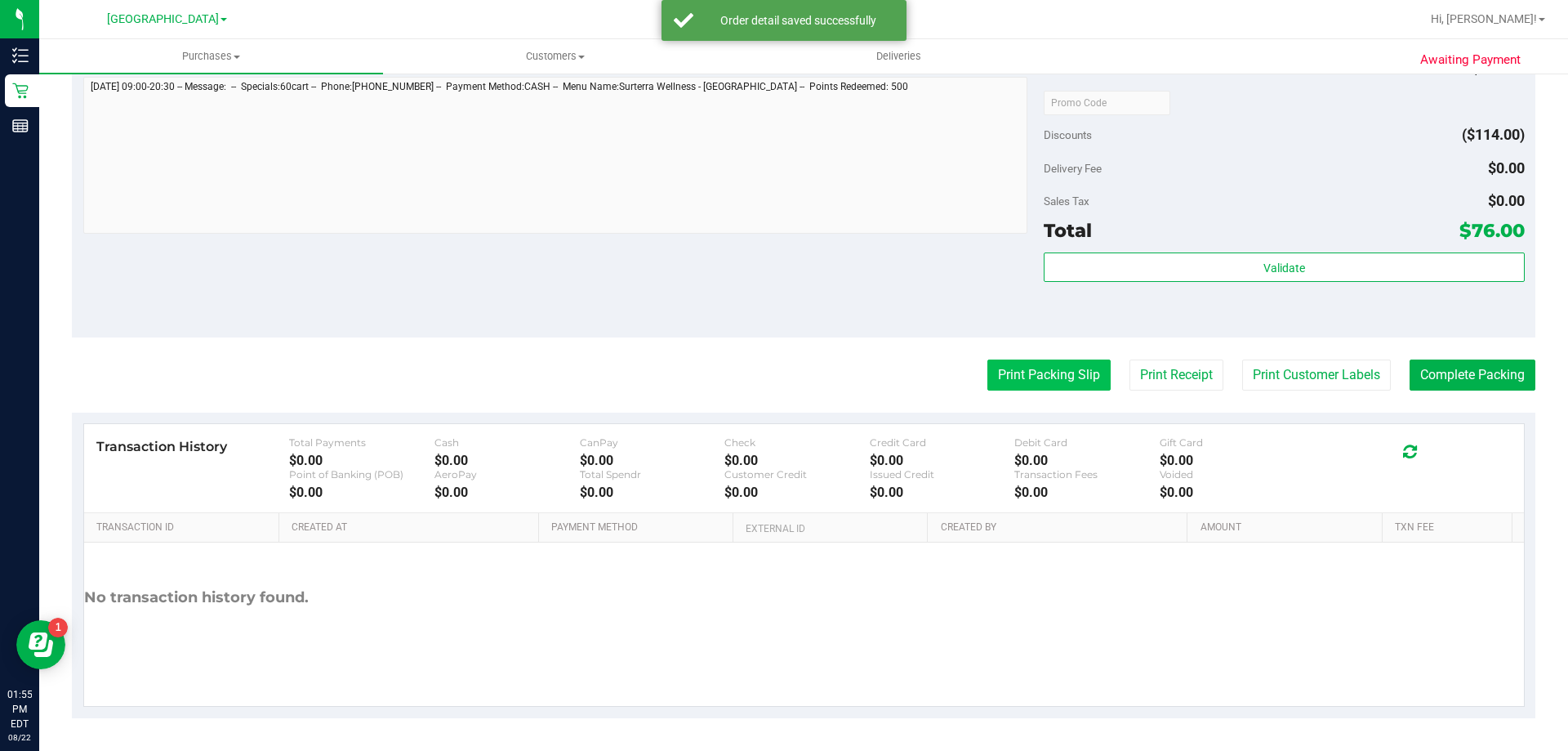
click at [1029, 379] on button "Print Packing Slip" at bounding box center [1048, 375] width 123 height 31
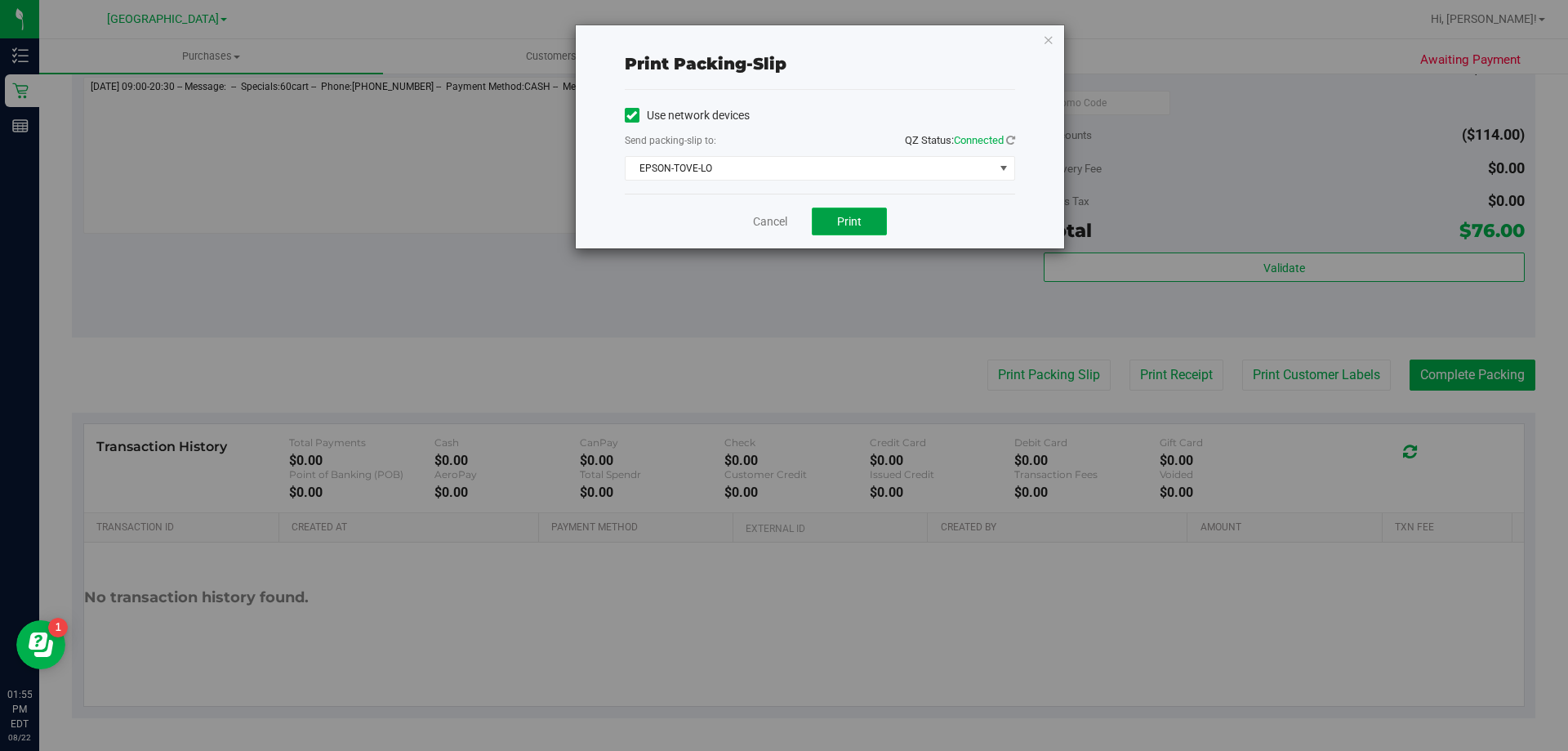
click at [821, 222] on button "Print" at bounding box center [850, 221] width 76 height 28
click at [754, 219] on link "Cancel" at bounding box center [770, 221] width 34 height 17
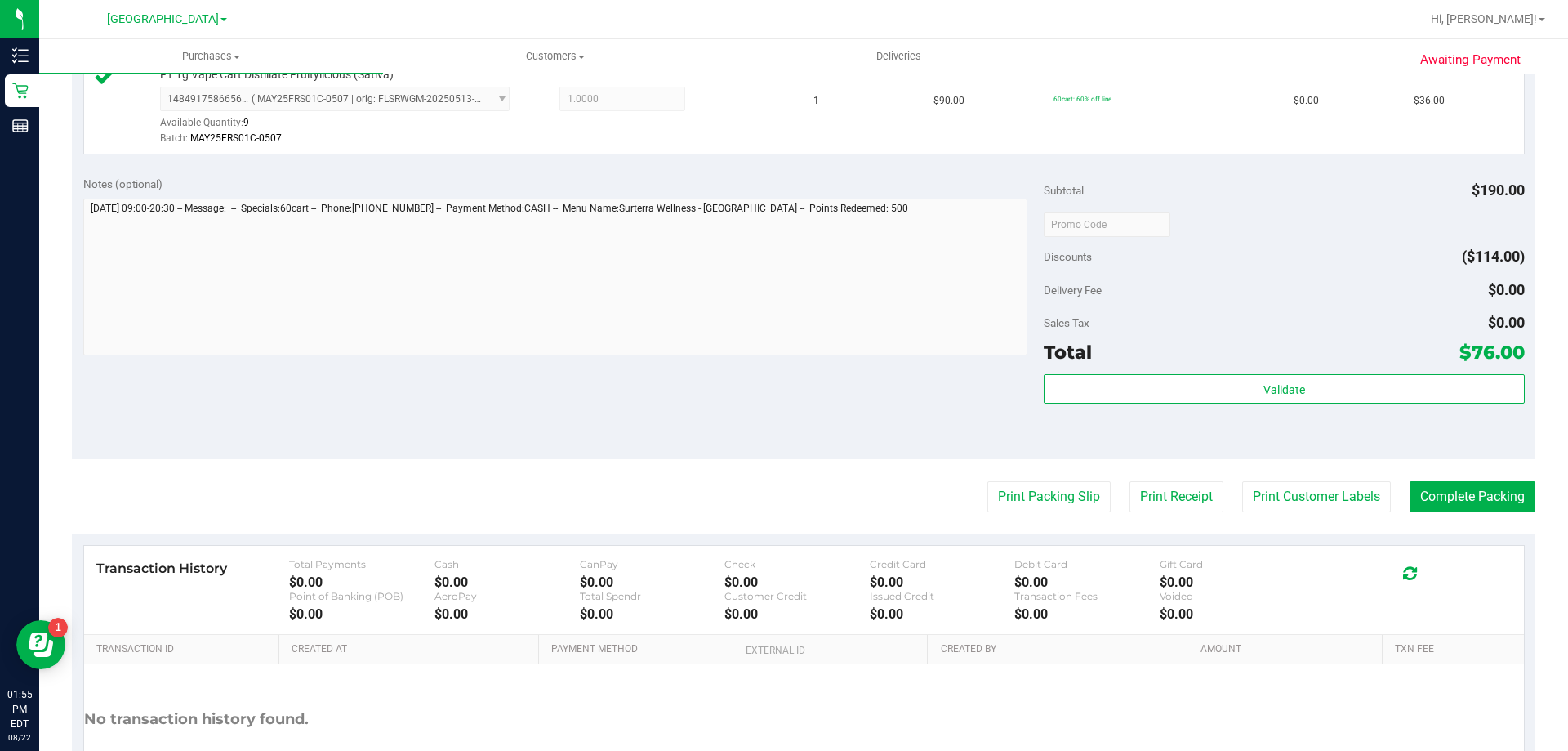
scroll to position [530, 0]
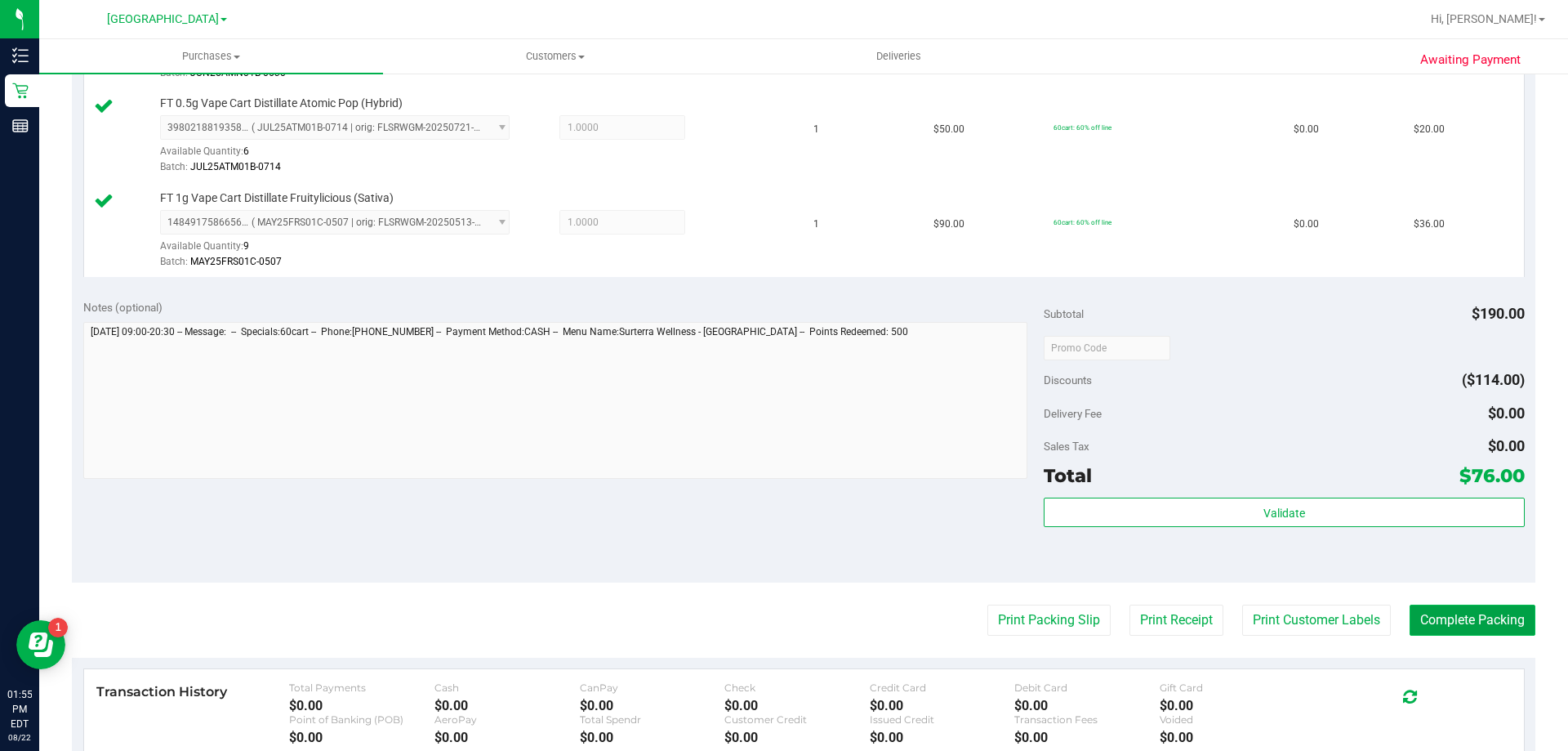
click at [1457, 612] on button "Complete Packing" at bounding box center [1473, 620] width 126 height 31
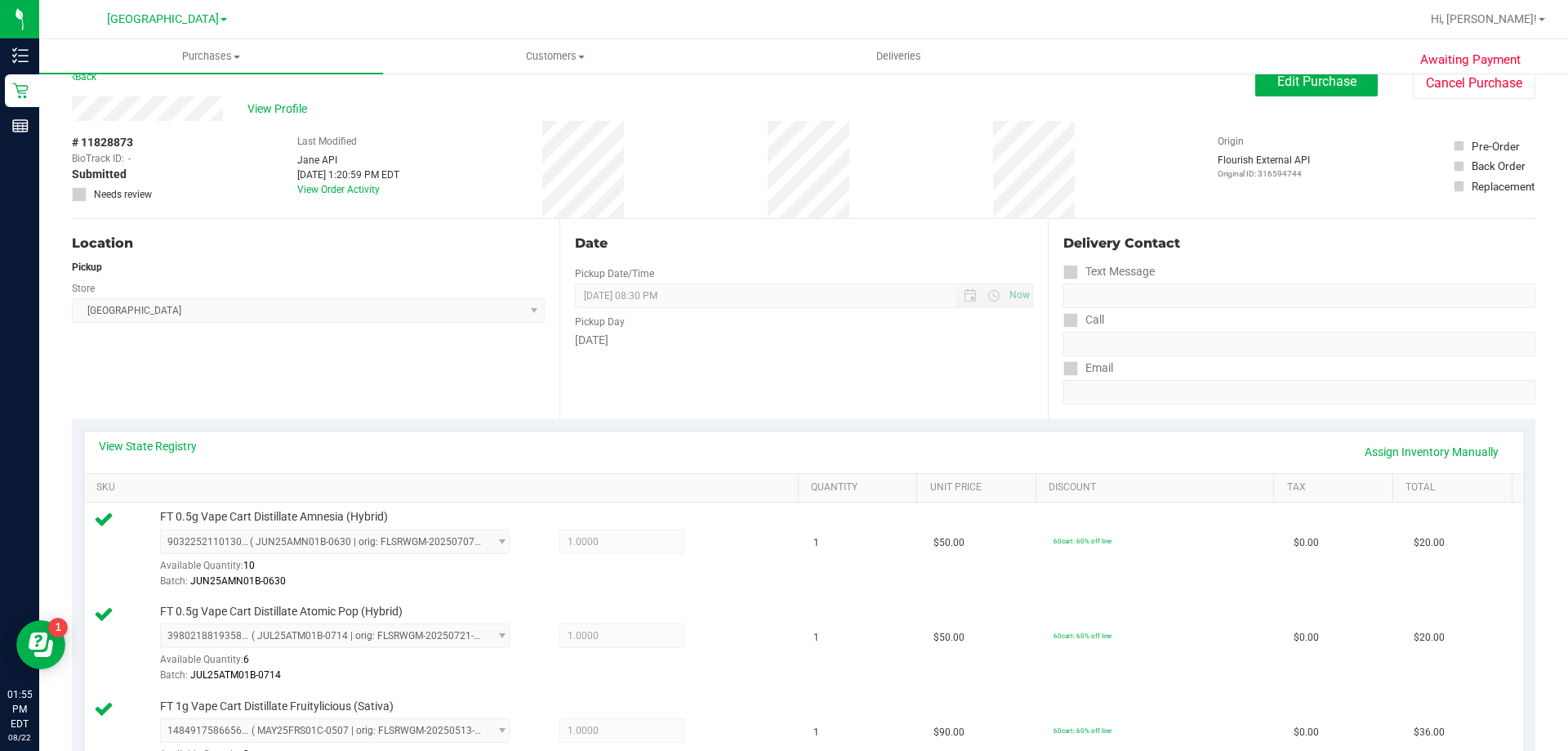
scroll to position [0, 0]
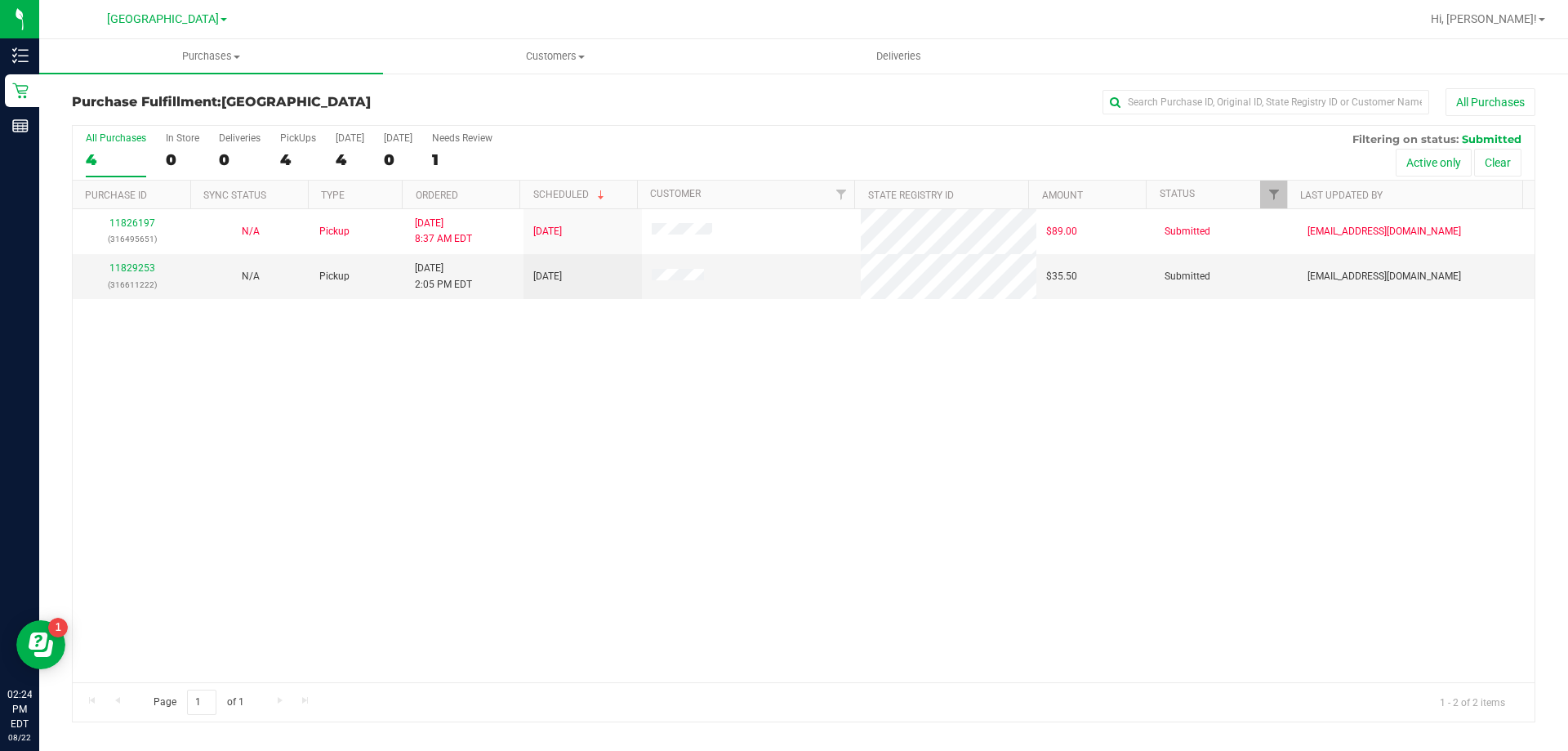
click at [352, 25] on div at bounding box center [856, 19] width 1127 height 31
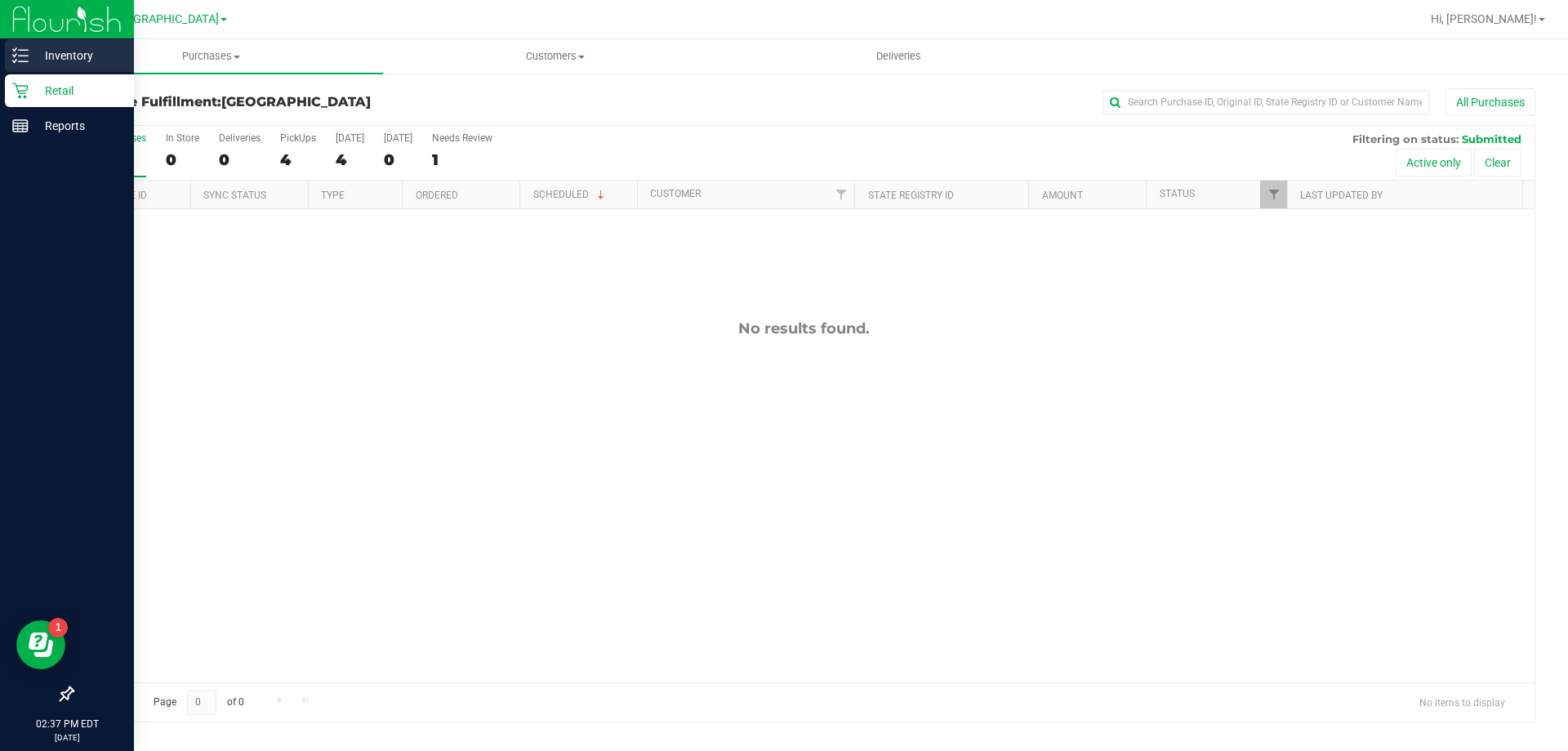
click at [36, 65] on p "Inventory" at bounding box center [77, 56] width 98 height 20
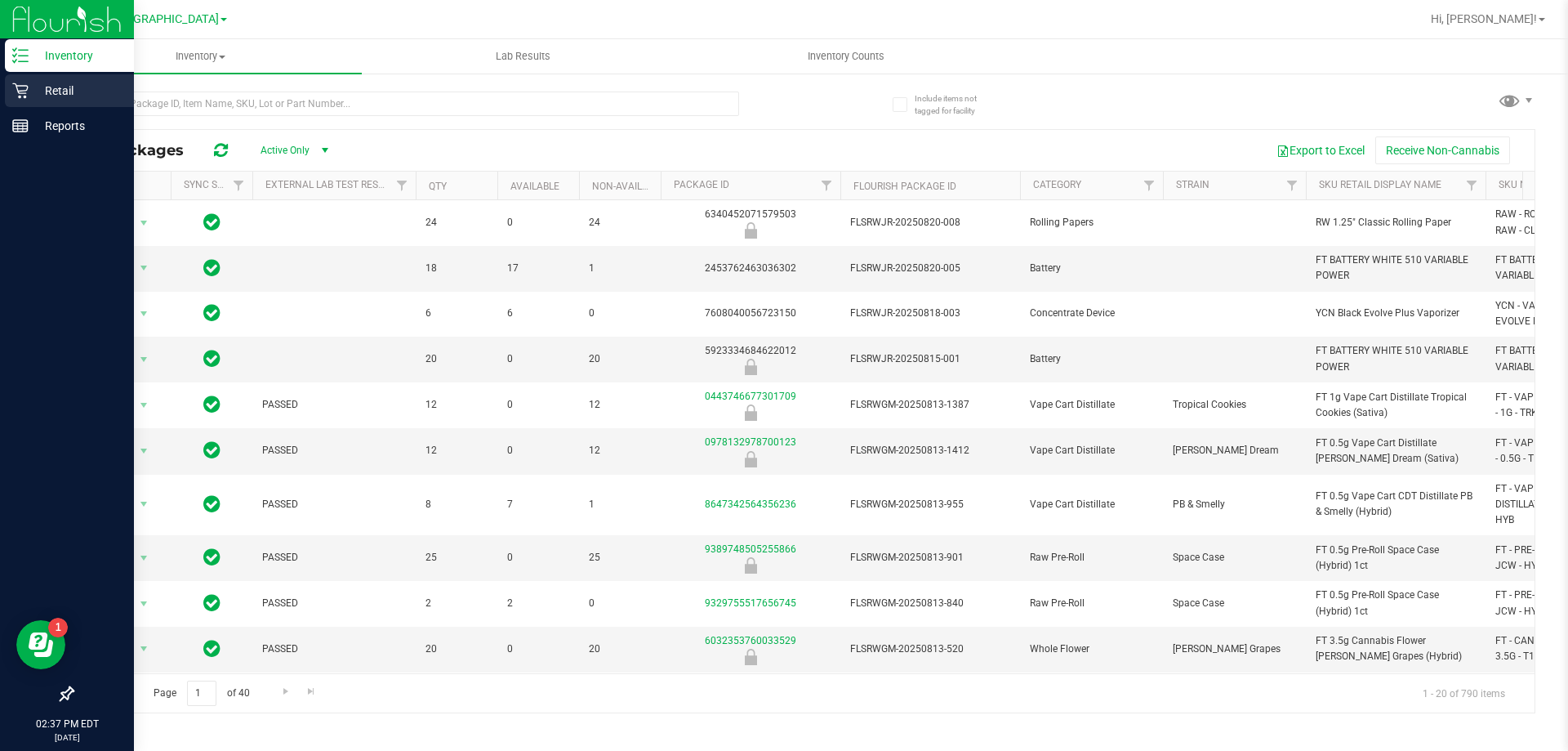
click at [31, 91] on p "Retail" at bounding box center [77, 91] width 98 height 20
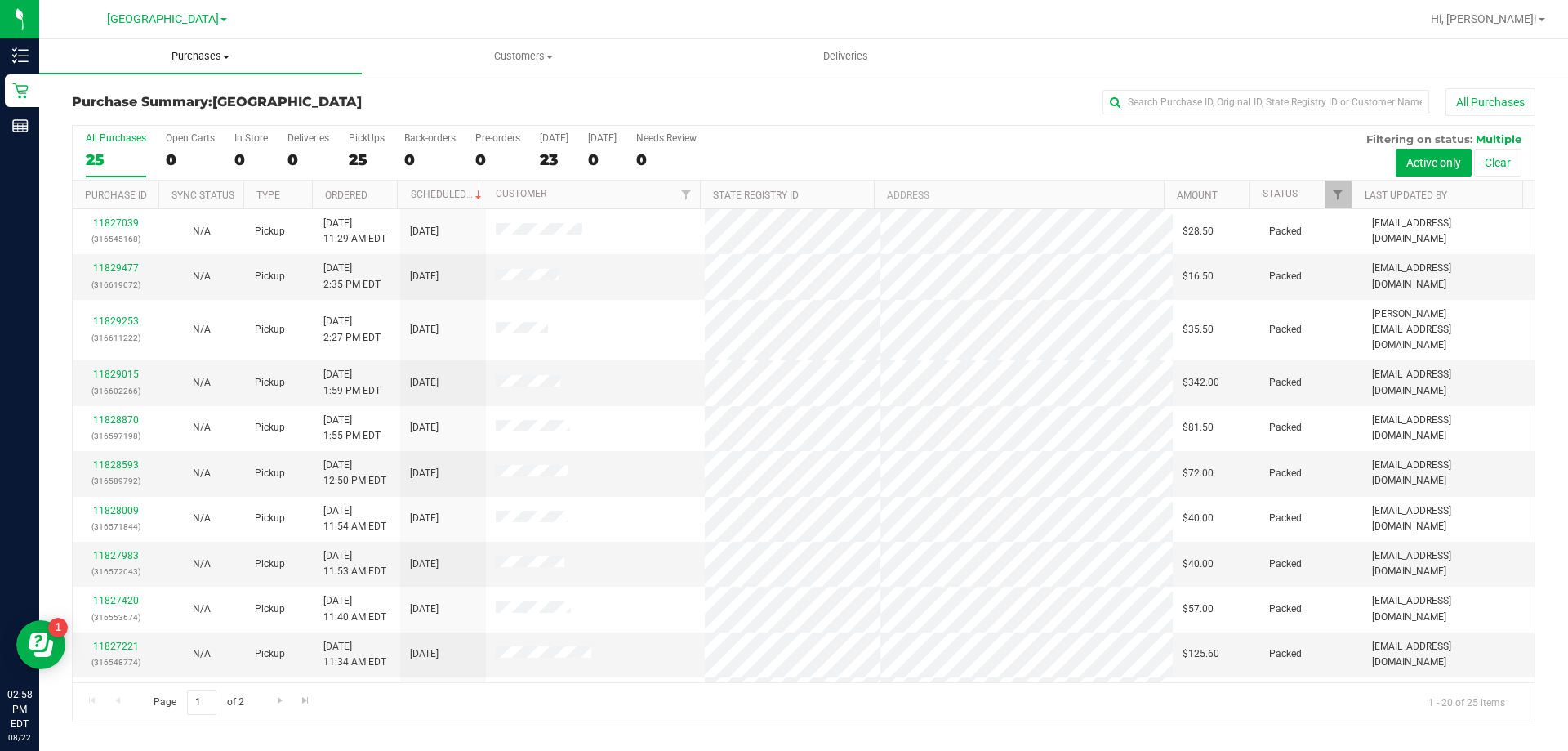
click at [166, 56] on span "Purchases" at bounding box center [200, 57] width 323 height 14
click at [174, 112] on li "Fulfillment" at bounding box center [200, 119] width 323 height 20
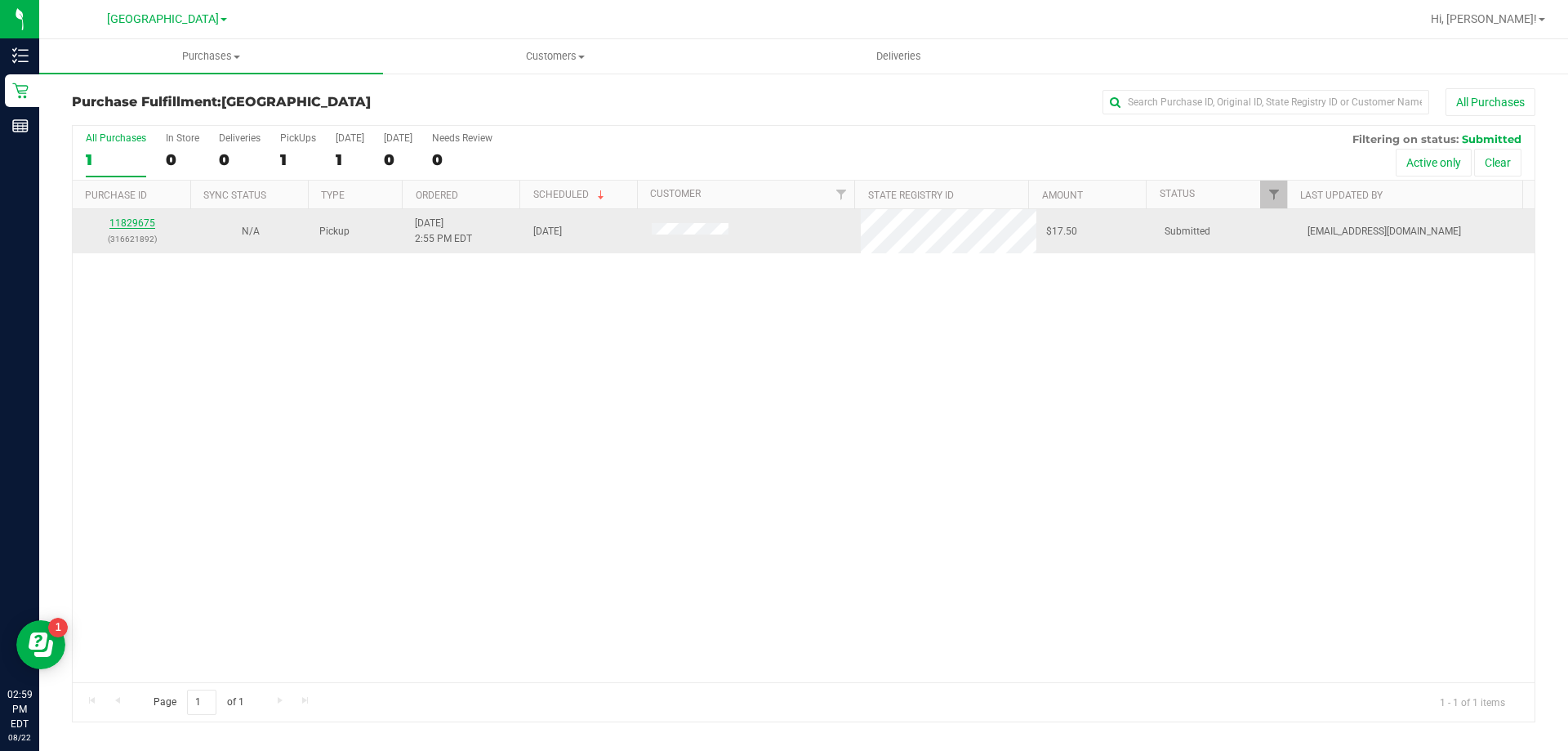
click at [137, 223] on link "11829675" at bounding box center [132, 223] width 46 height 12
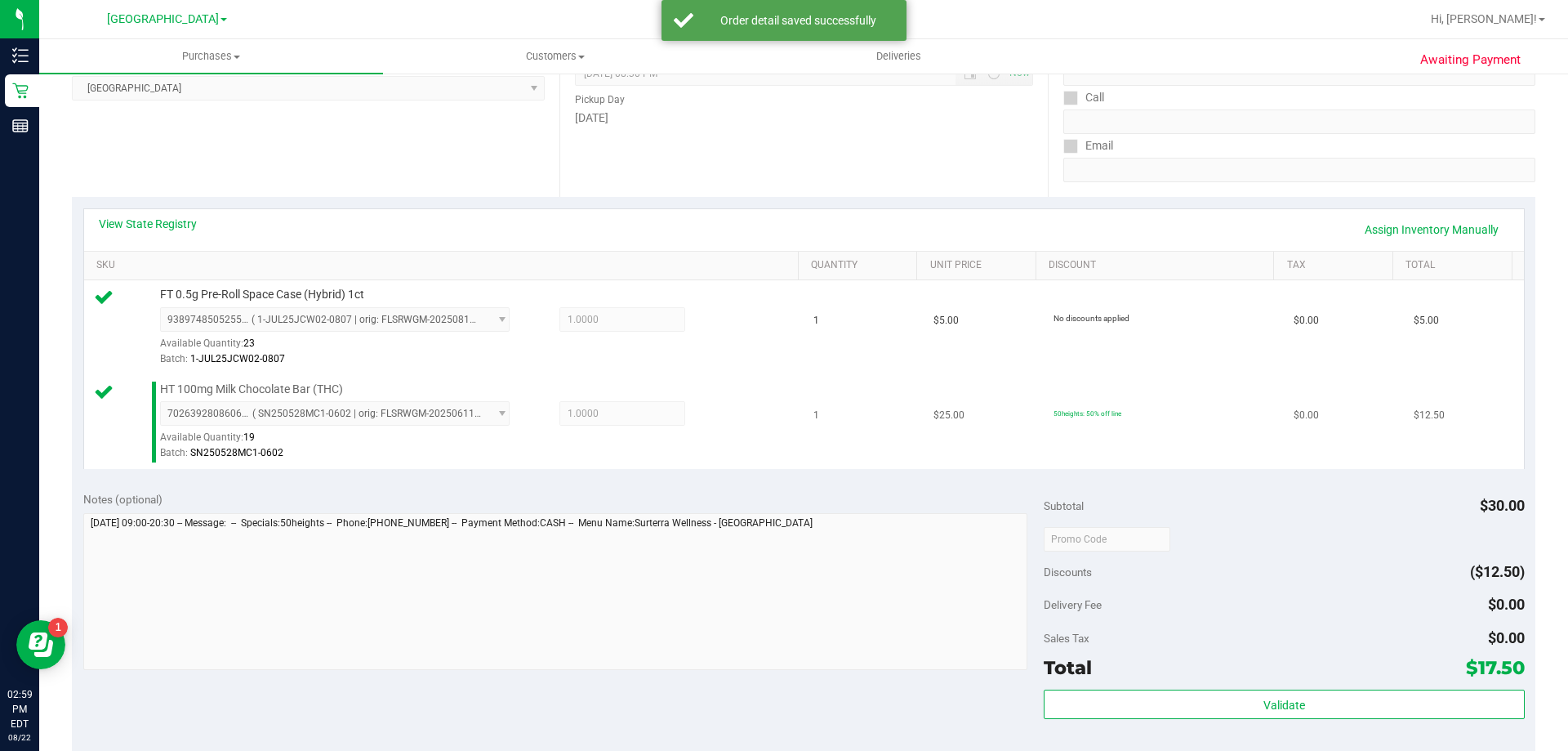
scroll to position [246, 0]
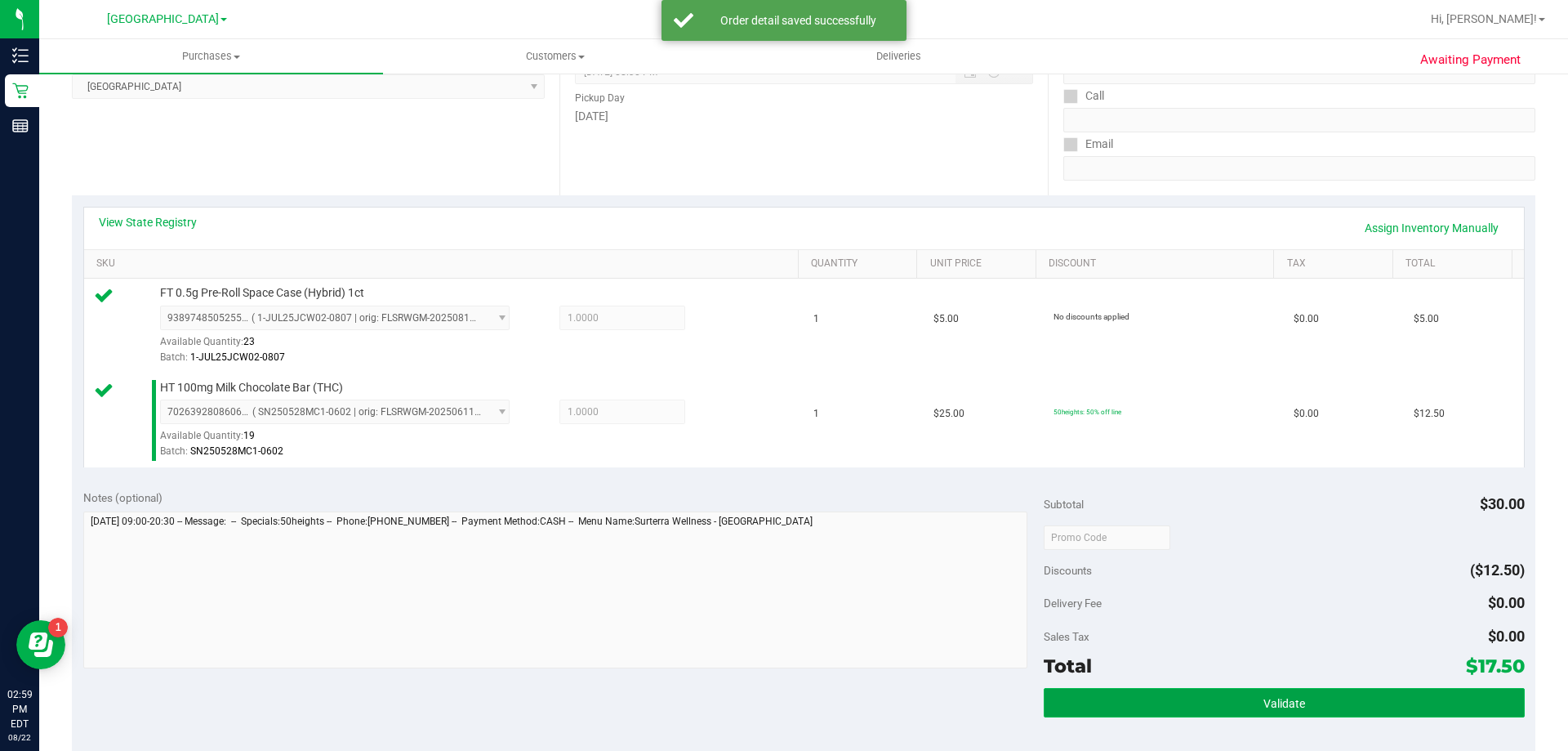
click at [1206, 711] on button "Validate" at bounding box center [1284, 702] width 480 height 30
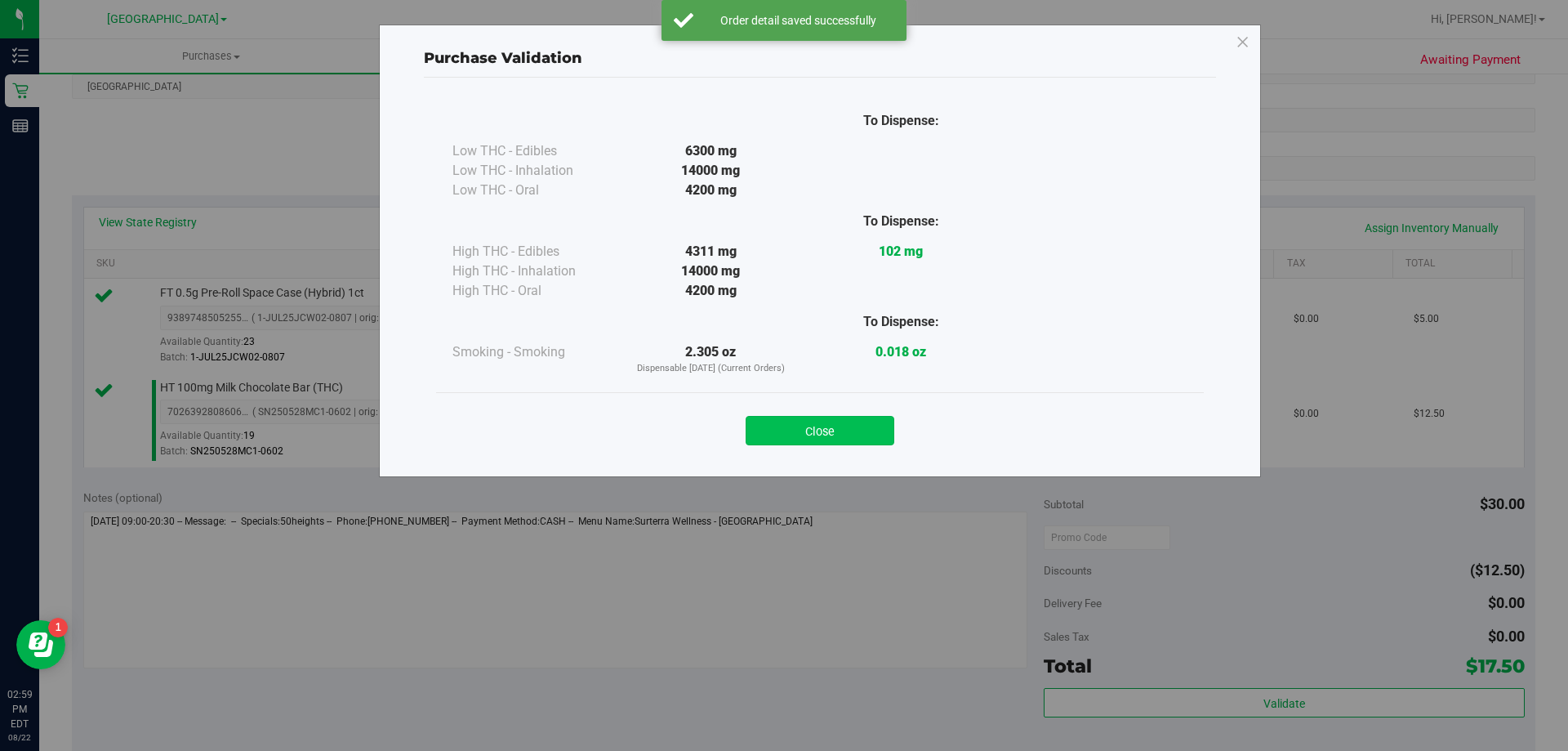
click at [801, 433] on button "Close" at bounding box center [819, 430] width 148 height 30
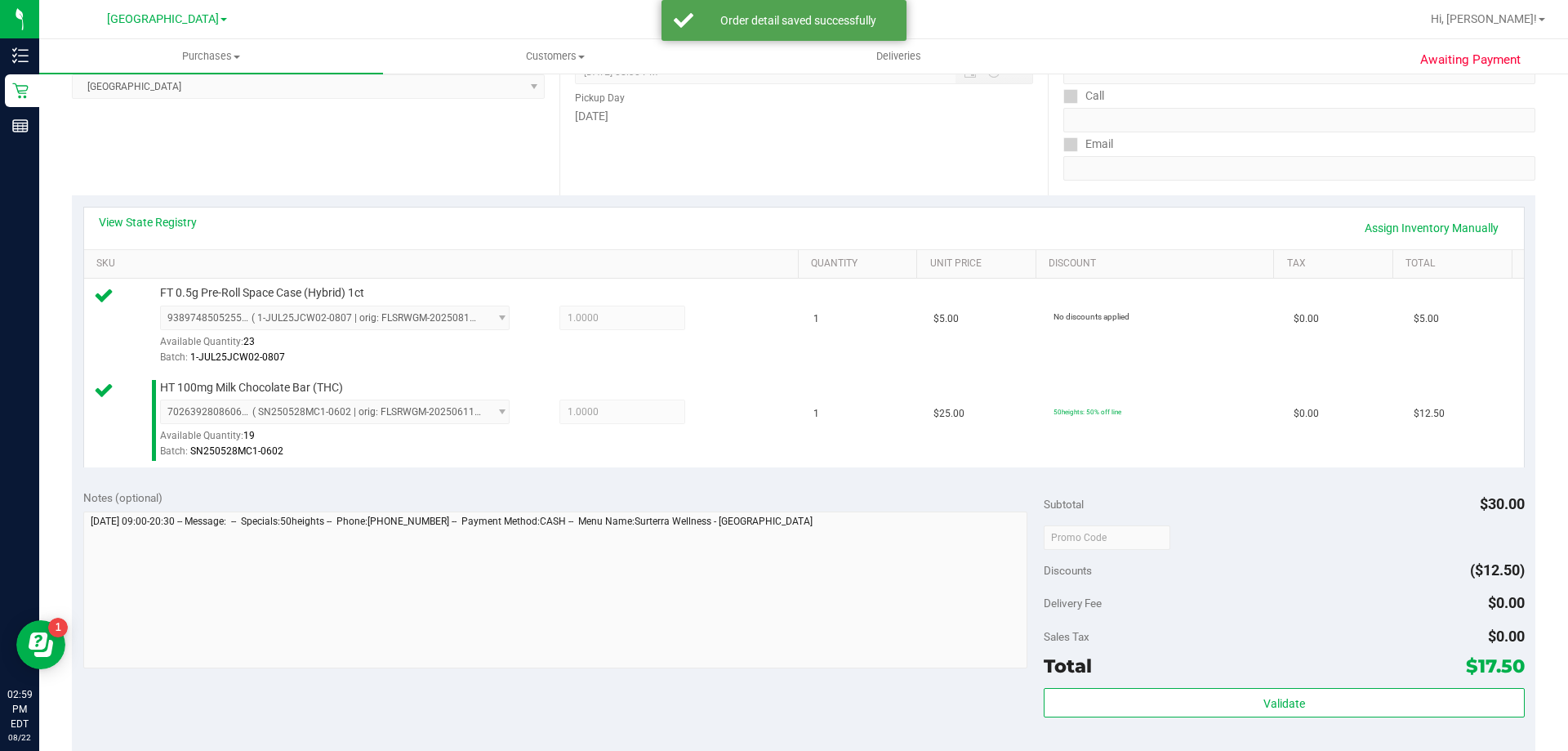
scroll to position [654, 0]
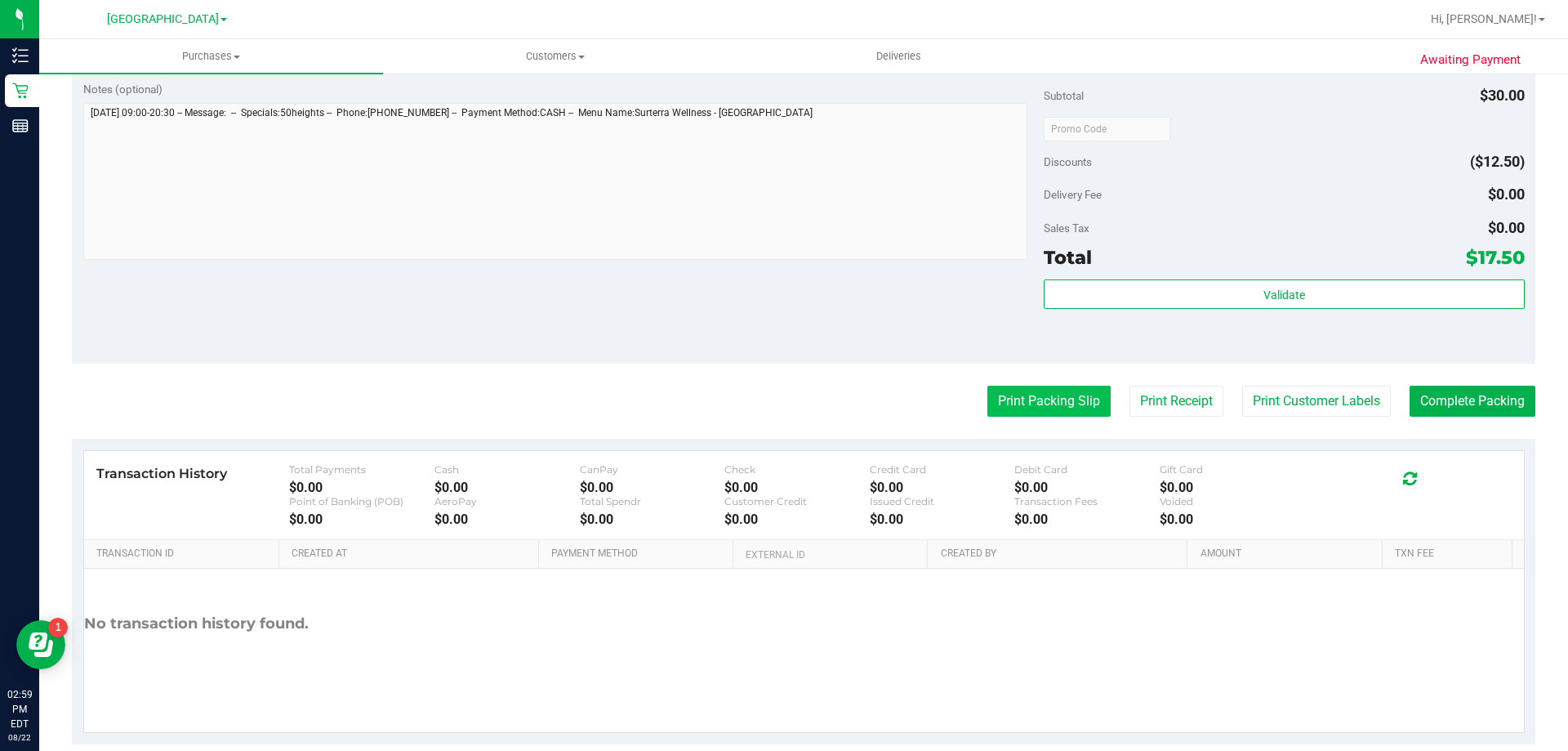
click at [1054, 411] on button "Print Packing Slip" at bounding box center [1048, 401] width 123 height 31
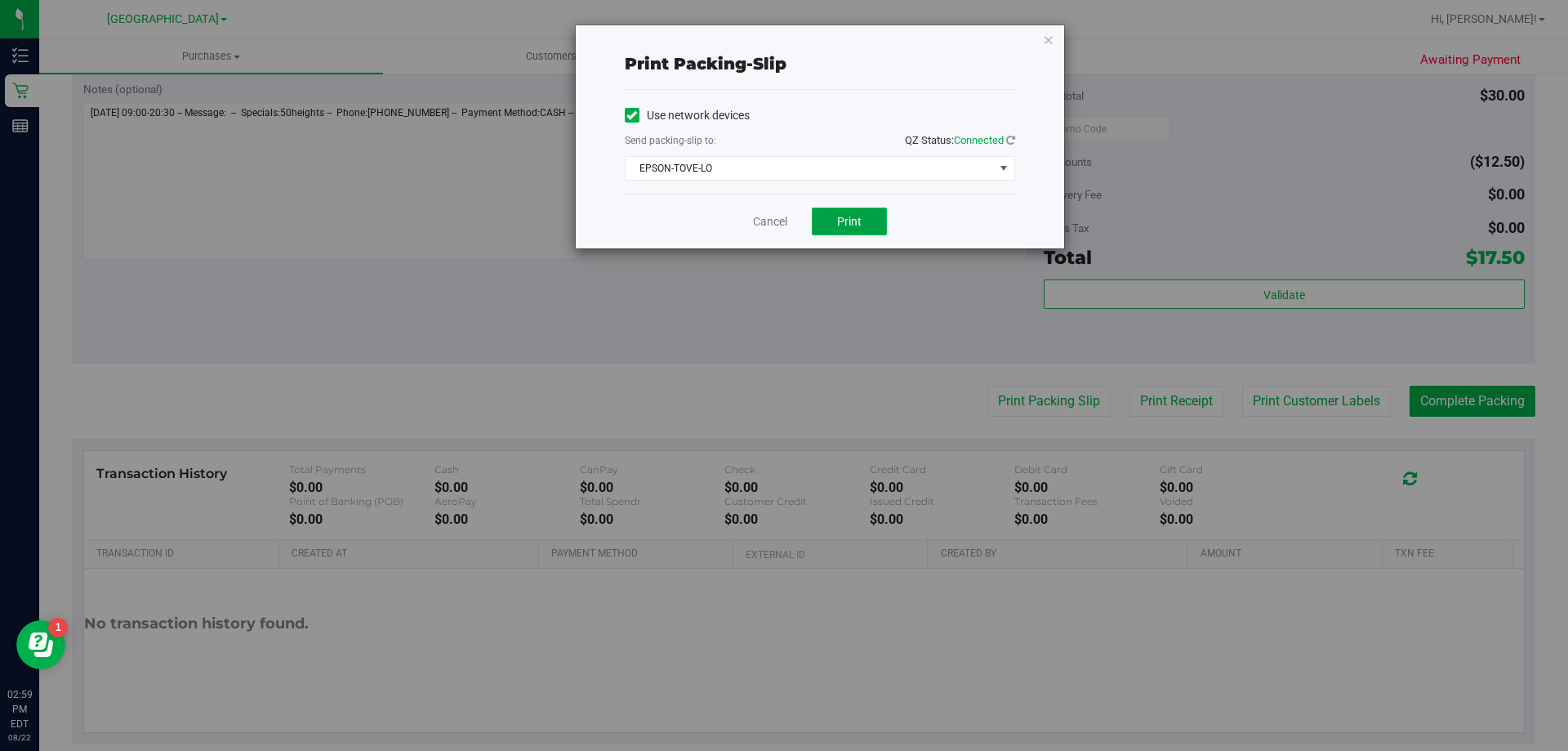
click at [857, 228] on span "Print" at bounding box center [849, 221] width 24 height 13
click at [780, 213] on link "Cancel" at bounding box center [770, 221] width 34 height 17
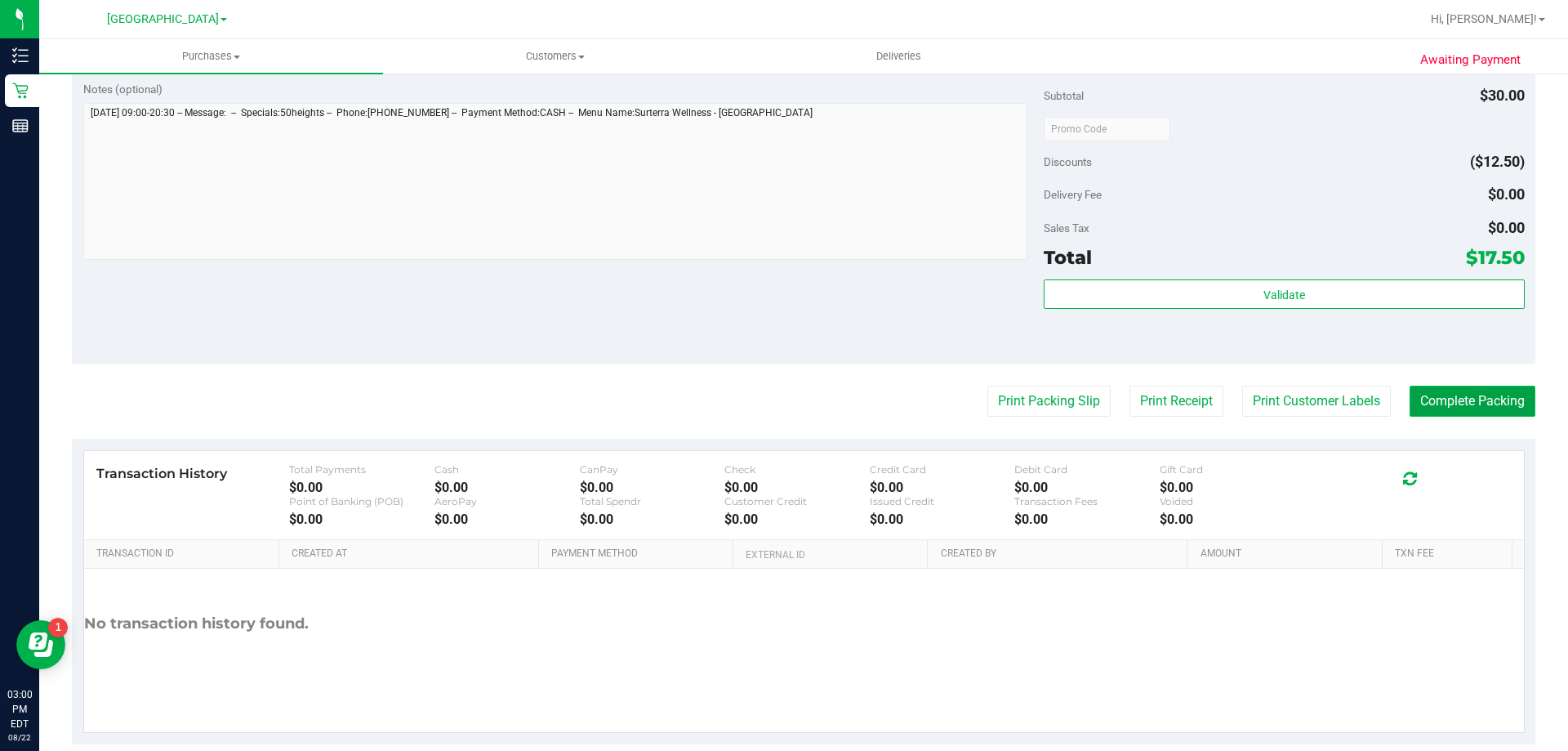
click at [1468, 407] on button "Complete Packing" at bounding box center [1473, 401] width 126 height 31
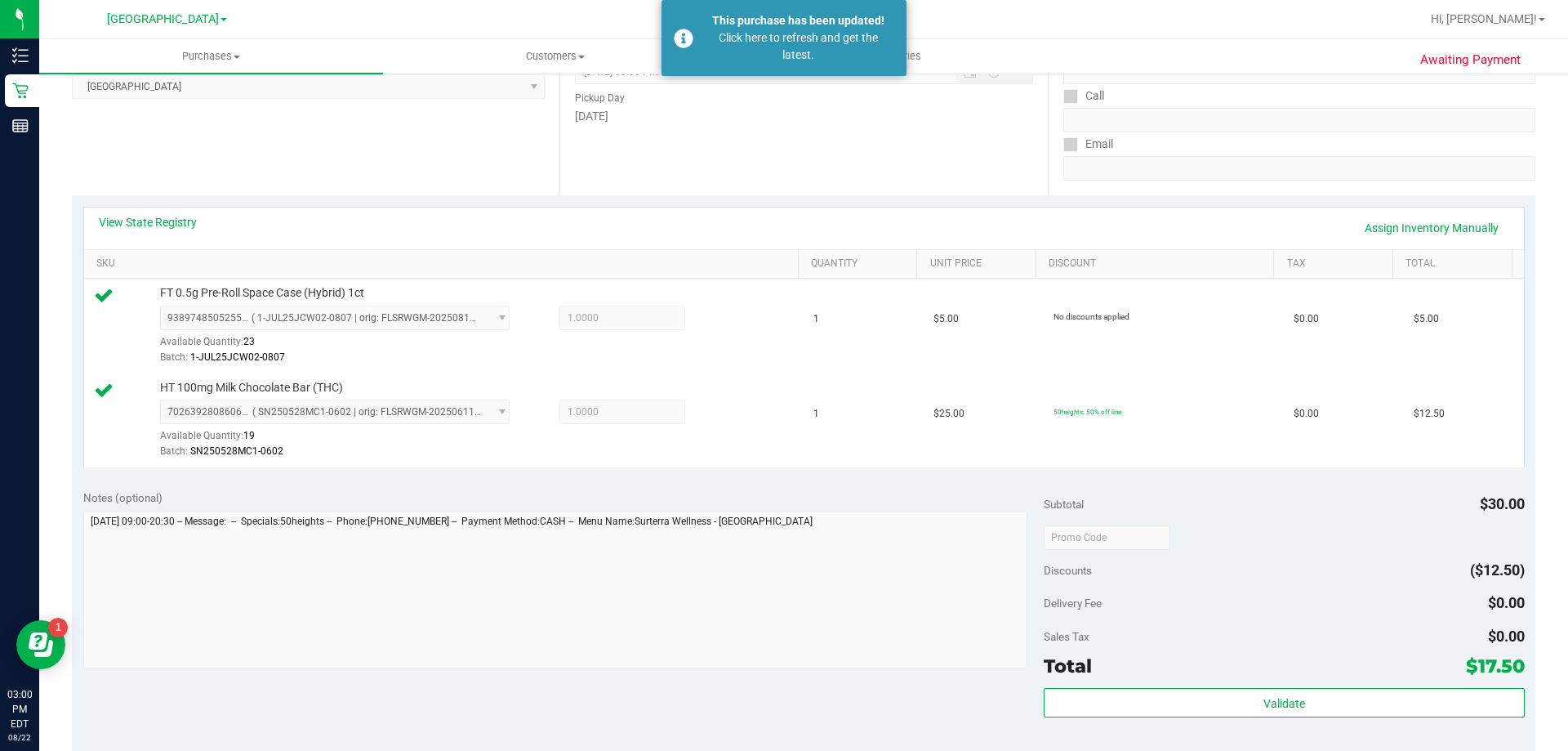
scroll to position [0, 0]
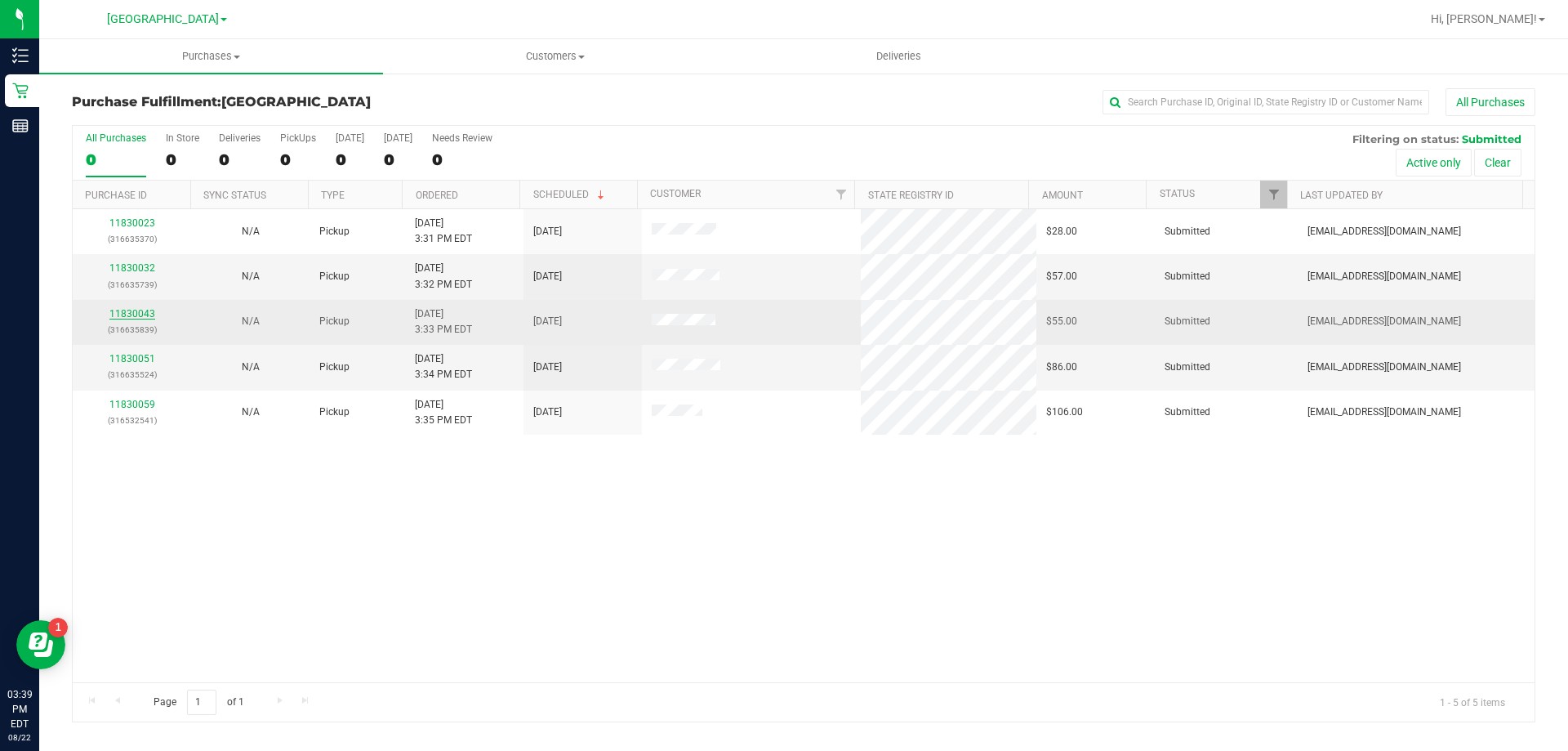
click at [135, 317] on link "11830043" at bounding box center [132, 313] width 46 height 12
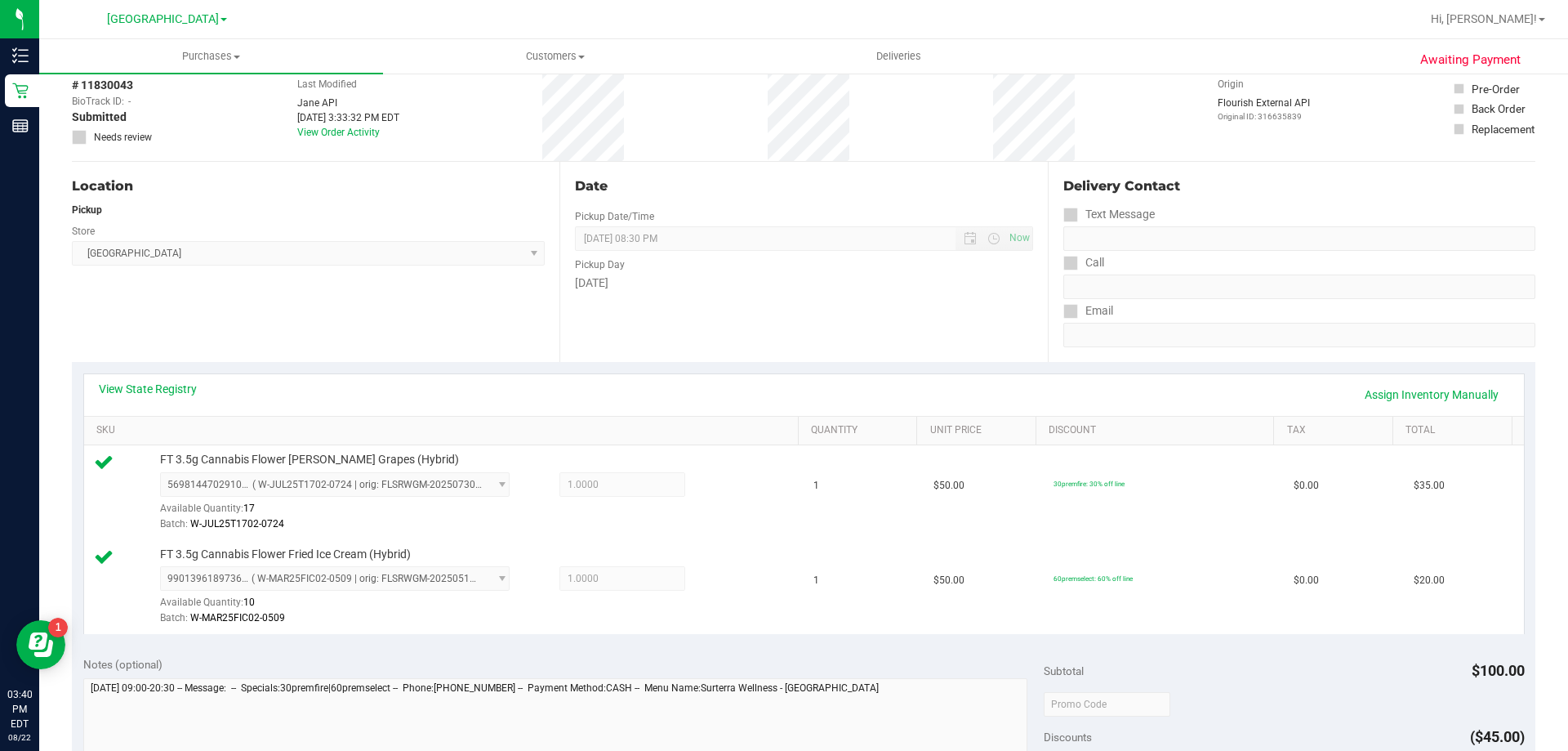
scroll to position [408, 0]
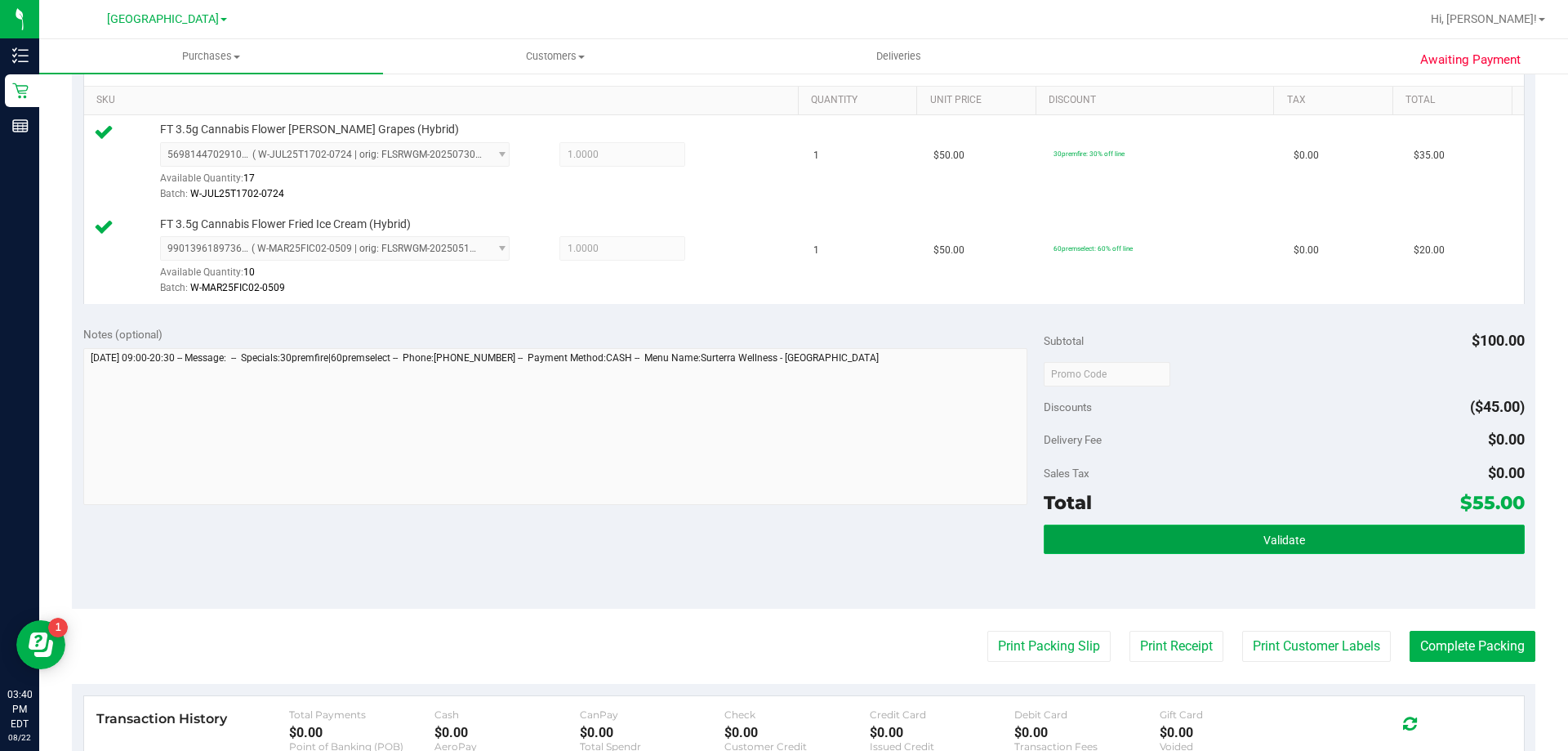
click at [1118, 539] on button "Validate" at bounding box center [1284, 539] width 480 height 30
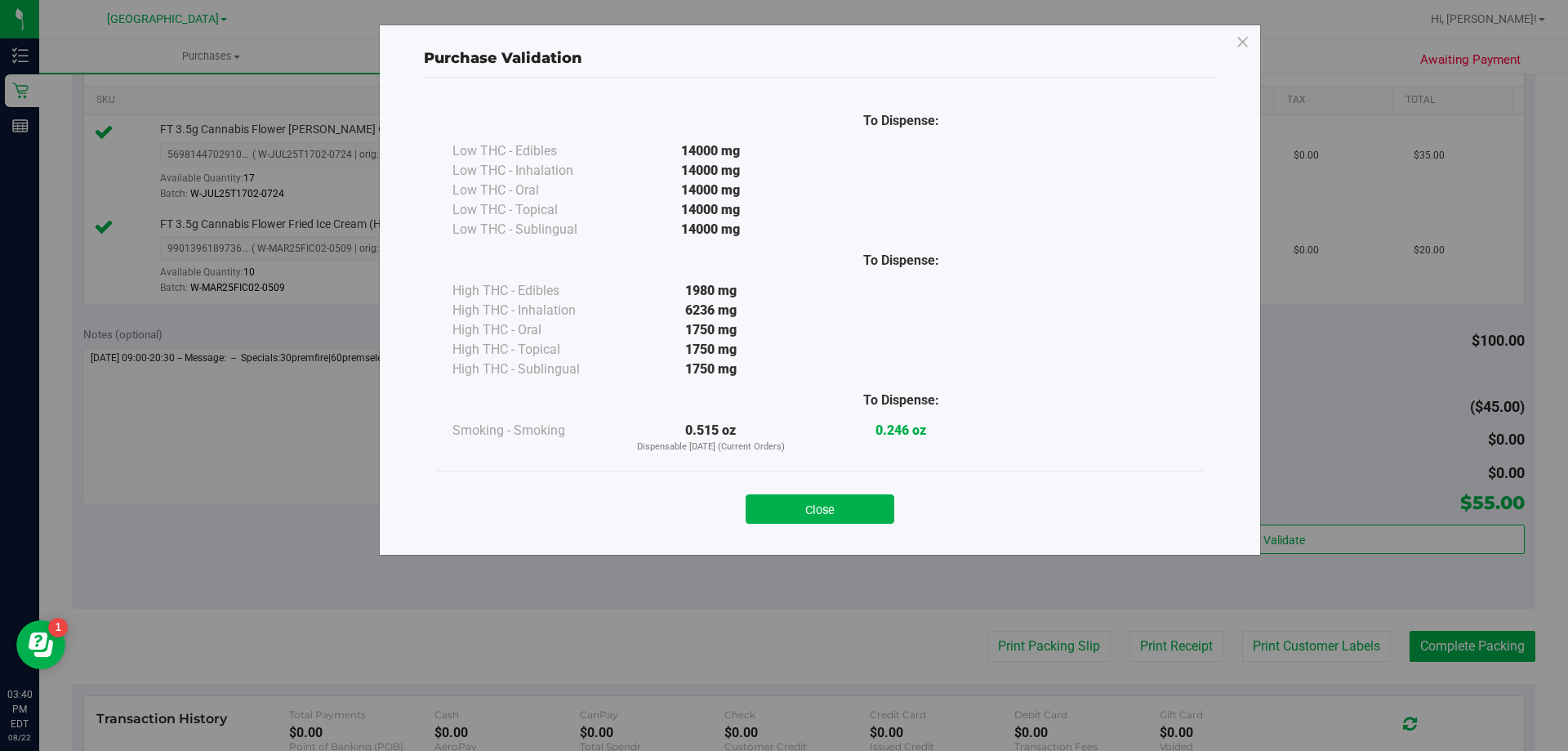
drag, startPoint x: 835, startPoint y: 517, endPoint x: 948, endPoint y: 607, distance: 144.5
click at [835, 515] on button "Close" at bounding box center [819, 509] width 148 height 30
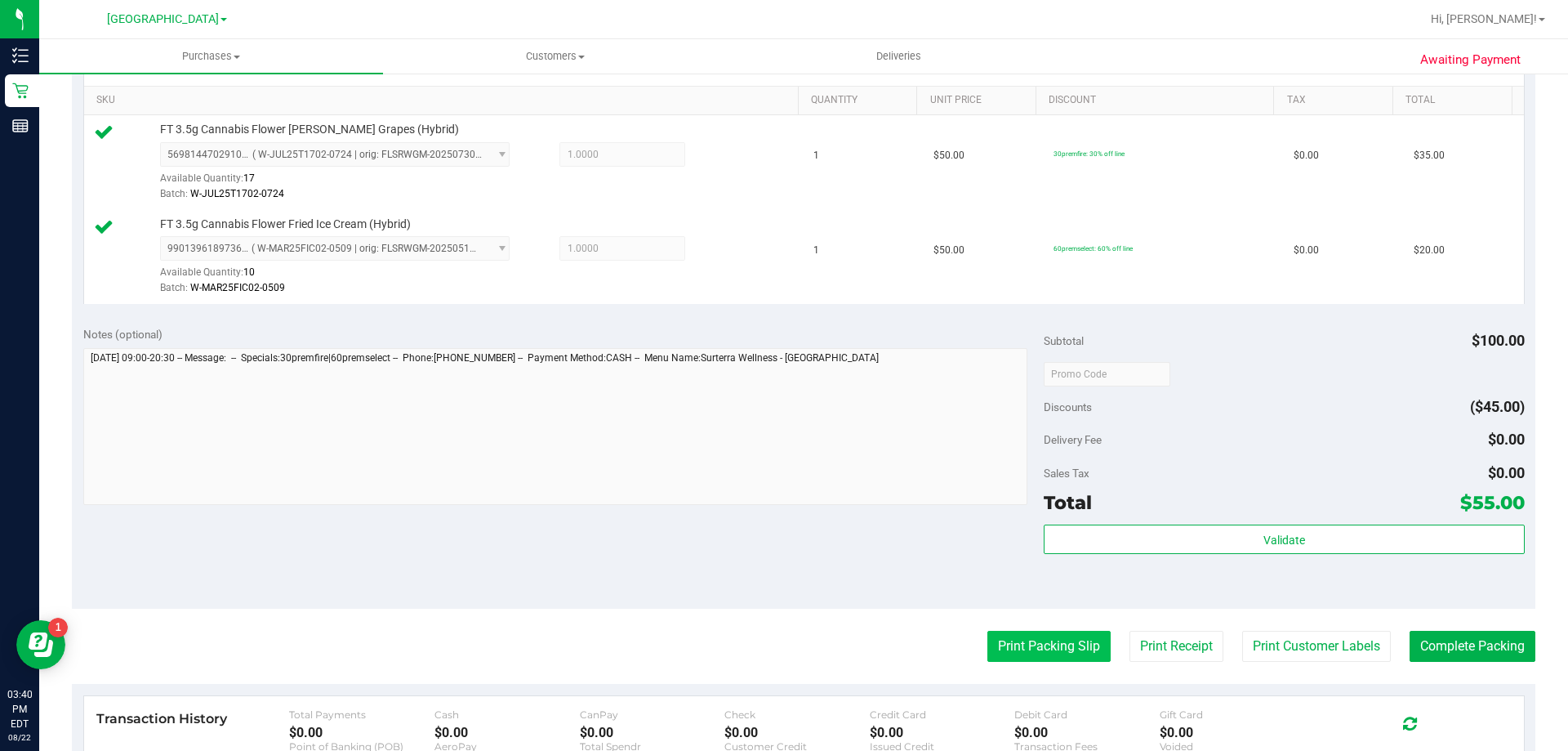
click at [1012, 655] on button "Print Packing Slip" at bounding box center [1048, 646] width 123 height 31
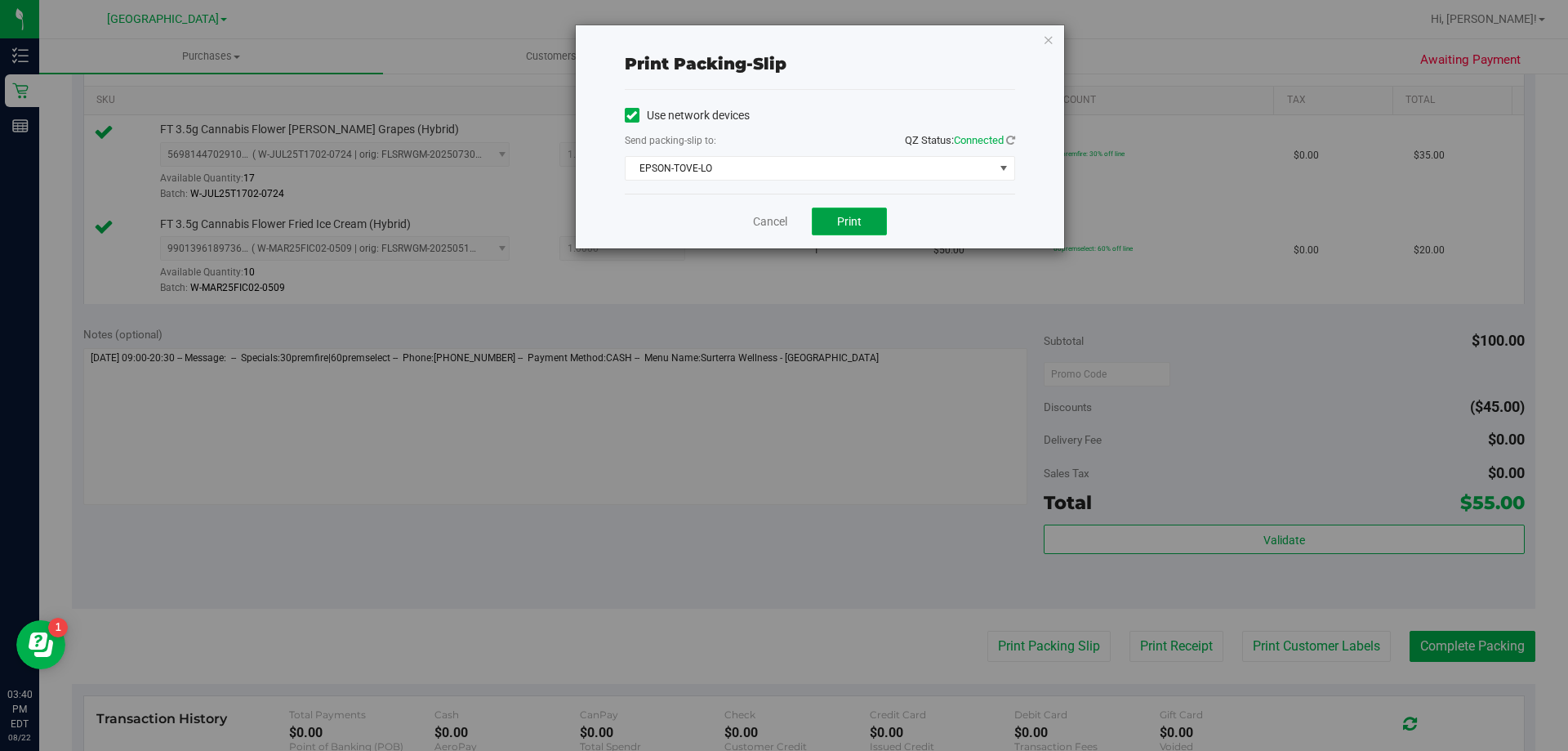
click at [833, 222] on button "Print" at bounding box center [850, 221] width 76 height 28
click at [790, 219] on div "Cancel Print" at bounding box center [820, 220] width 390 height 55
click at [779, 218] on link "Cancel" at bounding box center [770, 221] width 34 height 17
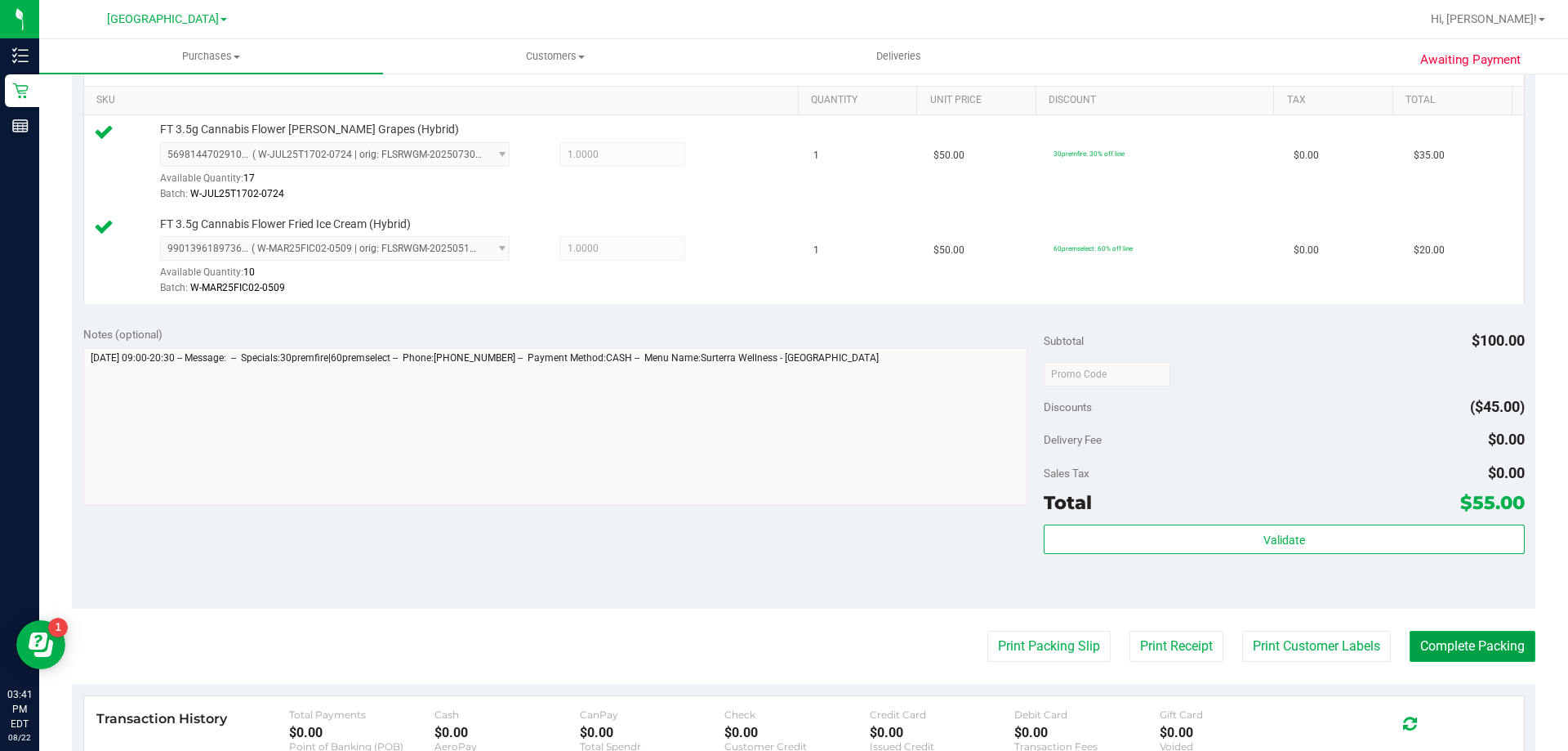
click at [1411, 639] on button "Complete Packing" at bounding box center [1473, 646] width 126 height 31
